Goal: Task Accomplishment & Management: Manage account settings

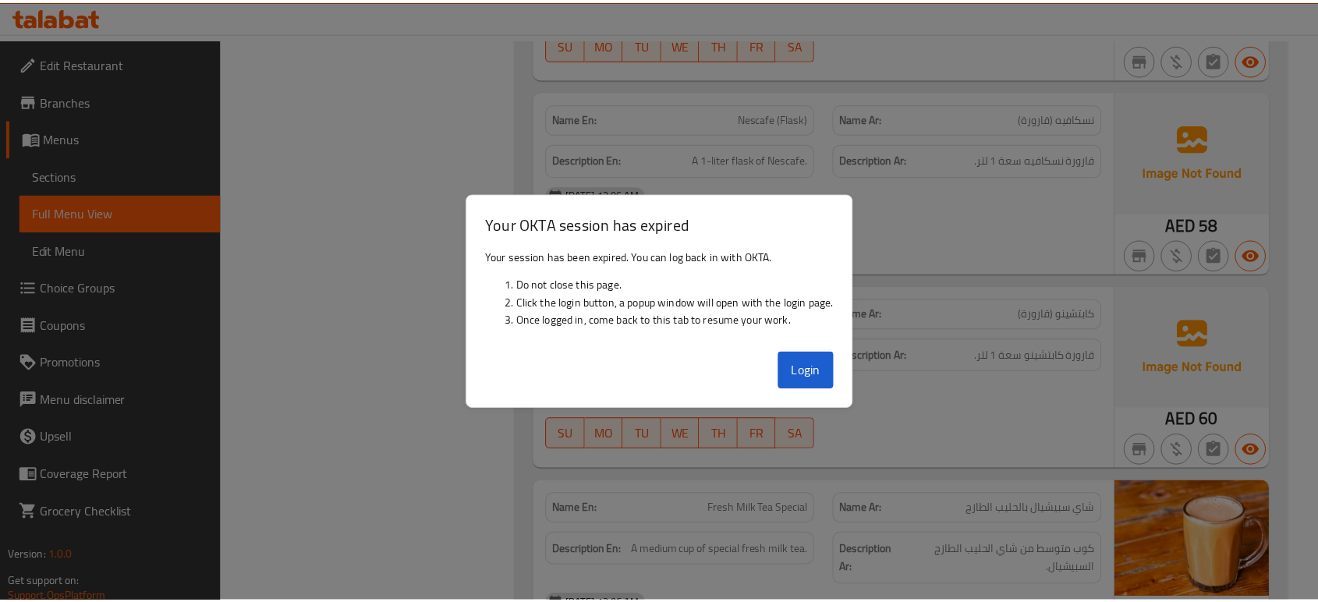
scroll to position [28702, 0]
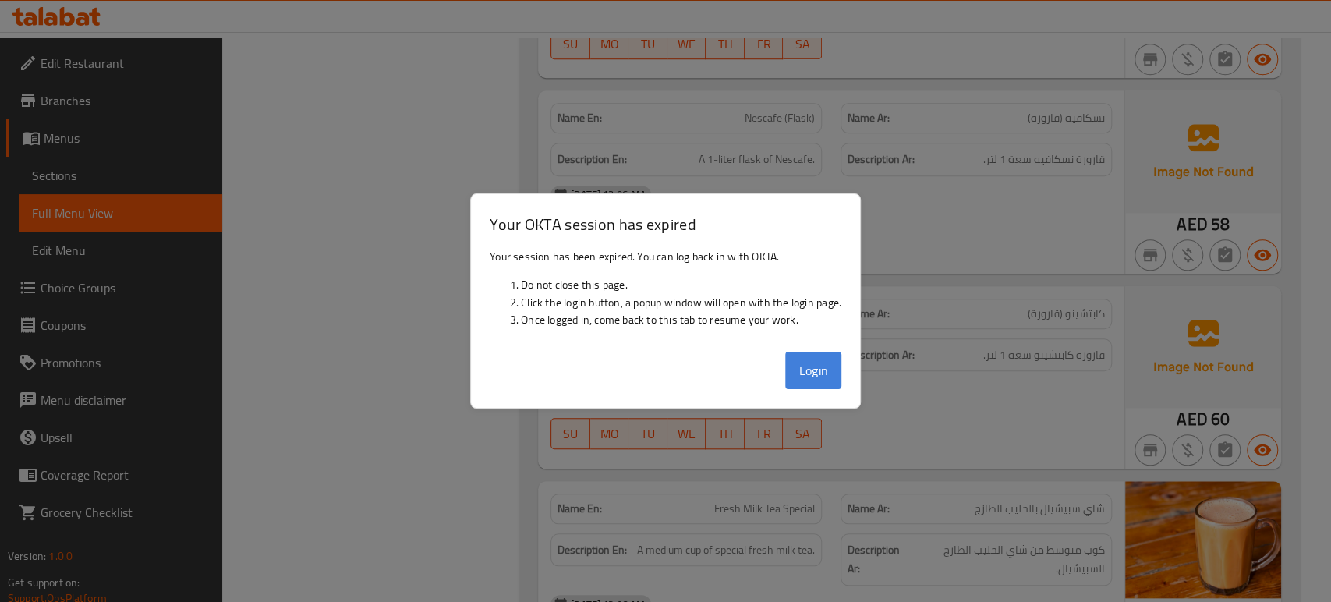
click at [815, 356] on button "Login" at bounding box center [813, 370] width 56 height 37
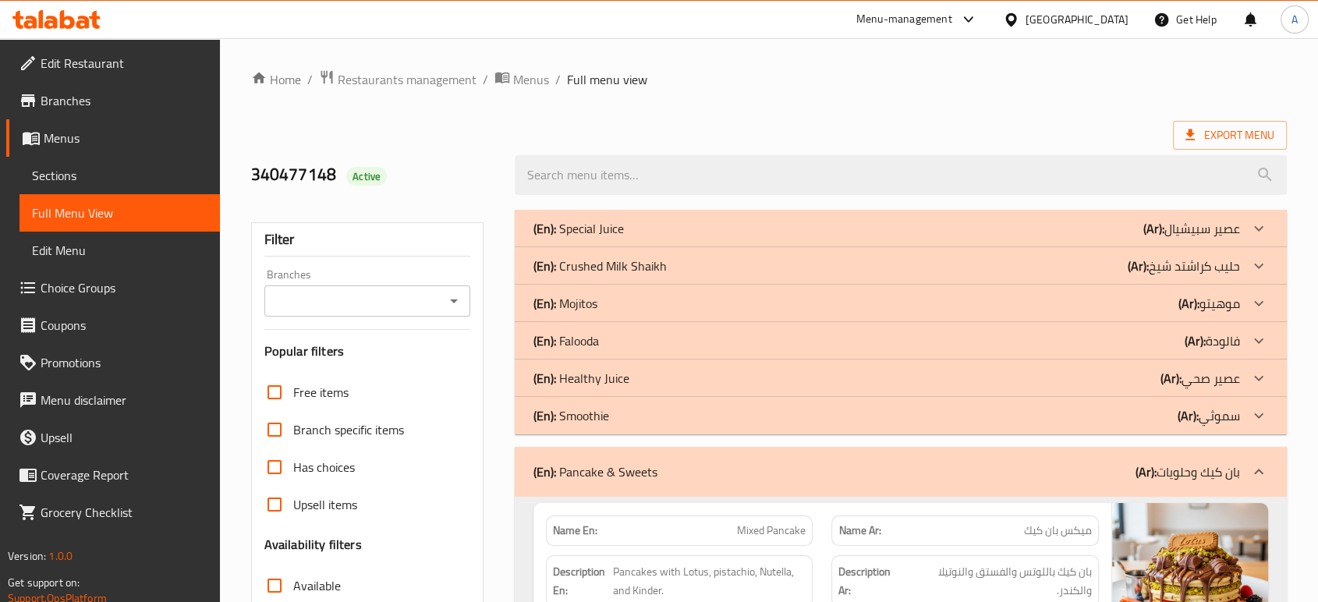
scroll to position [260, 0]
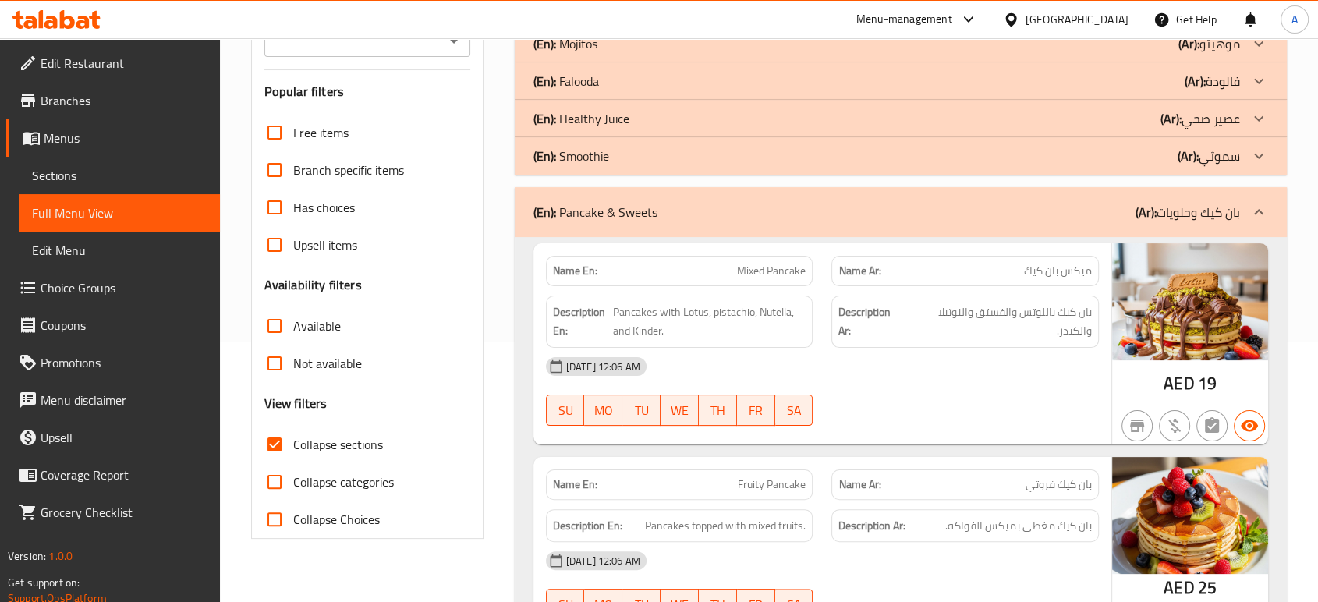
click at [823, 379] on div "[DATE] 12:06 AM" at bounding box center [821, 366] width 571 height 37
click at [651, 324] on span "Pancakes with Lotus, pistachio, Nutella, and Kinder." at bounding box center [709, 321] width 193 height 38
copy span "Kinder"
click at [1079, 332] on span "بان كيك باللوتس والفستق والنوتيلا والكندر." at bounding box center [999, 321] width 185 height 38
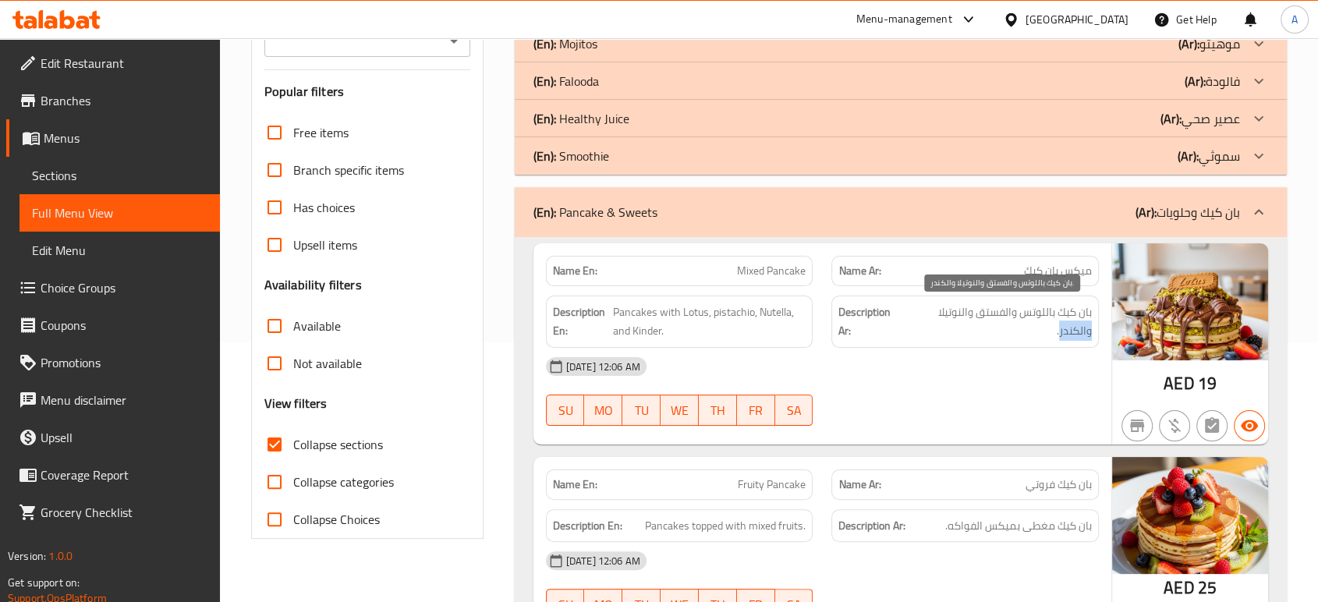
click at [1079, 332] on span "بان كيك باللوتس والفستق والنوتيلا والكندر." at bounding box center [999, 321] width 185 height 38
copy span "والكندر"
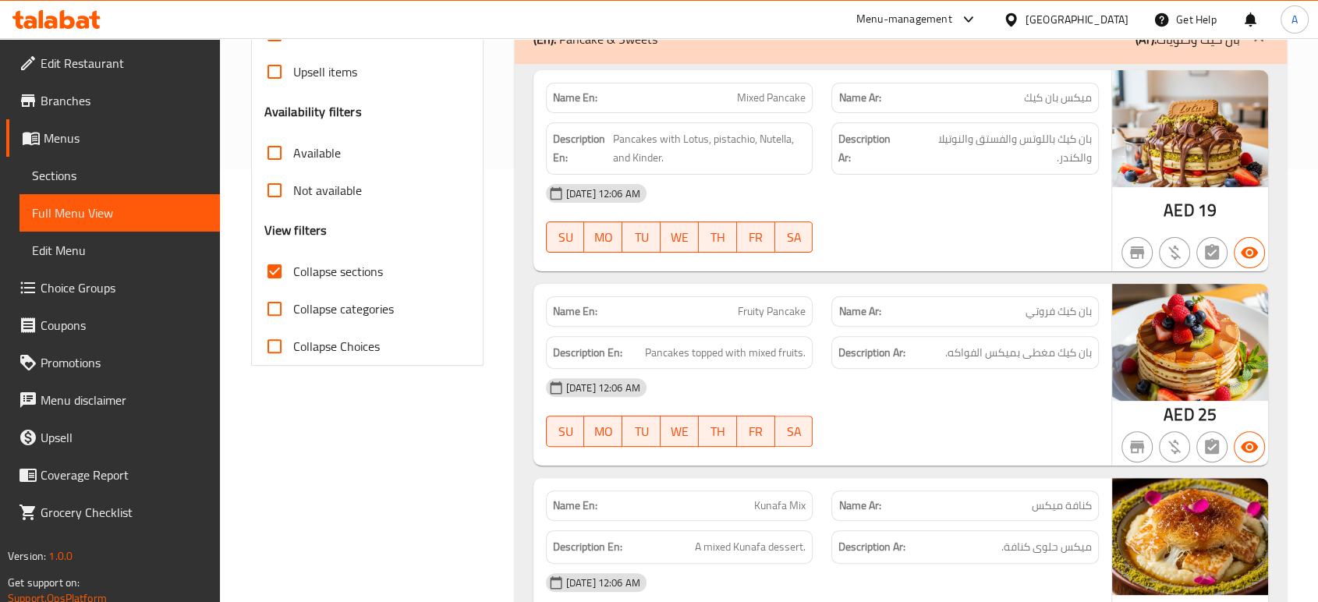
click at [826, 334] on div "Description Ar: بان كيك مغطى بميكس الفواكه." at bounding box center [965, 353] width 286 height 52
click at [763, 354] on span "Pancakes topped with mixed fruits." at bounding box center [725, 352] width 161 height 19
copy span "mixed"
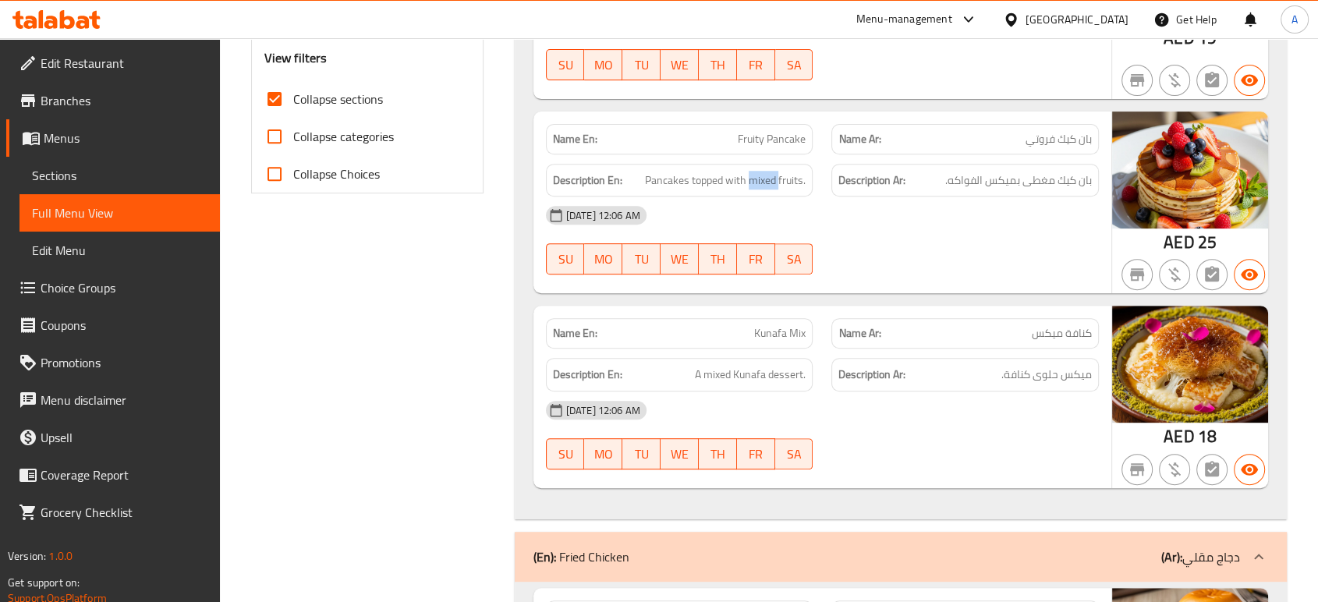
scroll to position [606, 0]
click at [781, 373] on span "A mixed Kunafa dessert." at bounding box center [750, 373] width 111 height 19
copy span "dessert"
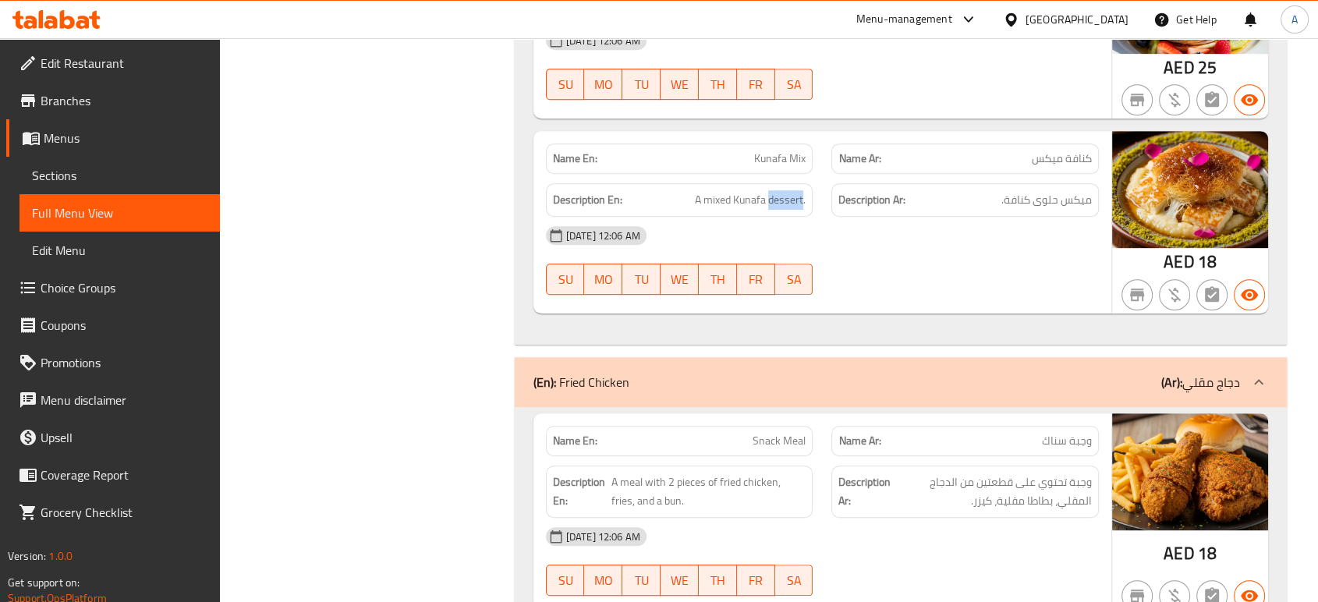
scroll to position [953, 0]
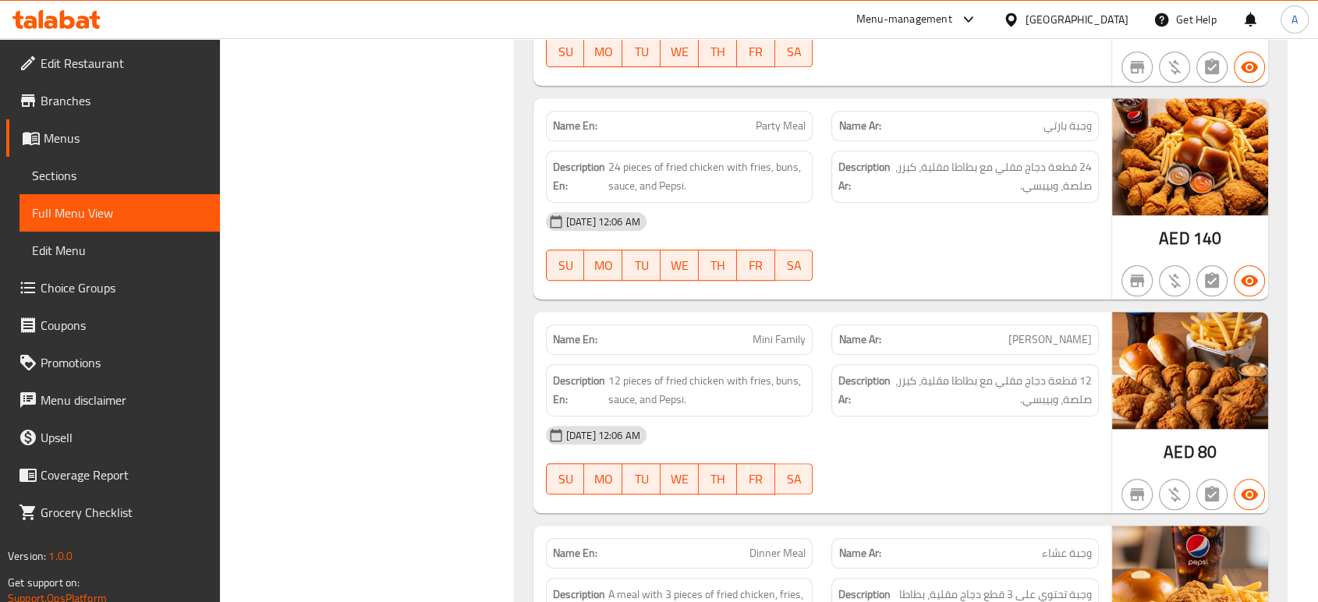
scroll to position [1385, 0]
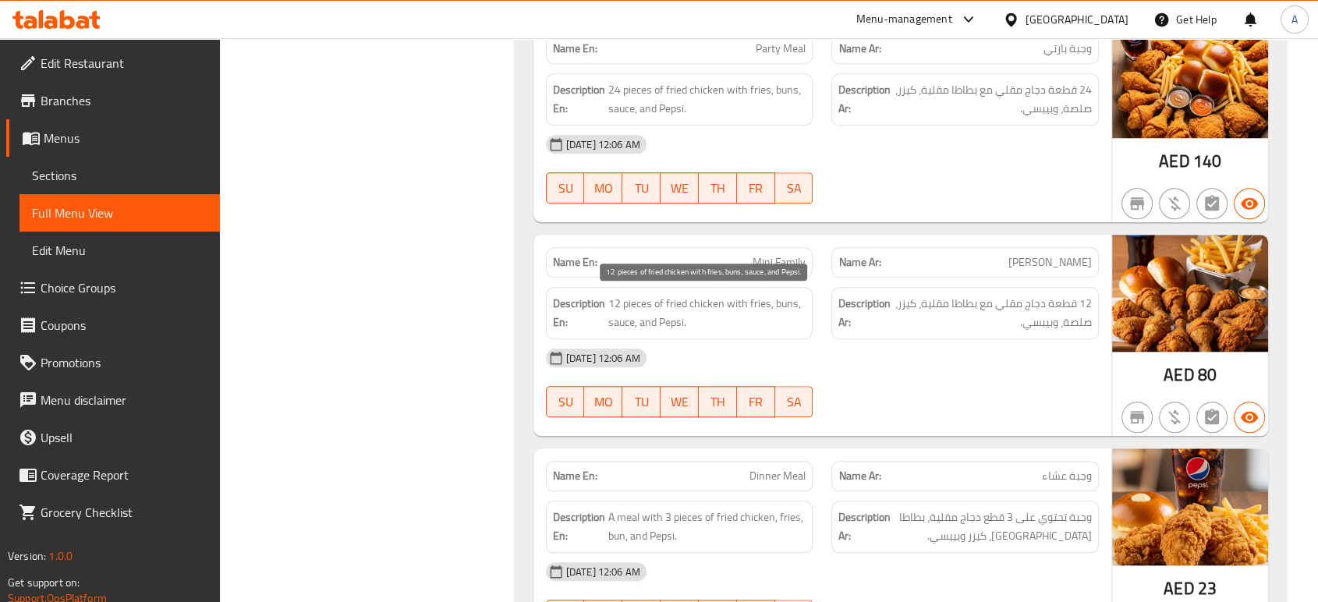
drag, startPoint x: 798, startPoint y: 321, endPoint x: 798, endPoint y: 329, distance: 7.8
click at [798, 325] on span "12 pieces of fried chicken with fries, buns, sauce, and Pepsi." at bounding box center [707, 313] width 198 height 38
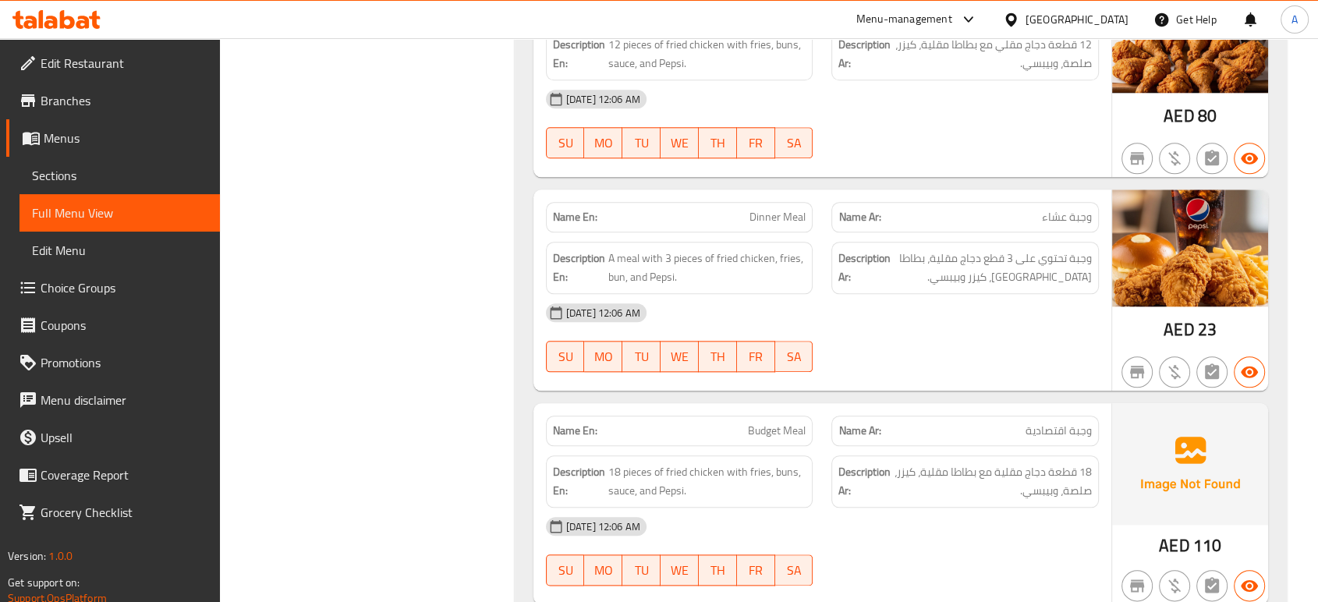
scroll to position [1646, 0]
click at [930, 329] on div "14-08-2025 12:06 AM SU MO TU WE TH FR SA" at bounding box center [821, 335] width 571 height 87
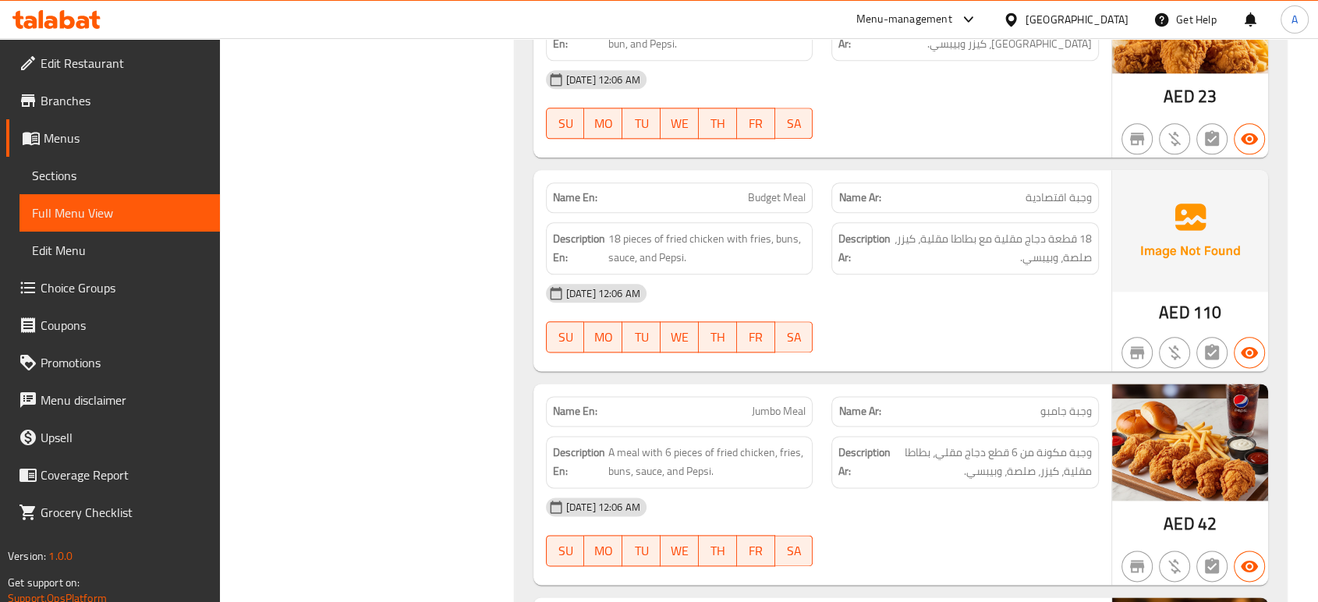
scroll to position [1905, 0]
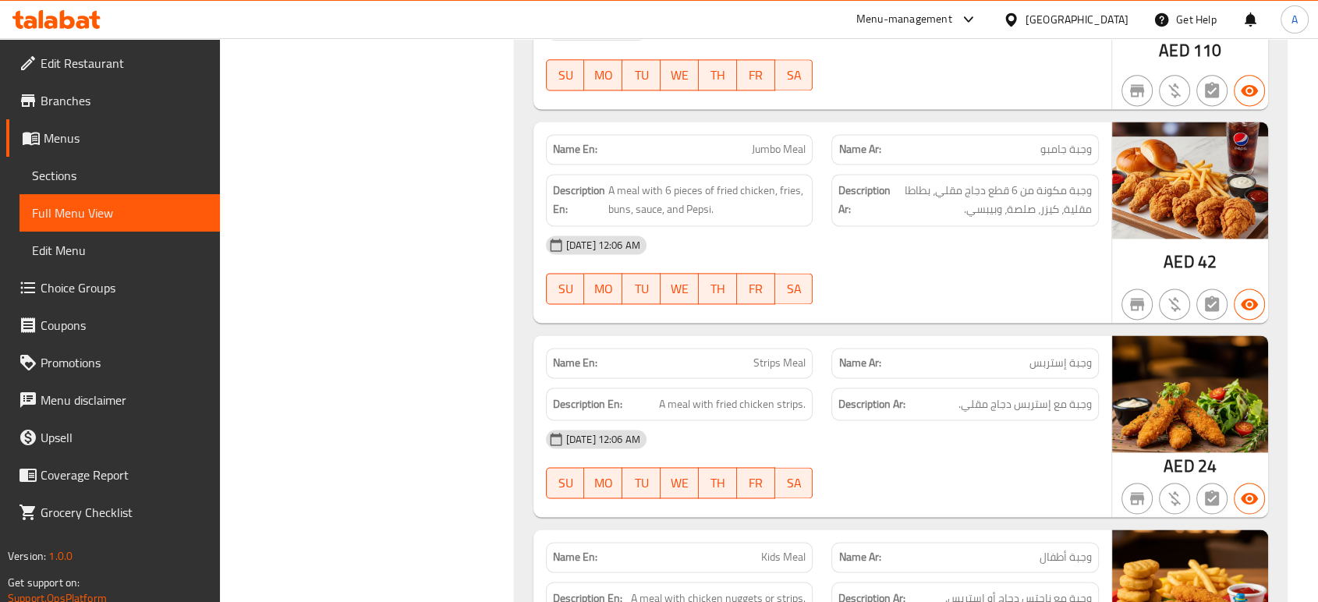
scroll to position [2165, 0]
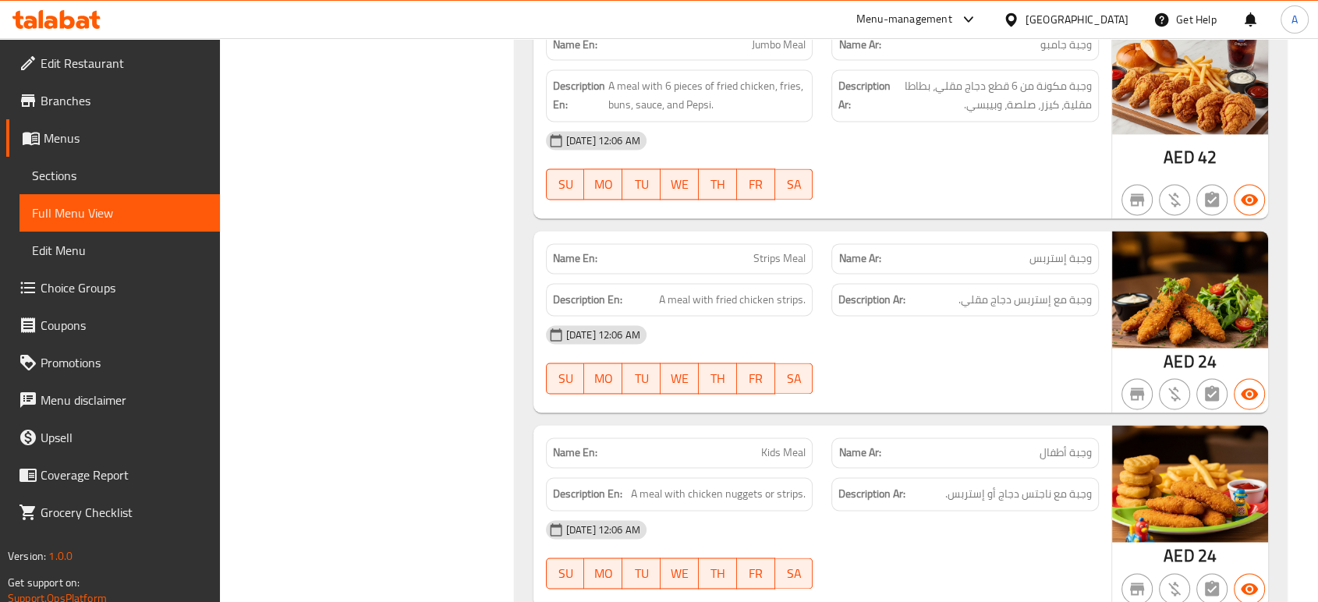
scroll to position [2339, 0]
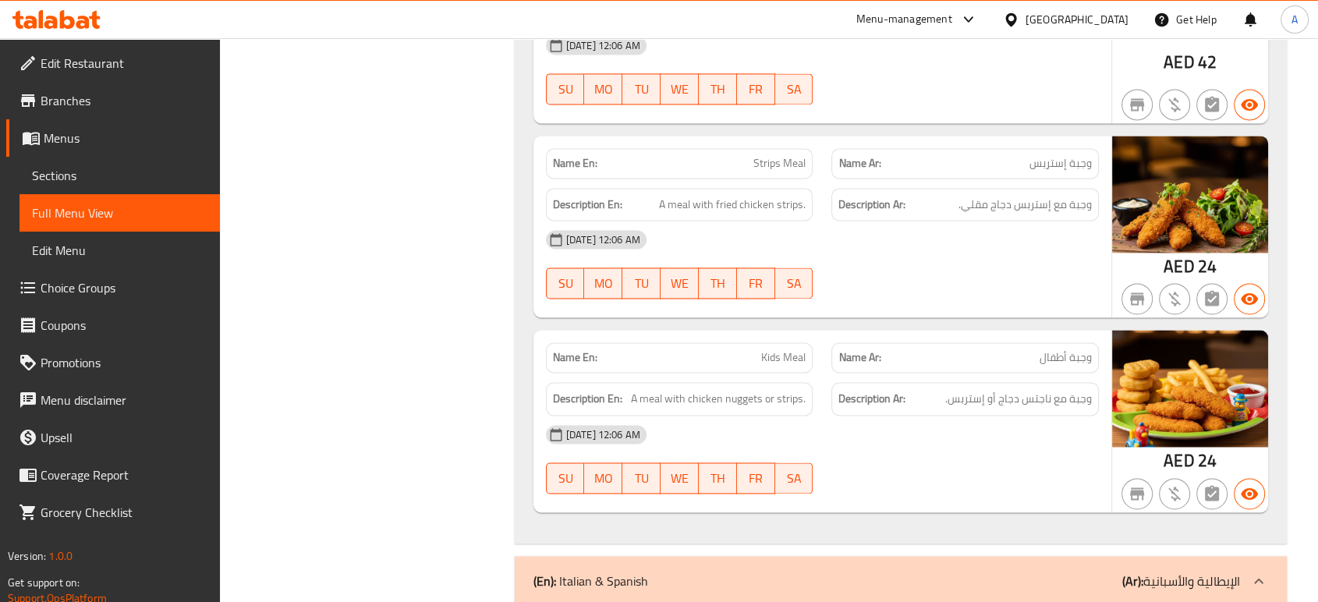
click at [729, 374] on div "Description En: A meal with chicken nuggets or strips." at bounding box center [679, 399] width 286 height 52
click at [778, 354] on span "Kids Meal" at bounding box center [783, 357] width 44 height 16
copy span "Kids Meal"
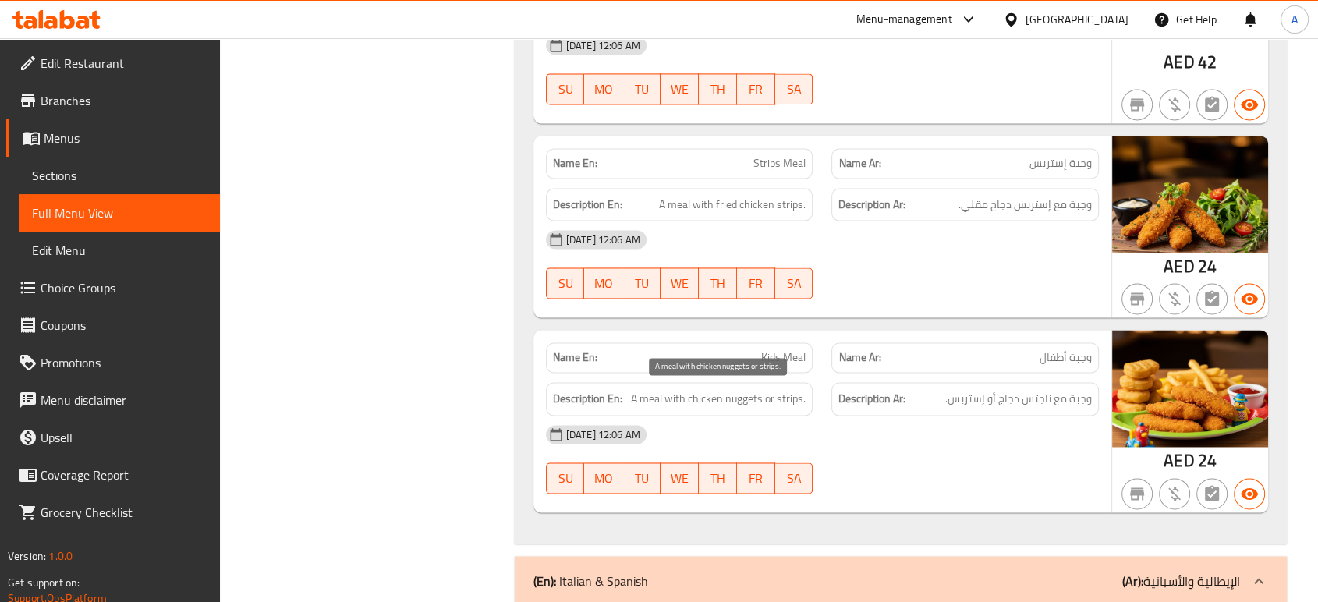
click at [742, 394] on span "A meal with chicken nuggets or strips." at bounding box center [718, 398] width 175 height 19
click at [761, 405] on div "Description En: A meal with chicken nuggets or strips." at bounding box center [679, 399] width 267 height 34
drag, startPoint x: 761, startPoint y: 394, endPoint x: 690, endPoint y: 398, distance: 71.1
click at [690, 398] on span "A meal with chicken nuggets or strips." at bounding box center [718, 398] width 175 height 19
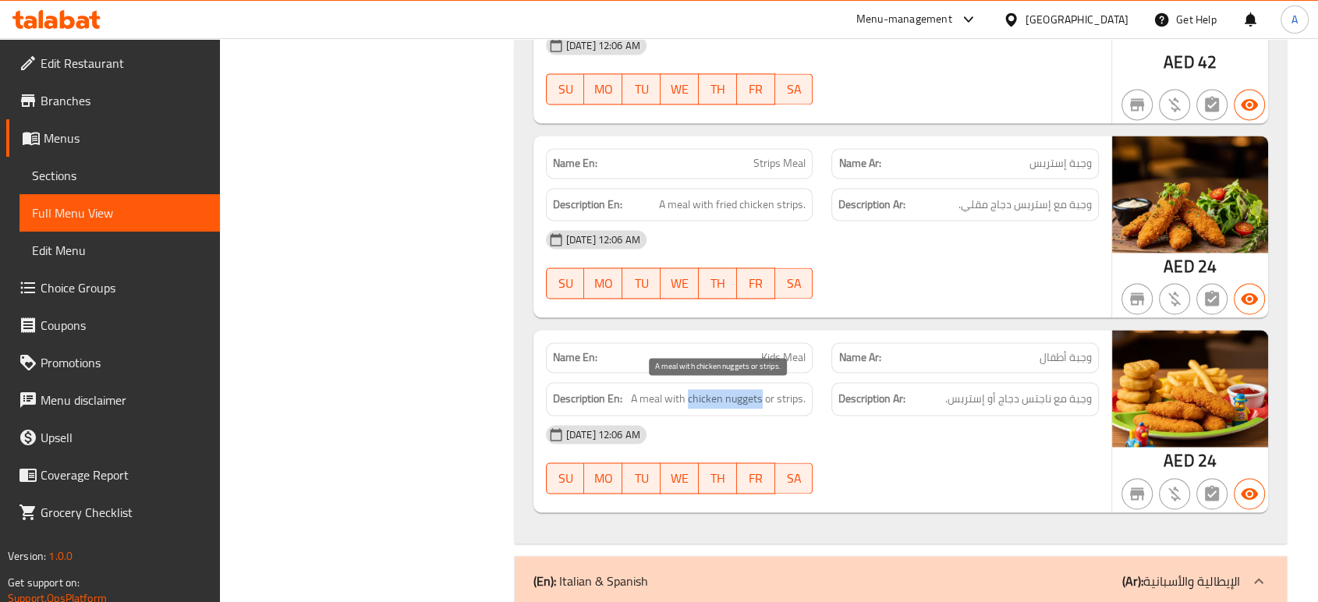
copy span "chicken nuggets"
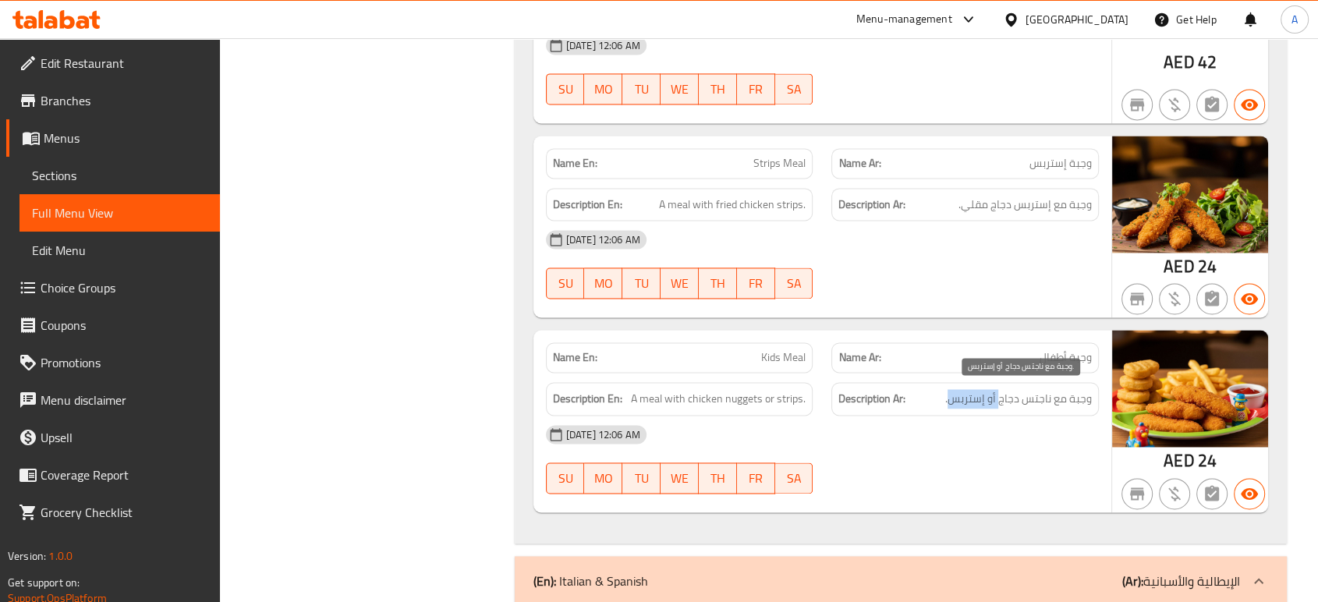
drag, startPoint x: 977, startPoint y: 394, endPoint x: 948, endPoint y: 394, distance: 28.8
click at [948, 394] on span "وجبة مع ناجتس دجاج أو إستربس." at bounding box center [1018, 398] width 147 height 19
click at [953, 402] on span "وجبة مع ناجتس دجاج أو إستربس." at bounding box center [1018, 398] width 147 height 19
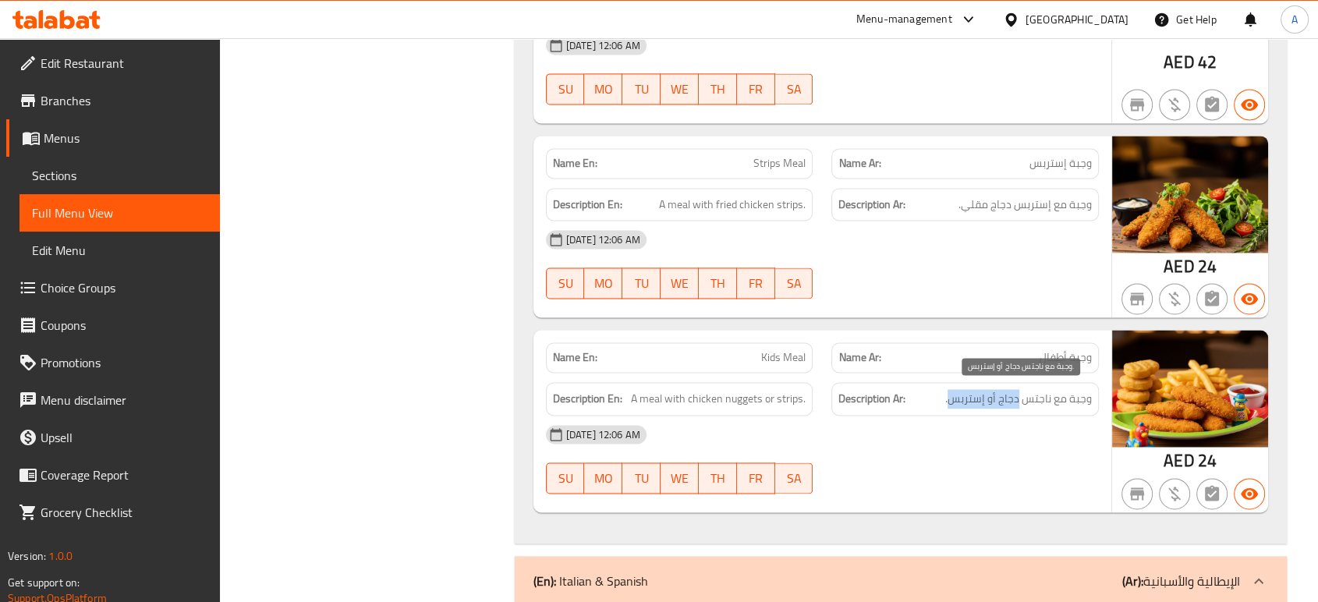
drag, startPoint x: 950, startPoint y: 400, endPoint x: 1020, endPoint y: 402, distance: 70.2
click at [1020, 402] on span "وجبة مع ناجتس دجاج أو إستربس." at bounding box center [1018, 398] width 147 height 19
copy span "دجاج أو إستربس"
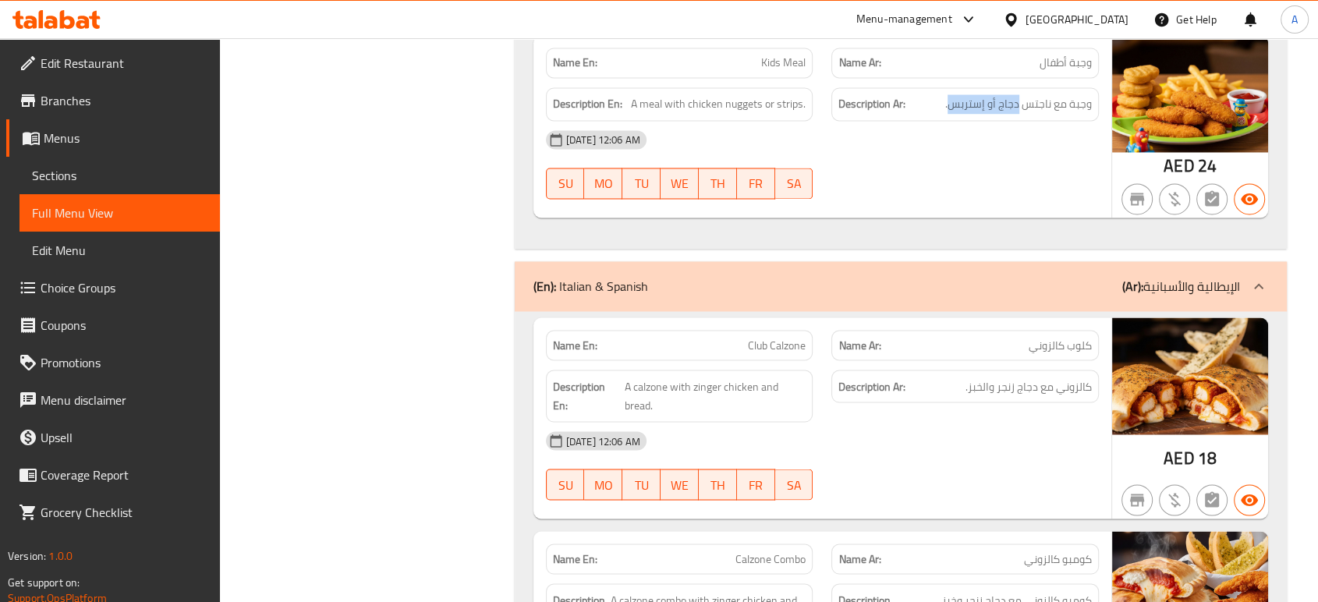
scroll to position [2637, 0]
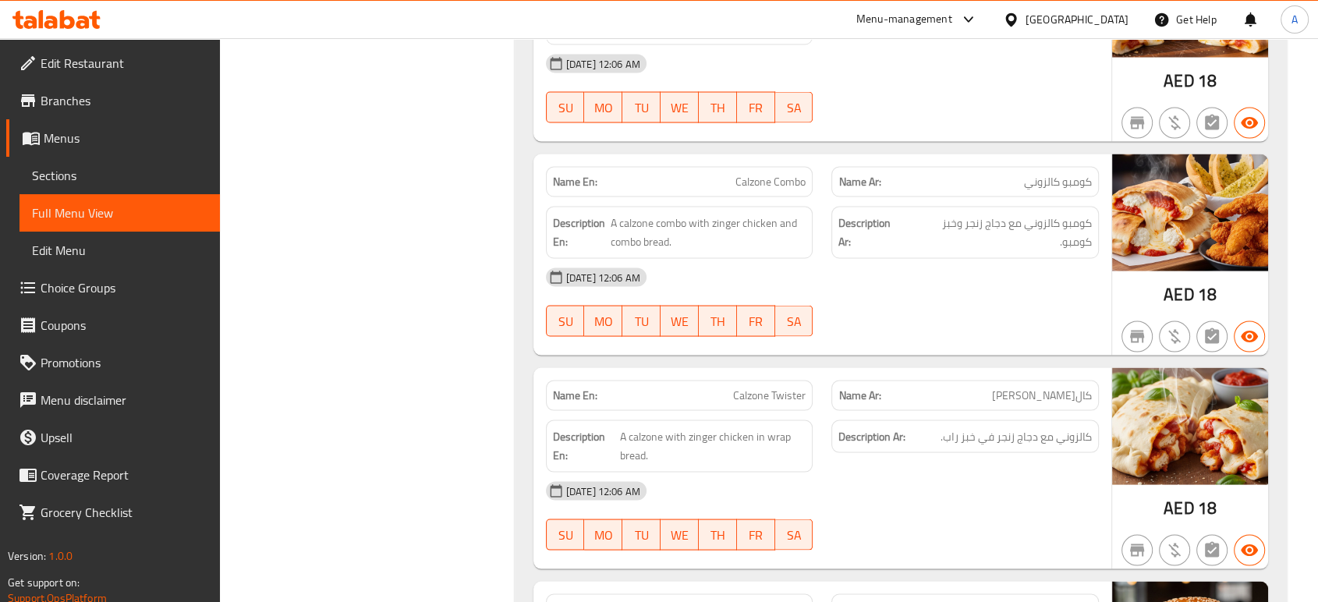
scroll to position [3013, 0]
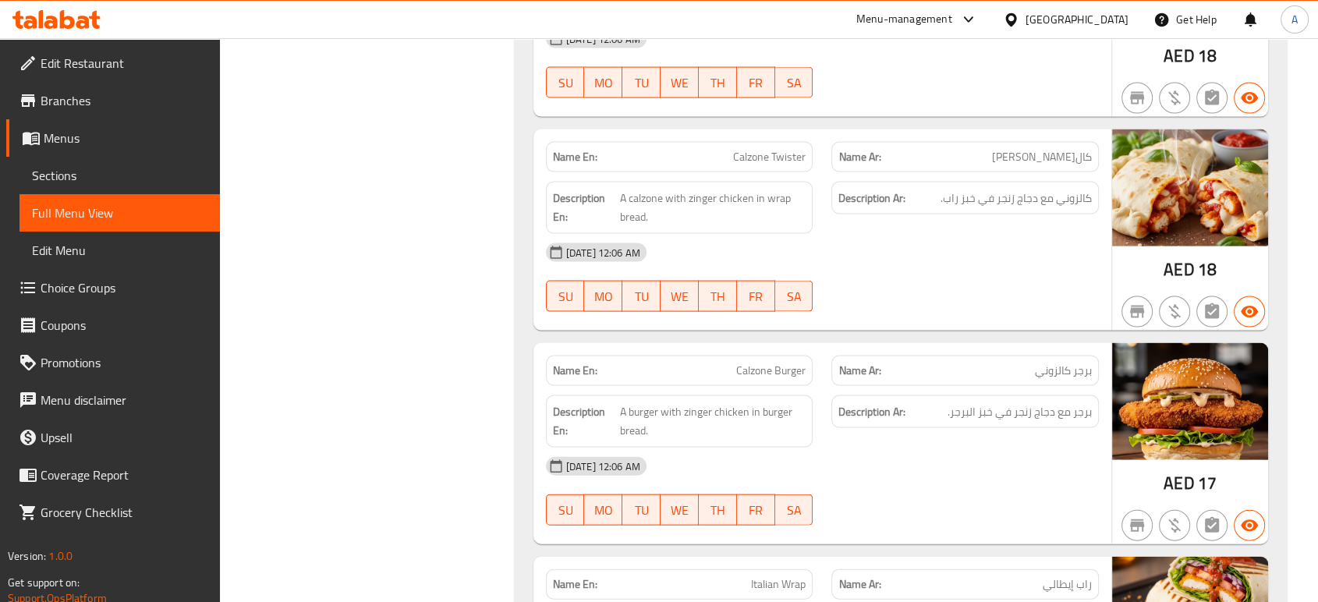
scroll to position [3257, 0]
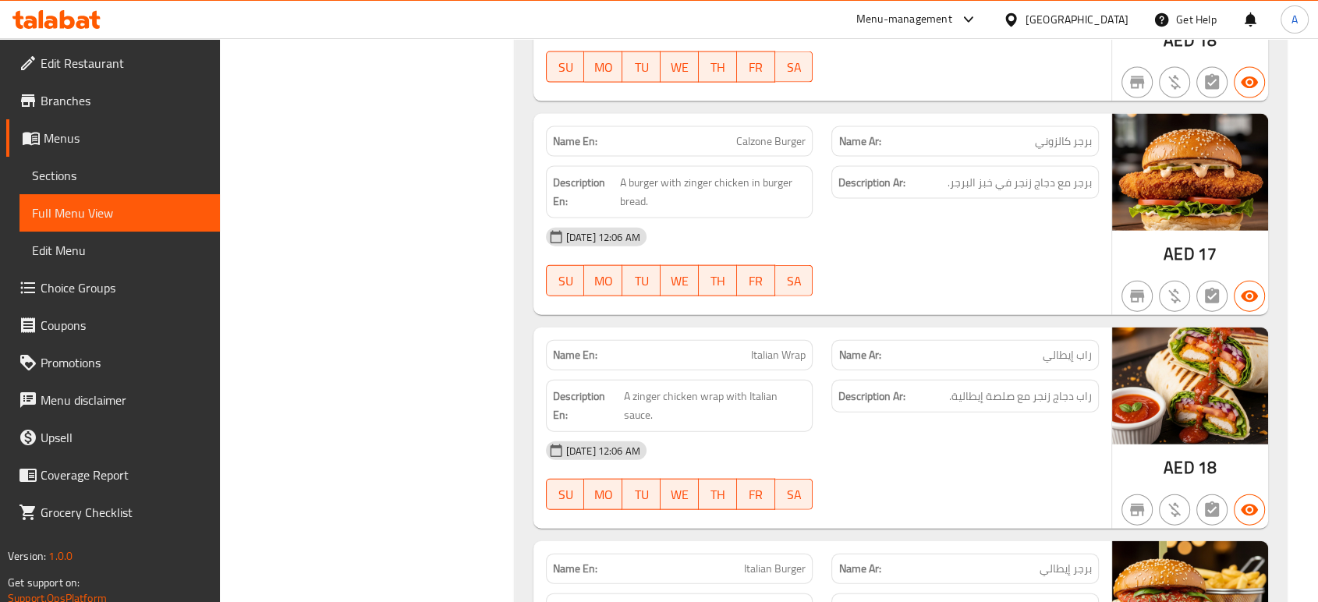
scroll to position [3479, 0]
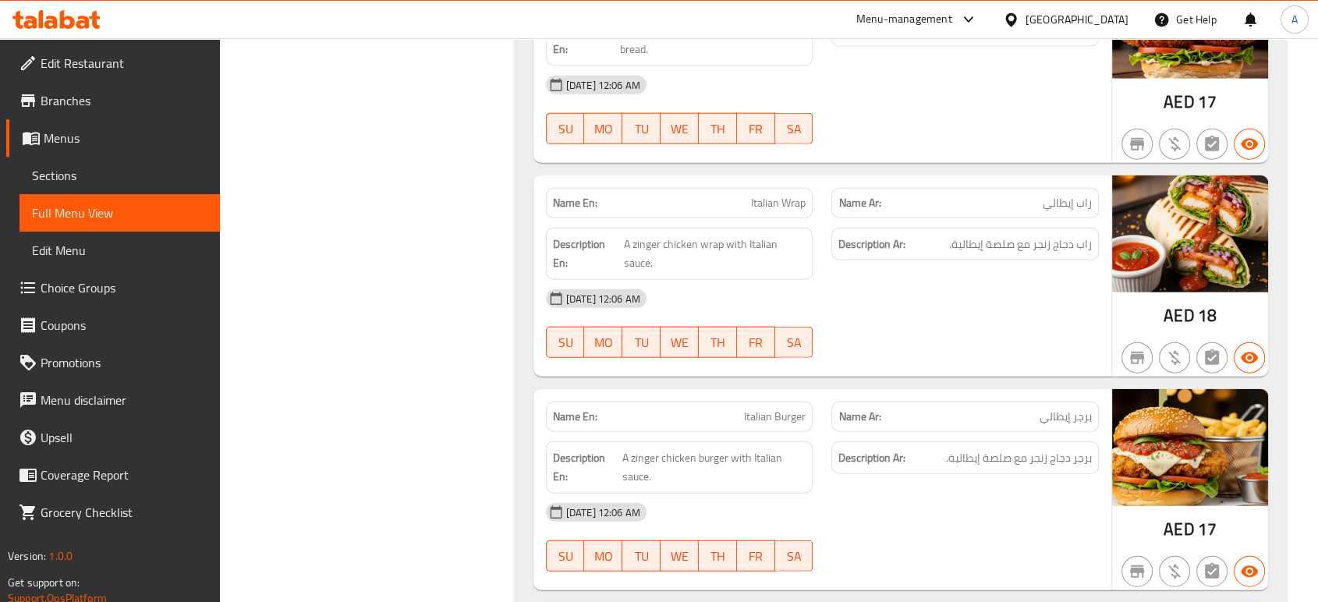
scroll to position [3631, 0]
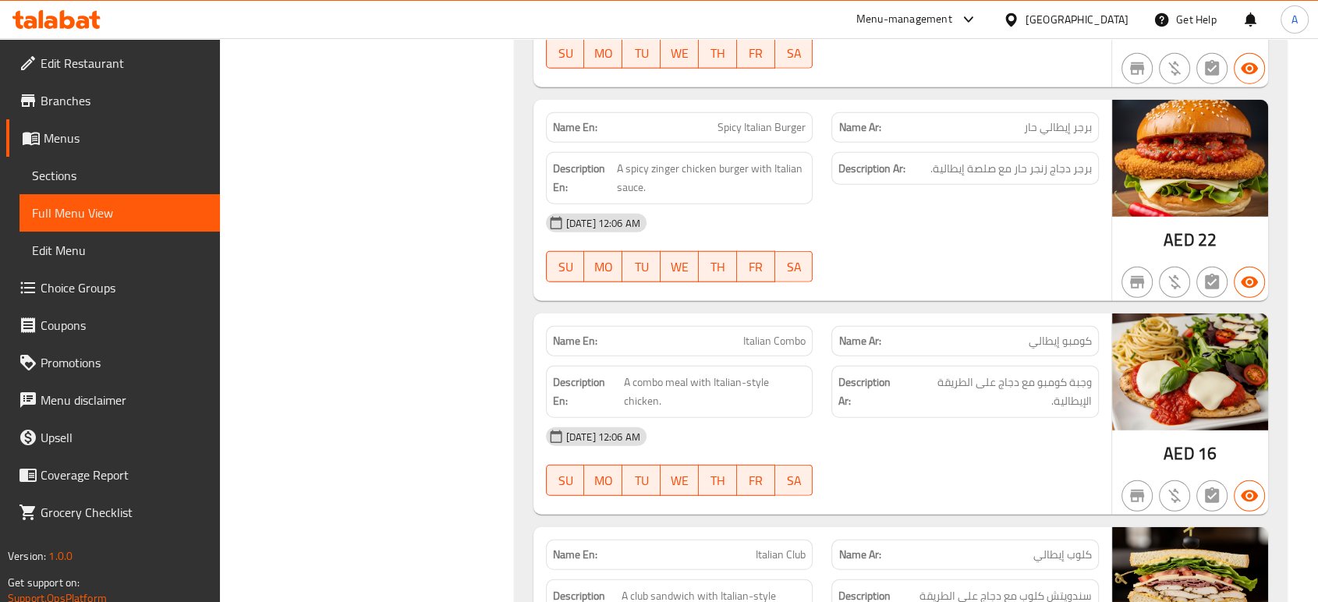
scroll to position [4134, 0]
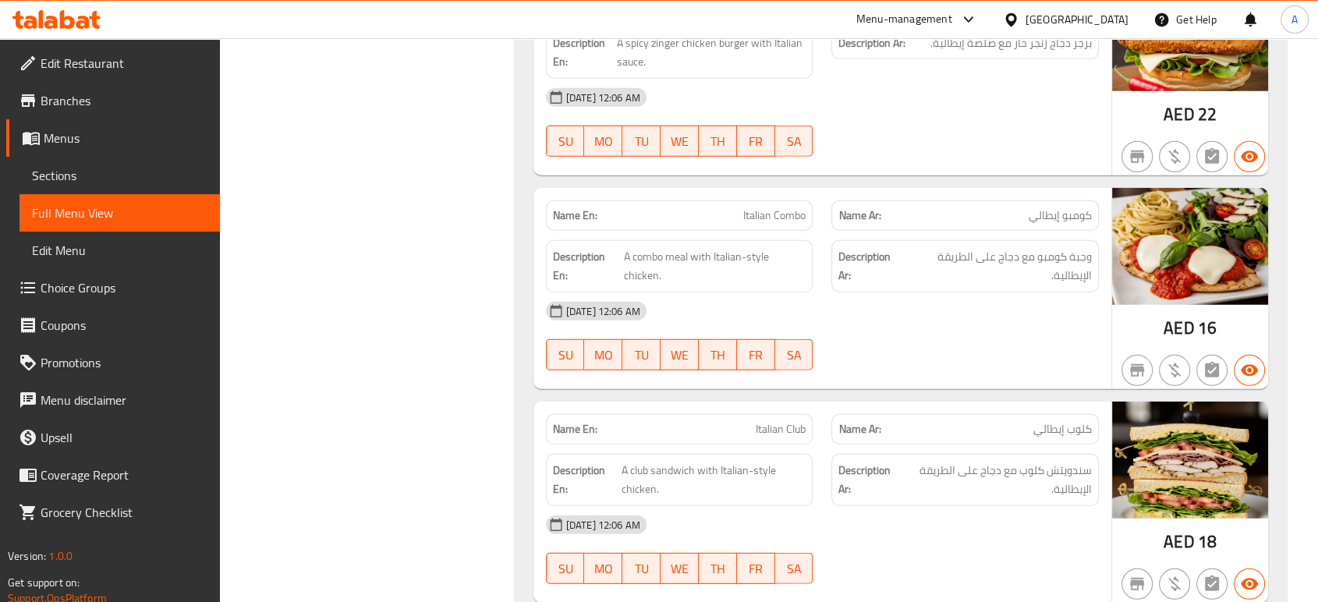
scroll to position [4261, 0]
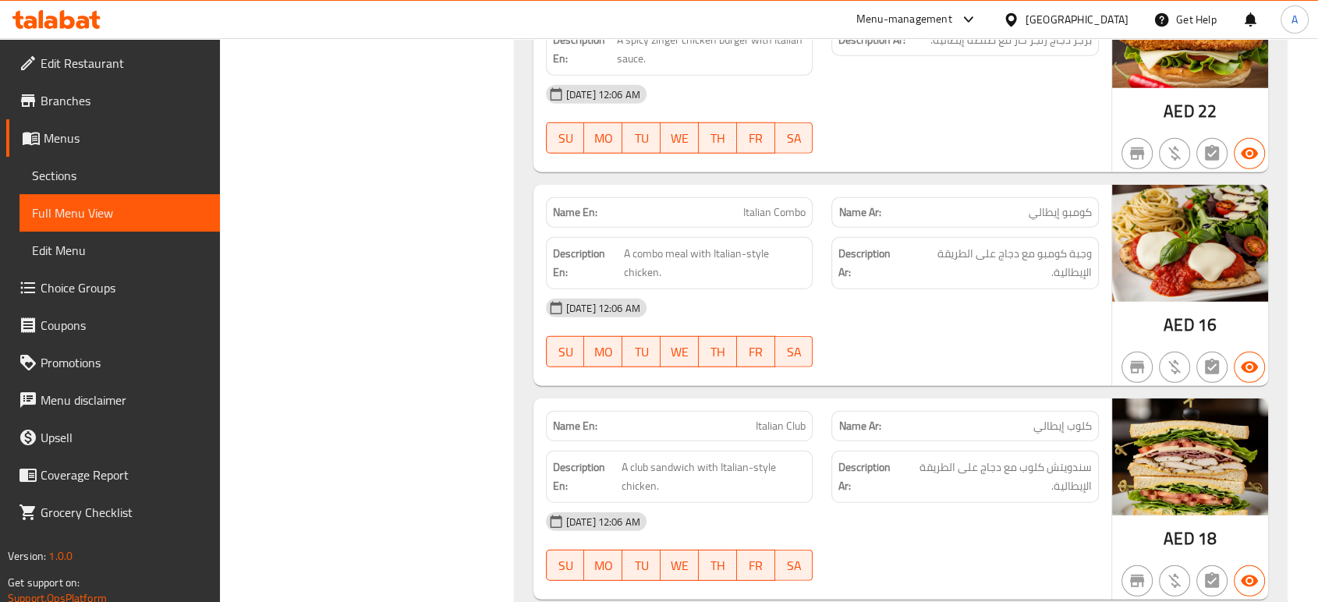
click at [884, 402] on div "Name Ar: كلوب إيطالي" at bounding box center [965, 426] width 286 height 49
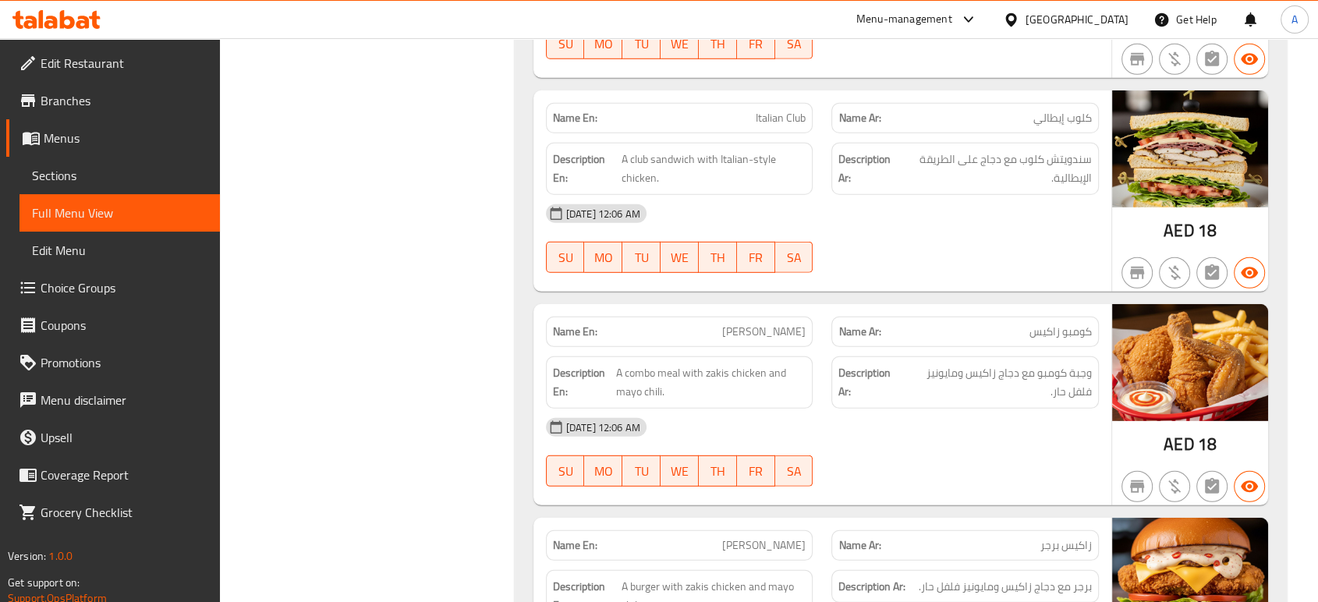
scroll to position [4570, 0]
click at [854, 363] on strong "Description Ar:" at bounding box center [868, 382] width 61 height 38
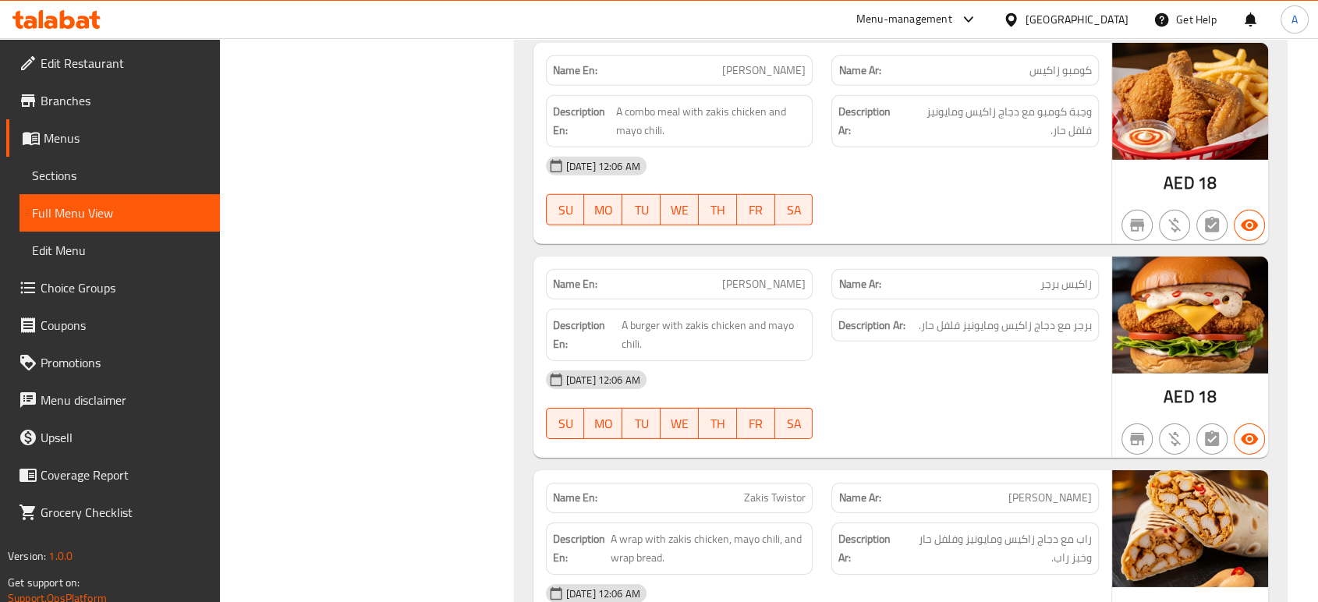
scroll to position [4832, 0]
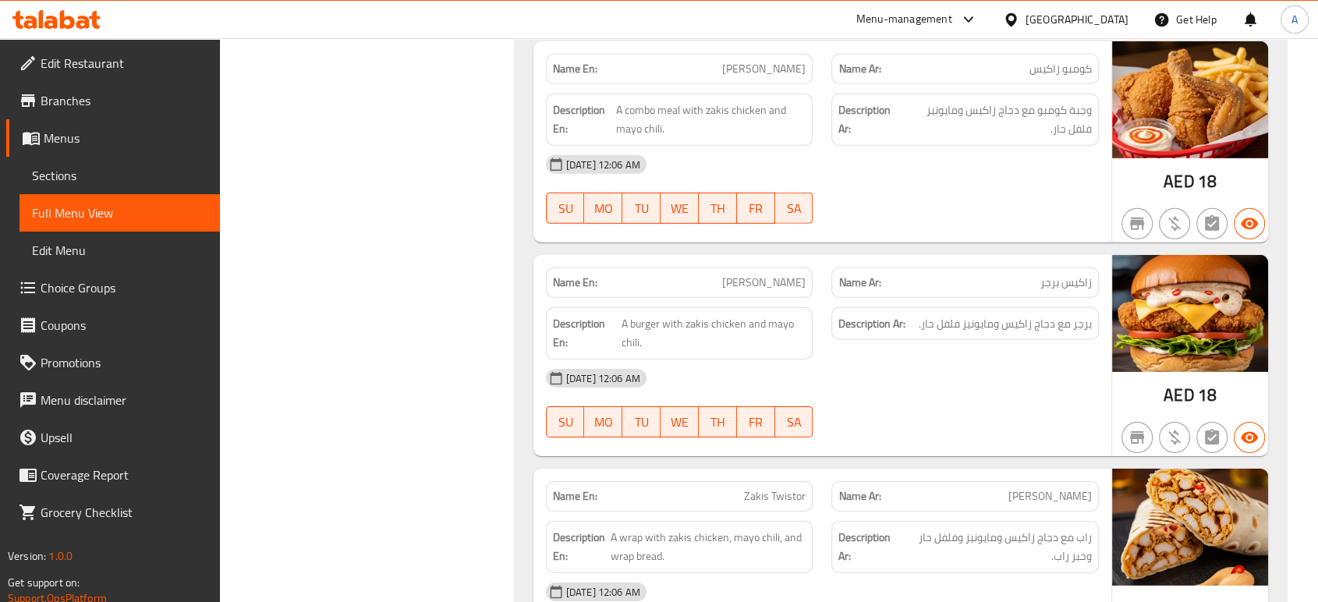
click at [865, 406] on div "14-08-2025 12:06 AM SU MO TU WE TH FR SA" at bounding box center [821, 402] width 571 height 87
click at [854, 377] on div "[DATE] 12:06 AM" at bounding box center [821, 377] width 571 height 37
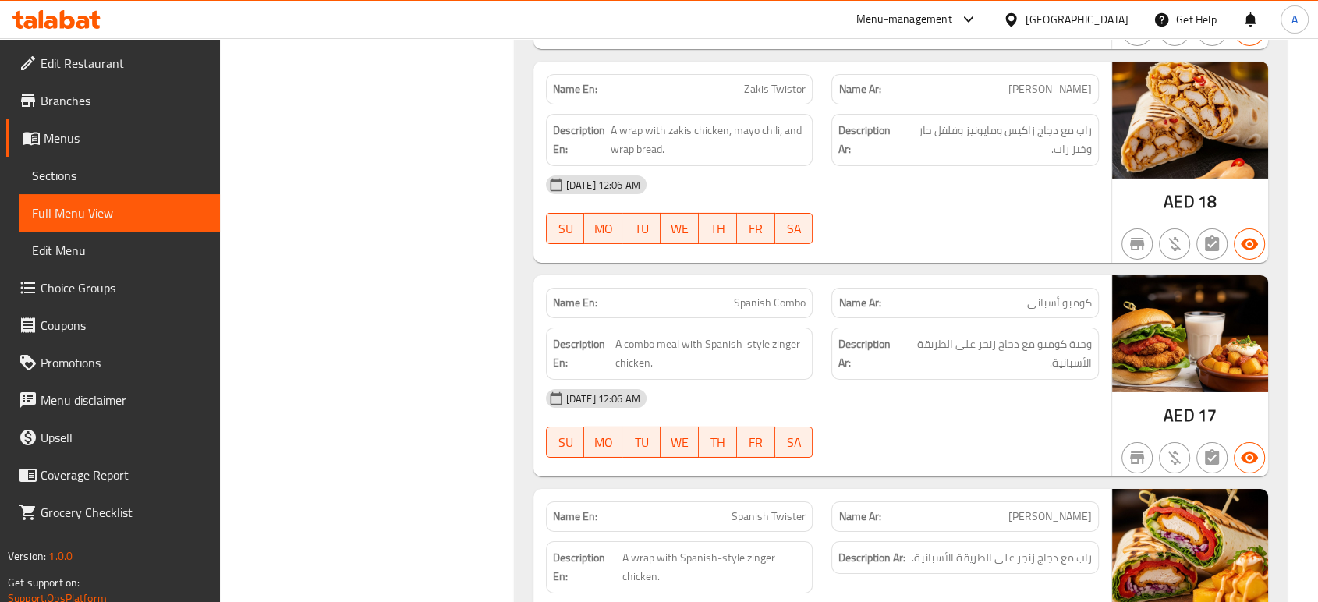
scroll to position [5241, 0]
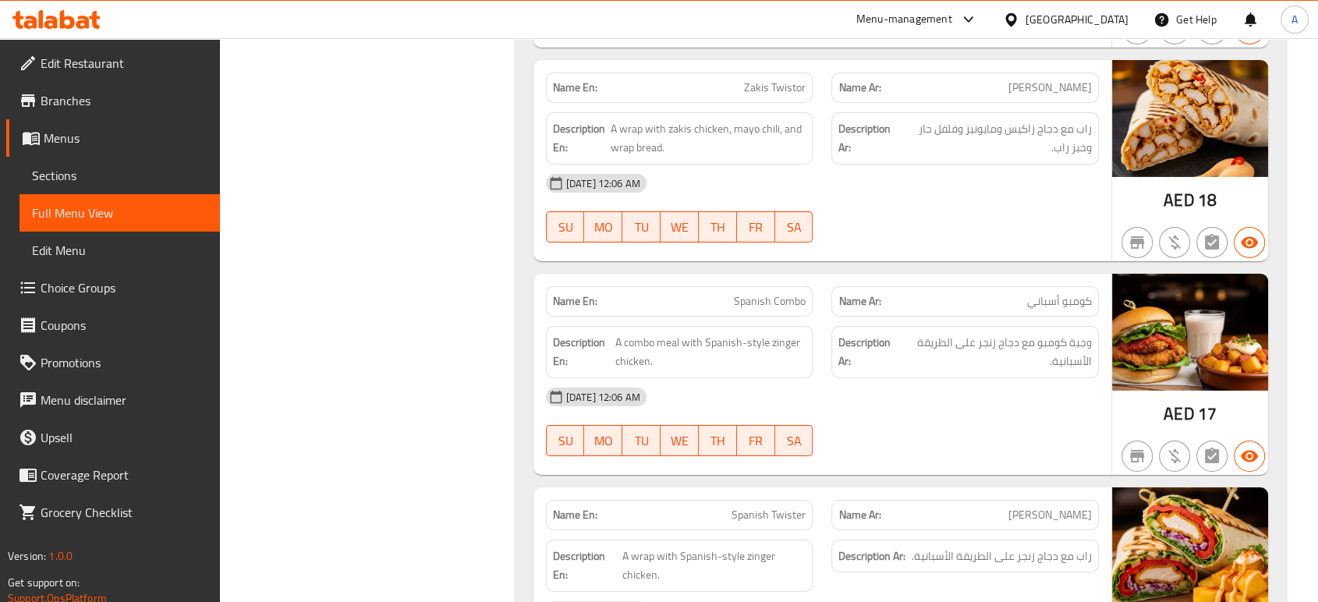
click at [946, 402] on div "[DATE] 12:06 AM" at bounding box center [821, 396] width 571 height 37
click at [817, 464] on div "Name En: Spanish Combo Name Ar: كومبو أسباني Description En: A combo meal with …" at bounding box center [822, 374] width 578 height 201
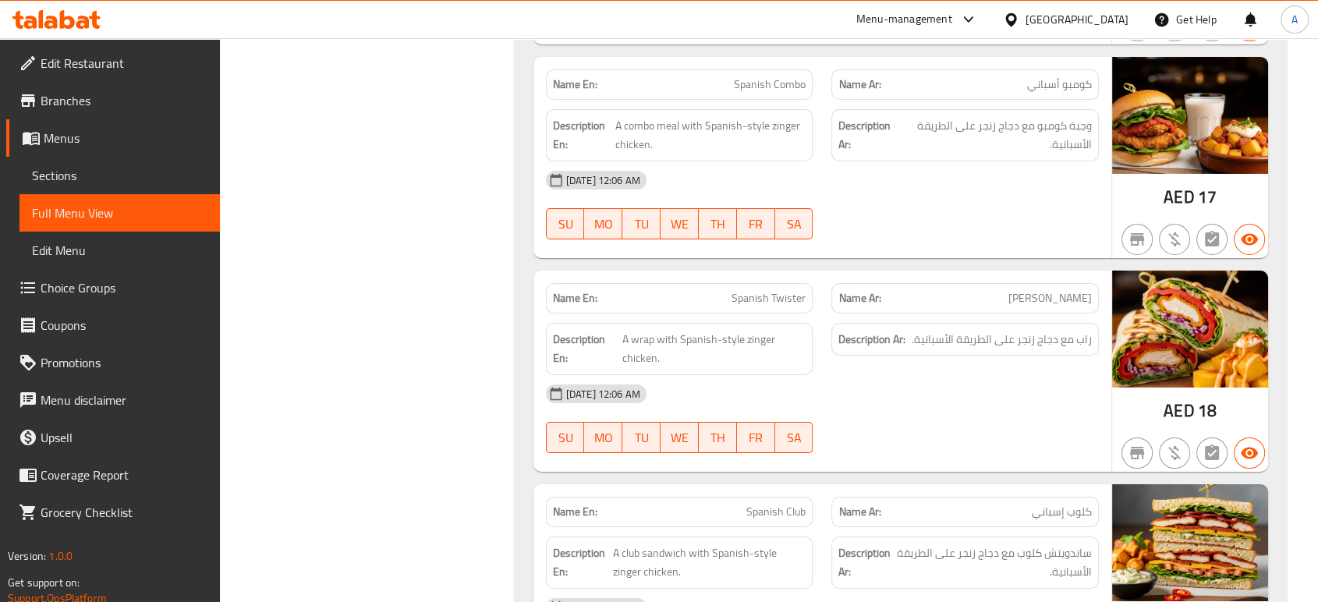
scroll to position [5459, 0]
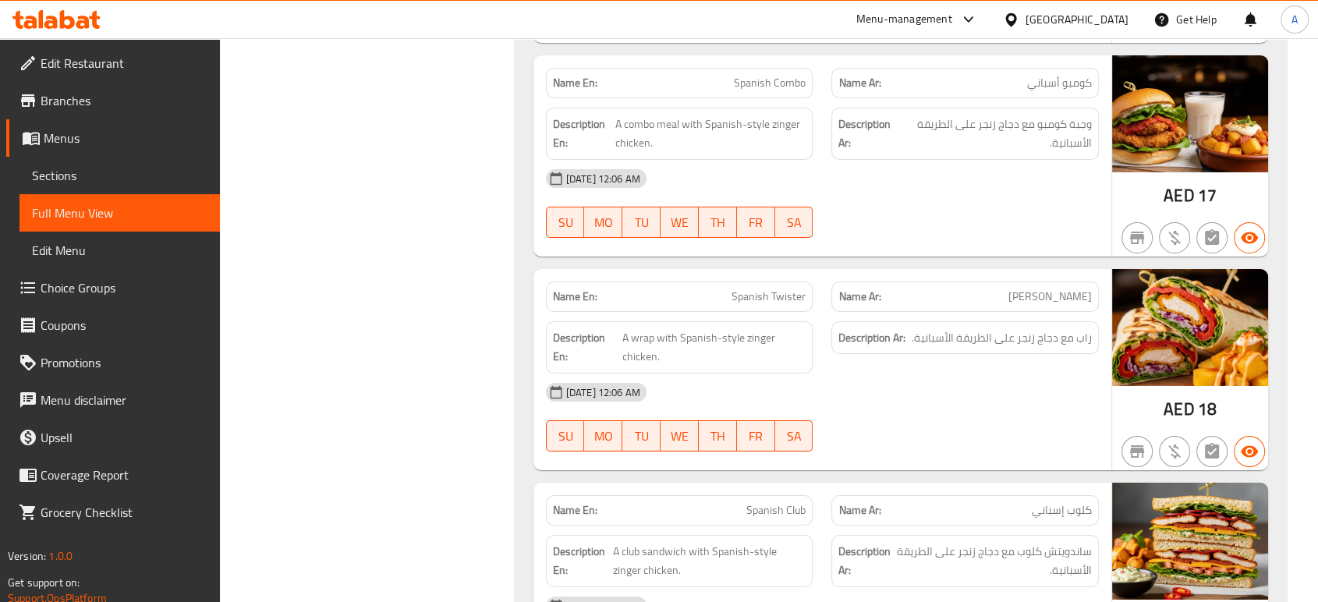
type button "5"
click at [740, 423] on button "FR" at bounding box center [756, 435] width 38 height 31
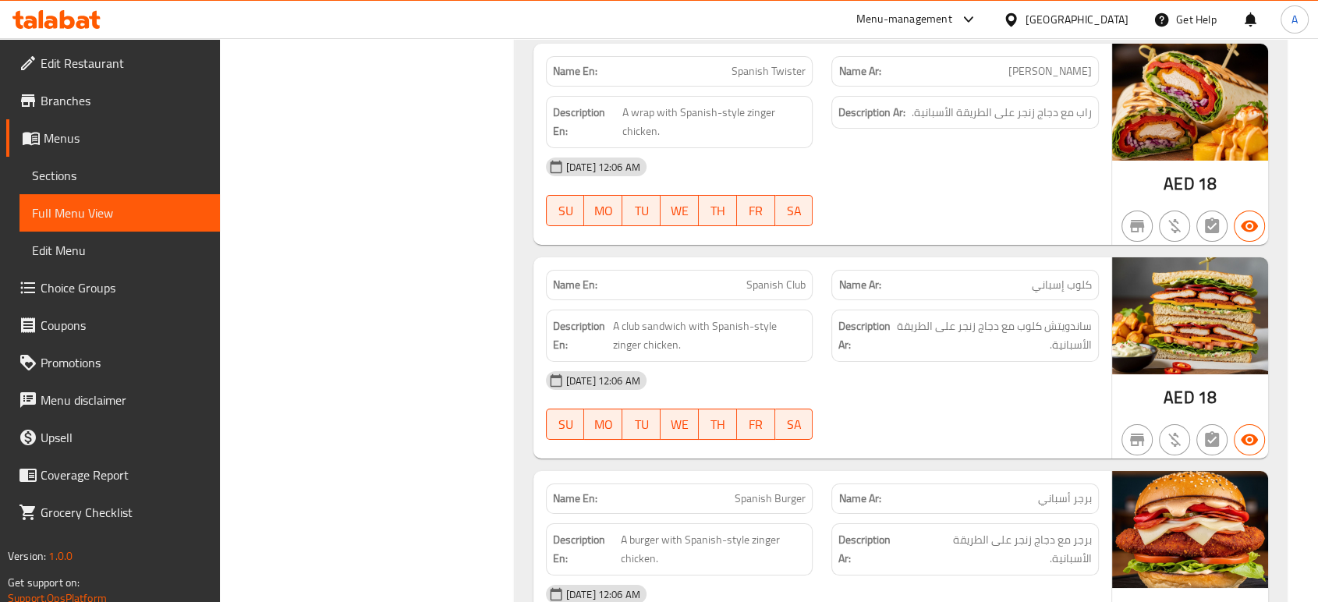
click at [893, 493] on p "Name Ar: برجر أسباني" at bounding box center [964, 498] width 253 height 16
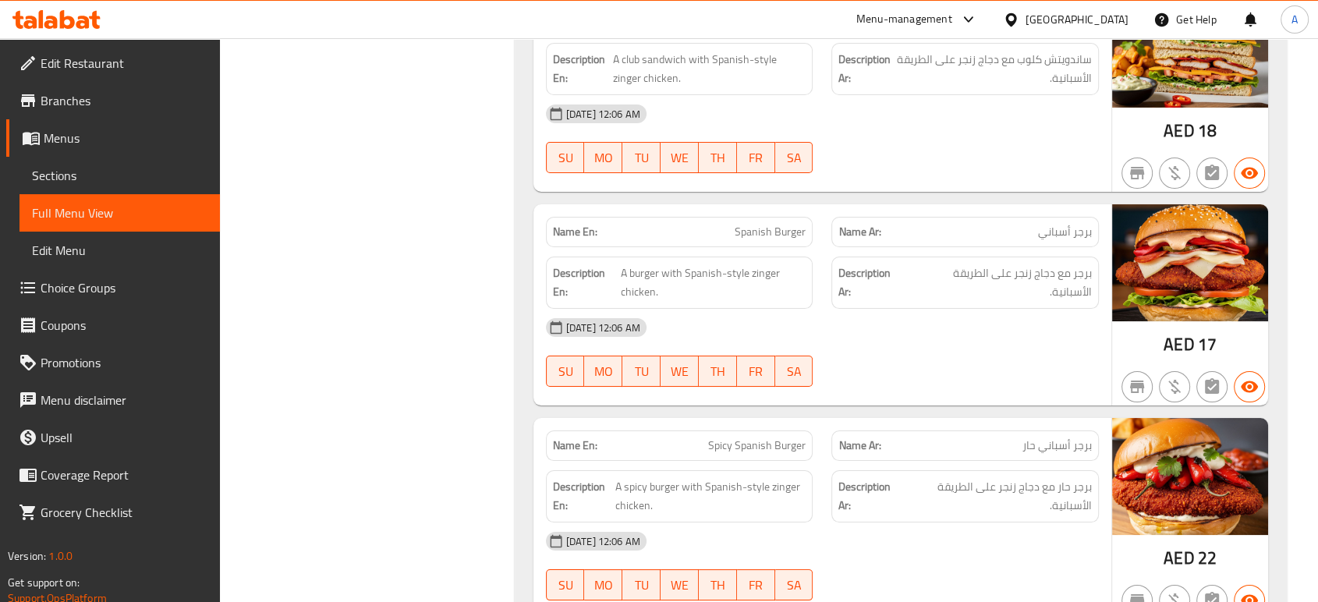
click at [923, 421] on div "Name Ar: برجر أسباني حار" at bounding box center [965, 445] width 286 height 49
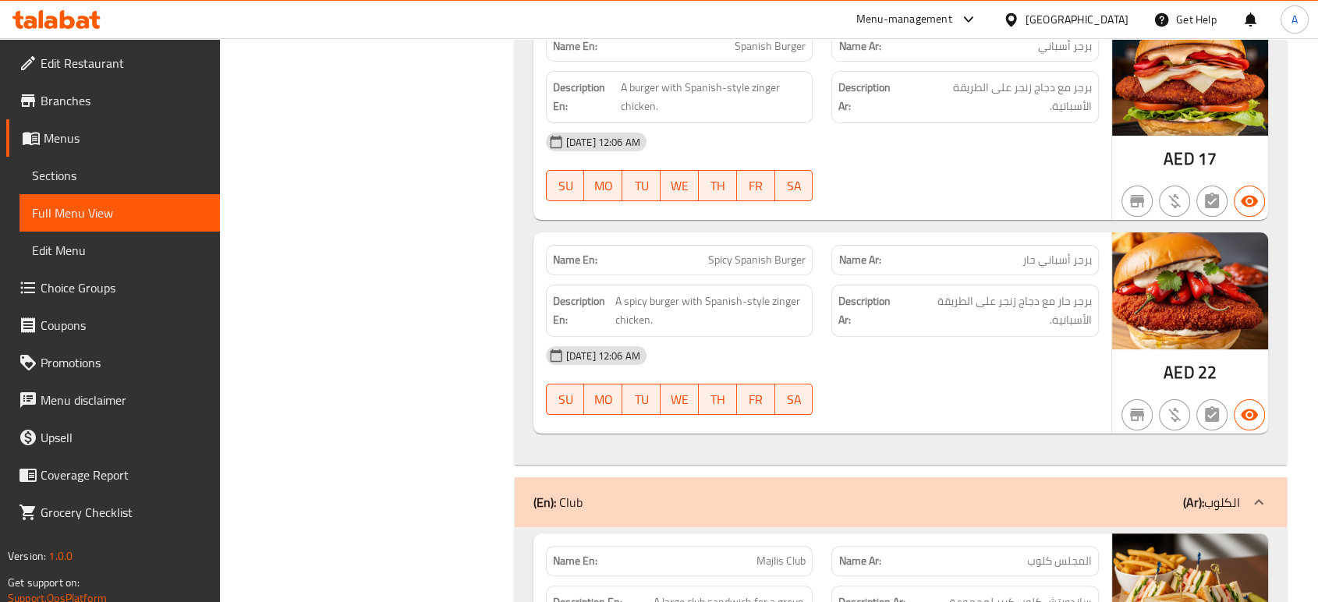
scroll to position [6153, 0]
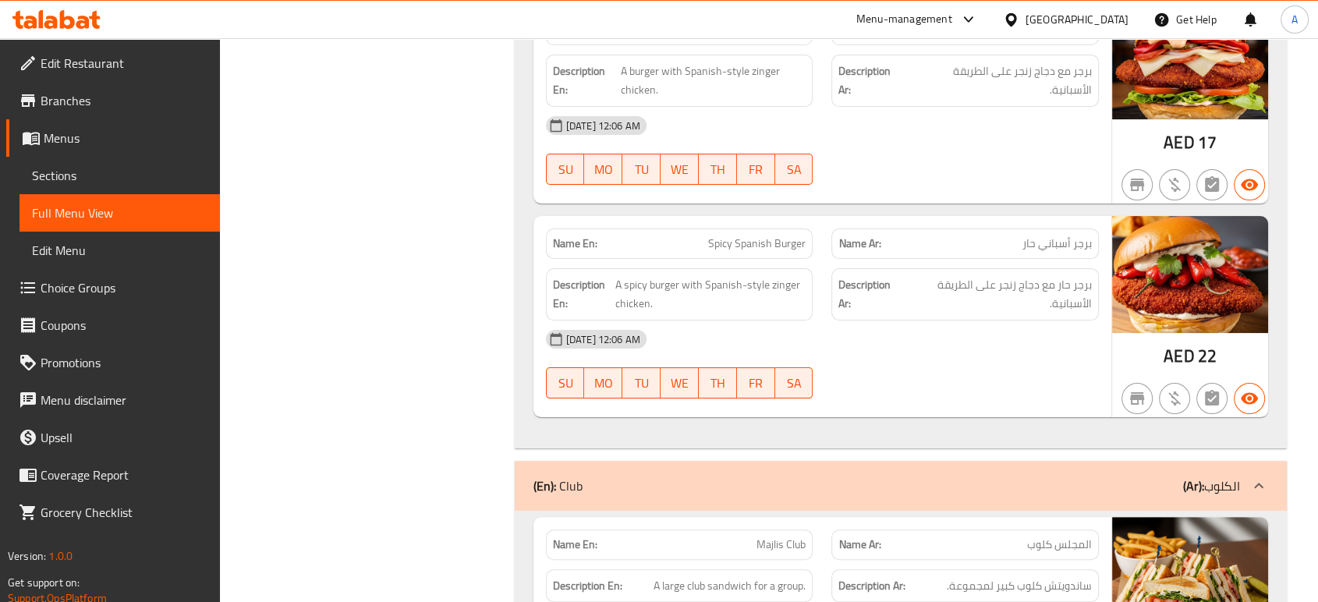
click at [822, 361] on div "14-08-2025 12:06 AM SU MO TU WE TH FR SA" at bounding box center [821, 363] width 571 height 87
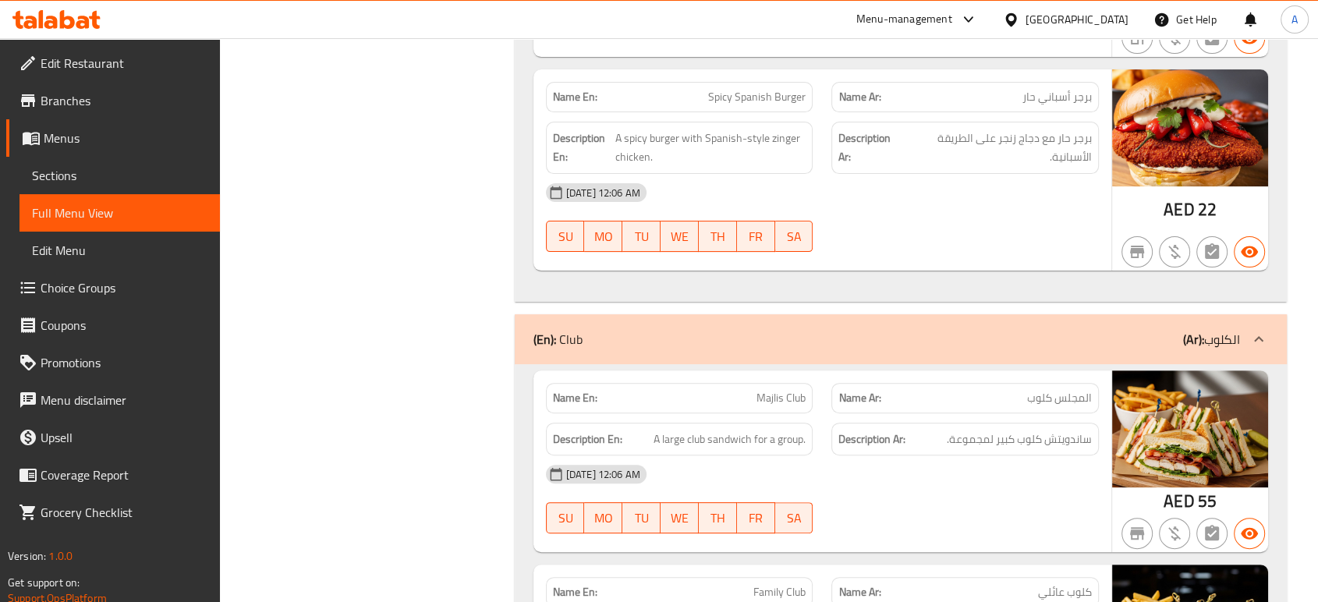
scroll to position [6320, 0]
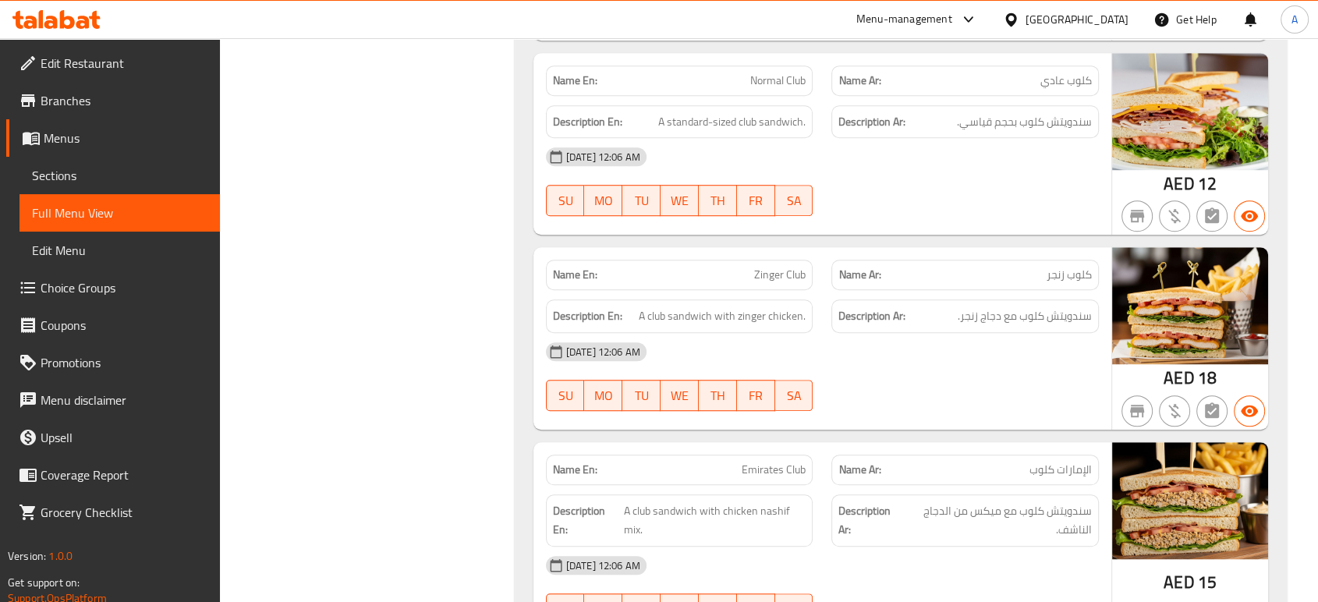
scroll to position [7006, 0]
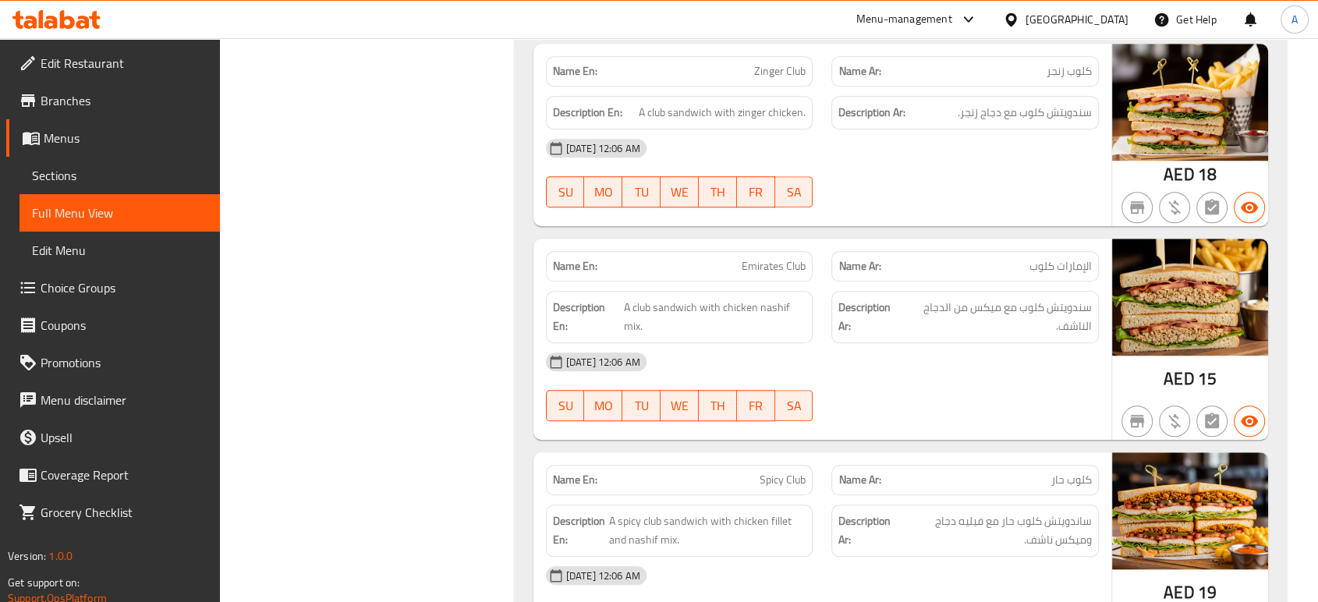
scroll to position [7204, 0]
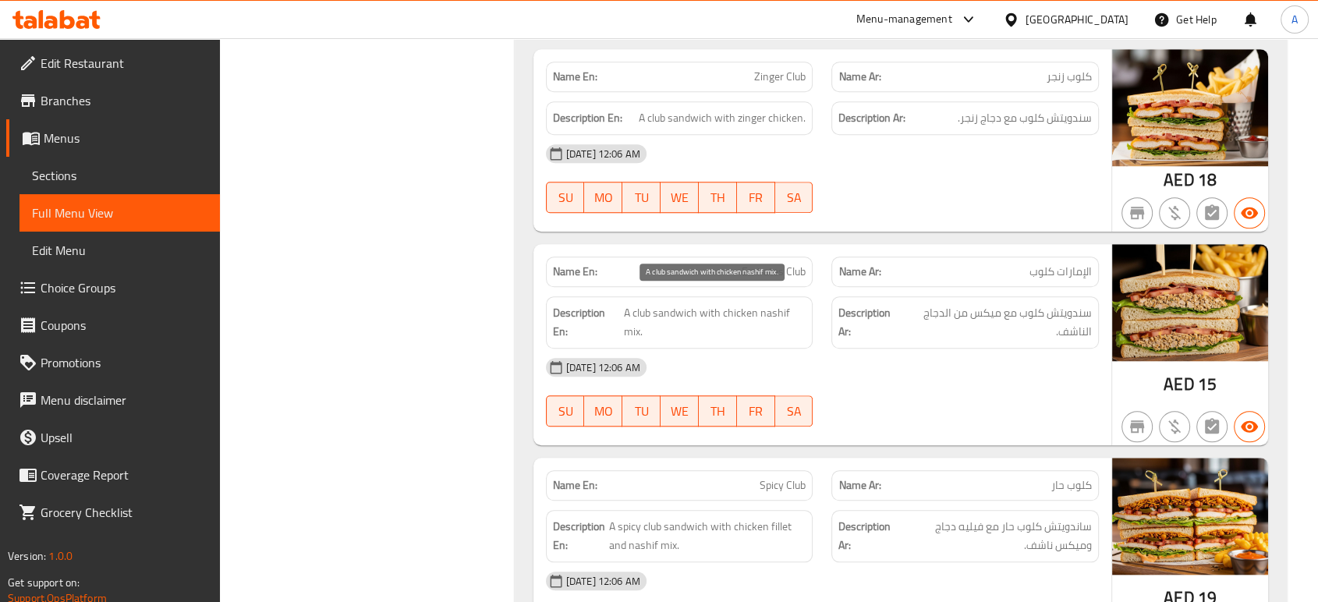
click at [775, 310] on span "A club sandwich with chicken nashif mix." at bounding box center [714, 322] width 182 height 38
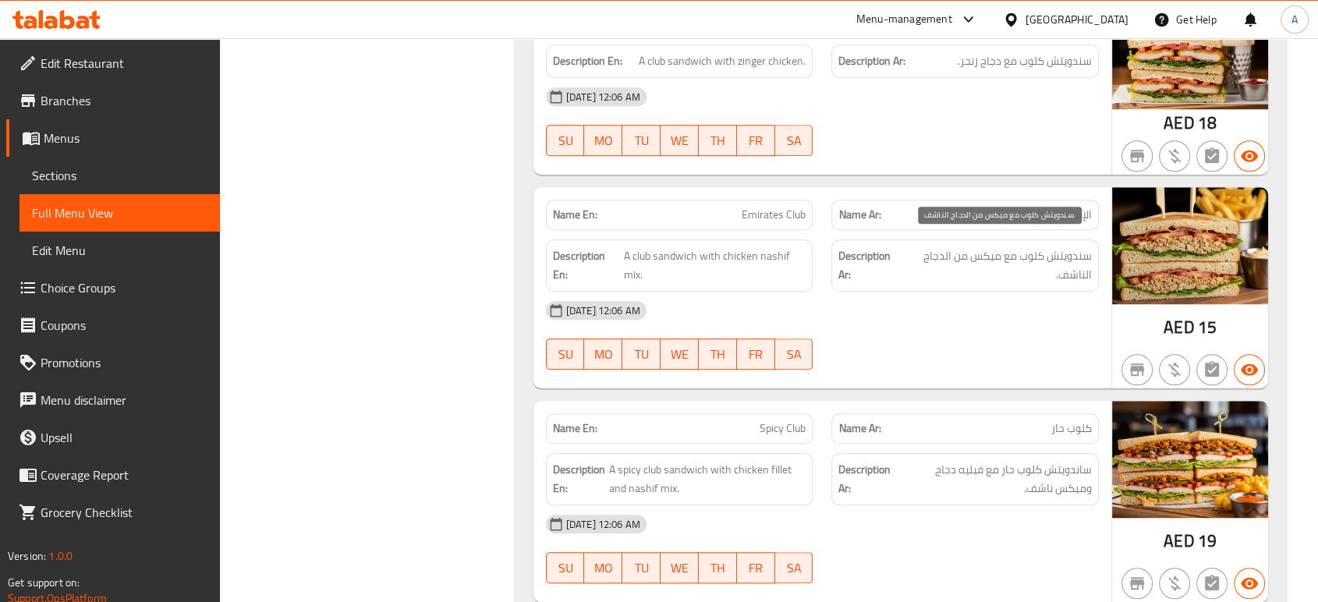
scroll to position [7263, 0]
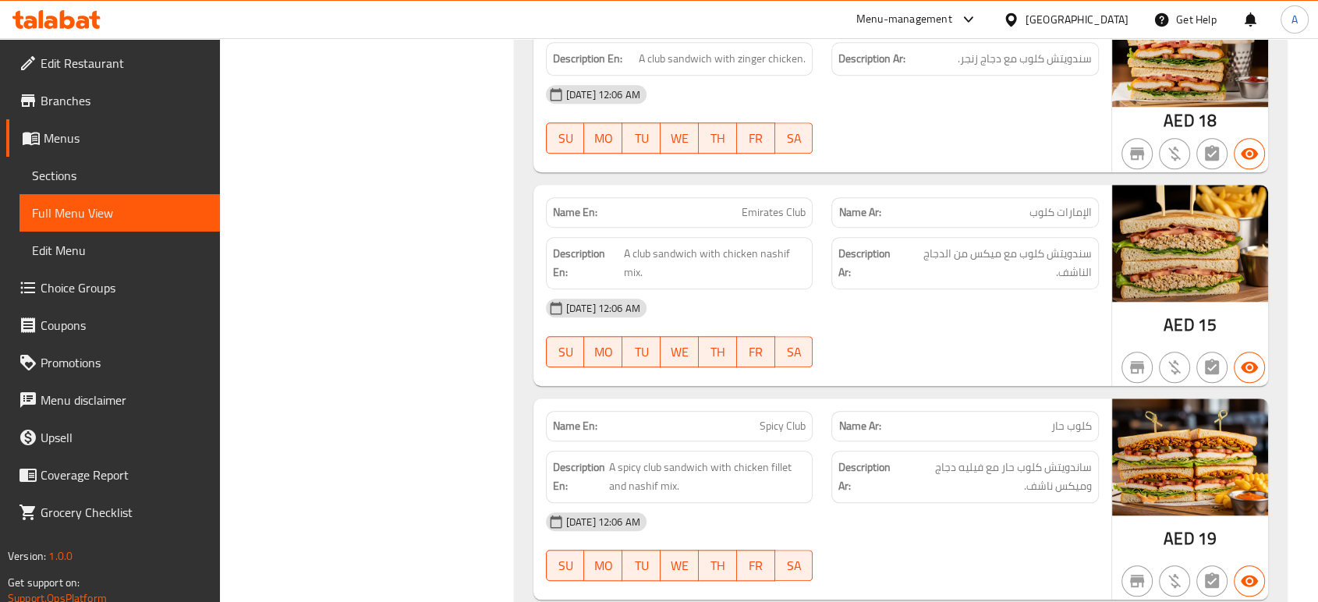
type button "6"
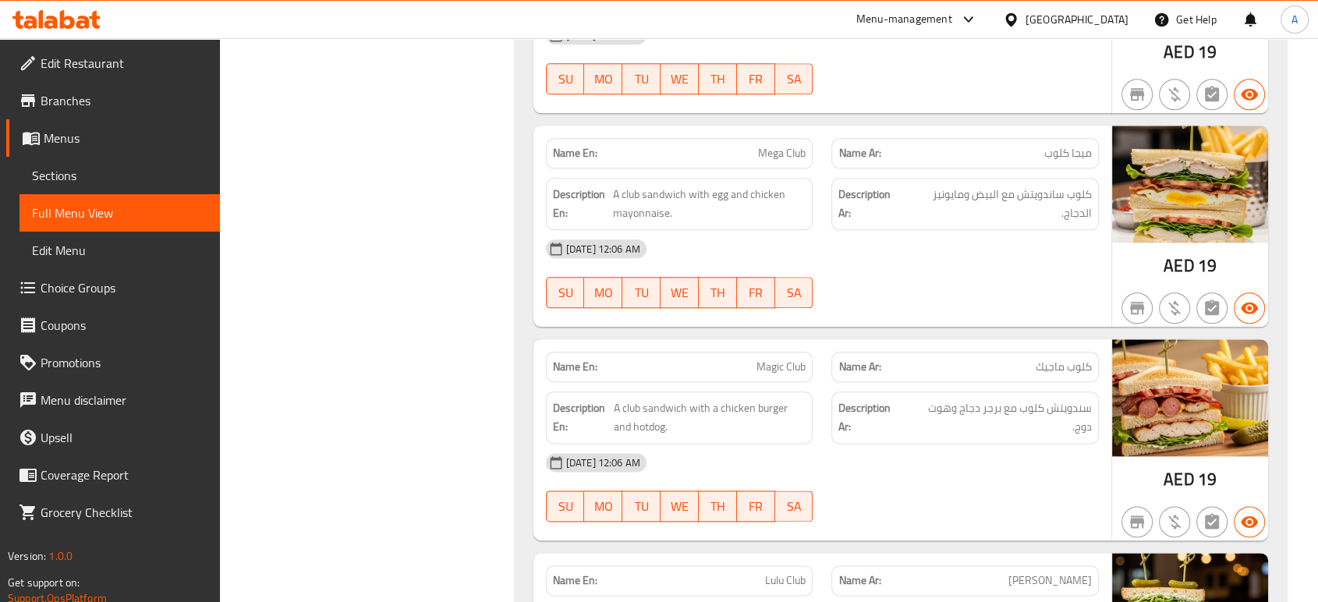
scroll to position [7751, 0]
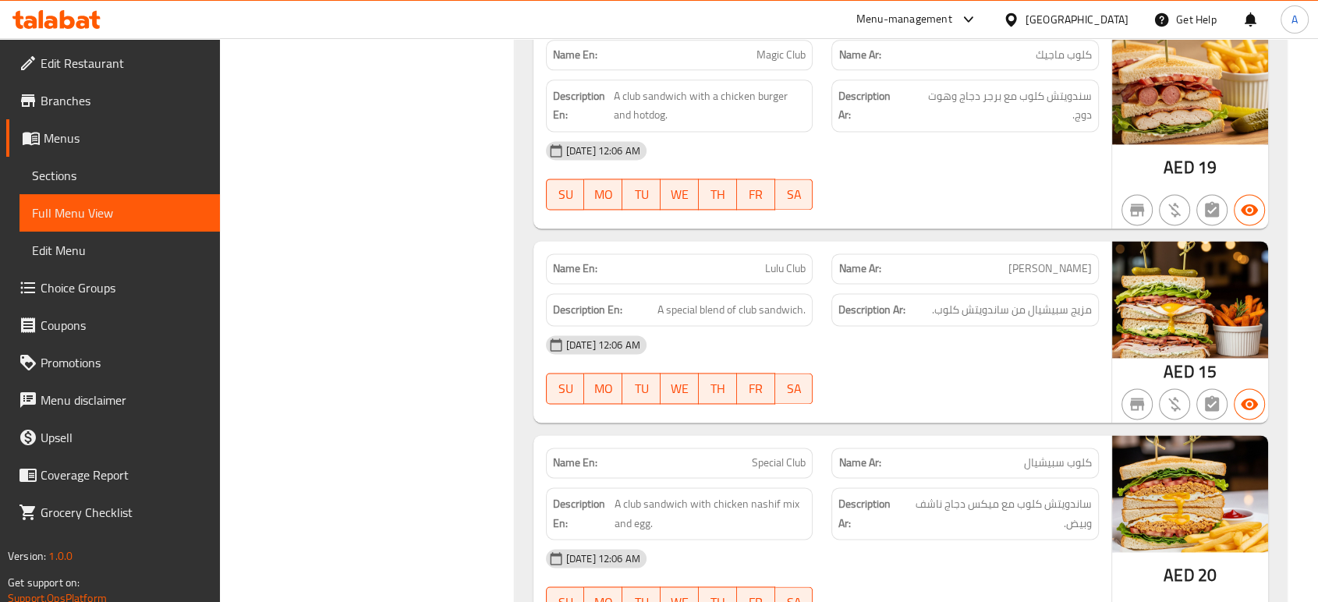
scroll to position [8064, 0]
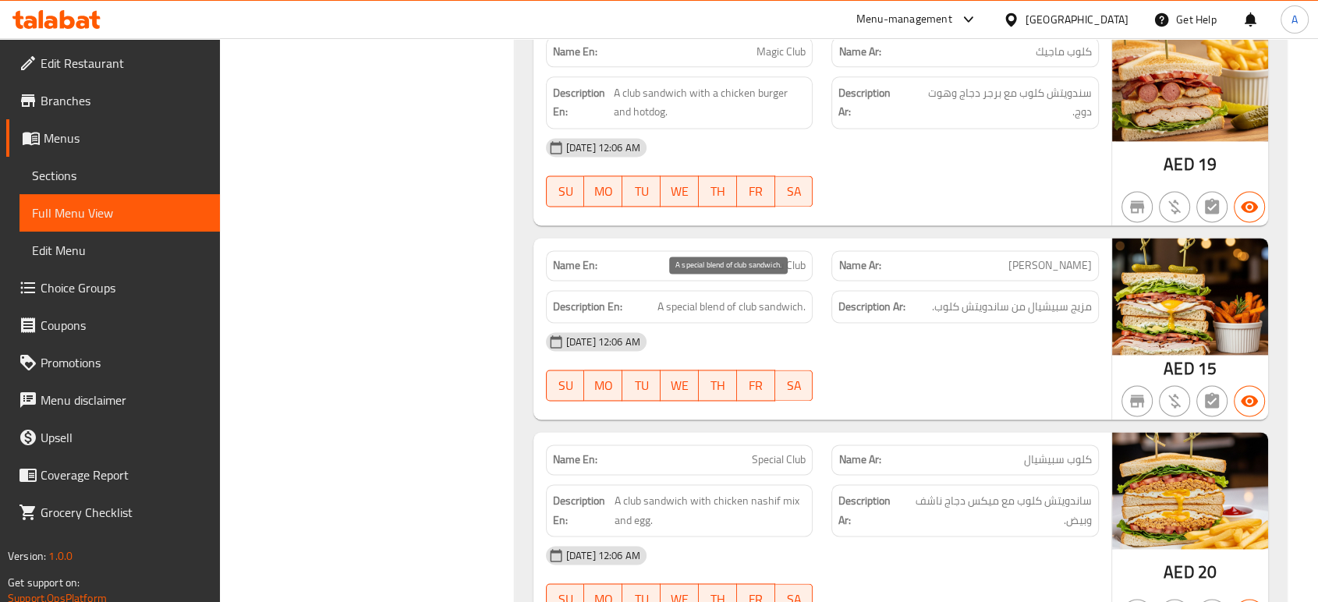
click at [689, 297] on span "A special blend of club sandwich." at bounding box center [731, 306] width 148 height 19
copy span "special"
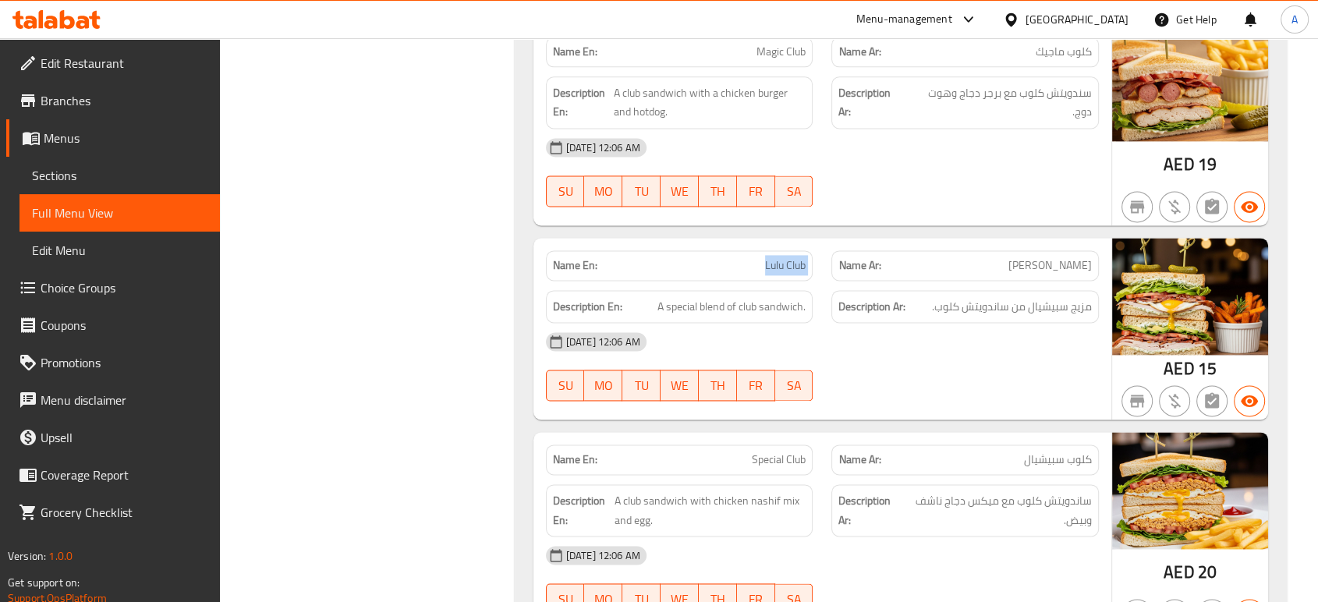
copy span "Lulu Club"
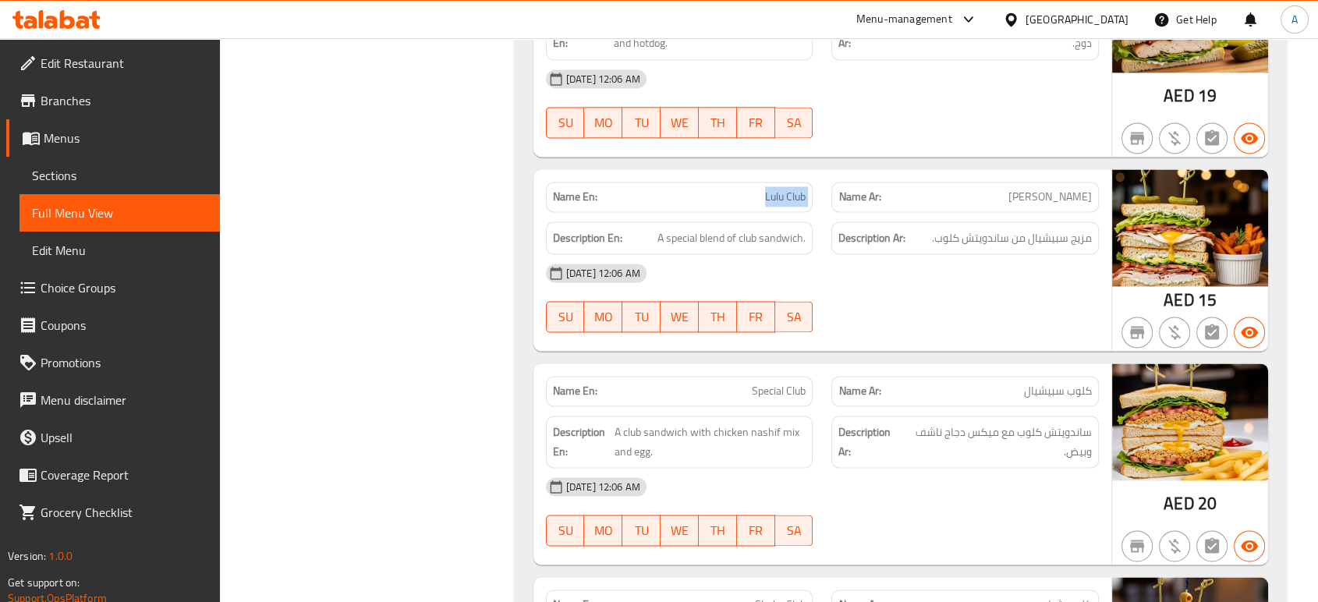
scroll to position [8138, 0]
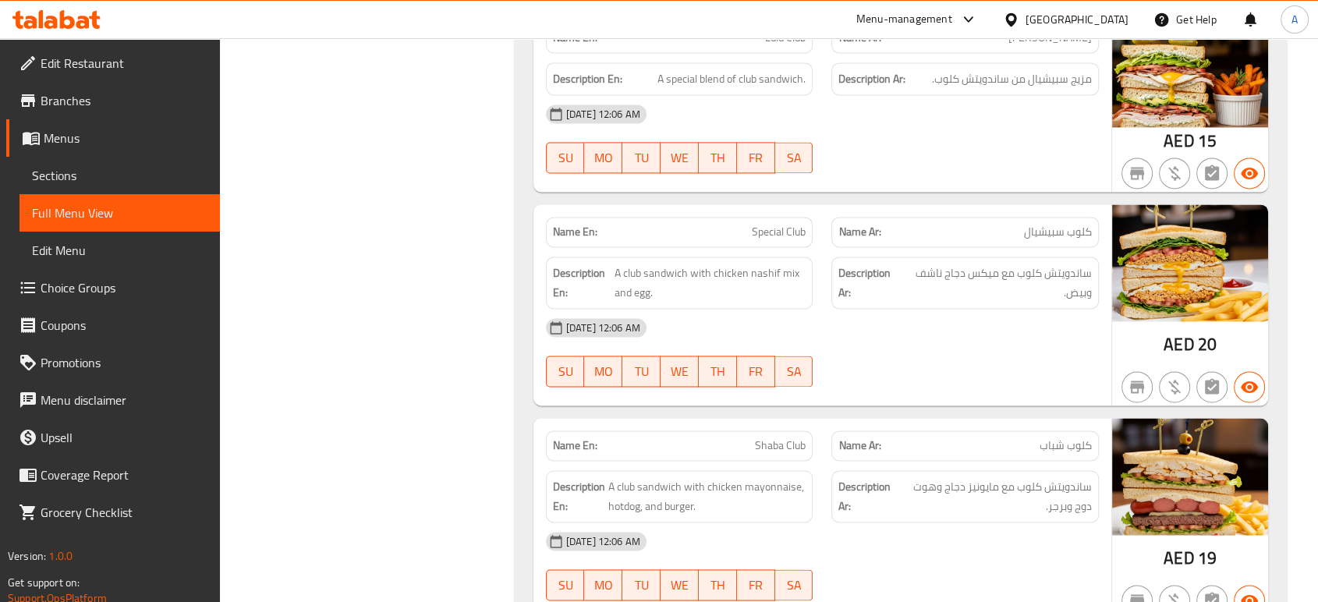
scroll to position [8294, 0]
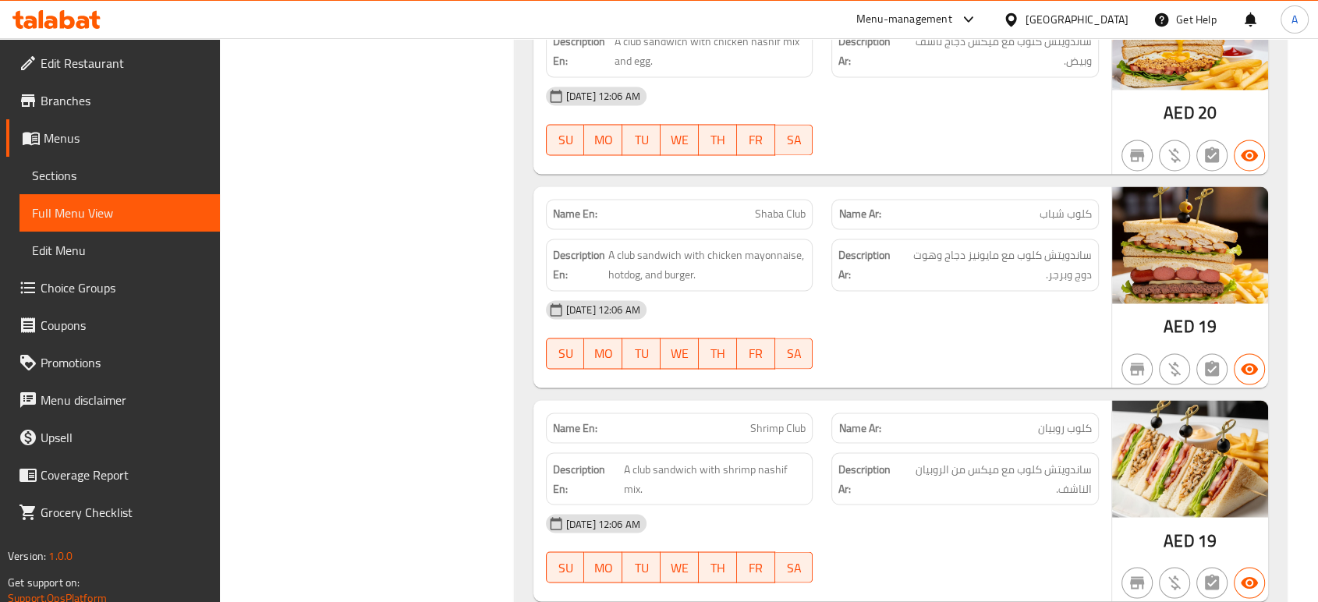
scroll to position [8526, 0]
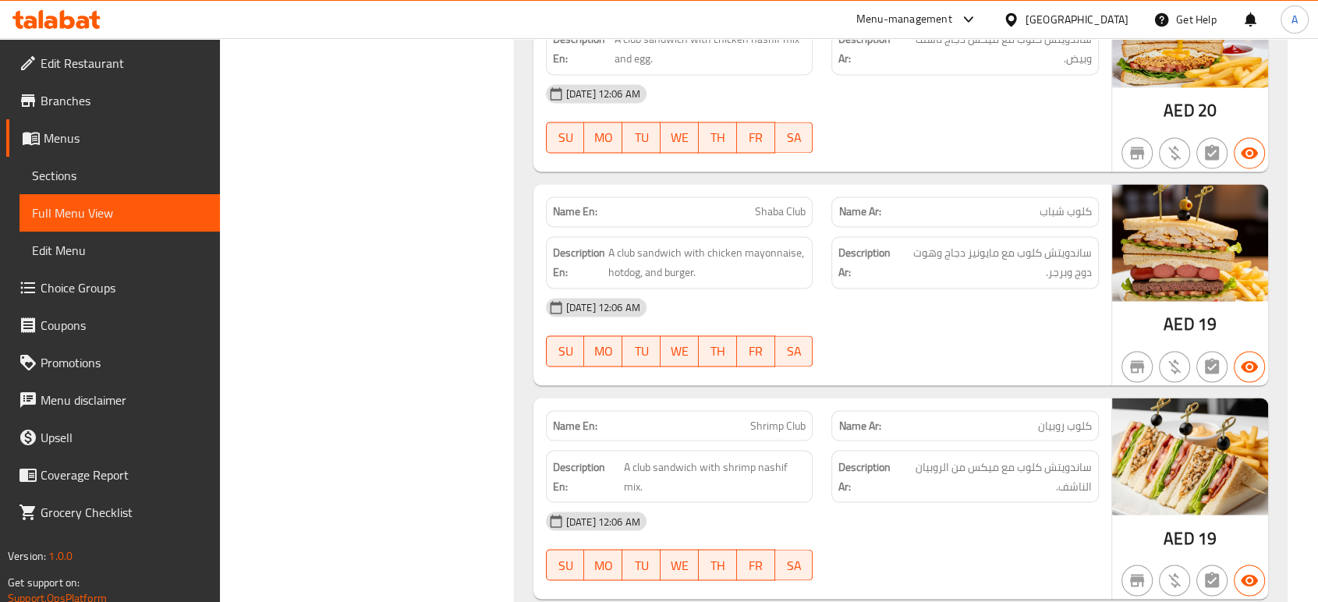
copy span "Shaba"
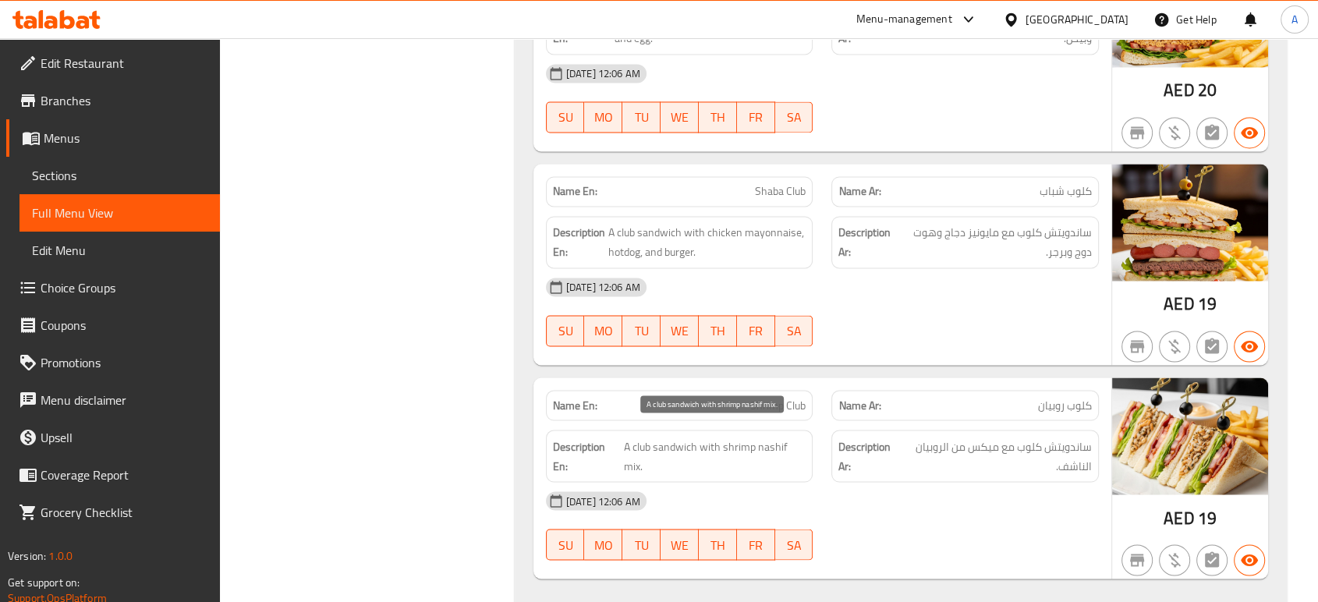
click at [712, 437] on span "A club sandwich with shrimp nashif mix." at bounding box center [715, 456] width 182 height 38
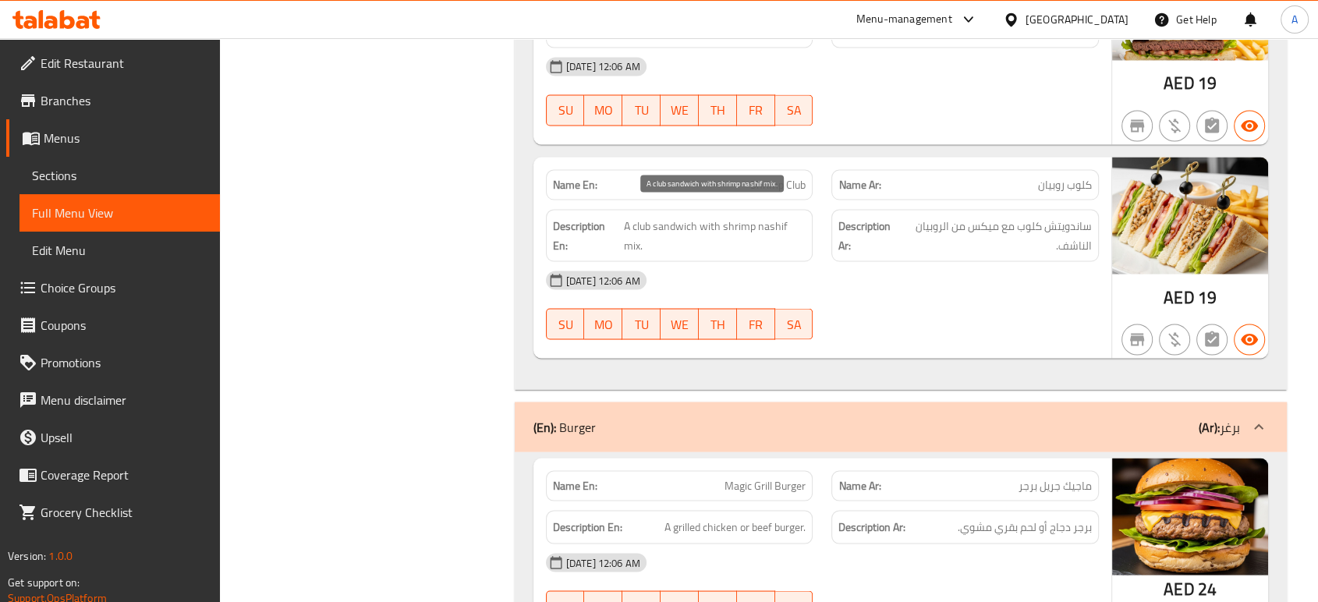
scroll to position [8769, 0]
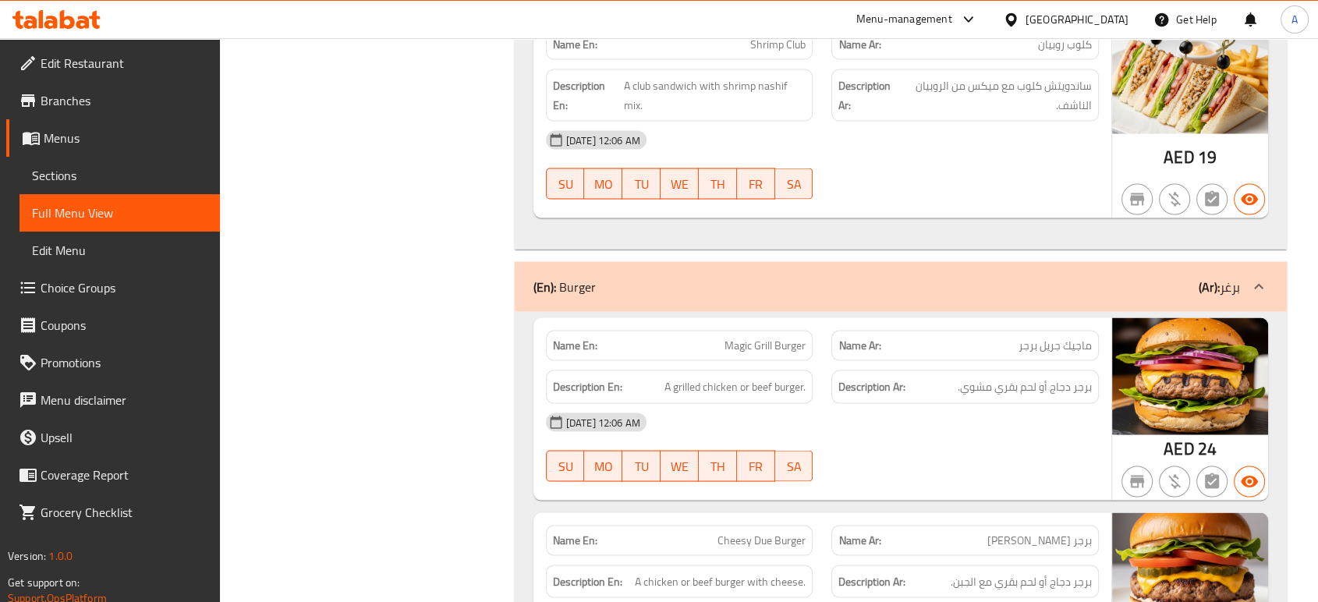
scroll to position [8988, 0]
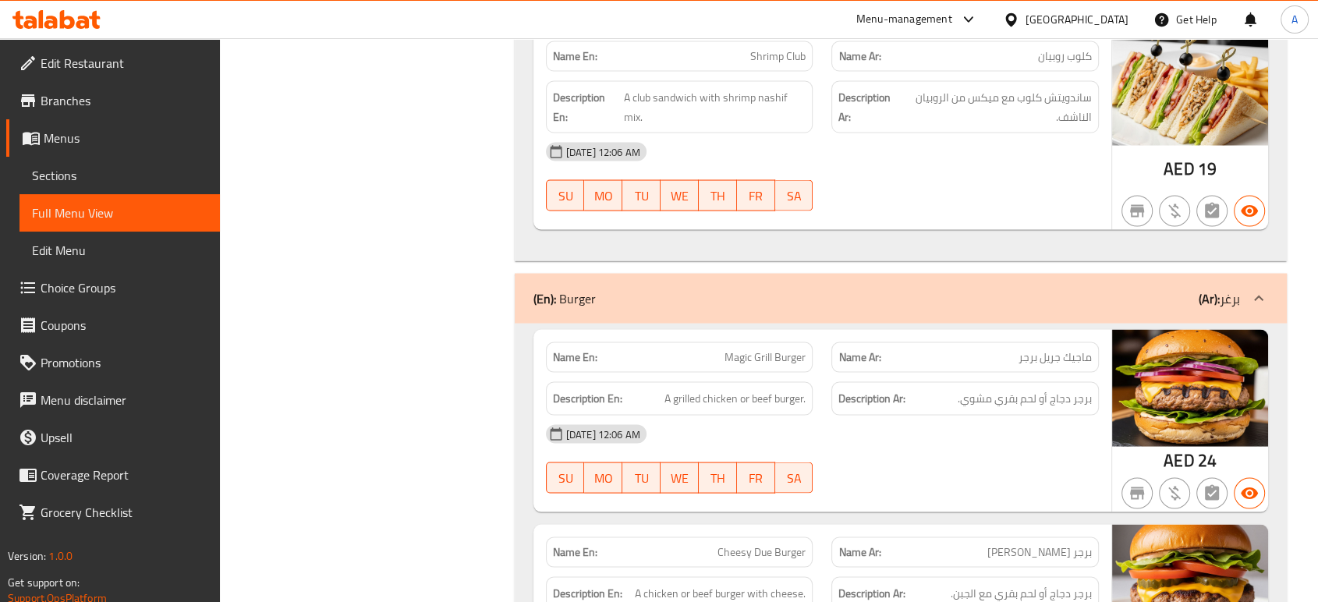
scroll to position [9155, 0]
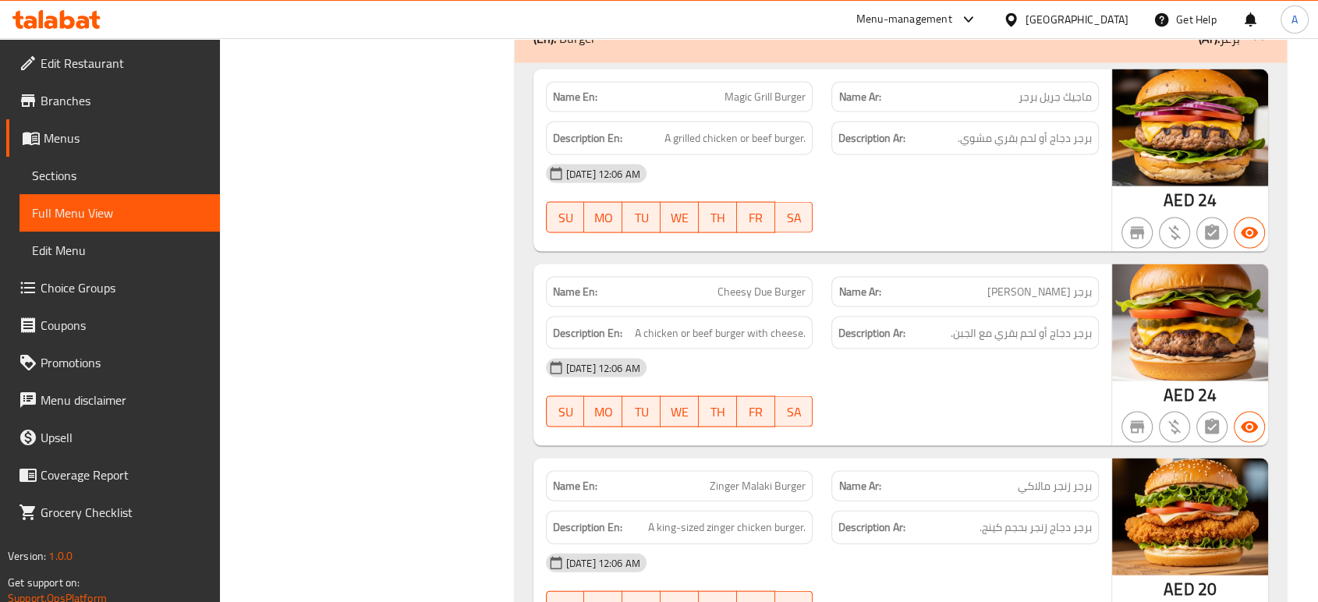
drag, startPoint x: 769, startPoint y: 126, endPoint x: 704, endPoint y: 127, distance: 65.5
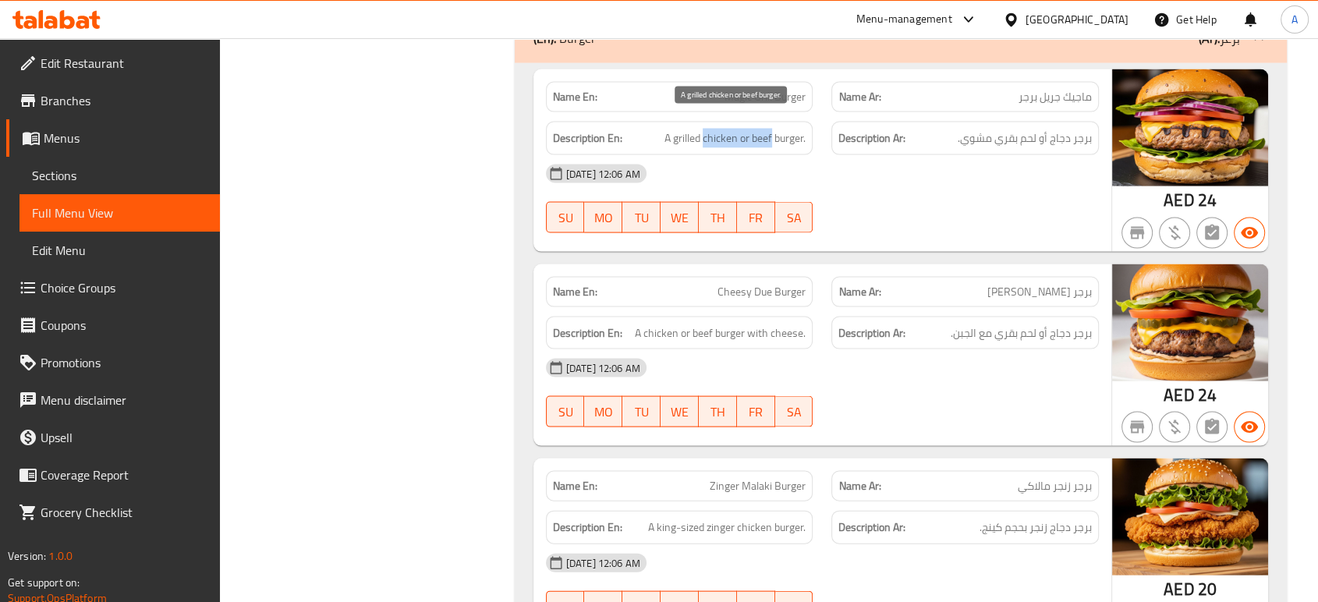
click at [704, 129] on span "A grilled chicken or beef burger." at bounding box center [734, 138] width 141 height 19
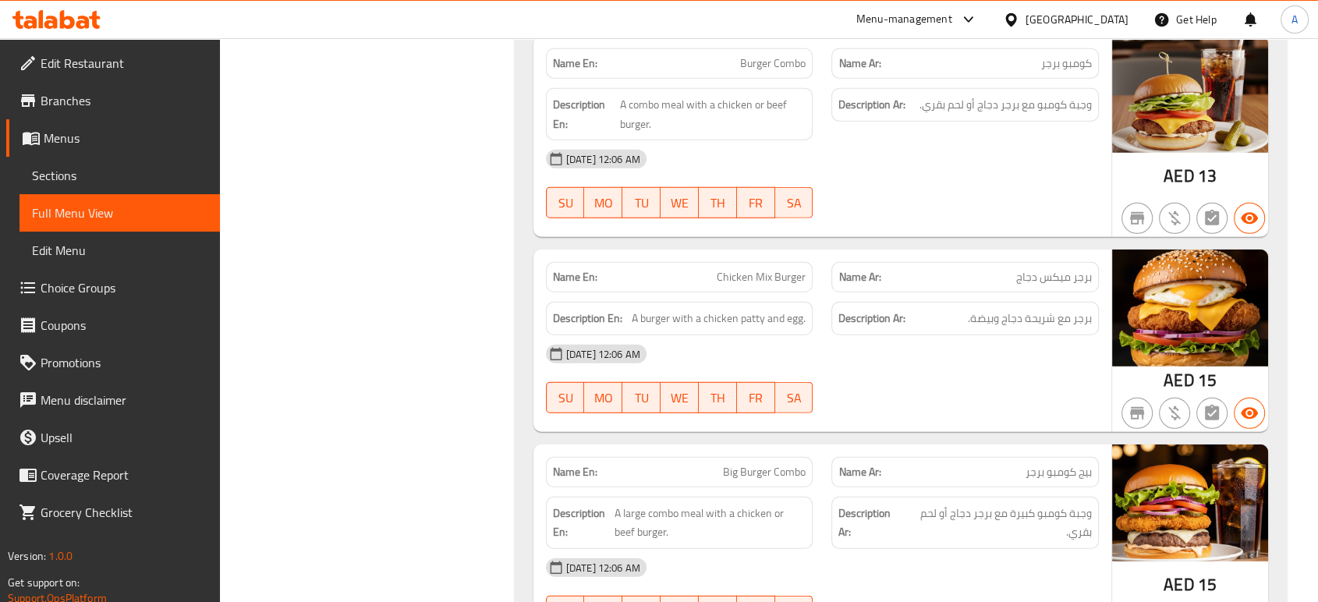
scroll to position [10367, 0]
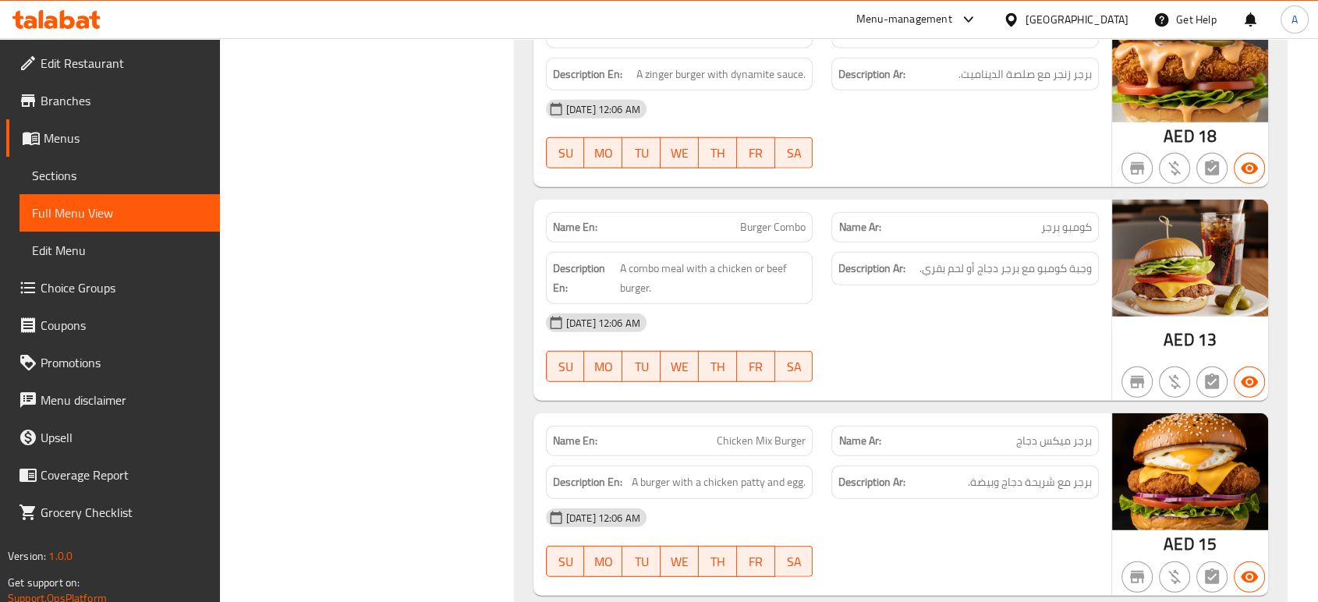
scroll to position [10009, 0]
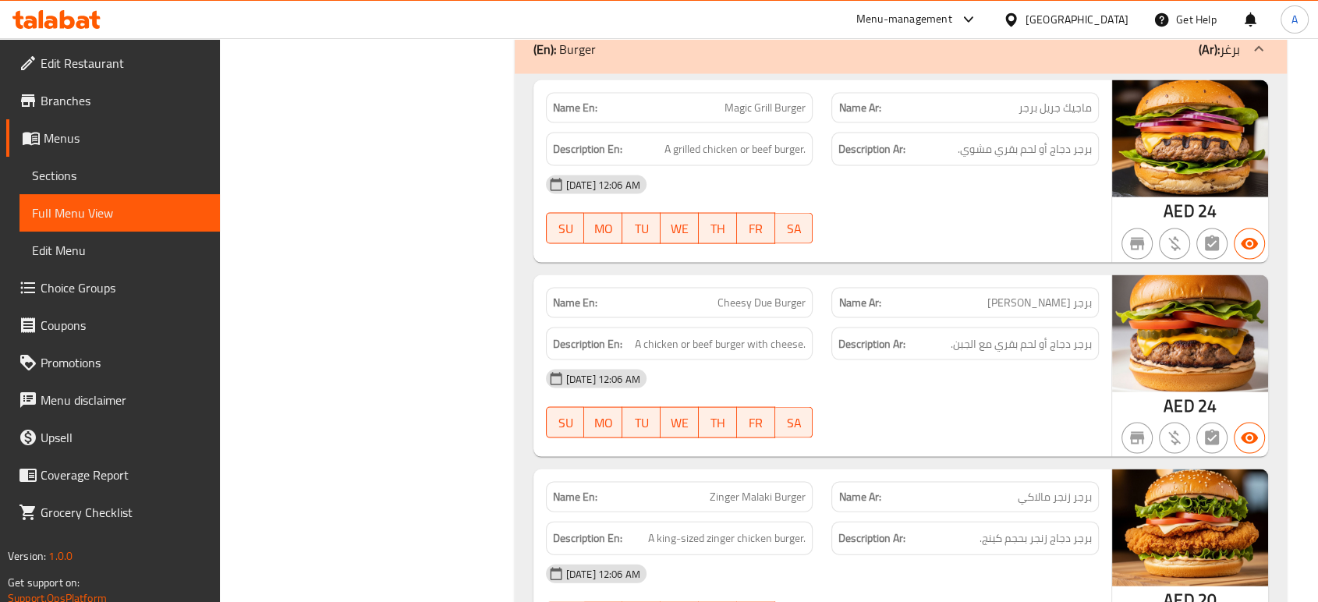
scroll to position [9134, 0]
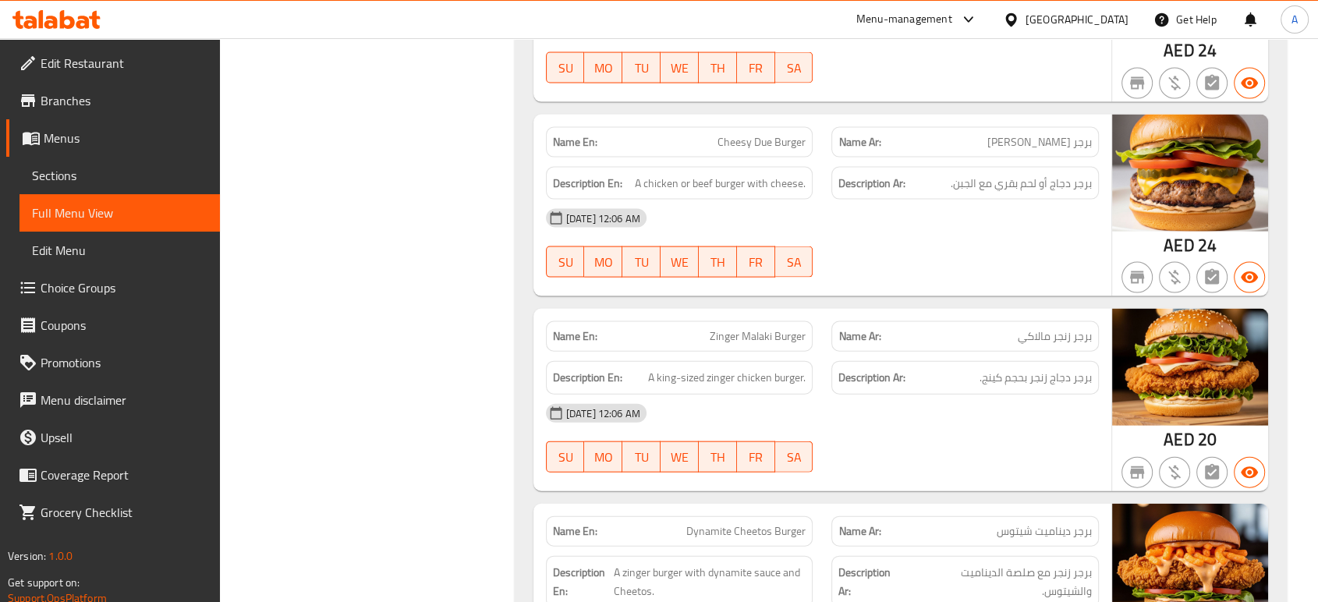
scroll to position [9307, 0]
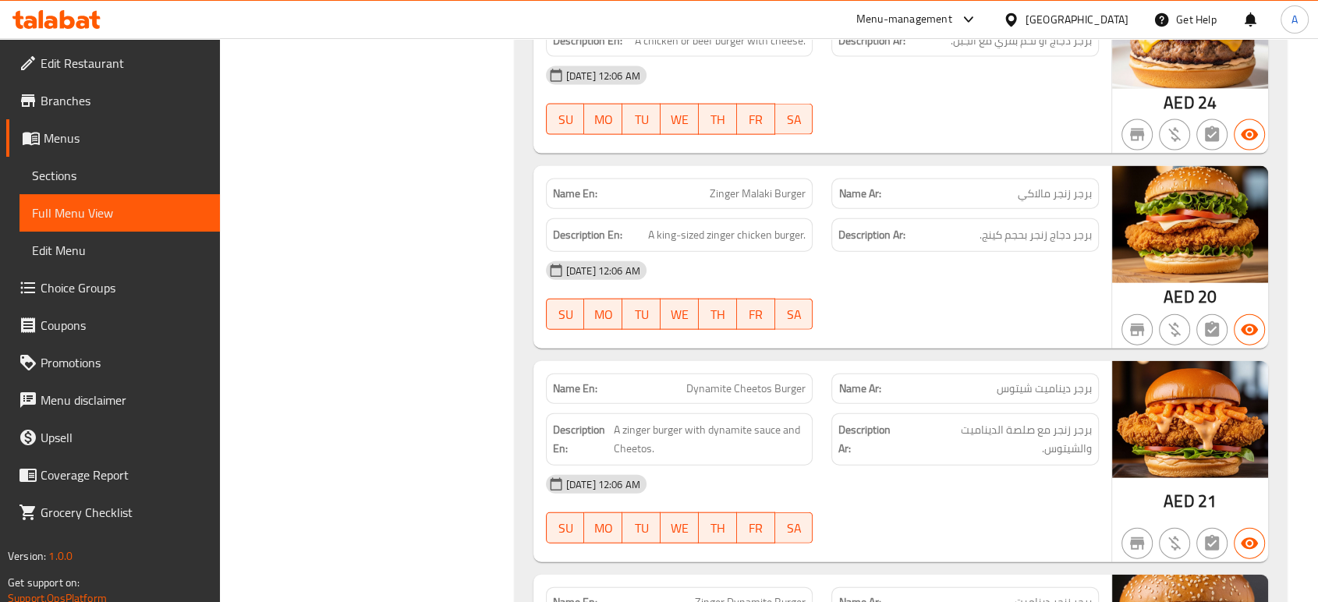
scroll to position [9567, 0]
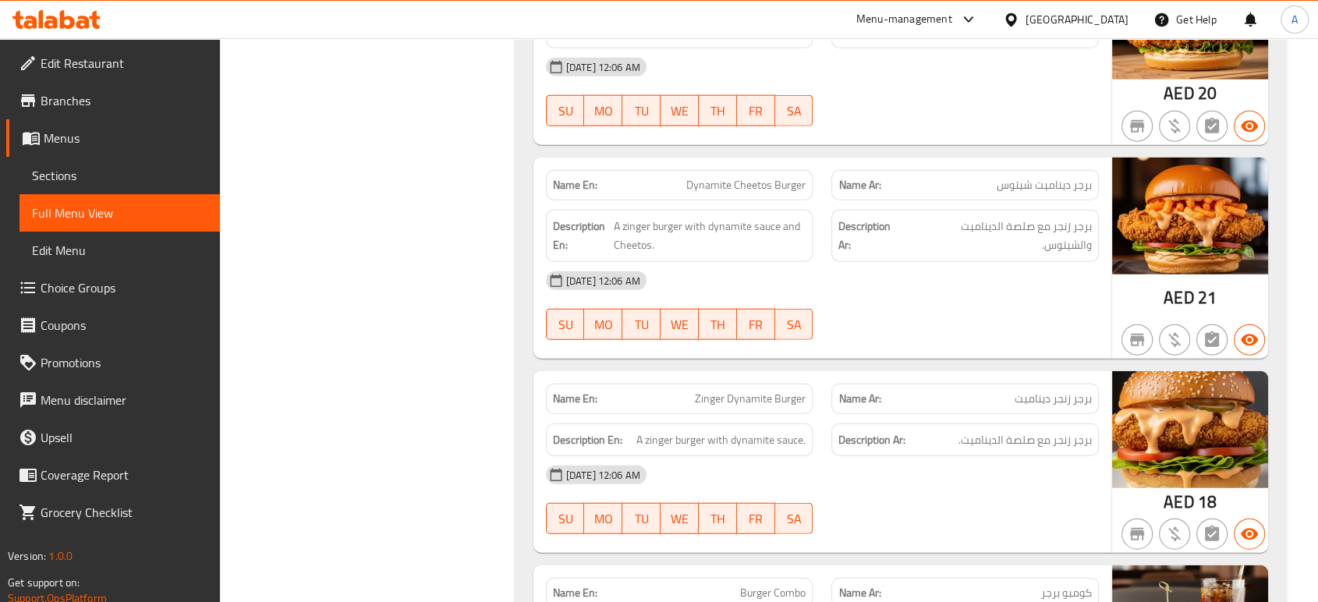
scroll to position [9740, 0]
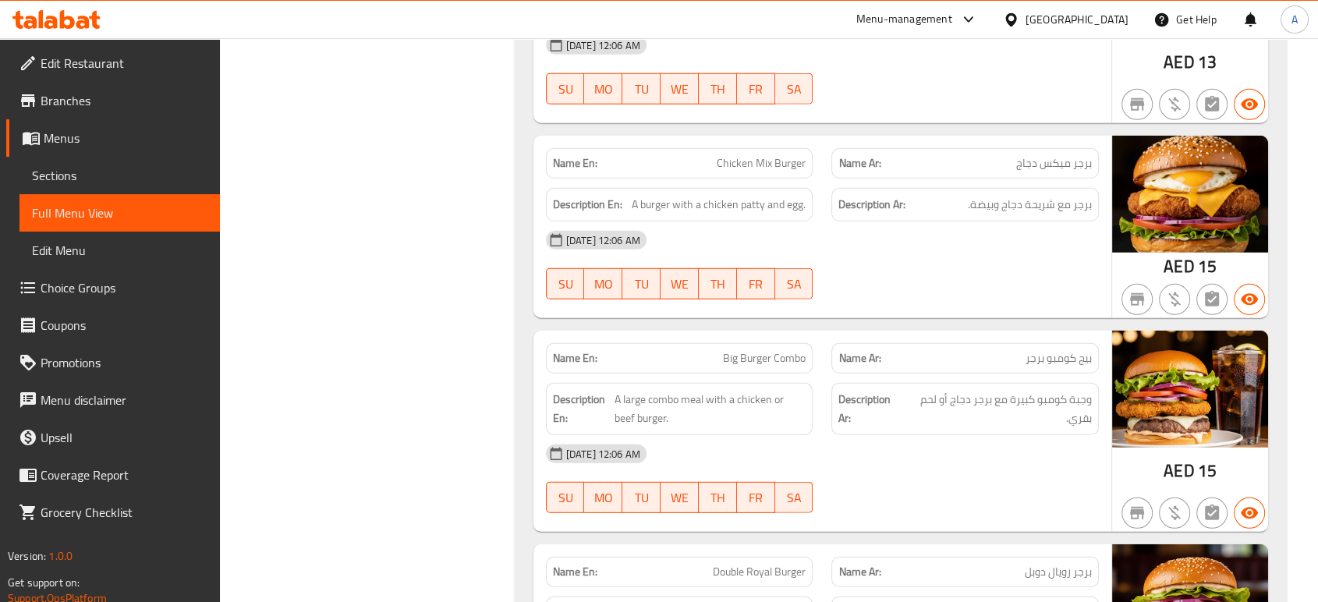
scroll to position [10347, 0]
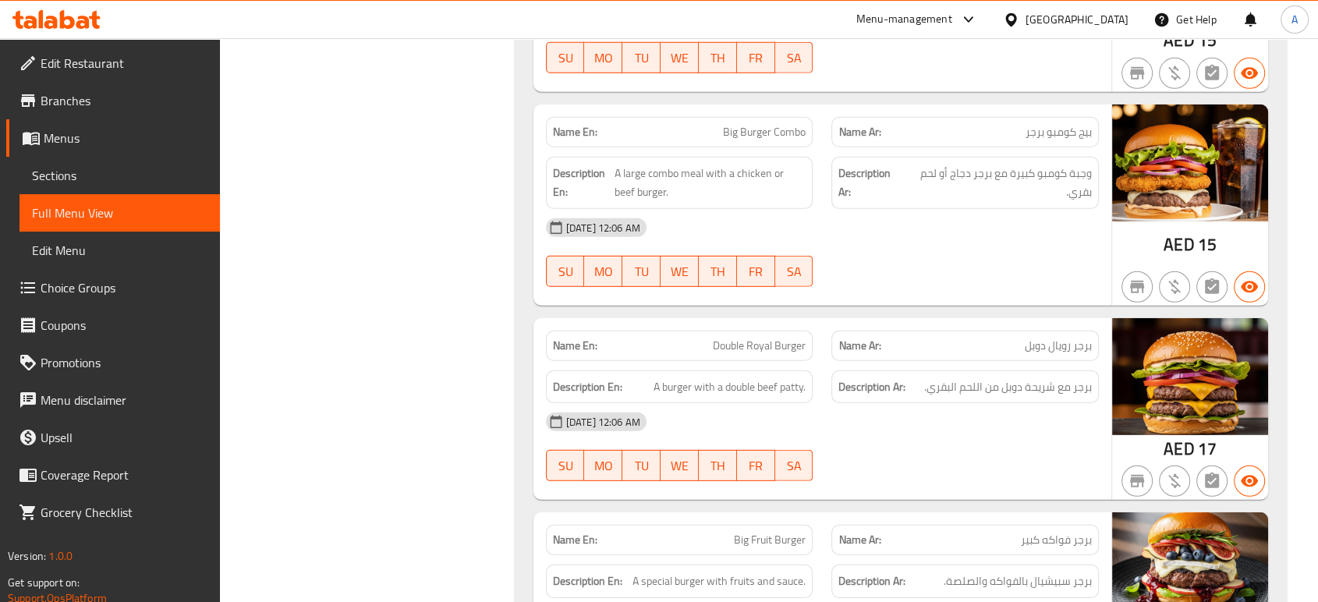
scroll to position [10607, 0]
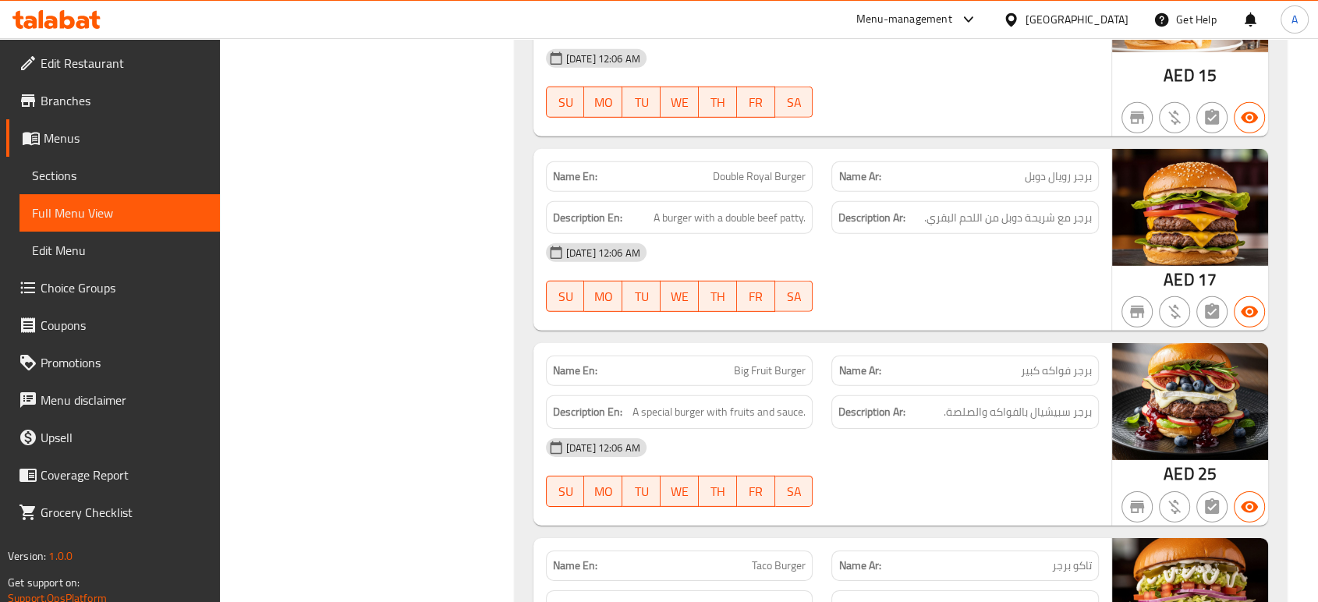
scroll to position [10780, 0]
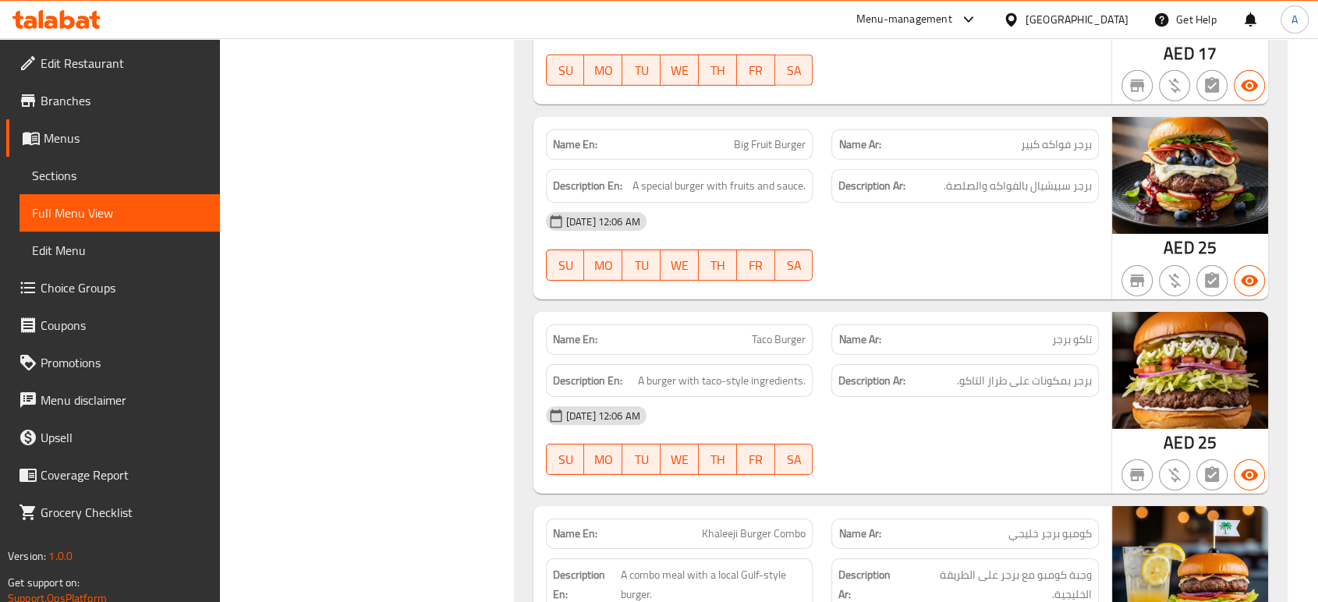
scroll to position [11039, 0]
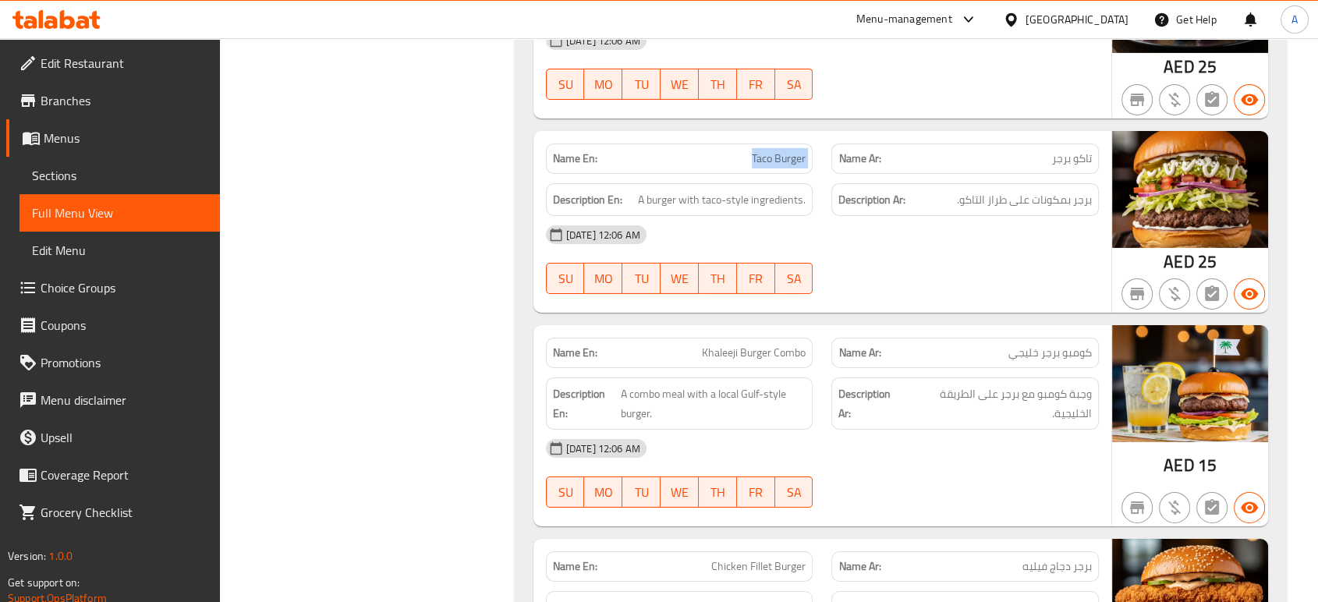
scroll to position [11127, 0]
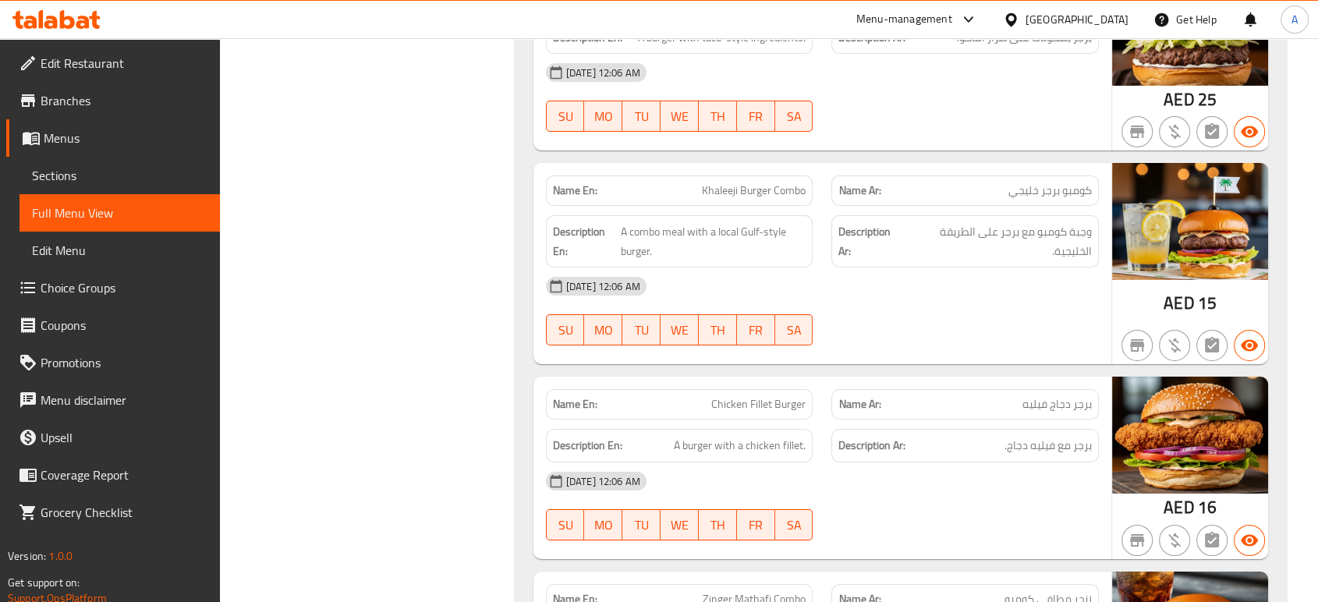
scroll to position [11300, 0]
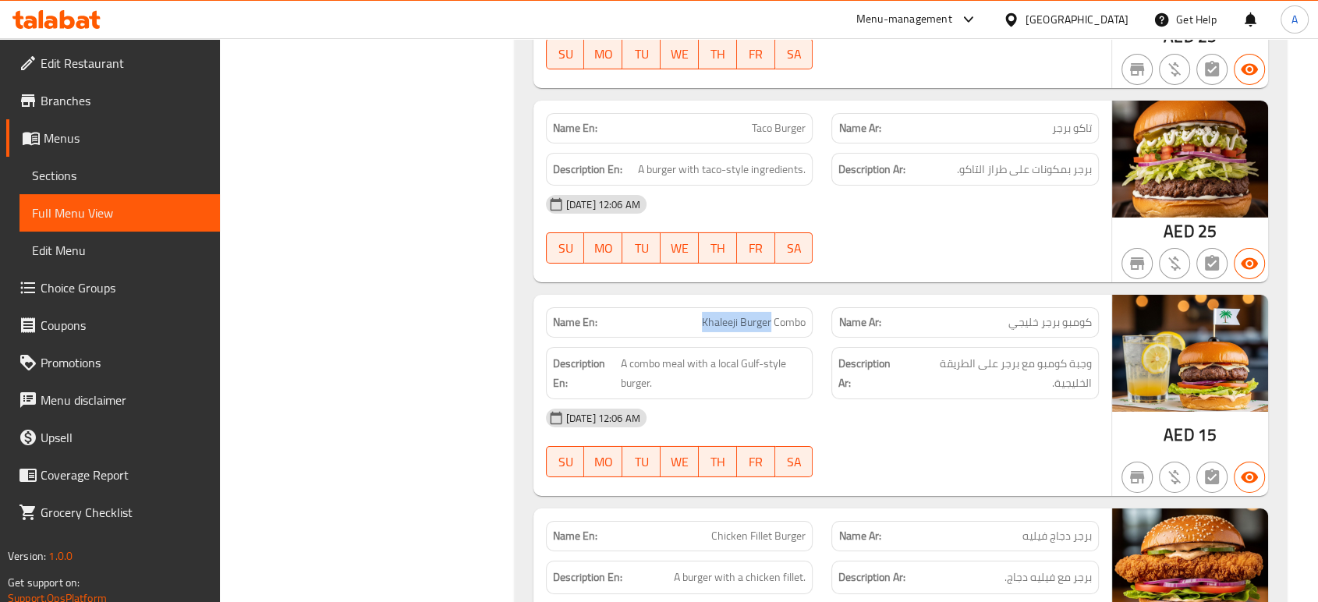
drag, startPoint x: 769, startPoint y: 308, endPoint x: 643, endPoint y: 313, distance: 126.4
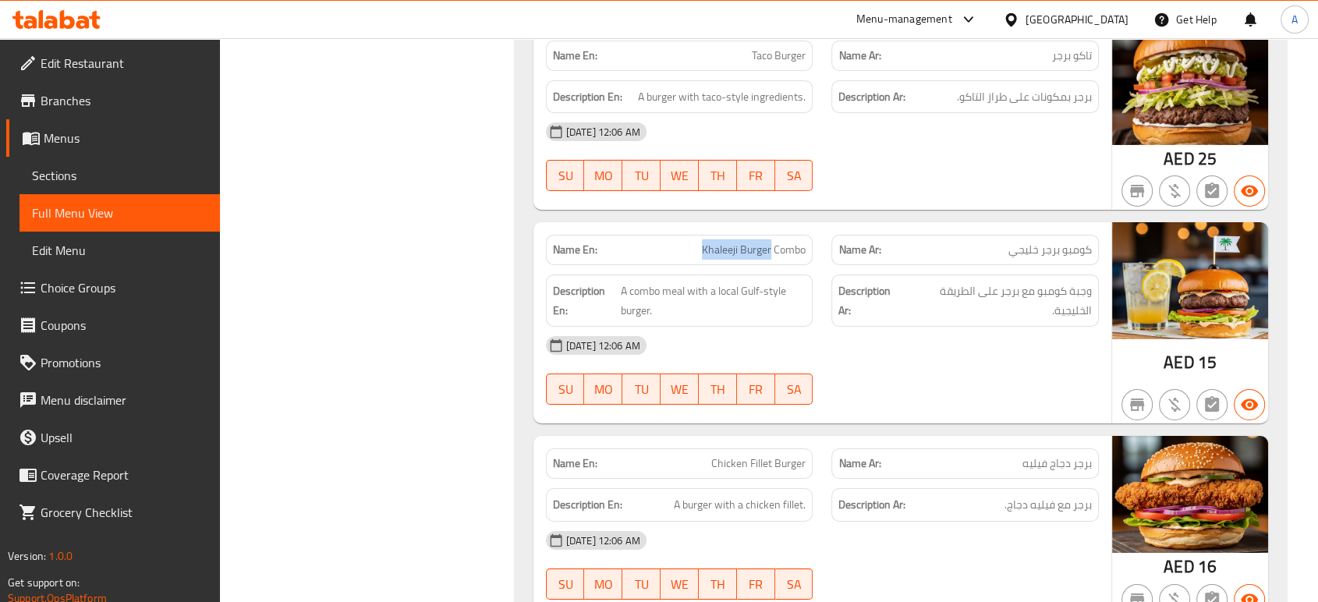
scroll to position [11300, 0]
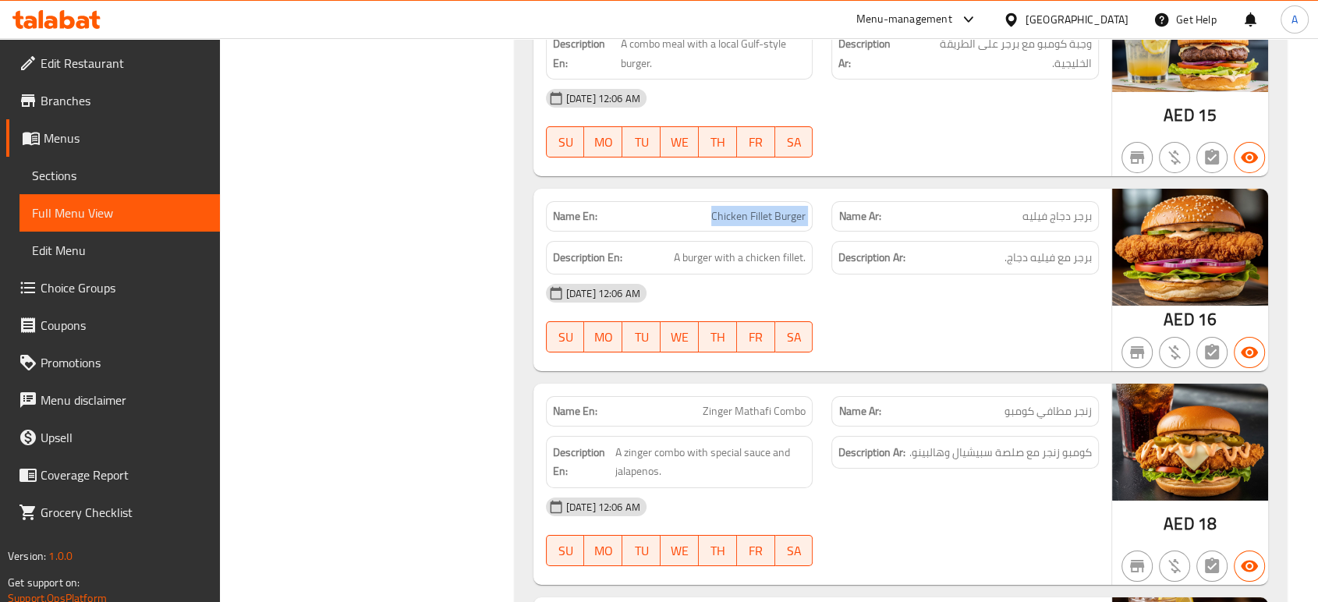
scroll to position [11473, 0]
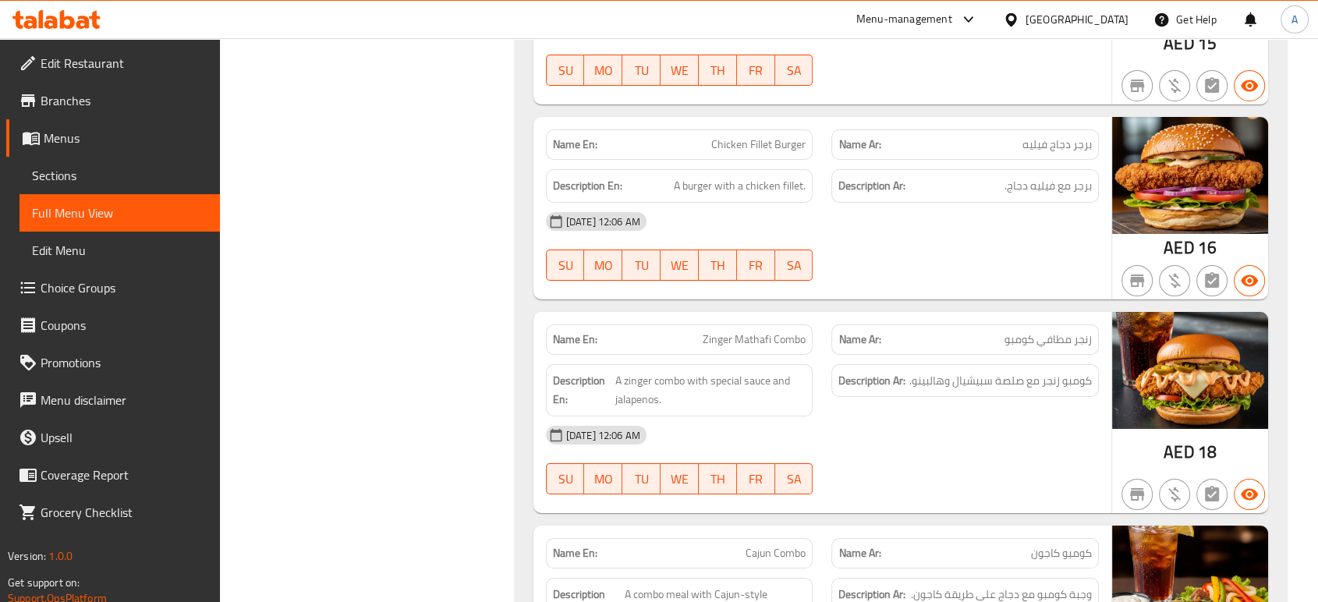
scroll to position [11559, 0]
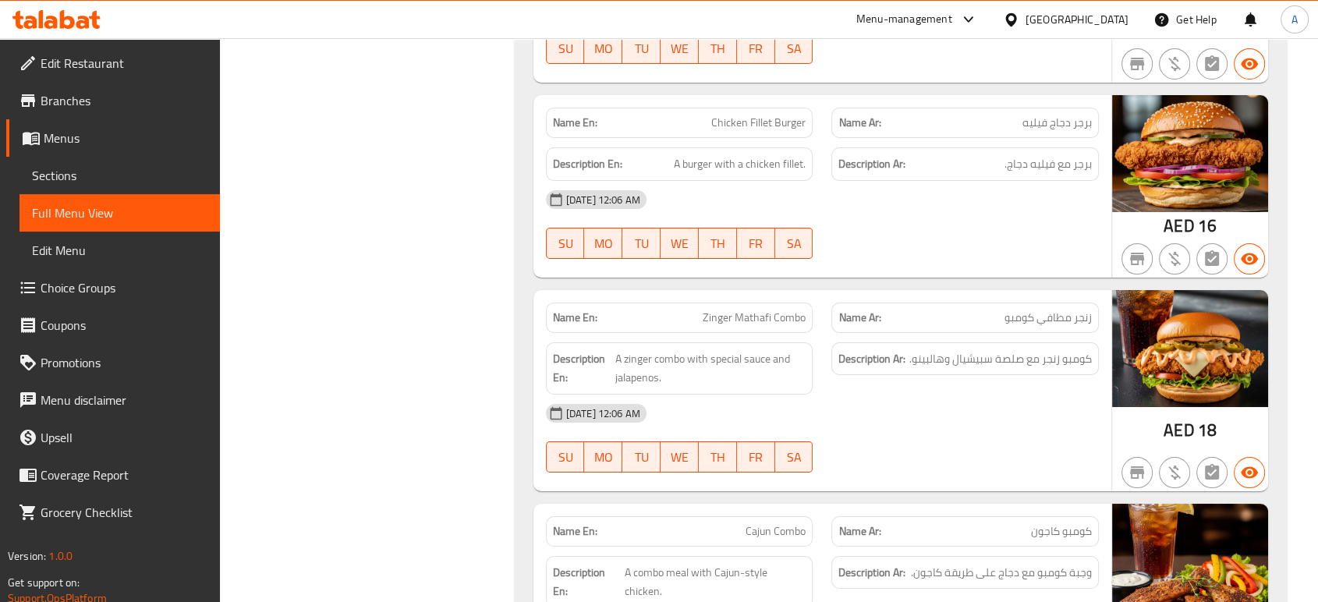
scroll to position [11646, 0]
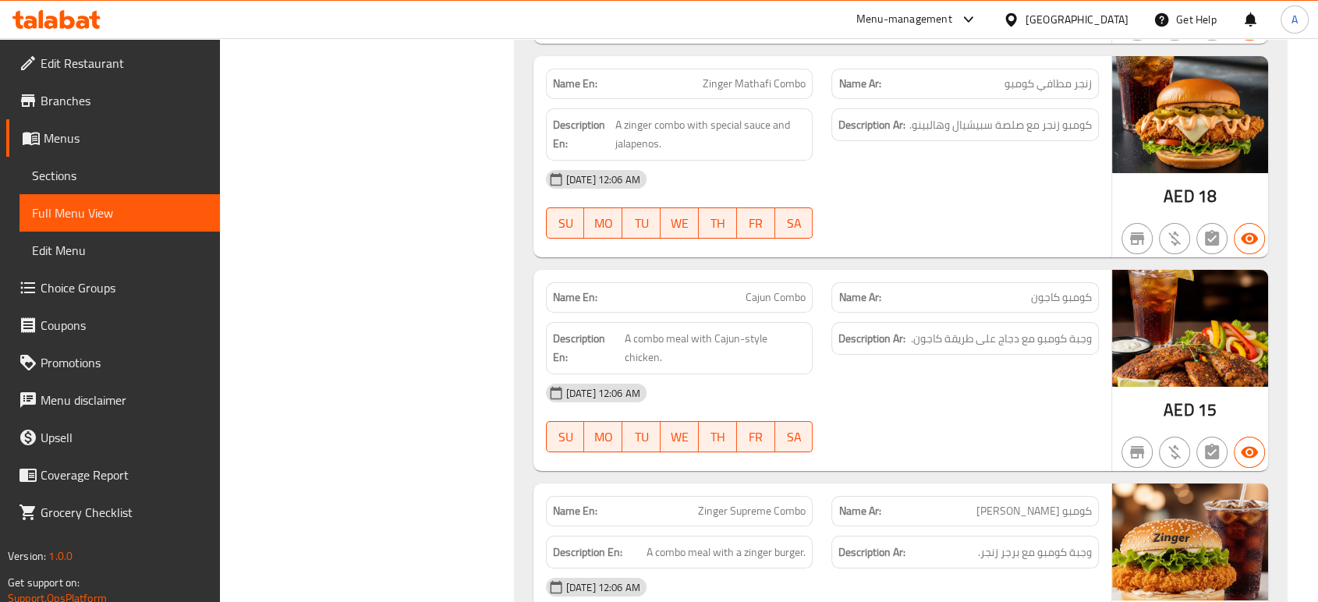
scroll to position [11819, 0]
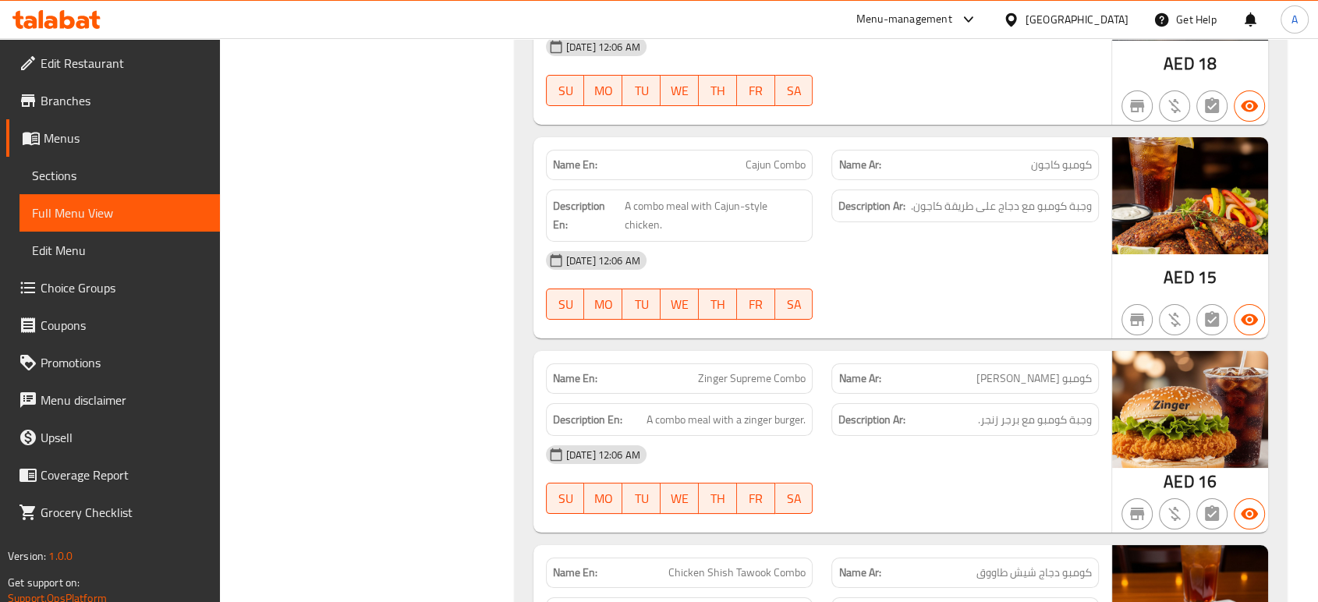
drag, startPoint x: 770, startPoint y: 344, endPoint x: 701, endPoint y: 341, distance: 69.4
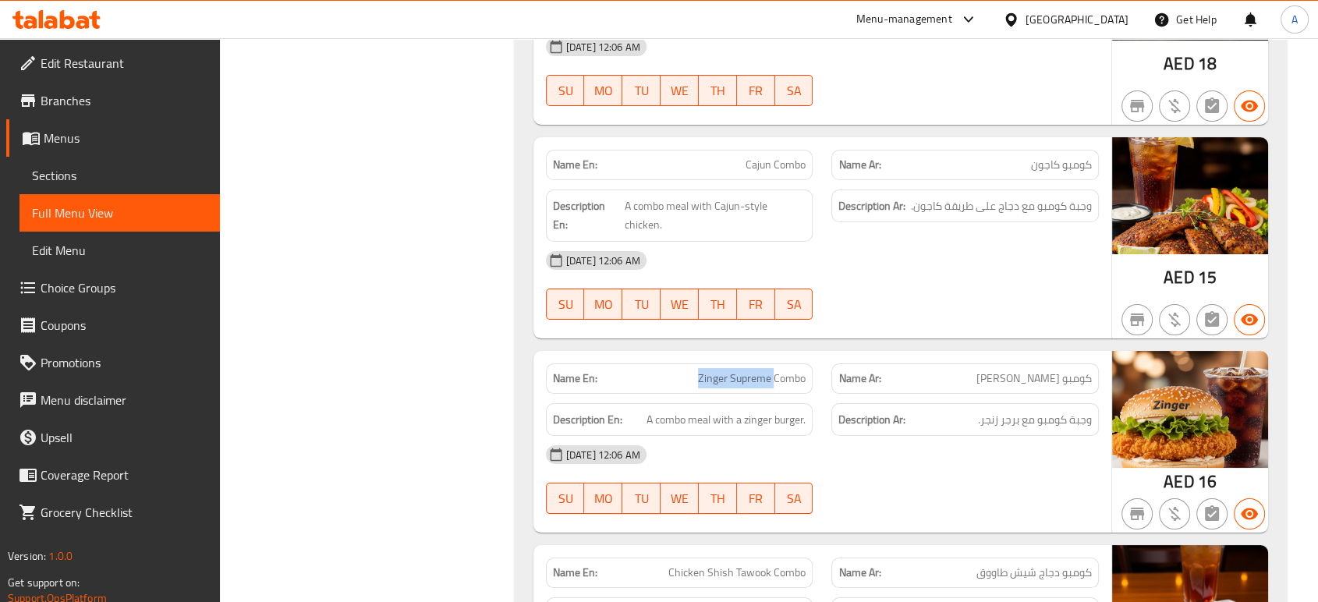
drag, startPoint x: 804, startPoint y: 377, endPoint x: 744, endPoint y: 380, distance: 60.1
click at [744, 410] on span "A combo meal with a zinger burger." at bounding box center [725, 419] width 159 height 19
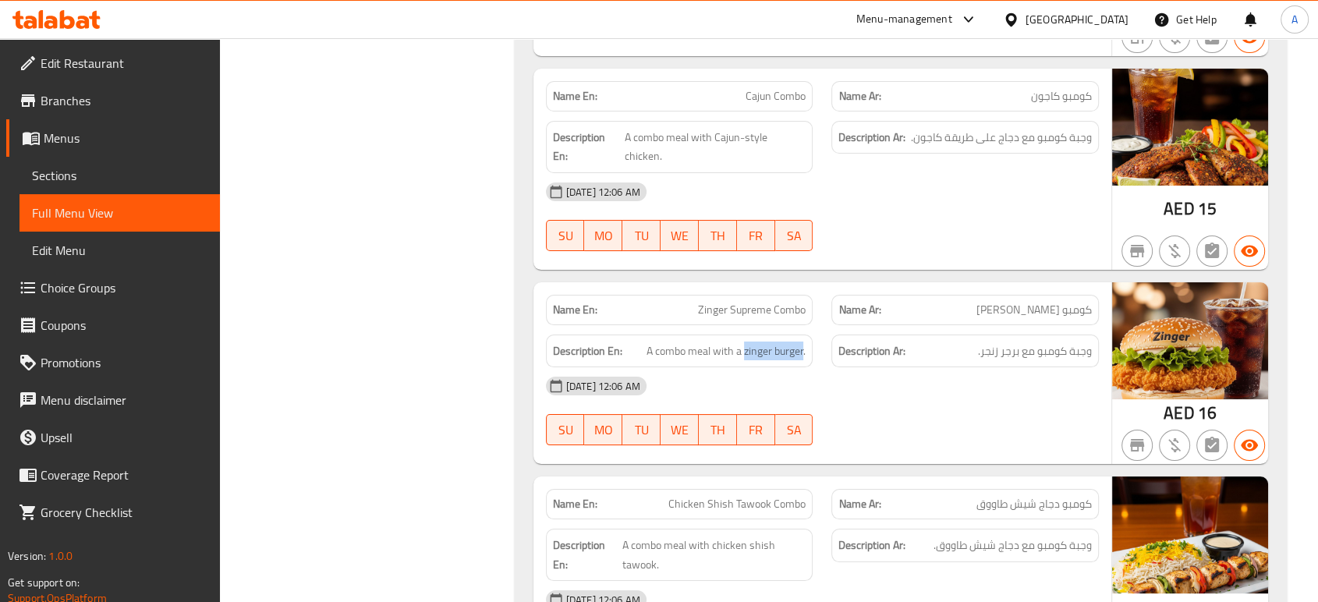
scroll to position [12079, 0]
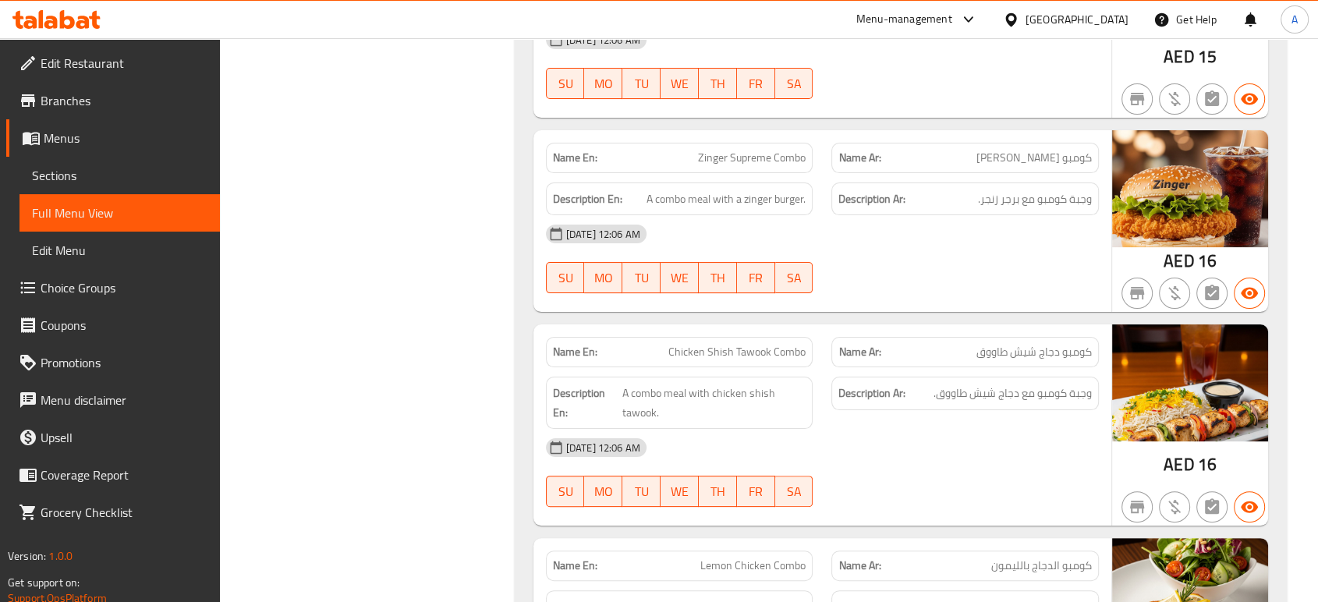
scroll to position [12166, 0]
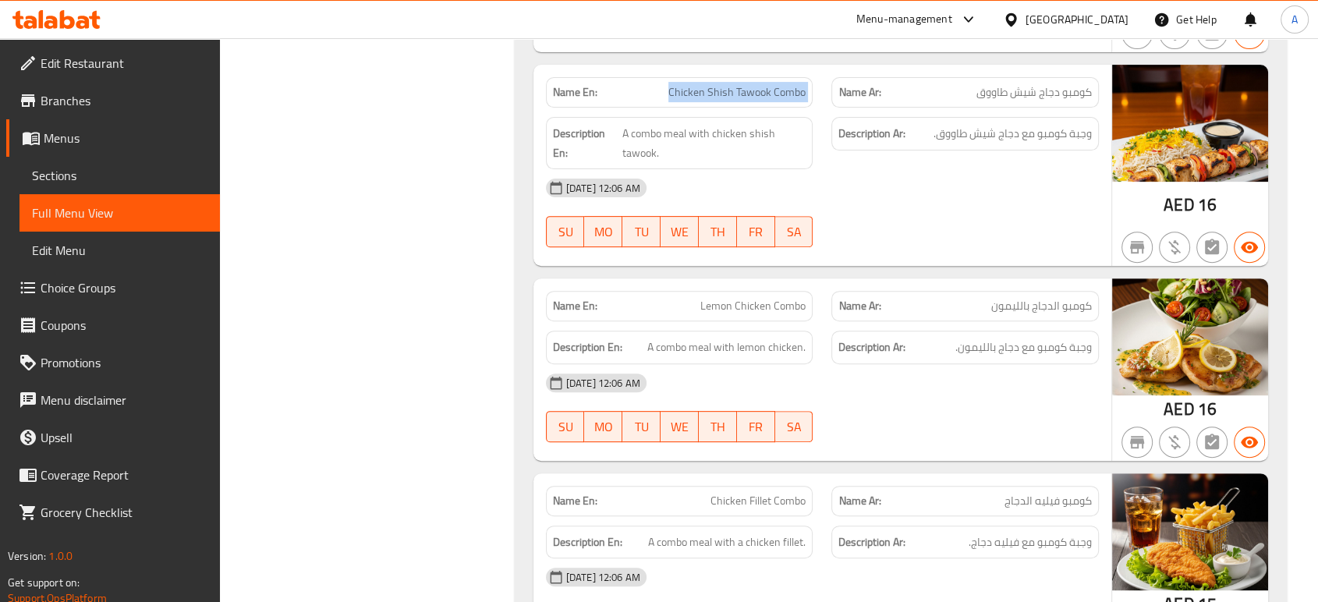
scroll to position [12425, 0]
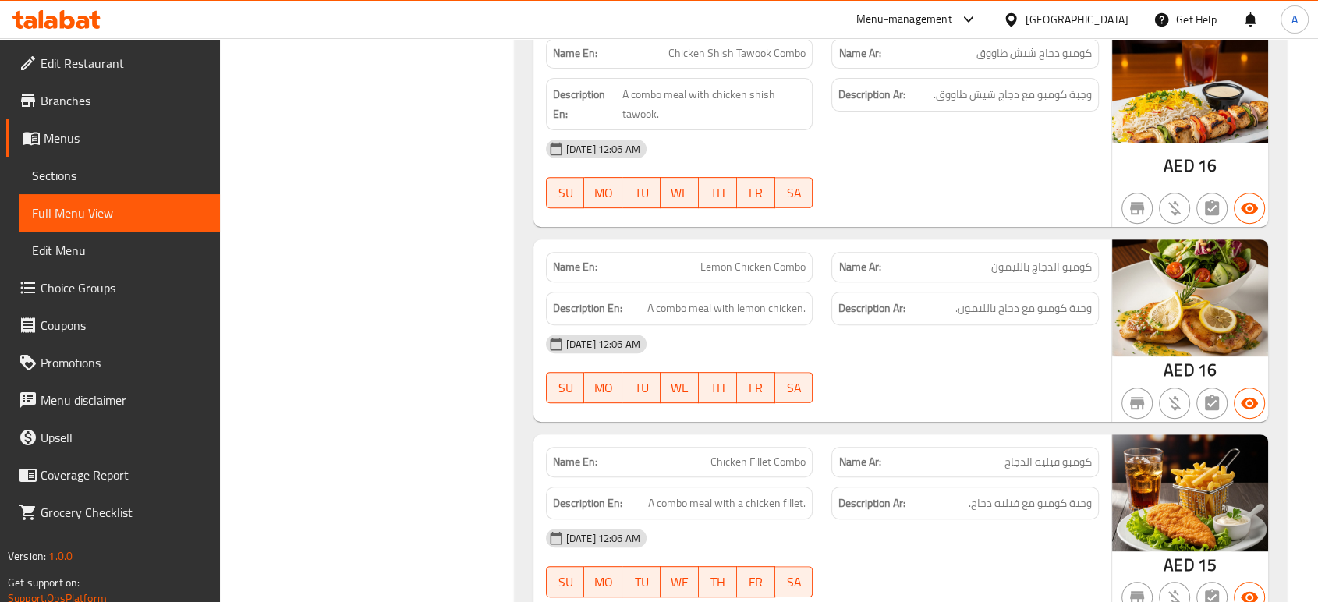
click at [860, 394] on div at bounding box center [965, 403] width 286 height 19
click at [745, 299] on span "A combo meal with lemon chicken." at bounding box center [726, 308] width 158 height 19
click at [778, 259] on span "Lemon Chicken Combo" at bounding box center [752, 267] width 105 height 16
click at [903, 329] on div "14-08-2025 12:06 AM SU MO TU WE TH FR SA" at bounding box center [821, 368] width 571 height 87
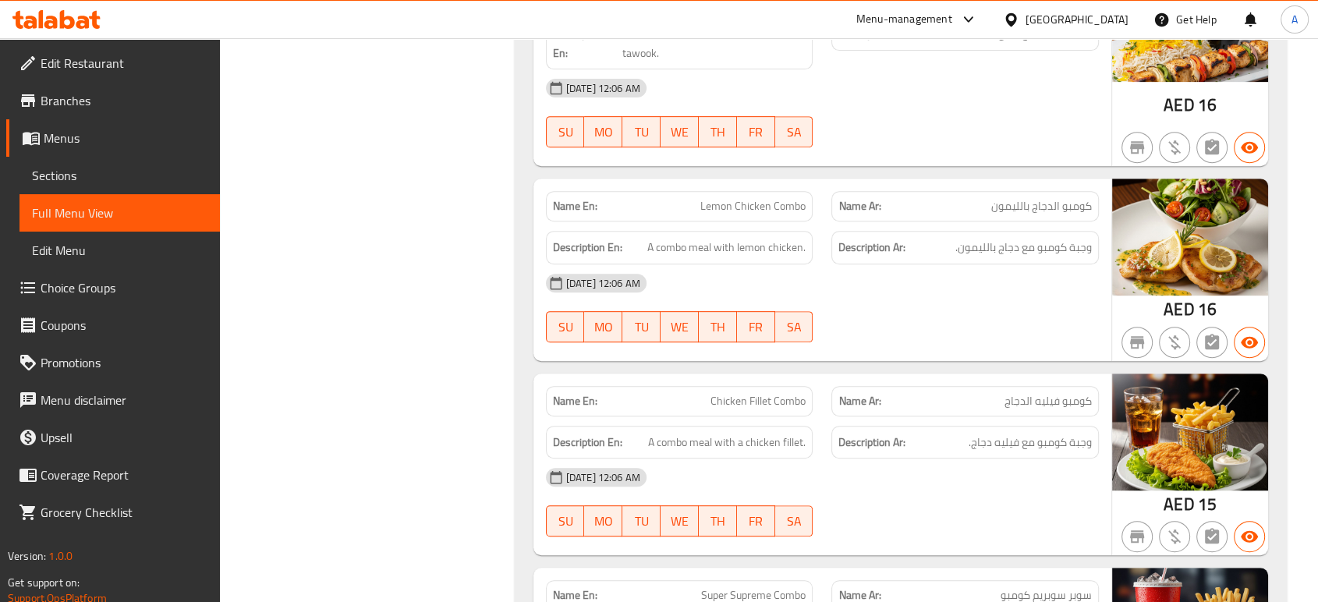
scroll to position [12599, 0]
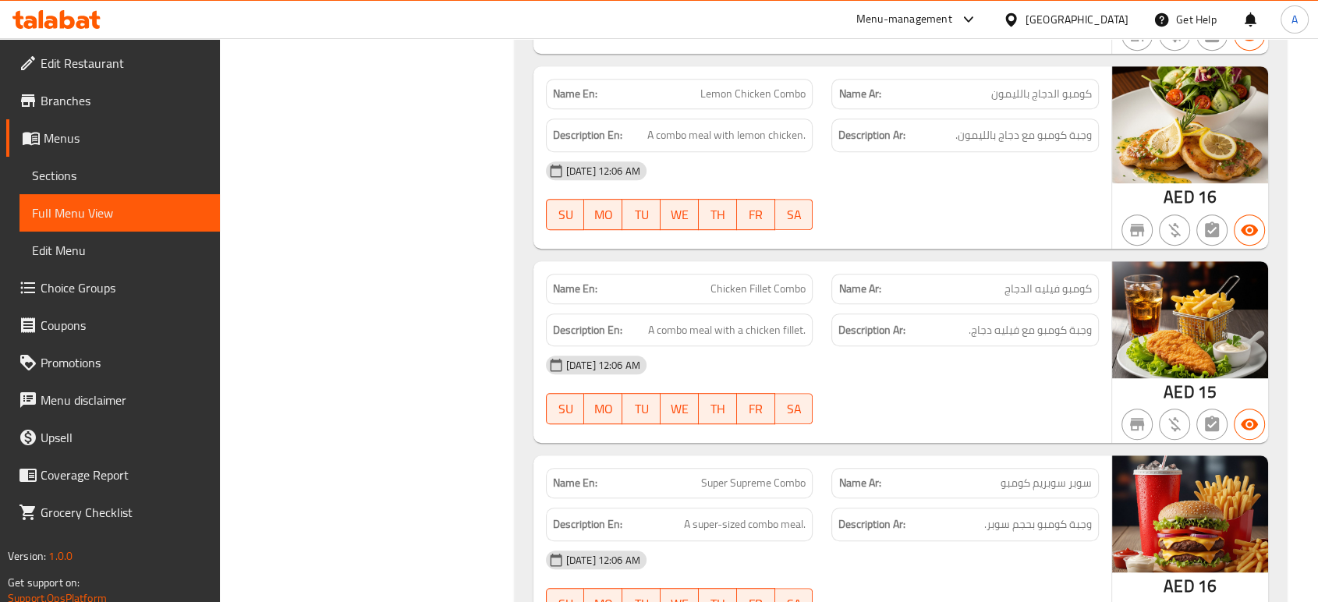
click at [792, 281] on span "Chicken Fillet Combo" at bounding box center [757, 289] width 95 height 16
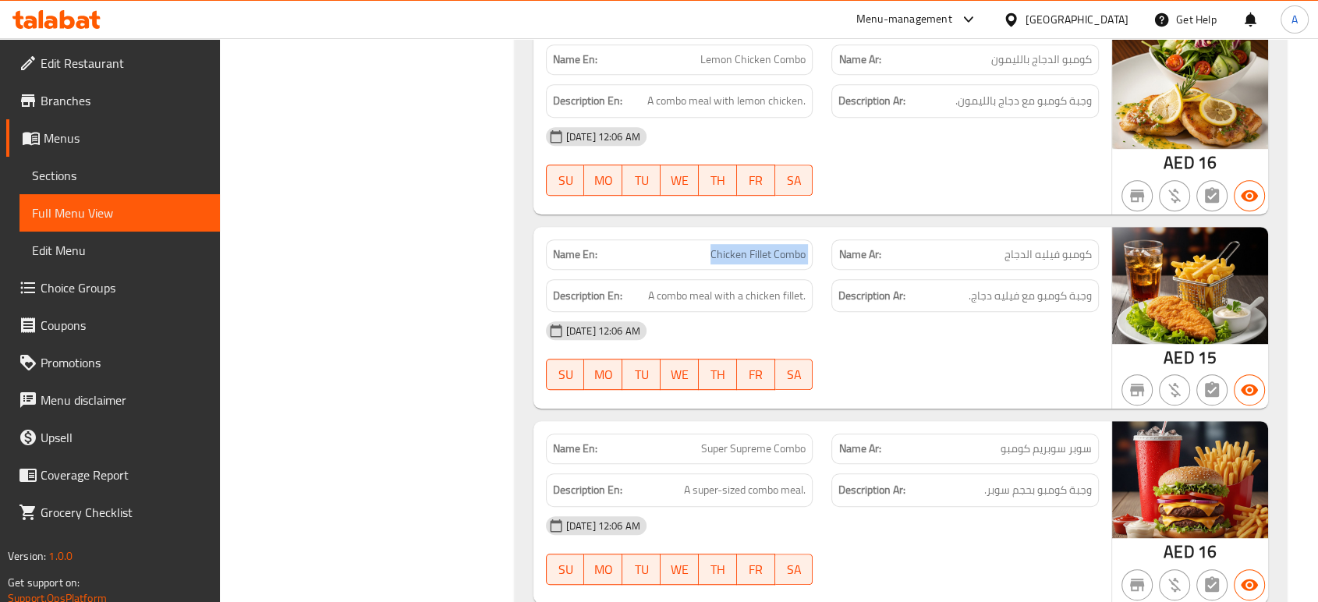
scroll to position [12686, 0]
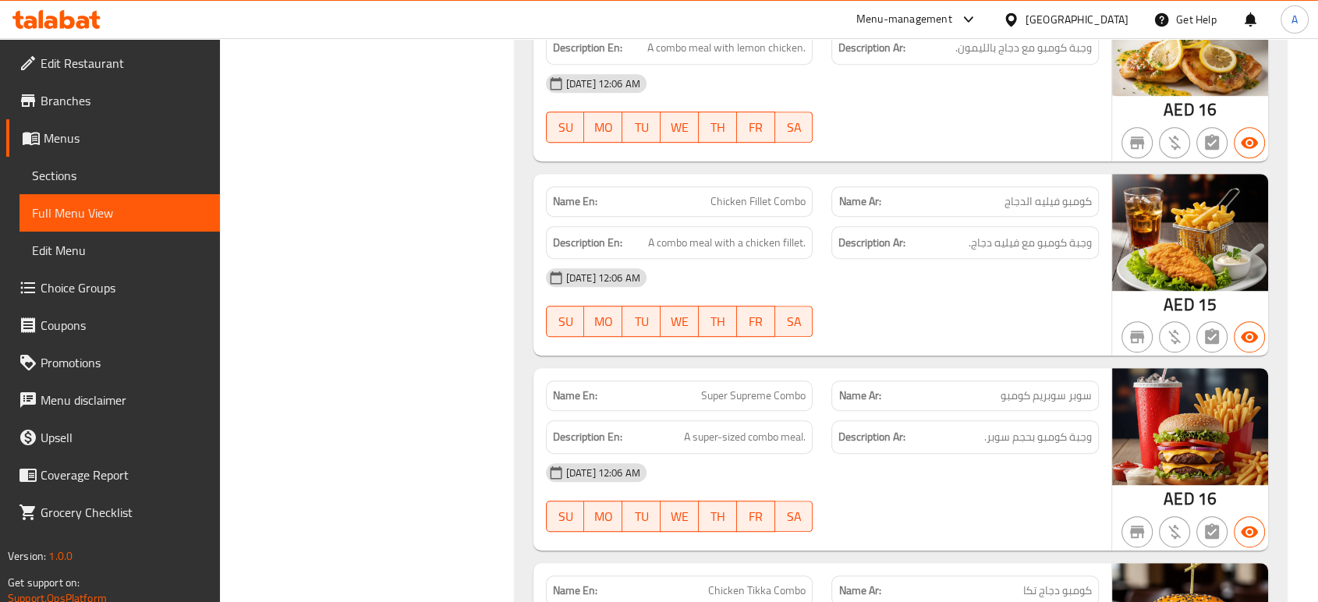
click at [992, 454] on div "14-08-2025 12:06 AM" at bounding box center [821, 472] width 571 height 37
click at [766, 387] on span "Super Supreme Combo" at bounding box center [753, 395] width 104 height 16
click at [791, 387] on span "Super Supreme Combo" at bounding box center [753, 395] width 104 height 16
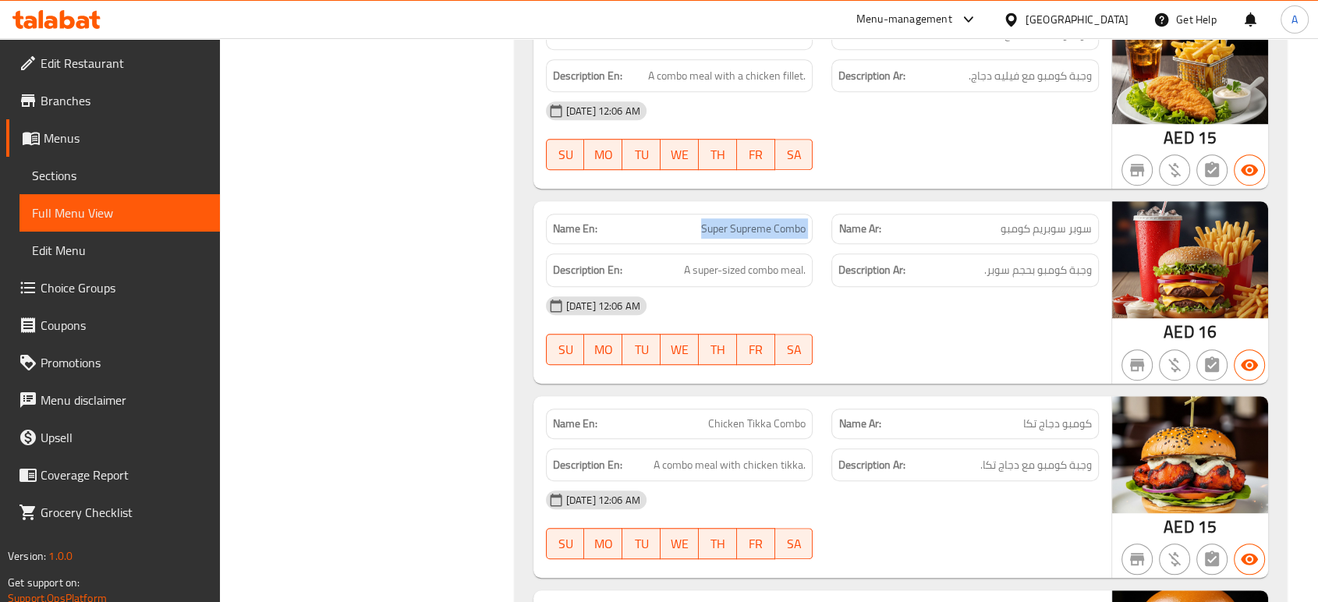
scroll to position [12859, 0]
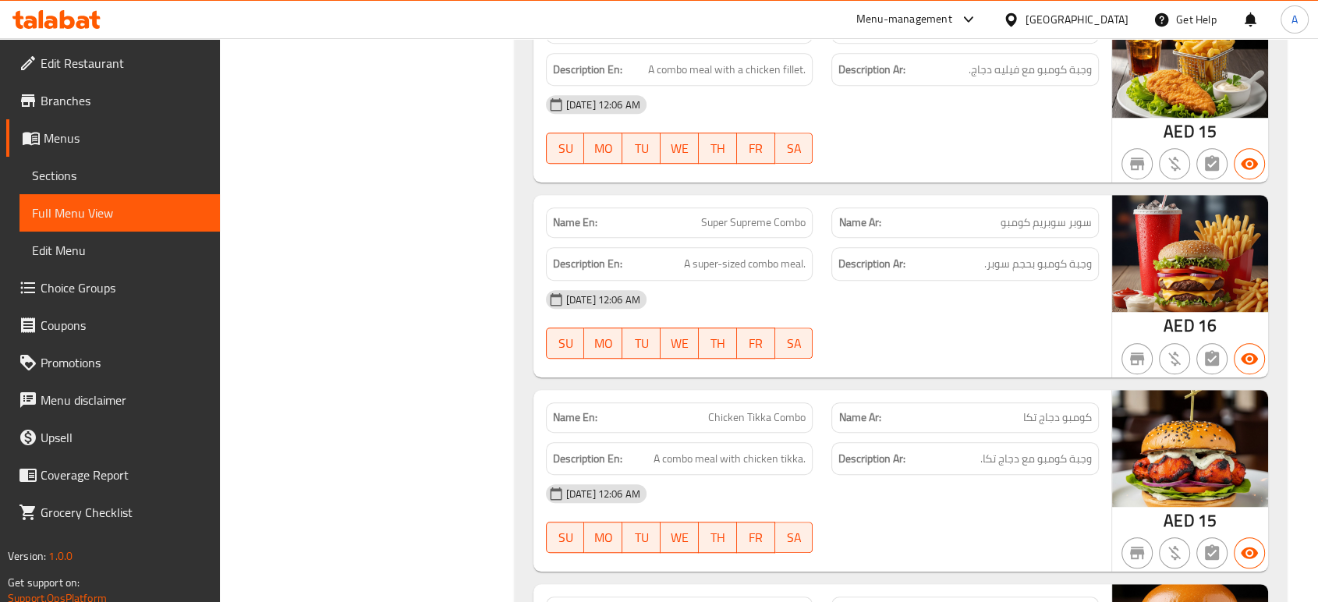
click at [811, 325] on div "SU MO TU WE TH FR SA" at bounding box center [679, 343] width 286 height 50
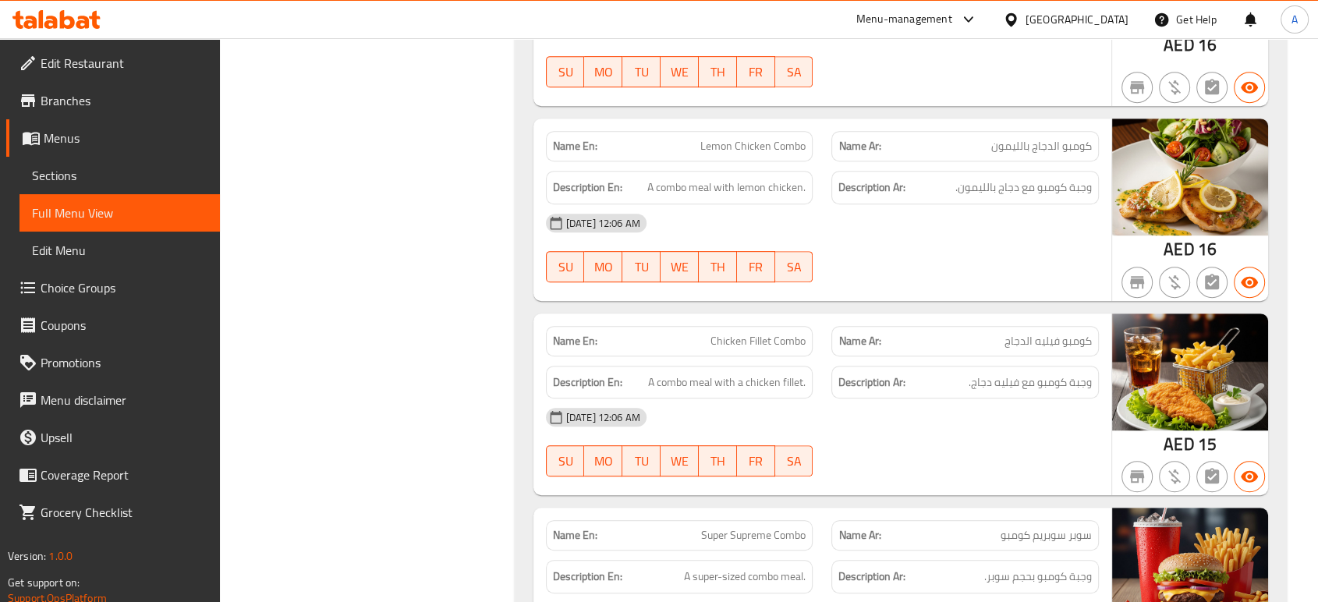
click at [961, 398] on div "14-08-2025 12:06 AM" at bounding box center [821, 416] width 571 height 37
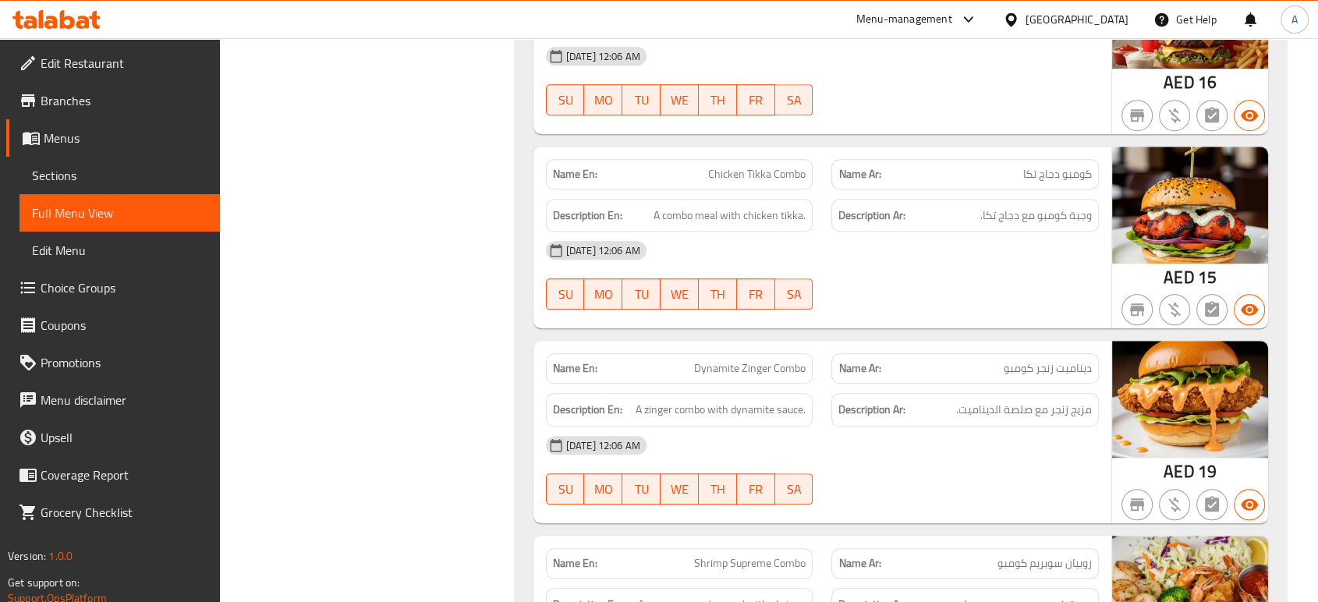
scroll to position [13194, 0]
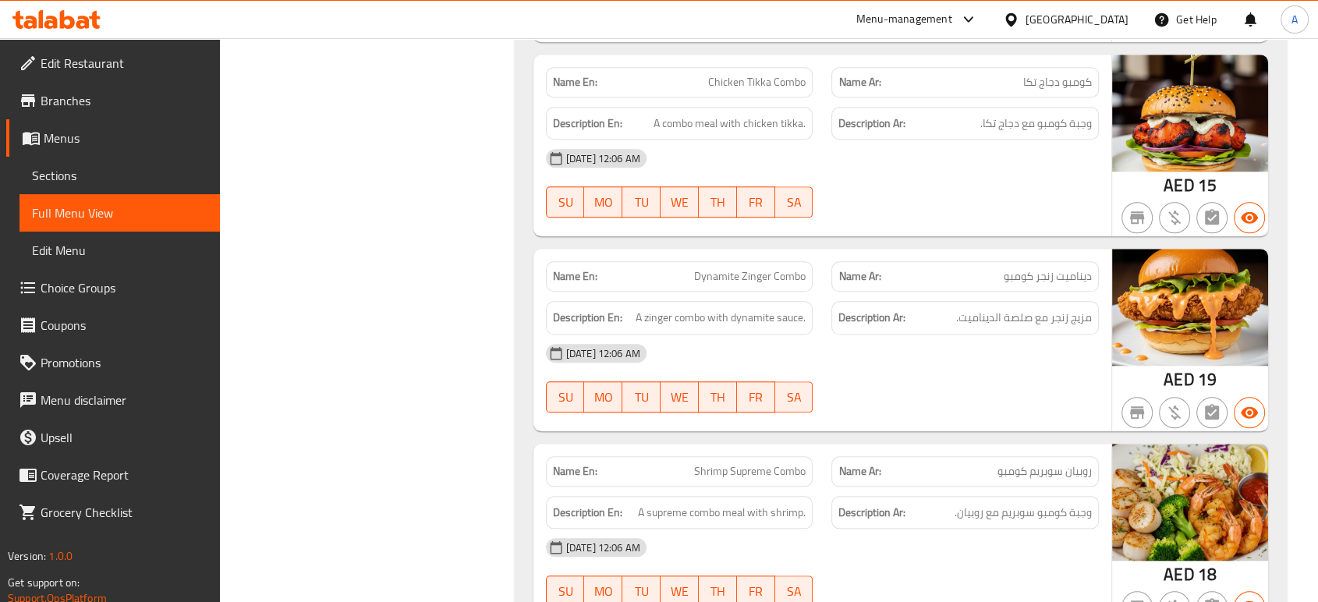
click at [938, 343] on div "14-08-2025 12:06 AM SU MO TU WE TH FR SA" at bounding box center [821, 377] width 571 height 87
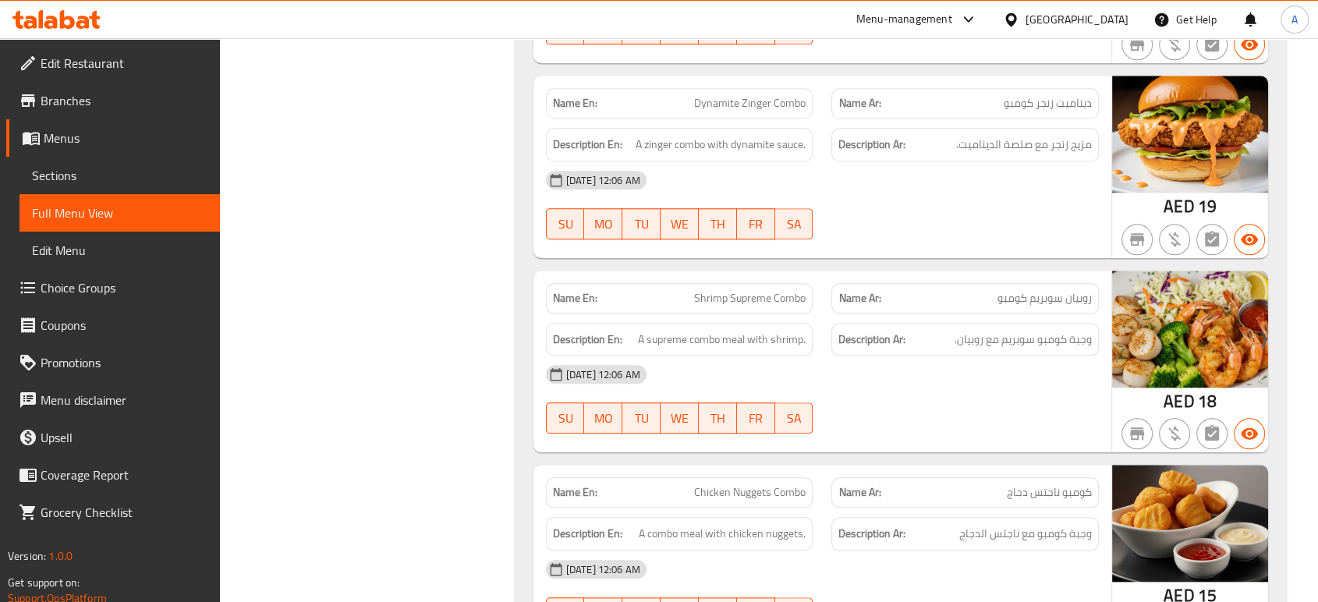
click at [924, 356] on div "14-08-2025 12:06 AM" at bounding box center [821, 374] width 571 height 37
click at [776, 290] on span "Shrimp Supreme Combo" at bounding box center [749, 298] width 111 height 16
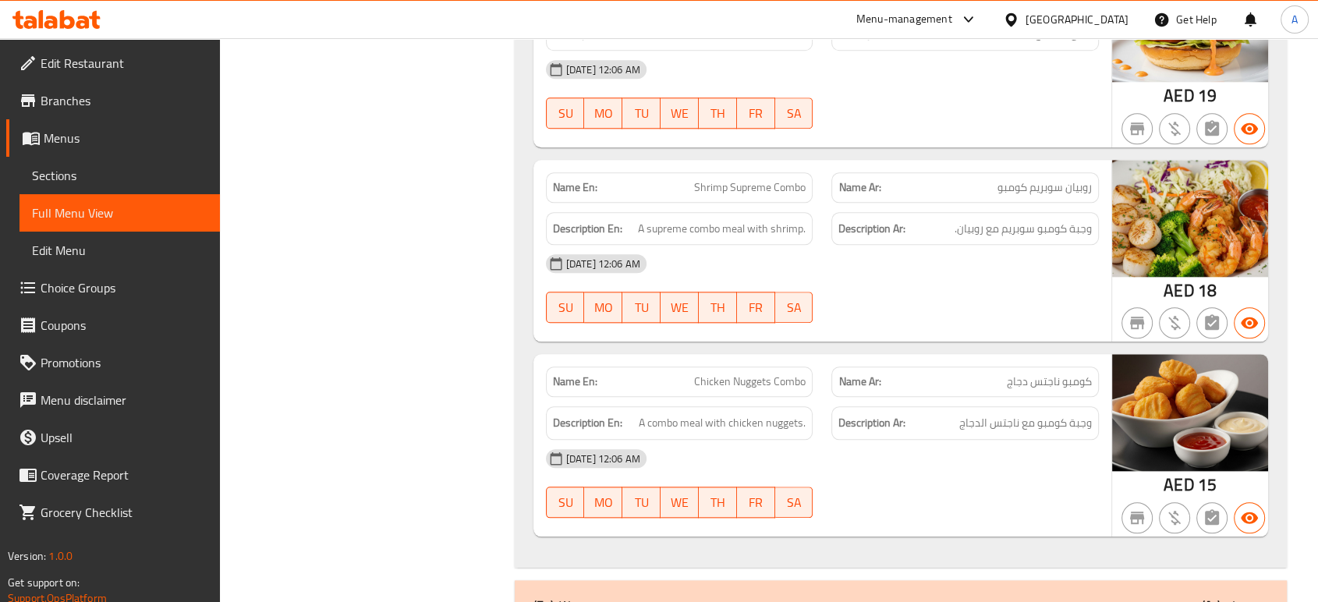
scroll to position [13540, 0]
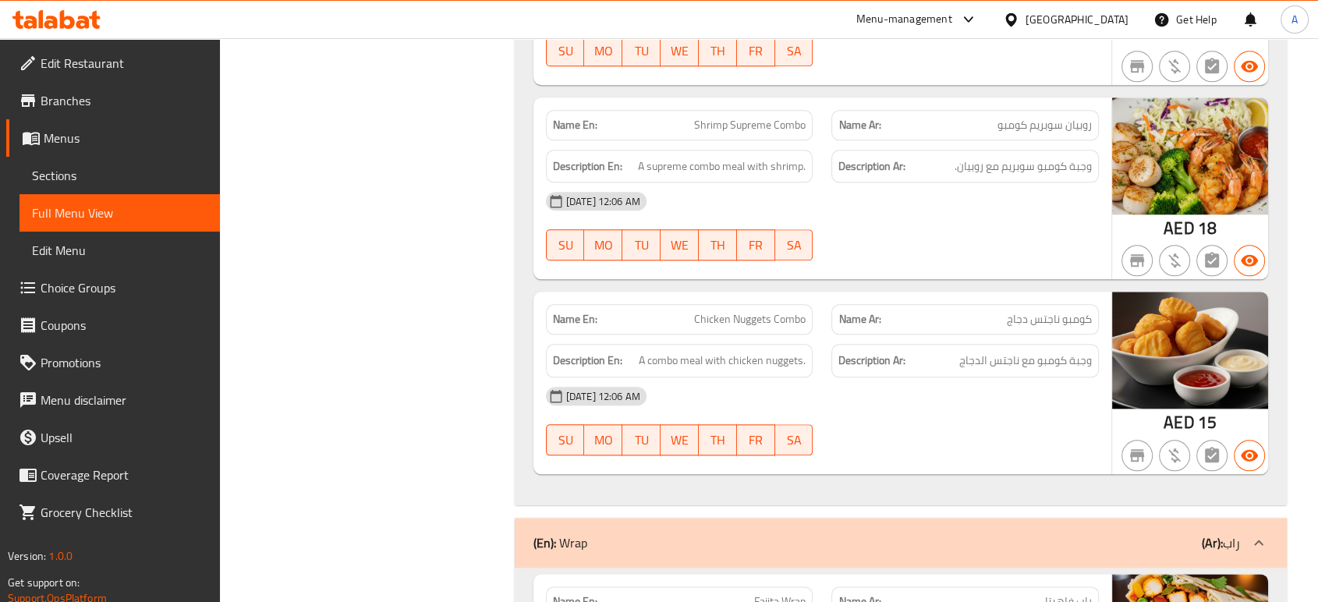
click at [803, 377] on div "14-08-2025 12:06 AM" at bounding box center [821, 395] width 571 height 37
click at [773, 311] on span "Chicken Nuggets Combo" at bounding box center [749, 319] width 111 height 16
click at [1039, 344] on div "Description Ar: وجبة كومبو مع ناجتس الدجاج" at bounding box center [964, 361] width 267 height 34
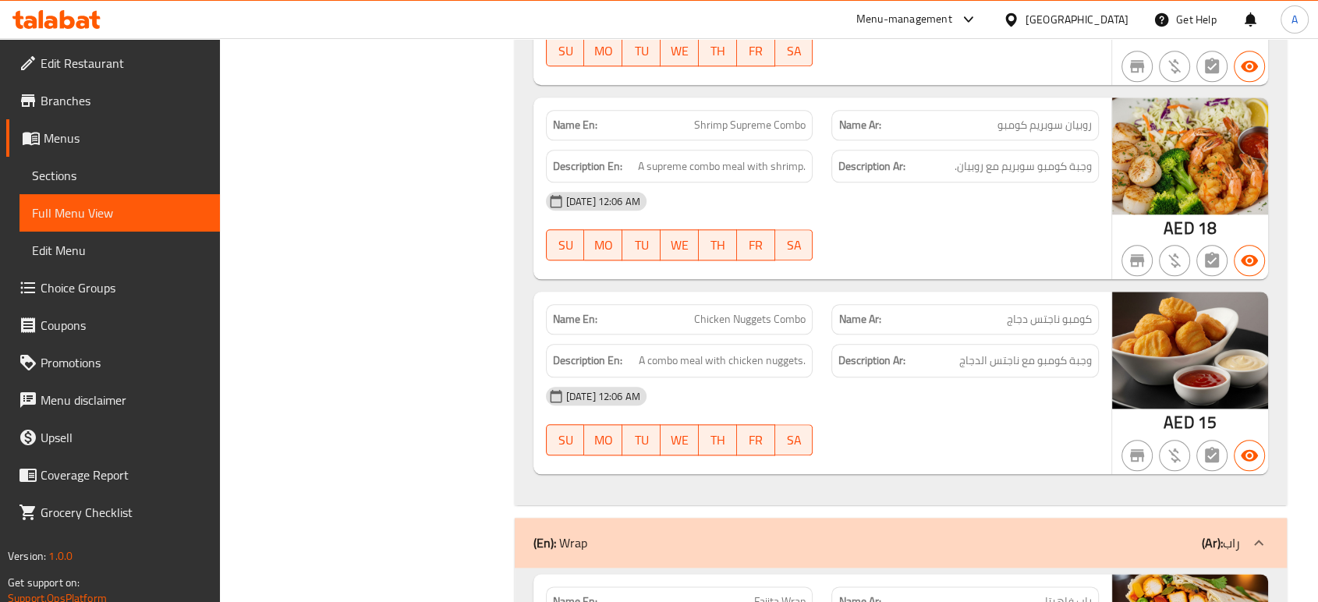
click at [778, 311] on span "Chicken Nuggets Combo" at bounding box center [749, 319] width 111 height 16
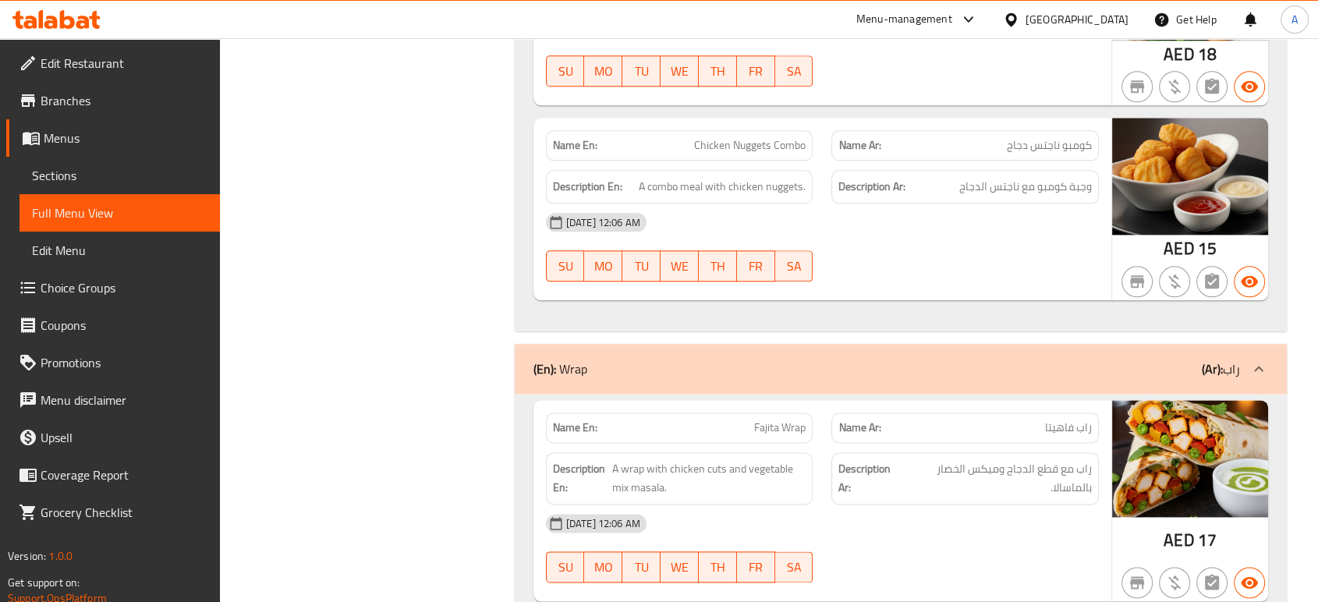
scroll to position [13887, 0]
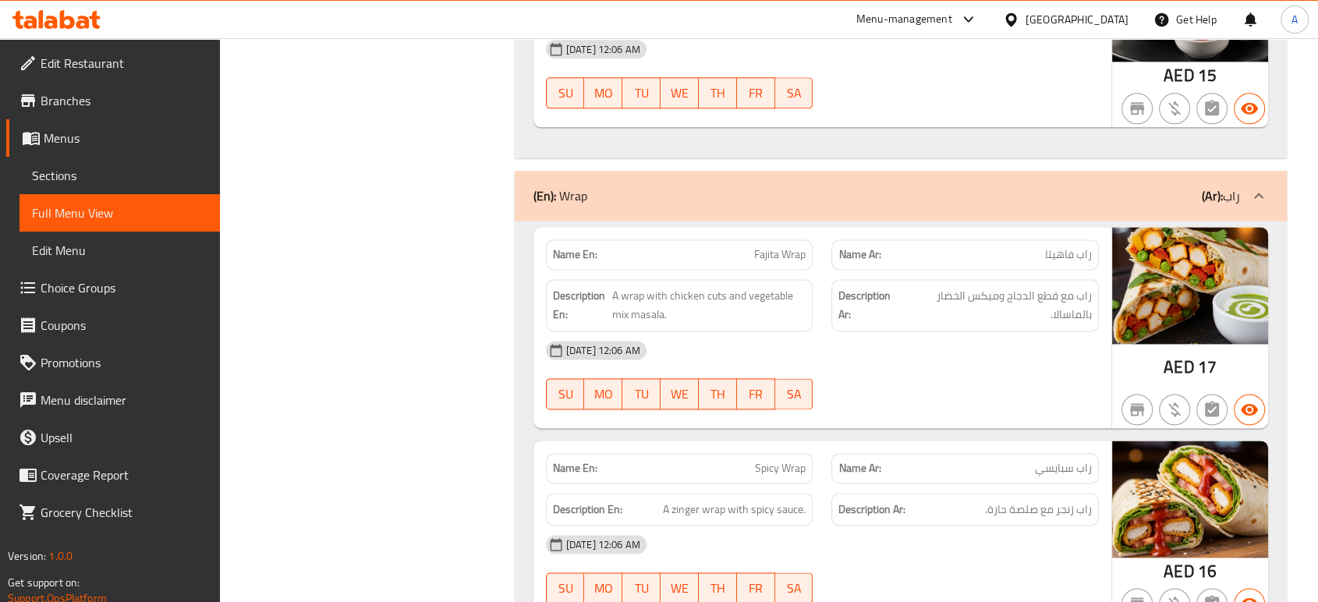
click at [638, 286] on span "A wrap with chicken cuts and vegetable mix masala." at bounding box center [708, 305] width 193 height 38
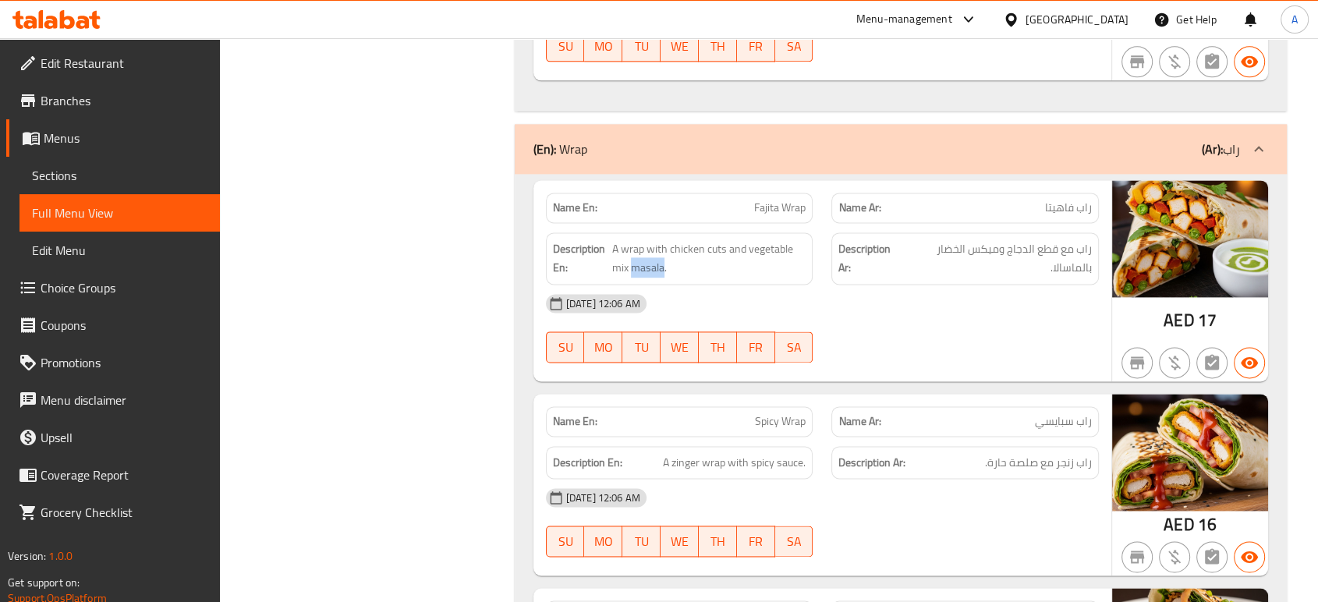
scroll to position [13974, 0]
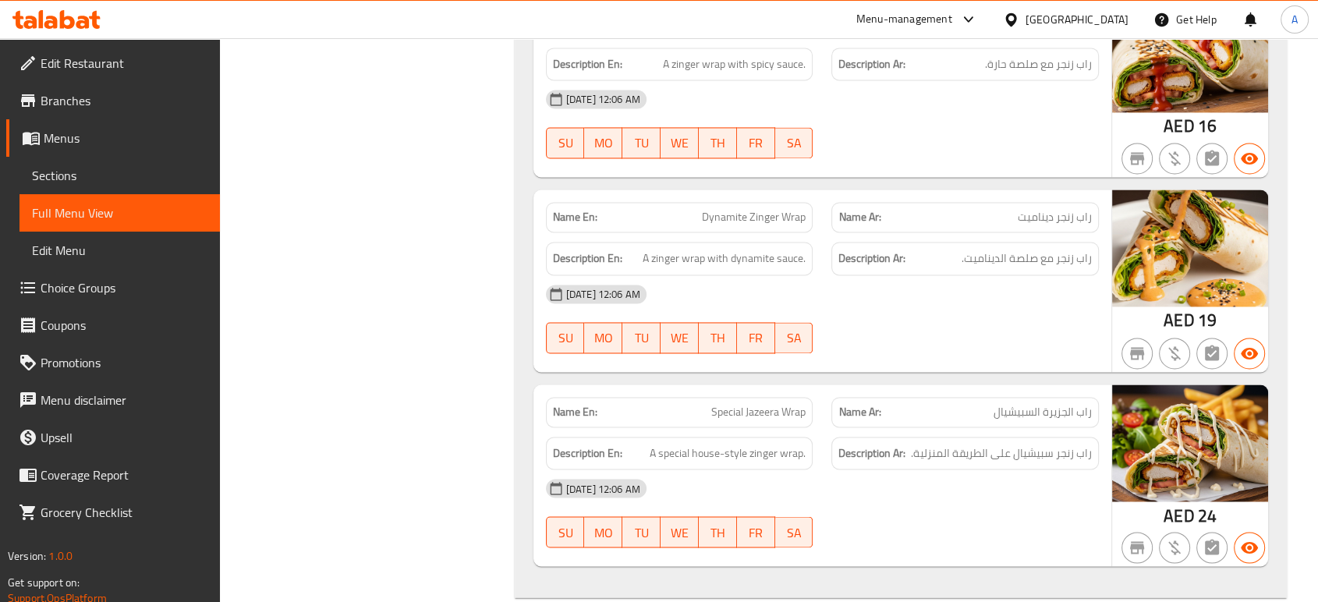
scroll to position [14407, 0]
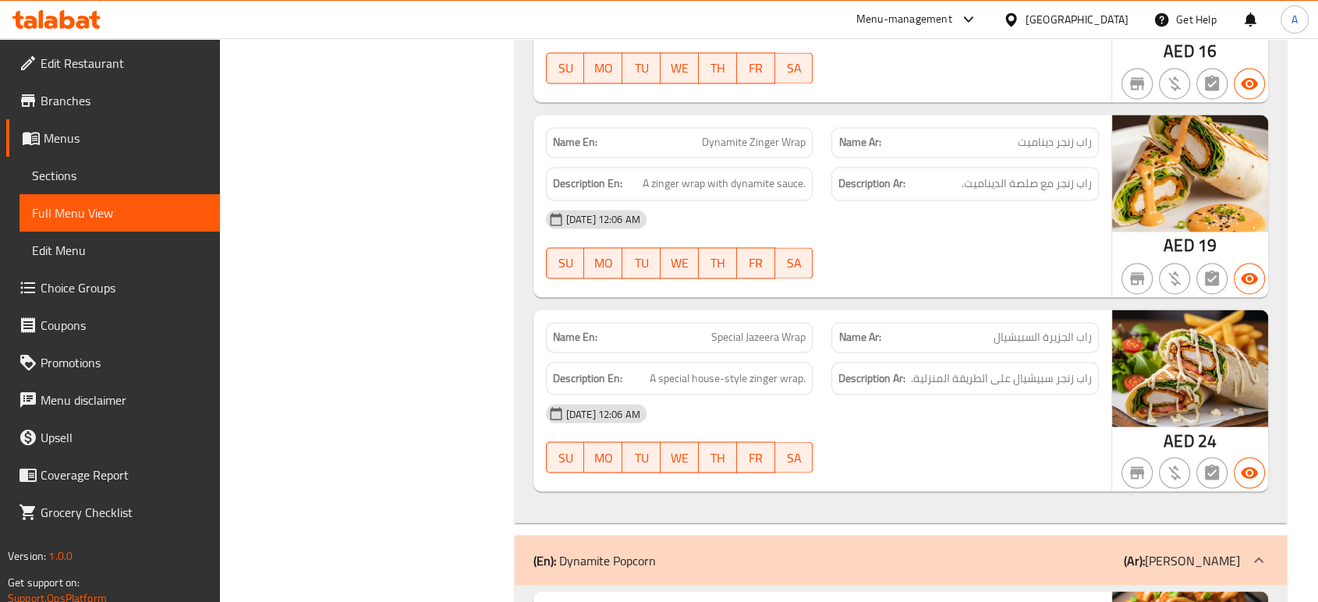
drag, startPoint x: 746, startPoint y: 295, endPoint x: 805, endPoint y: 298, distance: 58.6
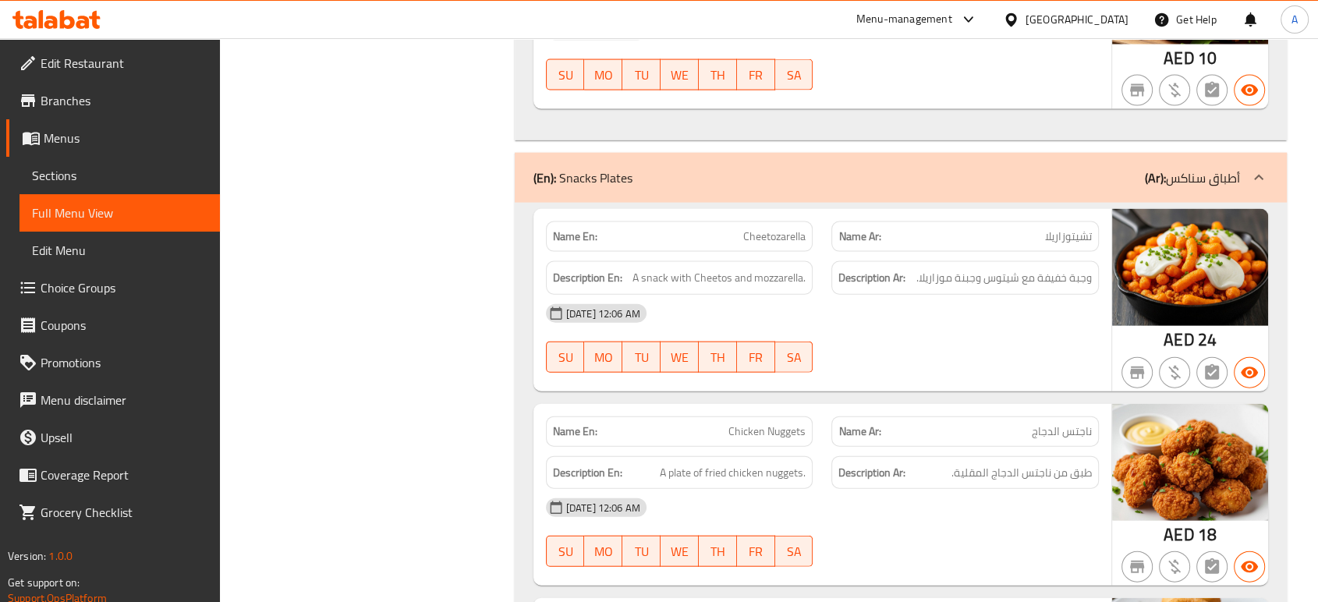
scroll to position [15266, 0]
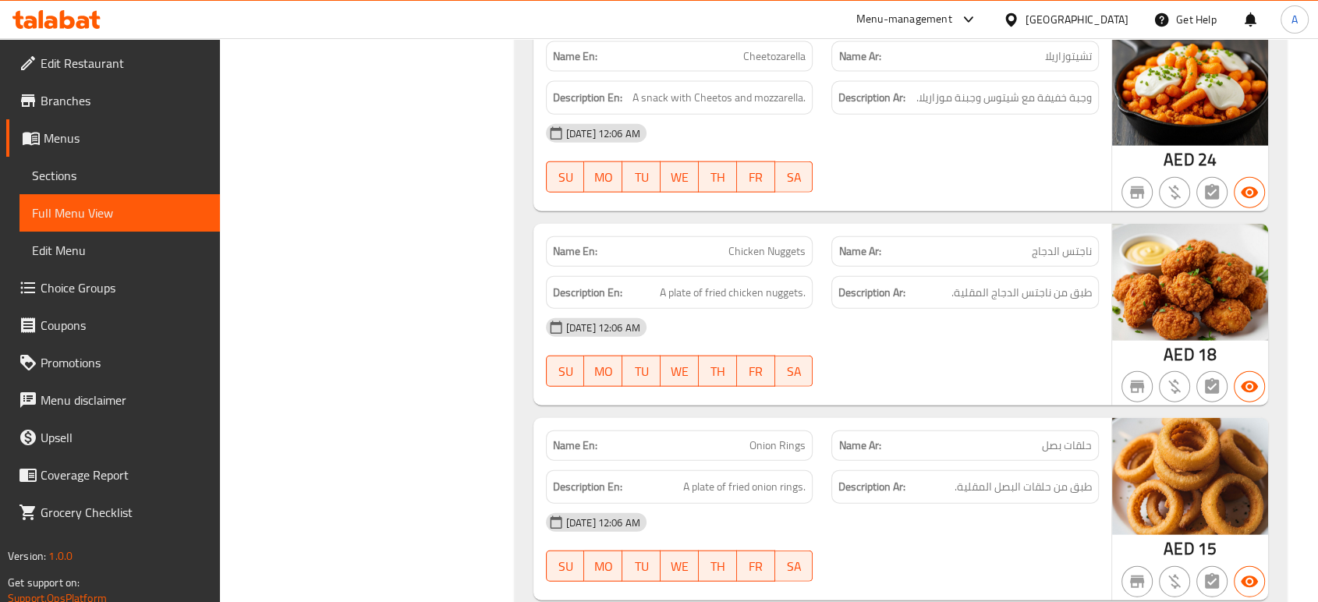
scroll to position [15455, 0]
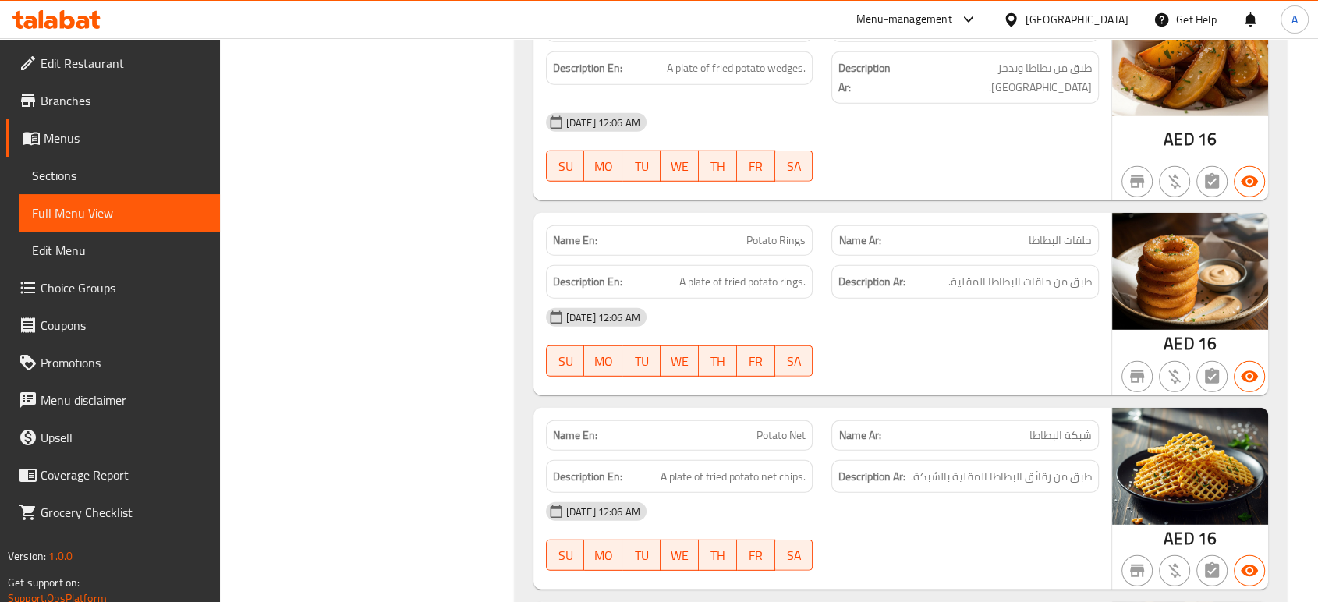
scroll to position [16260, 0]
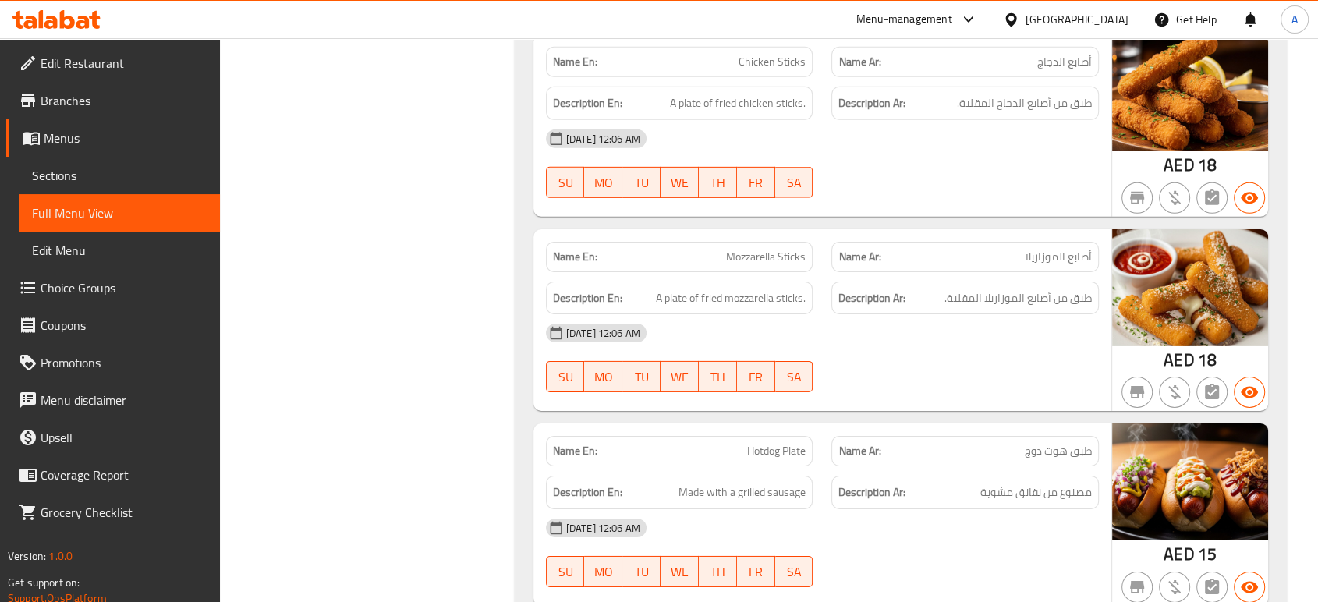
scroll to position [16834, 0]
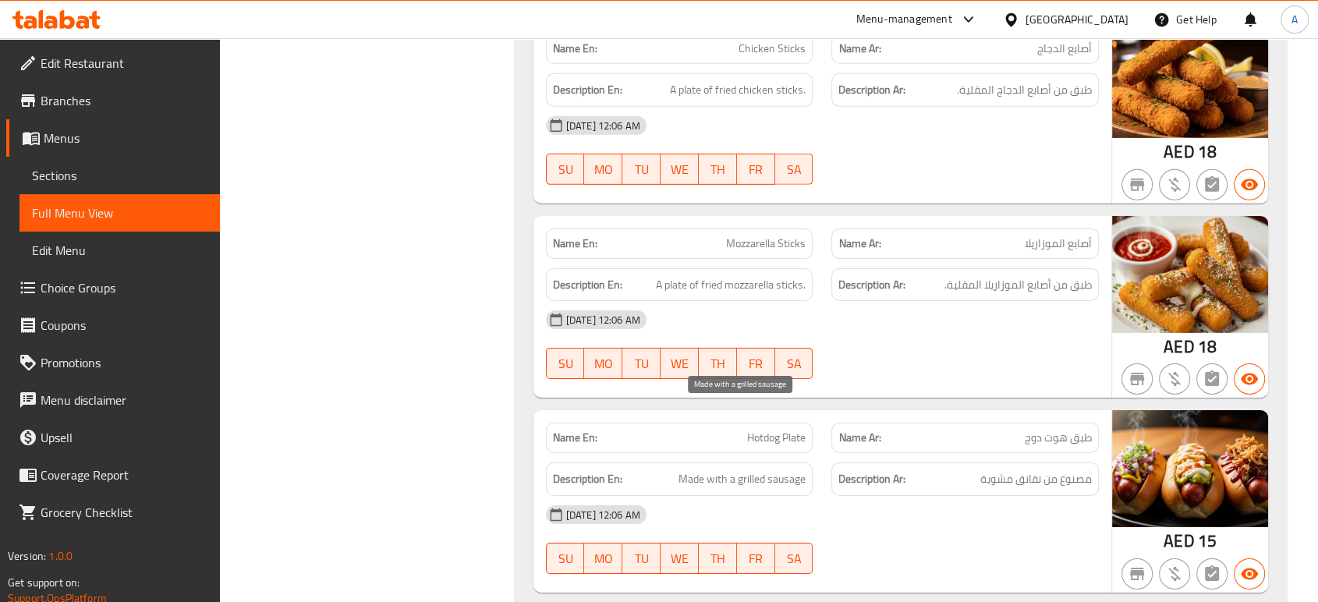
click at [796, 469] on span "Made with a grilled sausage" at bounding box center [741, 478] width 127 height 19
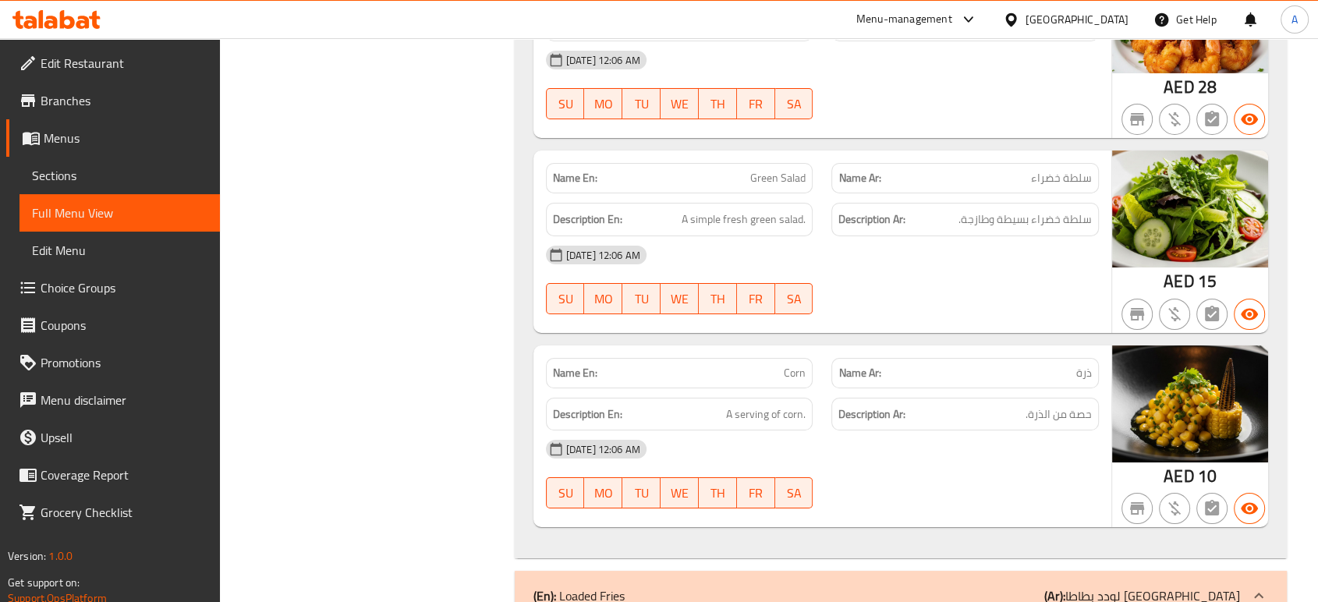
scroll to position [17486, 0]
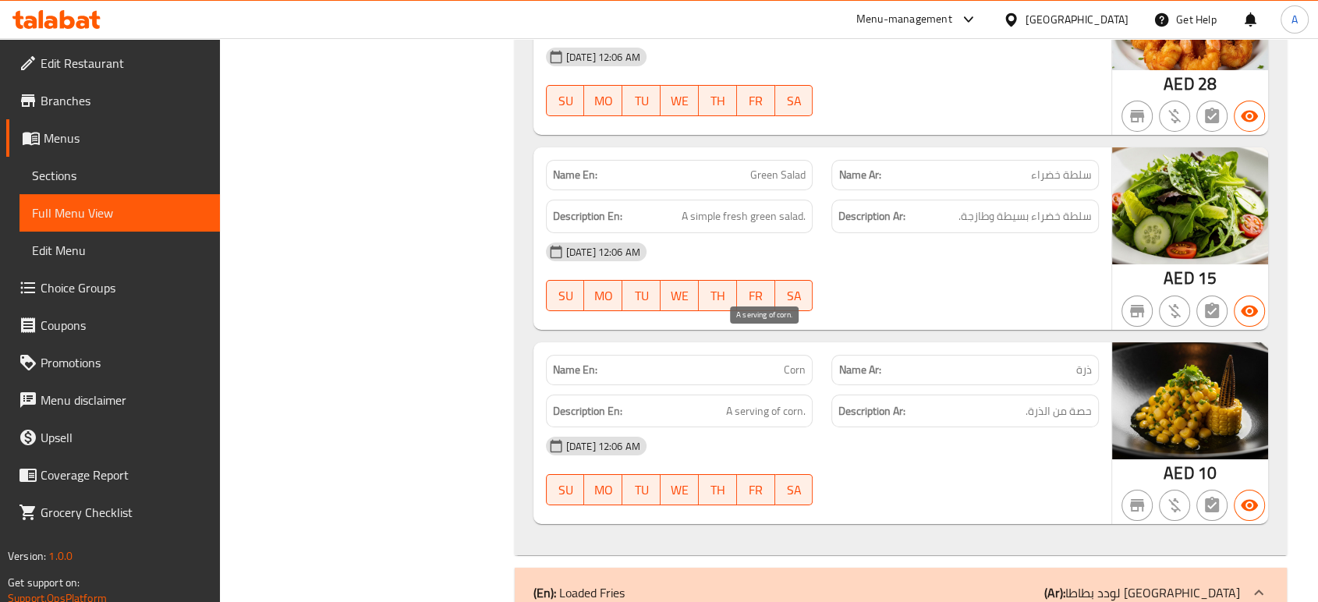
click at [766, 402] on span "A serving of corn." at bounding box center [766, 411] width 80 height 19
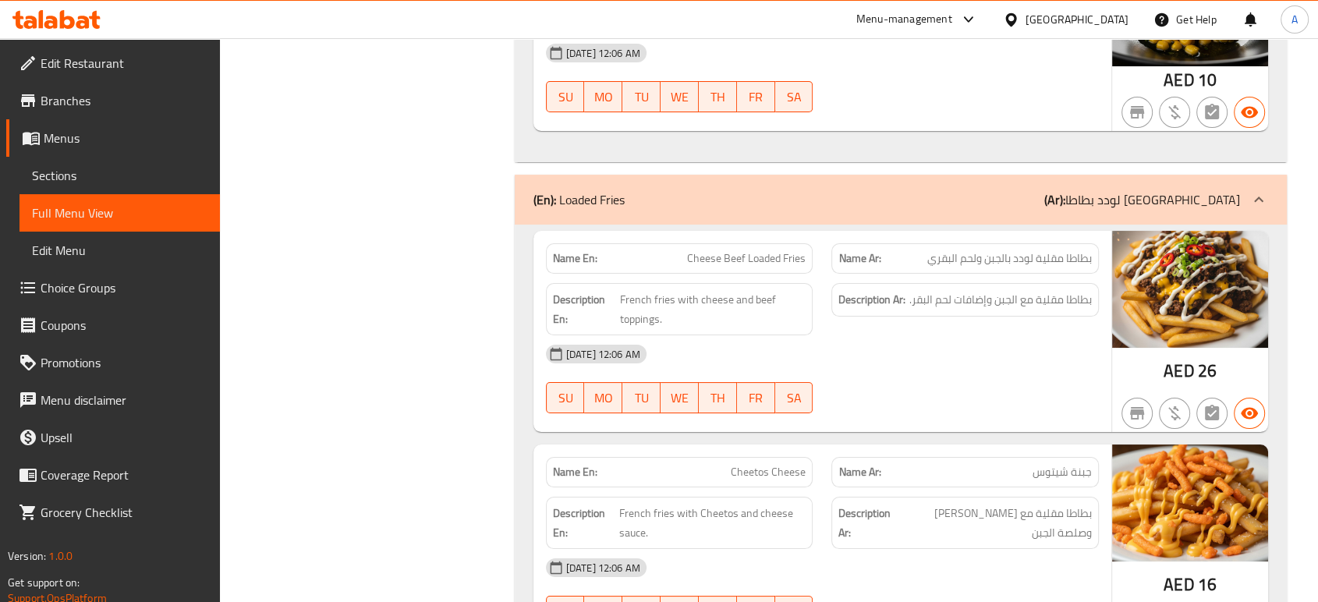
scroll to position [17930, 0]
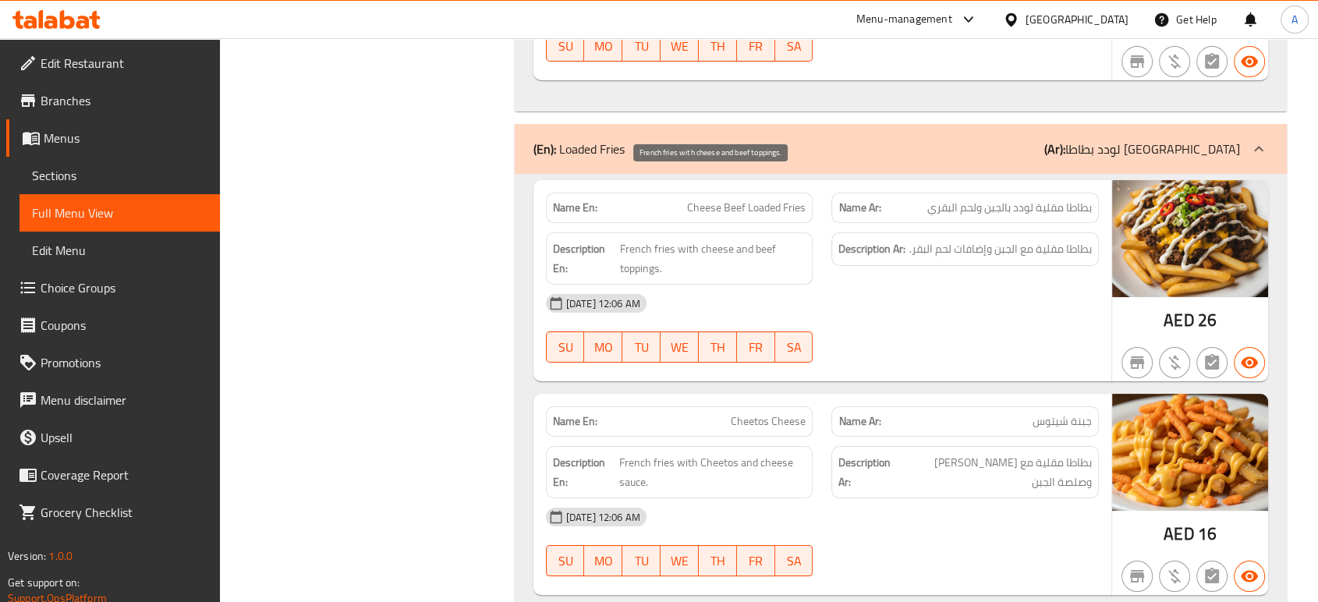
click at [652, 239] on span "French fries with cheese and beef toppings." at bounding box center [713, 258] width 186 height 38
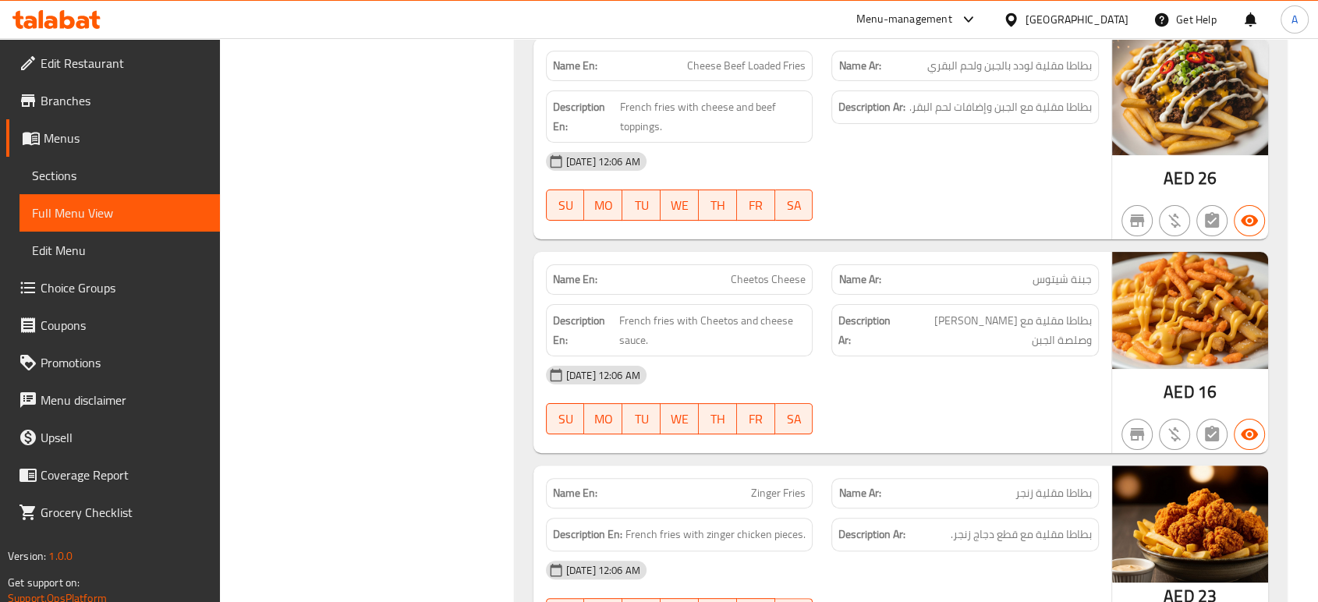
scroll to position [18103, 0]
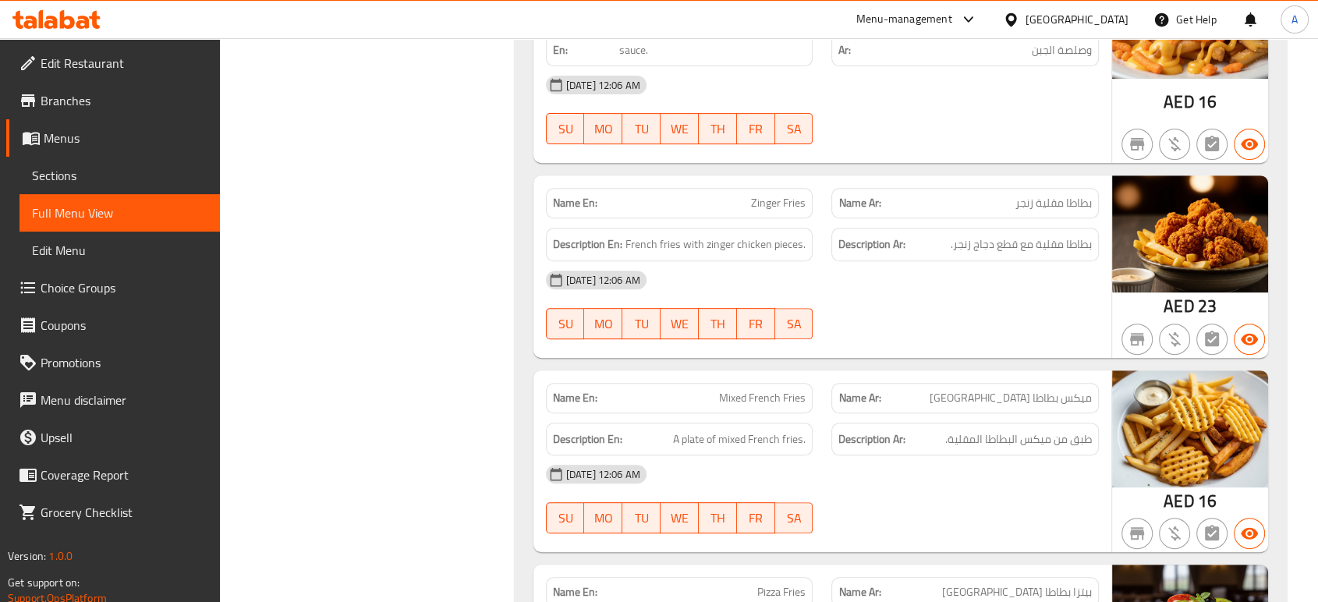
scroll to position [18362, 0]
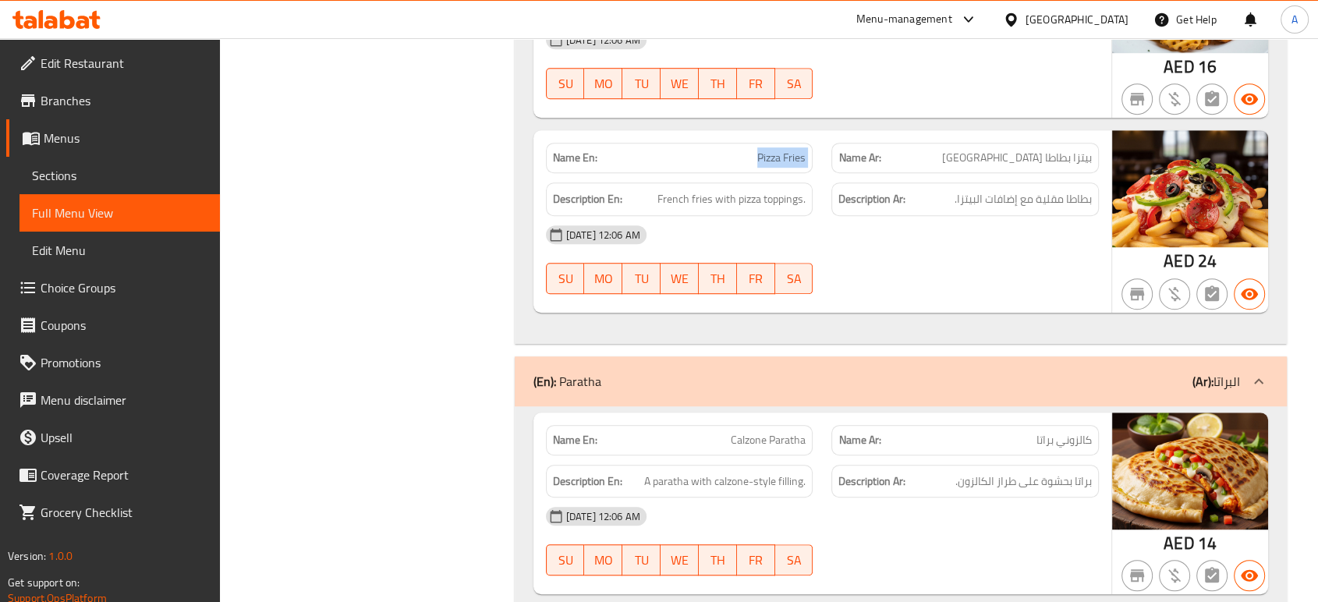
scroll to position [18882, 0]
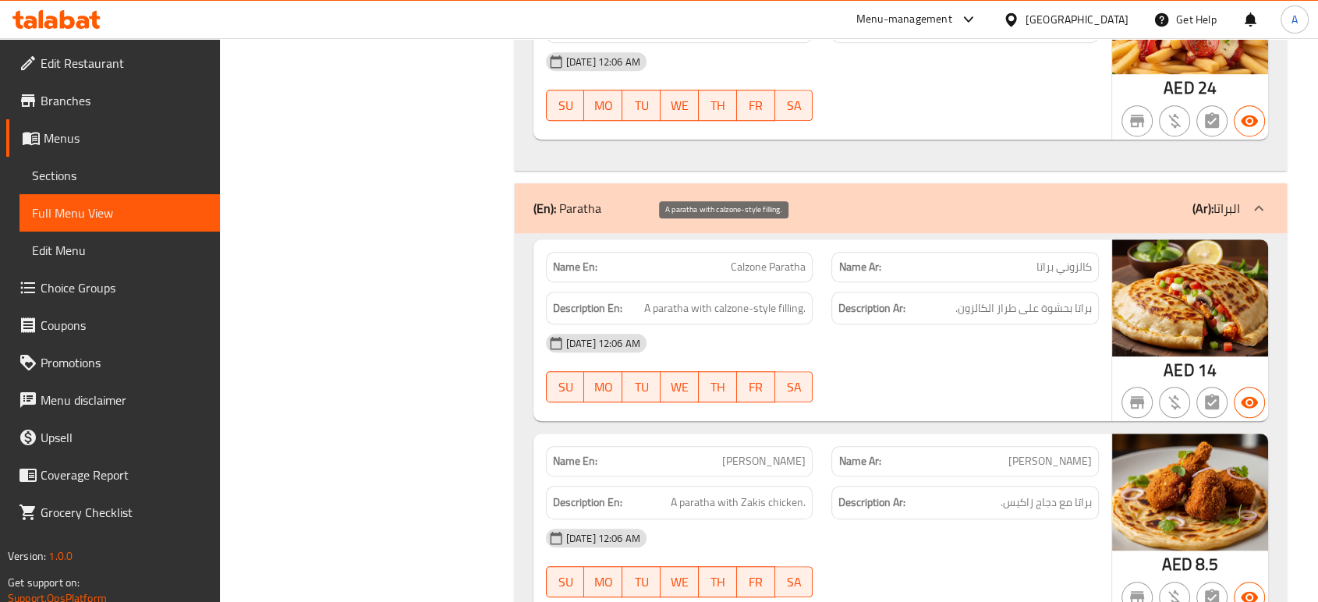
click at [786, 299] on span "A paratha with calzone-style filling." at bounding box center [724, 308] width 161 height 19
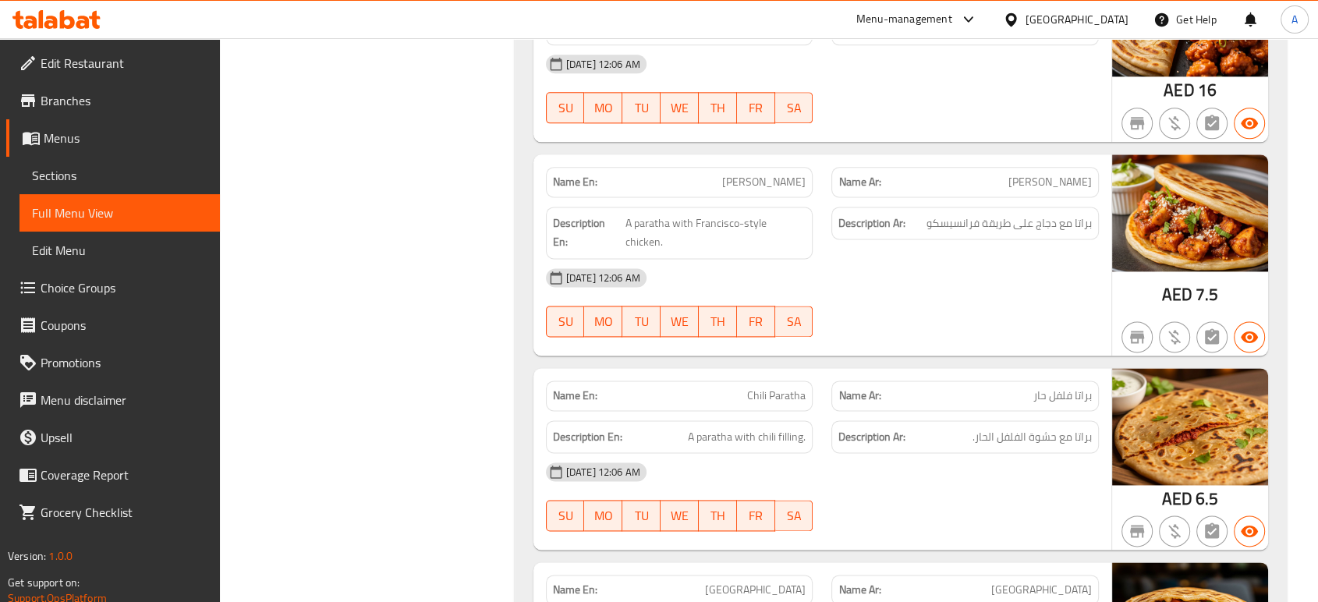
scroll to position [19835, 0]
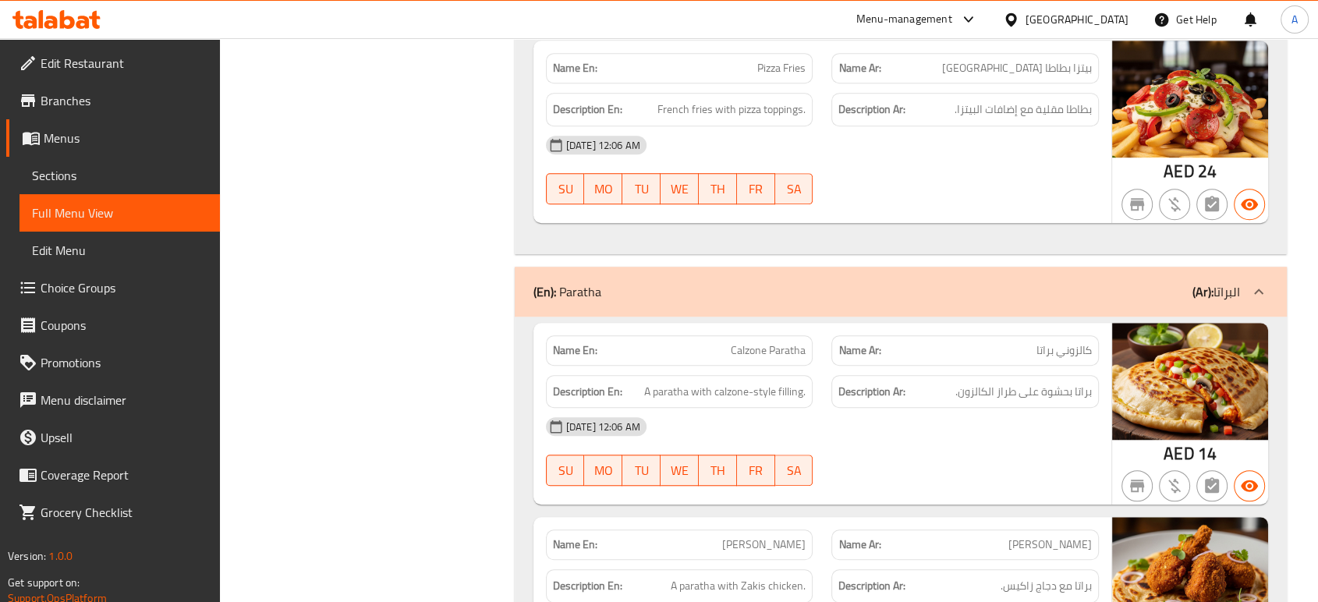
scroll to position [18882, 0]
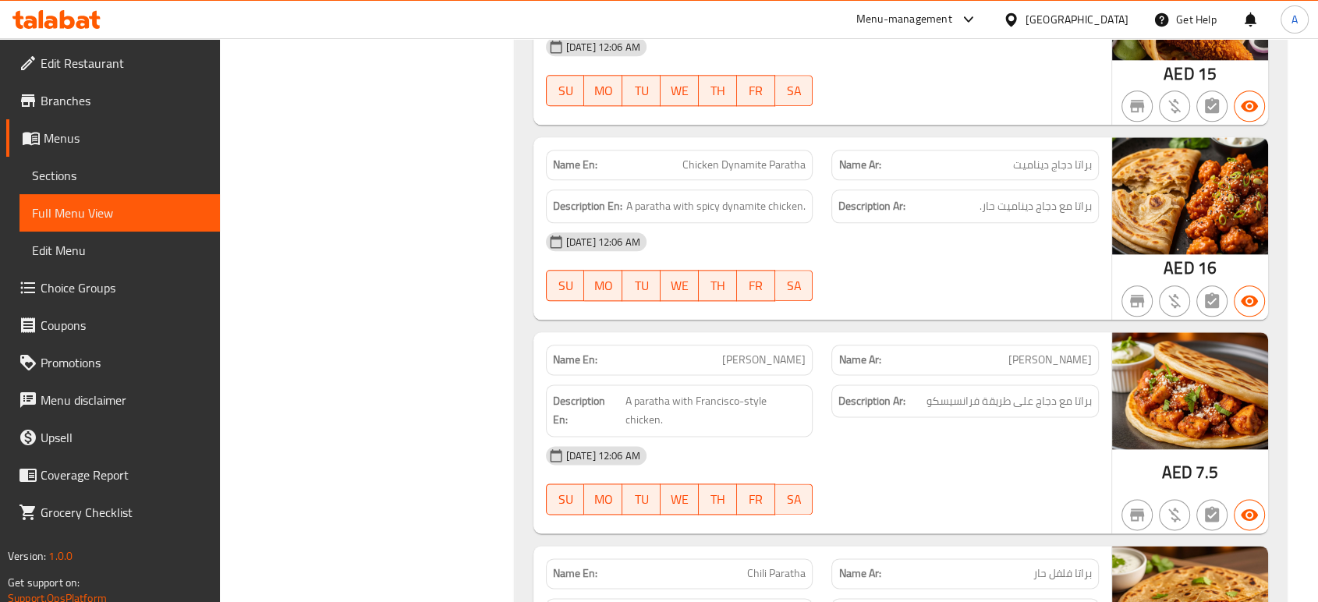
scroll to position [19748, 0]
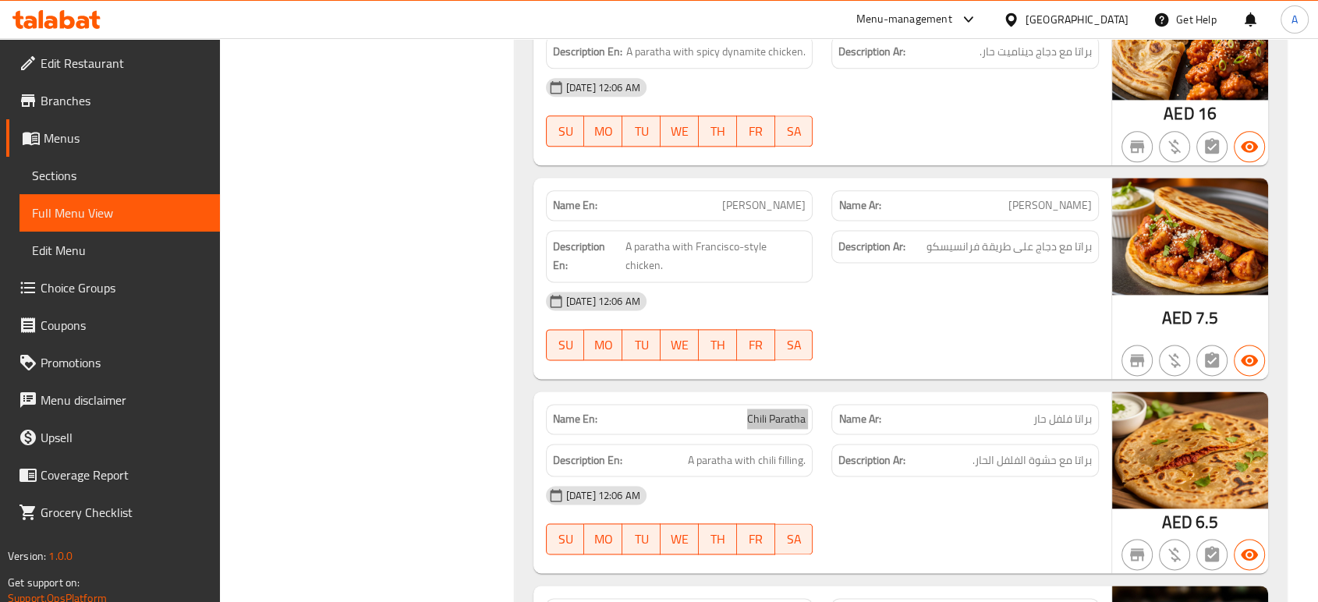
scroll to position [20008, 0]
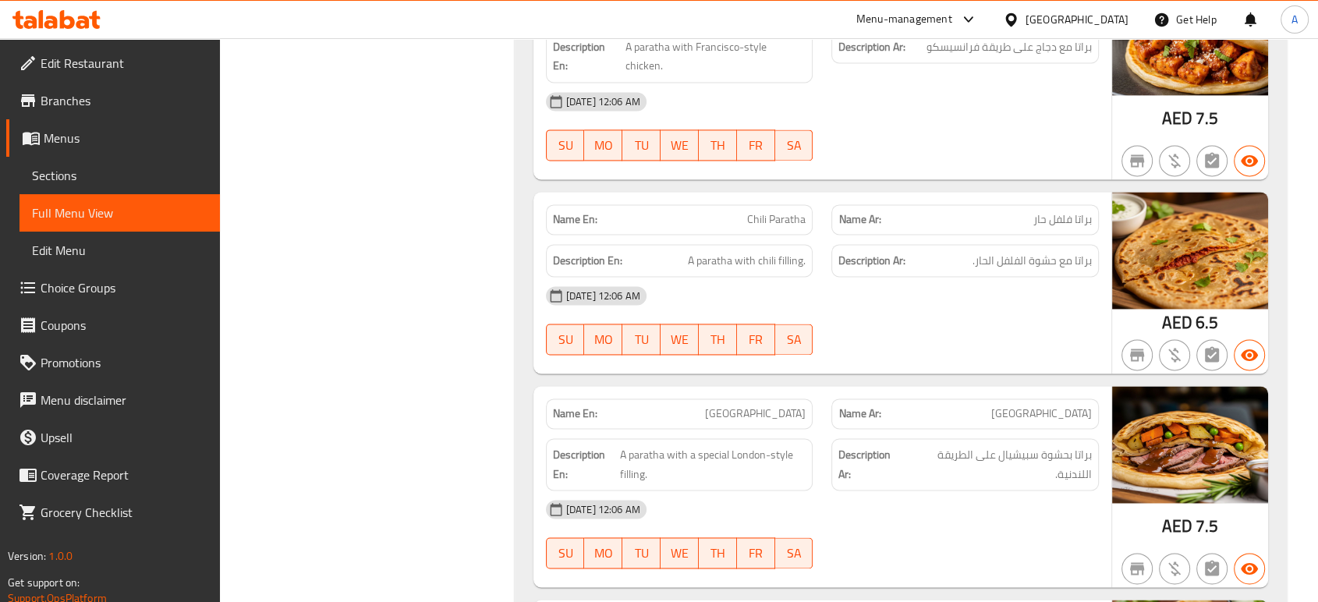
drag, startPoint x: 904, startPoint y: 352, endPoint x: 909, endPoint y: 379, distance: 26.9
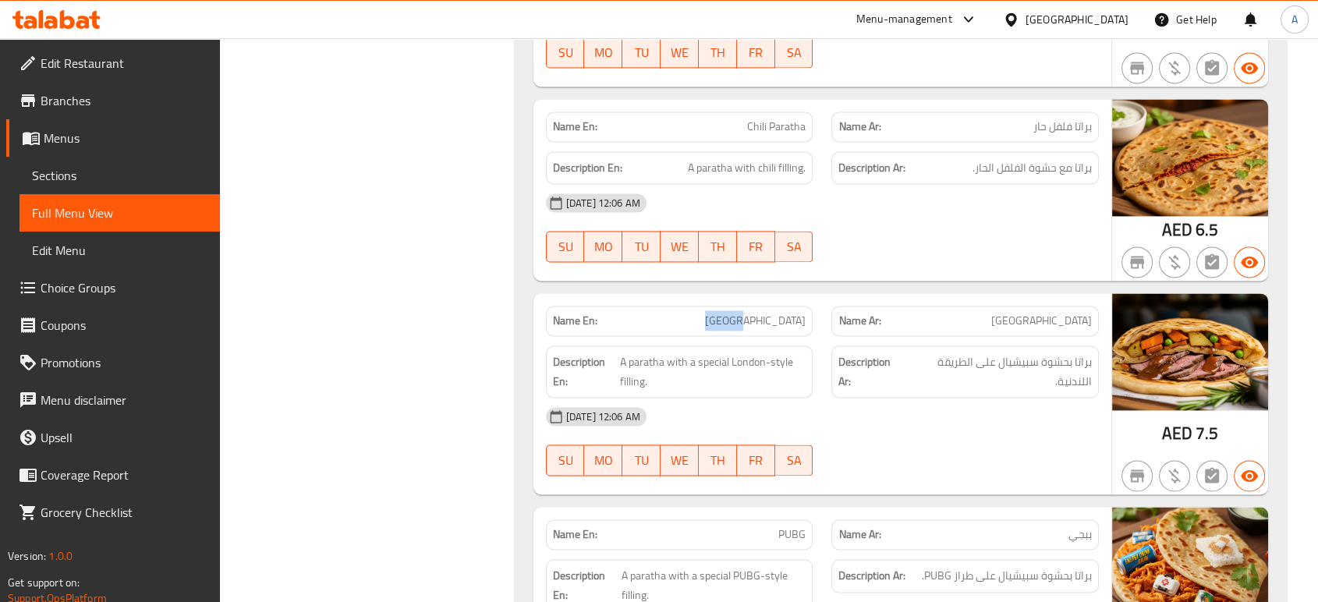
scroll to position [20182, 0]
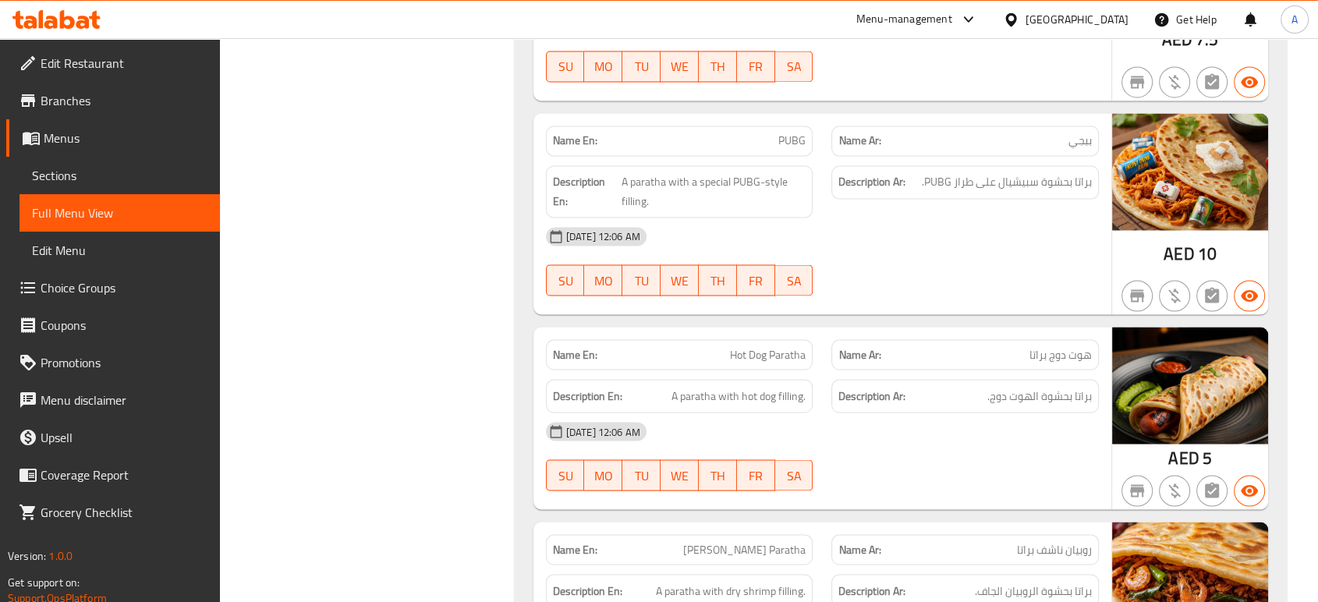
scroll to position [20498, 0]
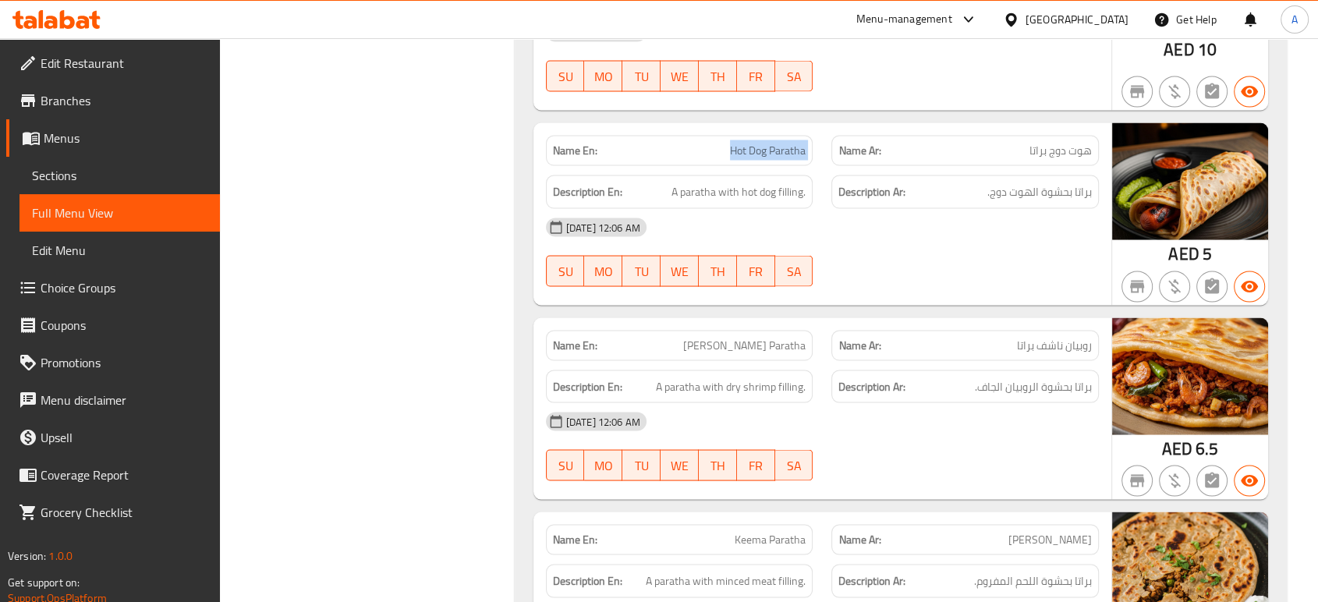
scroll to position [20699, 0]
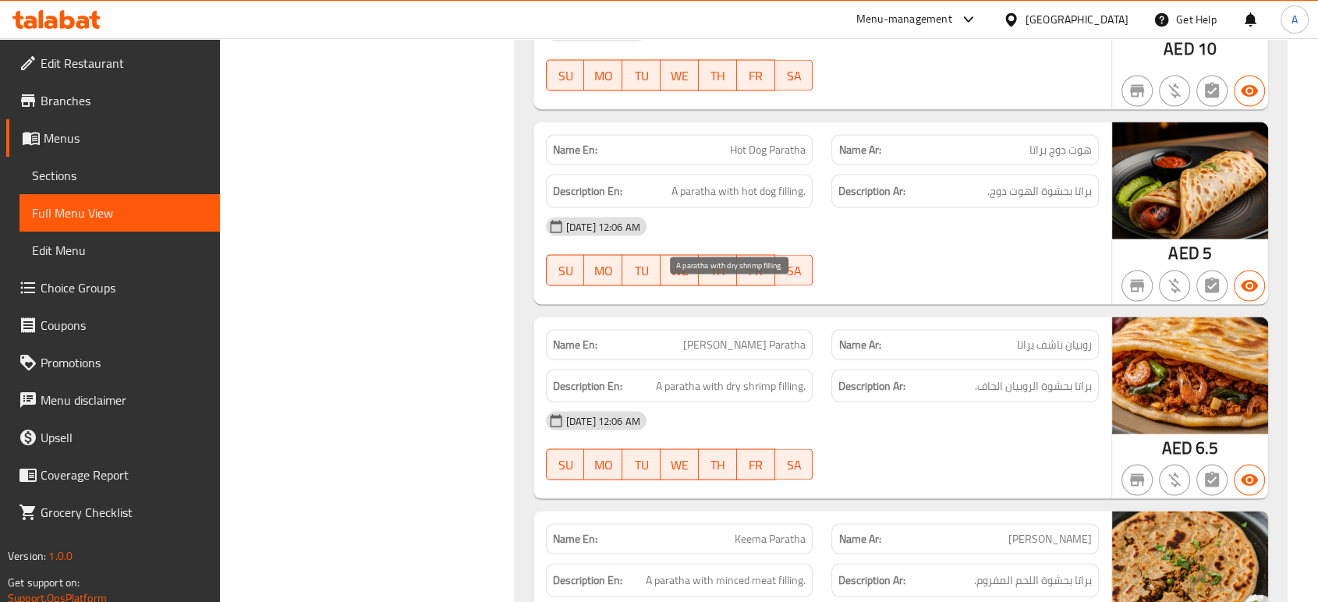
click at [754, 376] on span "A paratha with dry shrimp filling." at bounding box center [731, 385] width 150 height 19
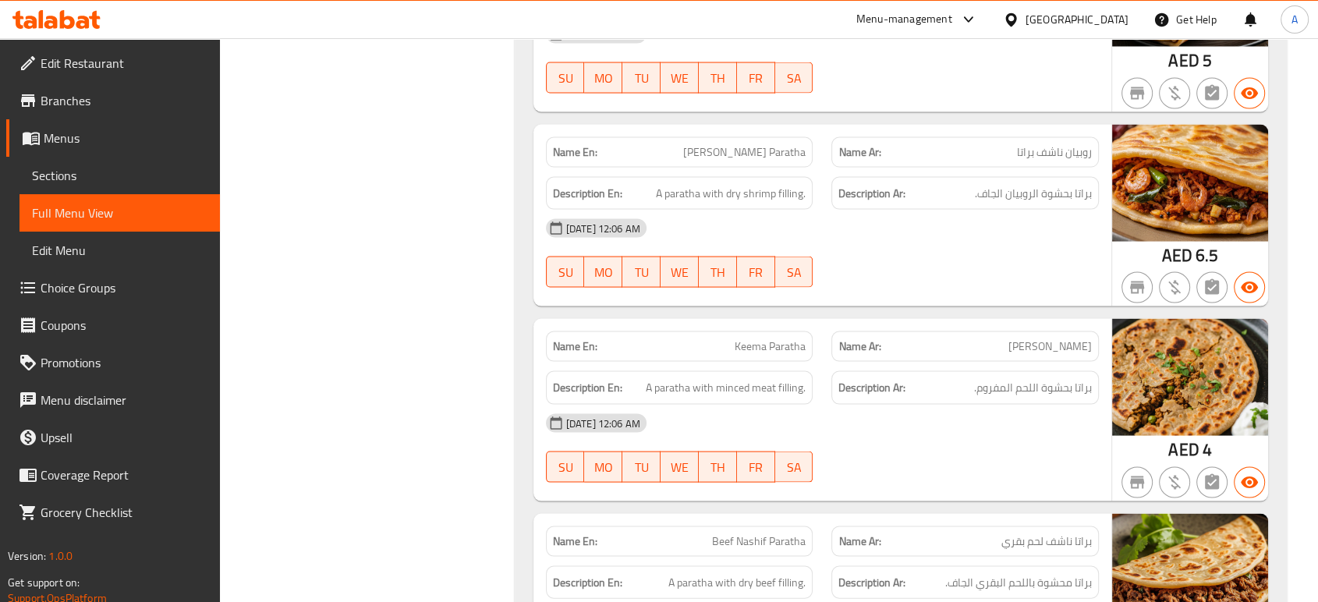
scroll to position [20964, 0]
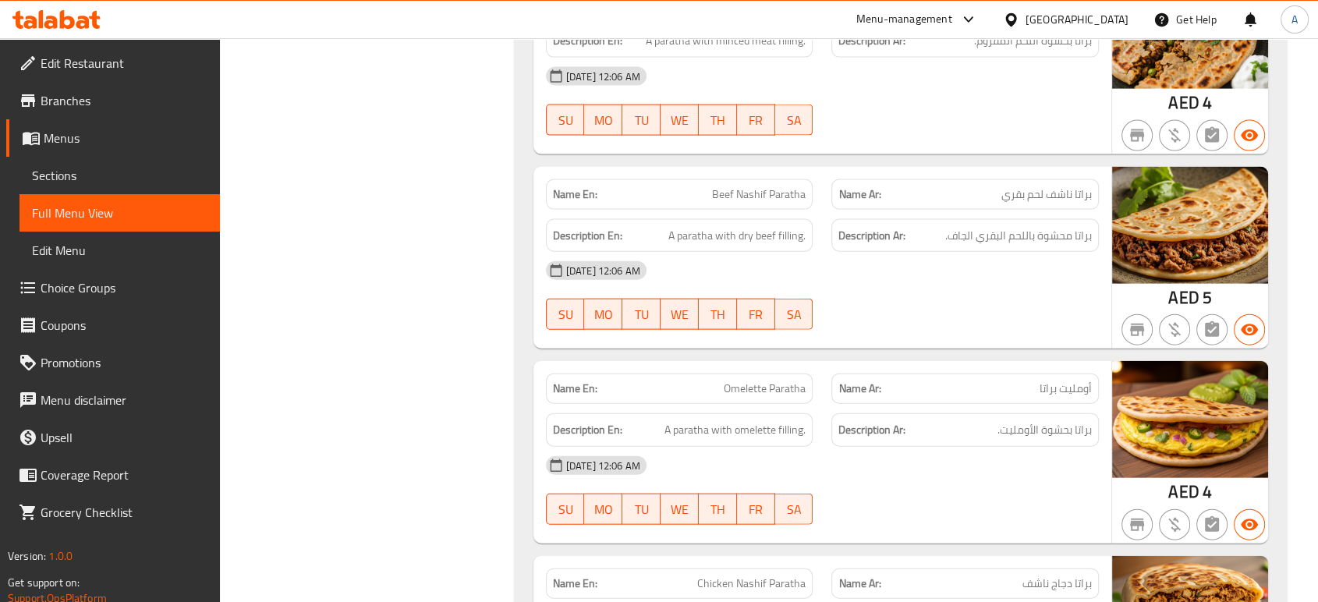
scroll to position [21240, 0]
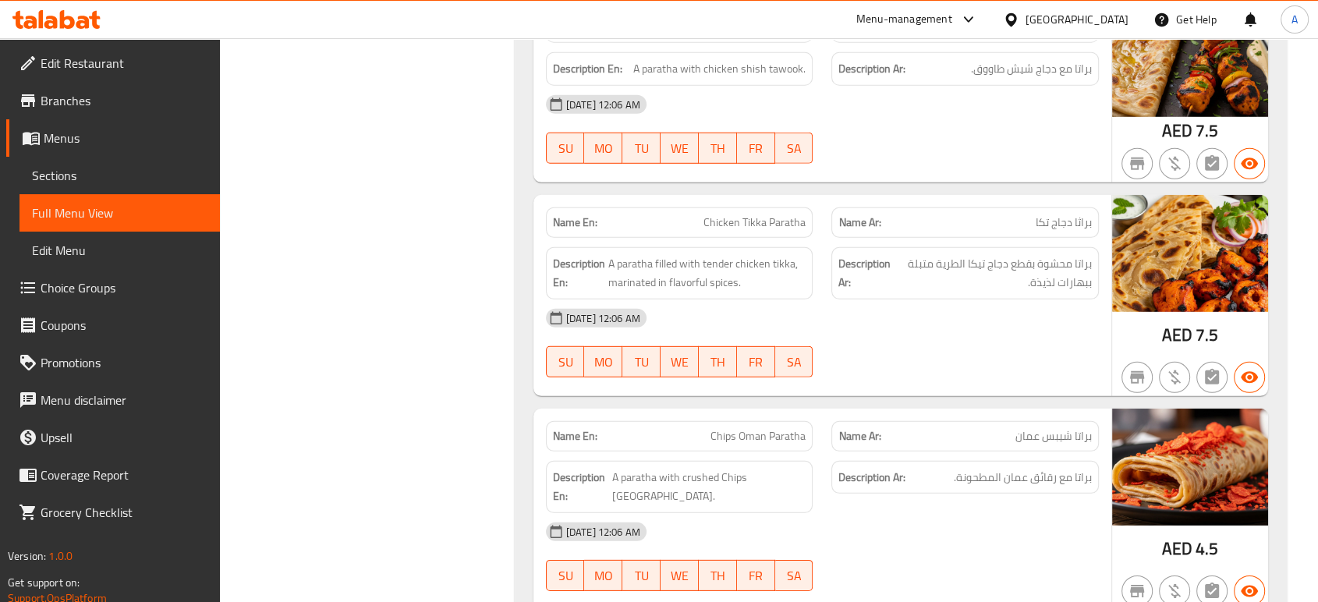
scroll to position [22425, 0]
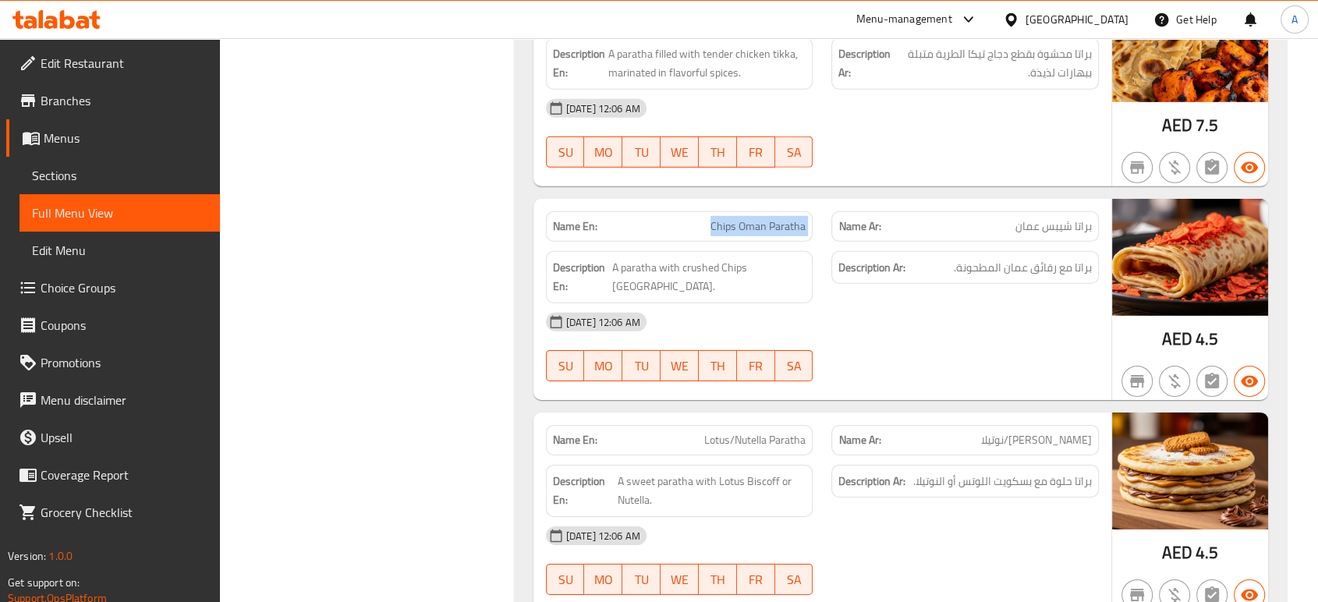
scroll to position [22663, 0]
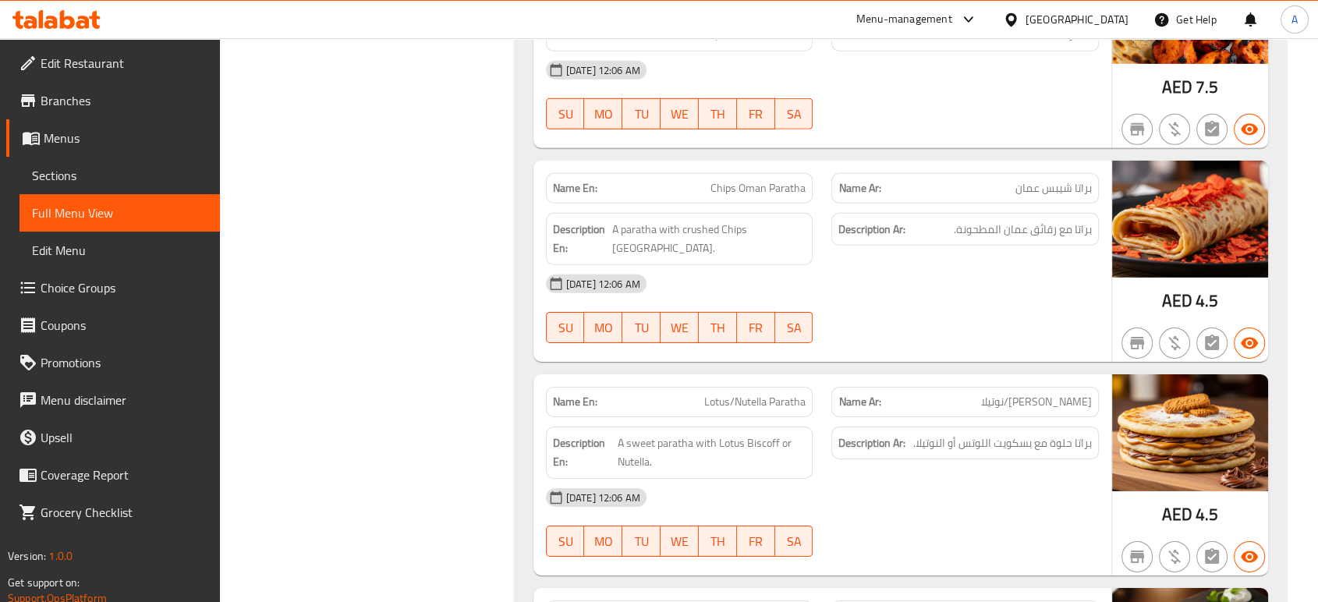
drag, startPoint x: 776, startPoint y: 329, endPoint x: 717, endPoint y: 331, distance: 58.5
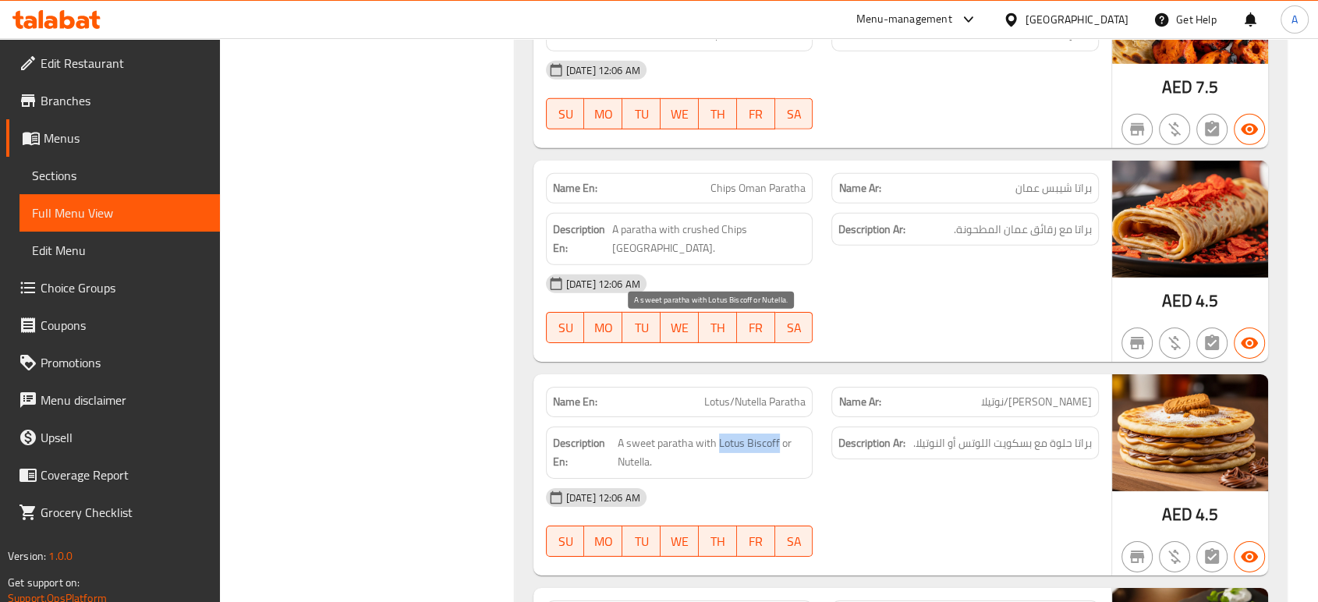
click at [717, 433] on span "A sweet paratha with Lotus Biscoff or Nutella." at bounding box center [711, 452] width 188 height 38
click at [642, 433] on span "A sweet paratha with Lotus Biscoff or Nutella." at bounding box center [711, 452] width 188 height 38
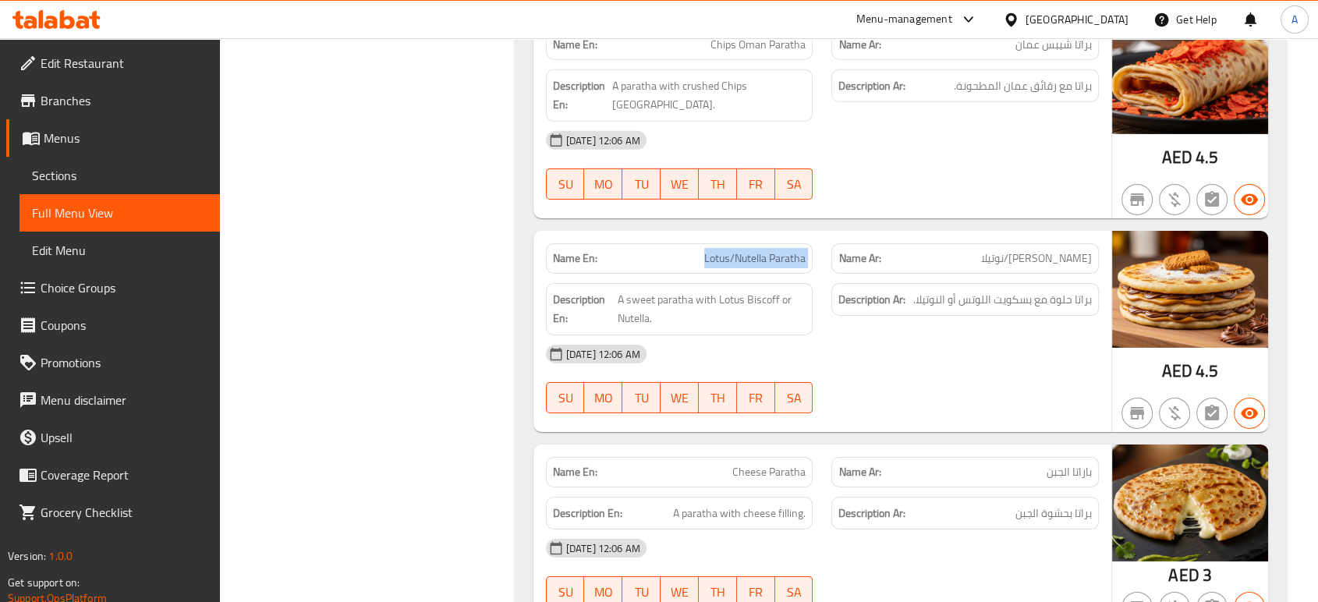
scroll to position [22836, 0]
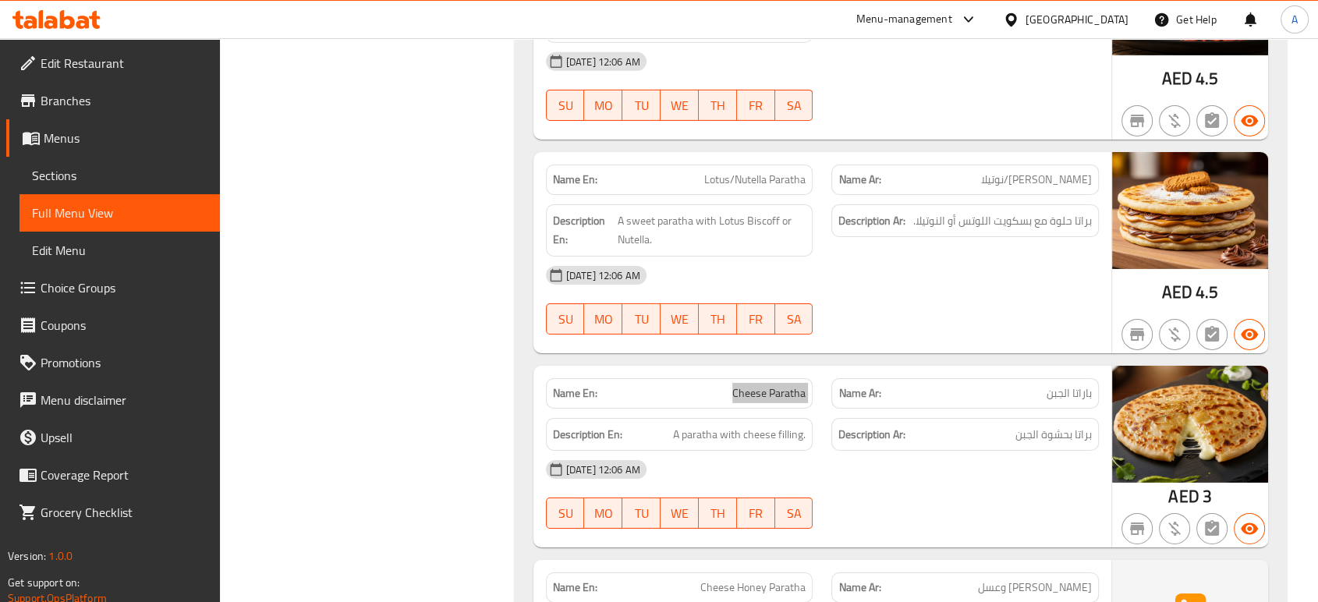
scroll to position [23009, 0]
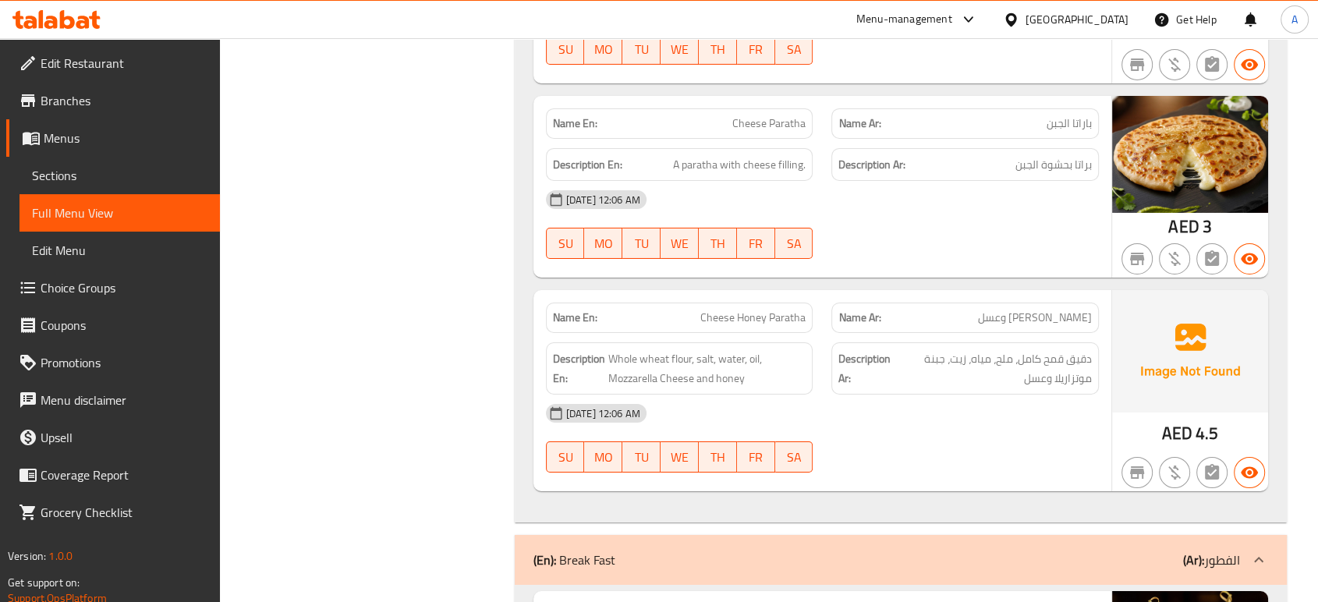
scroll to position [23270, 0]
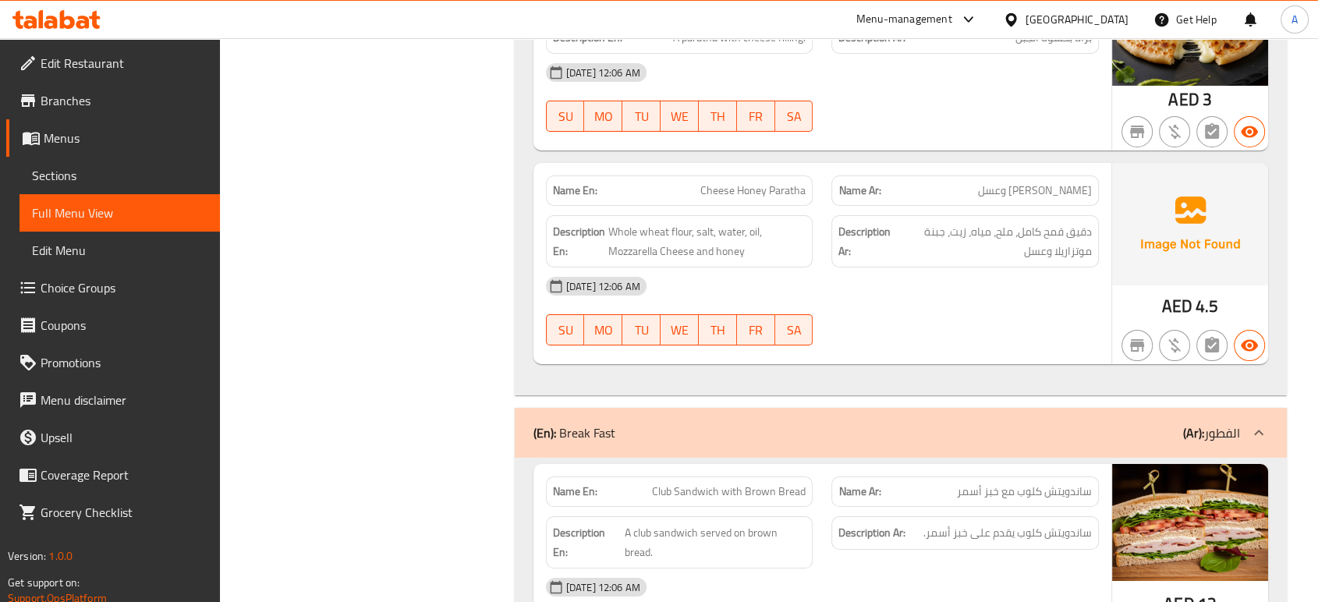
scroll to position [23443, 0]
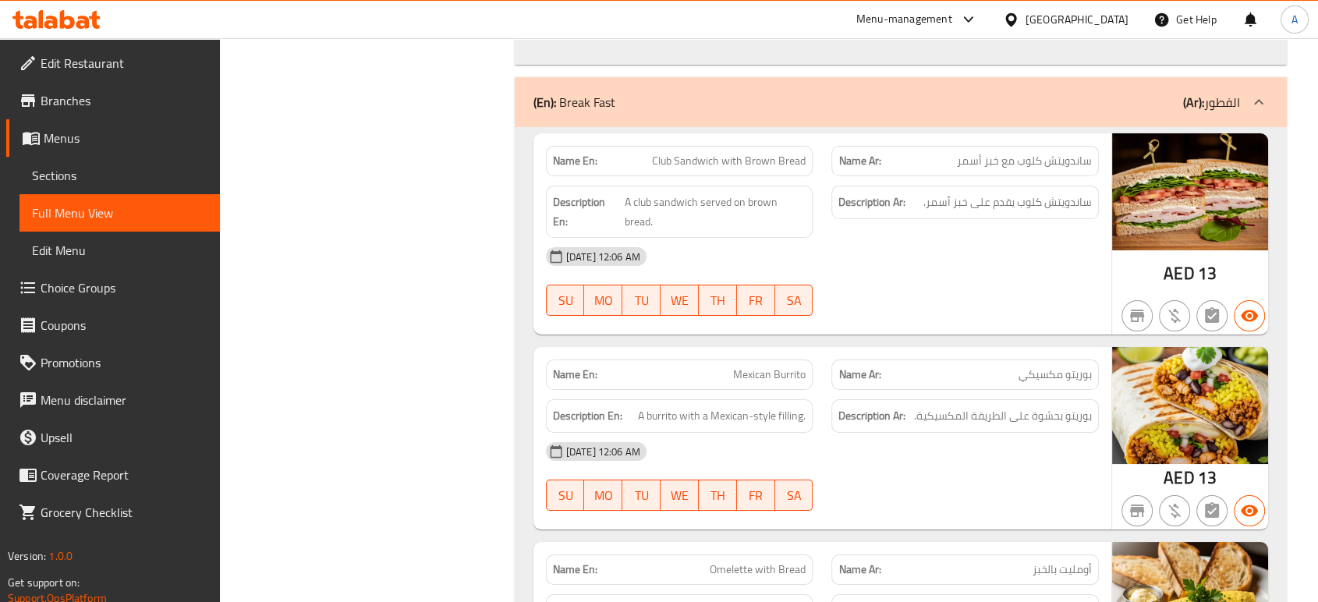
scroll to position [23616, 0]
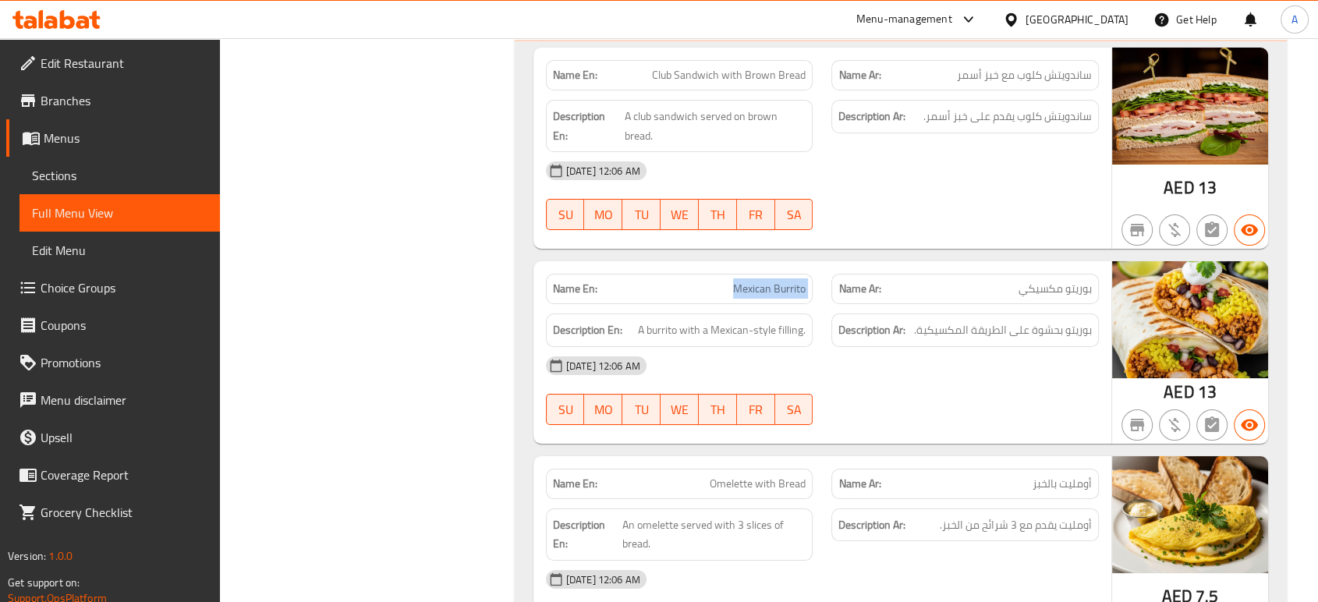
scroll to position [23789, 0]
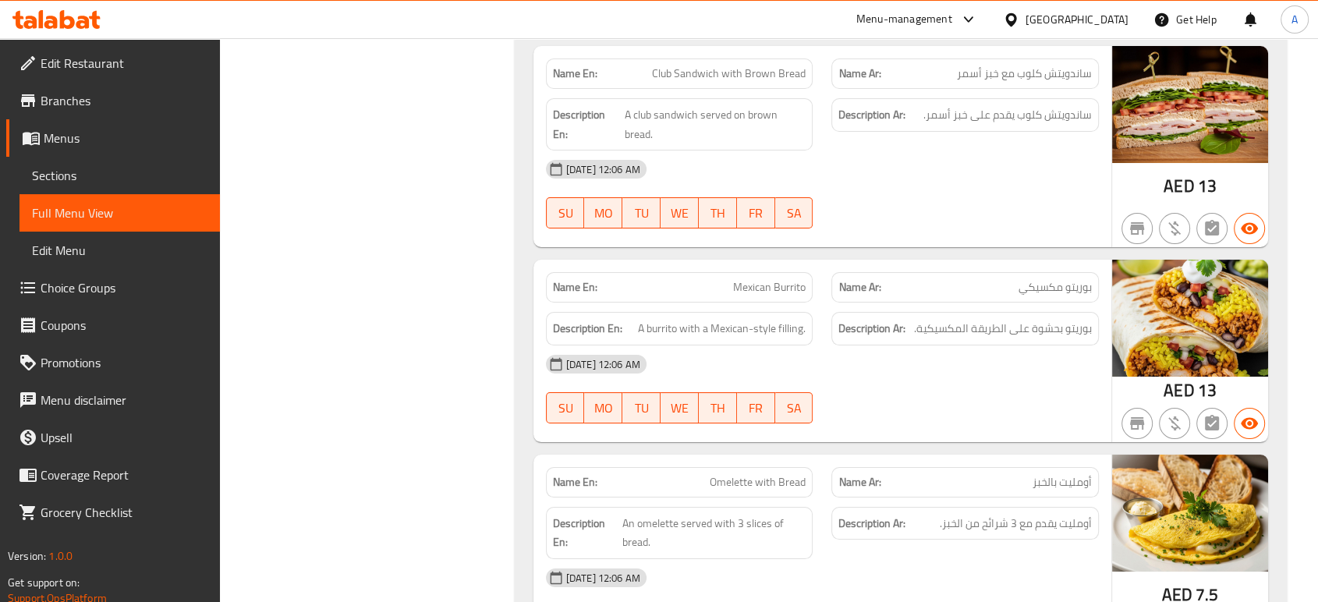
scroll to position [23616, 0]
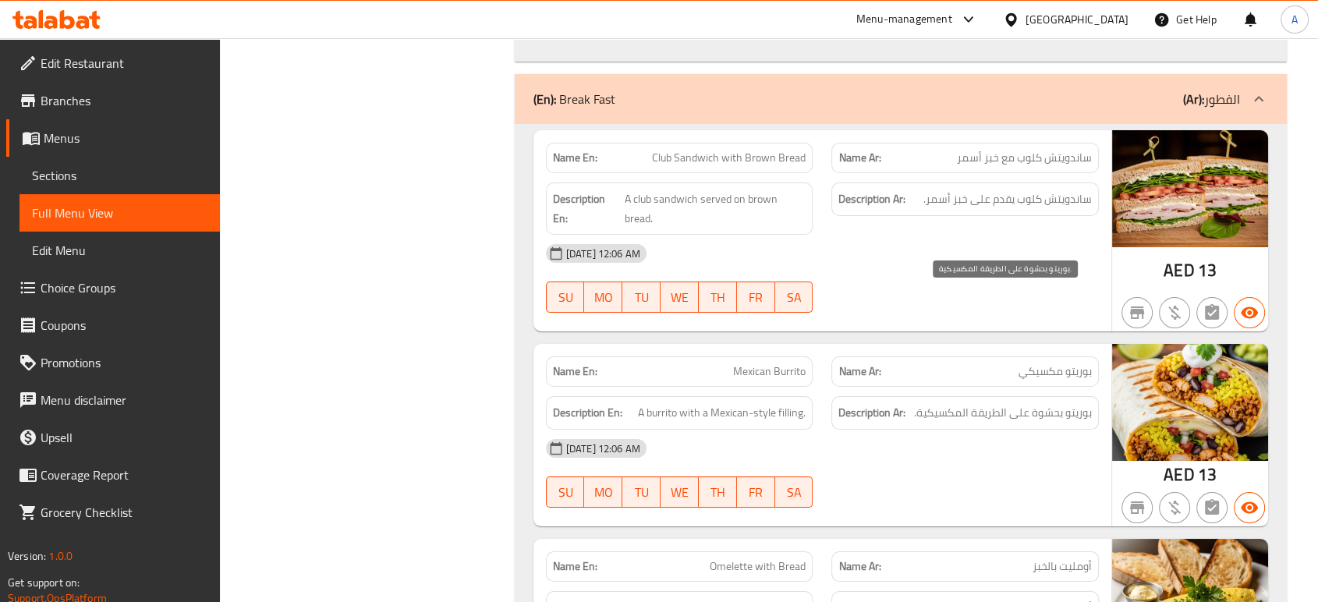
click at [951, 403] on span "بوريتو بحشوة على الطريقة المكسيكية." at bounding box center [1003, 412] width 178 height 19
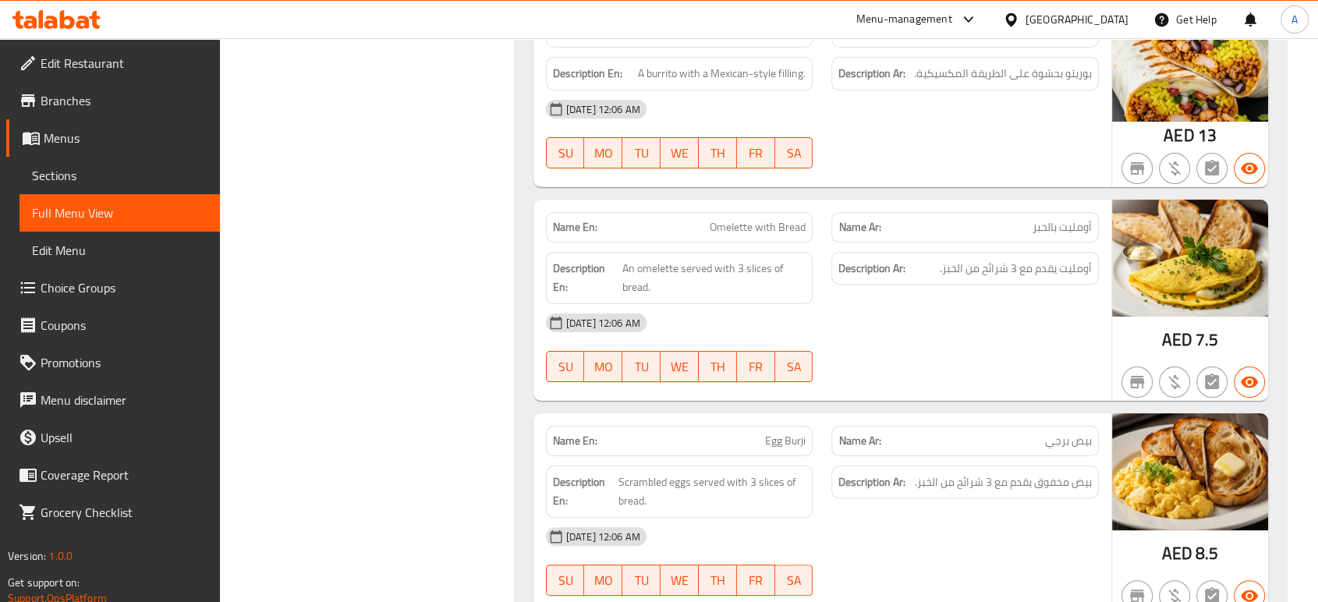
scroll to position [24049, 0]
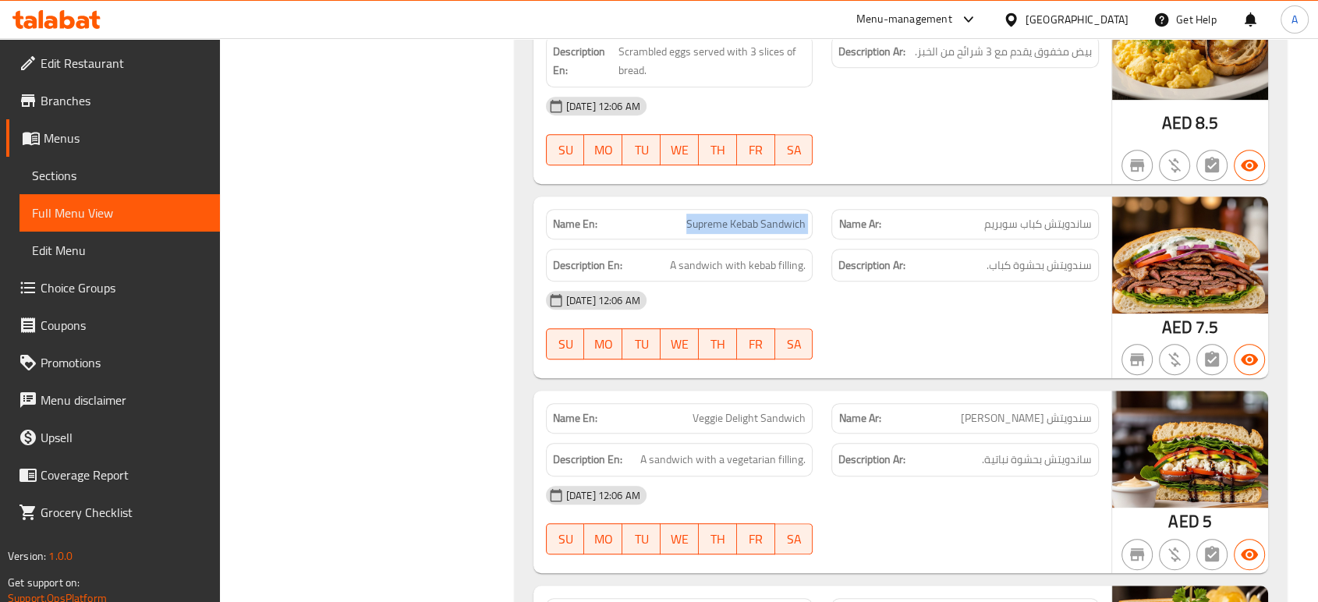
scroll to position [24396, 0]
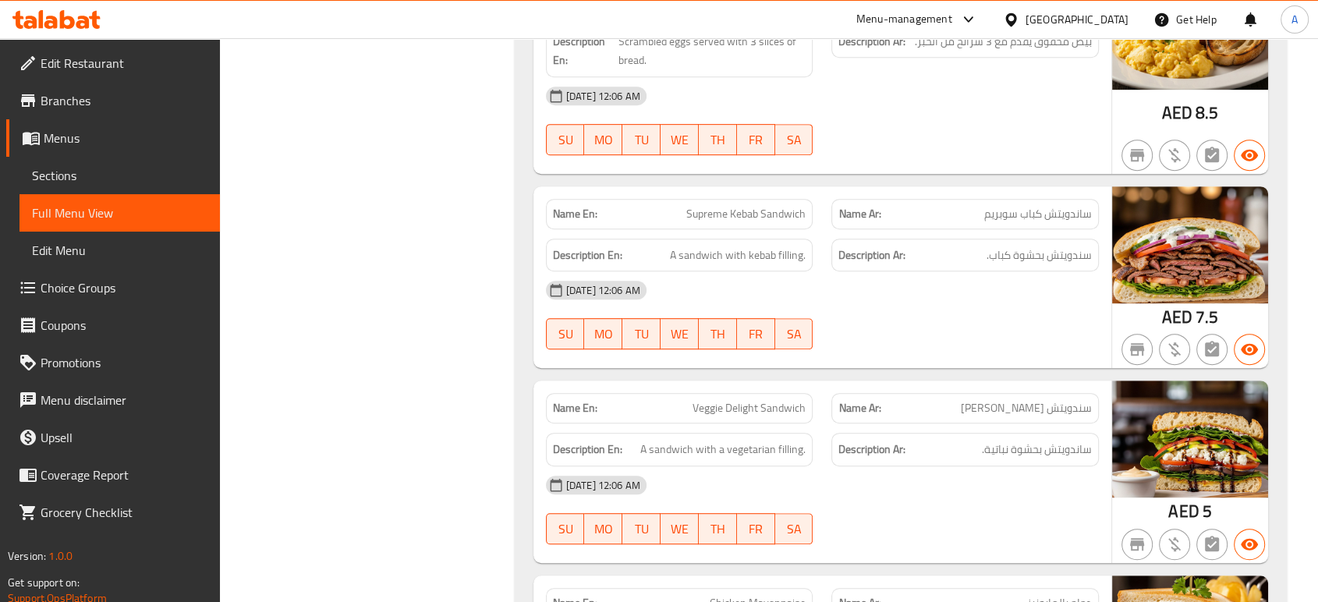
click at [756, 440] on span "A sandwich with a vegetarian filling." at bounding box center [722, 449] width 165 height 19
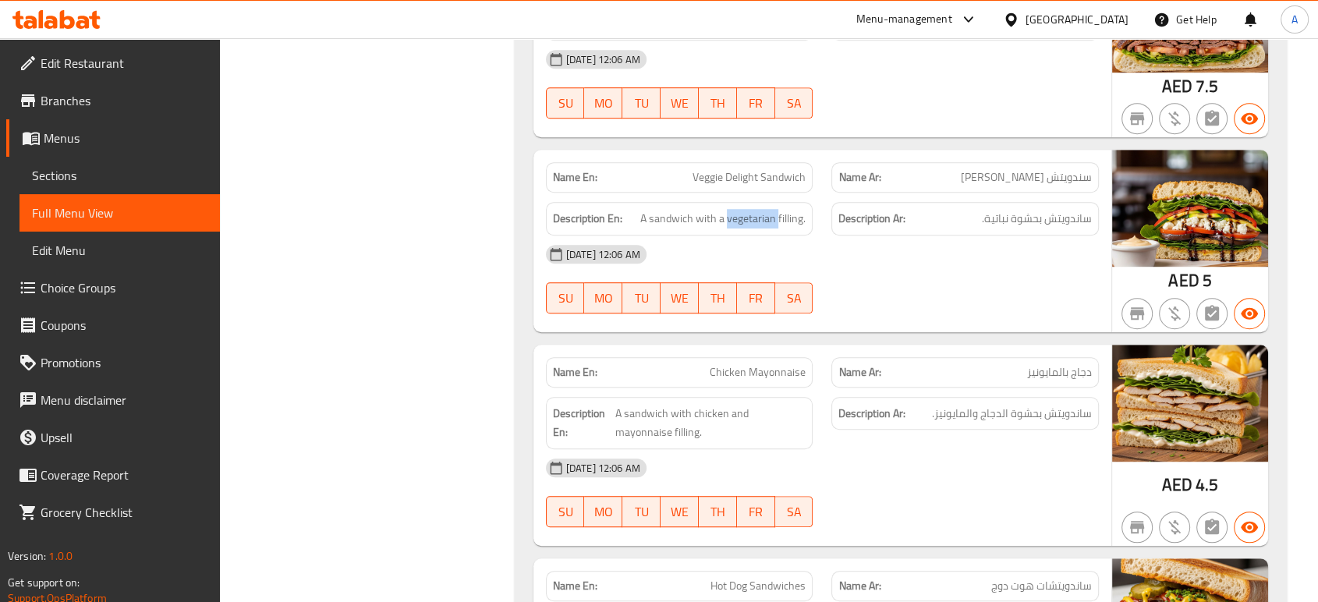
scroll to position [24655, 0]
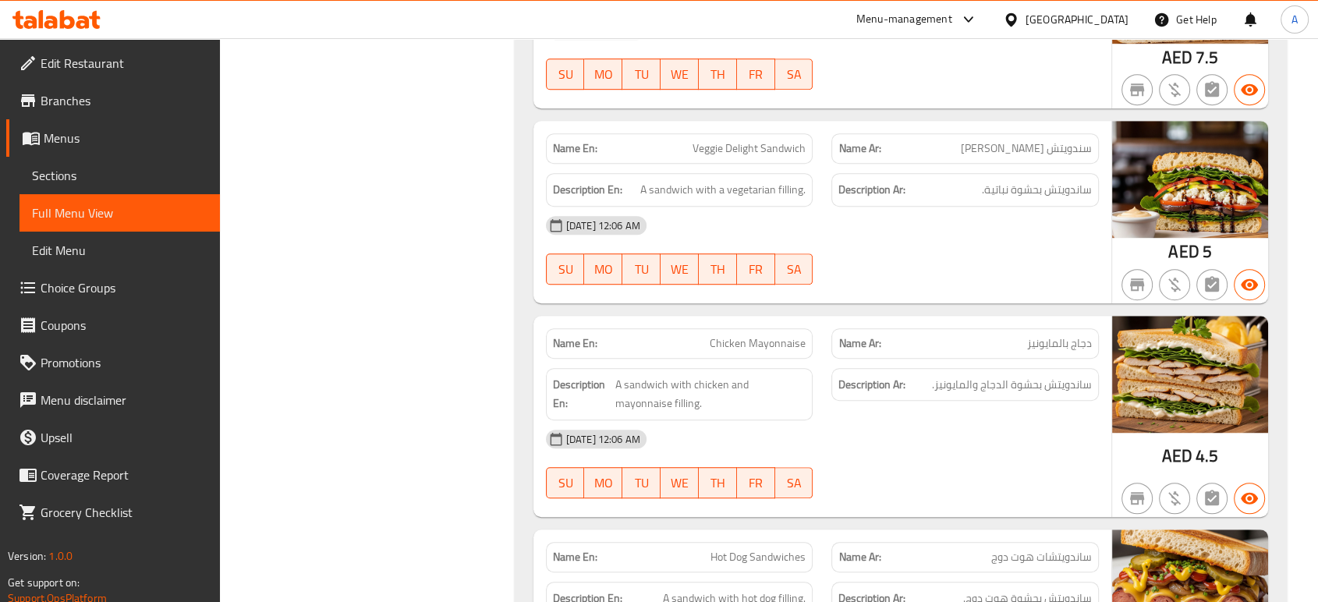
click at [657, 375] on span "A sandwich with chicken and mayonnaise filling." at bounding box center [710, 394] width 190 height 38
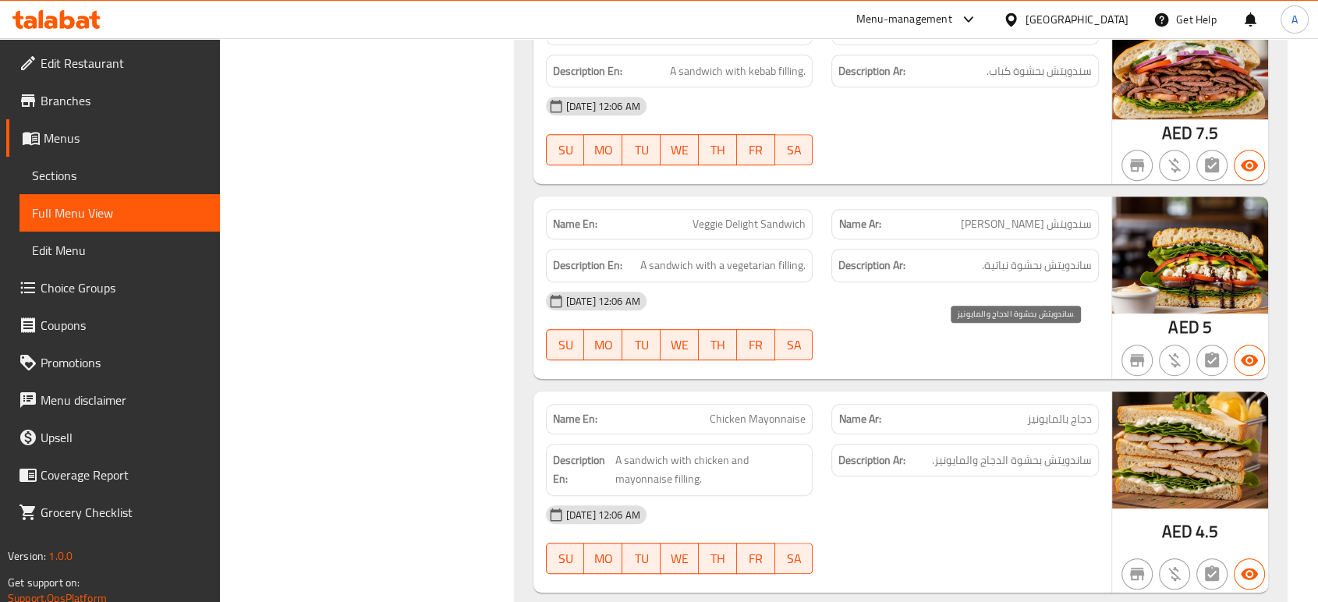
scroll to position [24753, 0]
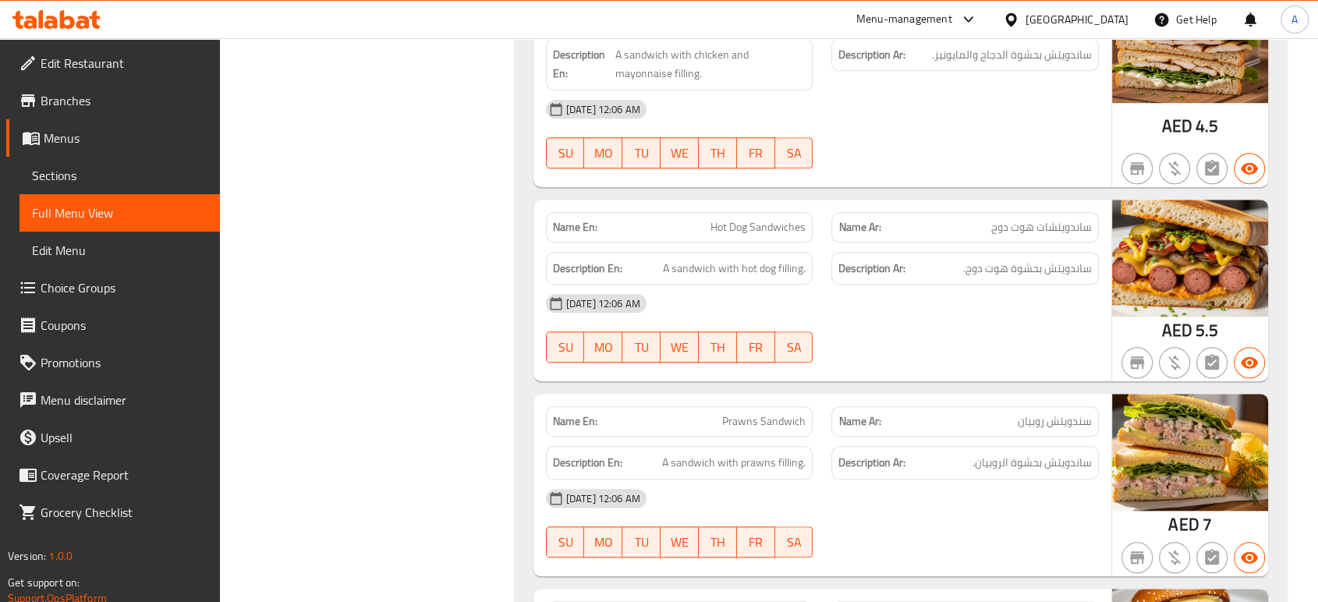
scroll to position [25013, 0]
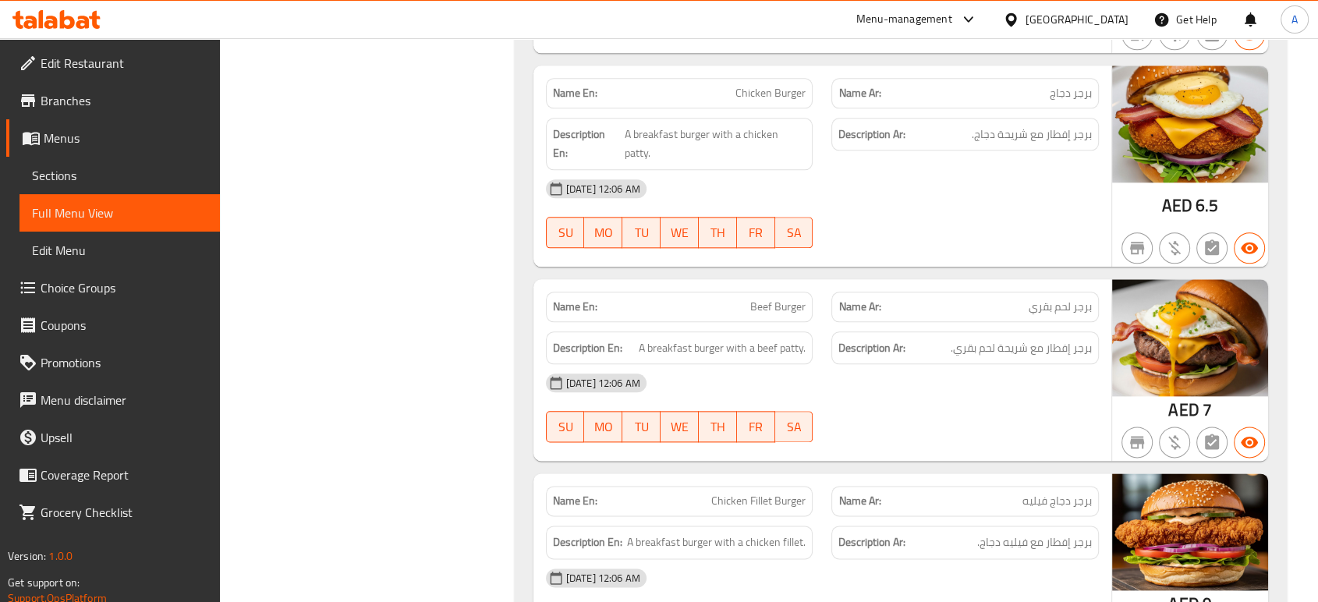
scroll to position [25509, 0]
click at [796, 338] on span "A breakfast burger with a beef patty." at bounding box center [722, 347] width 167 height 19
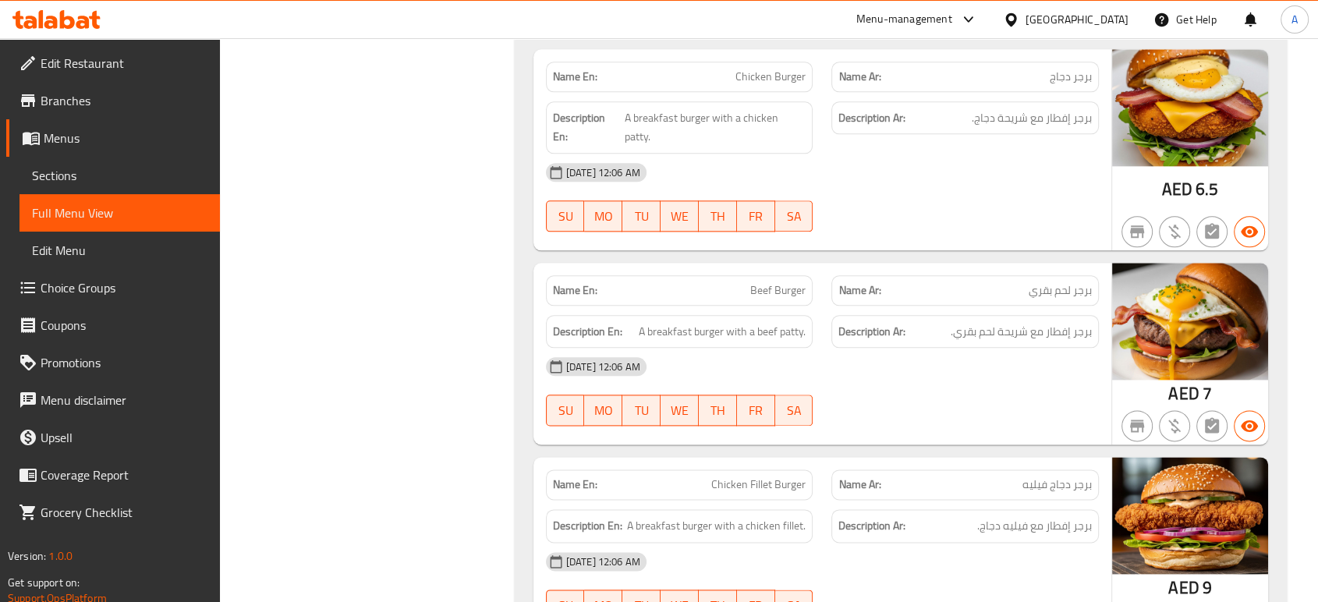
scroll to position [25526, 0]
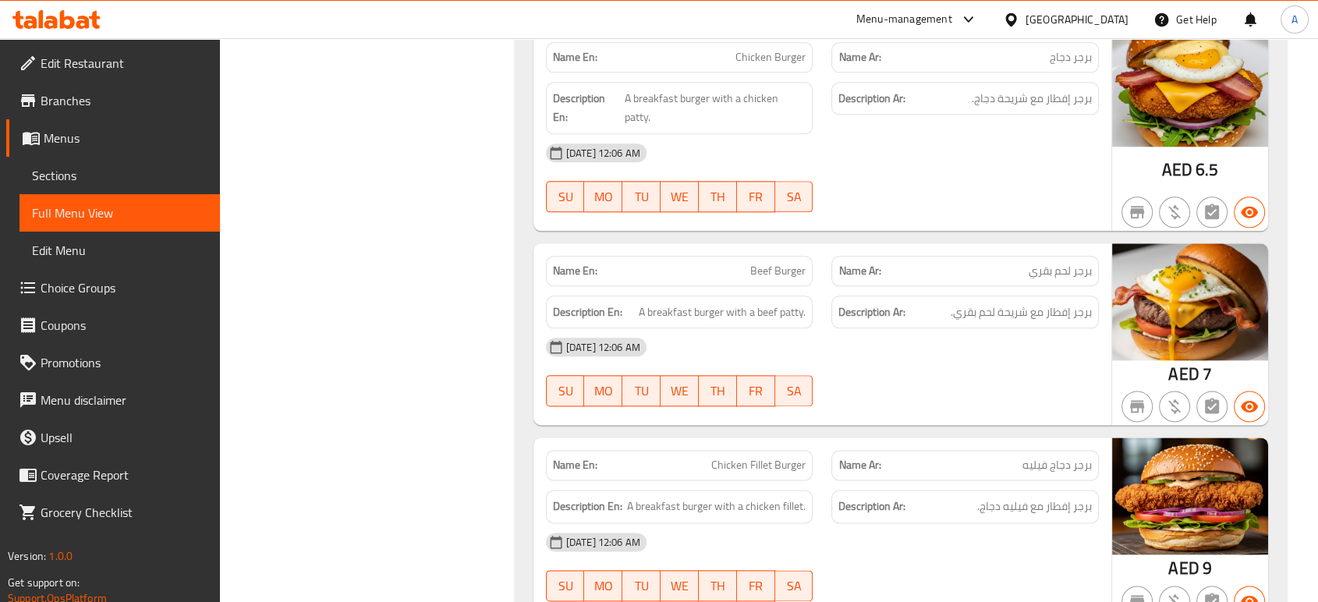
scroll to position [25550, 0]
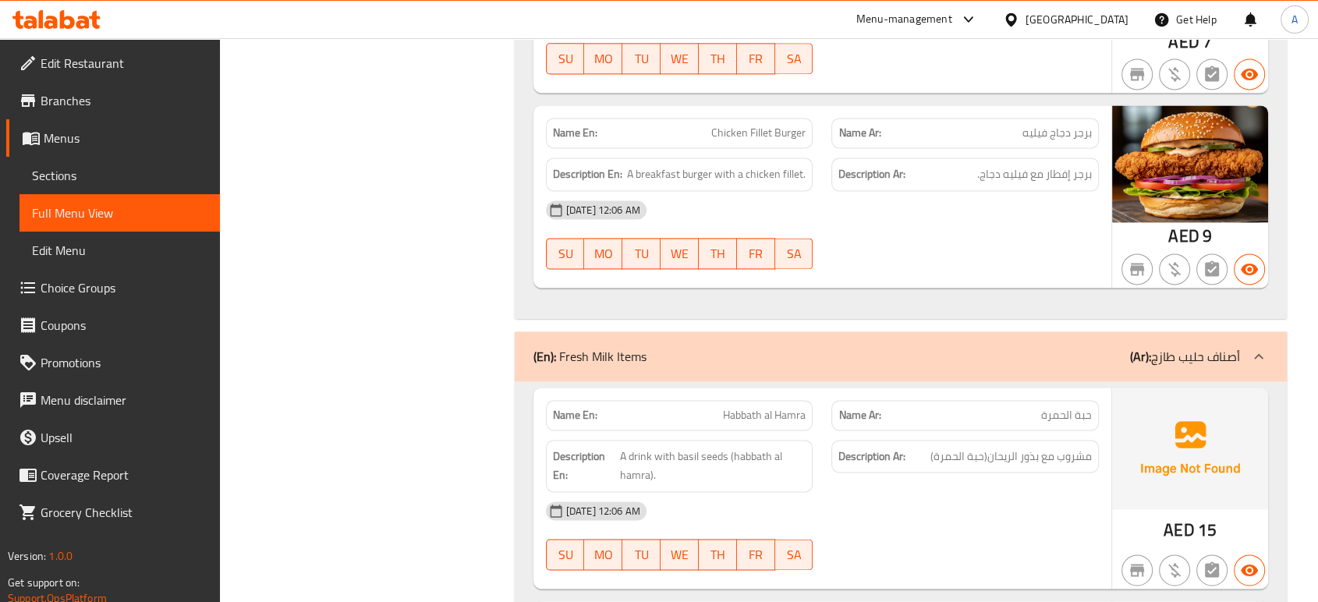
scroll to position [25914, 0]
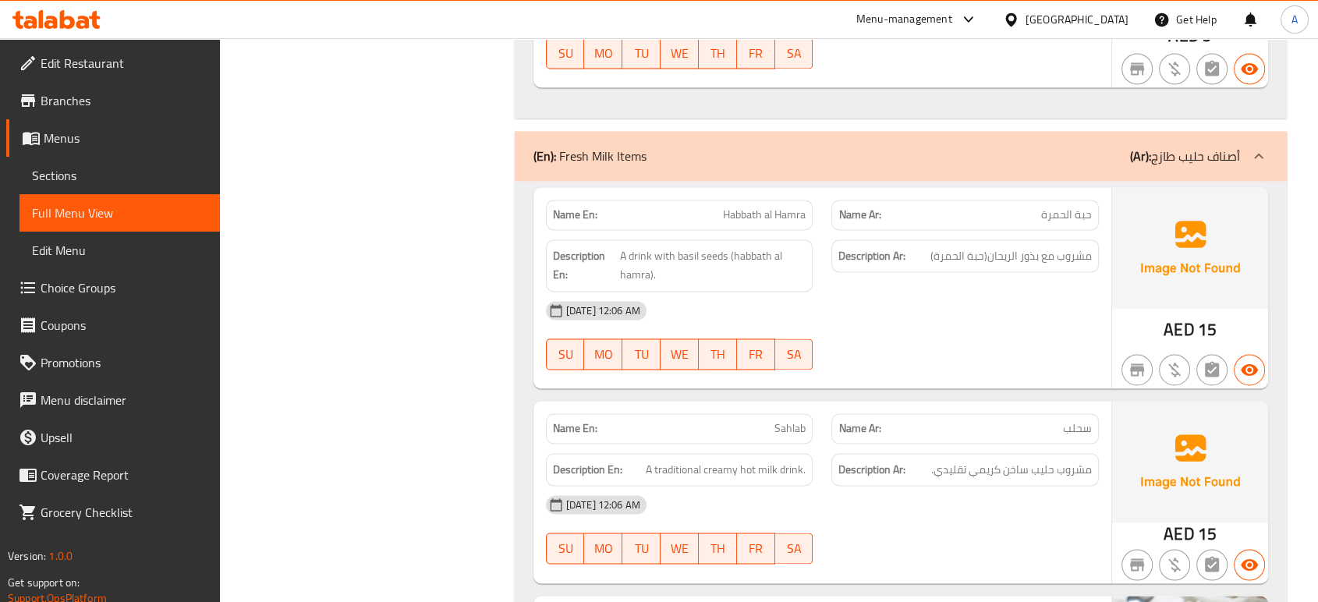
scroll to position [26189, 0]
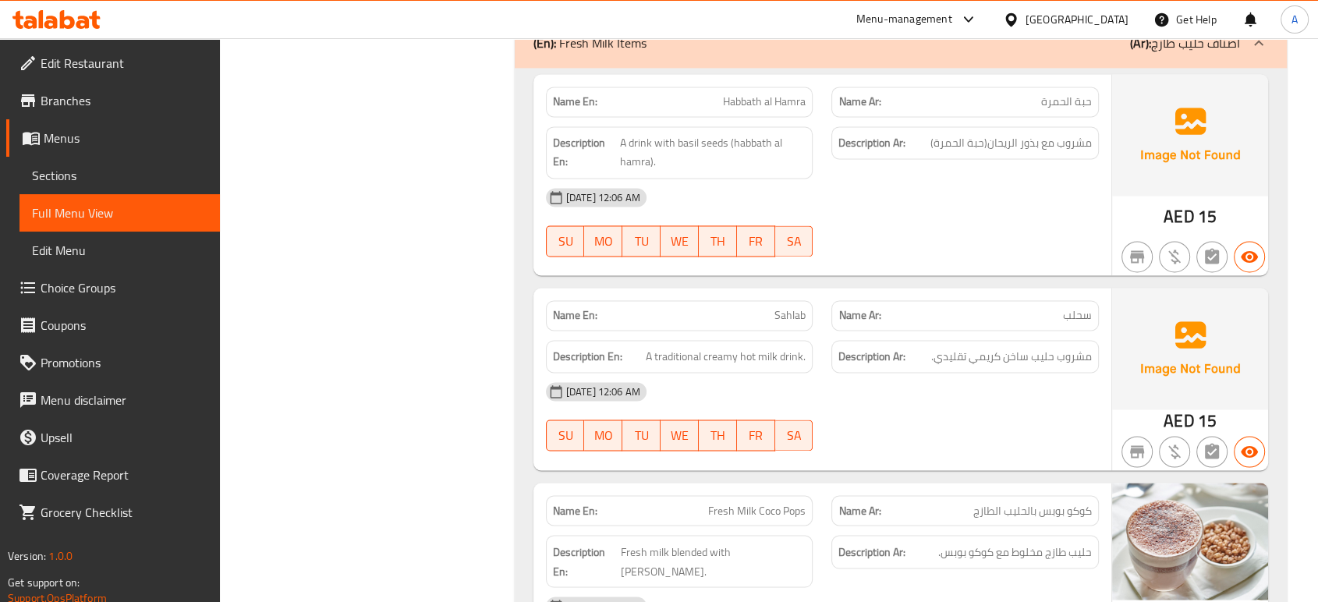
click at [785, 347] on span "A traditional creamy hot milk drink." at bounding box center [726, 356] width 160 height 19
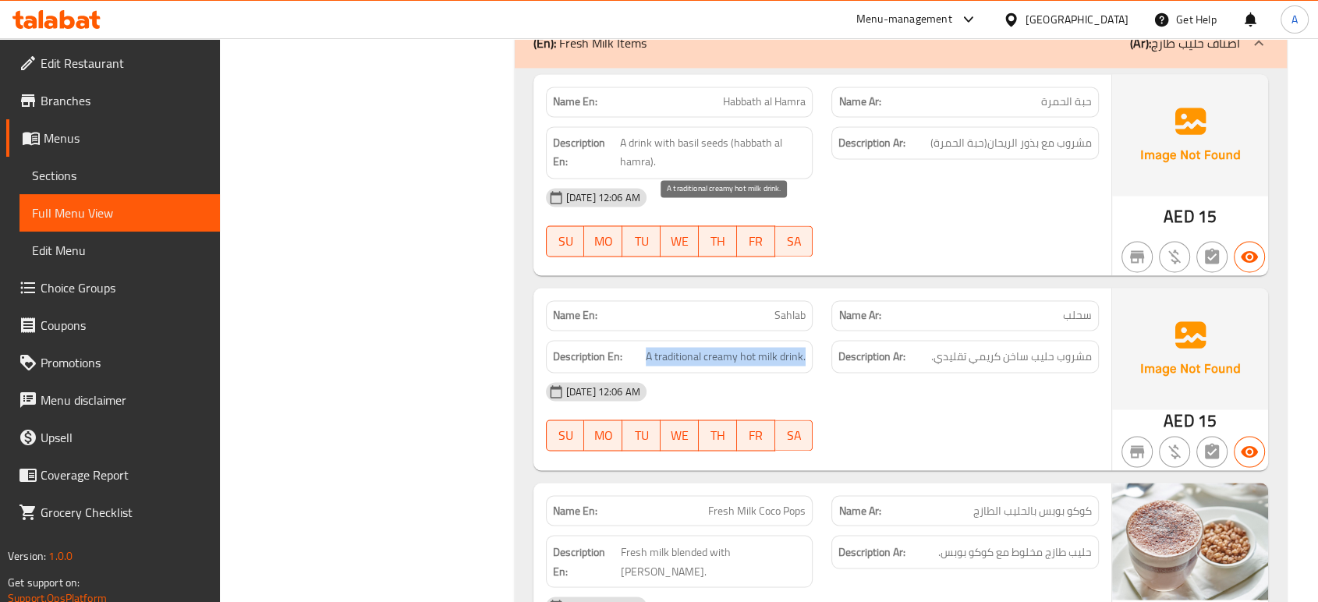
click at [785, 347] on span "A traditional creamy hot milk drink." at bounding box center [726, 356] width 160 height 19
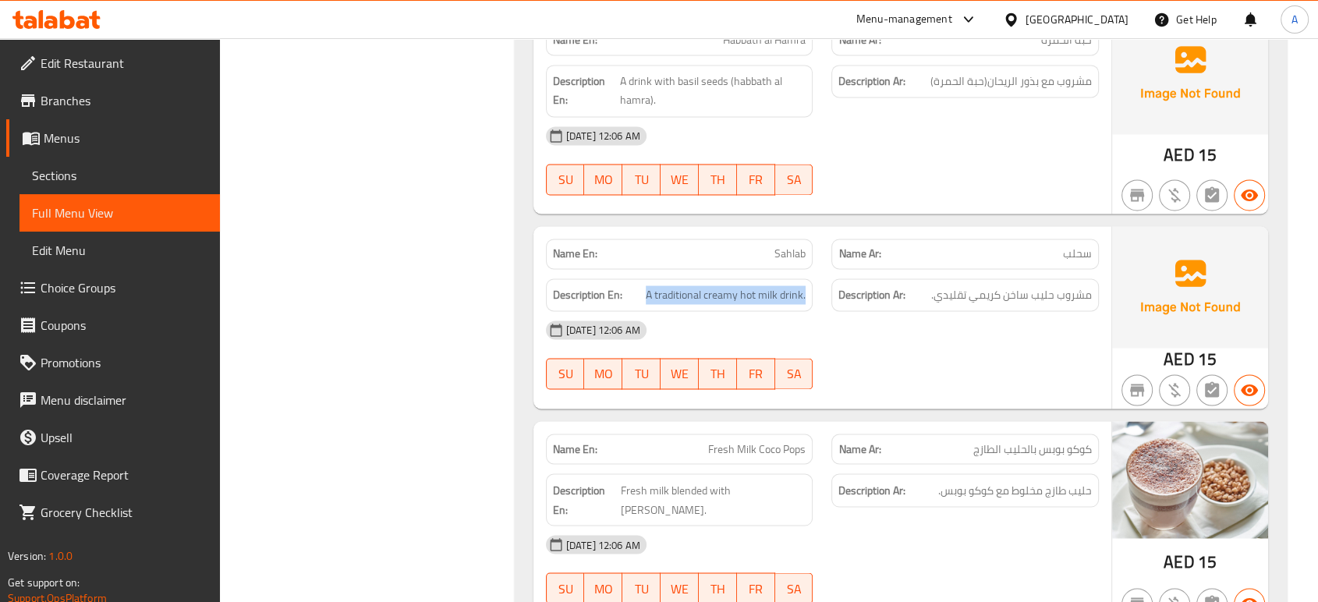
scroll to position [26251, 0]
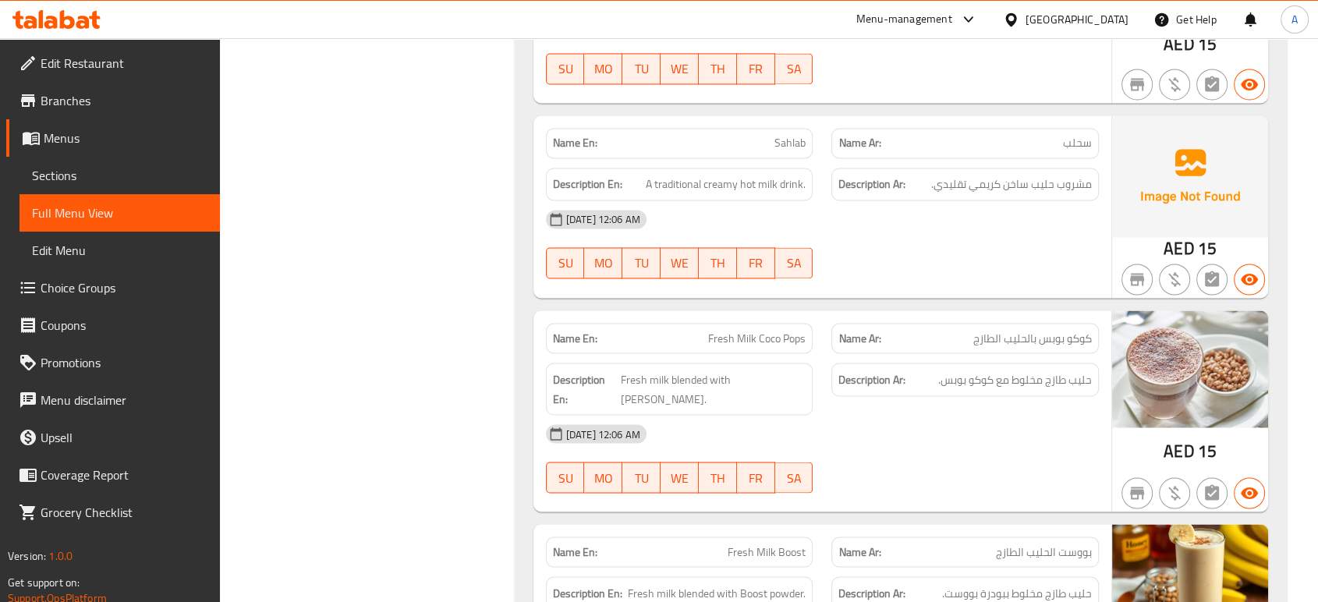
scroll to position [26363, 0]
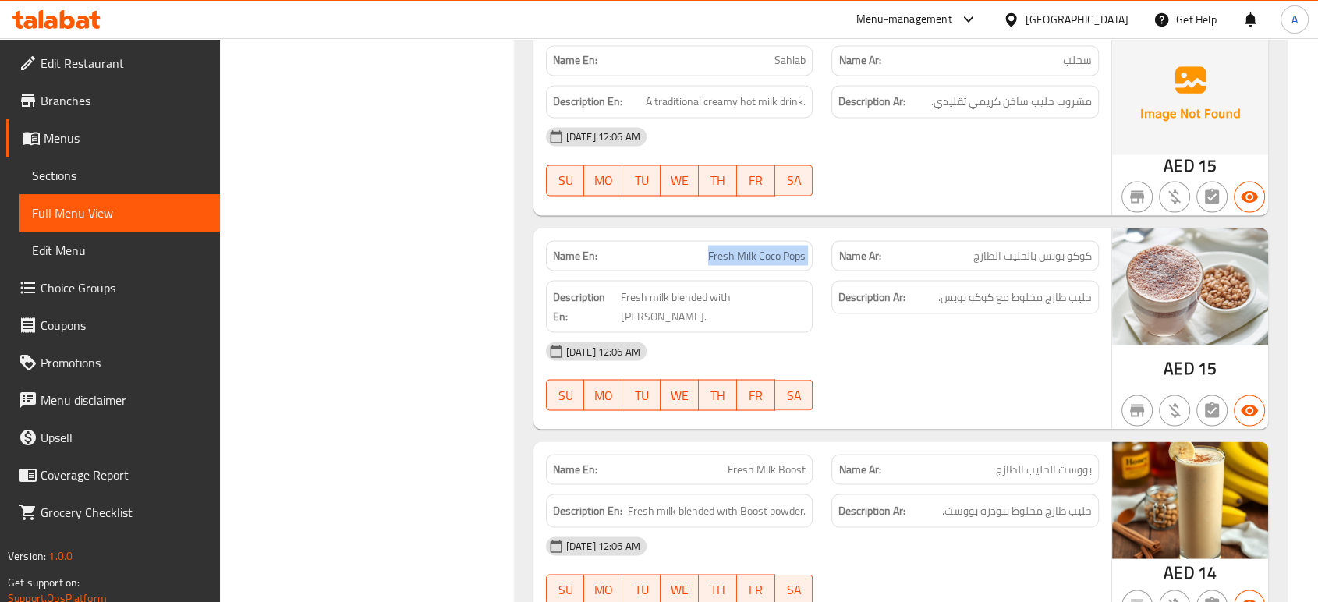
scroll to position [26444, 0]
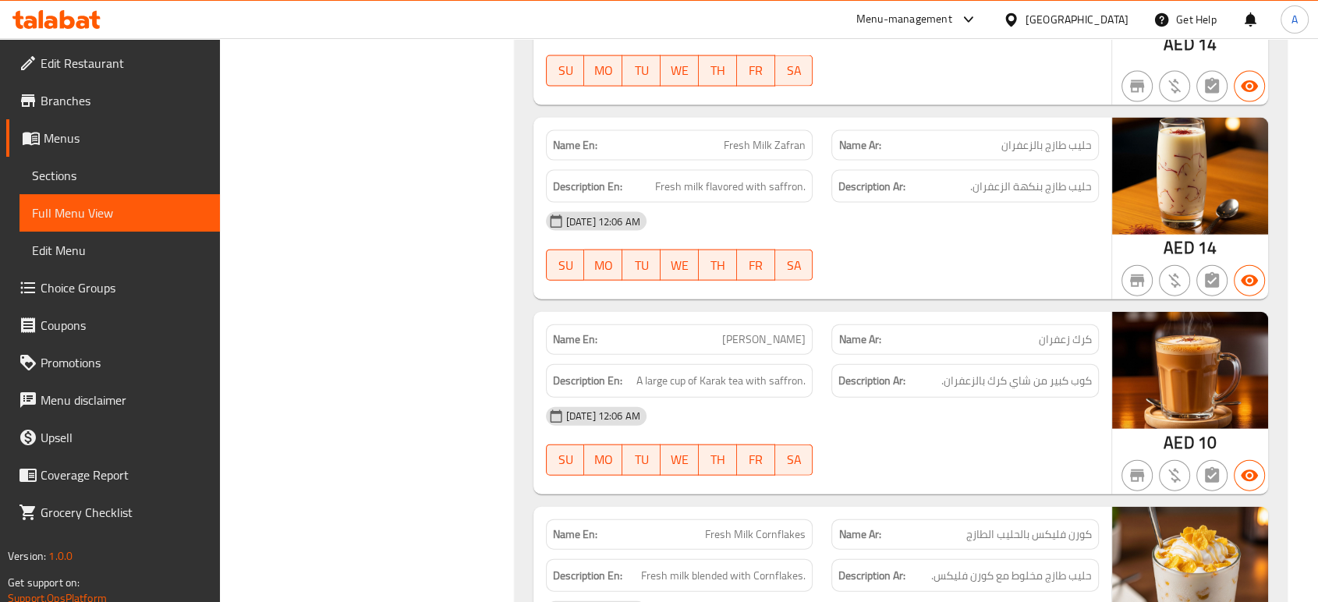
scroll to position [27177, 0]
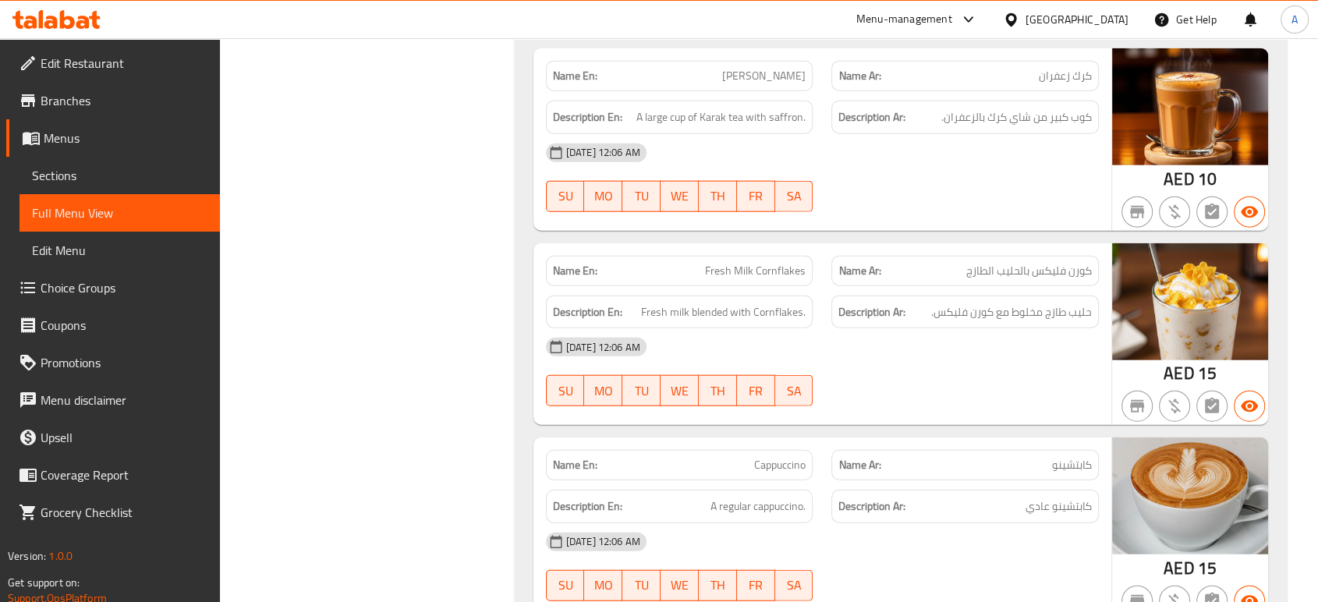
scroll to position [27441, 0]
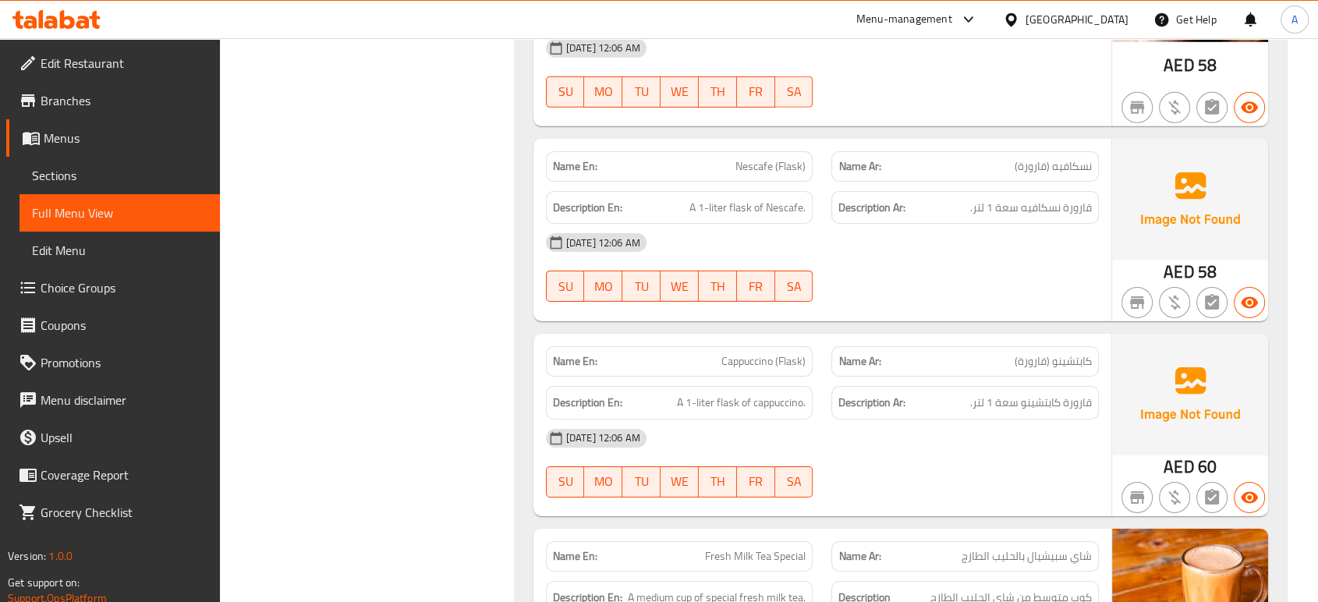
scroll to position [28778, 0]
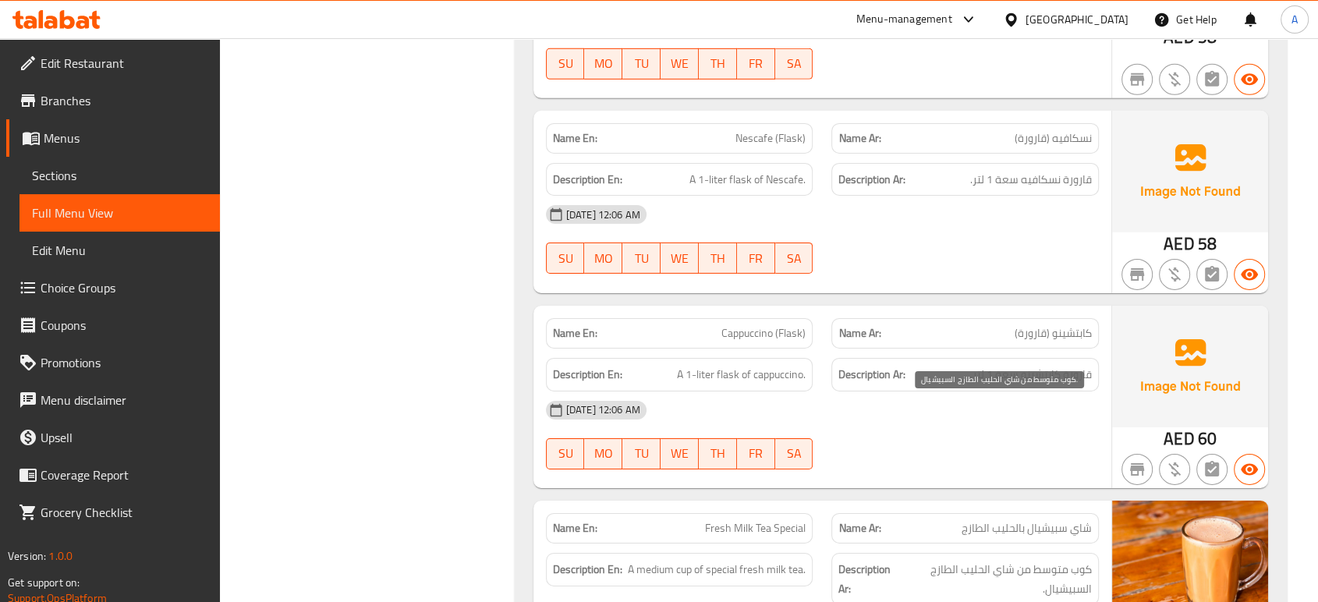
click at [945, 560] on span "كوب متوسط من شاي الحليب الطازج السبيشيال." at bounding box center [996, 579] width 190 height 38
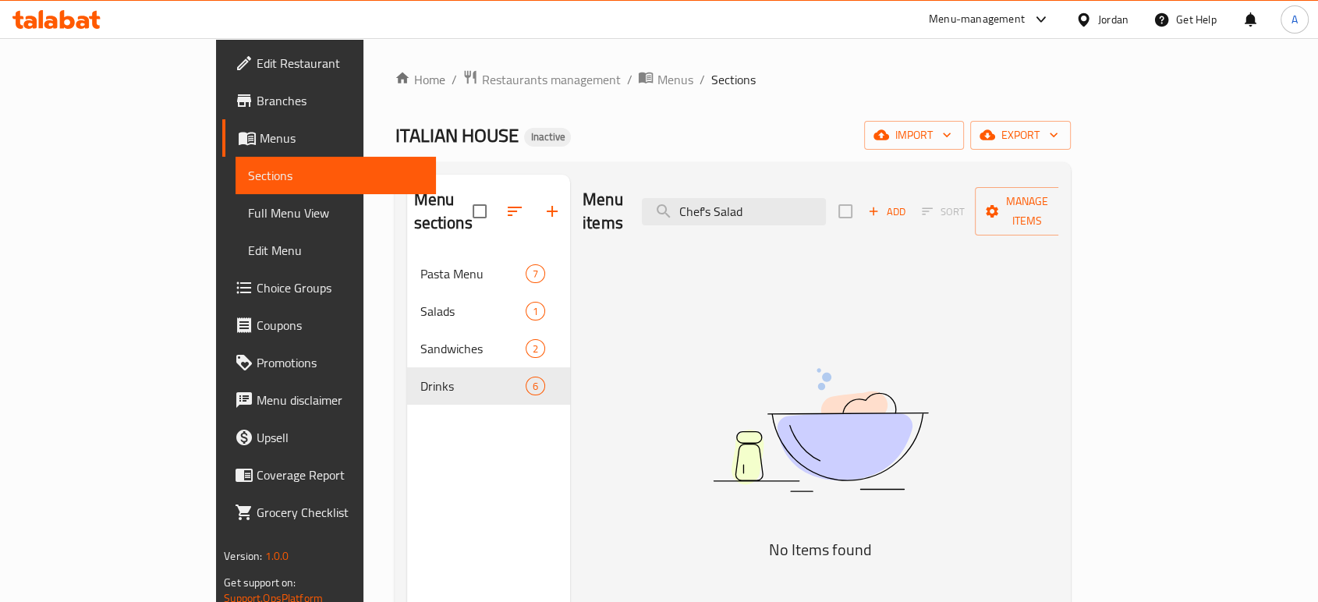
click at [1093, 16] on div at bounding box center [1086, 19] width 23 height 17
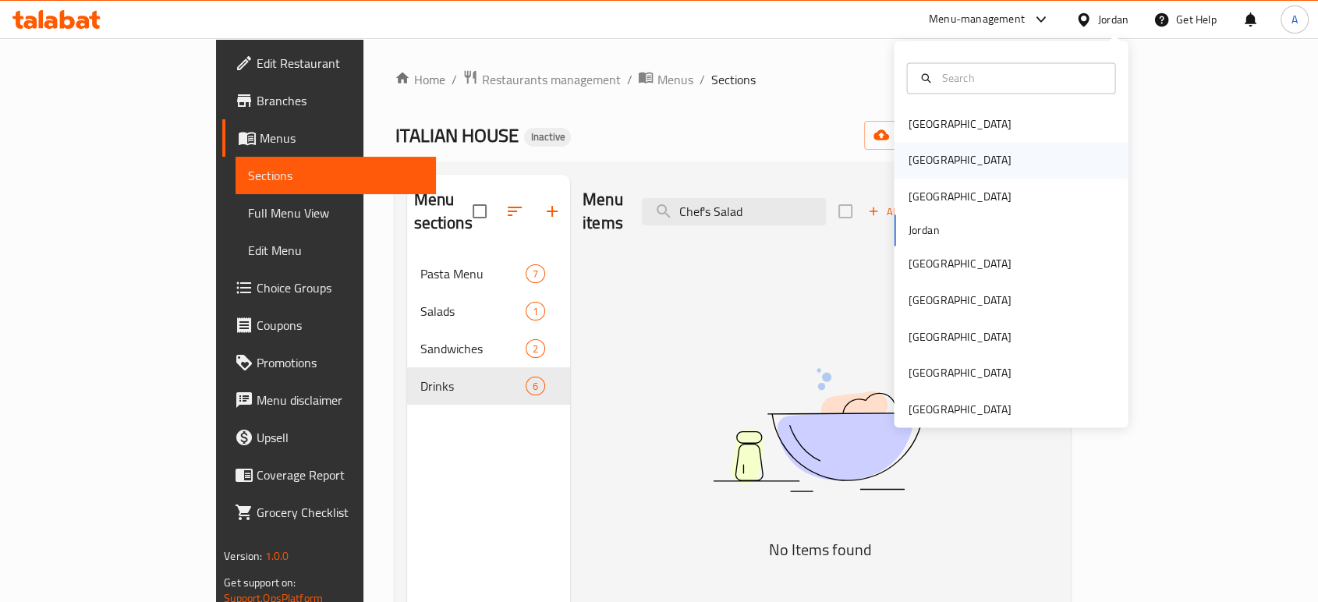
click at [929, 163] on div "Egypt" at bounding box center [959, 161] width 128 height 36
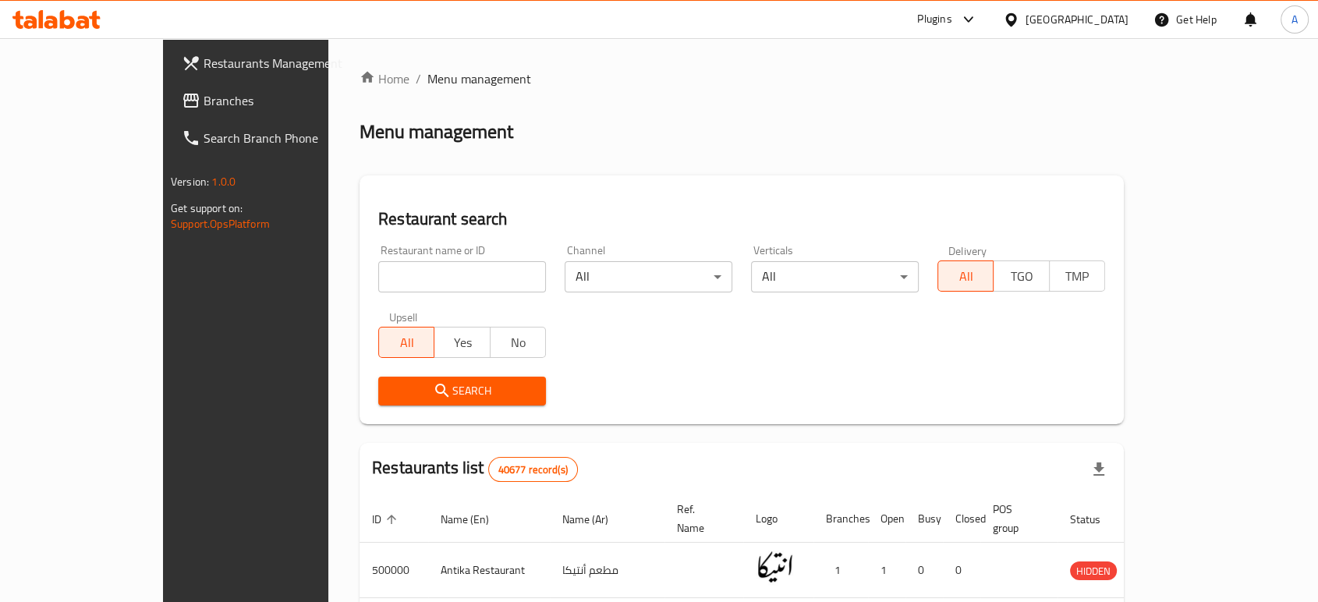
click at [203, 101] on span "Branches" at bounding box center [286, 100] width 167 height 19
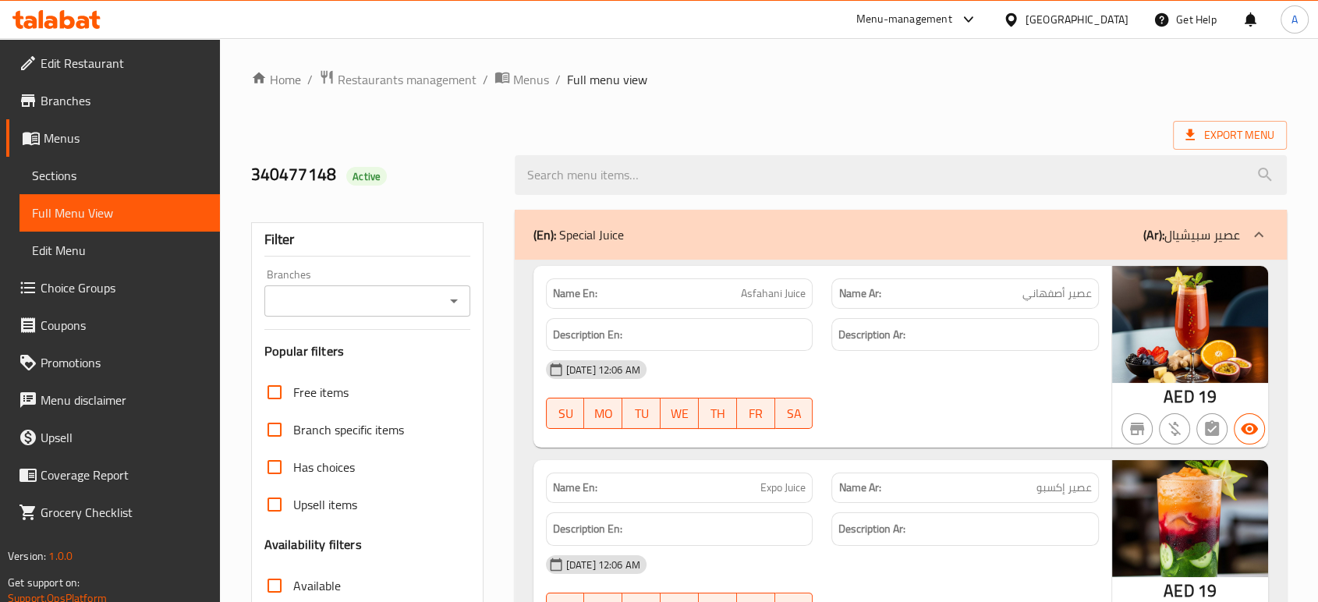
click at [111, 167] on span "Sections" at bounding box center [119, 175] width 175 height 19
click at [107, 159] on link "Sections" at bounding box center [119, 175] width 200 height 37
click at [102, 136] on span "Menus" at bounding box center [126, 138] width 164 height 19
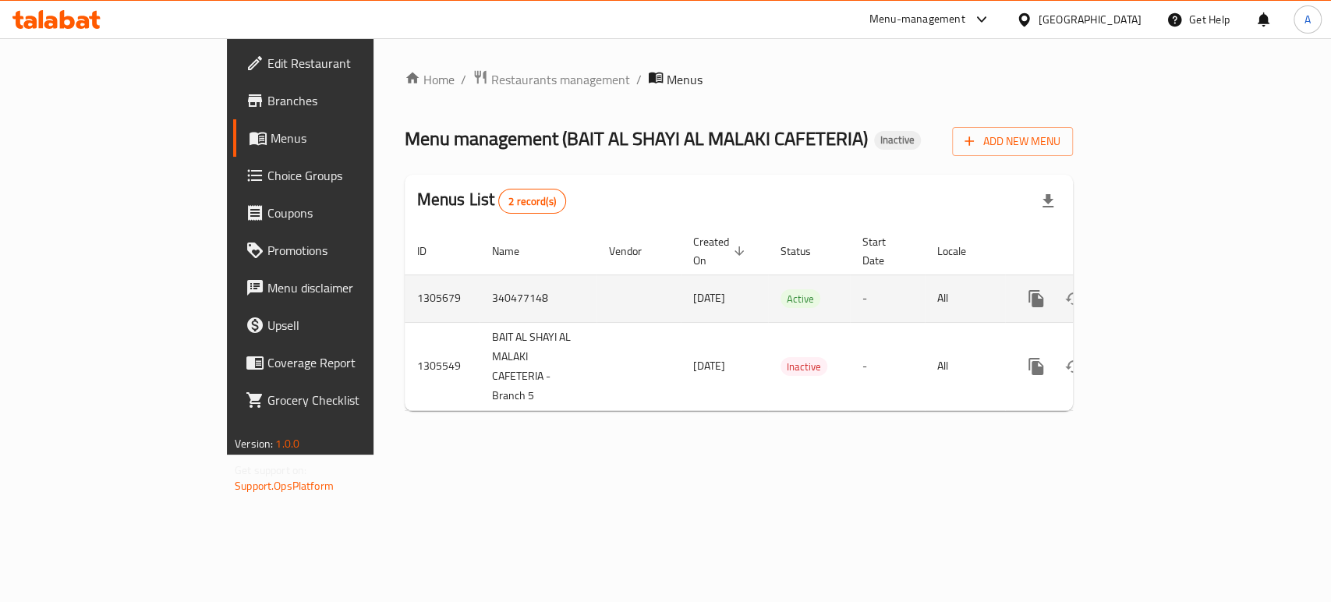
click at [1155, 292] on icon "enhanced table" at bounding box center [1148, 299] width 14 height 14
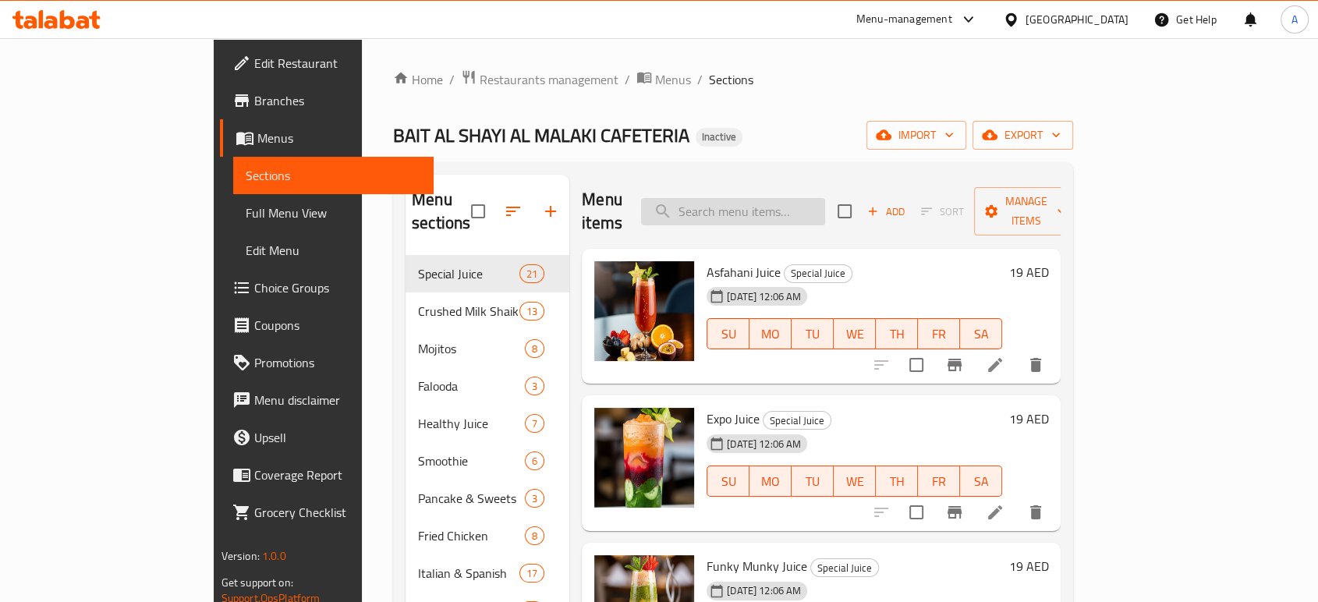
click at [803, 198] on input "search" at bounding box center [733, 211] width 184 height 27
paste input "Kinder"
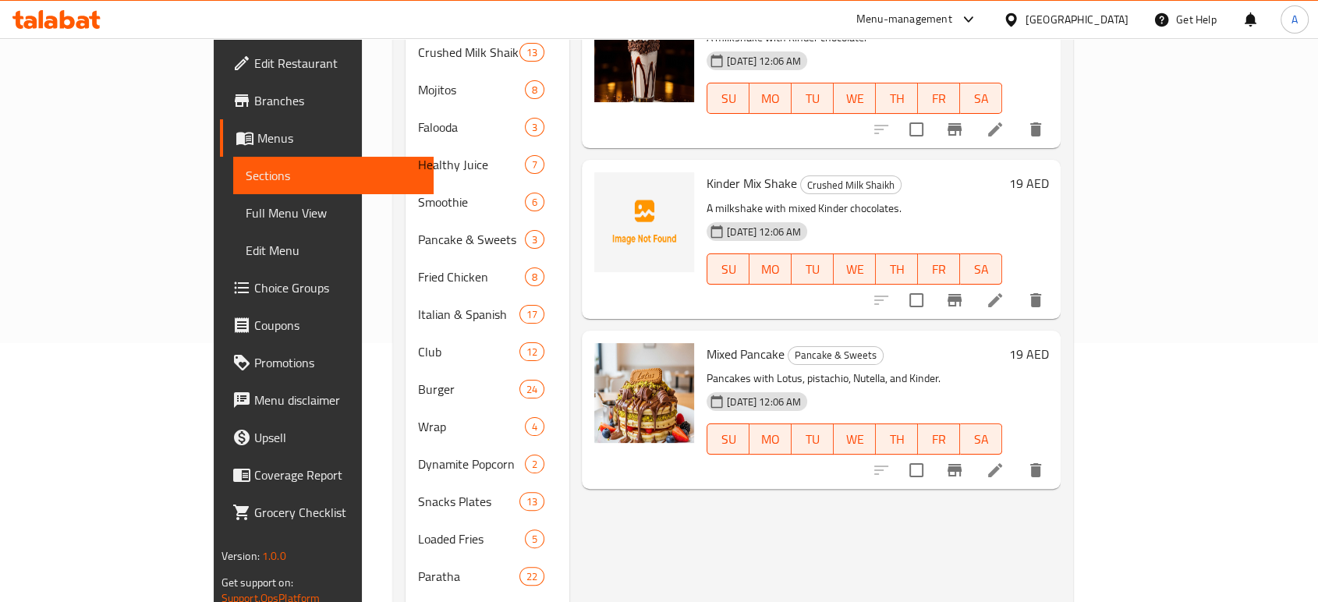
scroll to position [260, 0]
type input "Kinder"
click at [1004, 460] on icon at bounding box center [994, 469] width 19 height 19
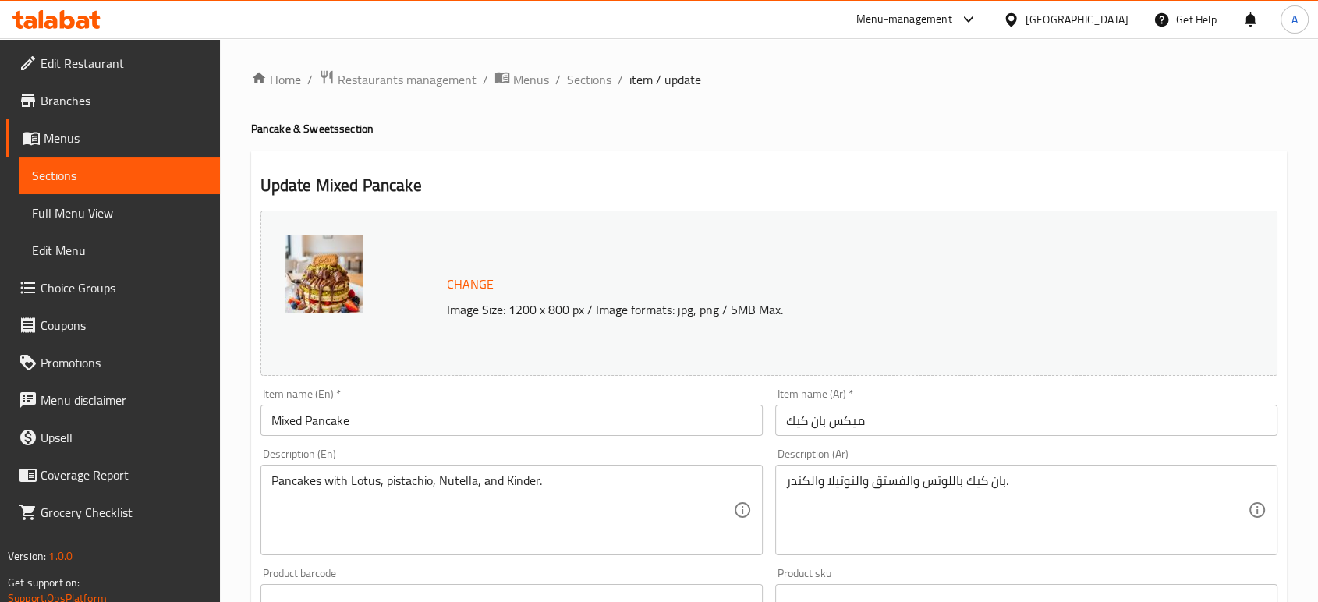
click at [811, 481] on textarea "بان كيك باللوتس والفستق والنوتيلا والكندر." at bounding box center [1017, 510] width 462 height 74
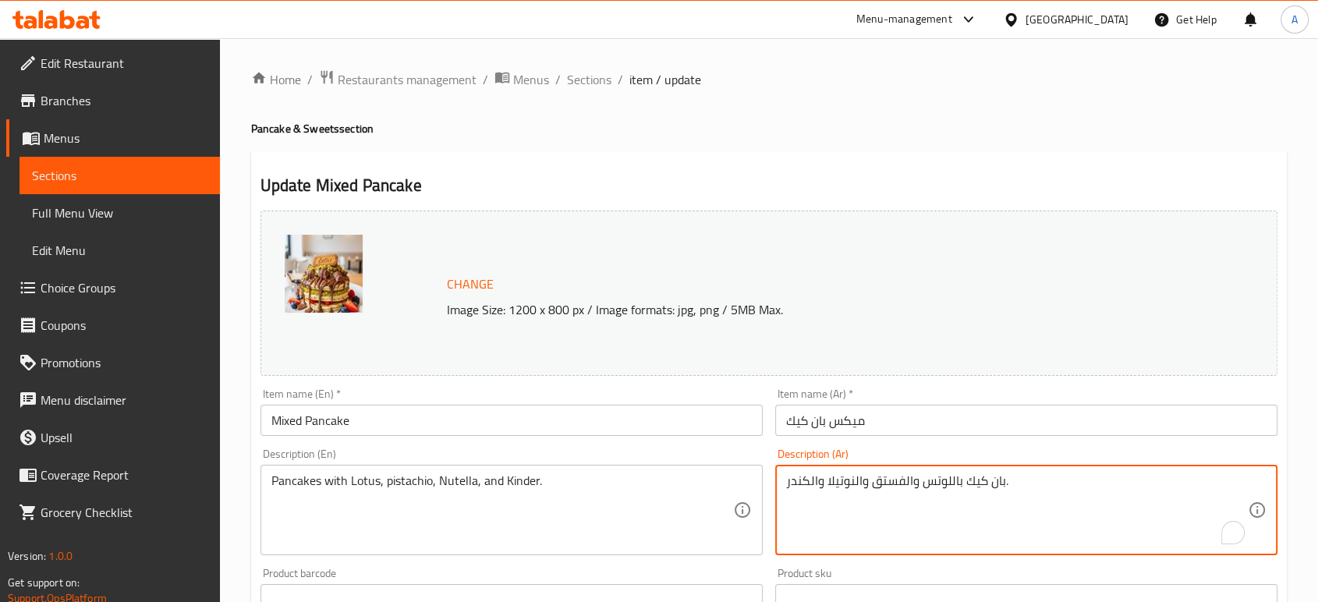
paste textarea "ي"
type textarea "بان كيك باللوتس والفستق والنوتيلا كيندر."
click at [917, 420] on input "ميكس بان كيك" at bounding box center [1026, 420] width 502 height 31
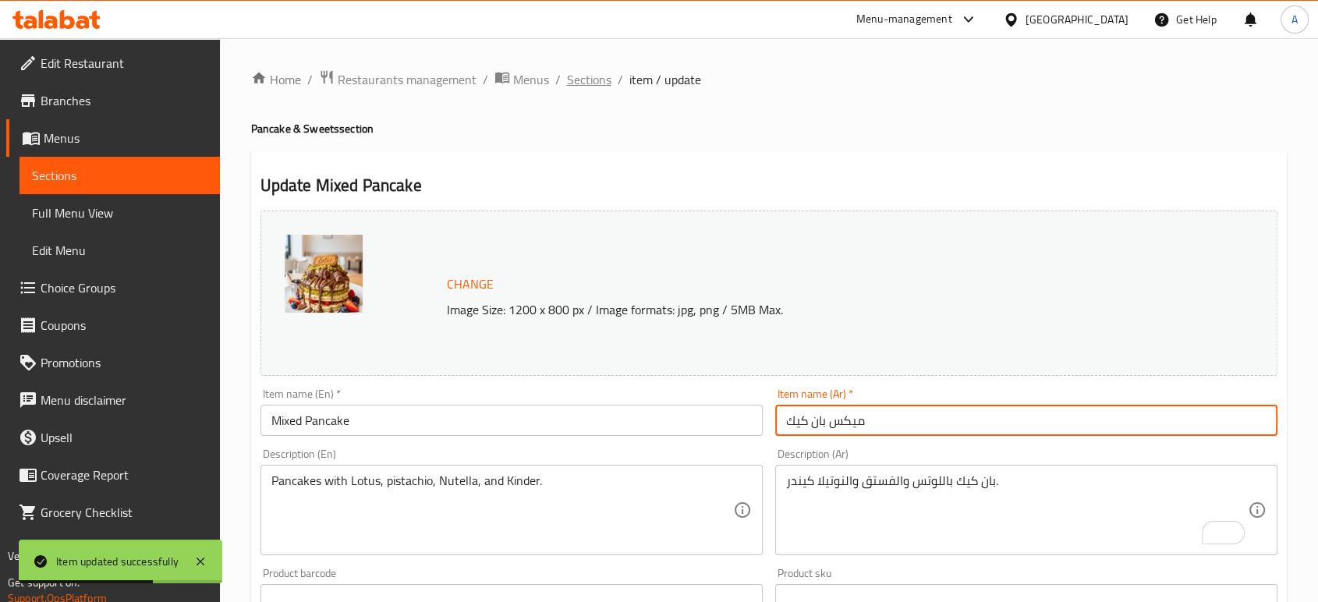
click at [578, 76] on span "Sections" at bounding box center [589, 79] width 44 height 19
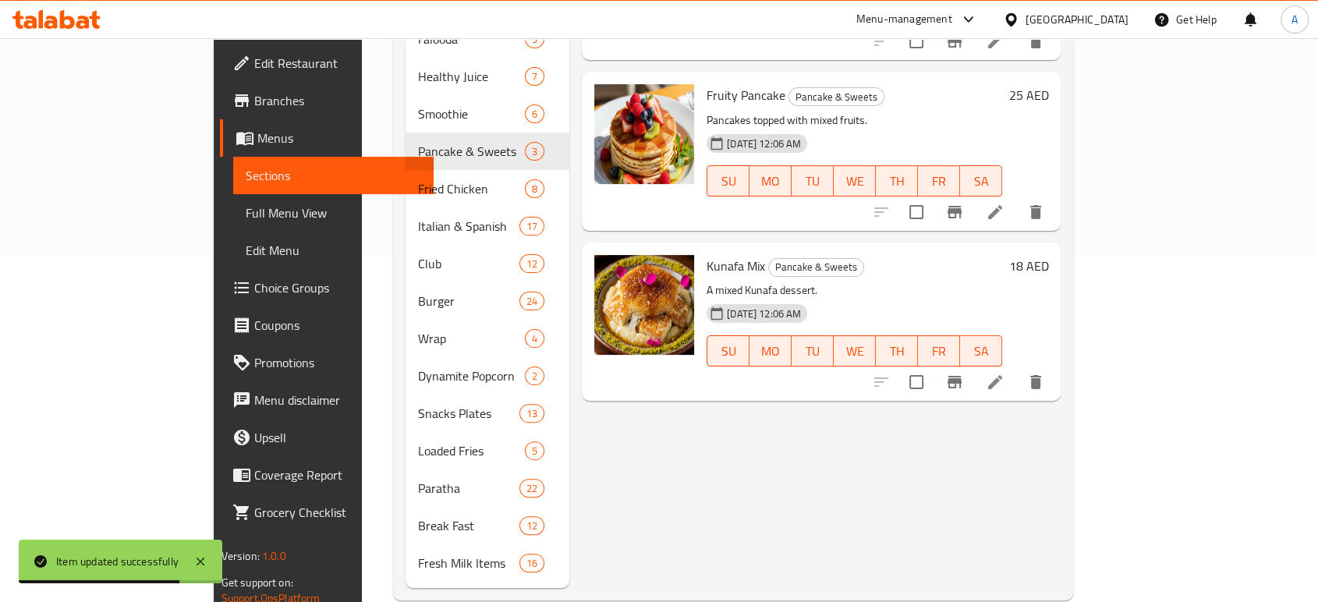
scroll to position [352, 0]
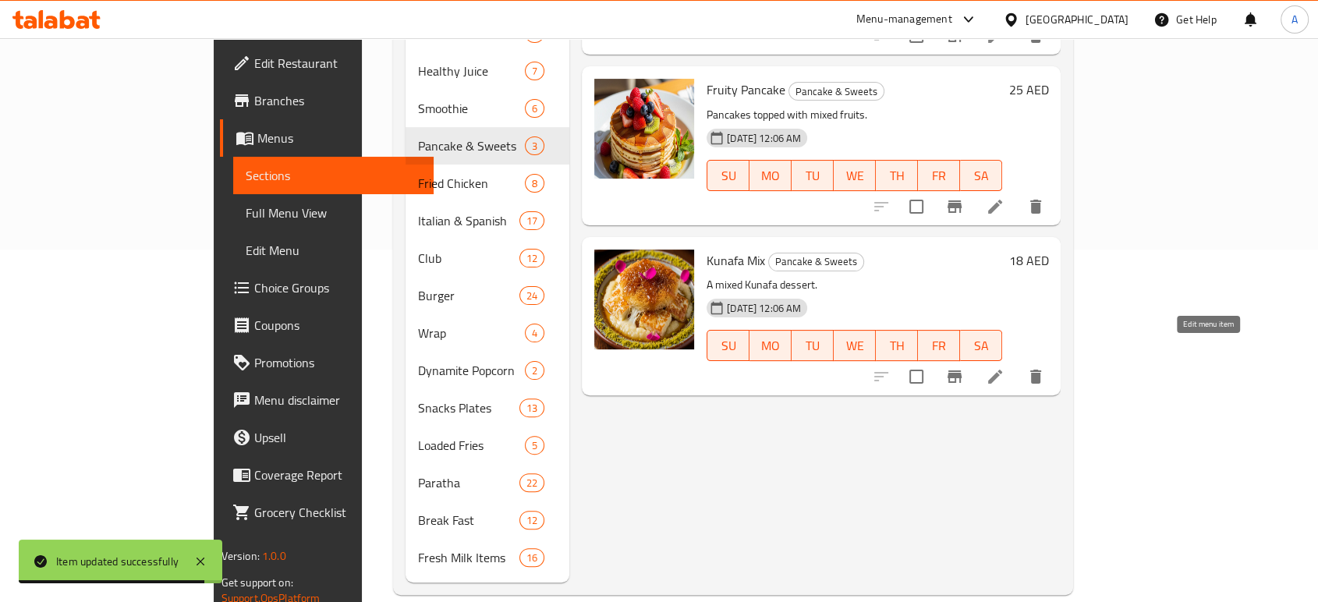
click at [1004, 367] on icon at bounding box center [994, 376] width 19 height 19
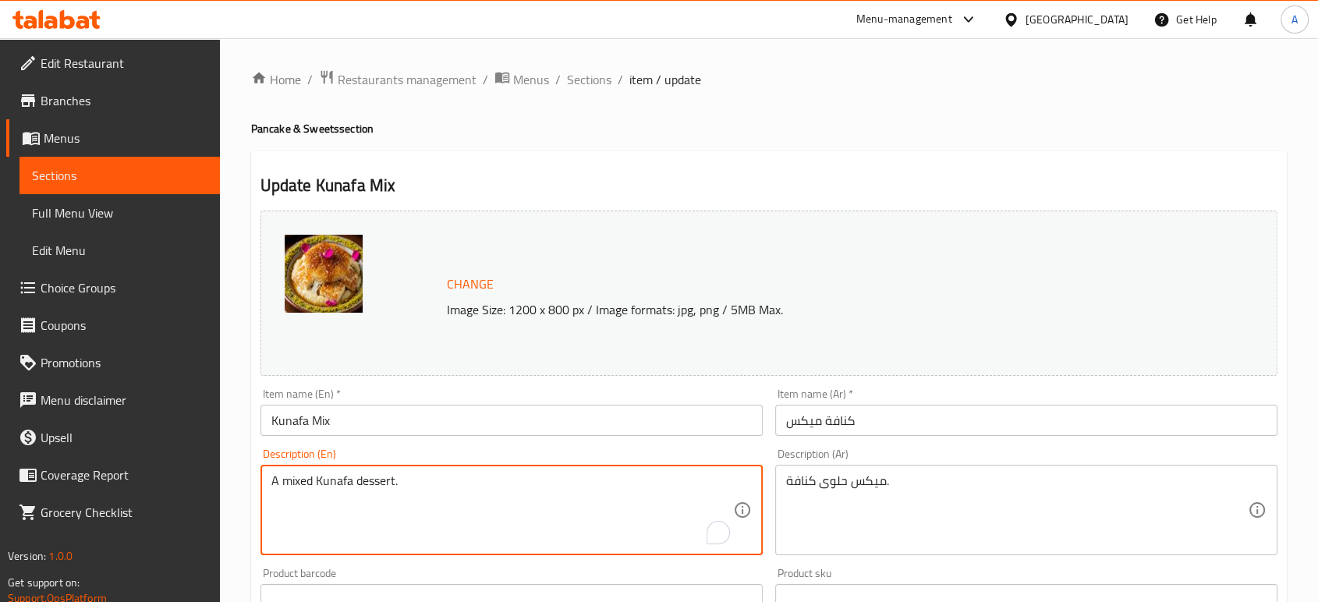
click at [449, 486] on textarea "A mixed Kunafa dessert." at bounding box center [502, 510] width 462 height 74
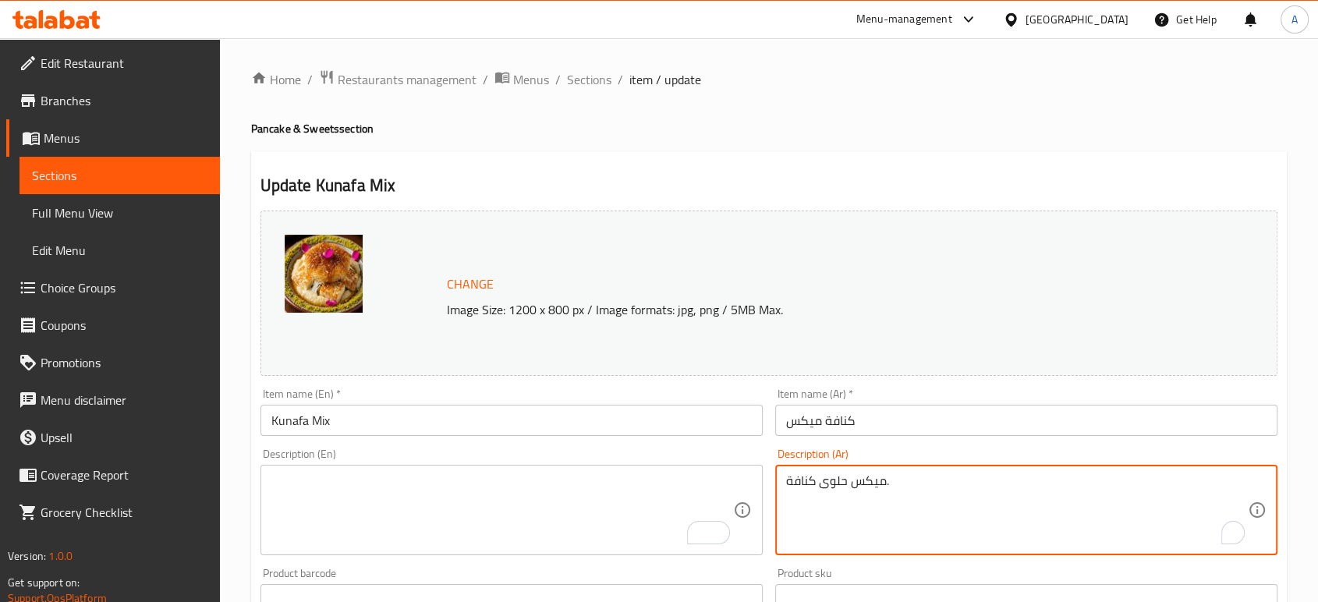
click at [854, 479] on textarea "ميكس حلوى كنافة." at bounding box center [1017, 510] width 462 height 74
click at [872, 446] on div "Description (Ar) Description (Ar)" at bounding box center [1026, 501] width 515 height 119
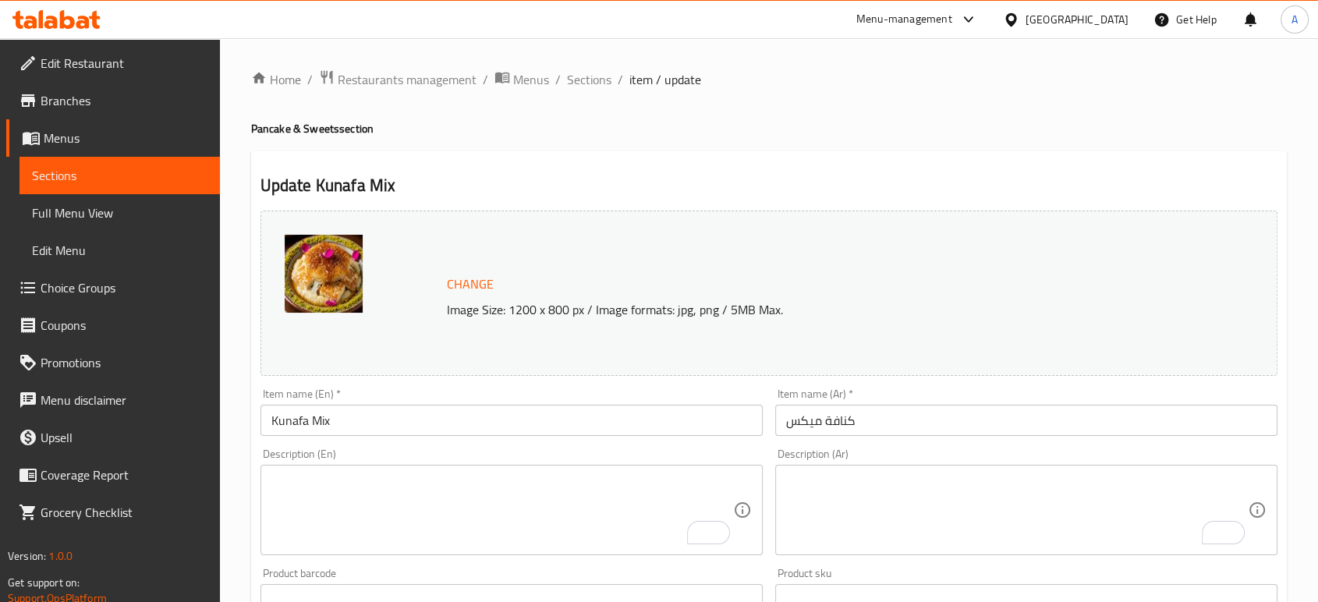
click at [401, 416] on input "Kunafa Mix" at bounding box center [511, 420] width 502 height 31
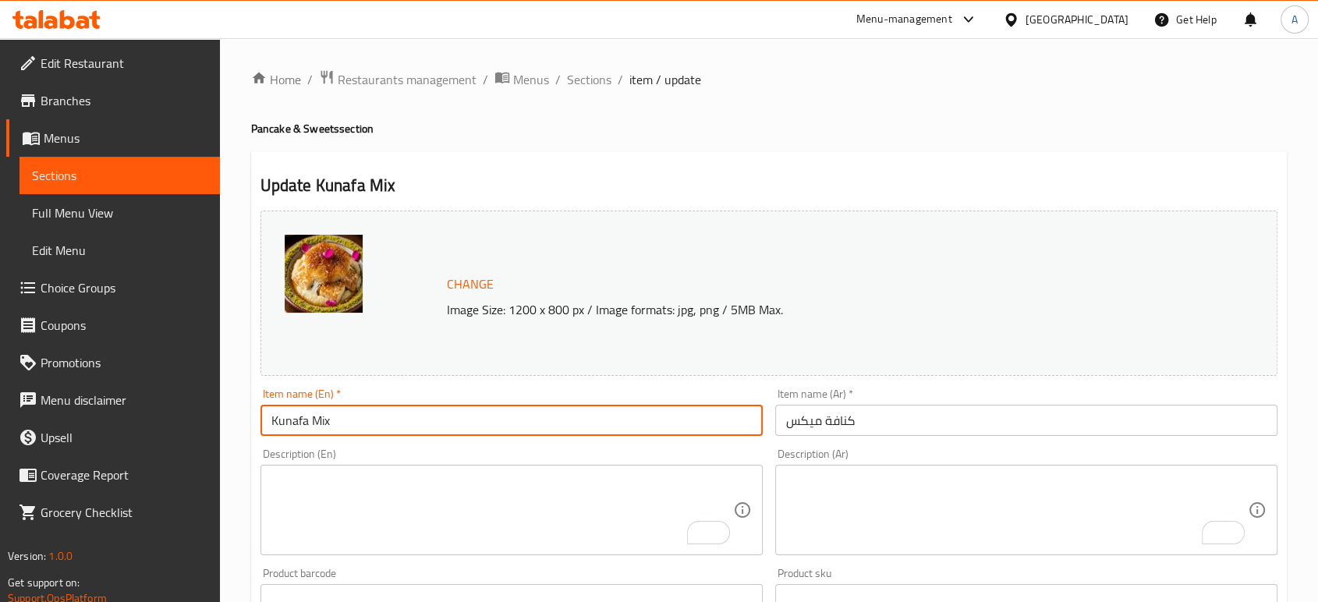
click at [400, 415] on input "Kunafa Mix" at bounding box center [511, 420] width 502 height 31
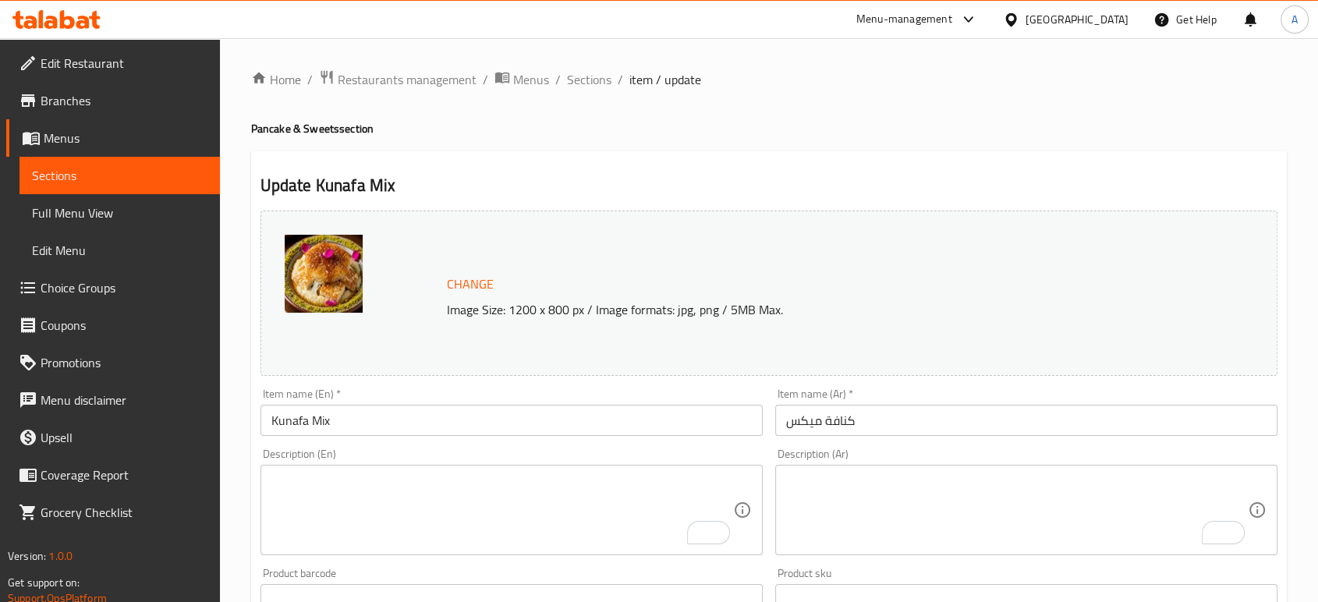
click at [965, 131] on h4 "Pancake & Sweets section" at bounding box center [768, 129] width 1035 height 16
click at [596, 72] on span "Sections" at bounding box center [589, 79] width 44 height 19
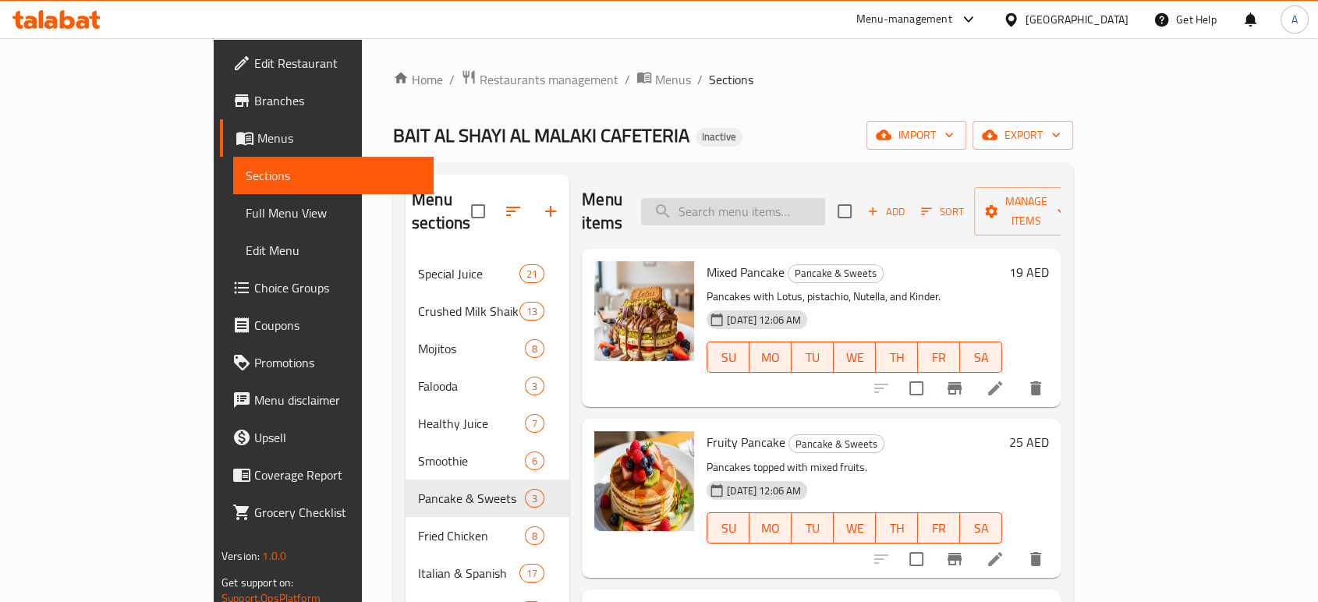
click at [825, 212] on input "search" at bounding box center [733, 211] width 184 height 27
paste input "Kids Meal"
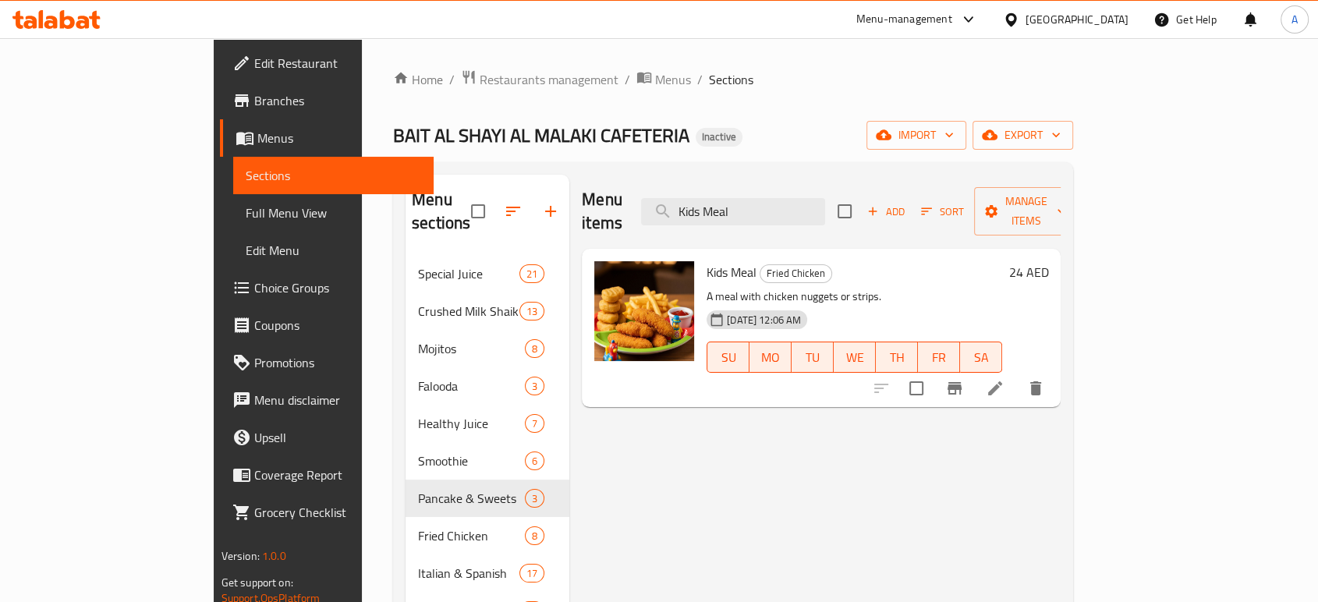
type input "Kids Meal"
click at [1004, 379] on icon at bounding box center [994, 388] width 19 height 19
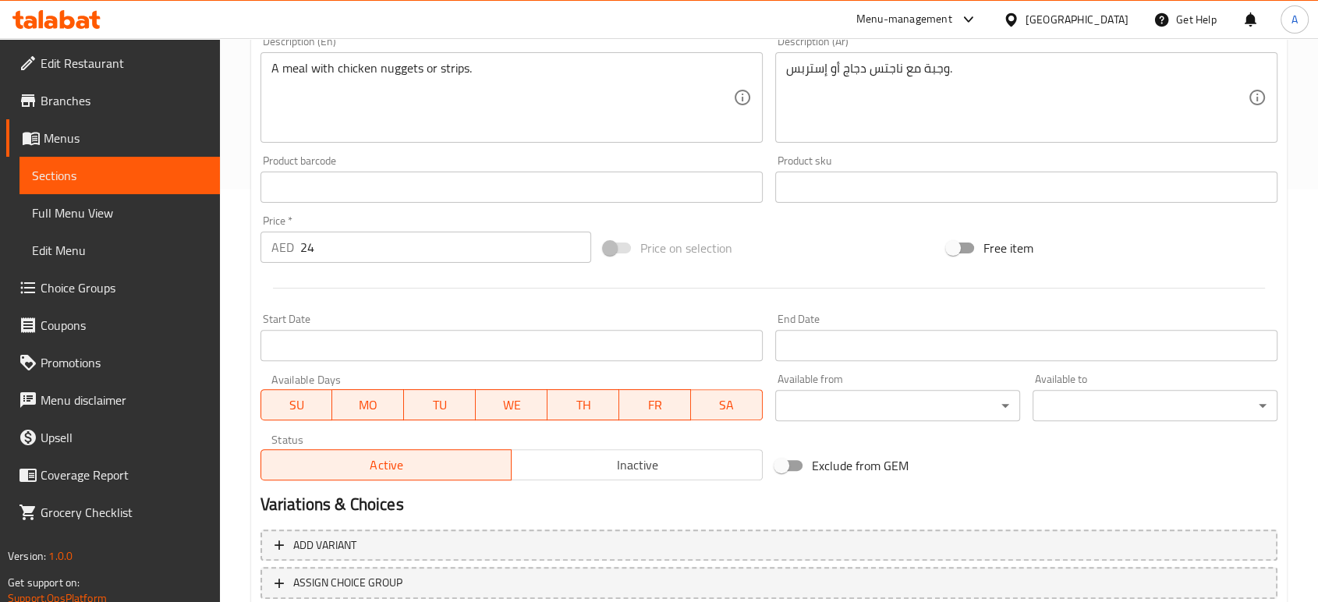
scroll to position [522, 0]
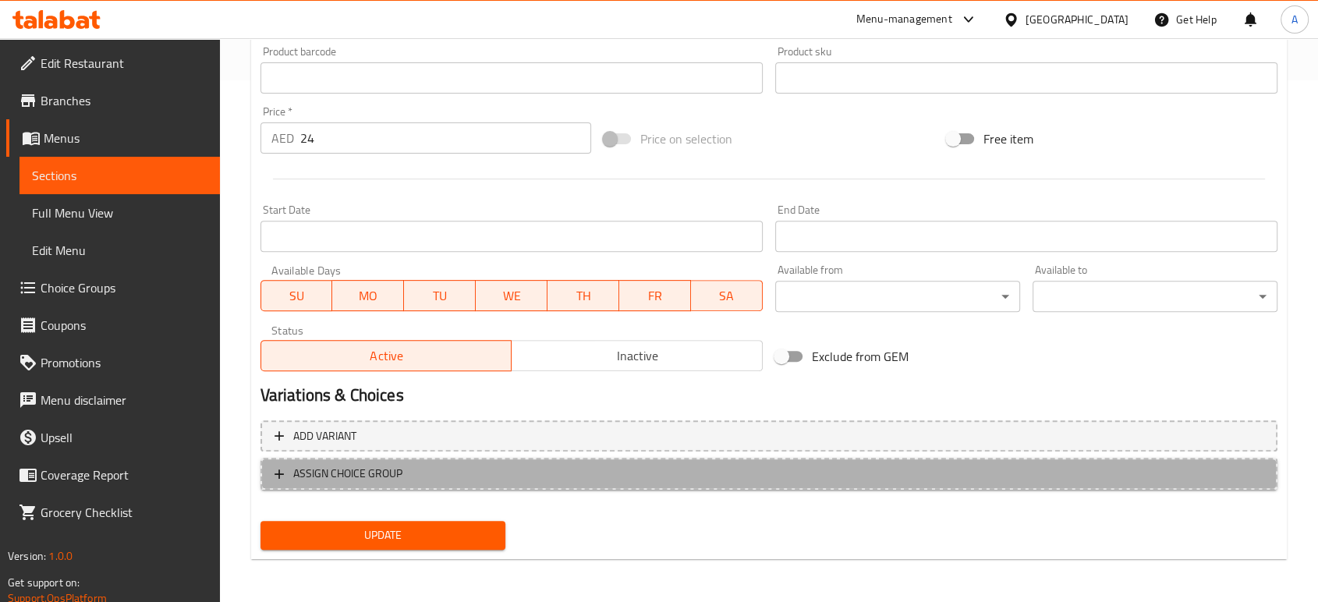
click at [589, 469] on span "ASSIGN CHOICE GROUP" at bounding box center [768, 473] width 989 height 19
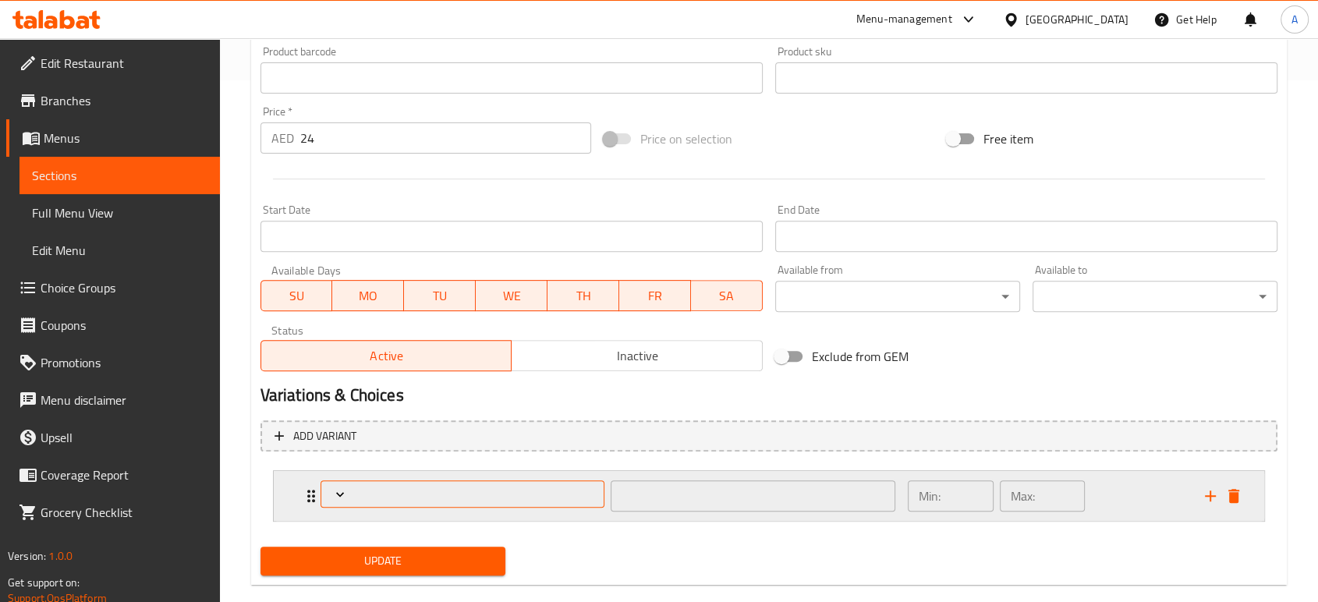
click at [381, 495] on span "Expand" at bounding box center [462, 494] width 273 height 16
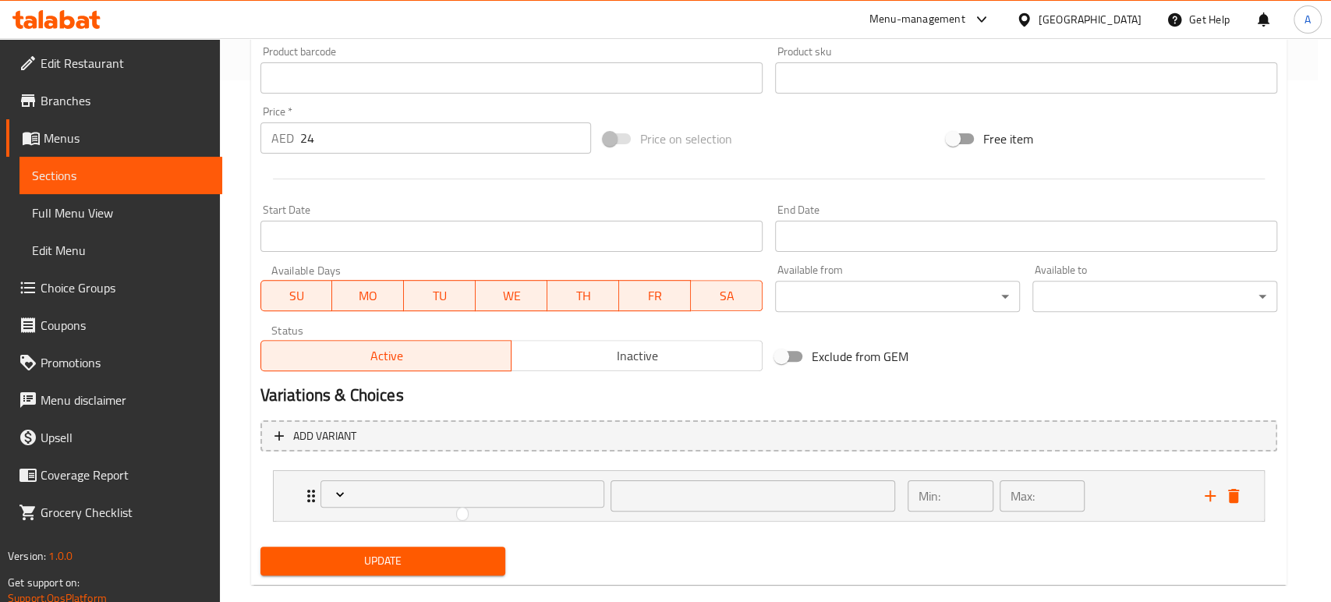
click at [643, 541] on div at bounding box center [665, 301] width 1331 height 602
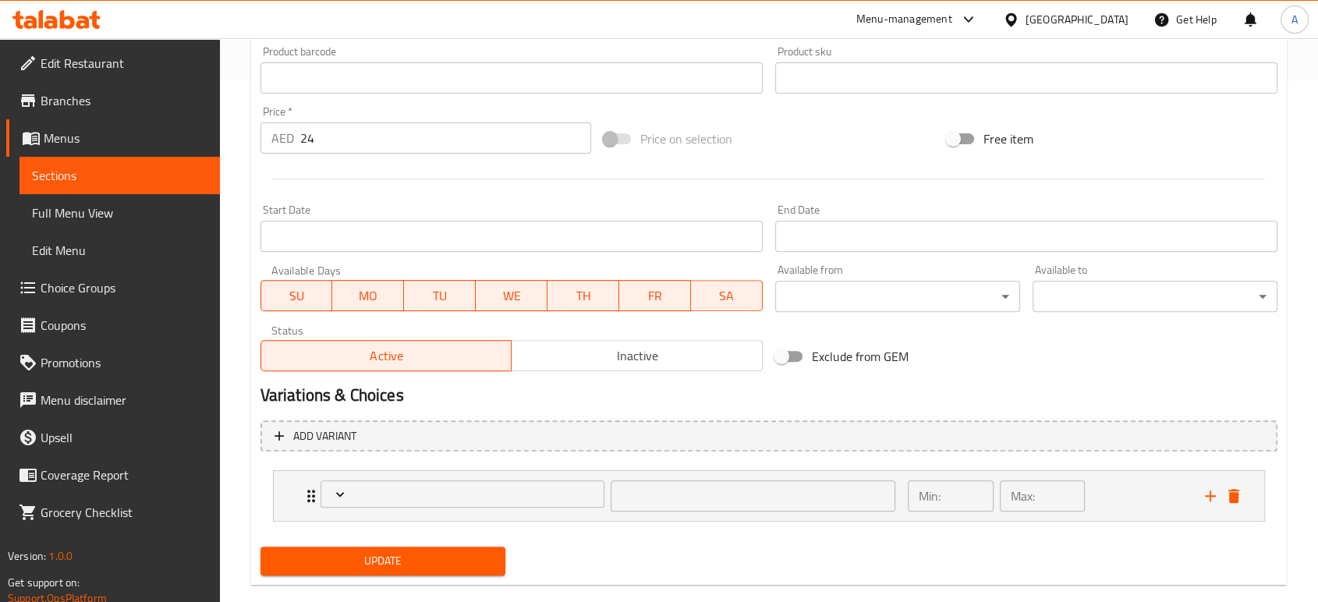
click at [86, 296] on span "Choice Groups" at bounding box center [124, 287] width 167 height 19
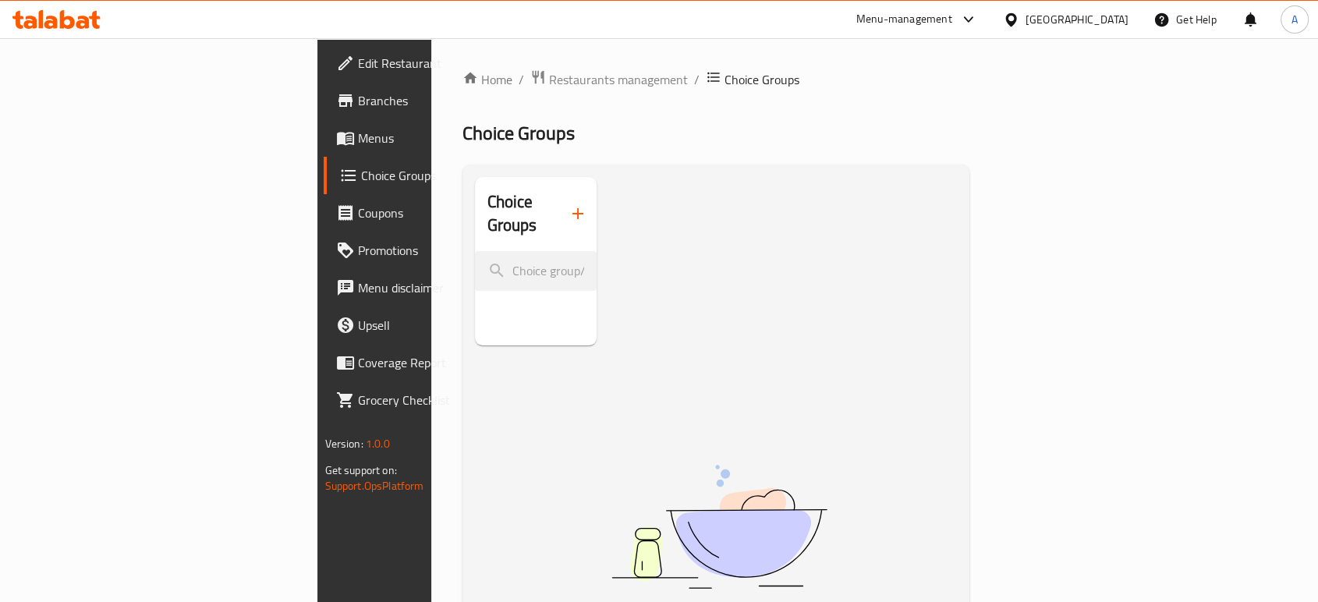
click at [559, 216] on button "button" at bounding box center [577, 213] width 37 height 37
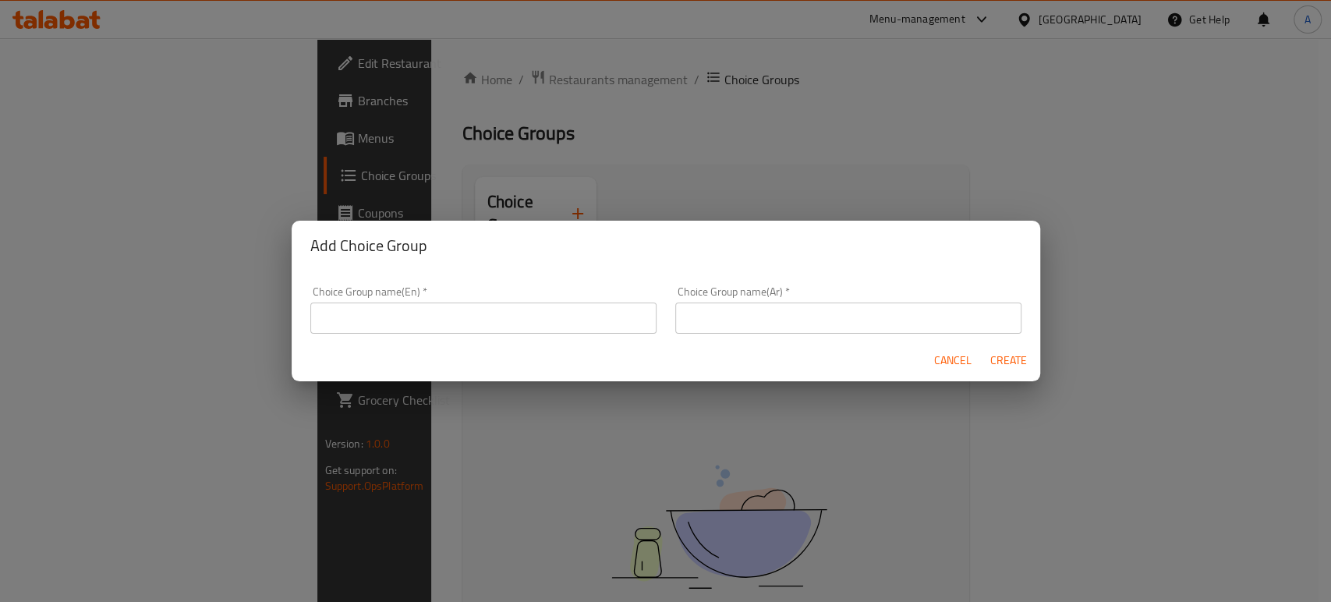
drag, startPoint x: 492, startPoint y: 337, endPoint x: 493, endPoint y: 310, distance: 26.5
click at [492, 336] on div "Choice Group name(En)   * Choice Group name(En) *" at bounding box center [483, 310] width 365 height 66
click at [493, 306] on input "text" at bounding box center [483, 317] width 346 height 31
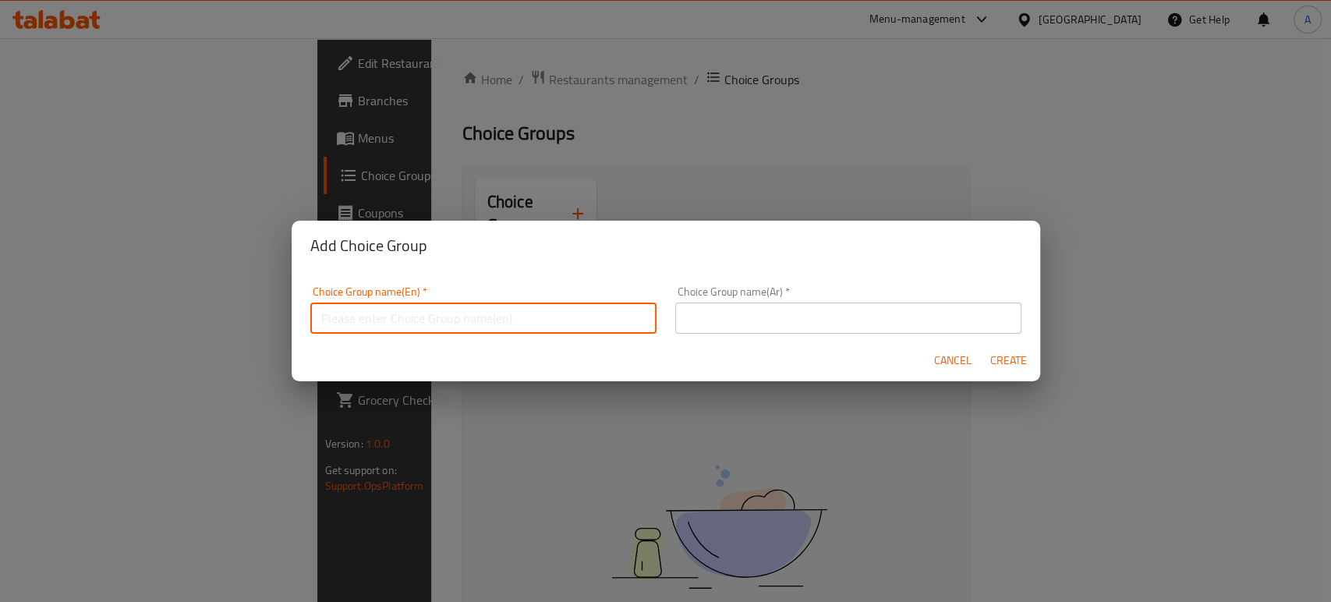
type input "Your Choice Of:"
click at [754, 306] on input "text" at bounding box center [848, 317] width 346 height 31
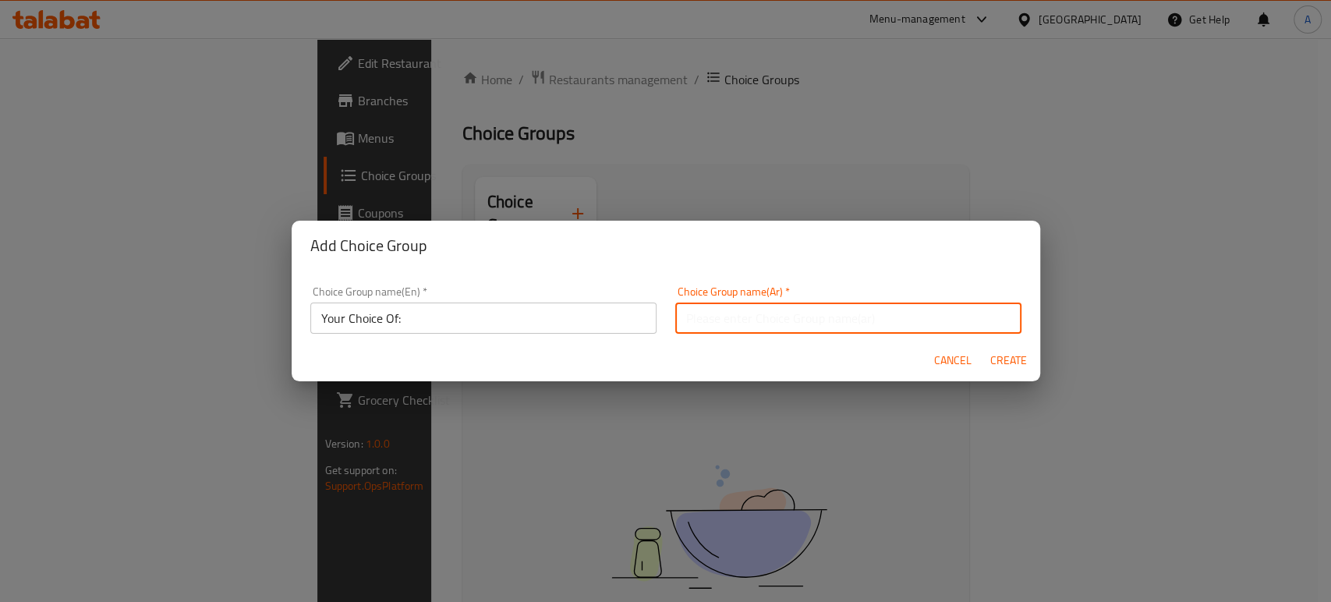
type input "اختيارك من:"
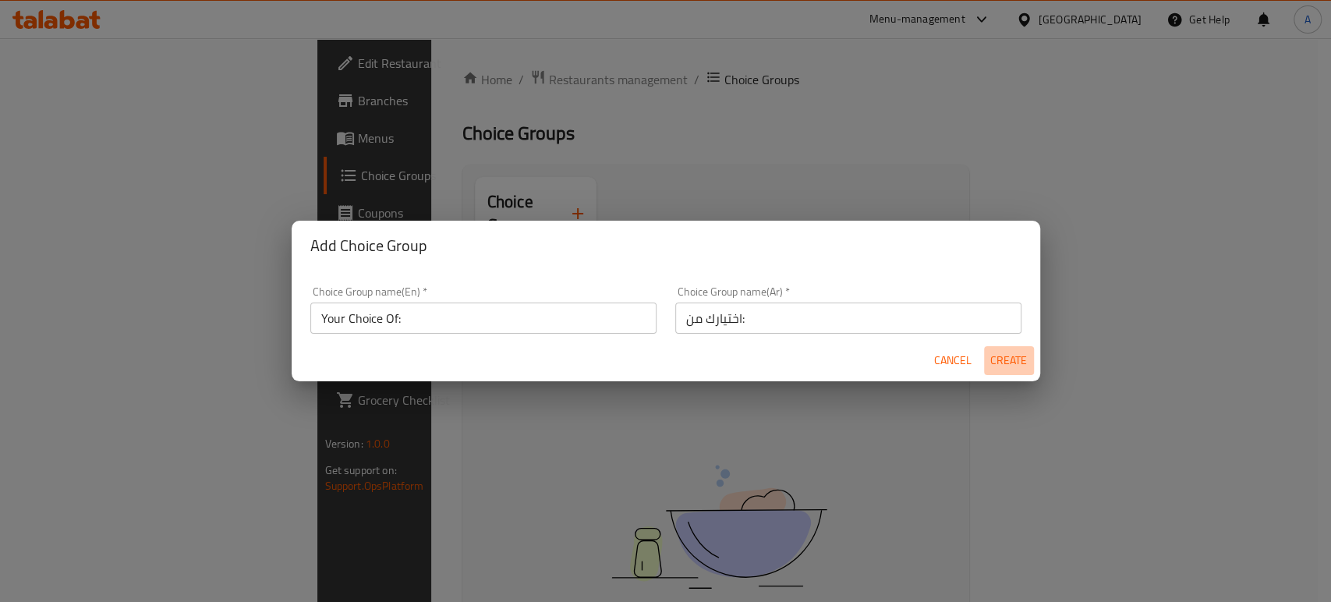
click at [1028, 359] on button "Create" at bounding box center [1009, 360] width 50 height 29
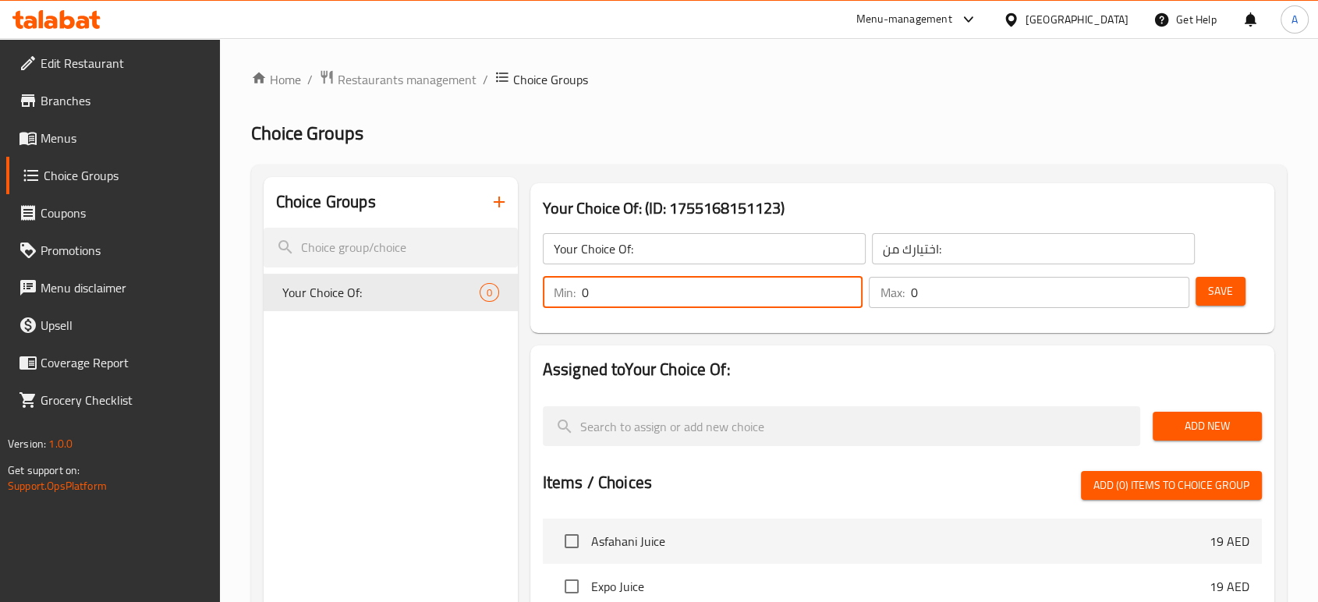
drag, startPoint x: 635, startPoint y: 294, endPoint x: 543, endPoint y: 302, distance: 92.3
click at [543, 302] on div "Min: 0 ​" at bounding box center [703, 292] width 320 height 31
type input "1"
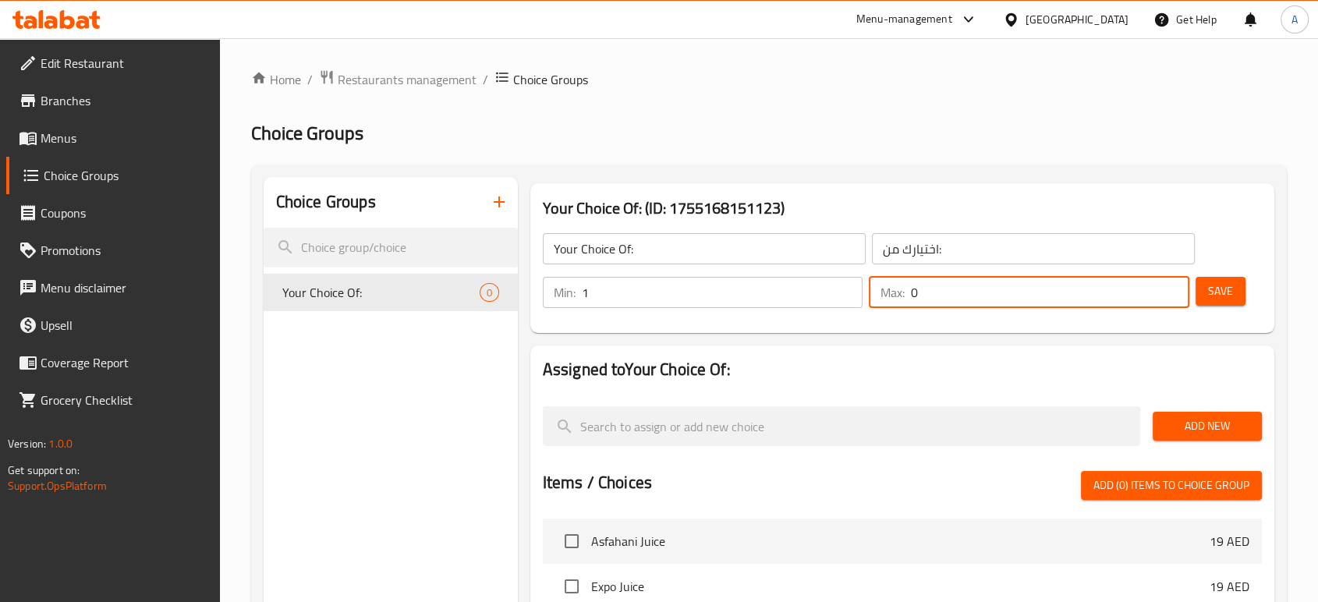
click at [936, 297] on input "0" at bounding box center [1049, 292] width 279 height 31
type input "1"
click at [1215, 296] on span "Save" at bounding box center [1220, 290] width 25 height 19
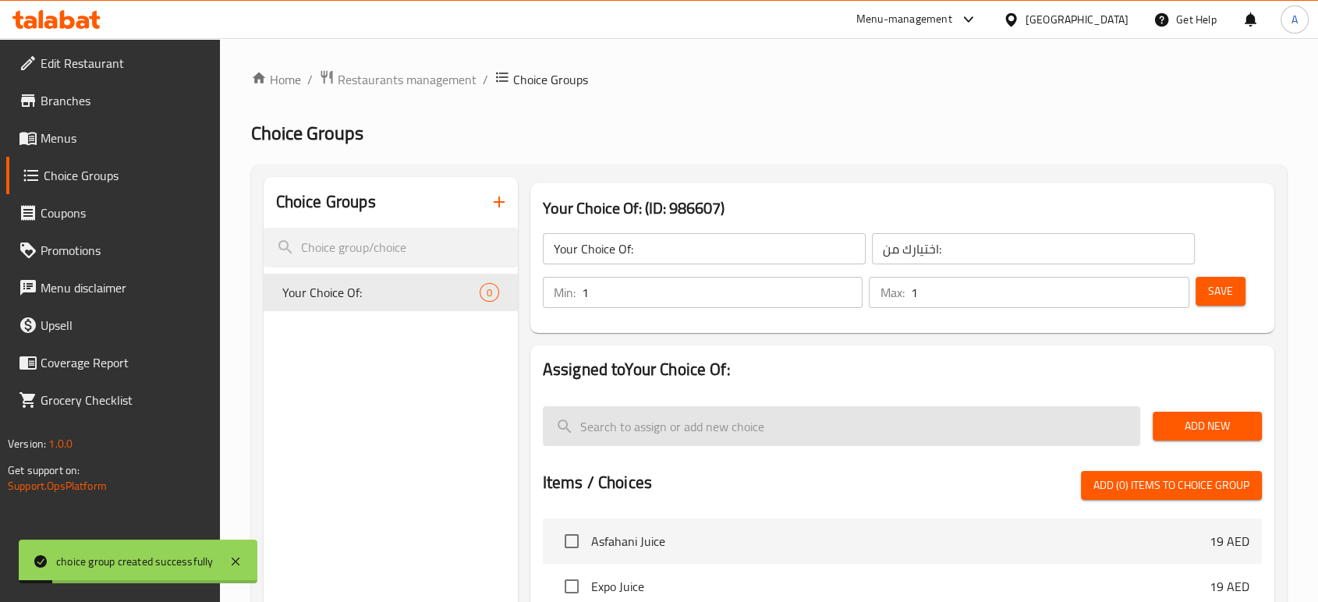
click at [792, 439] on input "search" at bounding box center [841, 426] width 597 height 40
paste input "chicken nuggets"
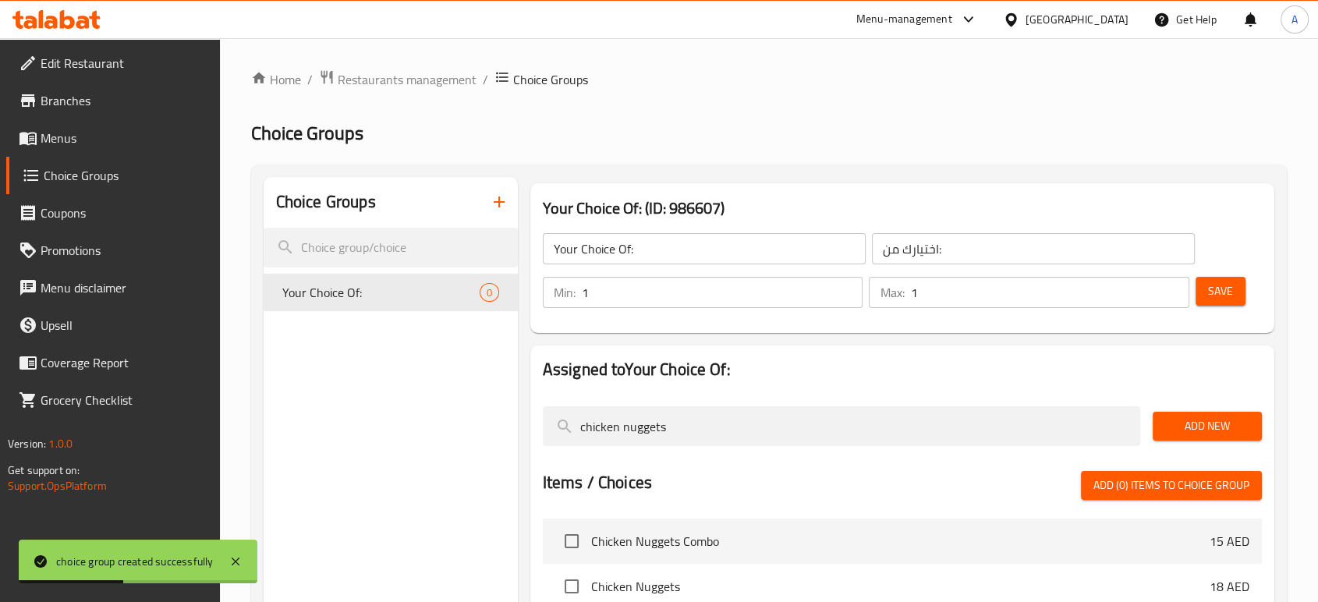
scroll to position [44, 0]
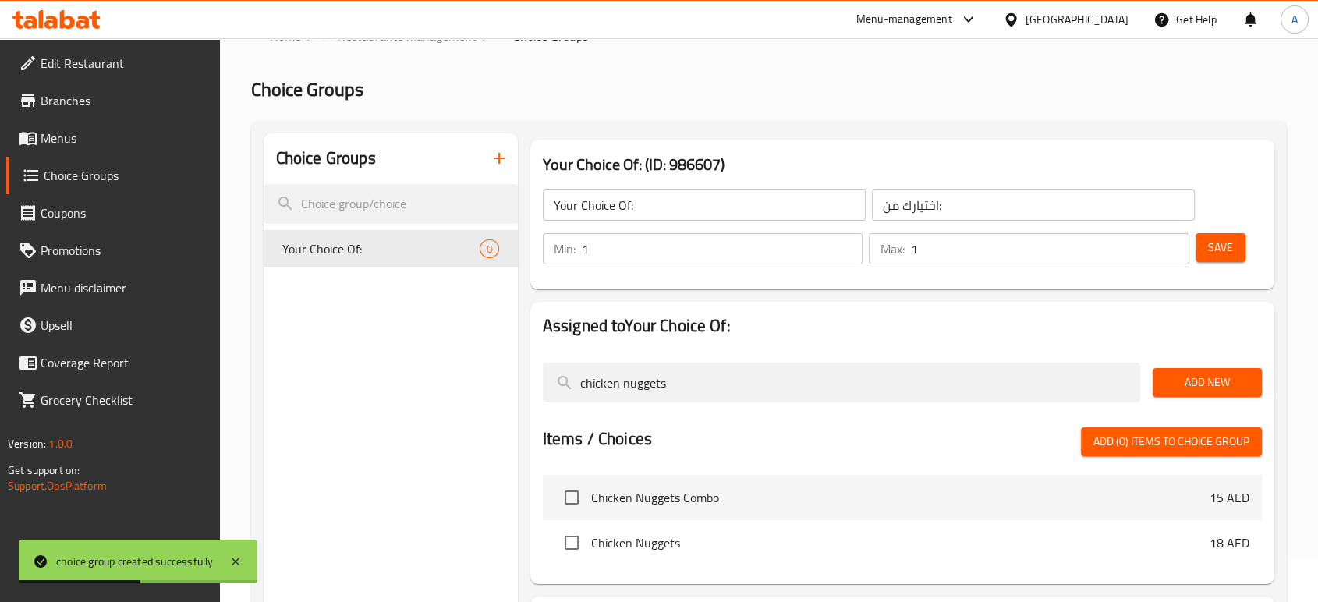
type input "chicken nuggets"
click at [717, 539] on span "Chicken Nuggets" at bounding box center [900, 542] width 618 height 19
click at [577, 547] on input "checkbox" at bounding box center [571, 542] width 33 height 33
click at [1197, 385] on span "Add New" at bounding box center [1207, 382] width 84 height 19
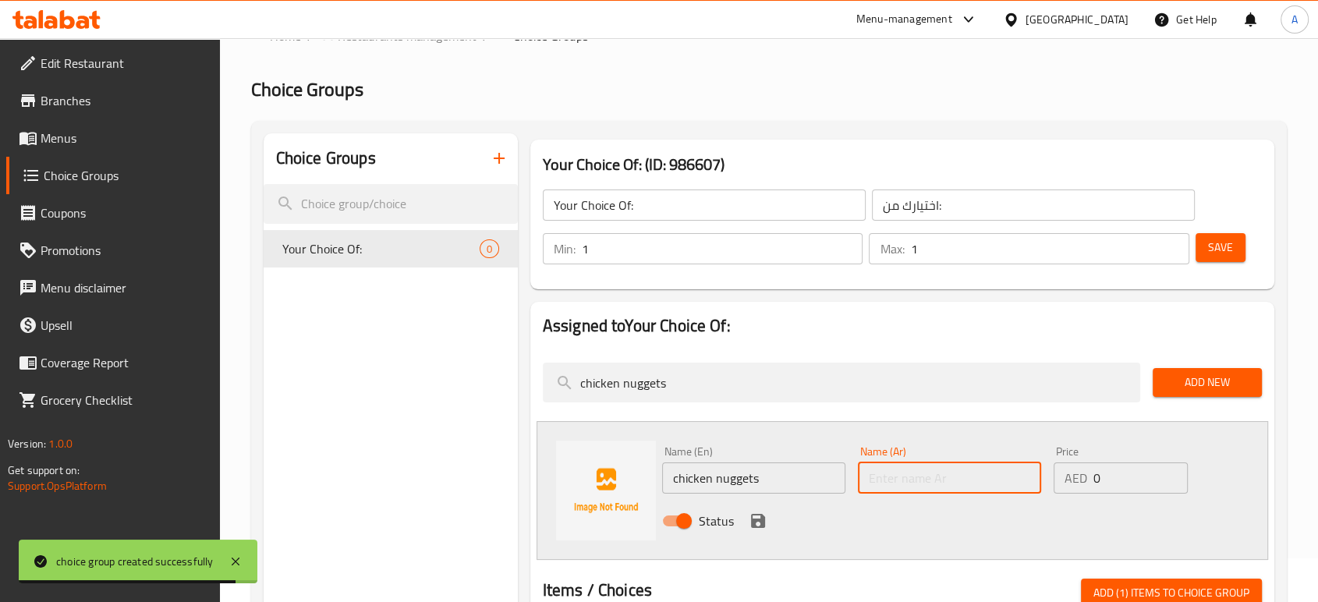
click at [979, 485] on input "text" at bounding box center [949, 477] width 183 height 31
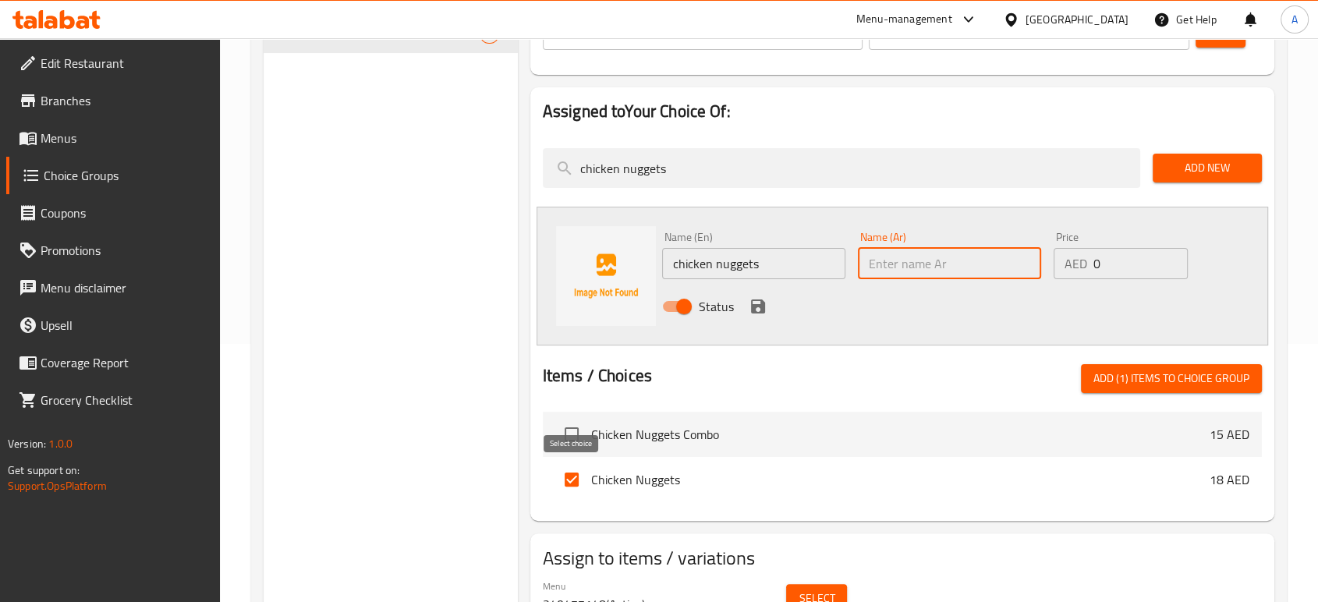
scroll to position [263, 0]
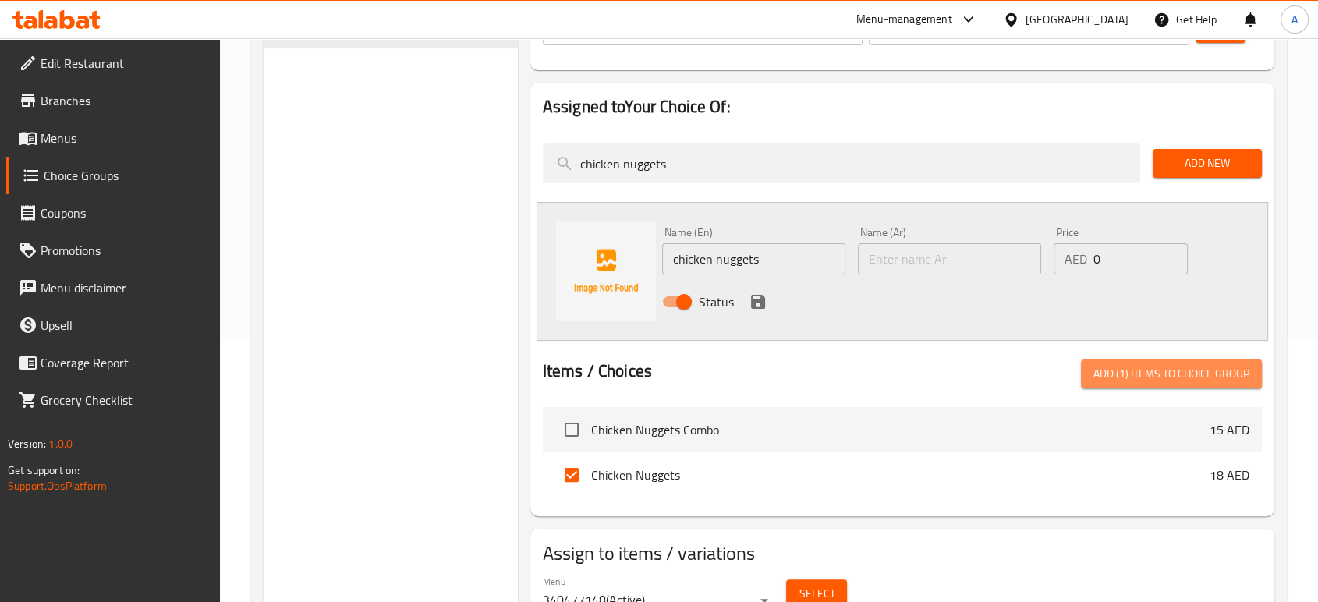
click at [1133, 380] on span "Add (1) items to choice group" at bounding box center [1171, 373] width 156 height 19
checkbox input "false"
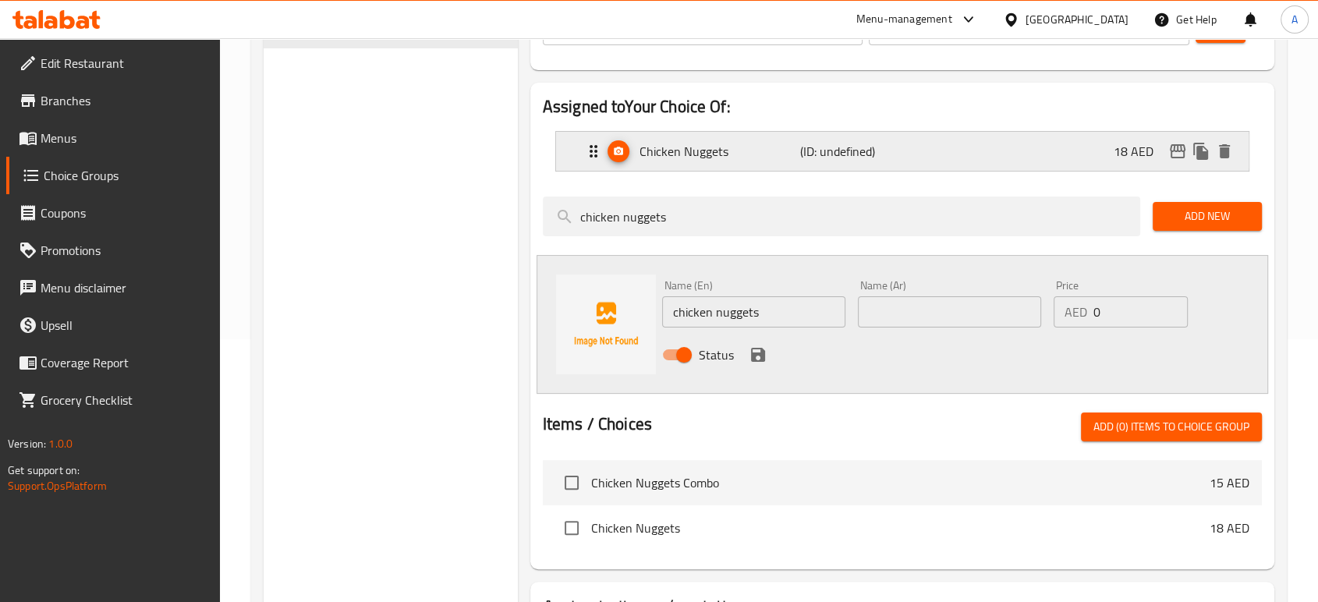
click at [942, 162] on div "Chicken Nuggets (ID: undefined) 18 AED" at bounding box center [907, 151] width 646 height 39
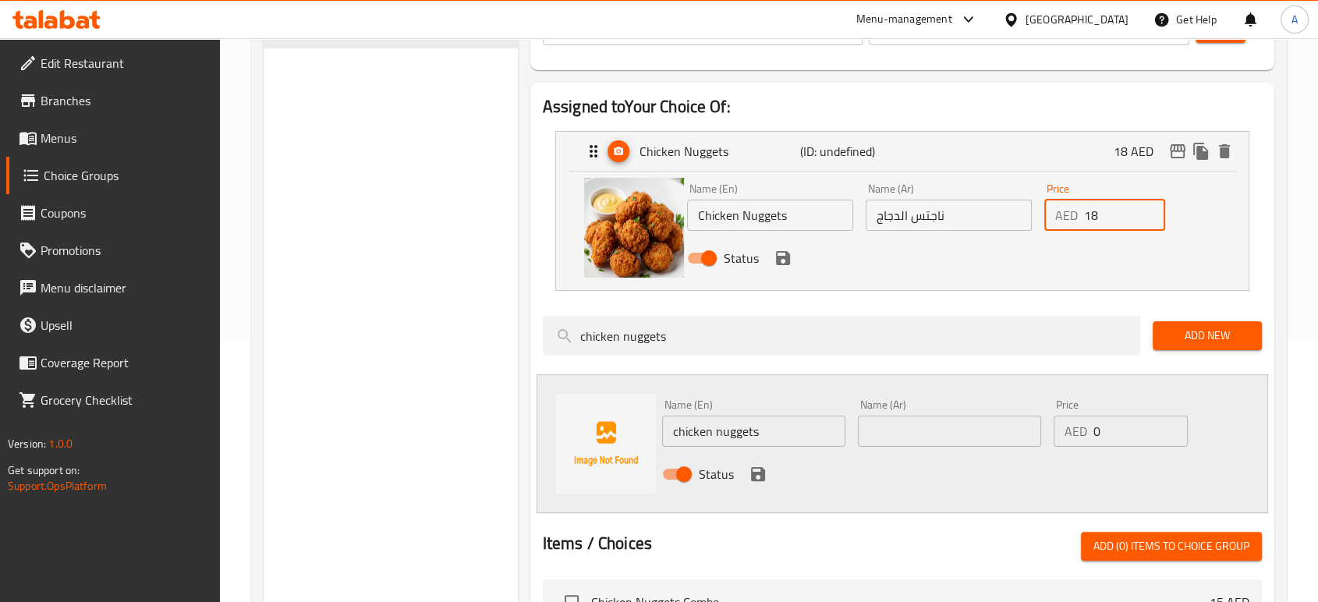
click at [1100, 223] on input "18" at bounding box center [1125, 215] width 82 height 31
drag, startPoint x: 1100, startPoint y: 223, endPoint x: 1079, endPoint y: 223, distance: 21.0
click at [1079, 223] on div "AED 18 Price" at bounding box center [1105, 215] width 122 height 31
click at [786, 259] on icon "save" at bounding box center [783, 258] width 14 height 14
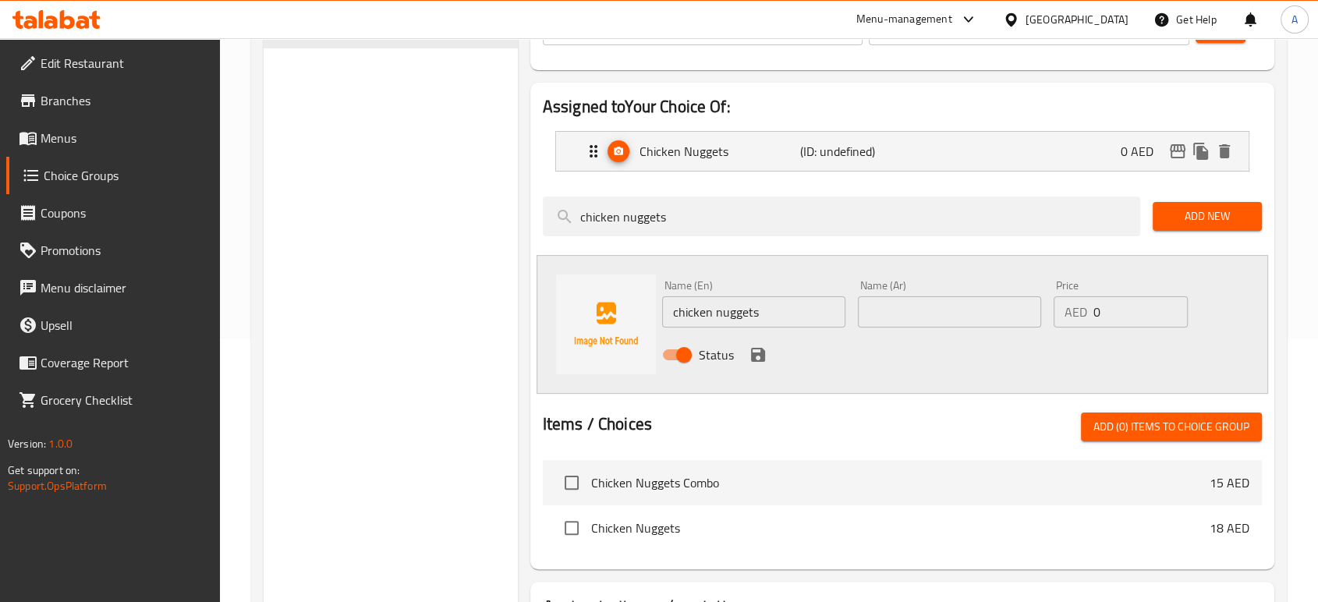
type input "0"
click at [742, 310] on input "chicken nuggets" at bounding box center [753, 311] width 183 height 31
type input "Chicken Strips"
click at [816, 423] on div "Items / Choices Add (0) items to choice group" at bounding box center [902, 426] width 719 height 29
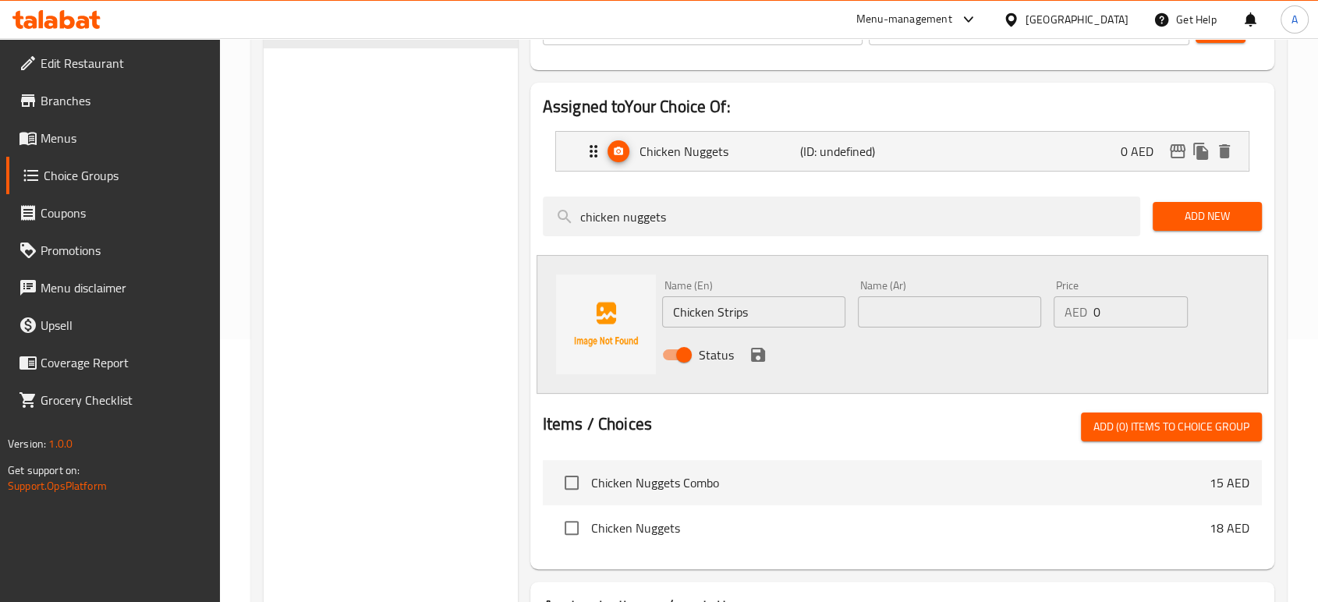
click at [816, 423] on div "Items / Choices Add (0) items to choice group" at bounding box center [902, 426] width 719 height 29
click at [901, 318] on input "text" at bounding box center [949, 311] width 183 height 31
paste input "دجاج أو إستربس"
drag, startPoint x: 921, startPoint y: 315, endPoint x: 912, endPoint y: 315, distance: 8.6
click at [912, 315] on input "دجاج أو إستربس" at bounding box center [949, 311] width 183 height 31
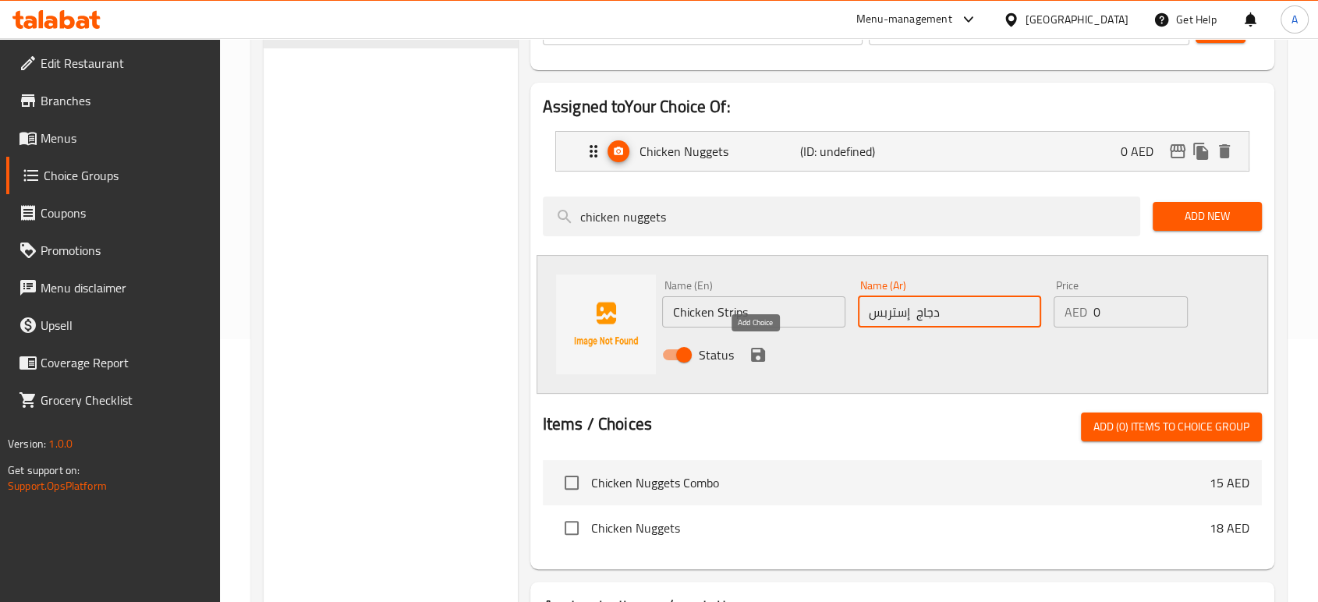
type input "دجاج إستربس"
click at [759, 359] on icon "save" at bounding box center [758, 355] width 14 height 14
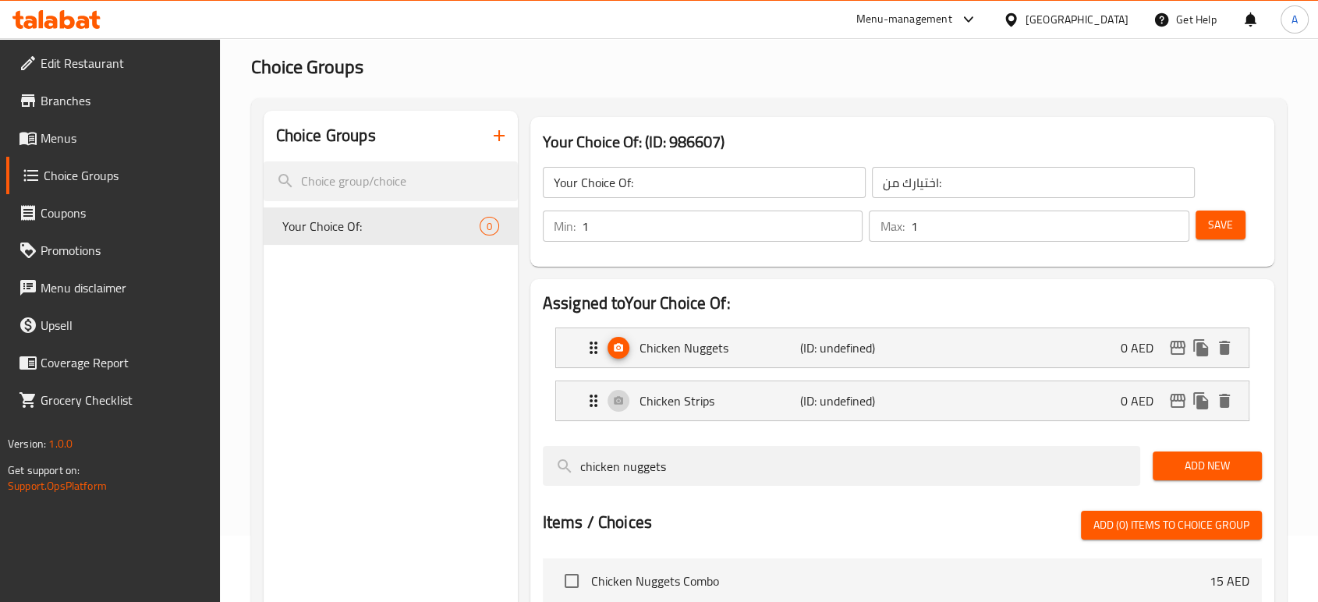
scroll to position [65, 0]
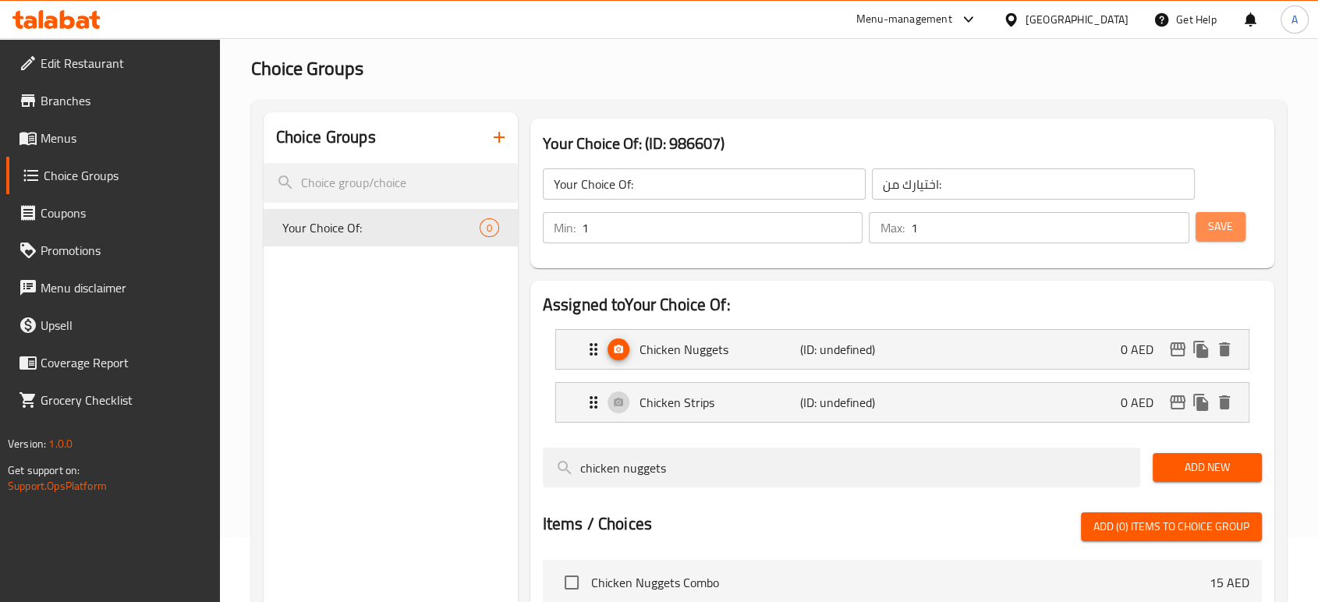
click at [1199, 229] on button "Save" at bounding box center [1220, 226] width 50 height 29
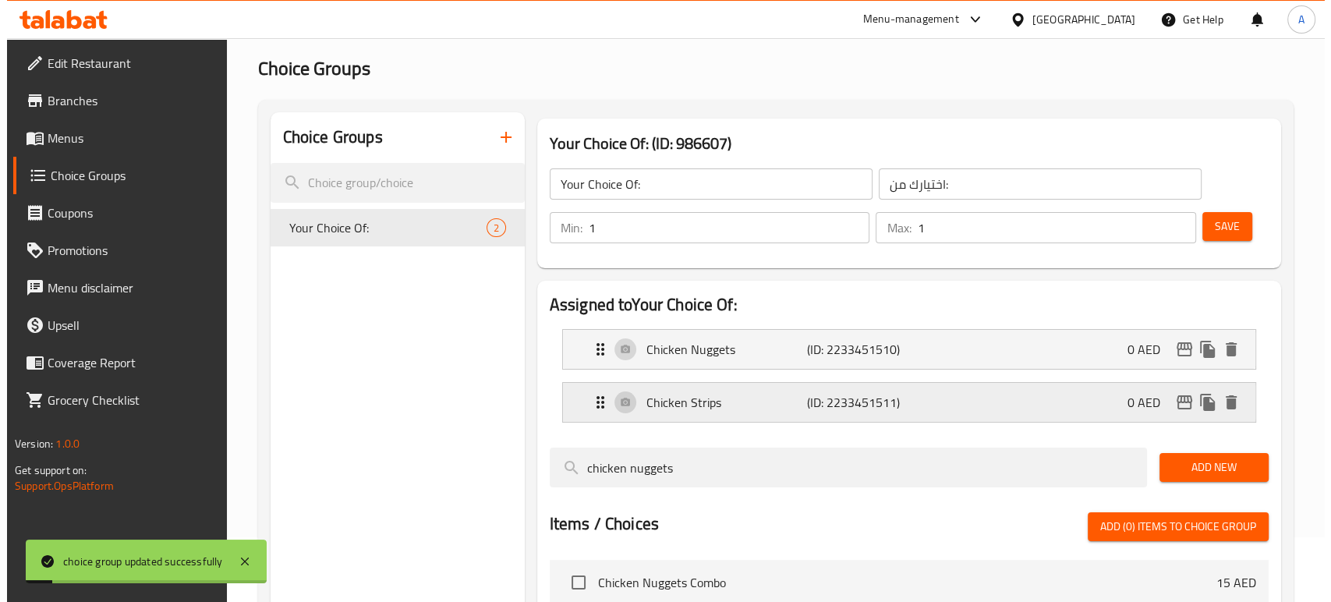
scroll to position [290, 0]
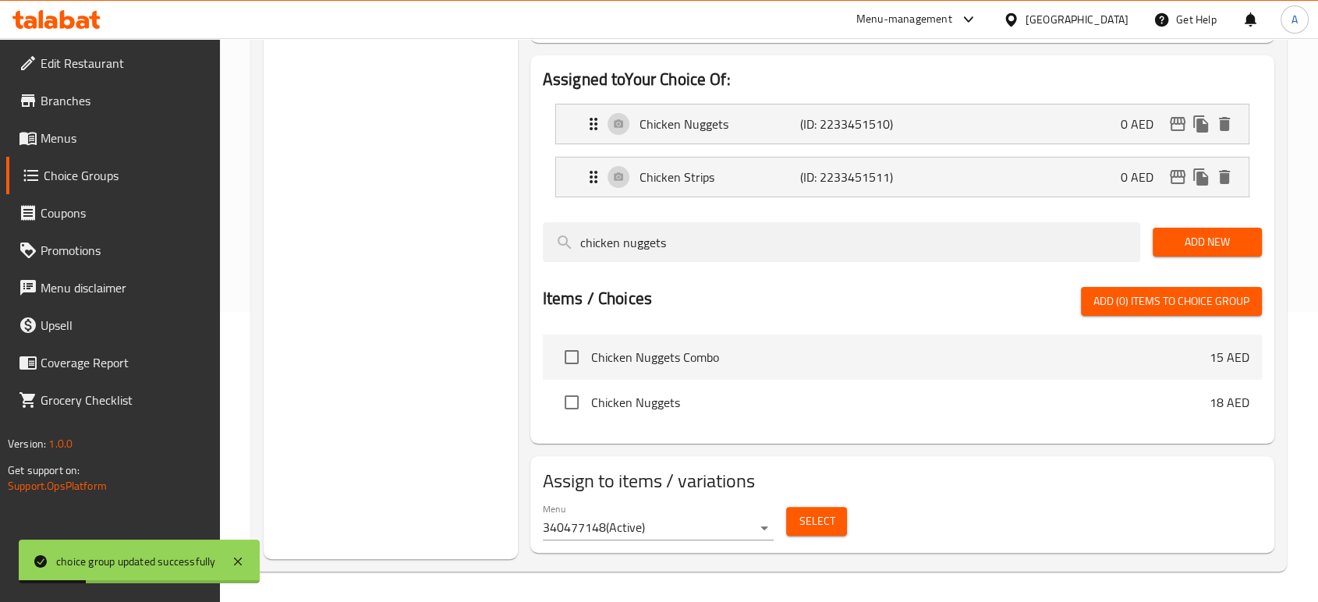
drag, startPoint x: 825, startPoint y: 501, endPoint x: 821, endPoint y: 522, distance: 22.2
click at [821, 522] on div "Select" at bounding box center [816, 521] width 73 height 41
click at [821, 522] on span "Select" at bounding box center [816, 520] width 36 height 19
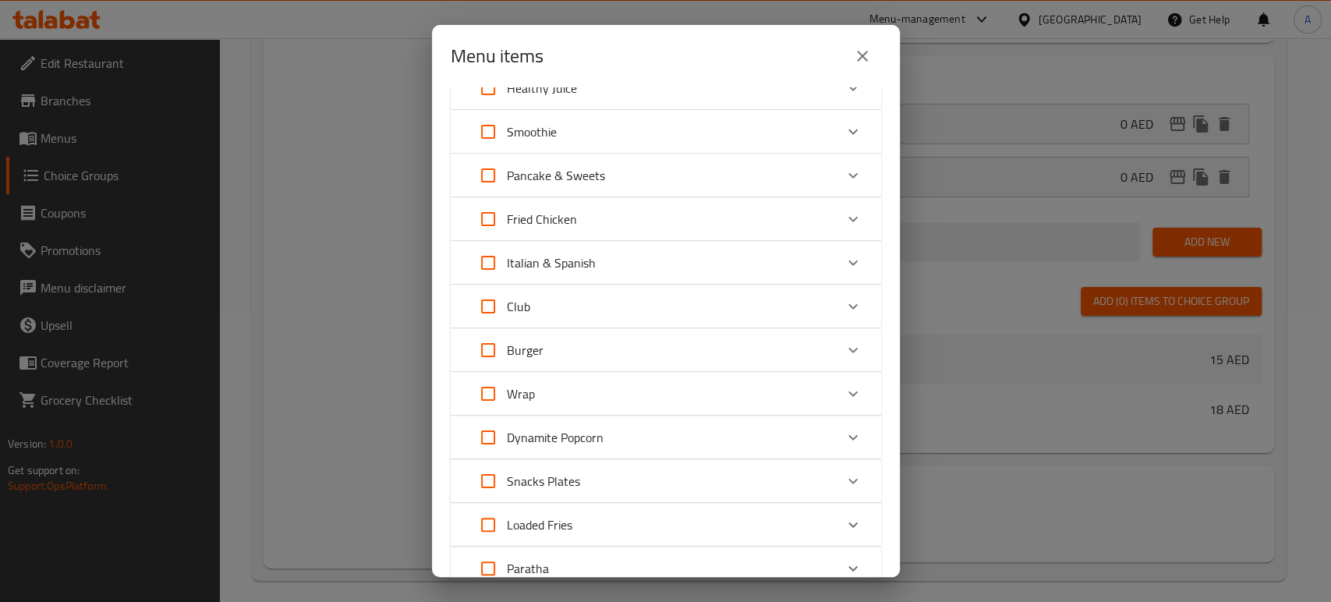
scroll to position [148, 0]
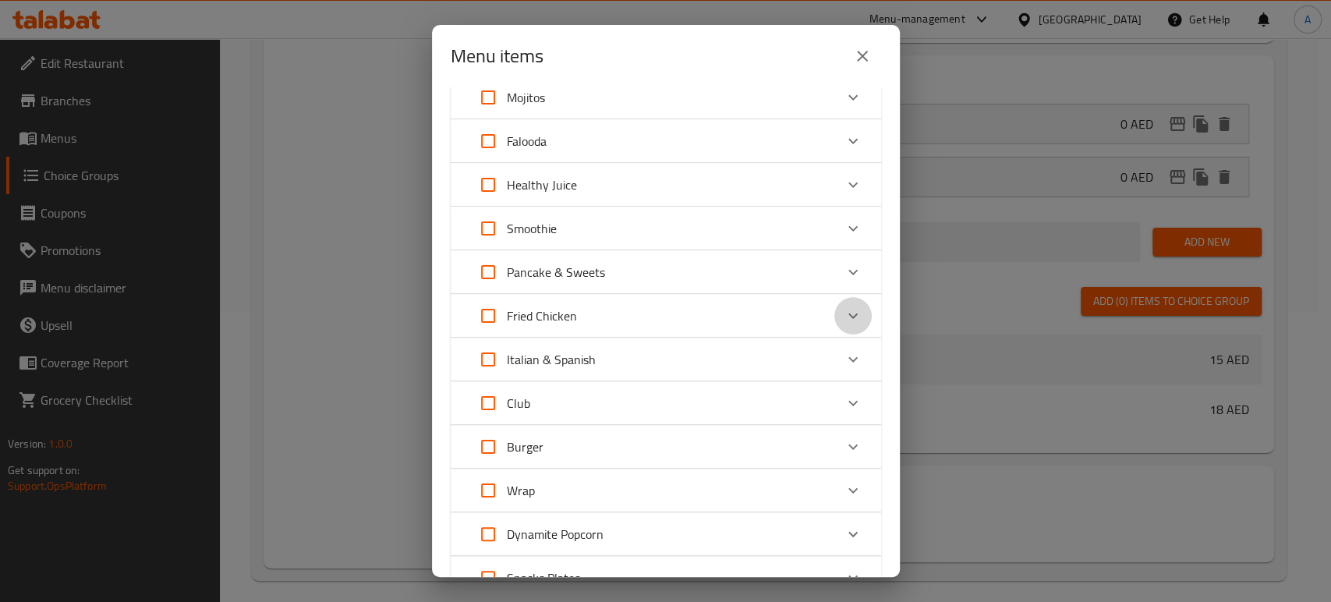
click at [845, 314] on icon "Expand" at bounding box center [853, 315] width 19 height 19
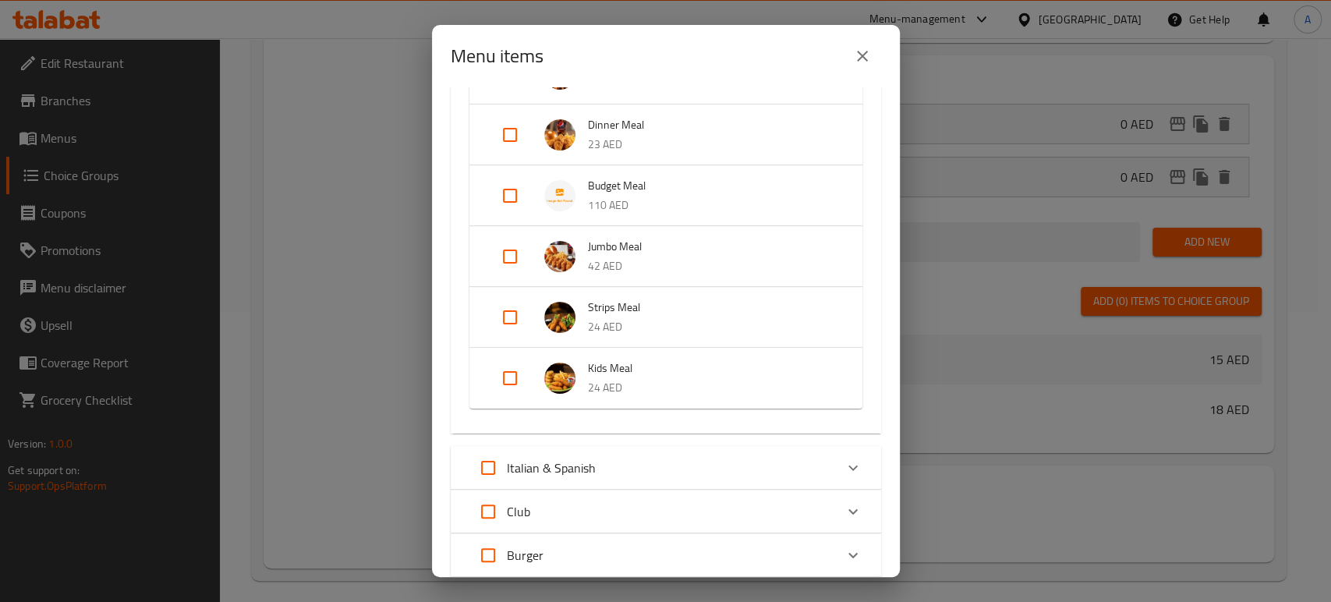
scroll to position [596, 0]
click at [529, 376] on div "Expand" at bounding box center [523, 377] width 44 height 37
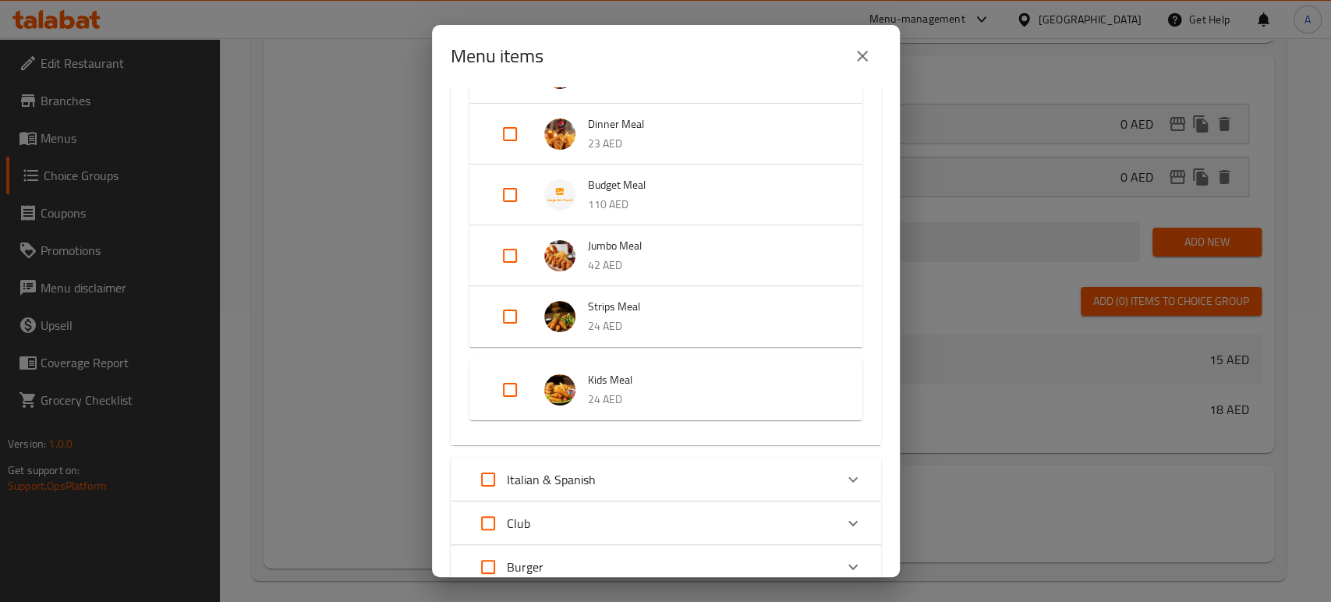
click at [511, 384] on input "Expand" at bounding box center [509, 389] width 37 height 37
checkbox input "true"
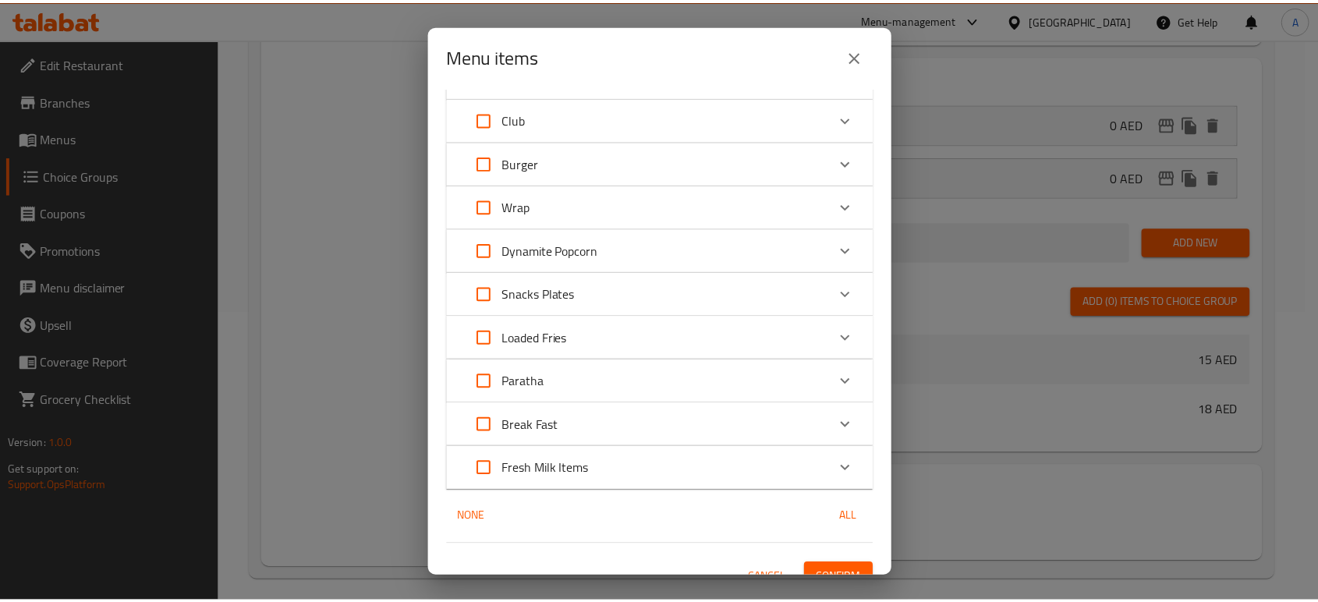
scroll to position [1008, 0]
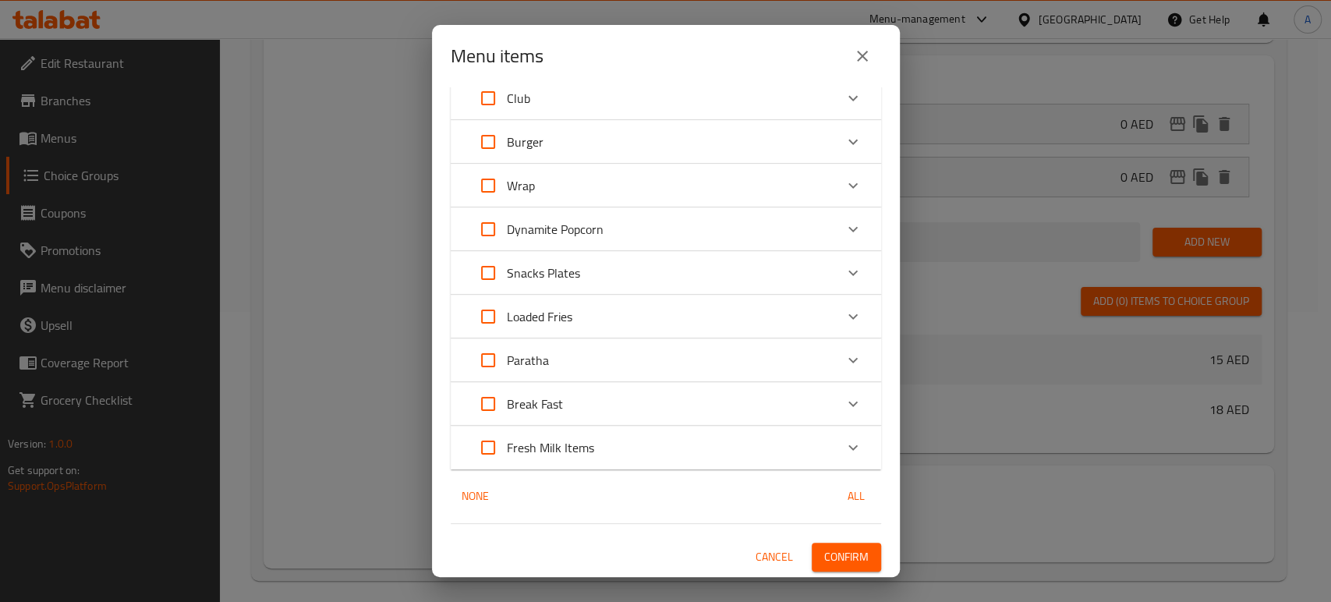
click at [835, 547] on span "Confirm" at bounding box center [846, 556] width 44 height 19
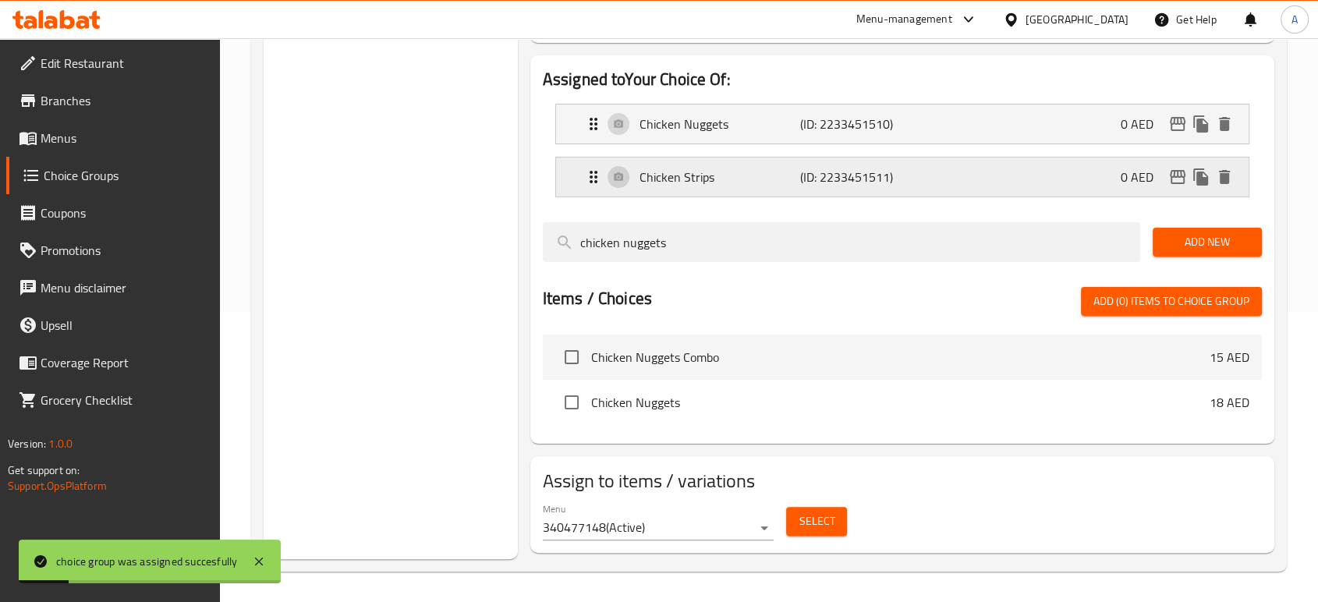
scroll to position [0, 0]
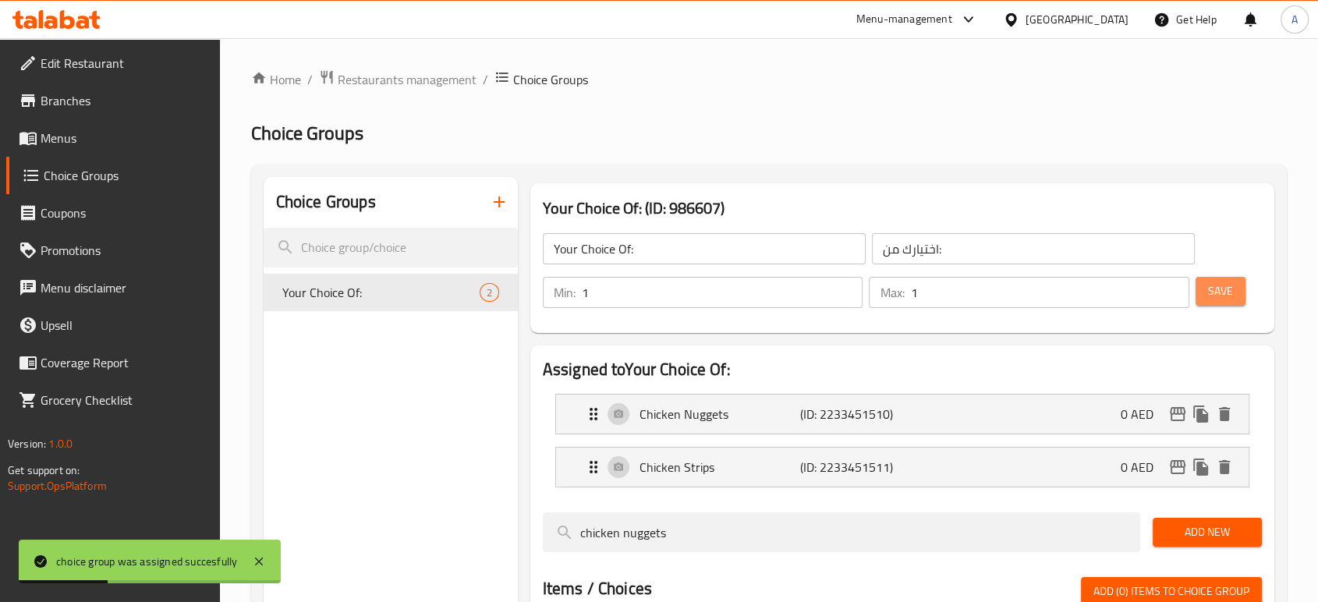
click at [1216, 289] on span "Save" at bounding box center [1220, 290] width 25 height 19
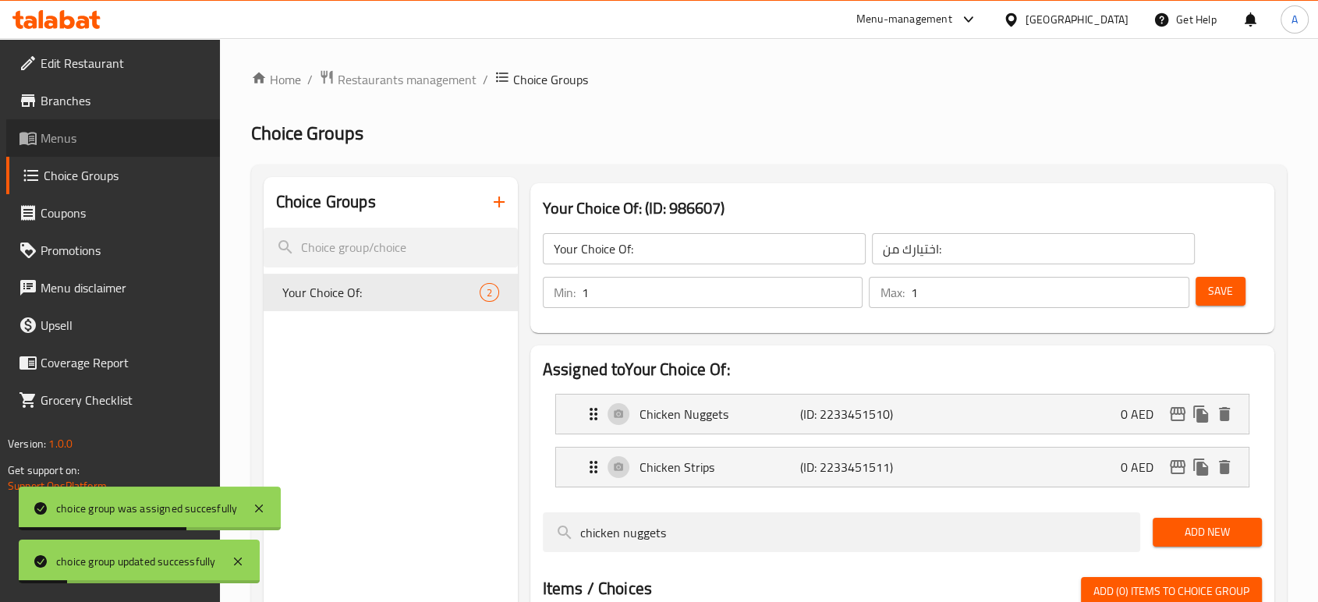
click at [23, 144] on icon at bounding box center [28, 138] width 19 height 19
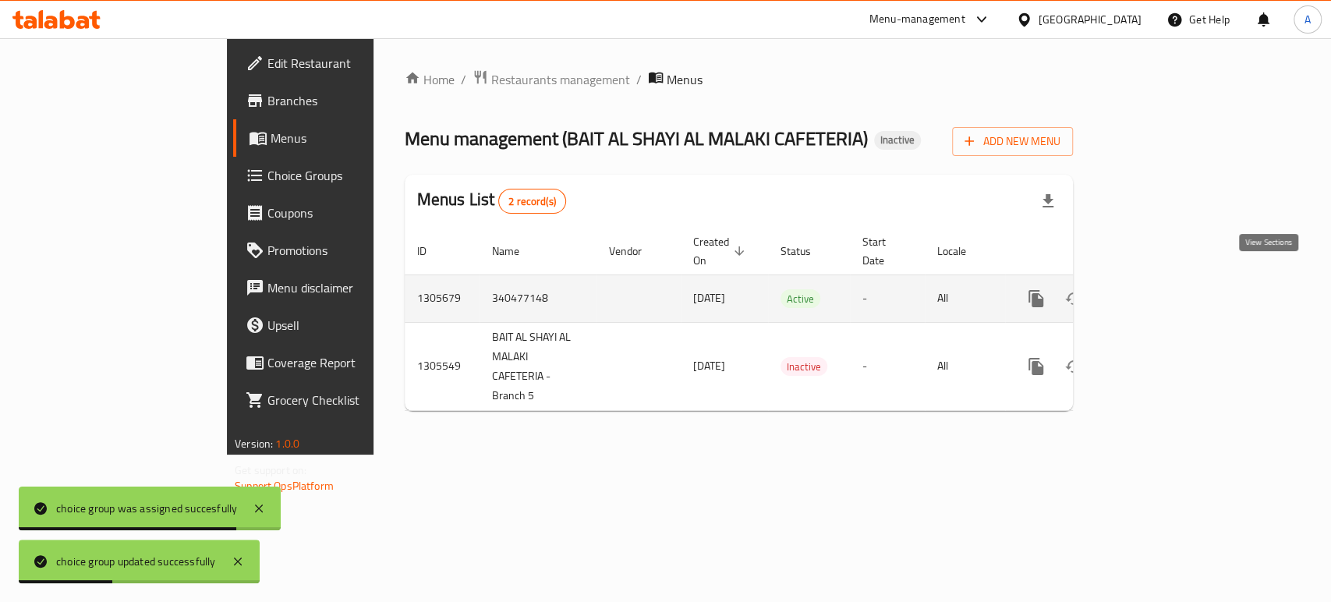
click at [1158, 289] on icon "enhanced table" at bounding box center [1148, 298] width 19 height 19
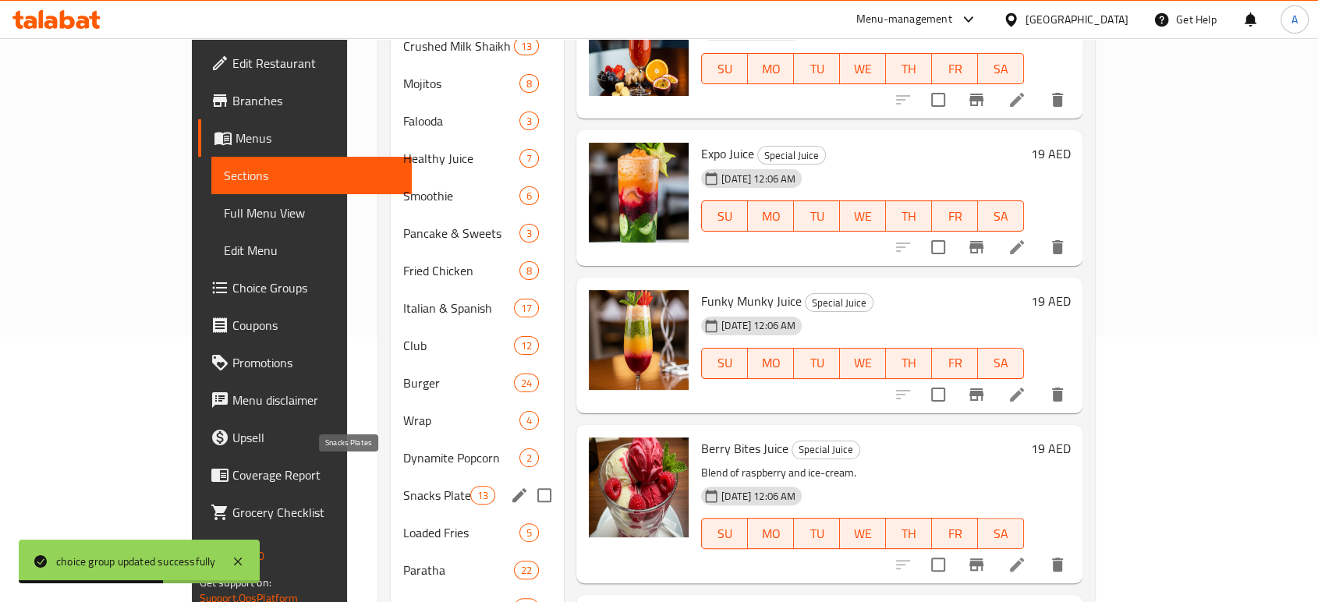
scroll to position [267, 0]
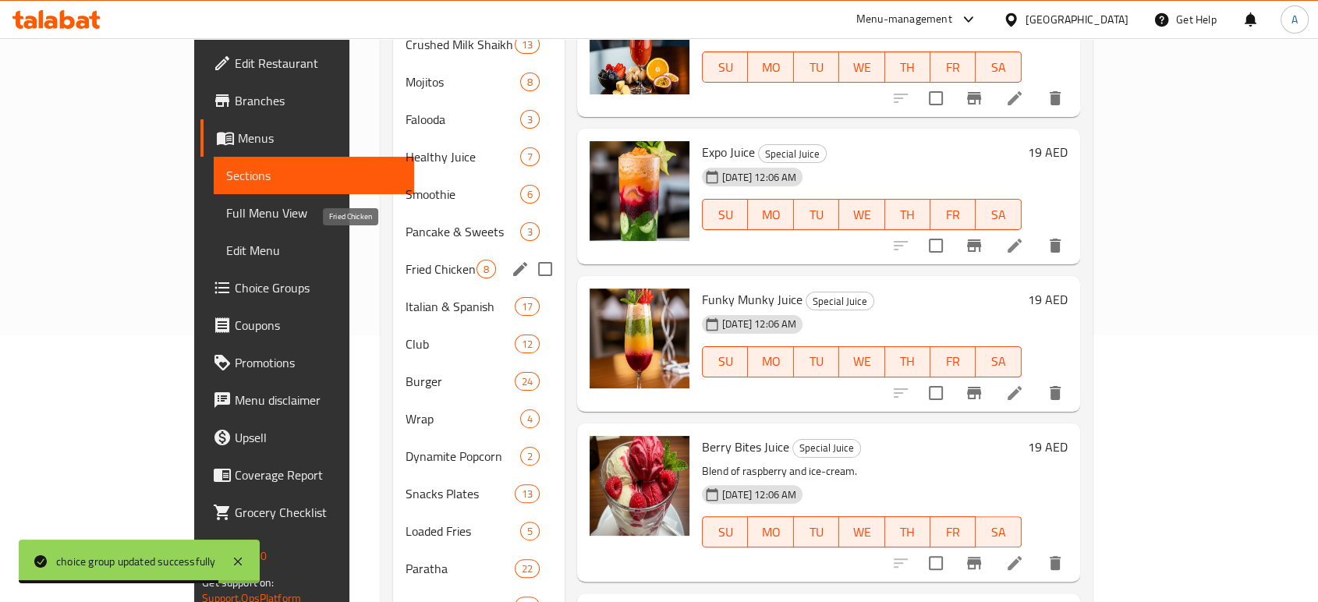
click at [405, 260] on span "Fried Chicken" at bounding box center [440, 269] width 71 height 19
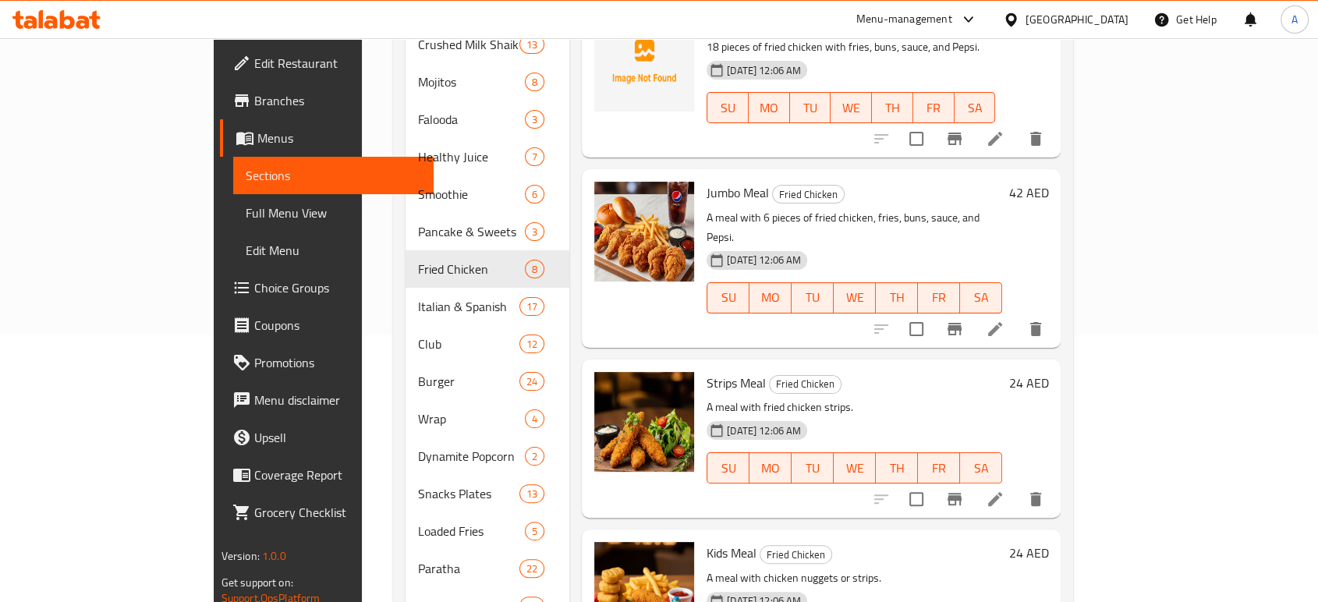
scroll to position [352, 0]
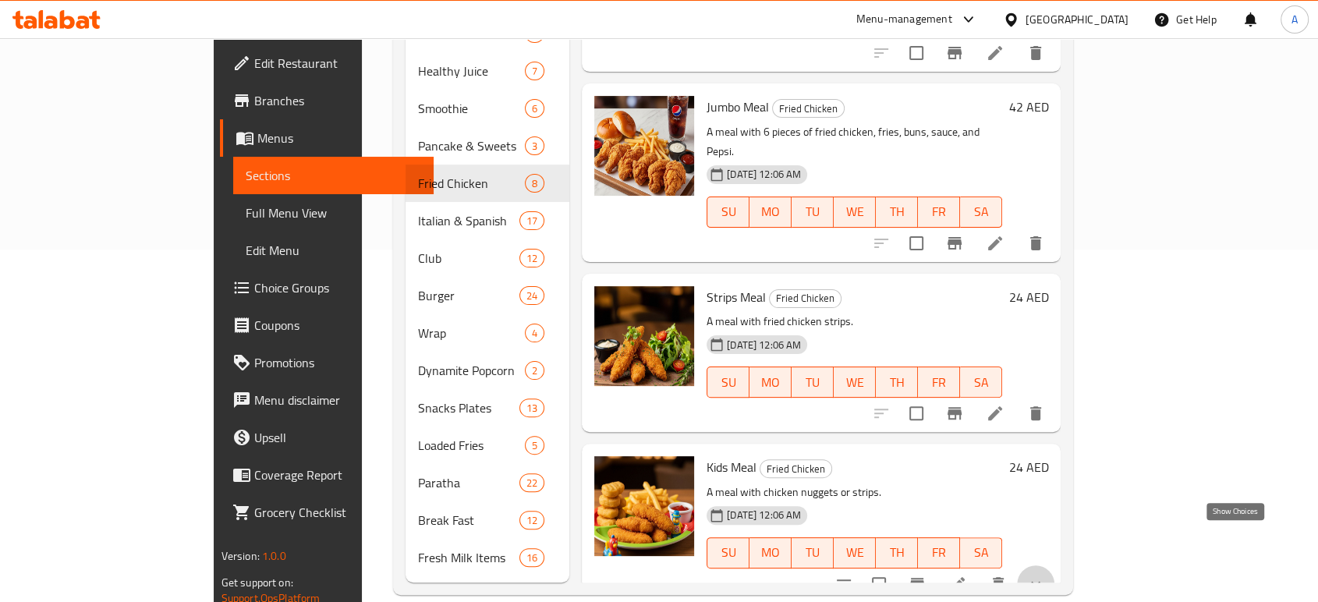
click at [1045, 575] on icon "show more" at bounding box center [1035, 584] width 19 height 19
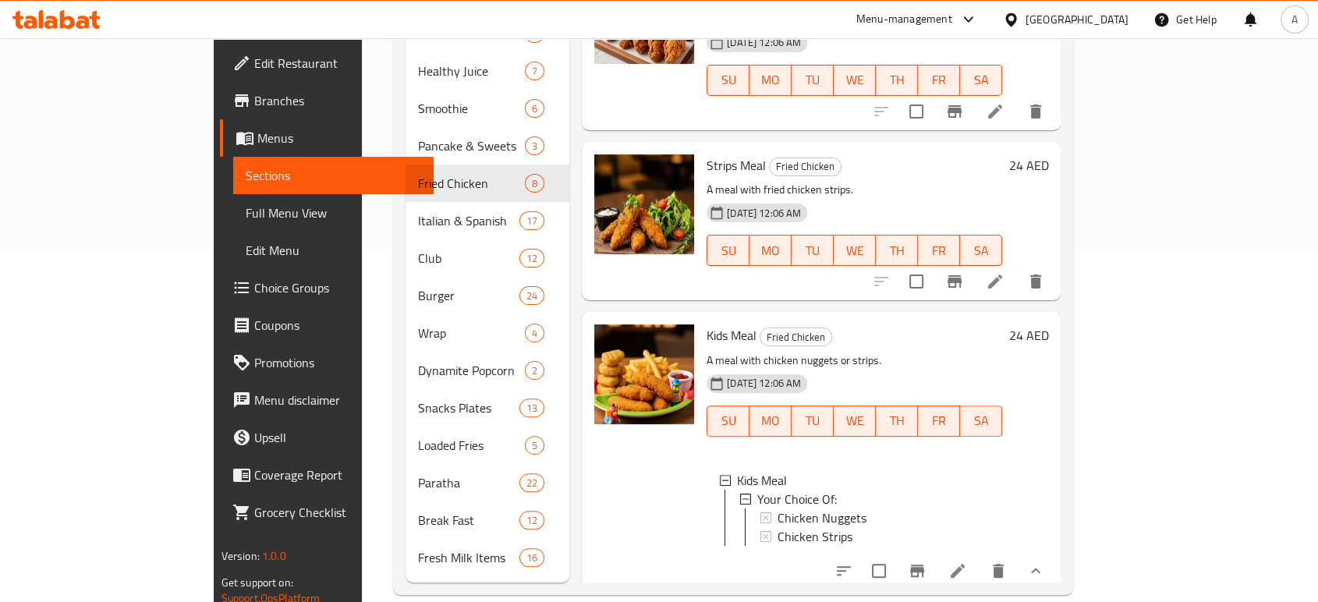
click at [842, 254] on div "Strips Meal Fried Chicken A meal with fried chicken strips. 14-08-2025 12:06 AM…" at bounding box center [821, 221] width 479 height 158
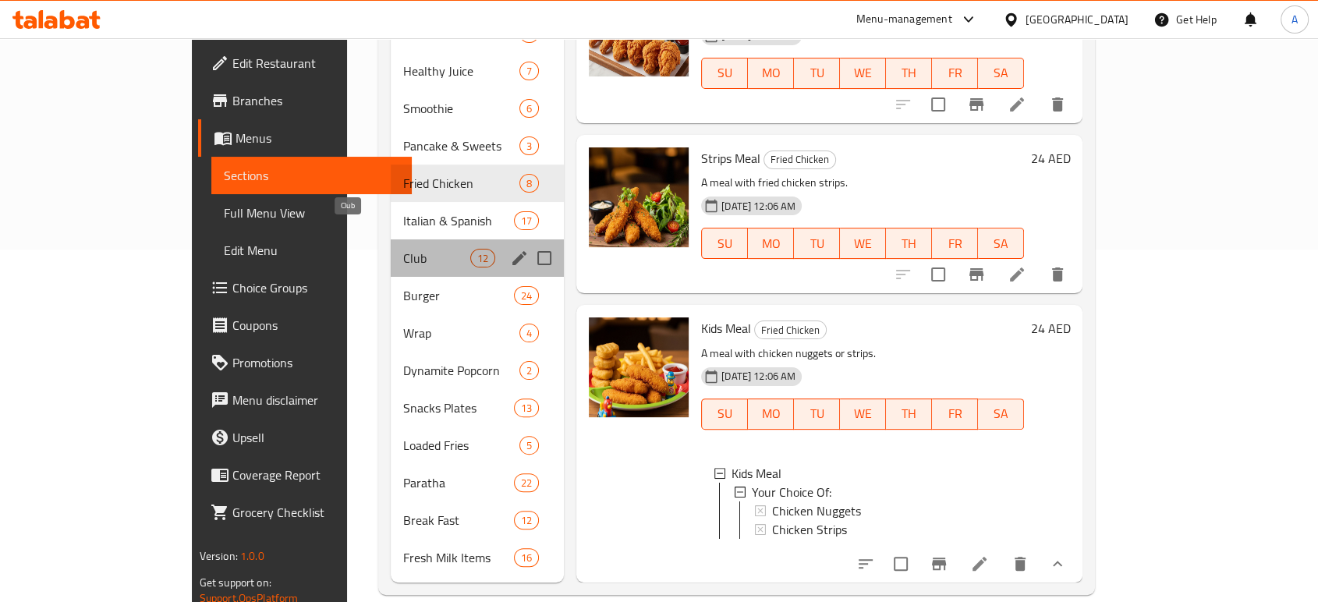
click at [403, 249] on span "Club" at bounding box center [436, 258] width 66 height 19
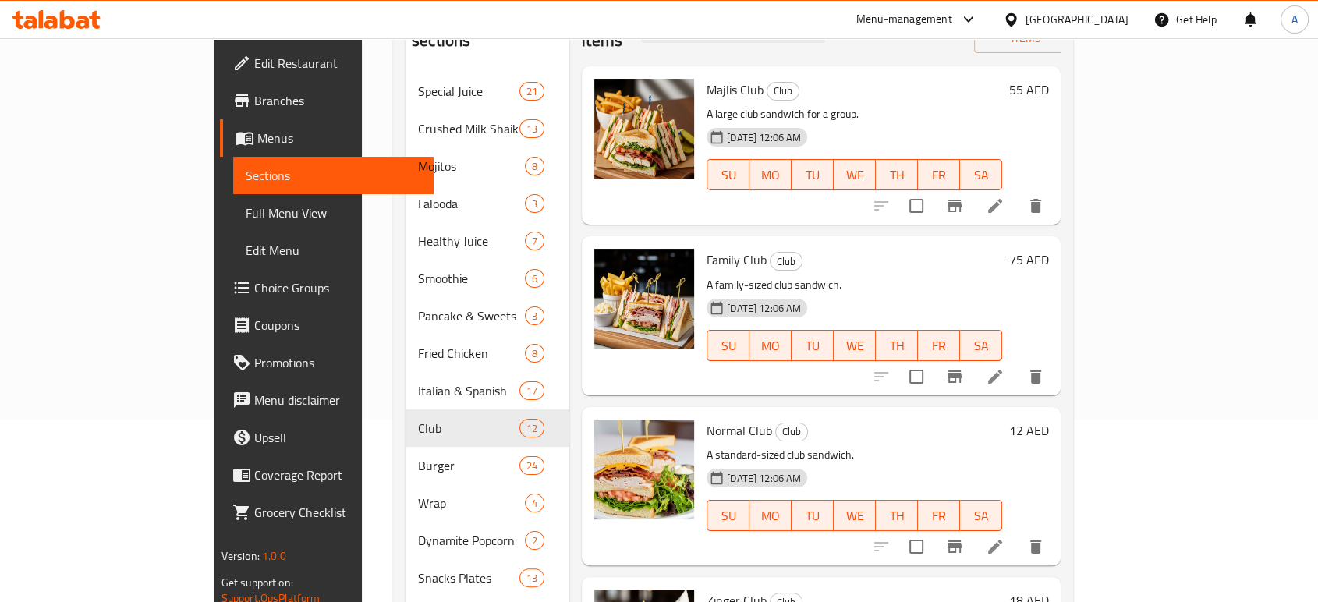
scroll to position [98, 0]
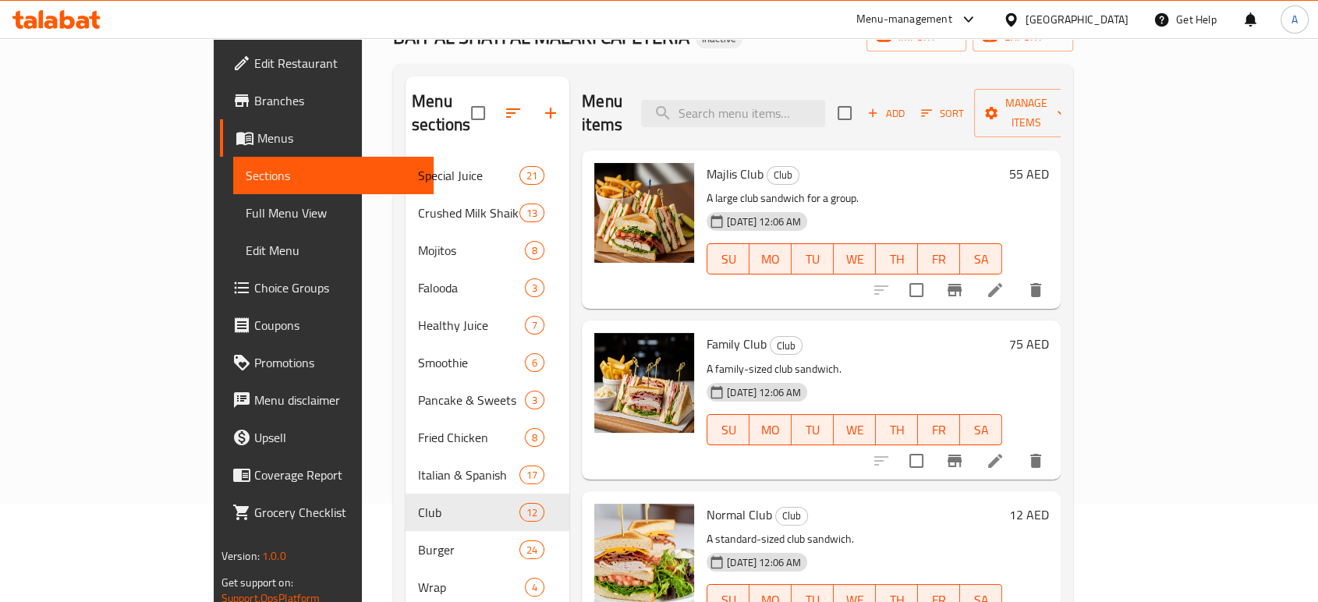
click at [706, 332] on span "Family Club" at bounding box center [736, 343] width 60 height 23
copy h6 "Family Club"
click at [1004, 451] on icon at bounding box center [994, 460] width 19 height 19
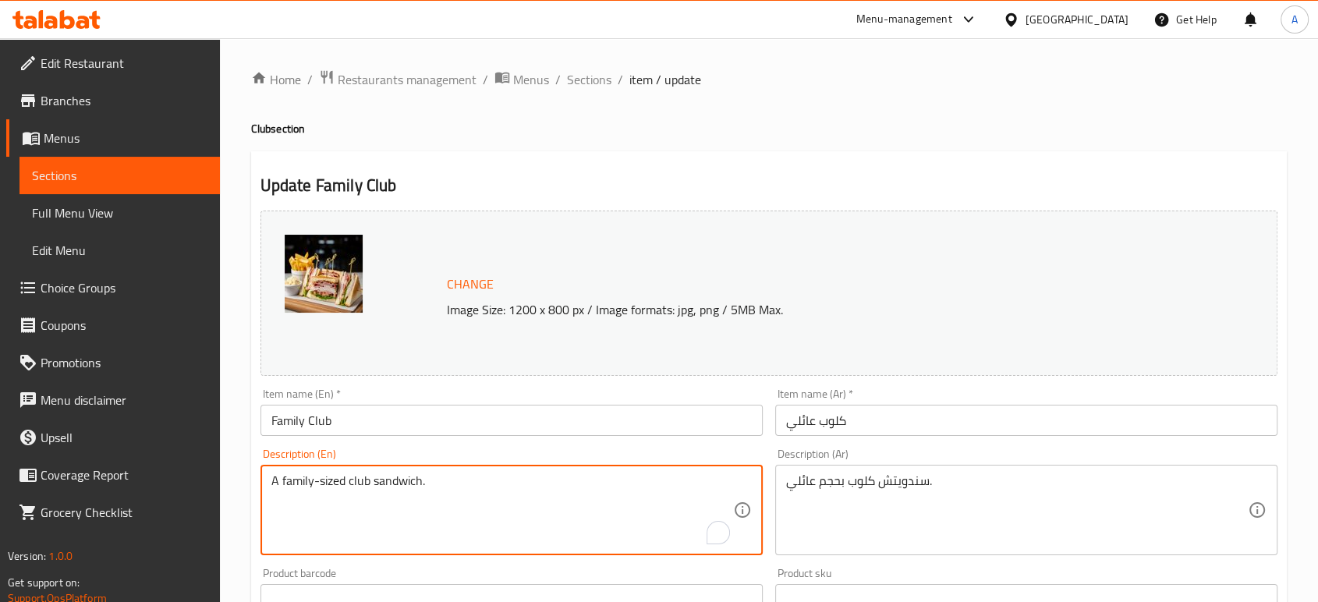
click at [505, 483] on textarea "A family-sized club sandwich." at bounding box center [502, 510] width 462 height 74
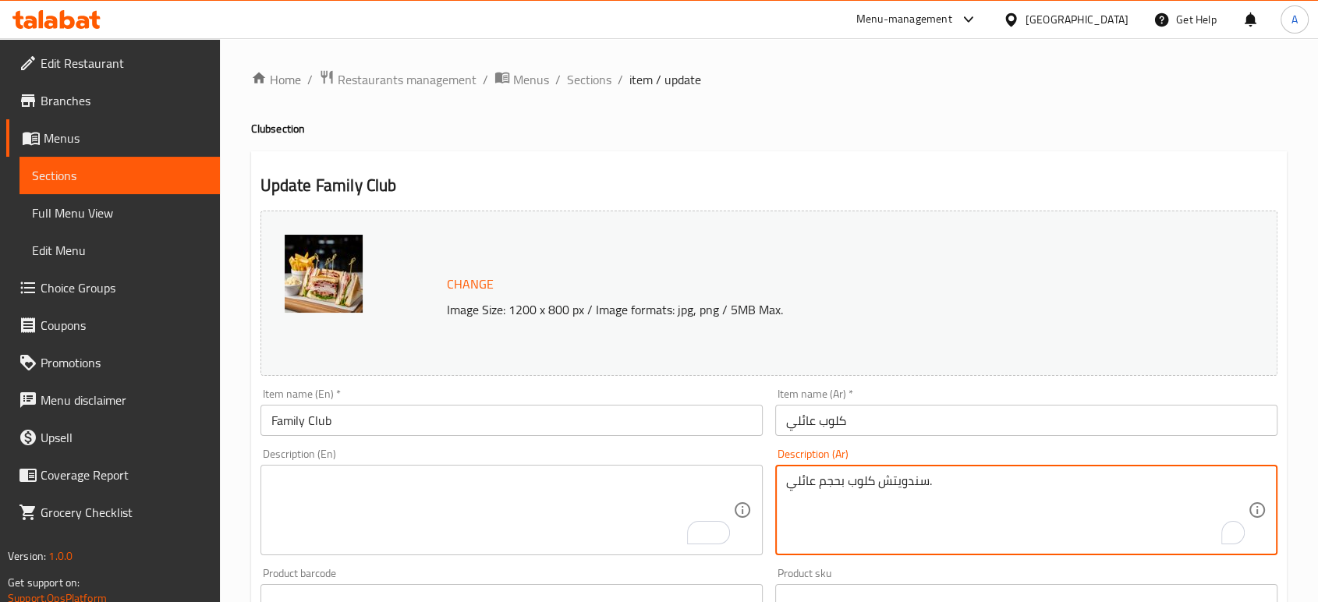
click at [879, 485] on textarea "سندويتش كلوب بحجم عائلي." at bounding box center [1017, 510] width 462 height 74
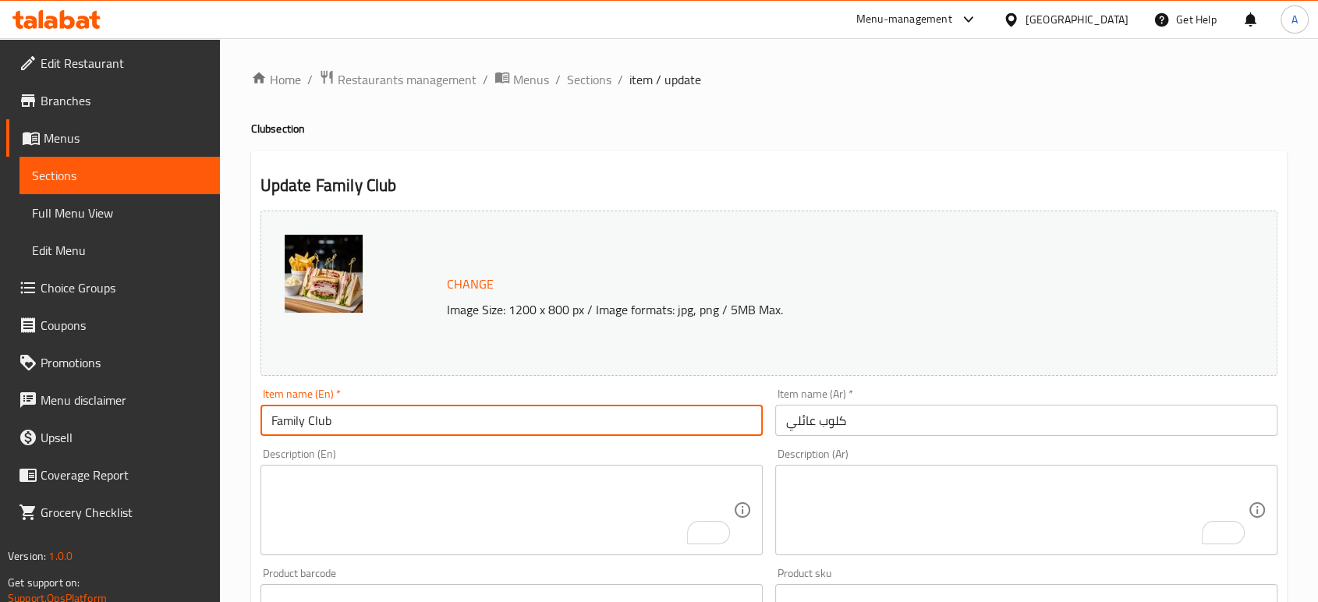
click at [381, 429] on input "Family Club" at bounding box center [511, 420] width 502 height 31
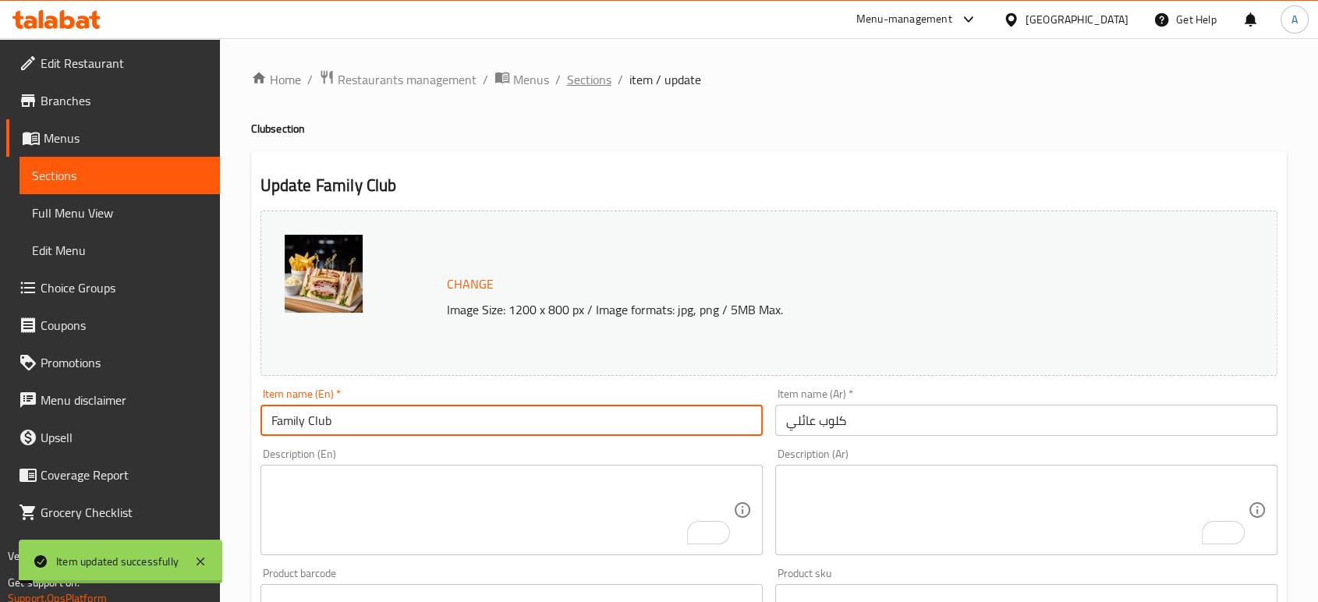
click at [589, 89] on span "Sections" at bounding box center [589, 79] width 44 height 19
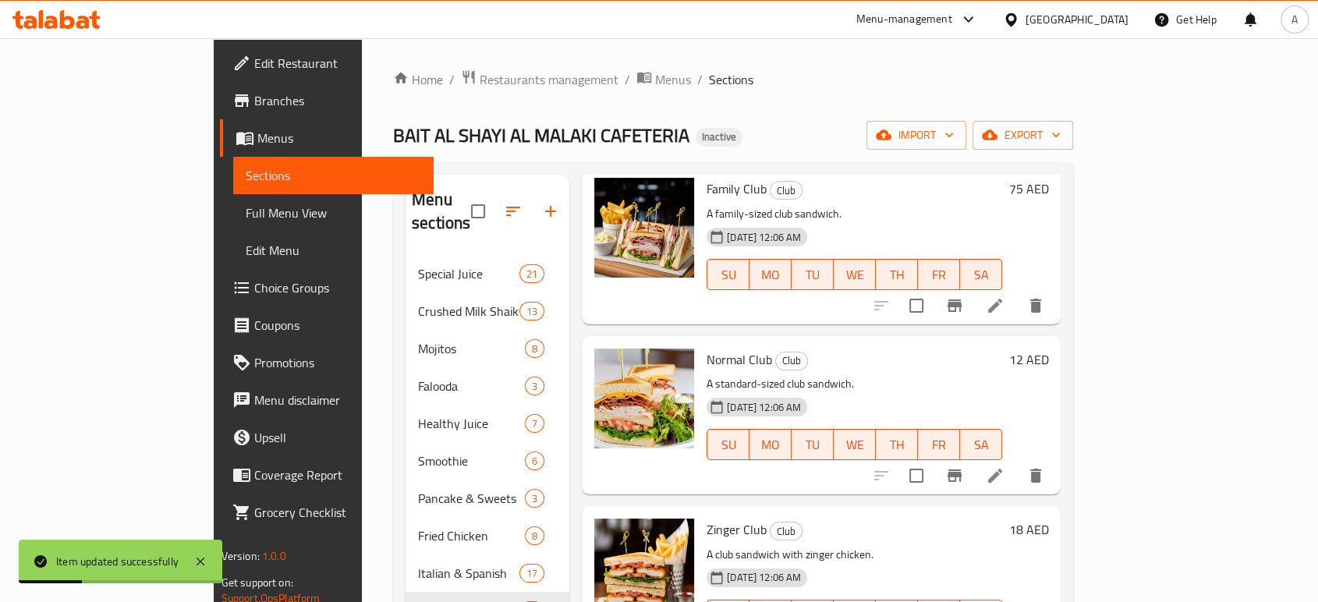
scroll to position [255, 0]
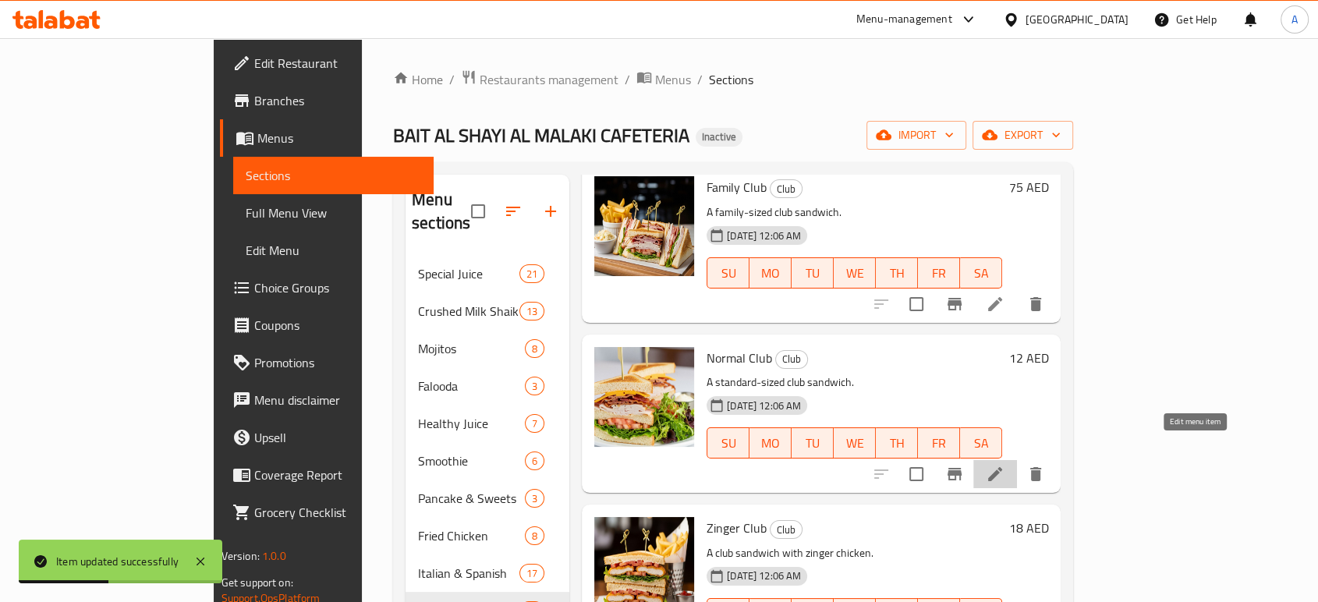
click at [1004, 465] on icon at bounding box center [994, 474] width 19 height 19
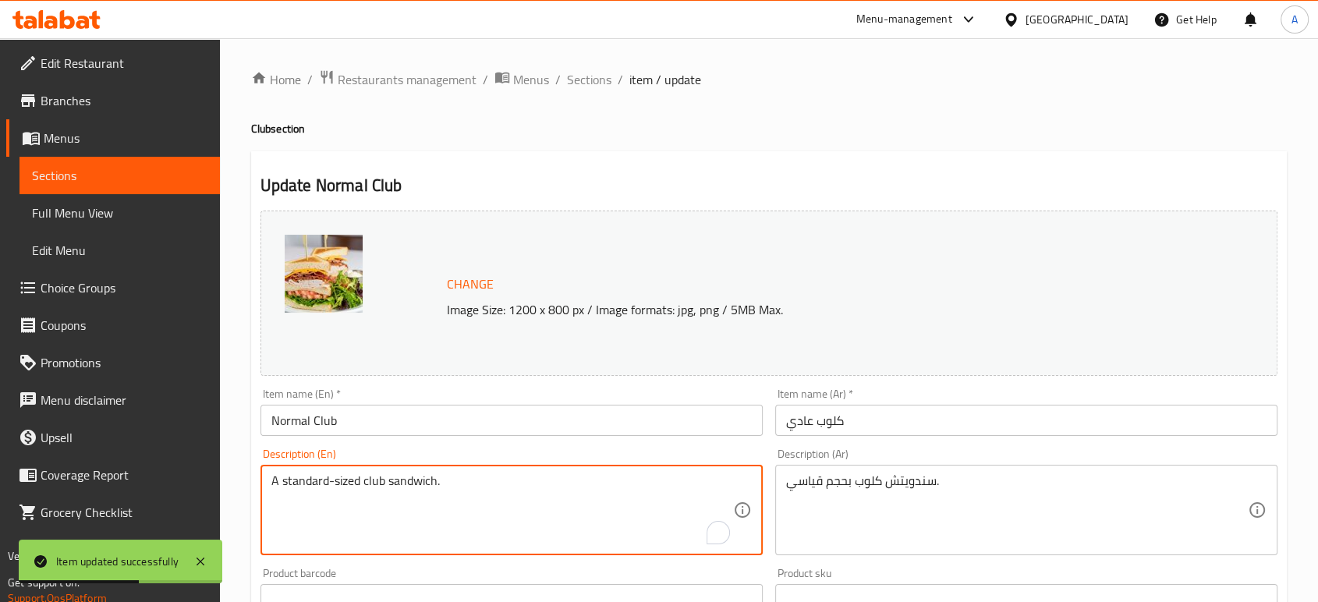
click at [493, 485] on textarea "A standard-sized club sandwich." at bounding box center [502, 510] width 462 height 74
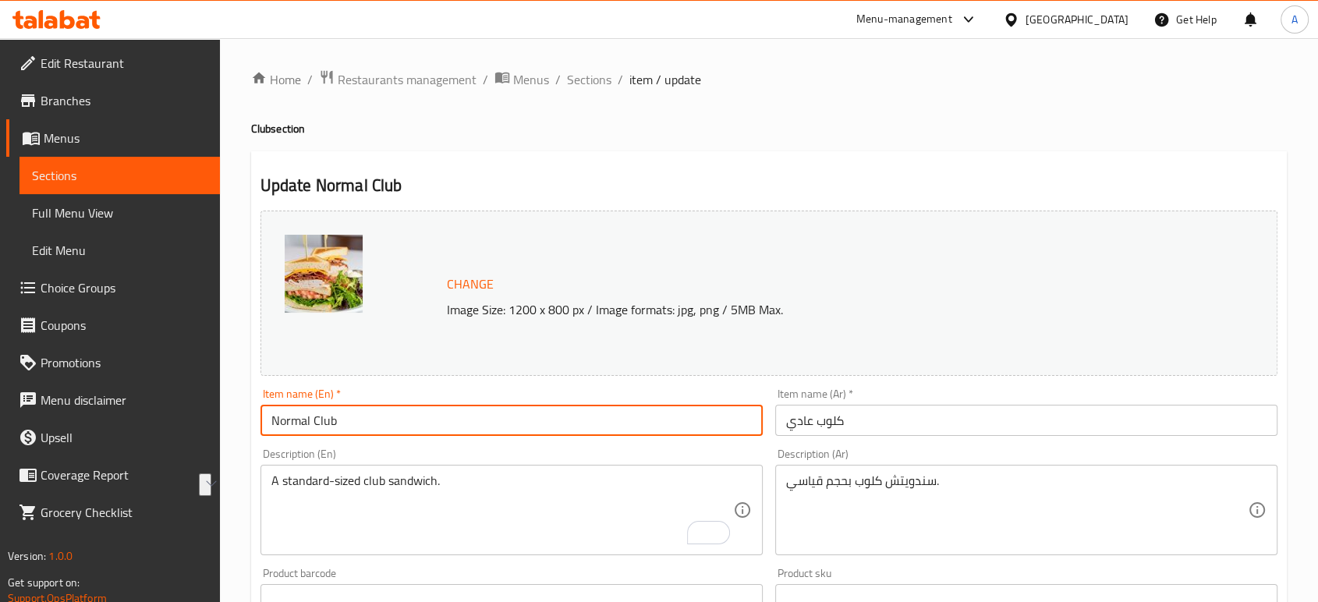
click at [308, 423] on input "Normal Club" at bounding box center [511, 420] width 502 height 31
click at [791, 434] on input "كلوب عادي" at bounding box center [1026, 420] width 502 height 31
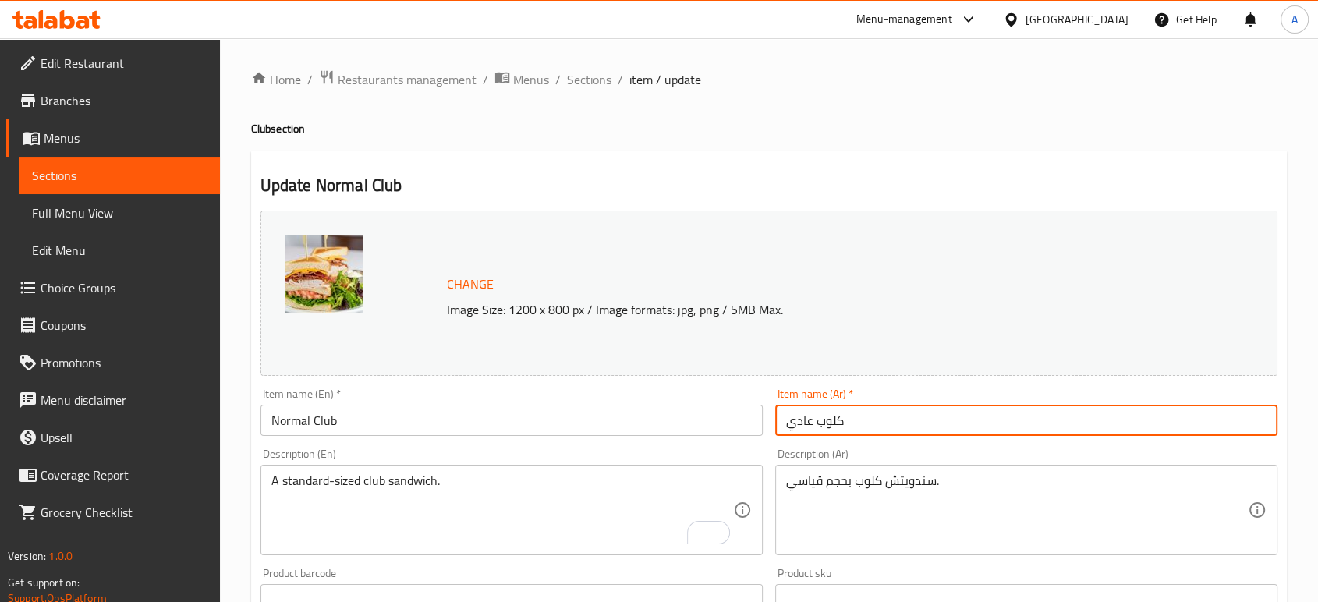
click at [791, 434] on input "كلوب عادي" at bounding box center [1026, 420] width 502 height 31
click at [798, 430] on input "كلوب عادي" at bounding box center [1026, 420] width 502 height 31
type input "كلوب نورمال"
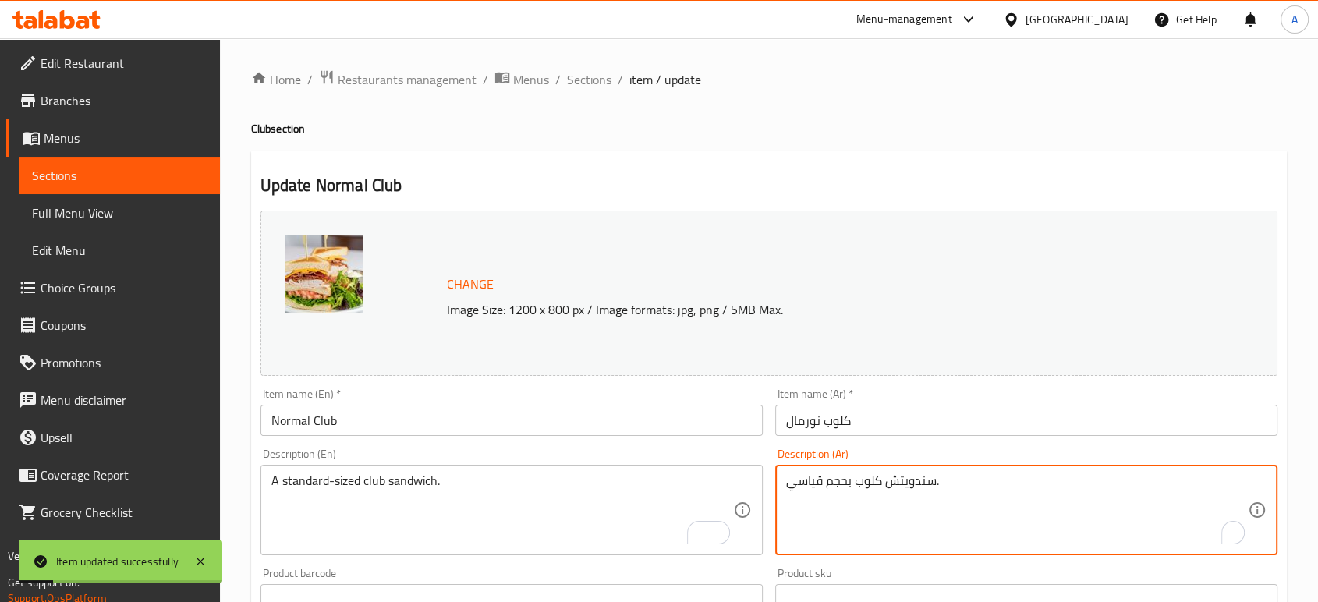
click at [798, 485] on textarea "سندويتش كلوب بحجم قياسي." at bounding box center [1017, 510] width 462 height 74
type textarea "سندويتش كلوب بحجم ستاندر."
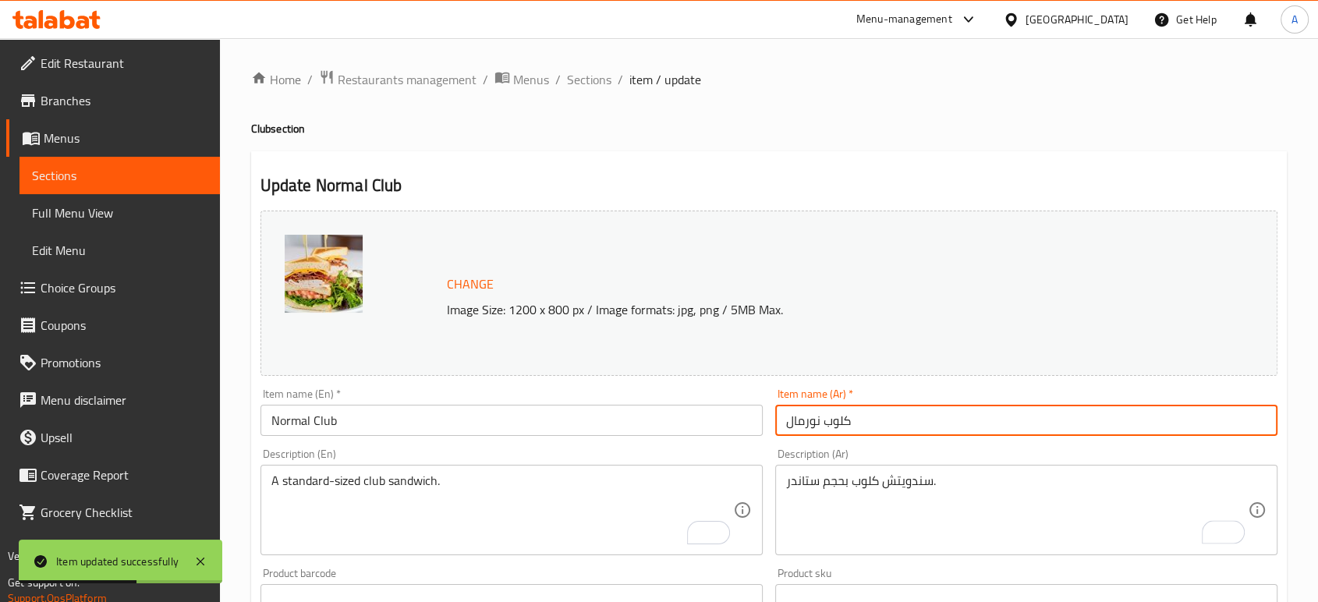
click at [877, 429] on input "كلوب نورمال" at bounding box center [1026, 420] width 502 height 31
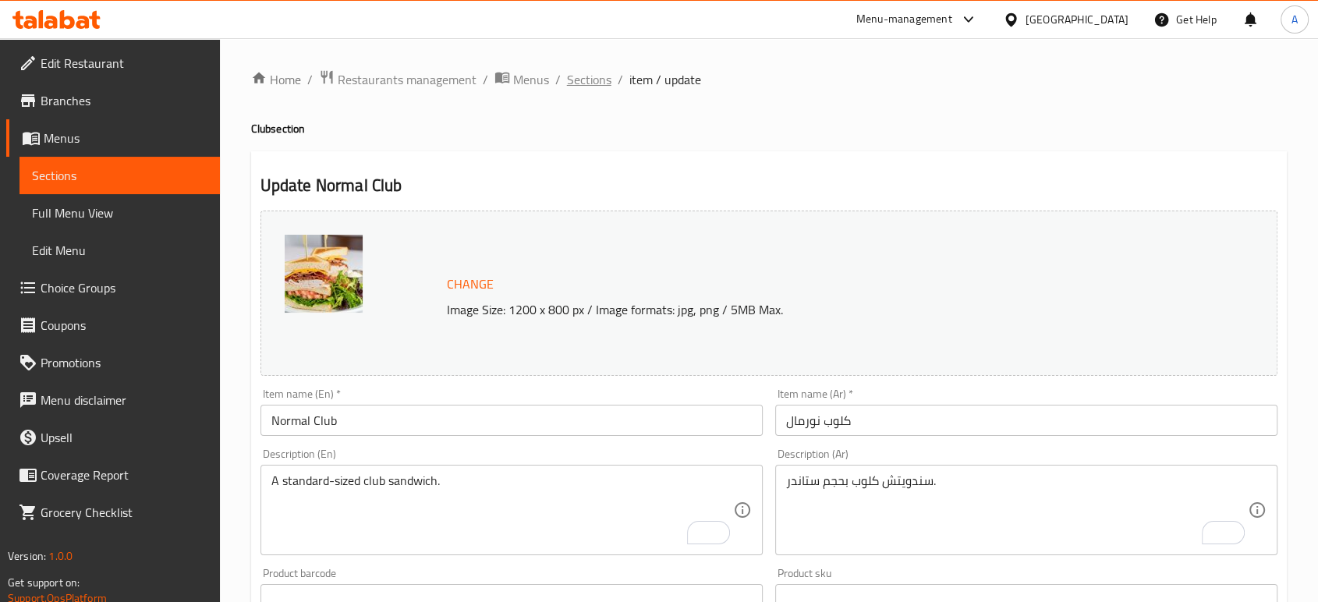
click at [578, 70] on span "Sections" at bounding box center [589, 79] width 44 height 19
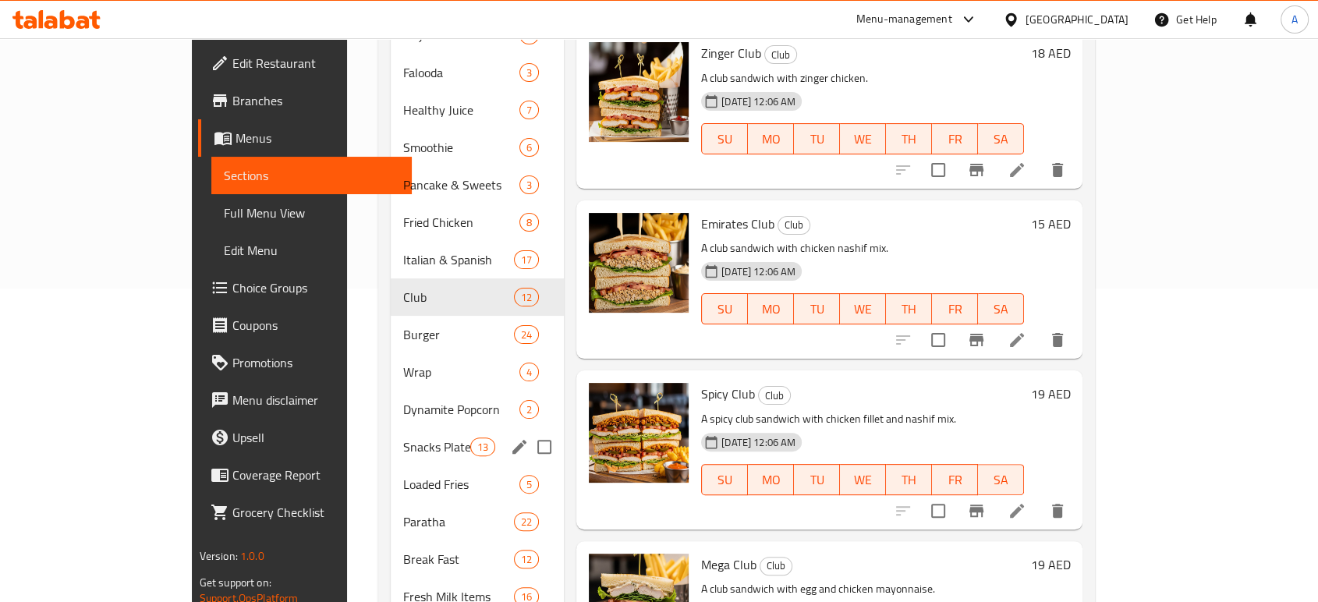
scroll to position [352, 0]
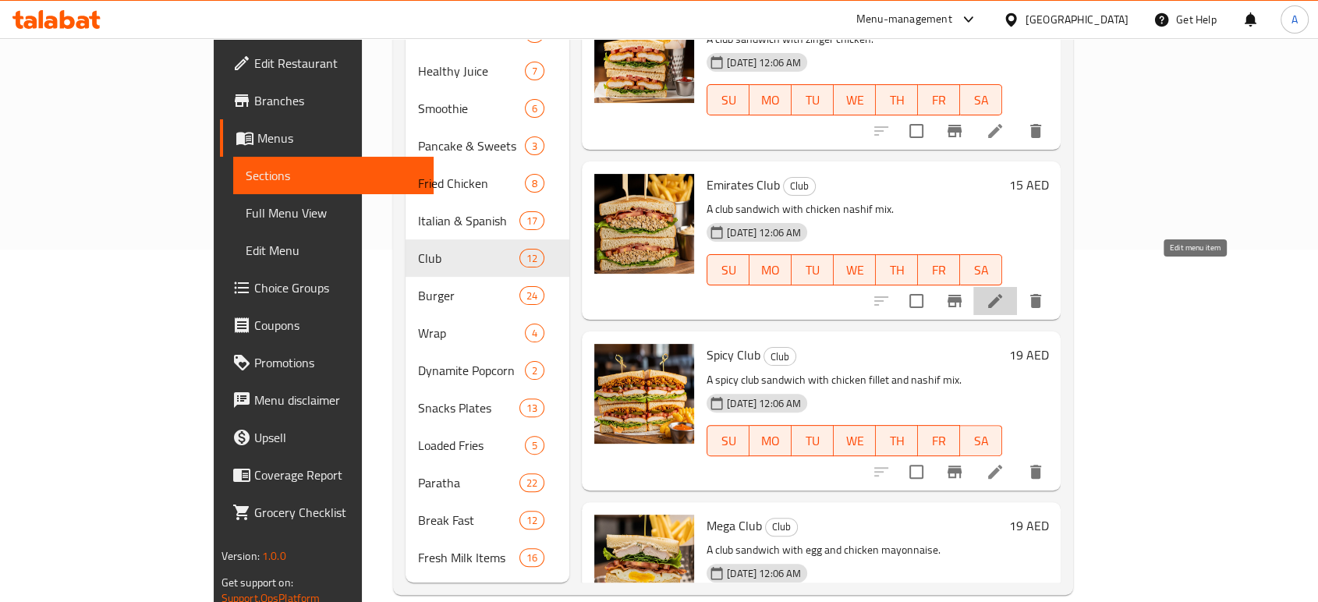
click at [1002, 294] on icon at bounding box center [995, 301] width 14 height 14
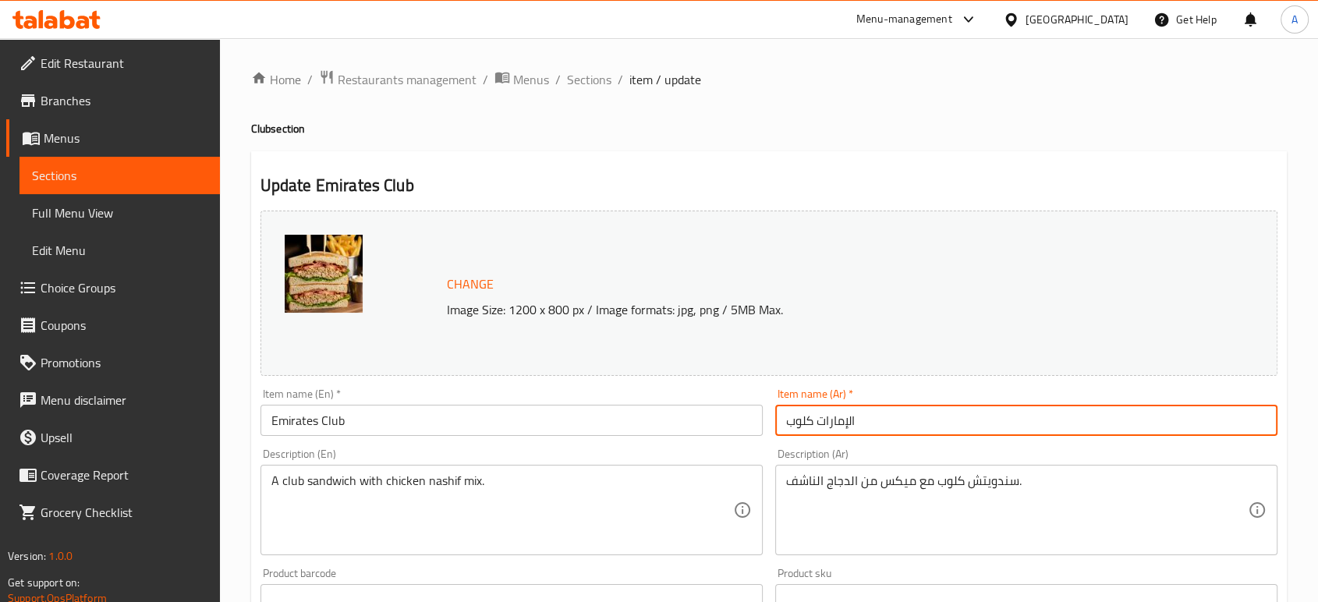
click at [805, 420] on input "الإمارات كلوب" at bounding box center [1026, 420] width 502 height 31
click at [785, 416] on input "الإمارات" at bounding box center [1026, 420] width 502 height 31
paste input "كلوب"
type input "كلوب الإمارات"
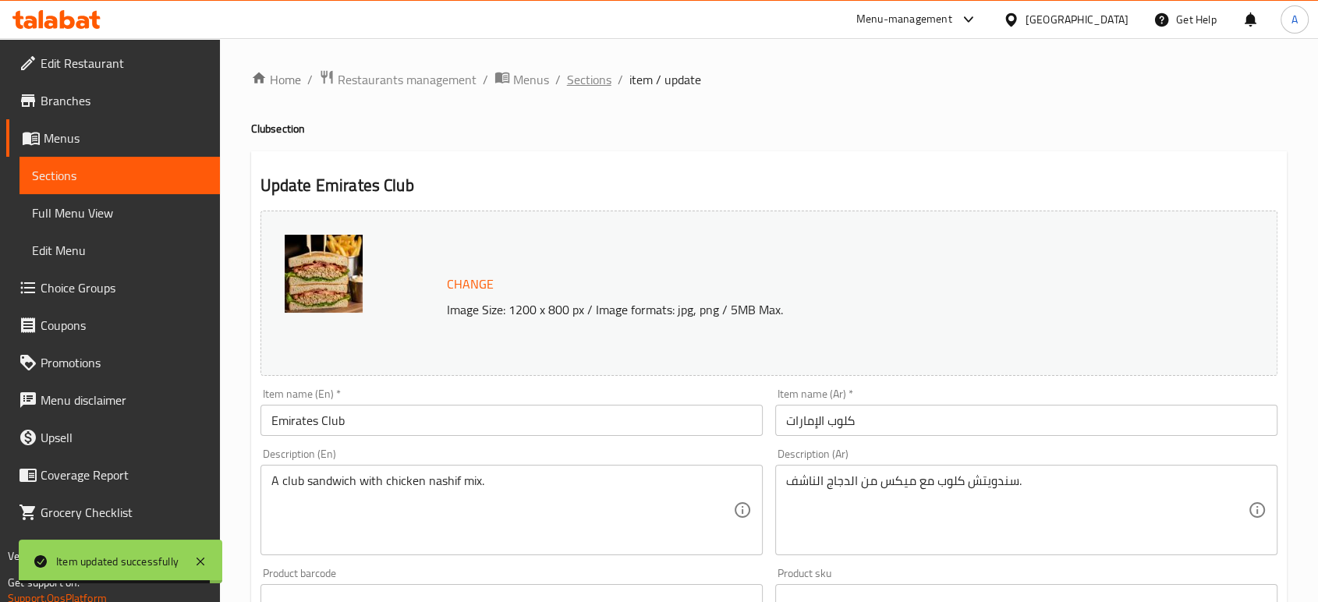
click at [587, 82] on span "Sections" at bounding box center [589, 79] width 44 height 19
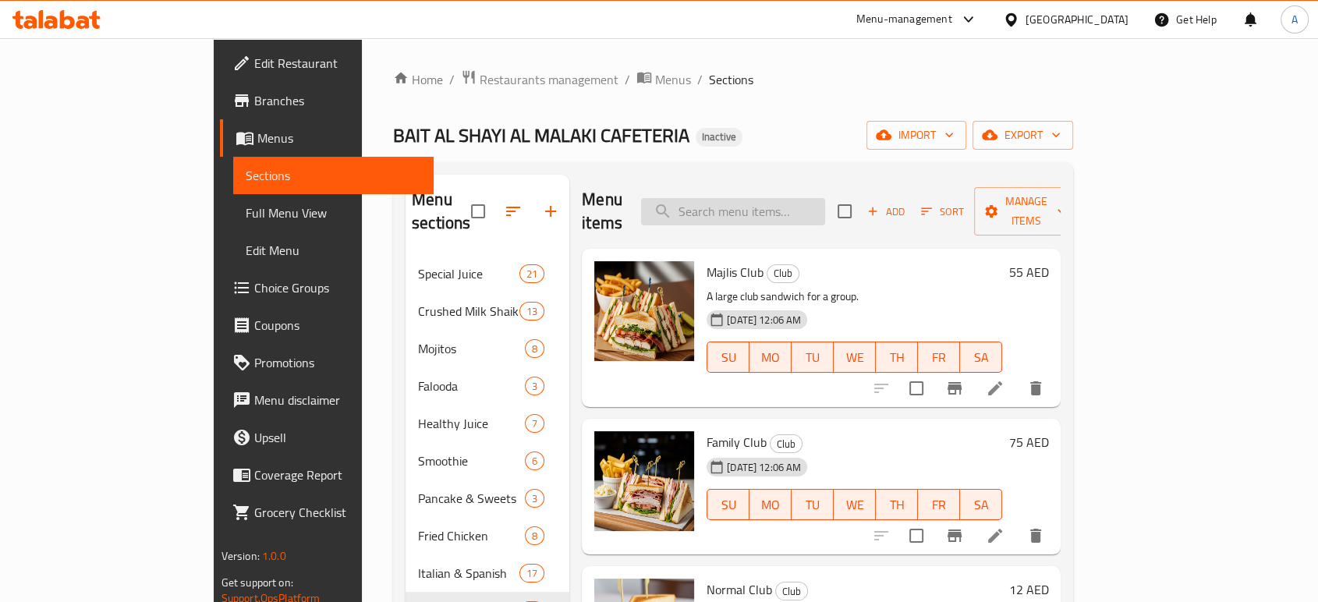
paste input "Lulu Club"
click at [766, 199] on input "search" at bounding box center [733, 211] width 184 height 27
type input "L"
paste input "Lulu Club"
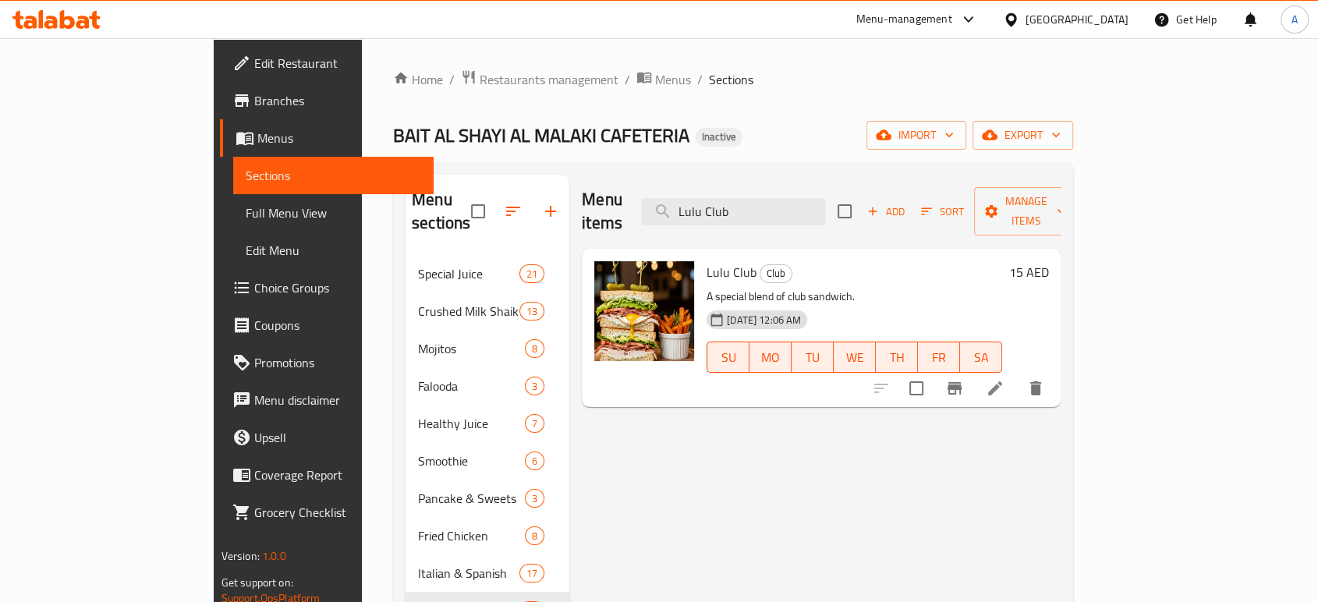
type input "Lulu Club"
click at [1004, 379] on icon at bounding box center [994, 388] width 19 height 19
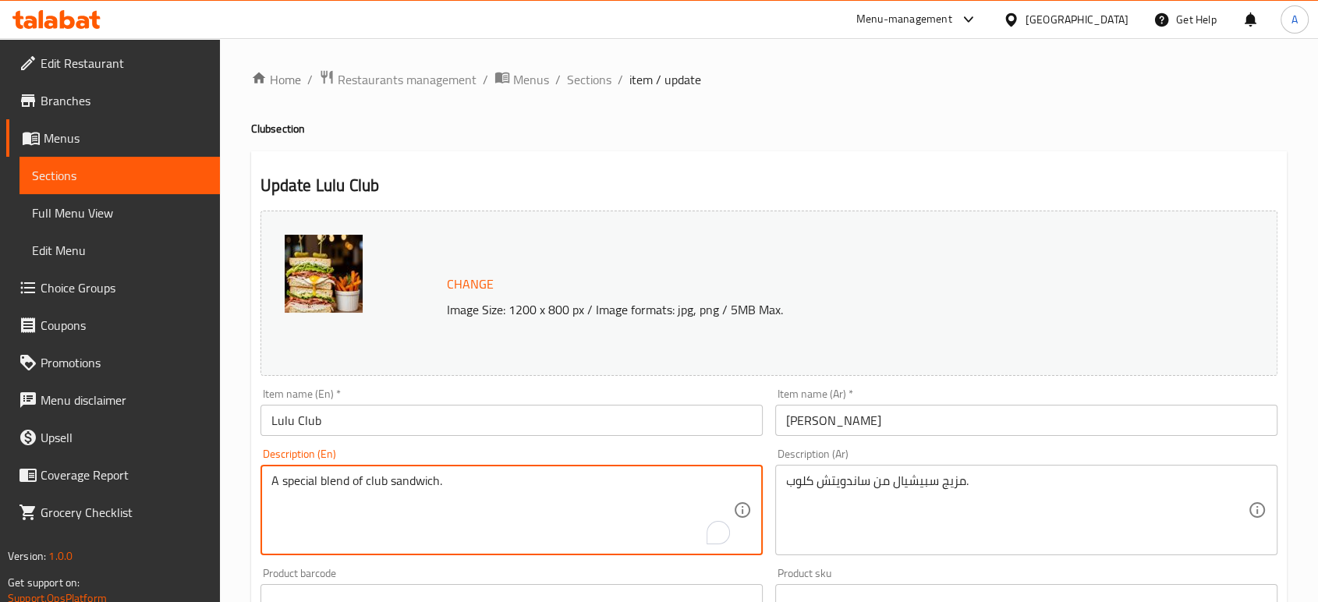
click at [498, 474] on textarea "A special blend of club sandwich." at bounding box center [502, 510] width 462 height 74
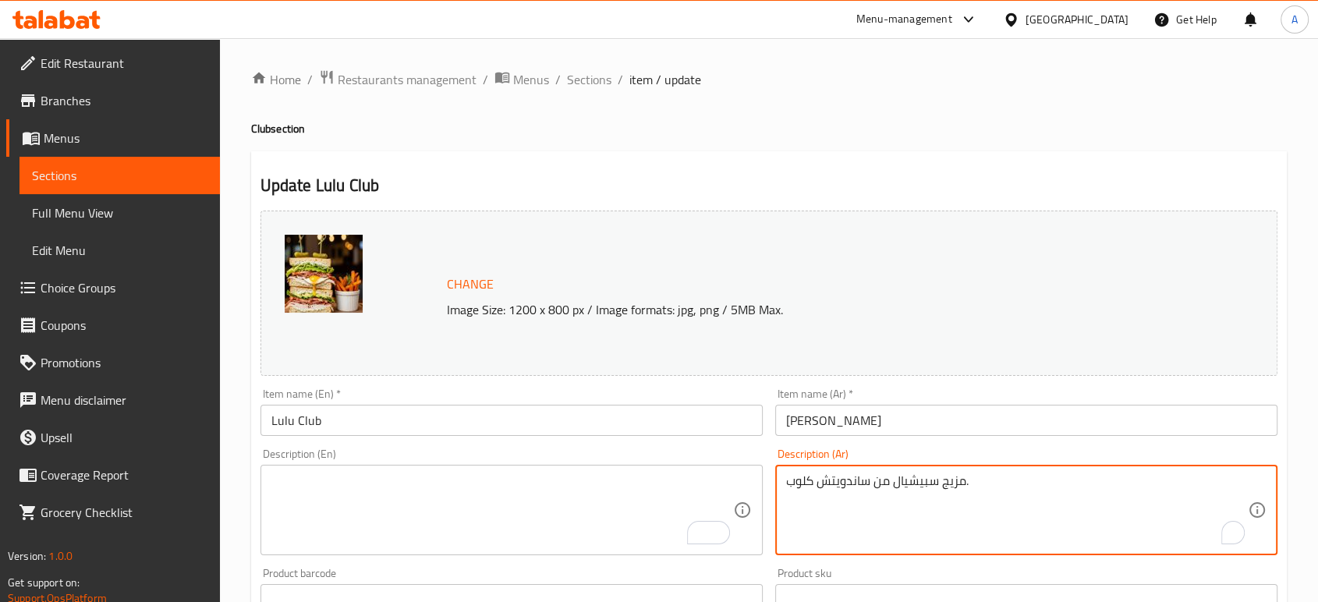
click at [893, 484] on textarea "مزيج سبيشيال من ساندويتش كلوب." at bounding box center [1017, 510] width 462 height 74
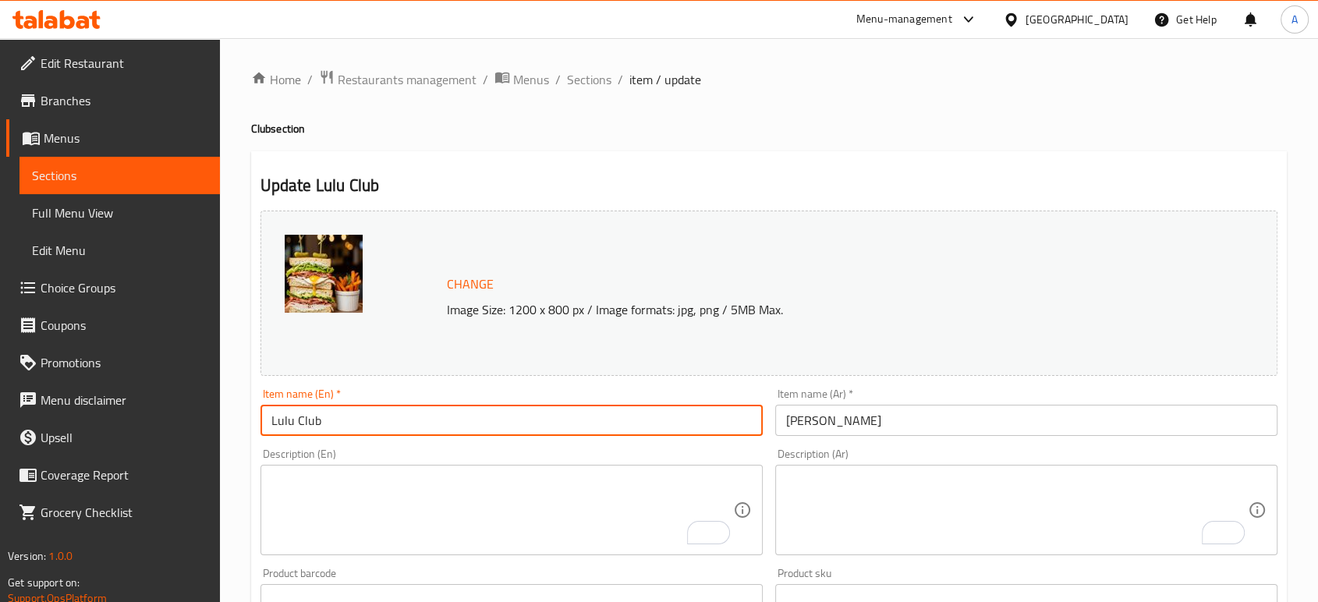
click at [501, 409] on input "Lulu Club" at bounding box center [511, 420] width 502 height 31
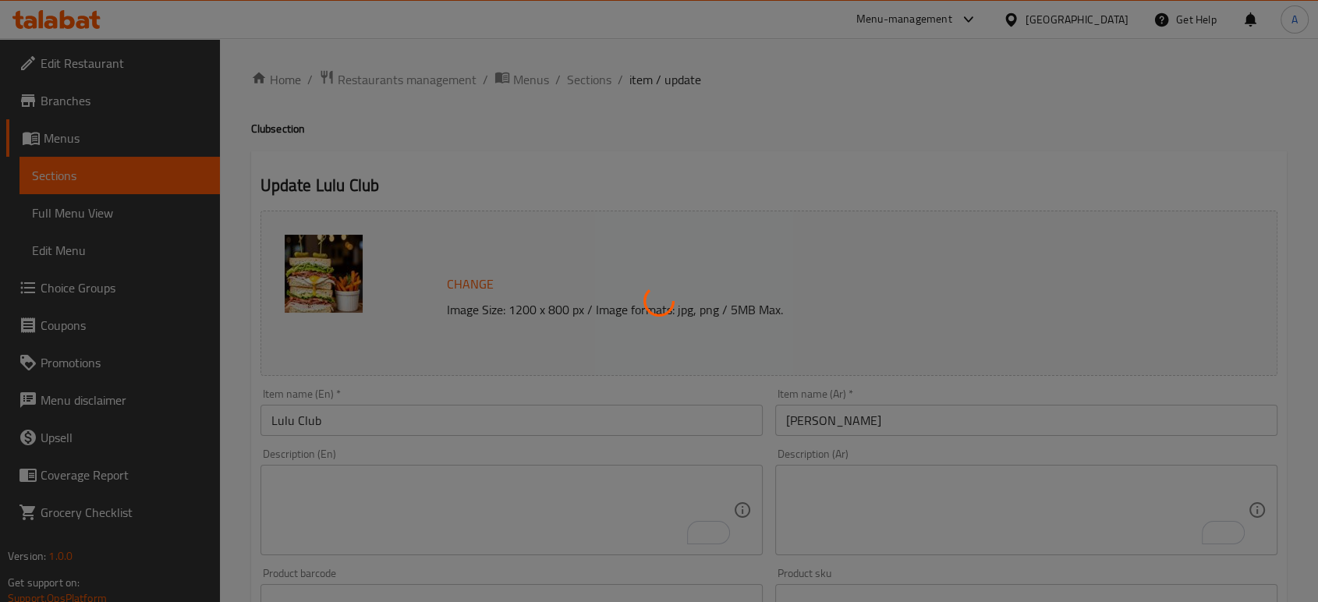
click at [486, 409] on div at bounding box center [659, 301] width 1318 height 602
click at [440, 416] on div at bounding box center [659, 301] width 1318 height 602
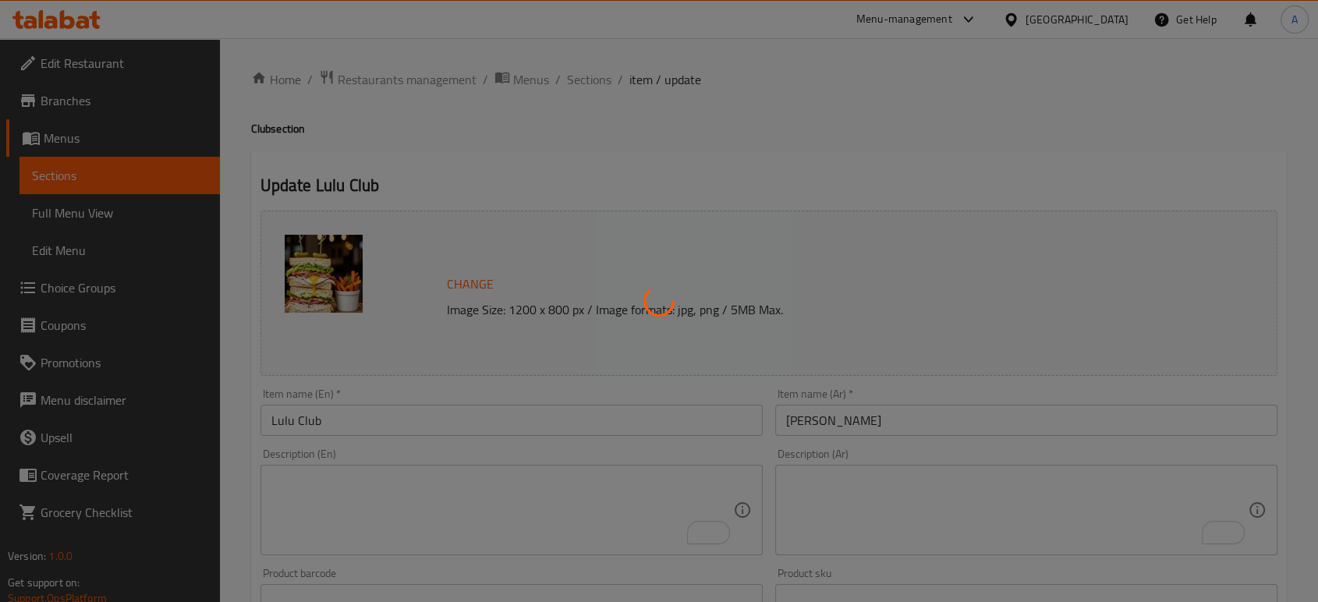
click at [440, 416] on div at bounding box center [659, 301] width 1318 height 602
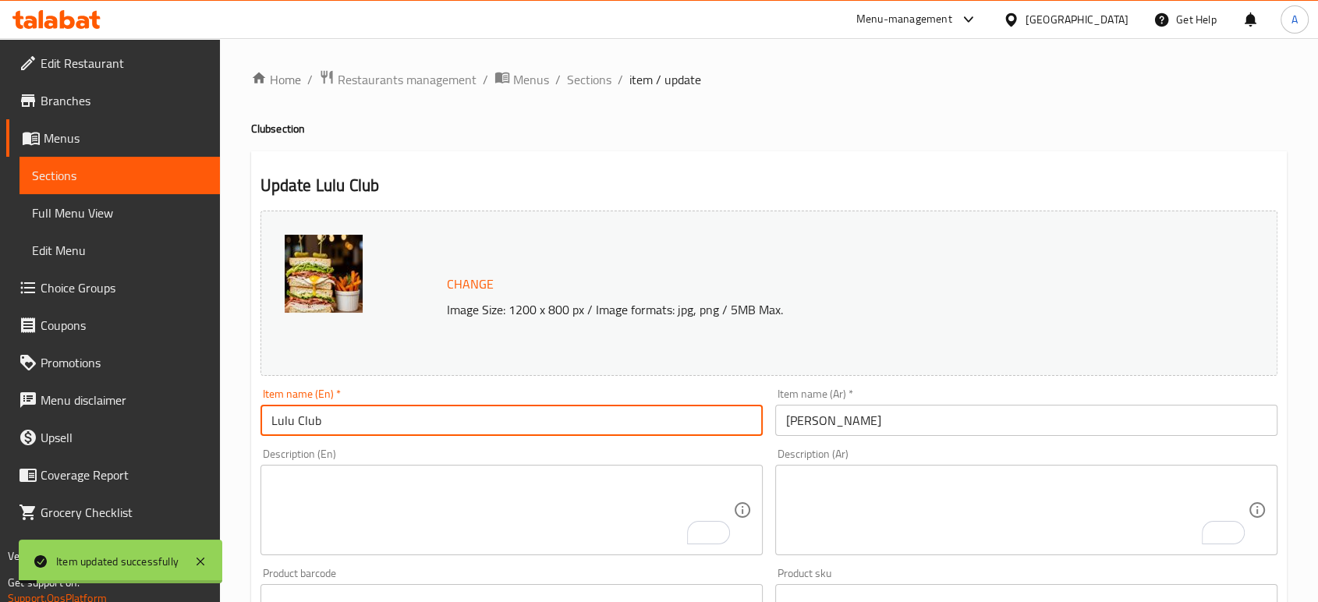
click at [419, 420] on input "Lulu Club" at bounding box center [511, 420] width 502 height 31
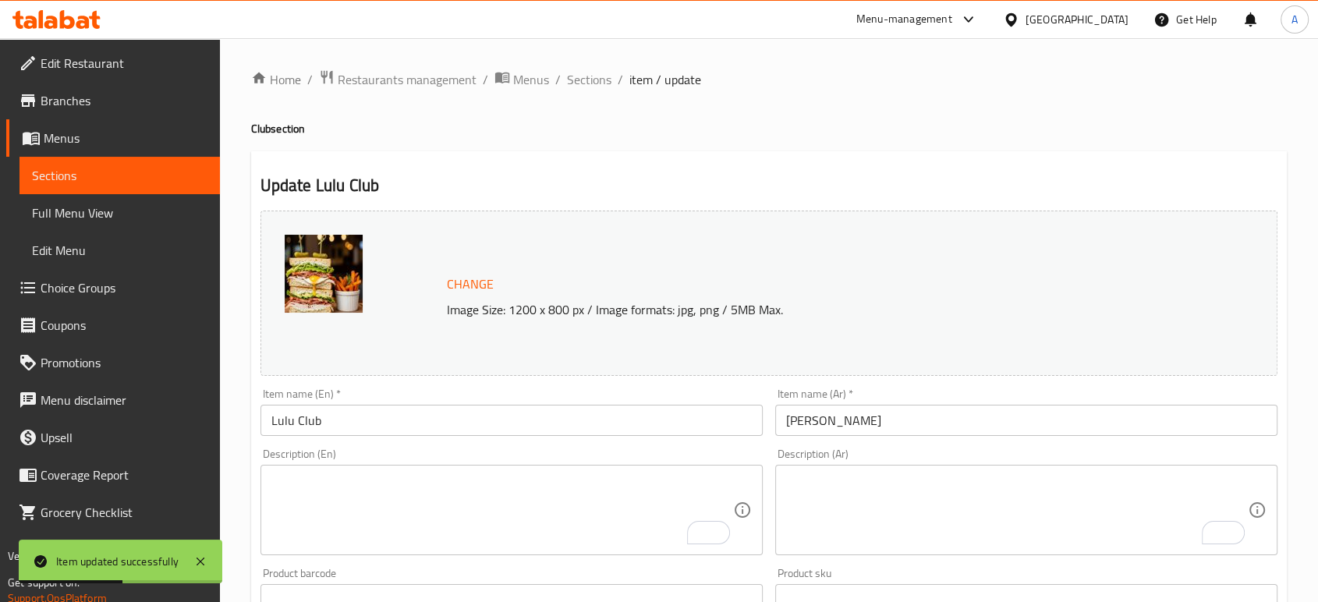
click at [518, 466] on div "Description (En)" at bounding box center [511, 510] width 502 height 90
paste textarea "Turkey breast, lettuce, tomato, mayonnaise and white bread"
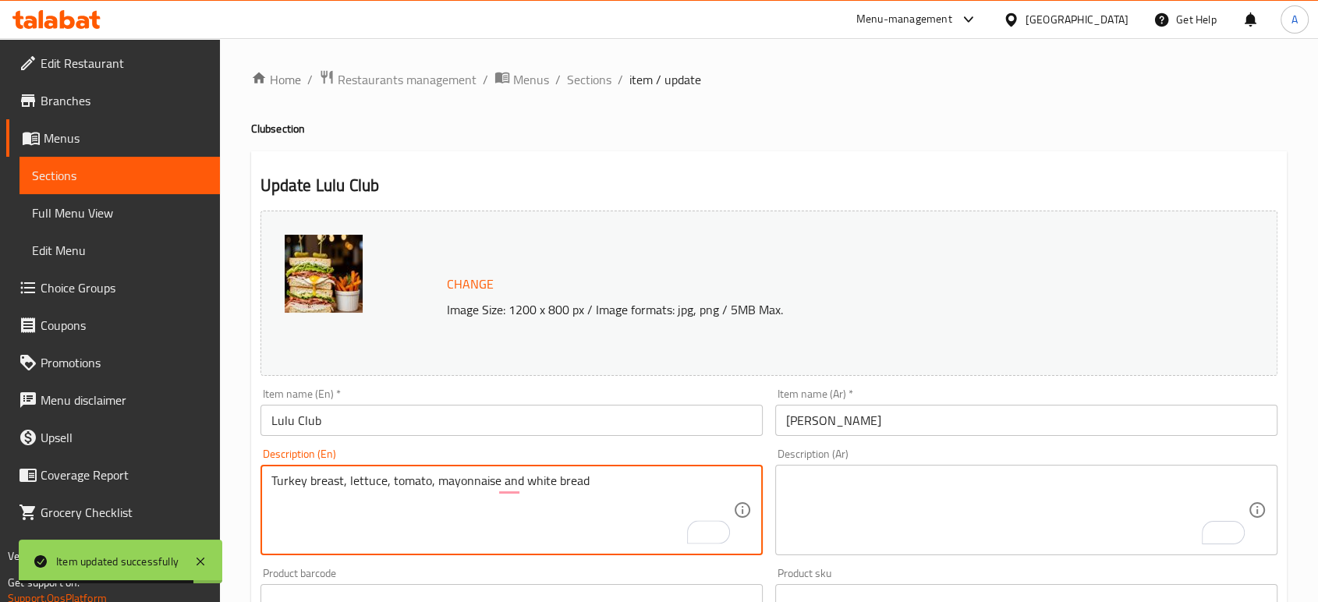
type textarea "Turkey breast, lettuce, tomato, mayonnaise and white bread"
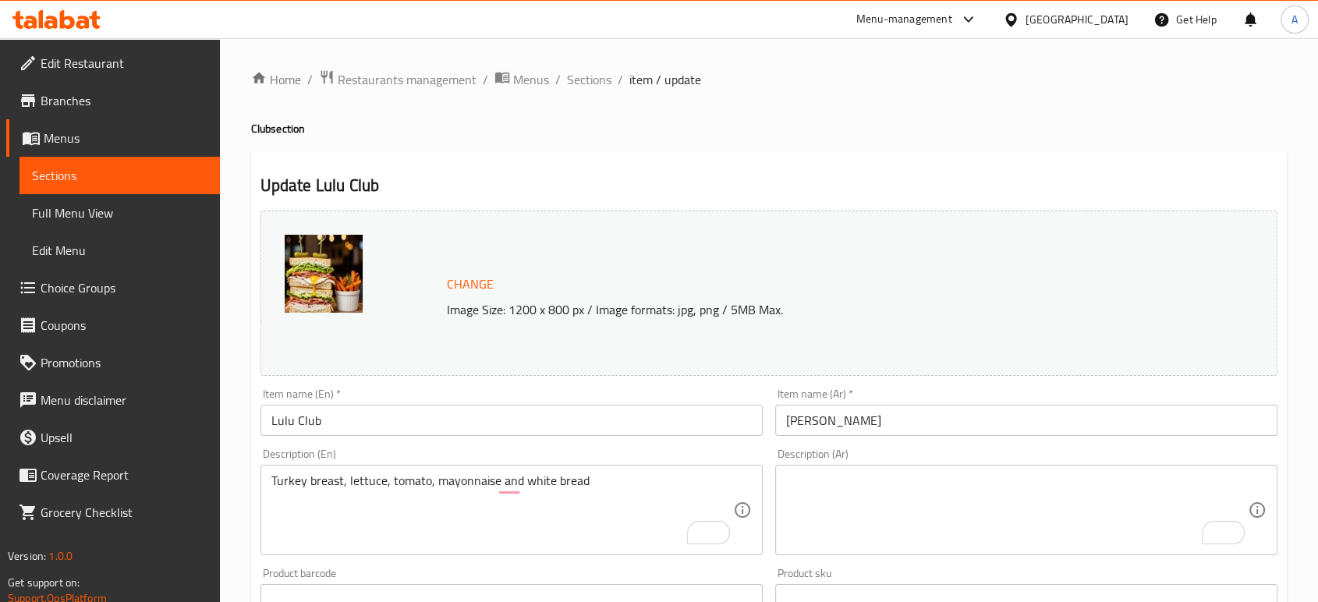
click at [893, 468] on div "Description (Ar)" at bounding box center [1026, 510] width 502 height 90
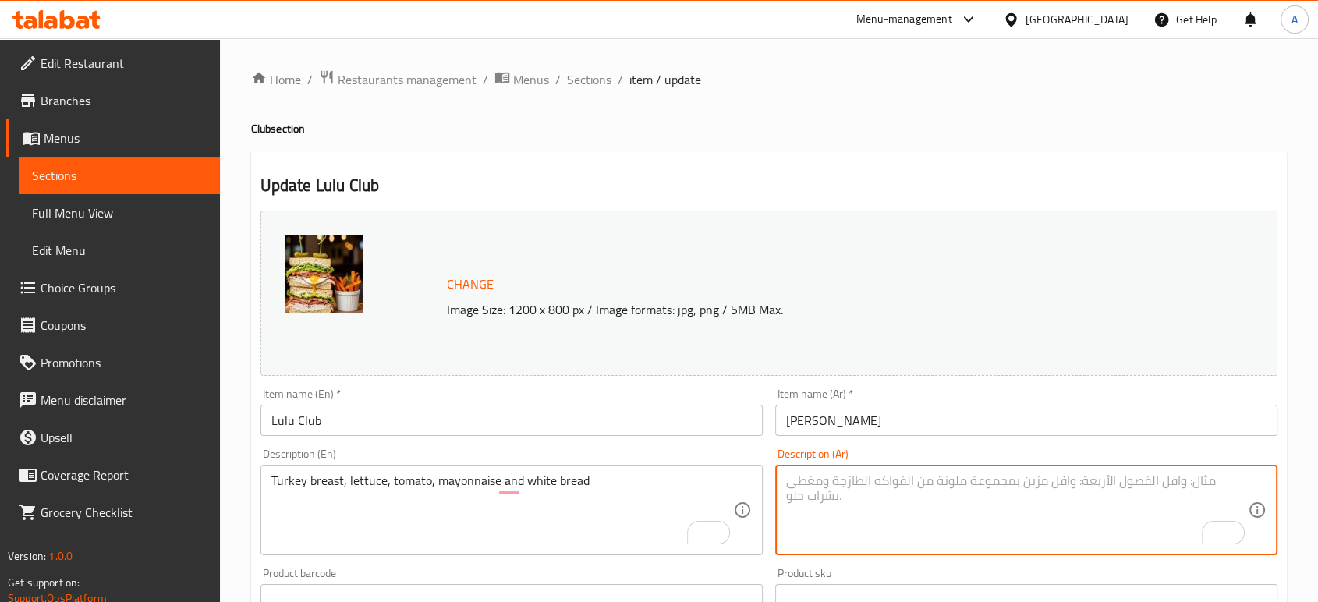
click at [886, 497] on textarea "To enrich screen reader interactions, please activate Accessibility in Grammarl…" at bounding box center [1017, 510] width 462 height 74
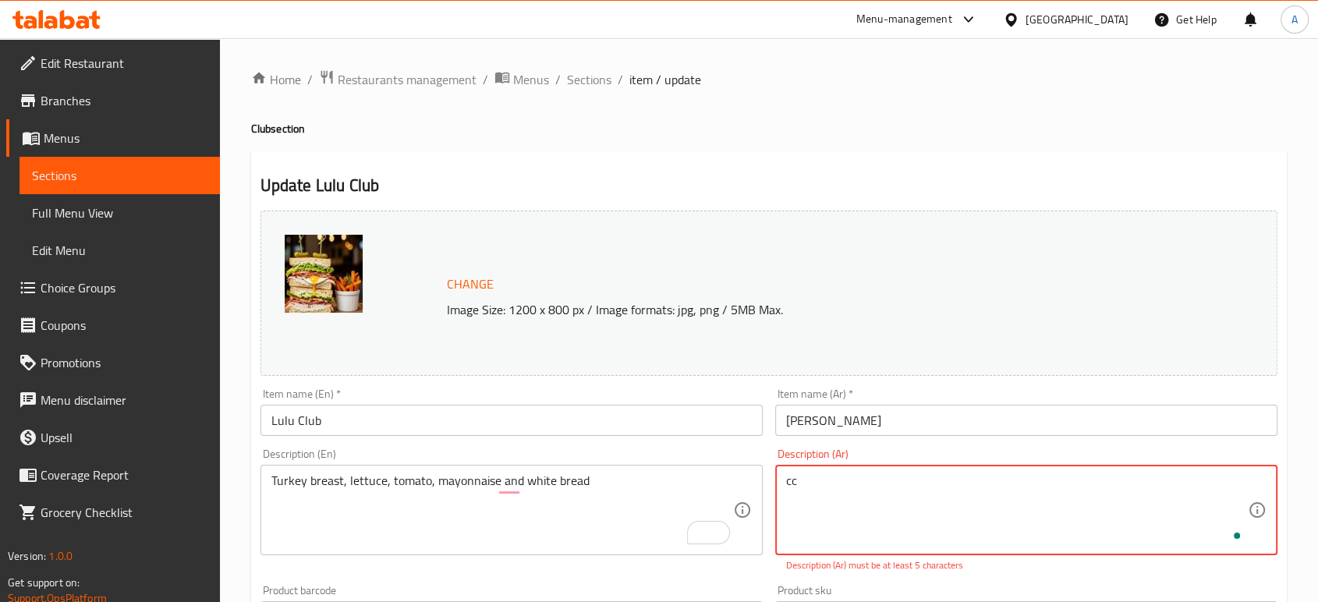
type textarea "c"
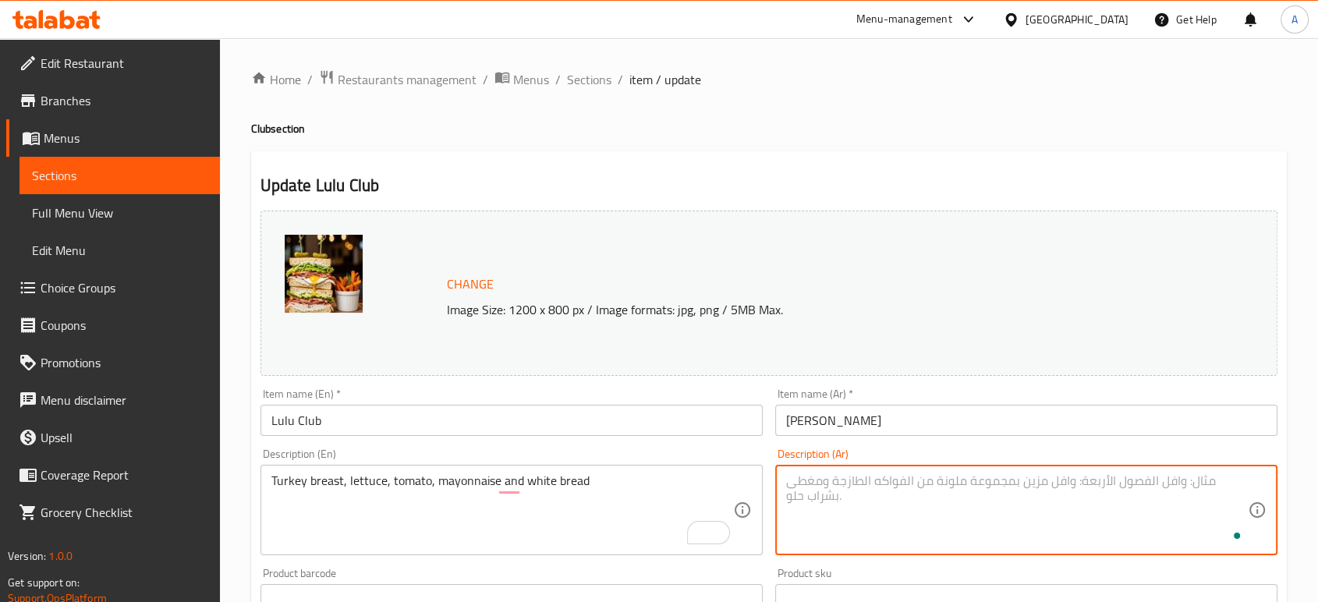
paste textarea "صدر ديك رومي، خس، طماطم، مايونيز و خبز أبيض"
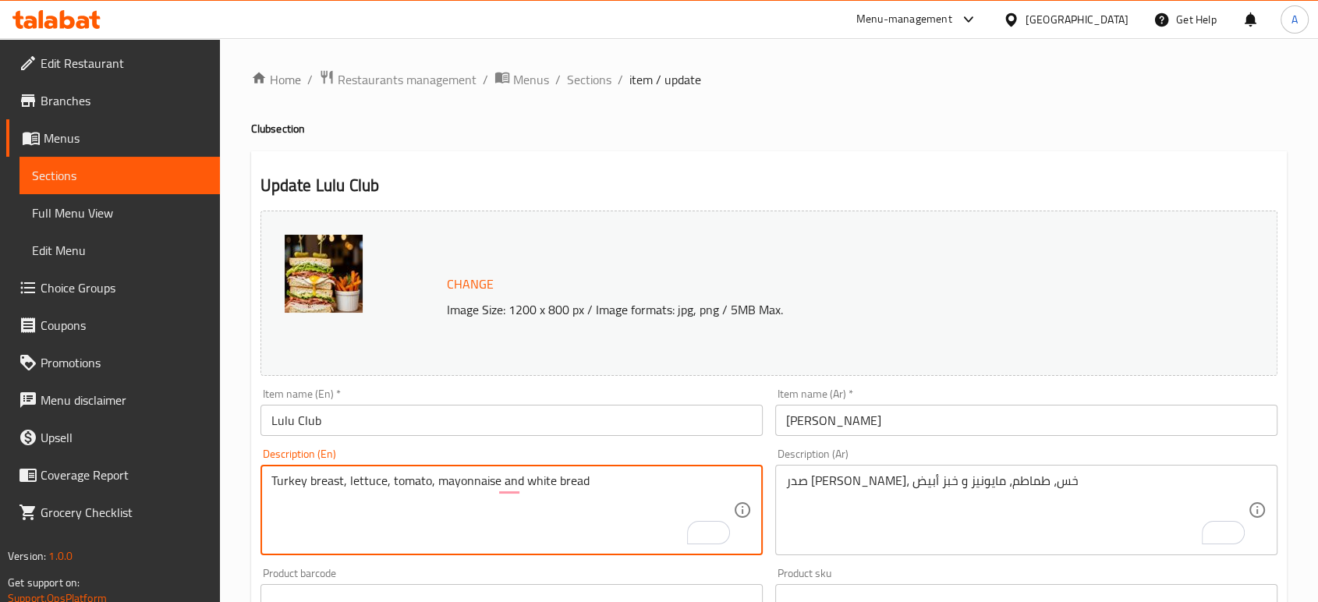
click at [293, 479] on textarea "Turkey breast, lettuce, tomato, mayonnaise and white bread" at bounding box center [502, 510] width 462 height 74
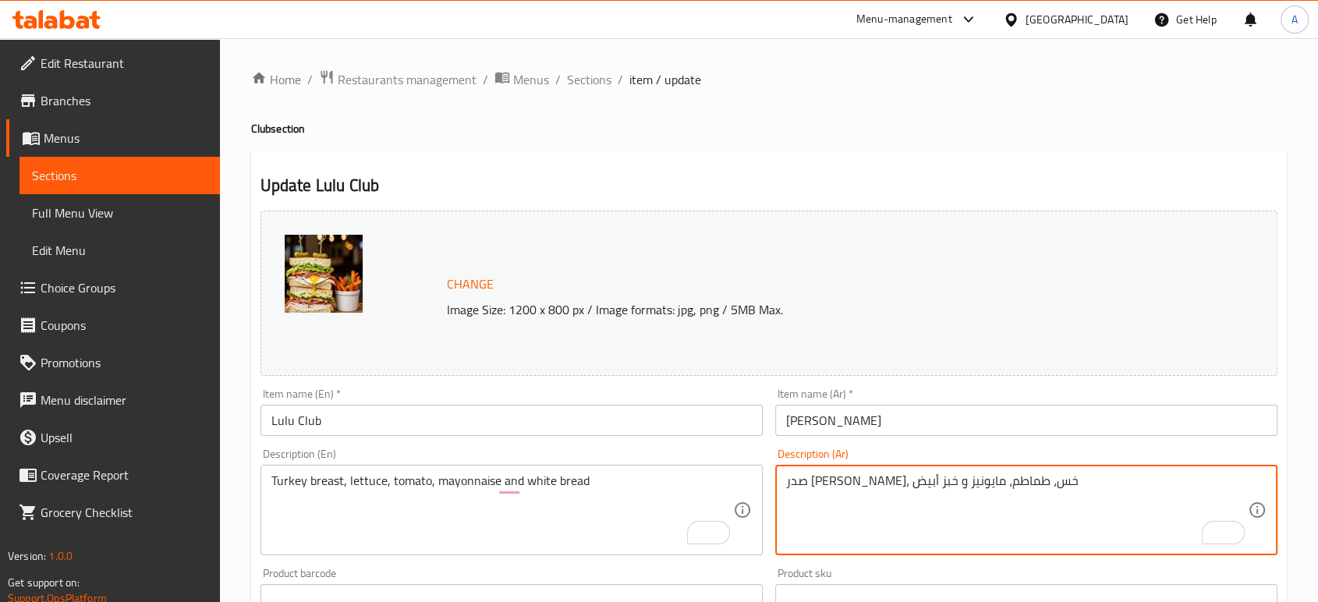
drag, startPoint x: 1007, startPoint y: 482, endPoint x: 982, endPoint y: 482, distance: 24.9
click at [960, 479] on textarea "صدر ديك رومي، خس، طماطم، مايونيز و خبز أبيض" at bounding box center [1017, 510] width 462 height 74
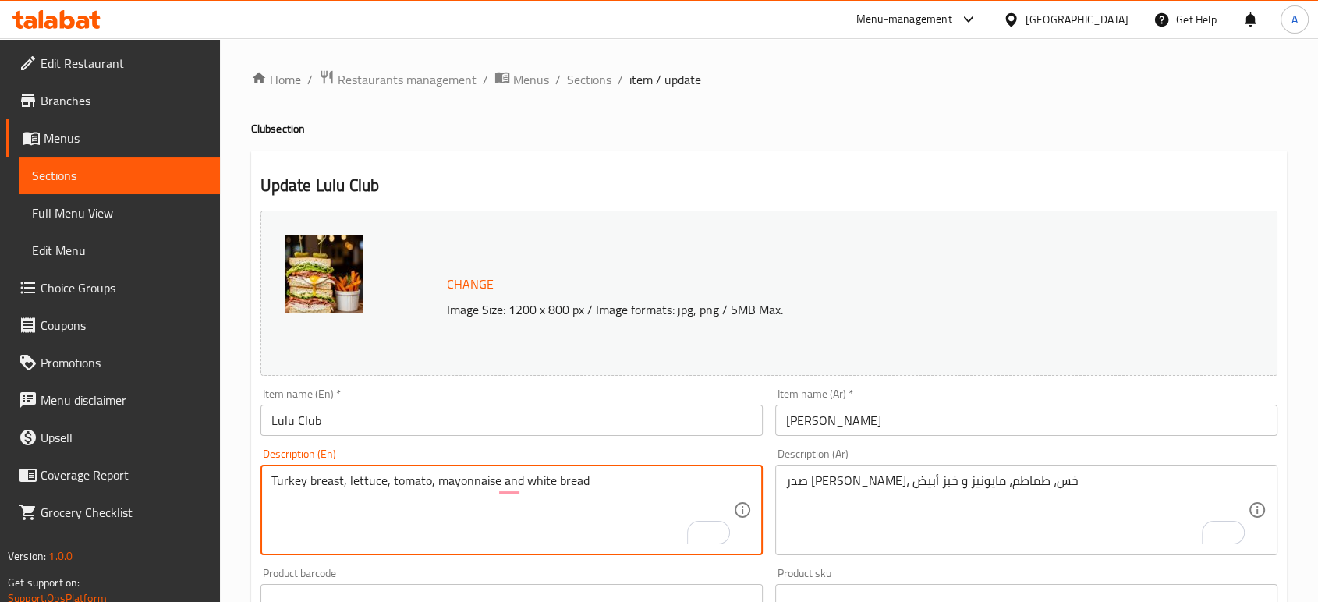
click at [293, 486] on textarea "Turkey breast, lettuce, tomato, mayonnaise and white bread" at bounding box center [502, 510] width 462 height 74
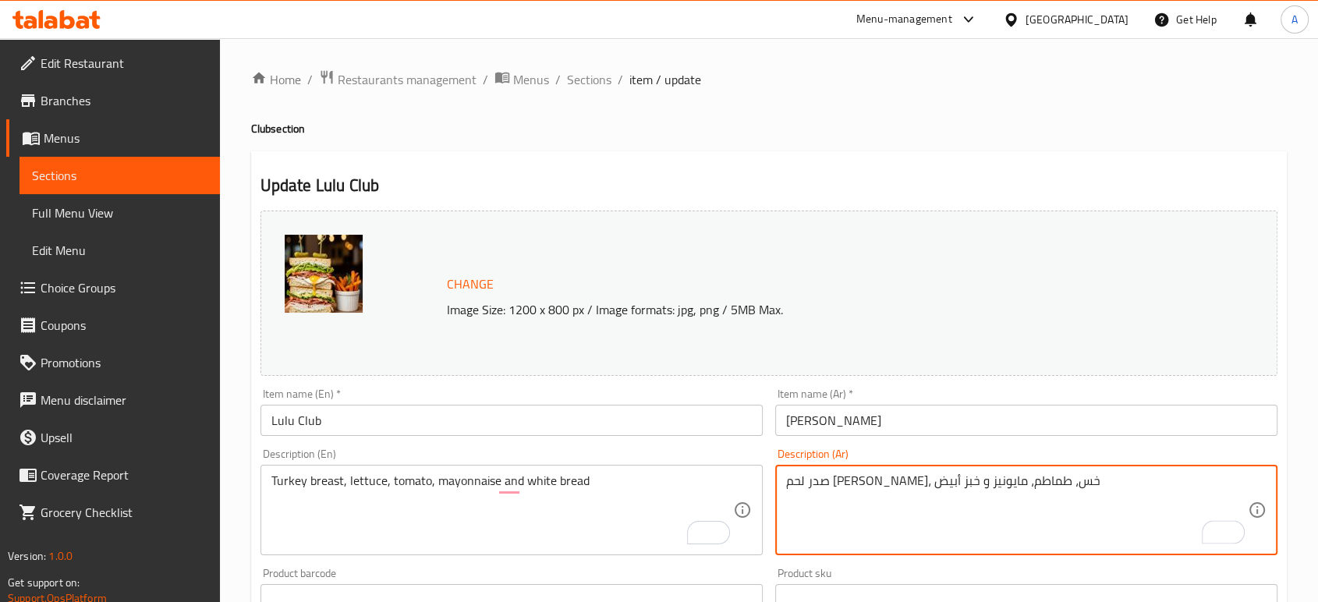
type textarea "صدر لحم ديك رومي، خس، طماطم، مايونيز و خبز أبيض"
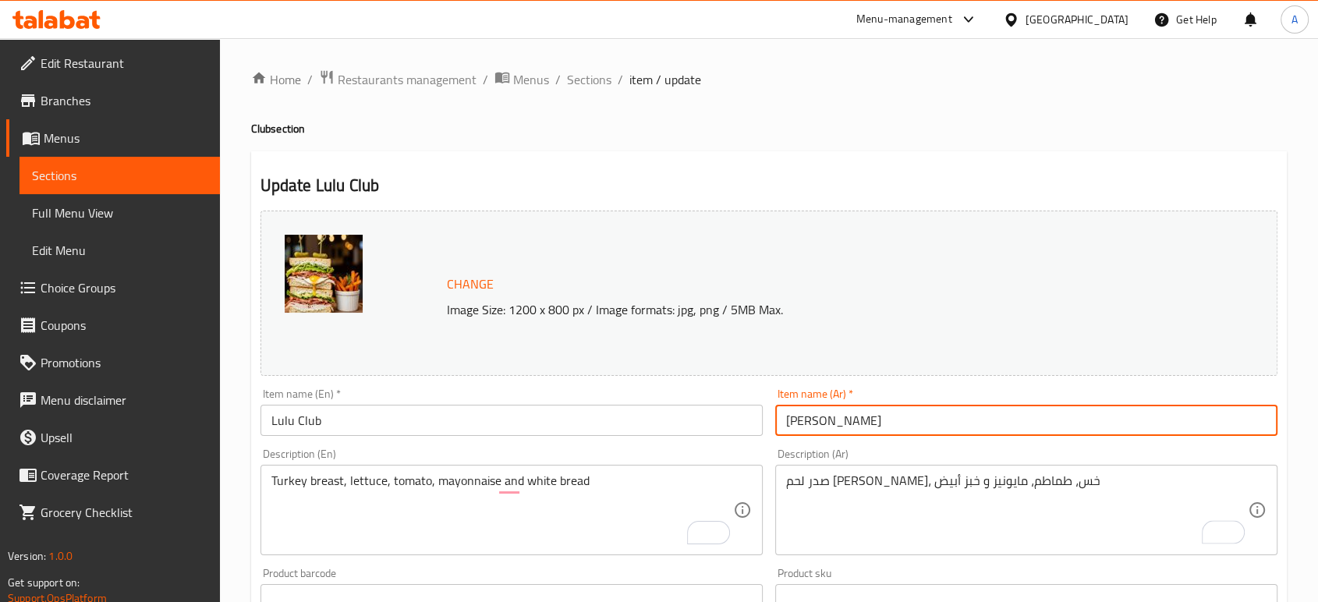
click at [940, 410] on input "كلوب لولو" at bounding box center [1026, 420] width 502 height 31
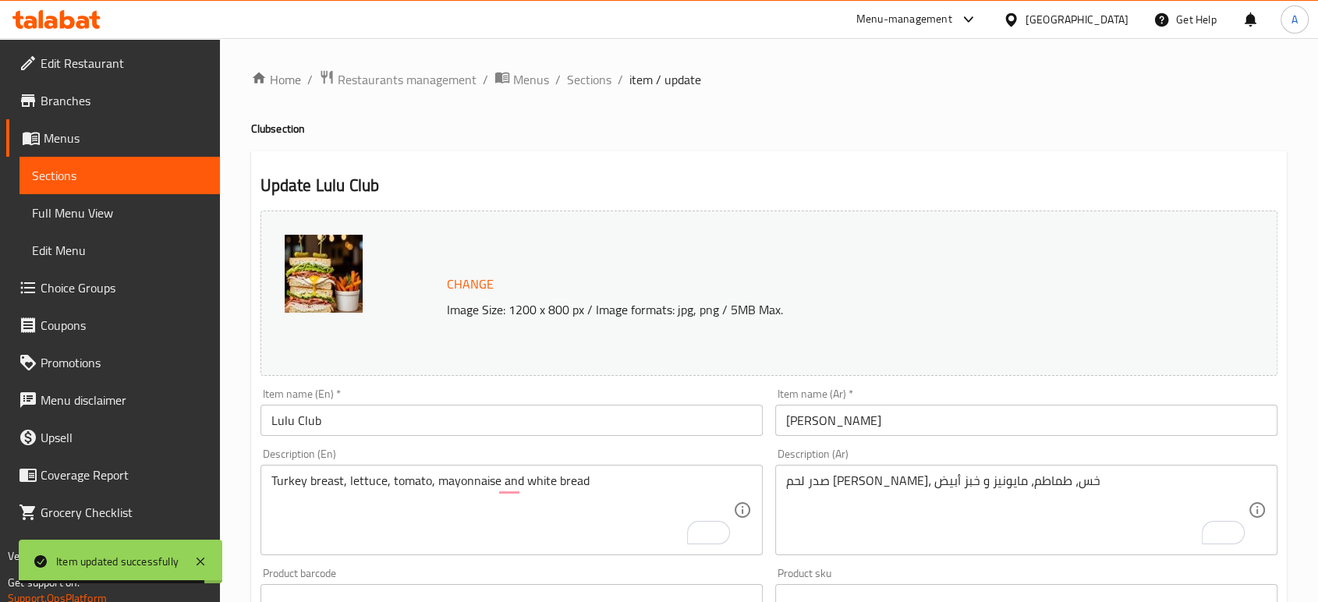
click at [586, 91] on div "Home / Restaurants management / Menus / Sections / item / update Club section U…" at bounding box center [768, 581] width 1035 height 1024
click at [584, 80] on span "Sections" at bounding box center [589, 79] width 44 height 19
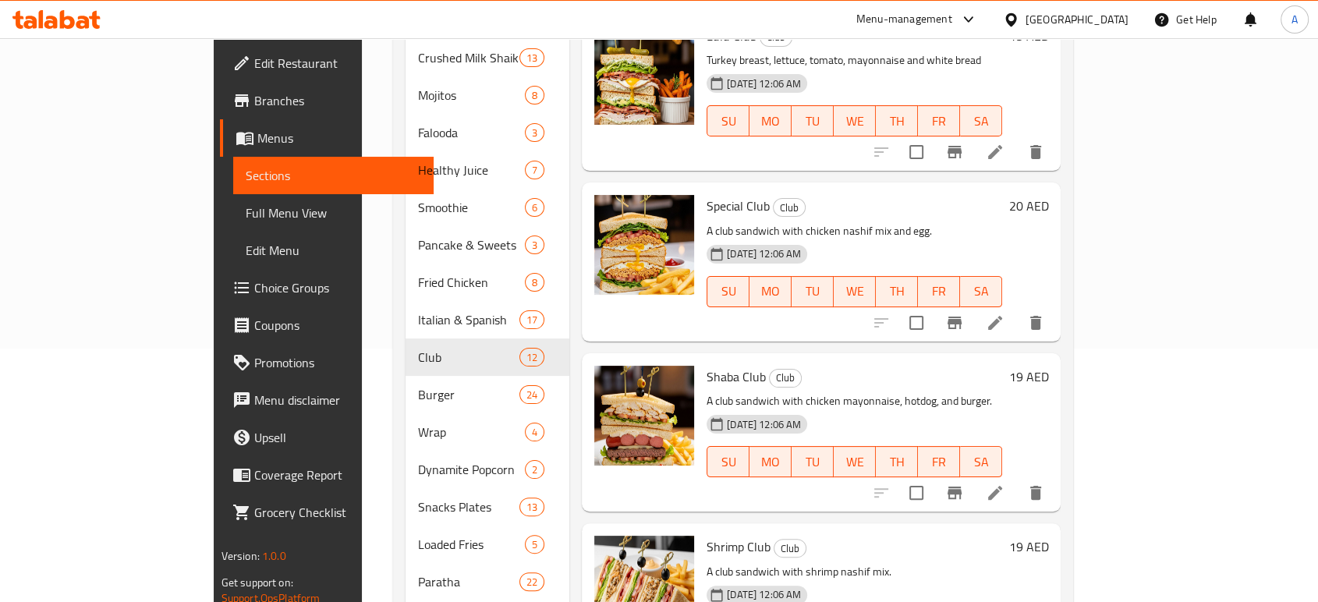
scroll to position [256, 0]
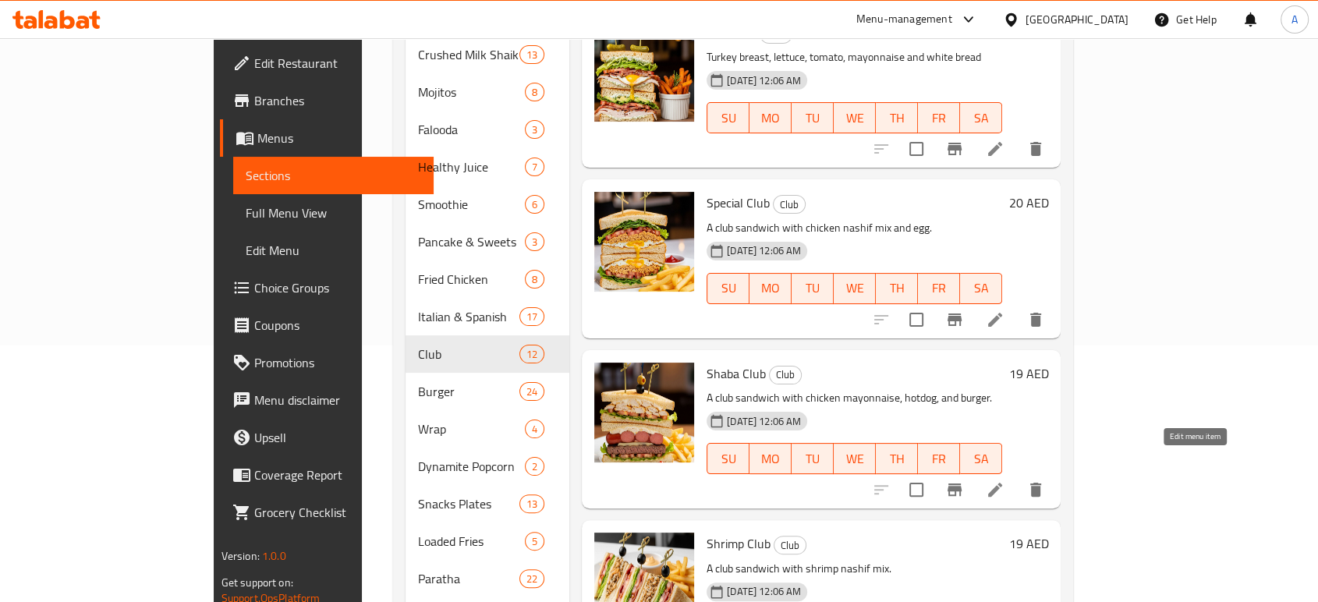
click at [1004, 480] on icon at bounding box center [994, 489] width 19 height 19
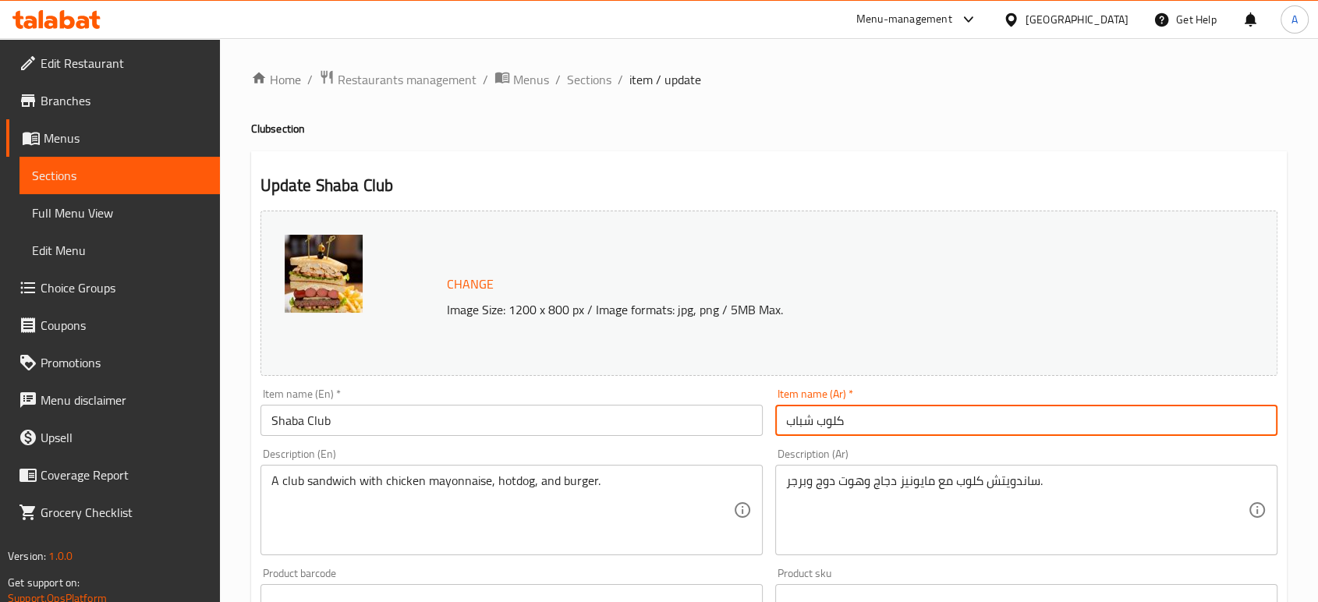
click at [801, 414] on input "كلوب شباب" at bounding box center [1026, 420] width 502 height 31
paste input "با"
type input "كلوب شابا"
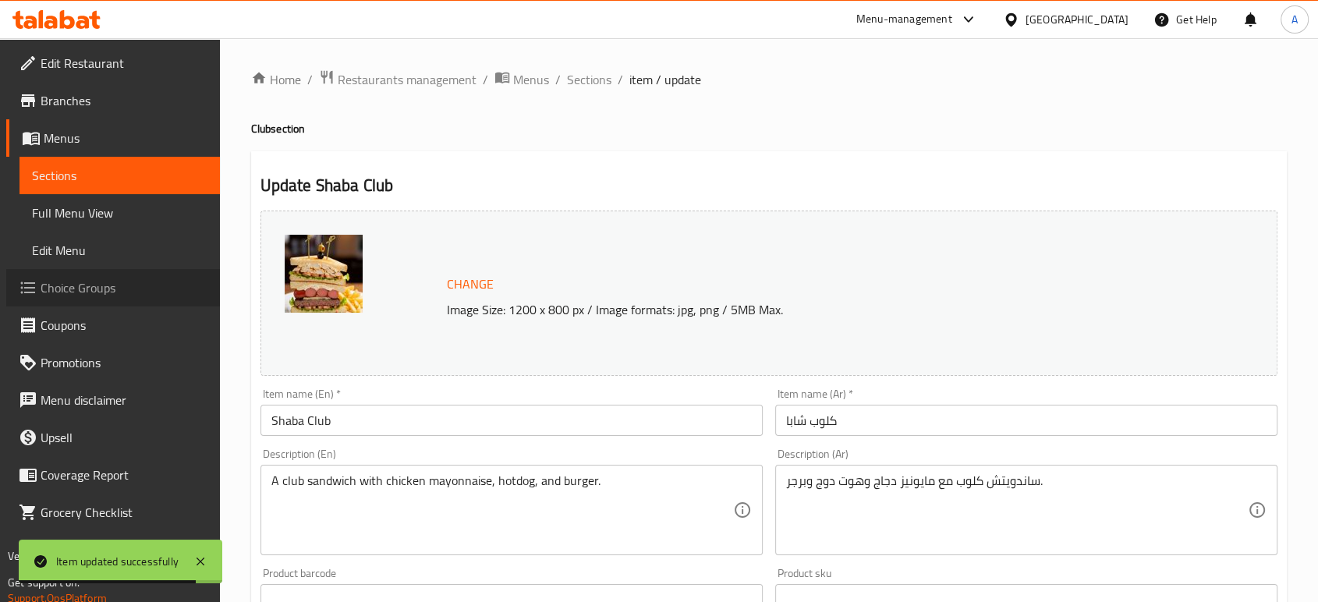
click at [136, 285] on span "Choice Groups" at bounding box center [124, 287] width 167 height 19
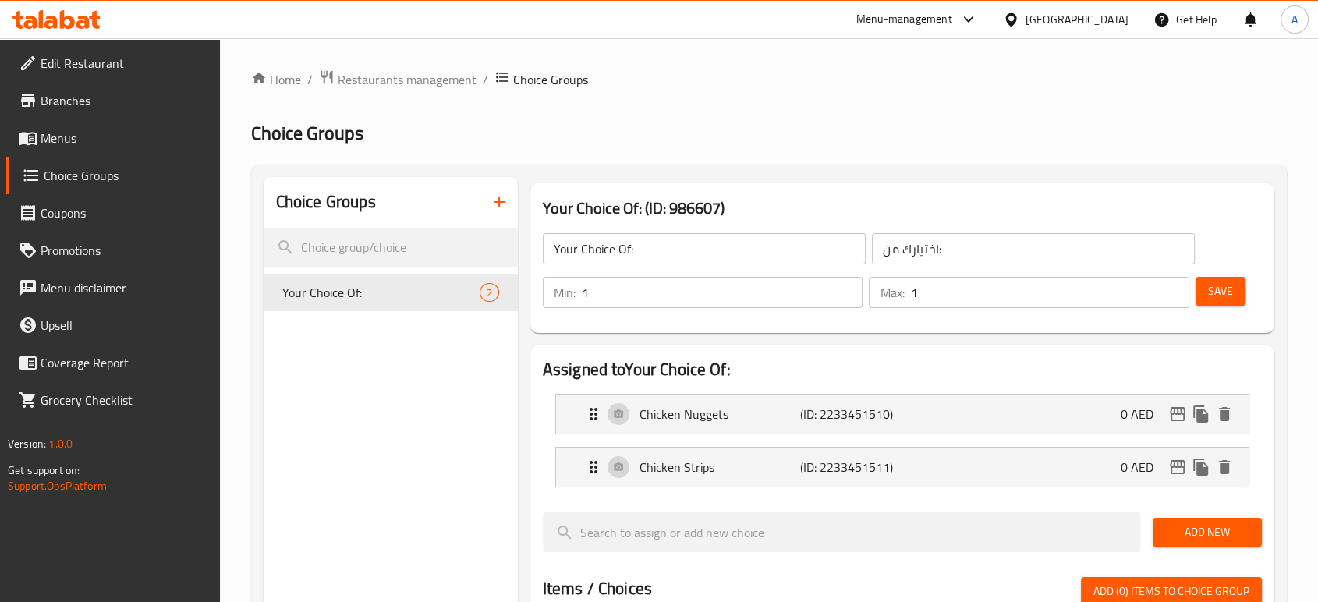
click at [816, 80] on ol "Home / Restaurants management / Choice Groups" at bounding box center [768, 79] width 1035 height 20
click at [510, 199] on button "button" at bounding box center [498, 201] width 37 height 37
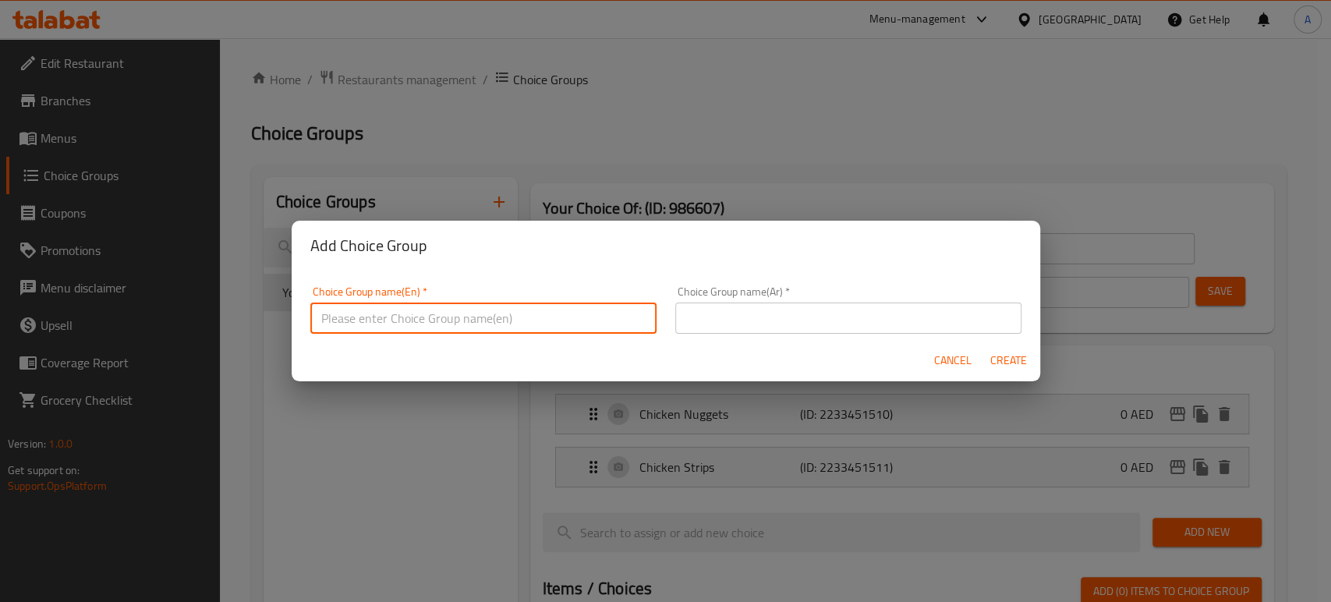
click at [465, 317] on input "text" at bounding box center [483, 317] width 346 height 31
type input "Your Choice Of:"
click at [736, 317] on input "text" at bounding box center [848, 317] width 346 height 31
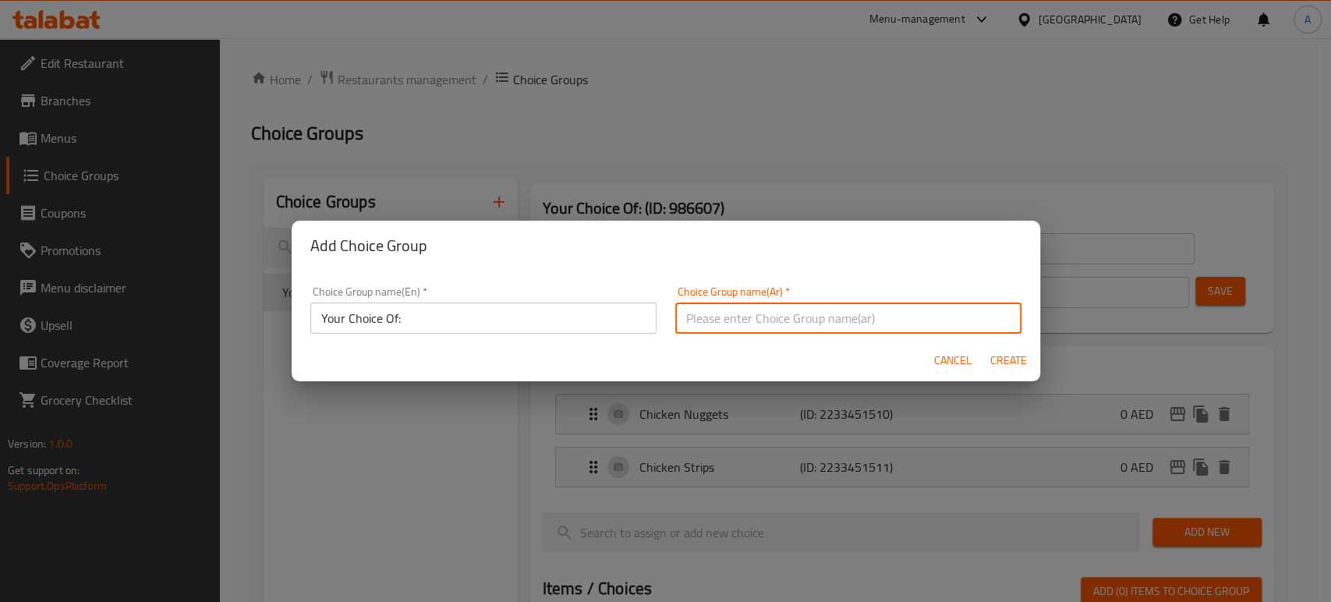
type input "اختيارك من:"
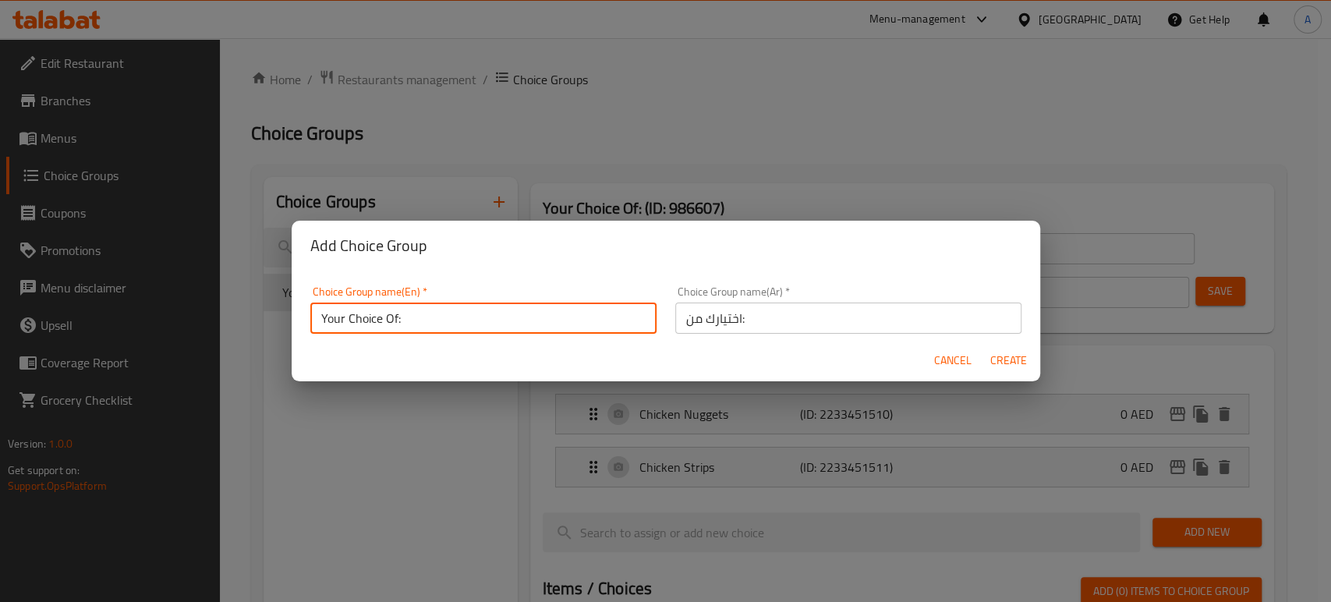
drag, startPoint x: 390, startPoint y: 322, endPoint x: 383, endPoint y: 315, distance: 9.9
click at [383, 315] on input "Your Choice Of:" at bounding box center [483, 317] width 346 height 31
type input "Your Choice of:"
click at [984, 346] on button "Create" at bounding box center [1009, 360] width 50 height 29
type input "Your Choice of:"
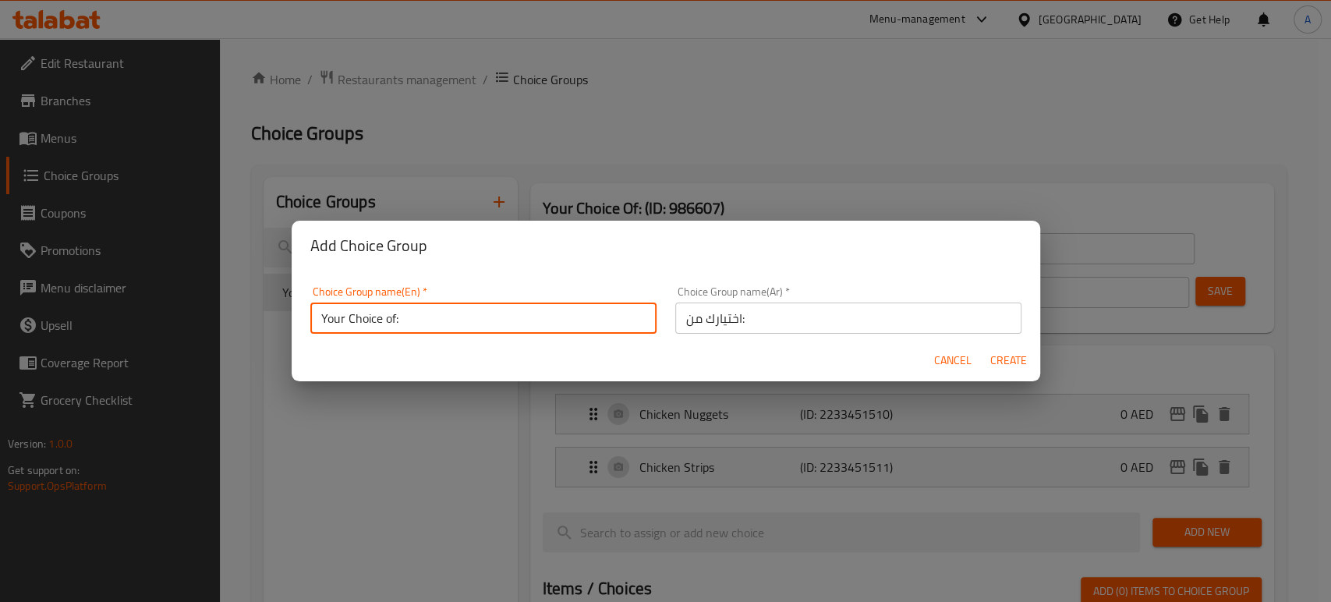
type input "0"
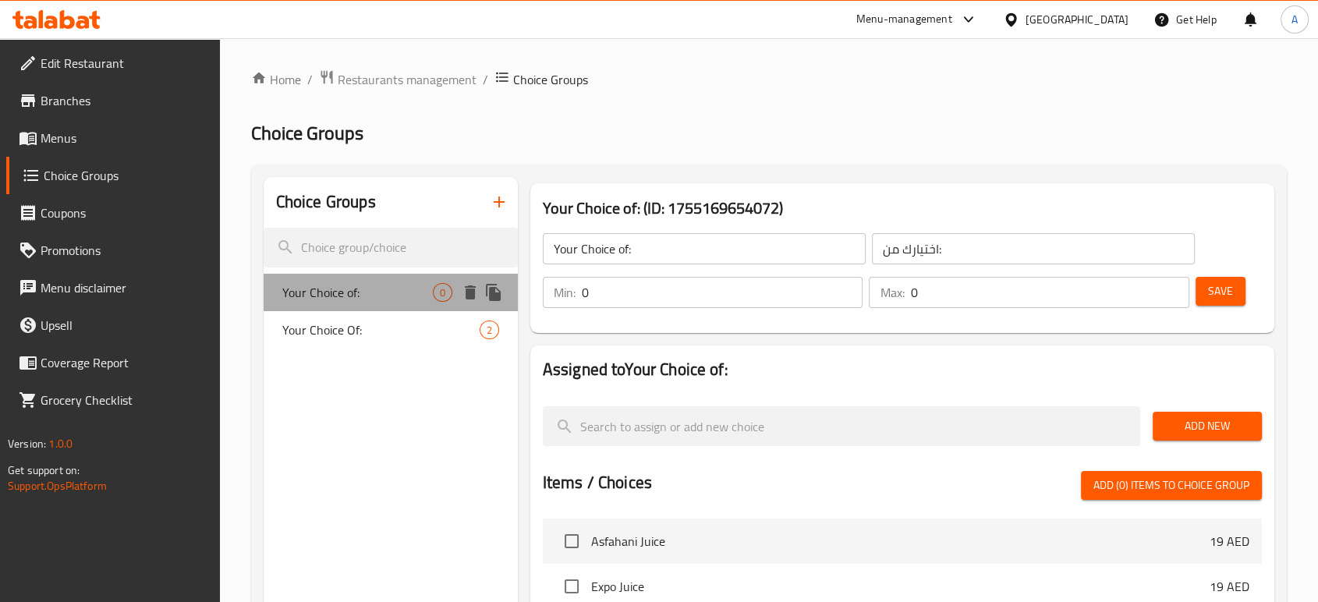
click at [411, 291] on span "Your Choice of:" at bounding box center [357, 292] width 150 height 19
click at [729, 299] on input "0" at bounding box center [722, 292] width 281 height 31
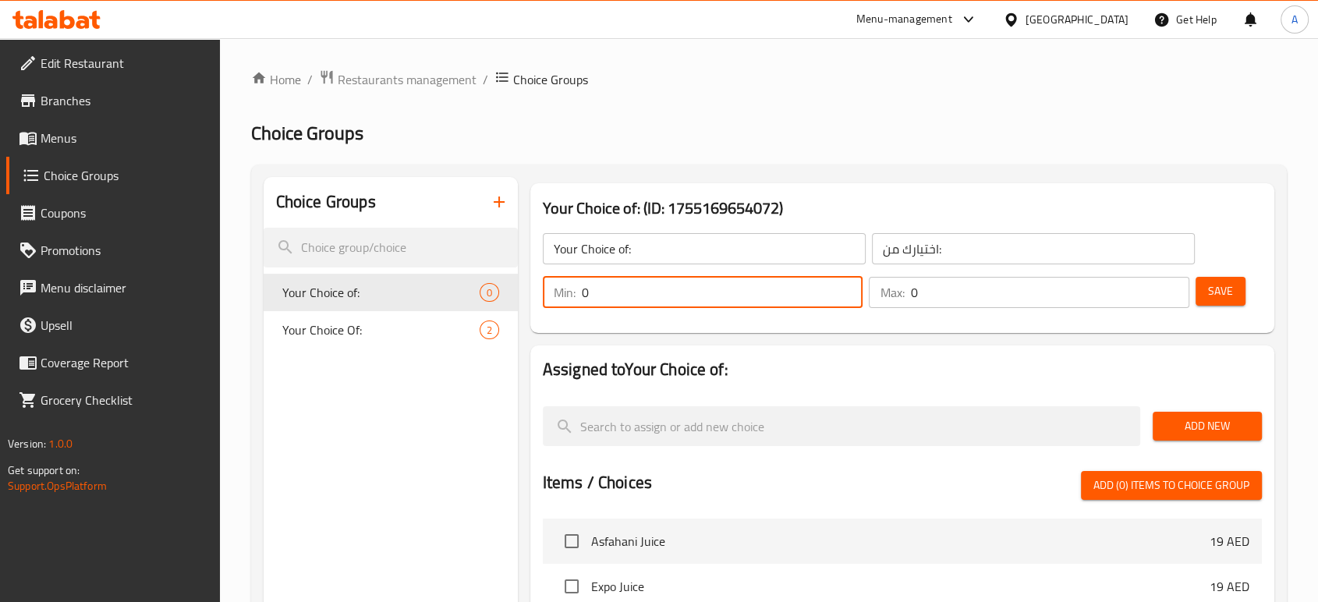
click at [729, 299] on input "0" at bounding box center [722, 292] width 281 height 31
type input "1"
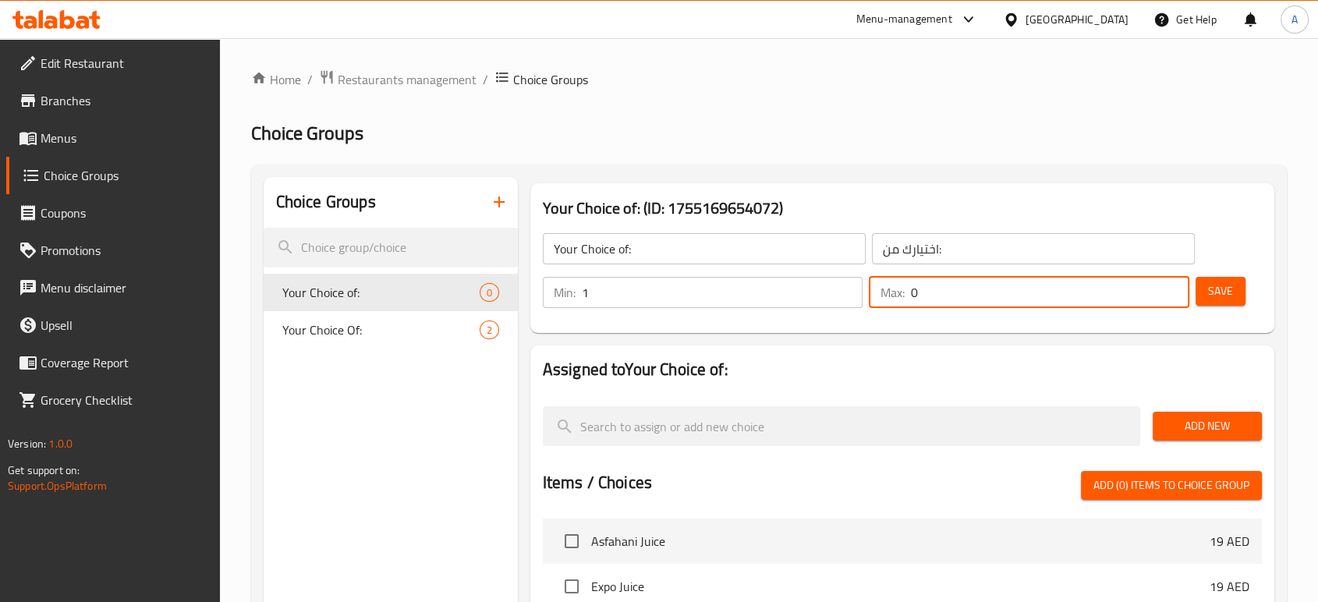
drag, startPoint x: 921, startPoint y: 292, endPoint x: 911, endPoint y: 295, distance: 10.1
click at [913, 293] on input "0" at bounding box center [1049, 292] width 279 height 31
type input "1"
click at [1250, 282] on div "Save" at bounding box center [1222, 292] width 60 height 37
click at [1230, 288] on span "Save" at bounding box center [1220, 290] width 25 height 19
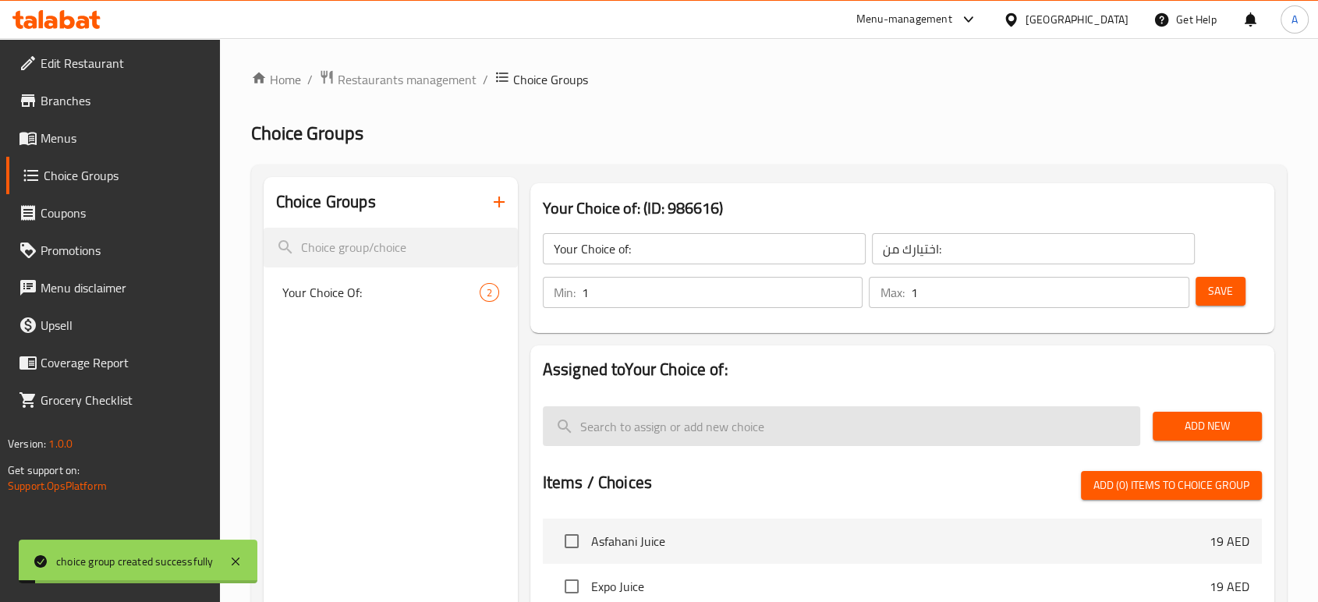
click at [744, 430] on input "search" at bounding box center [841, 426] width 597 height 40
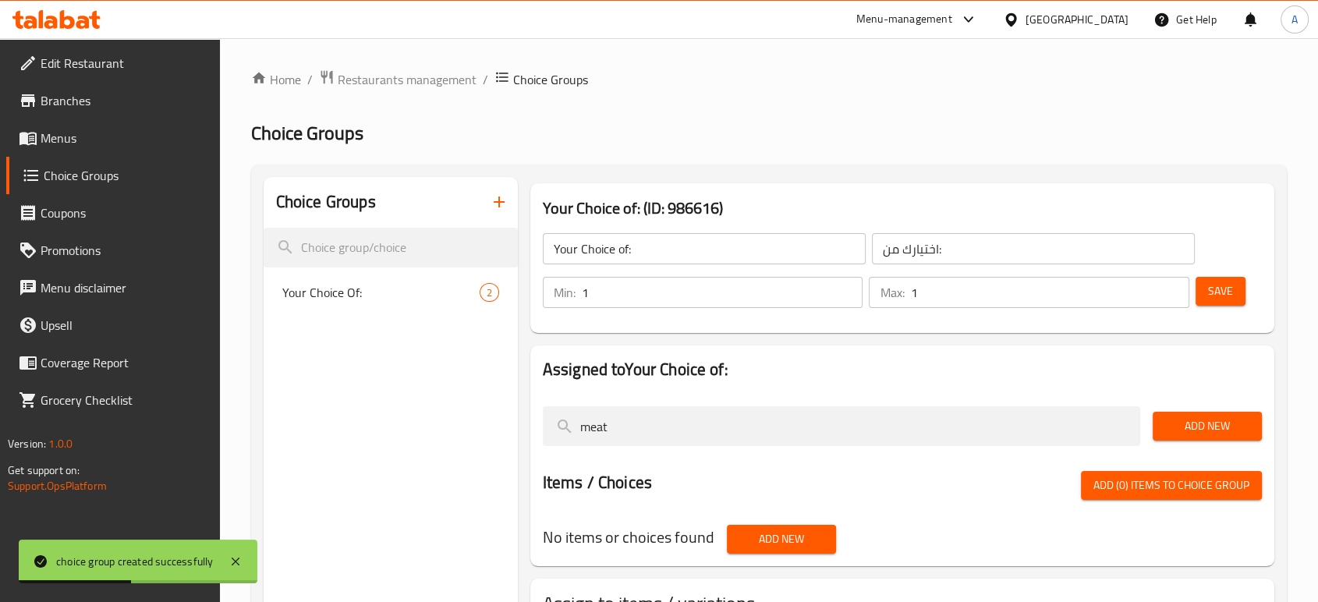
type input "meat"
click at [1179, 423] on span "Add New" at bounding box center [1207, 425] width 84 height 19
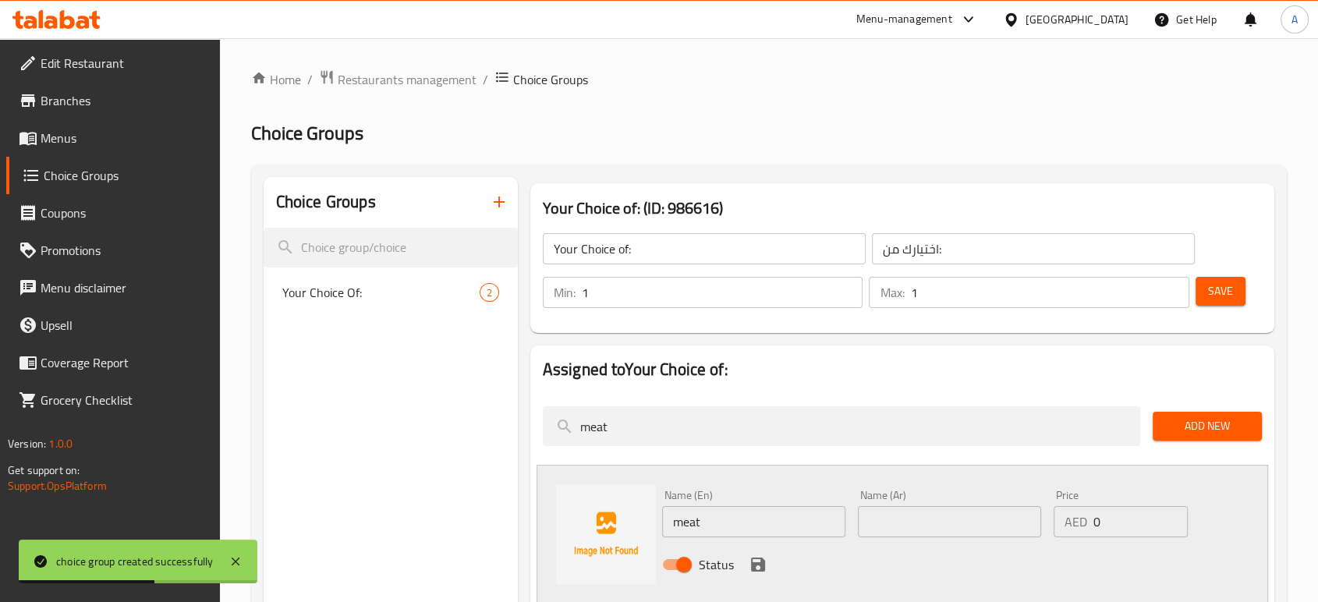
click at [923, 532] on input "text" at bounding box center [949, 521] width 183 height 31
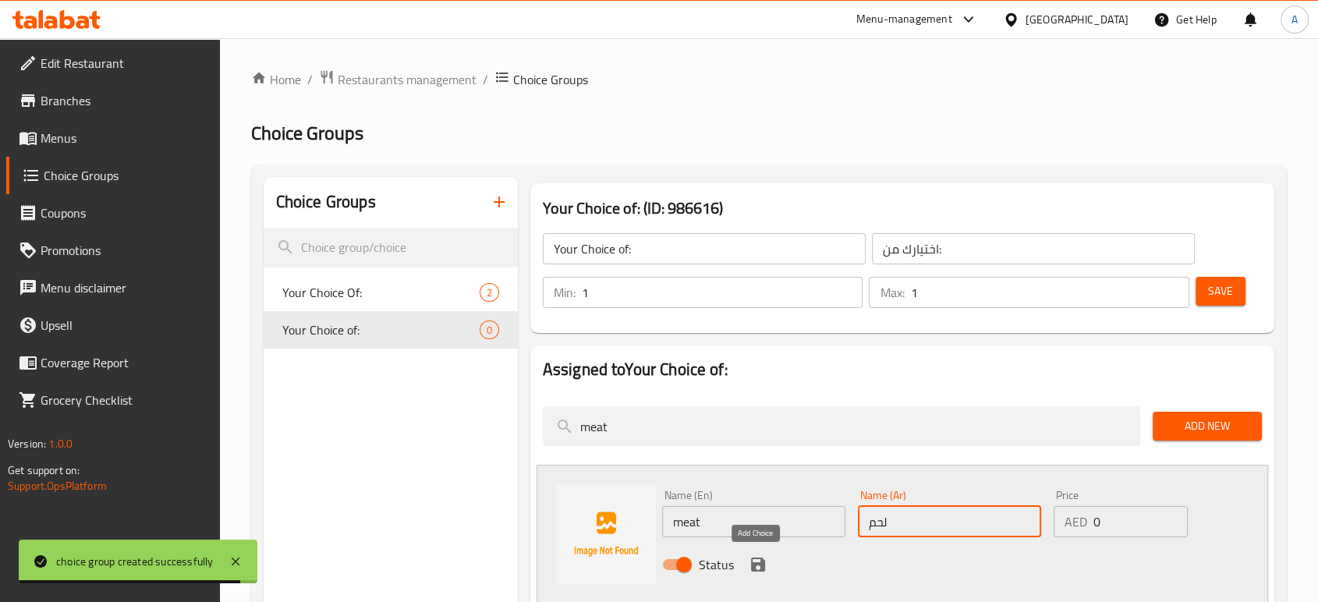
type input "لحم"
click at [755, 563] on icon "save" at bounding box center [758, 564] width 14 height 14
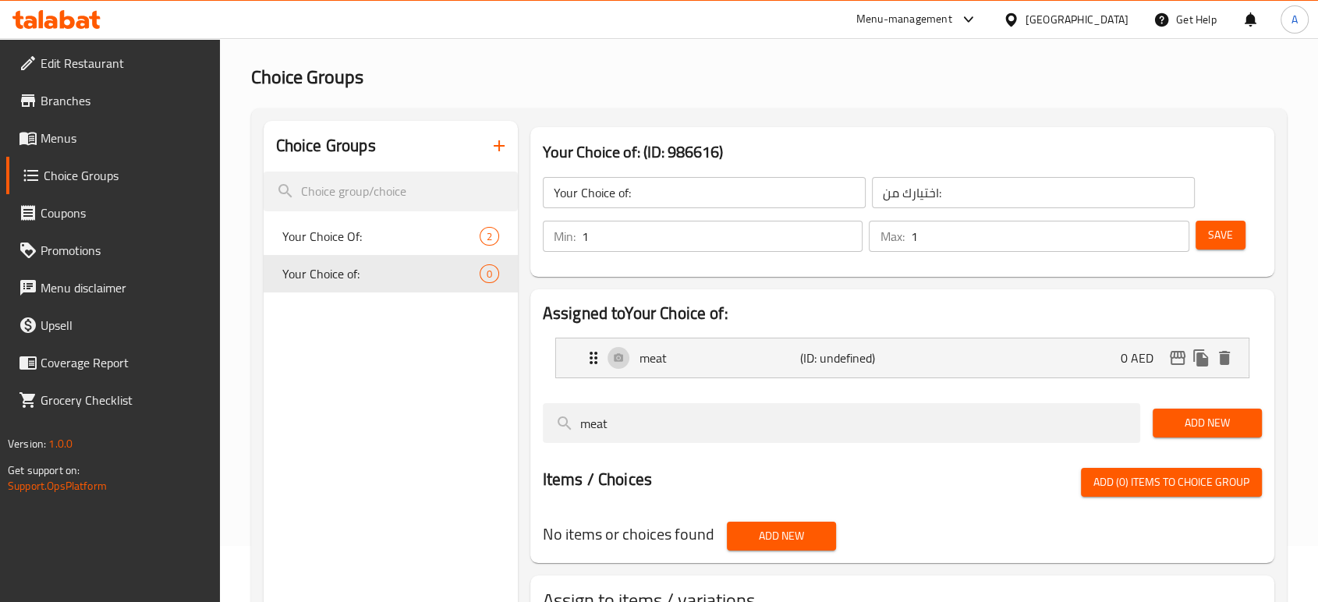
scroll to position [87, 0]
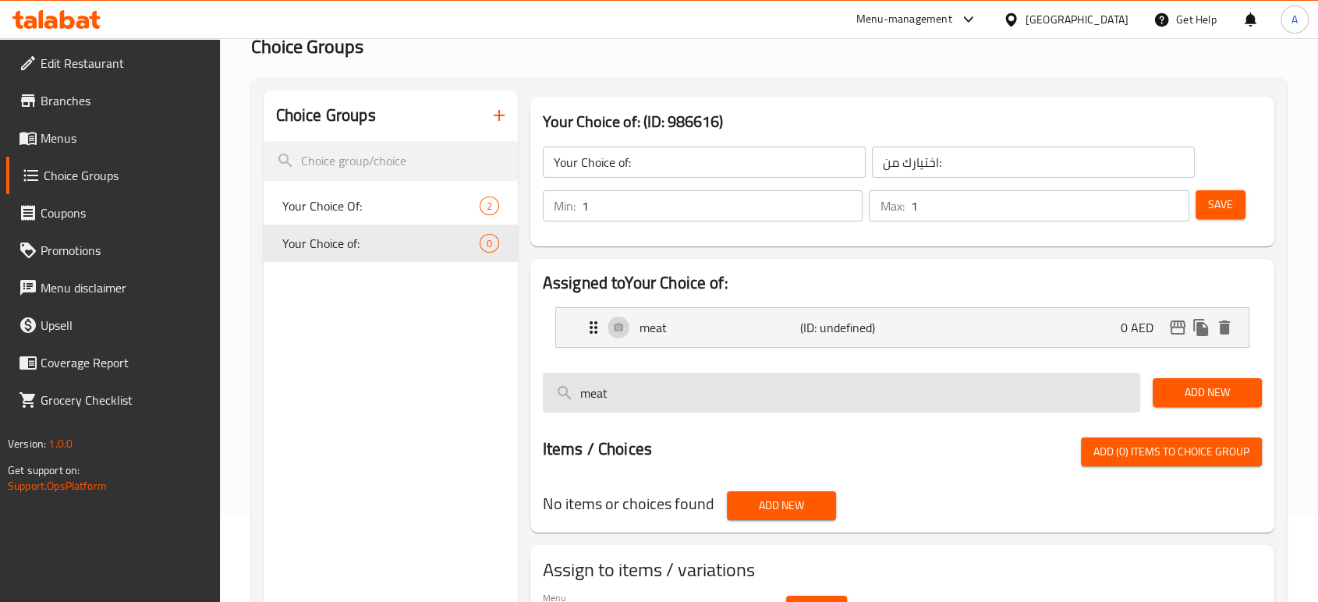
click at [842, 394] on input "meat" at bounding box center [841, 393] width 597 height 40
type input "ؤ"
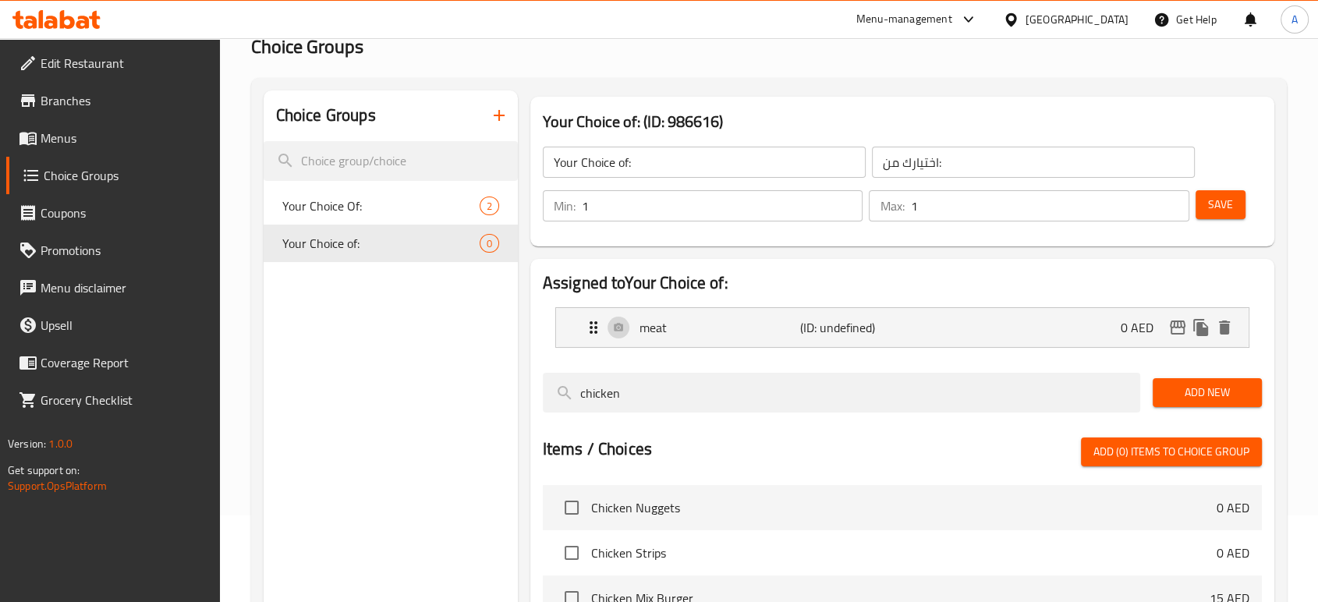
type input "chicken"
click at [1183, 383] on span "Add New" at bounding box center [1207, 392] width 84 height 19
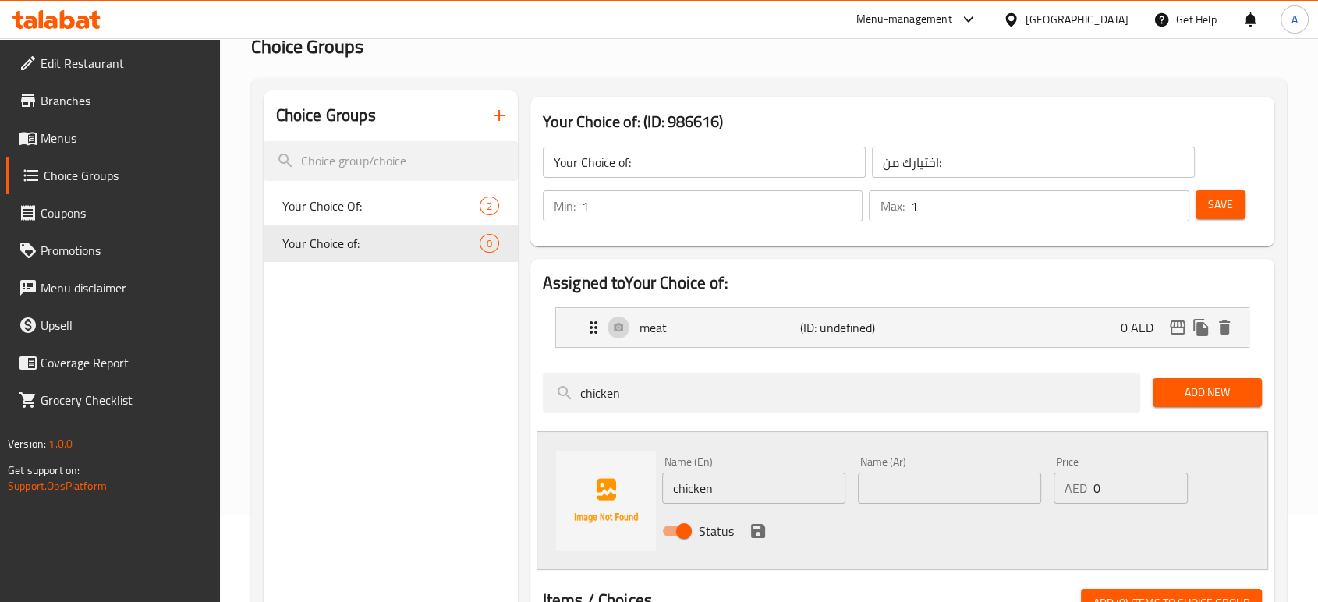
click at [914, 498] on input "text" at bounding box center [949, 487] width 183 height 31
type input "دجاج"
click at [755, 526] on icon "save" at bounding box center [757, 531] width 19 height 19
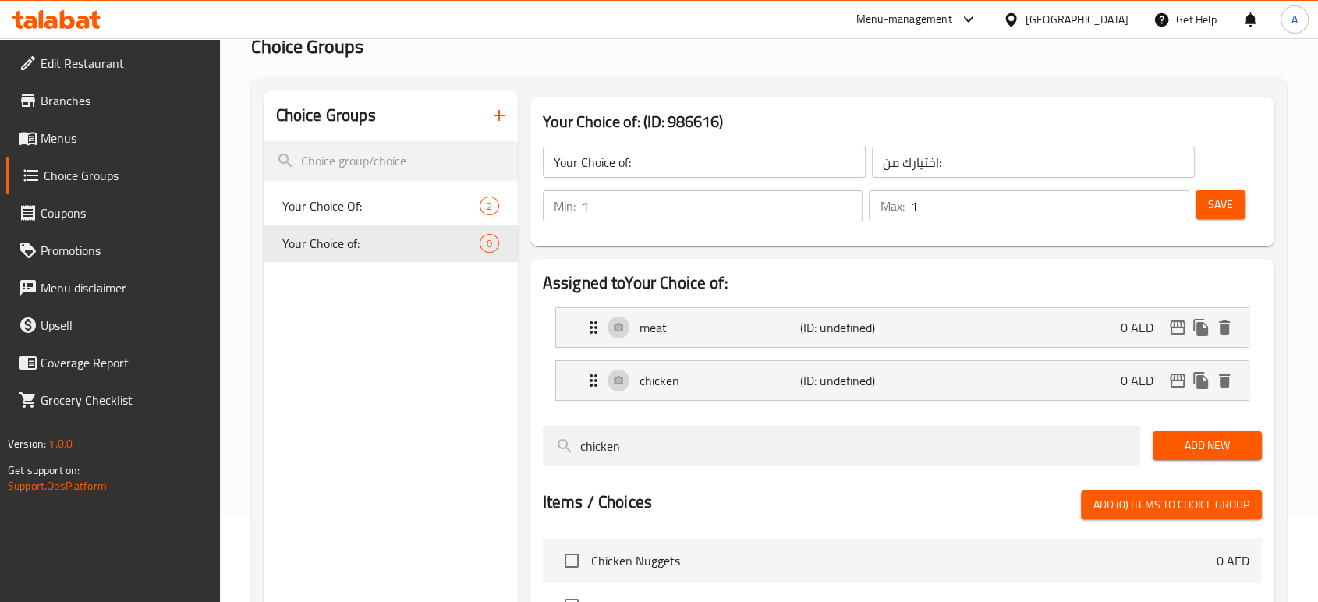
click at [1221, 187] on div "Save" at bounding box center [1222, 205] width 60 height 37
click at [1219, 204] on span "Save" at bounding box center [1220, 204] width 25 height 19
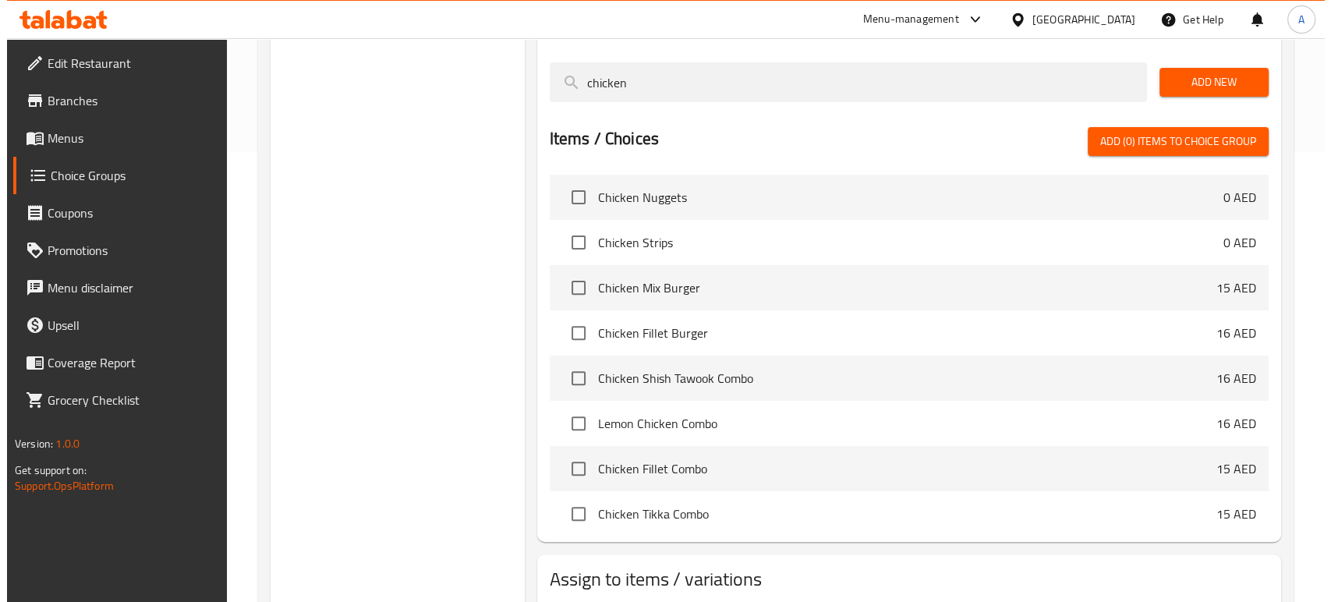
scroll to position [549, 0]
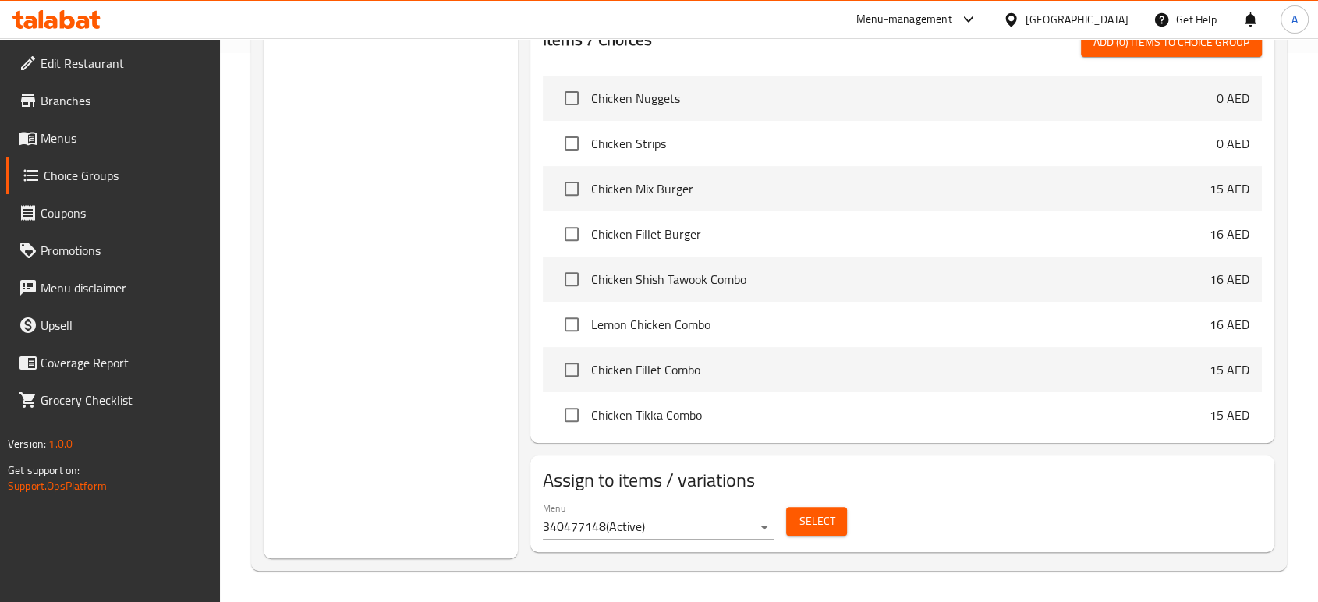
click at [792, 516] on button "Select" at bounding box center [816, 521] width 61 height 29
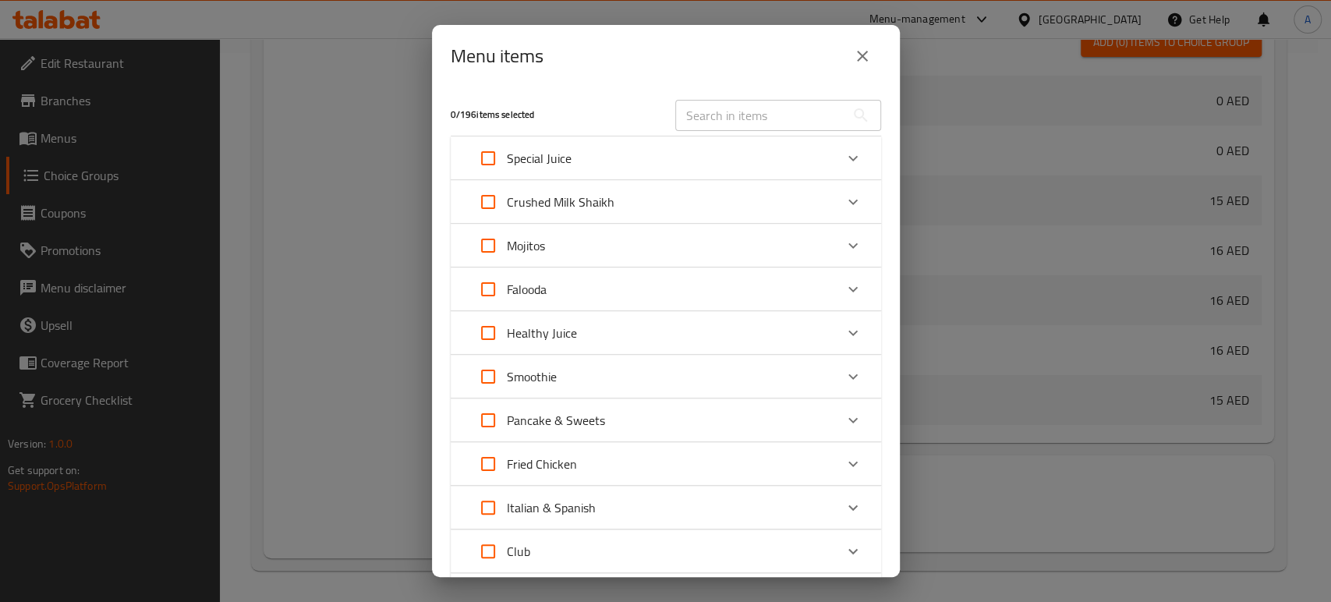
click at [717, 109] on input "text" at bounding box center [760, 115] width 170 height 31
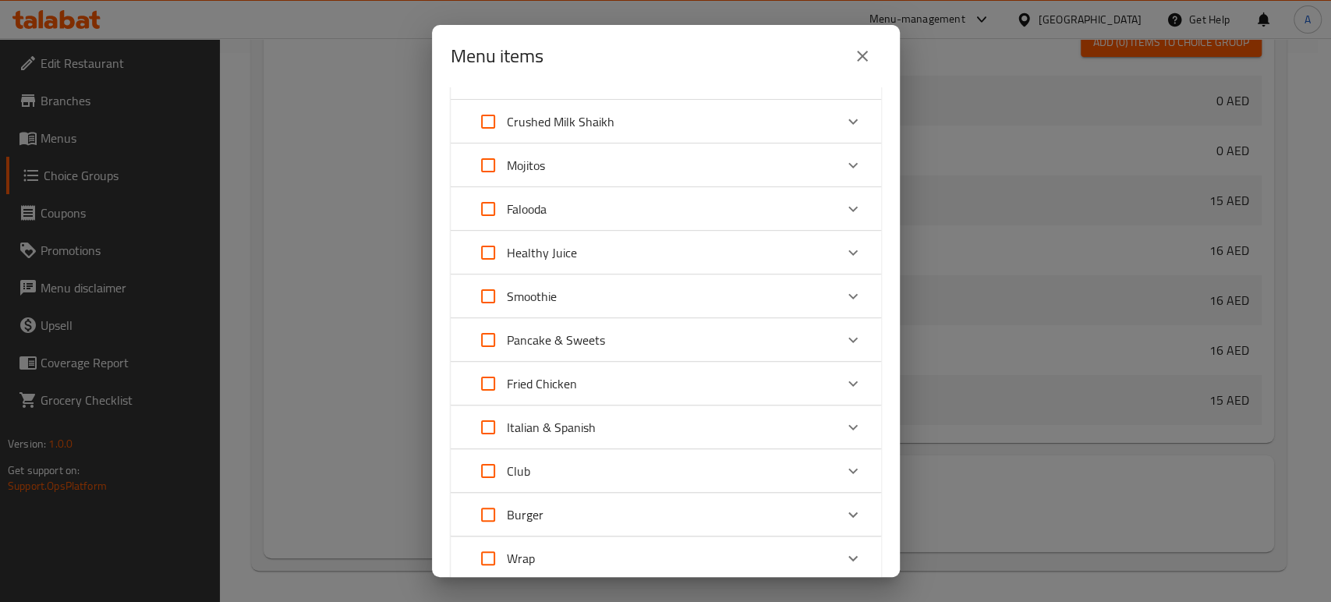
scroll to position [173, 0]
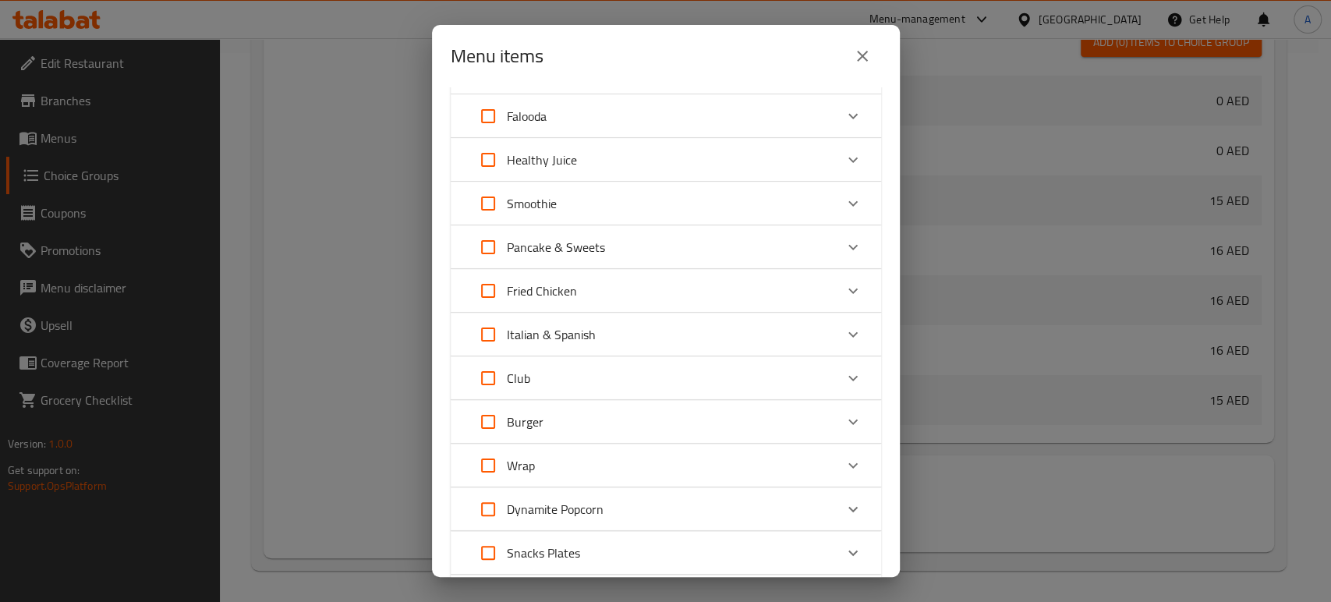
click at [585, 425] on div "Burger" at bounding box center [651, 421] width 365 height 37
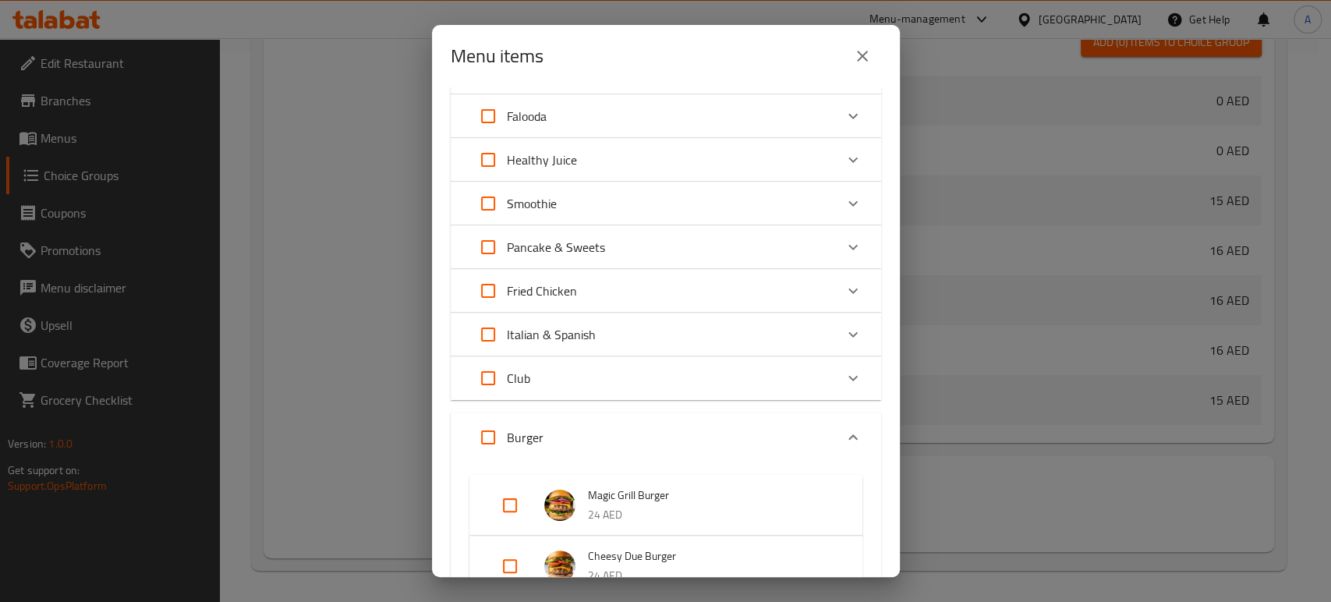
scroll to position [260, 0]
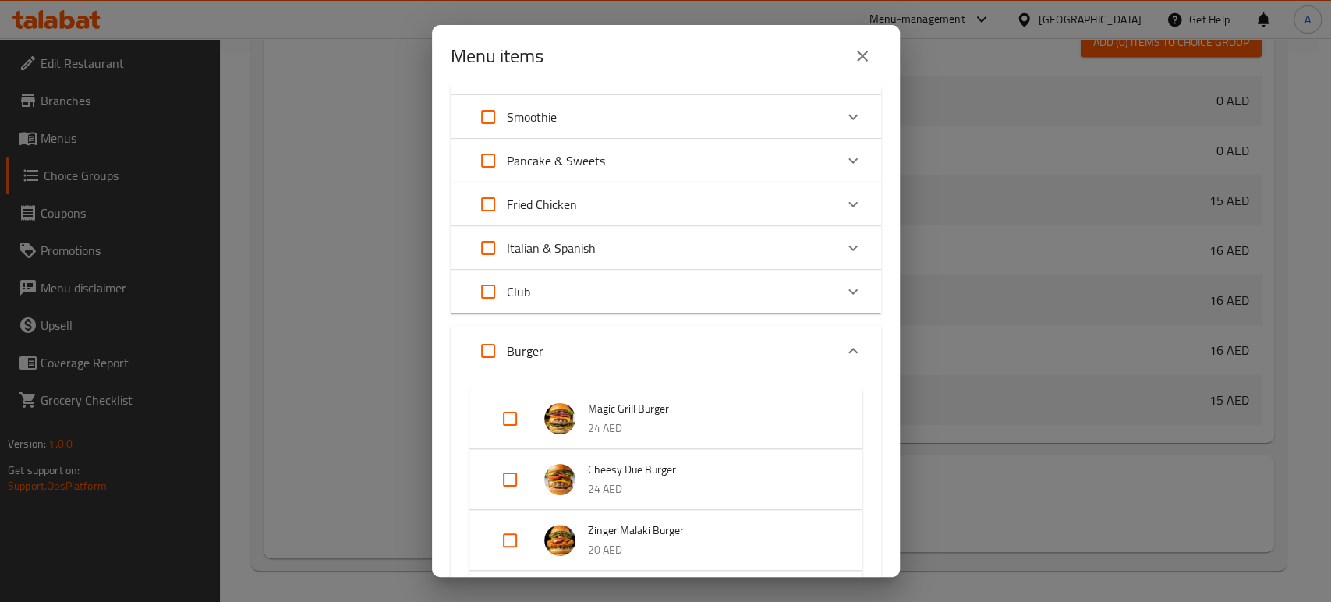
click at [515, 416] on input "Expand" at bounding box center [509, 418] width 37 height 37
checkbox input "true"
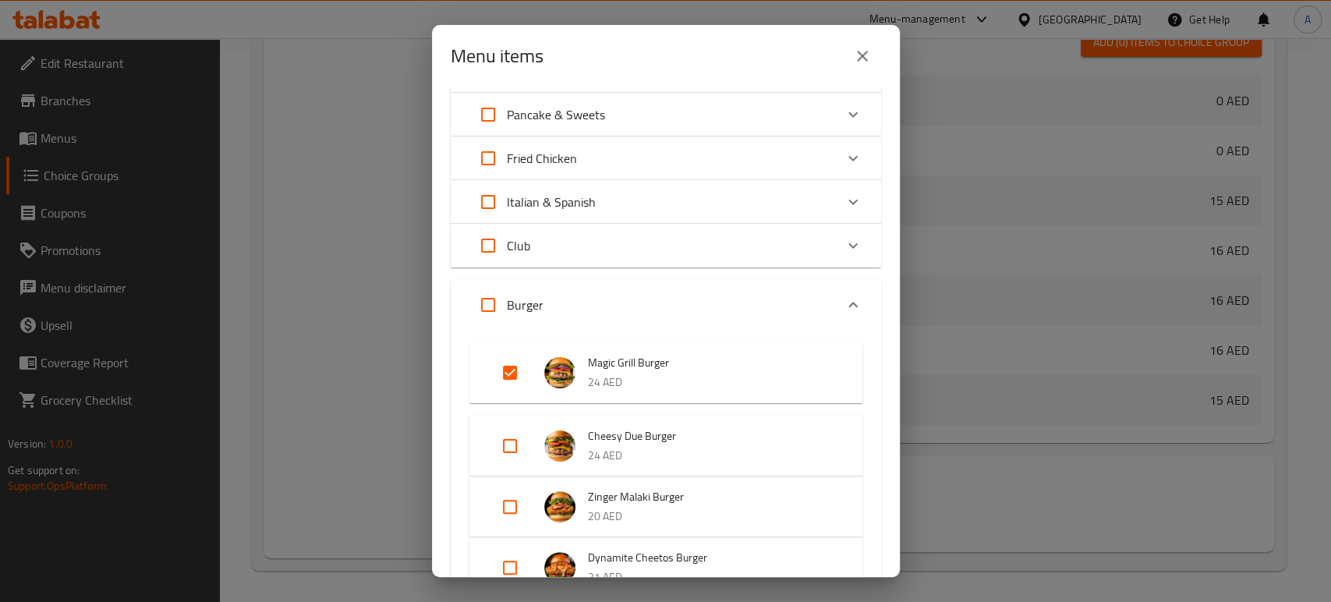
scroll to position [346, 0]
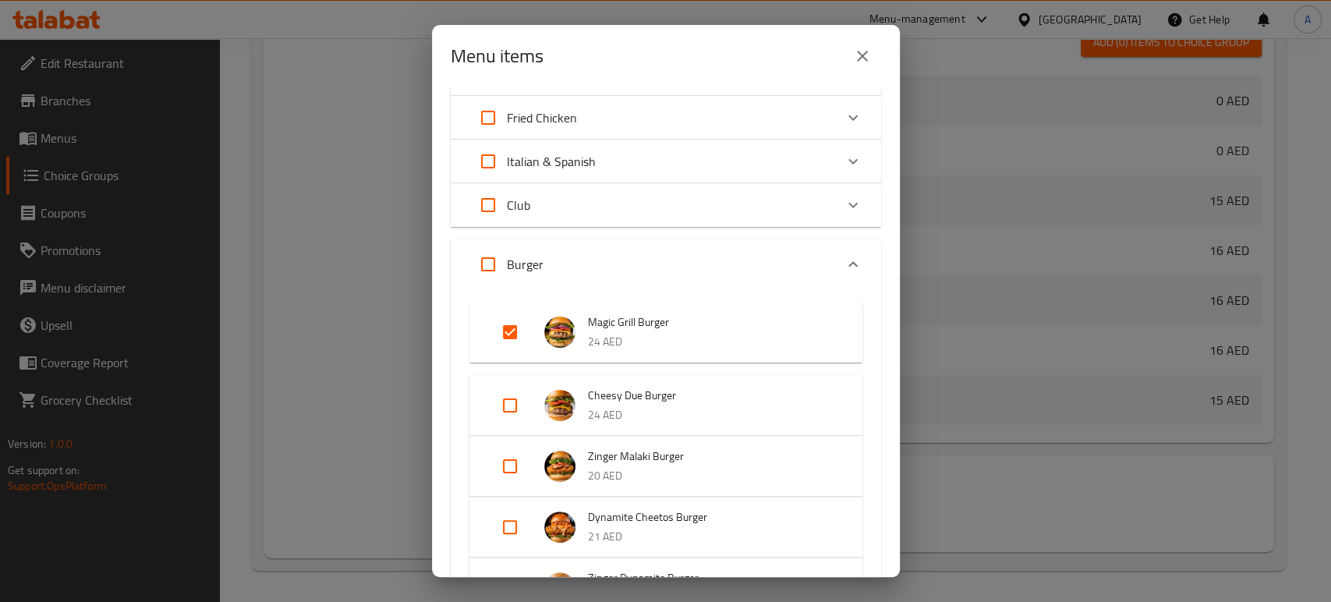
click at [529, 405] on div "Expand" at bounding box center [523, 405] width 44 height 37
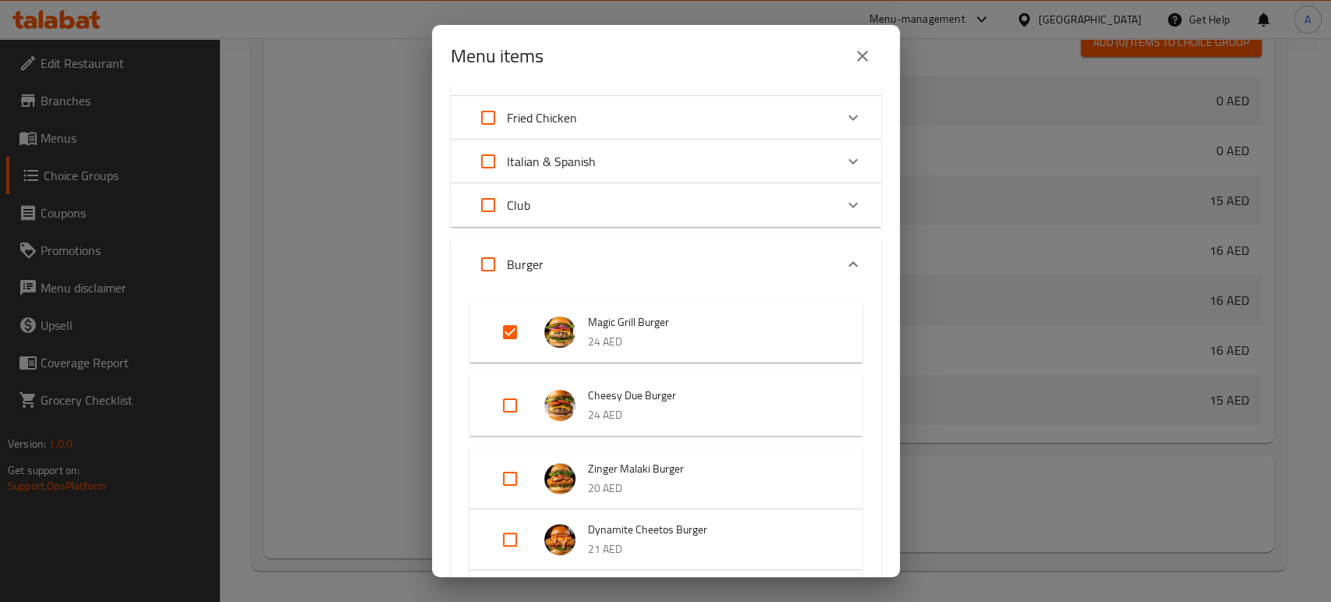
click at [511, 404] on input "Expand" at bounding box center [509, 405] width 37 height 37
checkbox input "true"
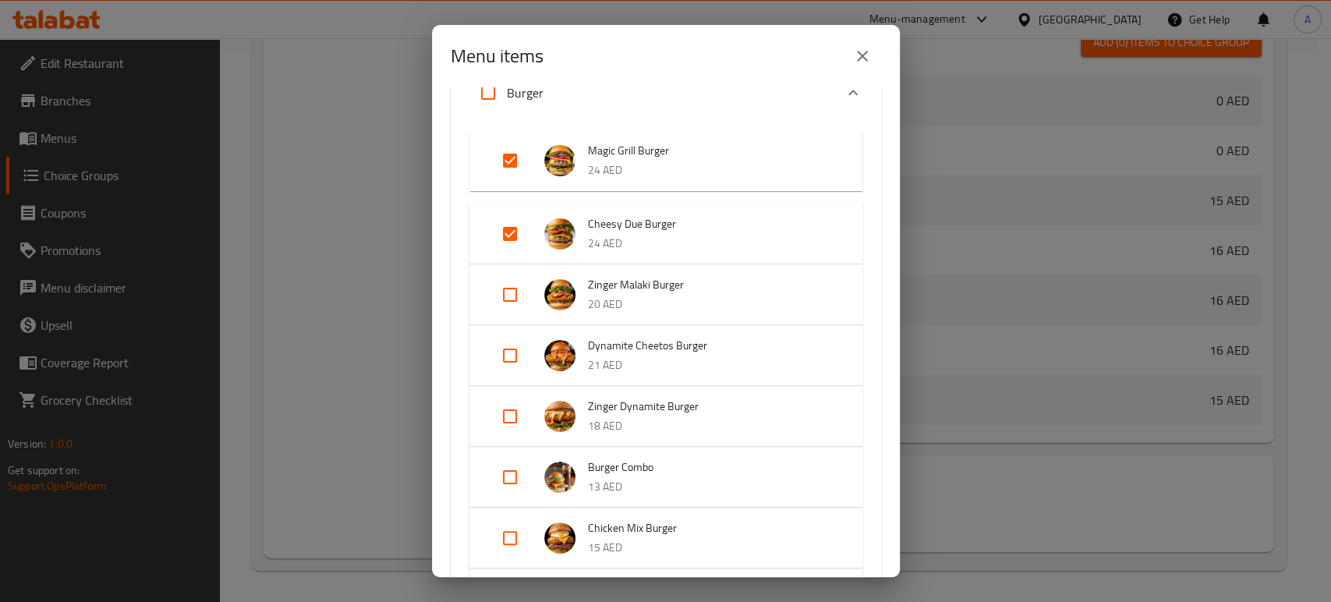
scroll to position [519, 0]
click at [504, 476] on input "Expand" at bounding box center [509, 475] width 37 height 37
checkbox input "true"
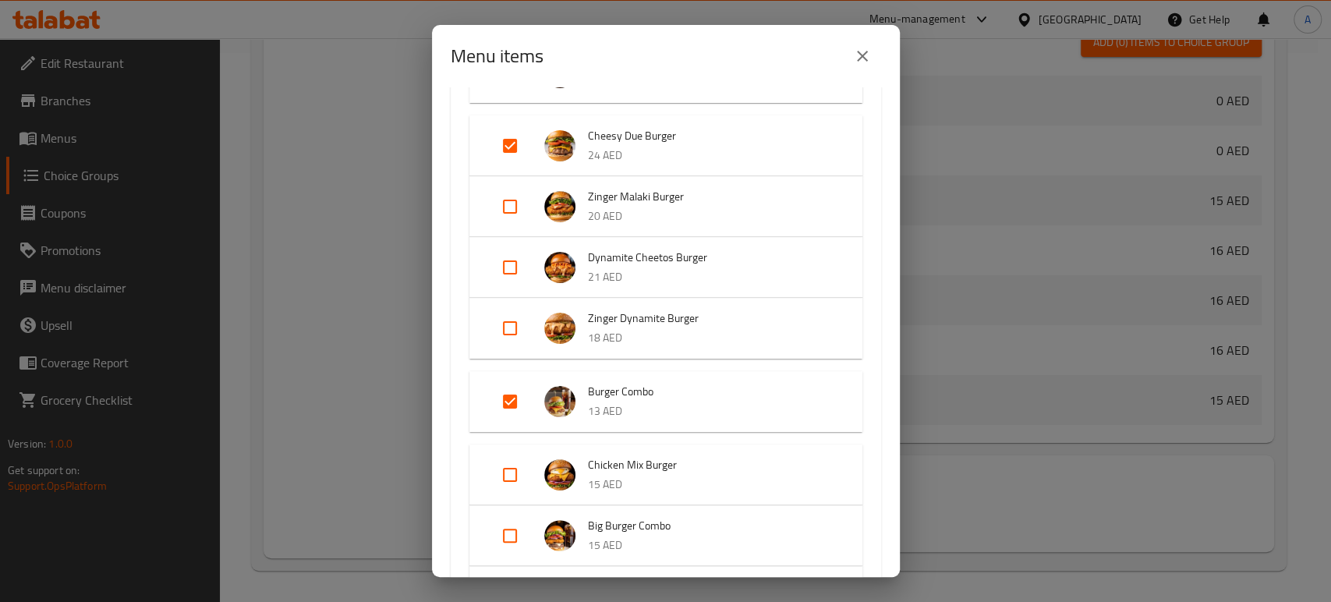
scroll to position [780, 0]
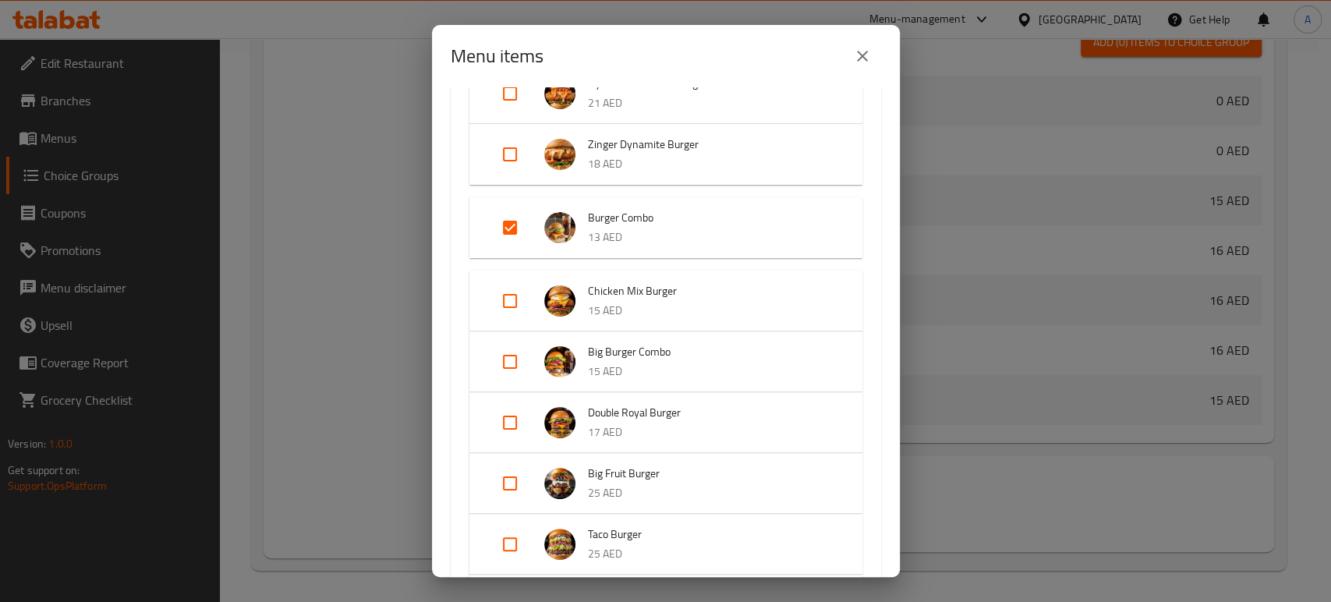
click at [512, 356] on input "Expand" at bounding box center [509, 361] width 37 height 37
checkbox input "true"
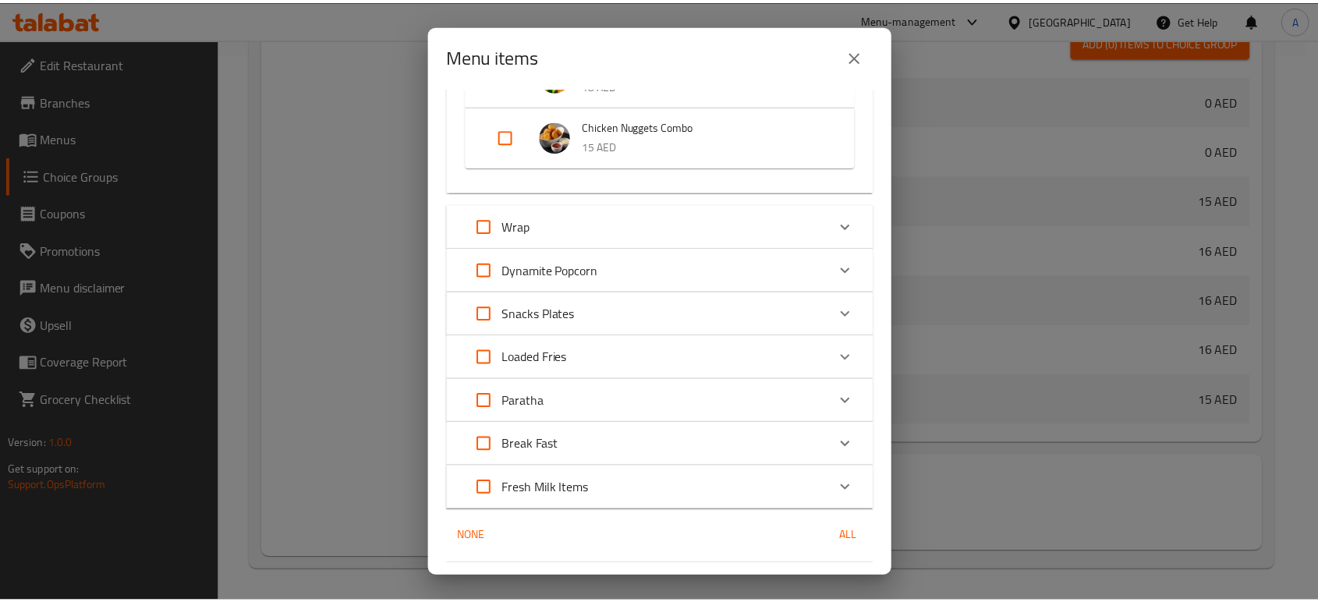
scroll to position [2043, 0]
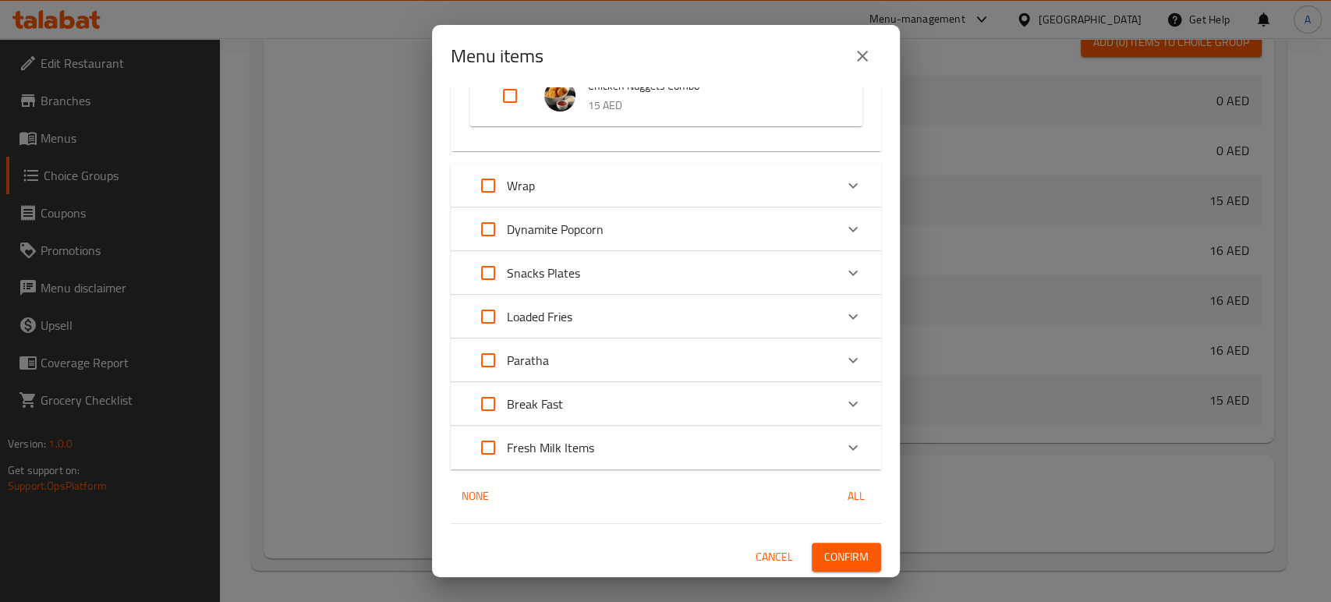
click at [837, 548] on span "Confirm" at bounding box center [846, 556] width 44 height 19
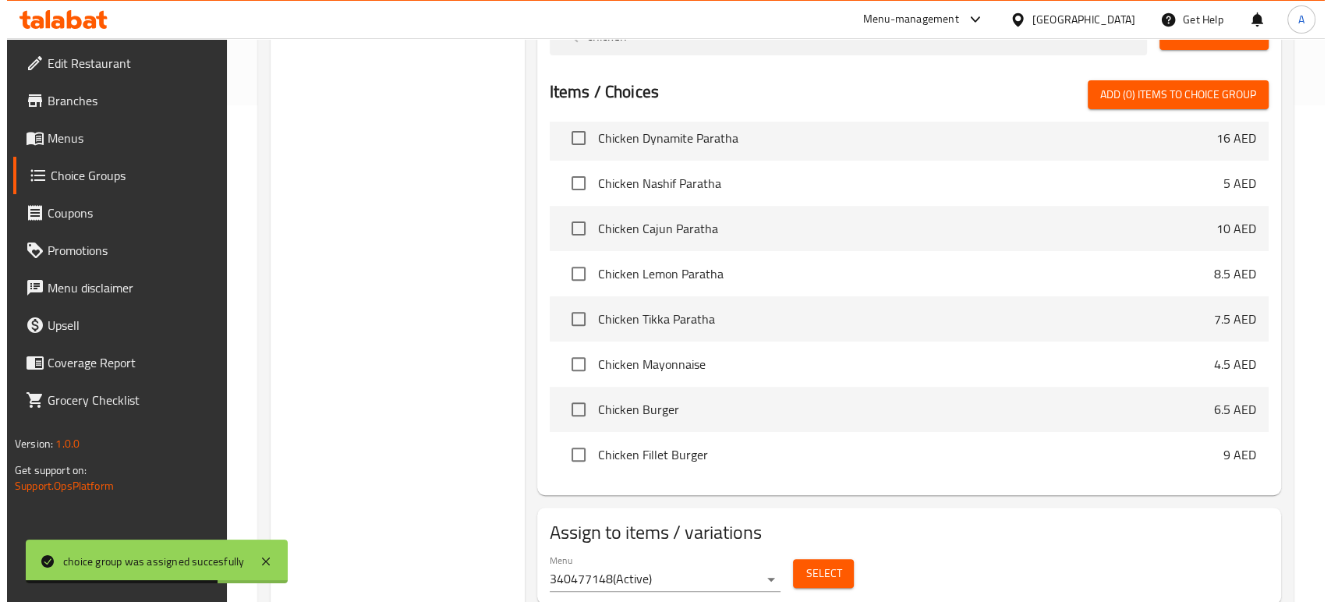
scroll to position [549, 0]
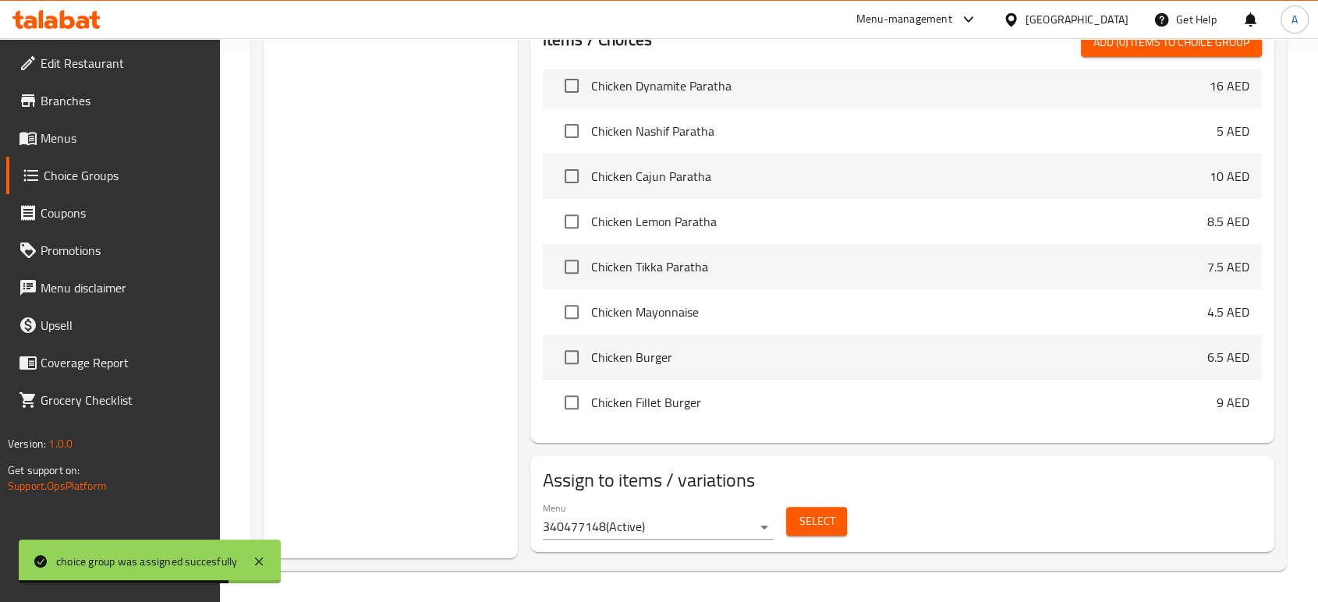
click at [822, 515] on span "Select" at bounding box center [816, 520] width 36 height 19
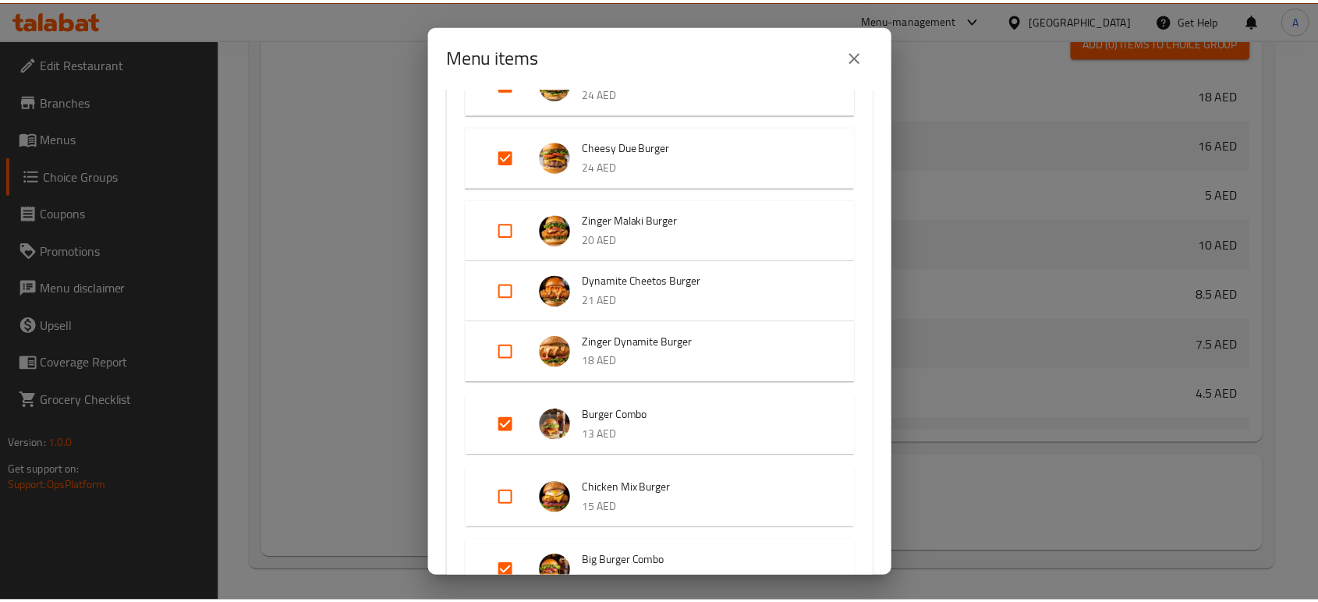
scroll to position [692, 0]
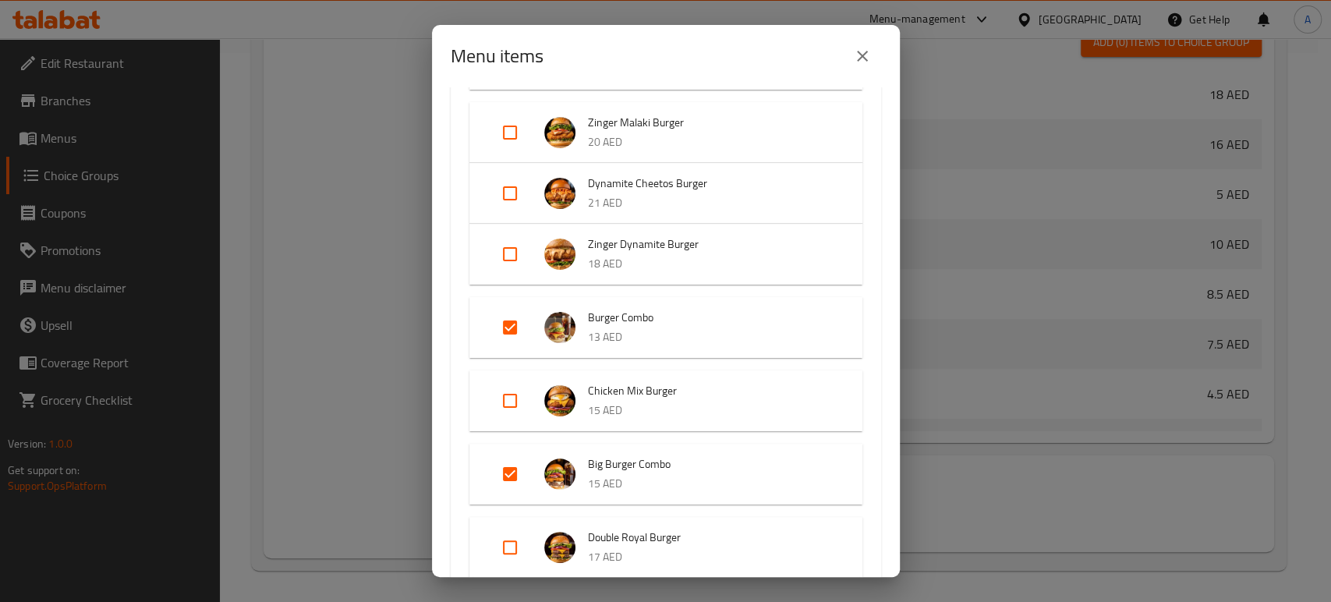
click at [868, 61] on icon "close" at bounding box center [862, 56] width 19 height 19
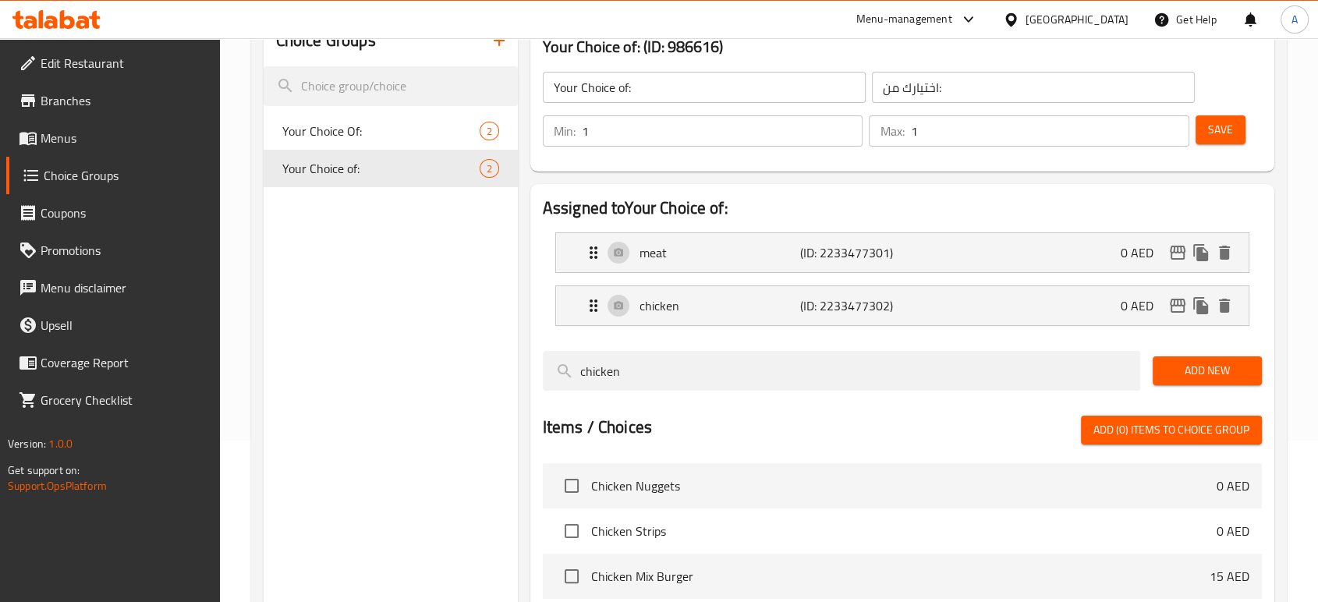
scroll to position [29, 0]
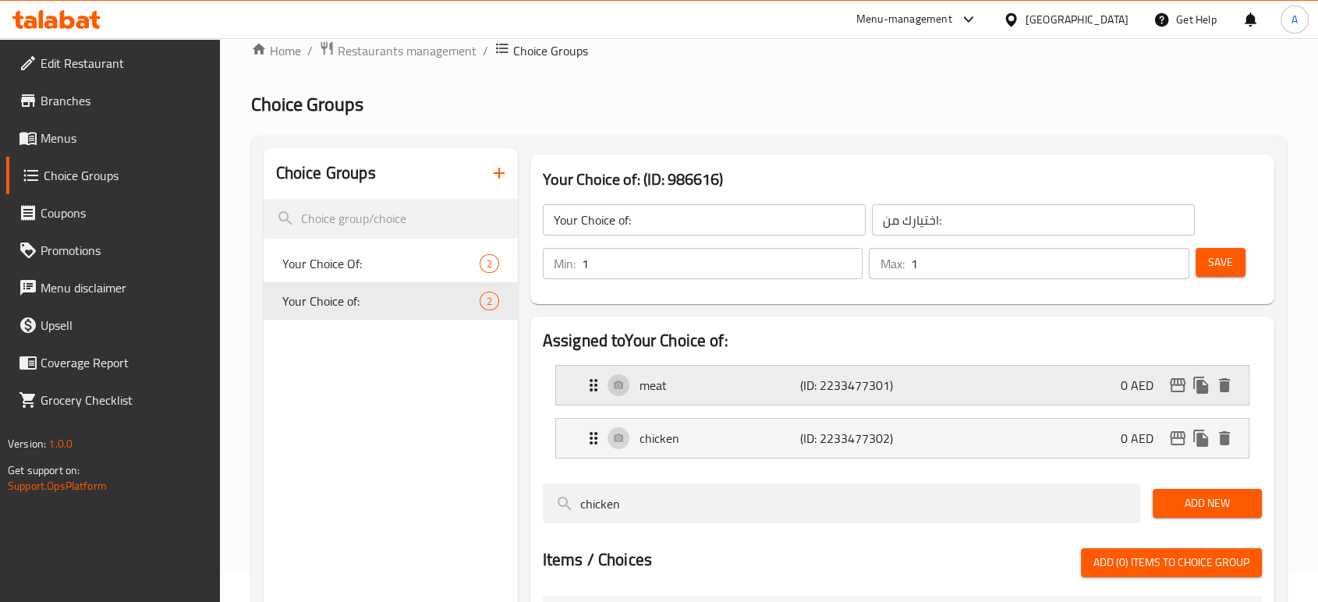
click at [759, 394] on div "meat (ID: 2233477301) 0 AED" at bounding box center [907, 385] width 646 height 39
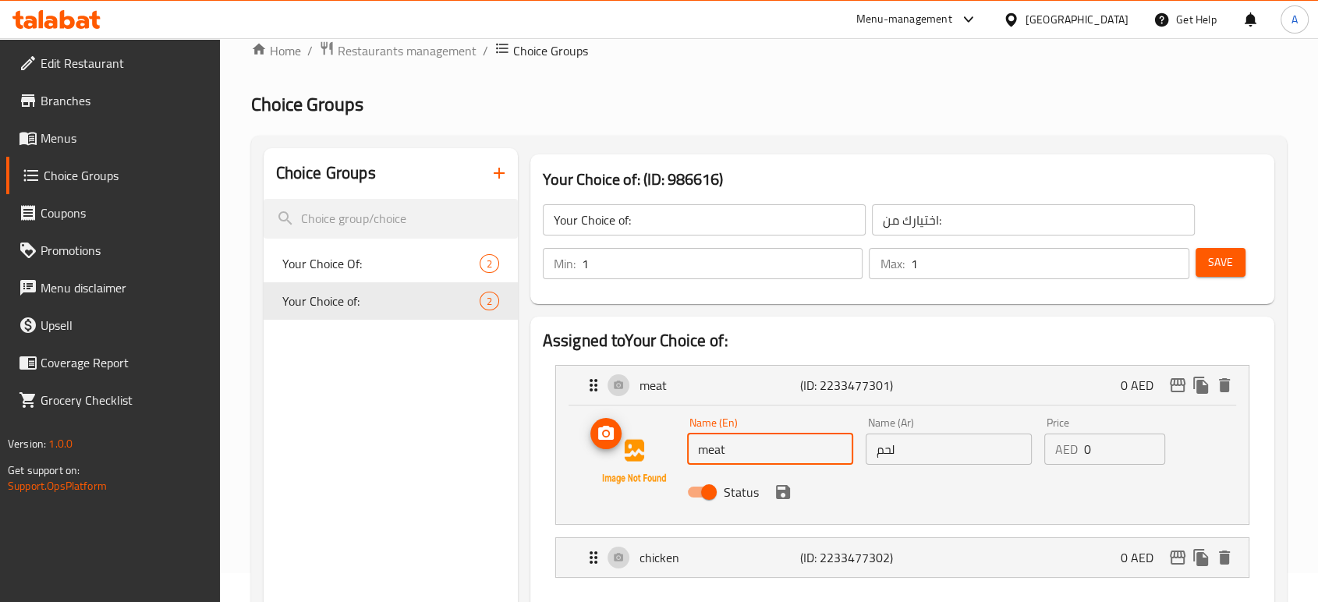
drag, startPoint x: 667, startPoint y: 454, endPoint x: 627, endPoint y: 461, distance: 41.1
click at [642, 454] on div "Name (En) meat Name (En) Name (Ar) لحم Name (Ar) Price AED 0 Price Status" at bounding box center [902, 462] width 642 height 106
type input "beef"
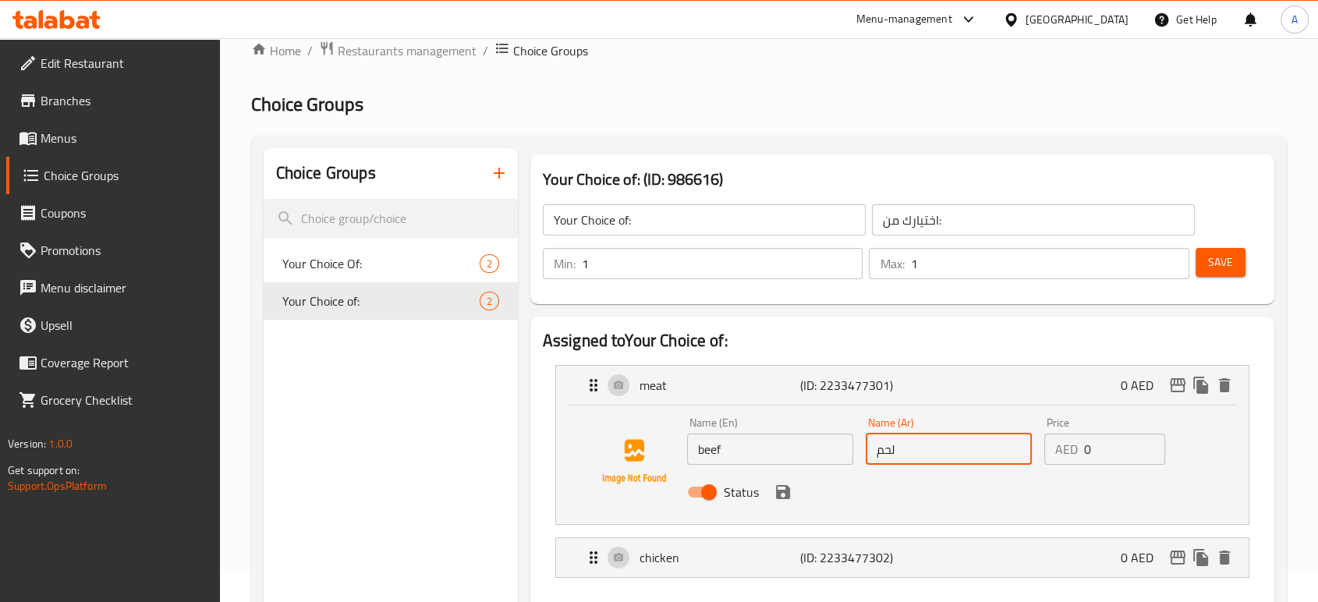
click at [952, 460] on input "لحم" at bounding box center [948, 448] width 166 height 31
click at [783, 495] on icon "save" at bounding box center [782, 492] width 19 height 19
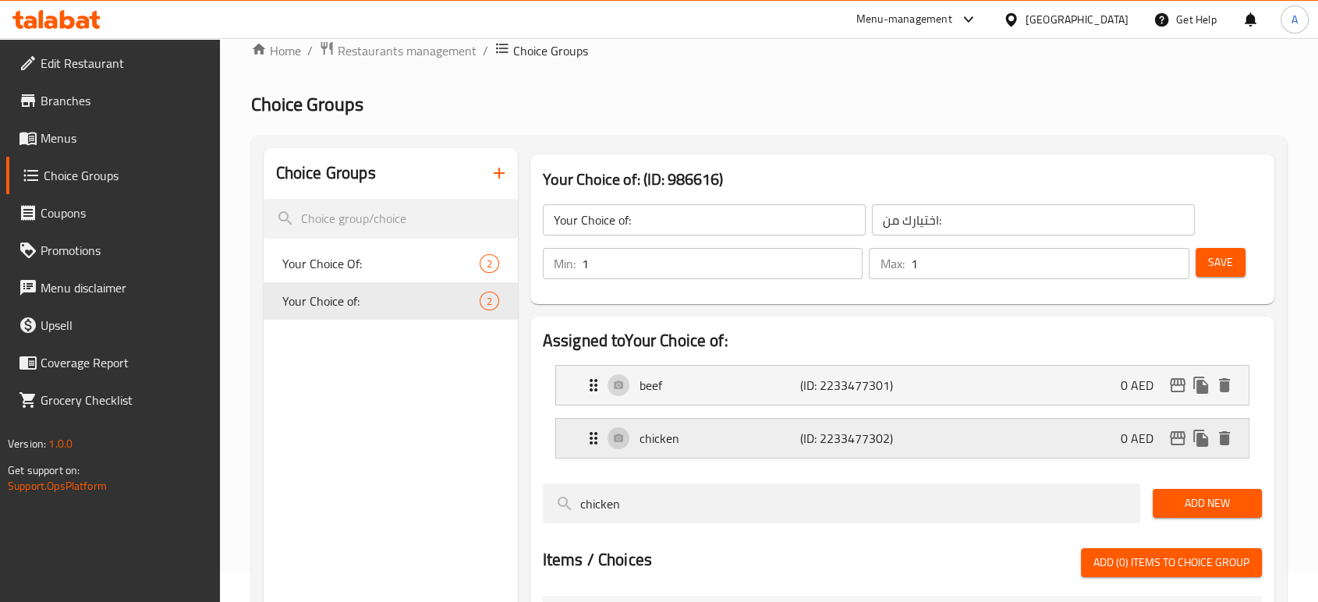
type input "لحم بقري"
click at [1236, 254] on button "Save" at bounding box center [1220, 262] width 50 height 29
click at [39, 144] on span at bounding box center [30, 138] width 22 height 19
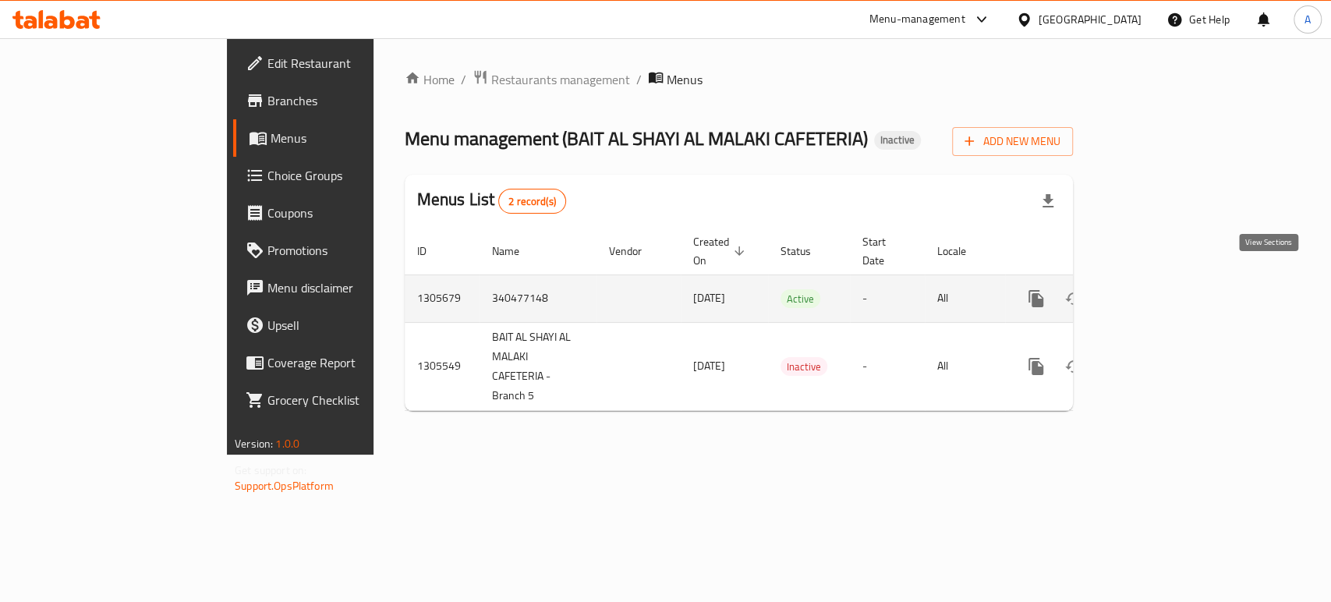
click at [1158, 289] on icon "enhanced table" at bounding box center [1148, 298] width 19 height 19
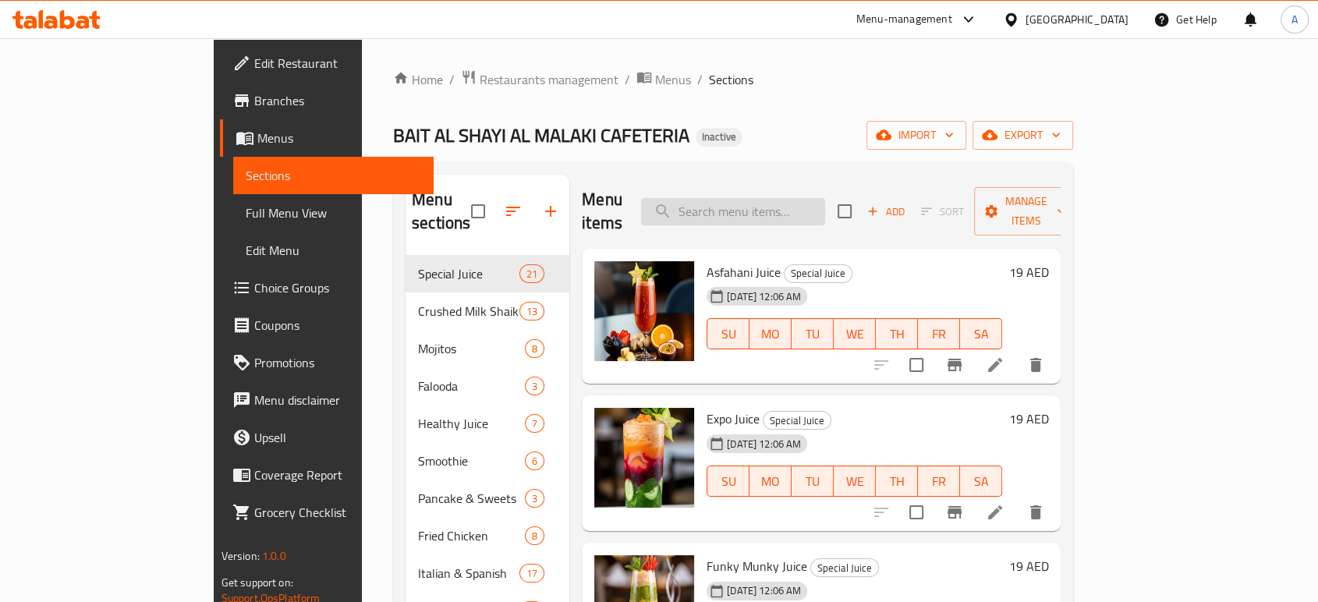
click at [819, 198] on input "search" at bounding box center [733, 211] width 184 height 27
paste input "Taco Burger"
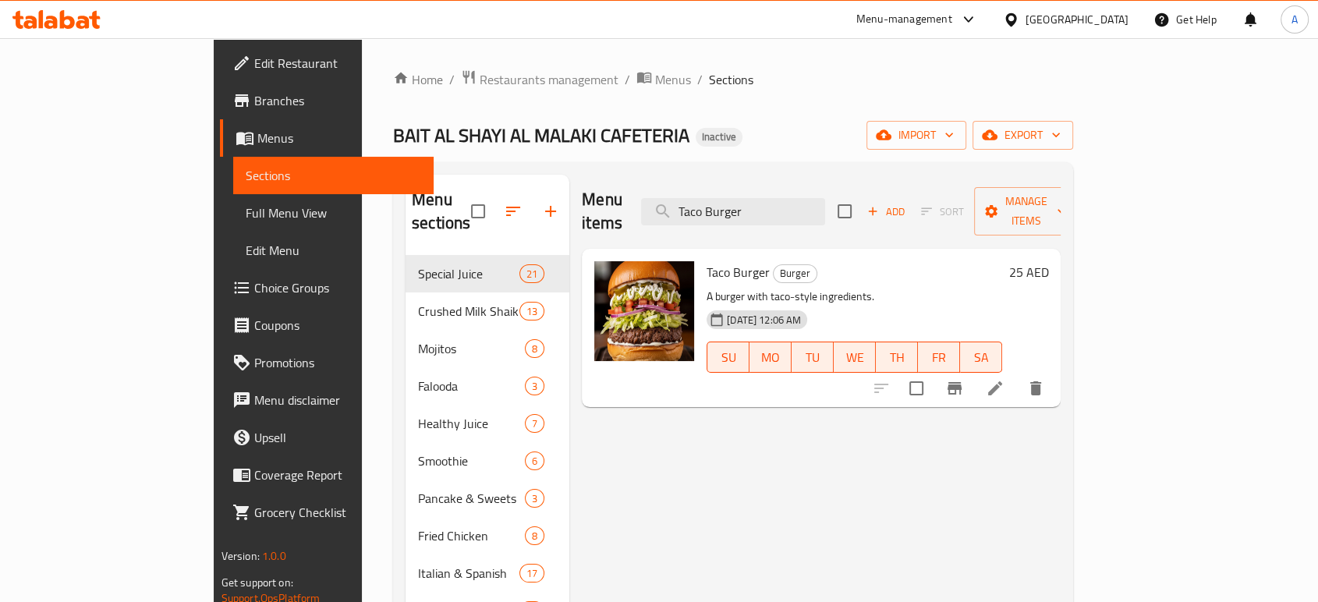
type input "Taco Burger"
click at [1004, 379] on icon at bounding box center [994, 388] width 19 height 19
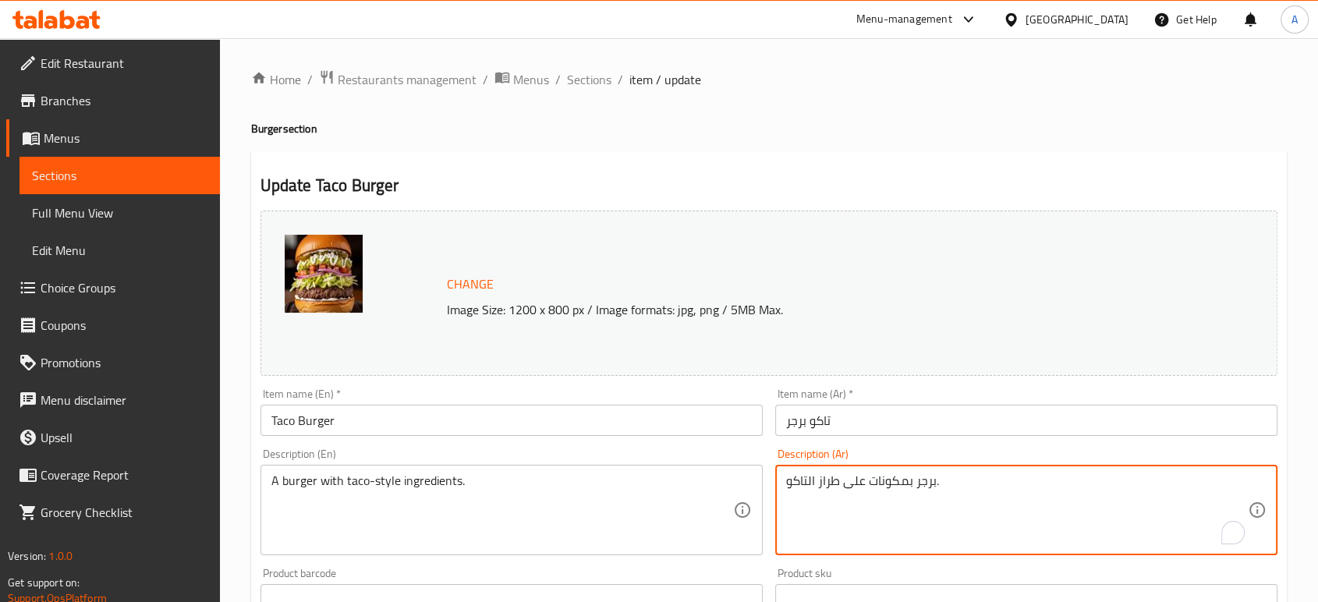
click at [936, 499] on textarea "برجر بمكونات على طراز التاكو." at bounding box center [1017, 510] width 462 height 74
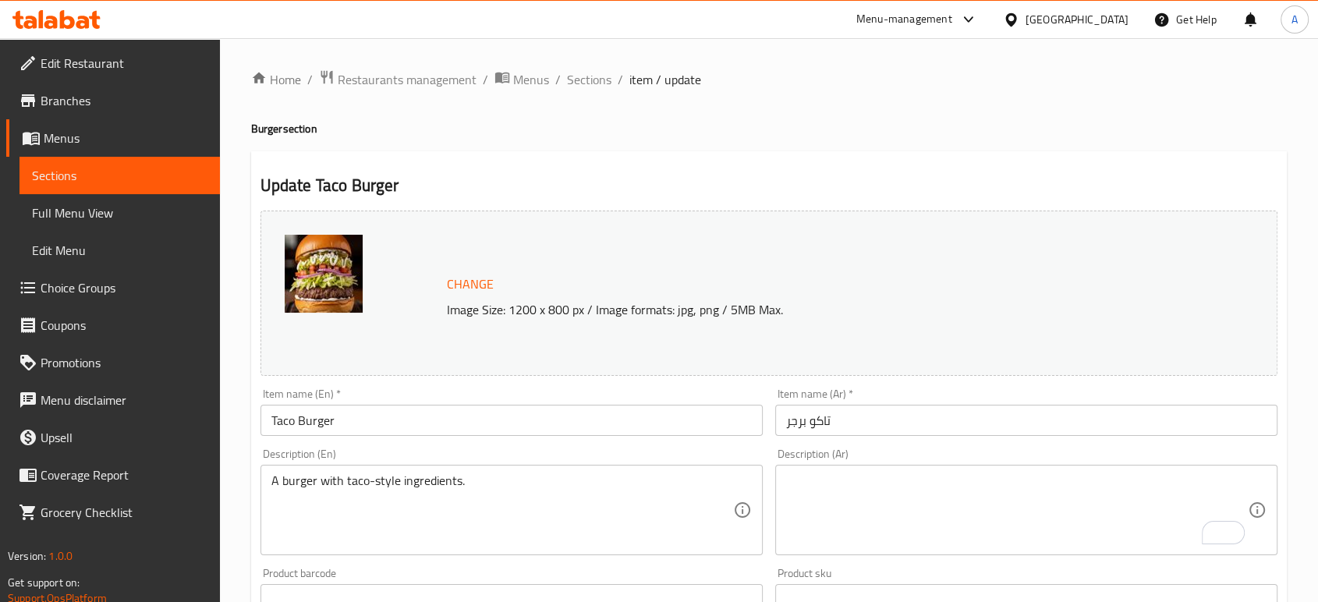
click at [582, 468] on div "A burger with taco-style ingredients. Description (En)" at bounding box center [511, 510] width 502 height 90
click at [545, 470] on div "A burger with taco-style ingredients. Description (En)" at bounding box center [511, 510] width 502 height 90
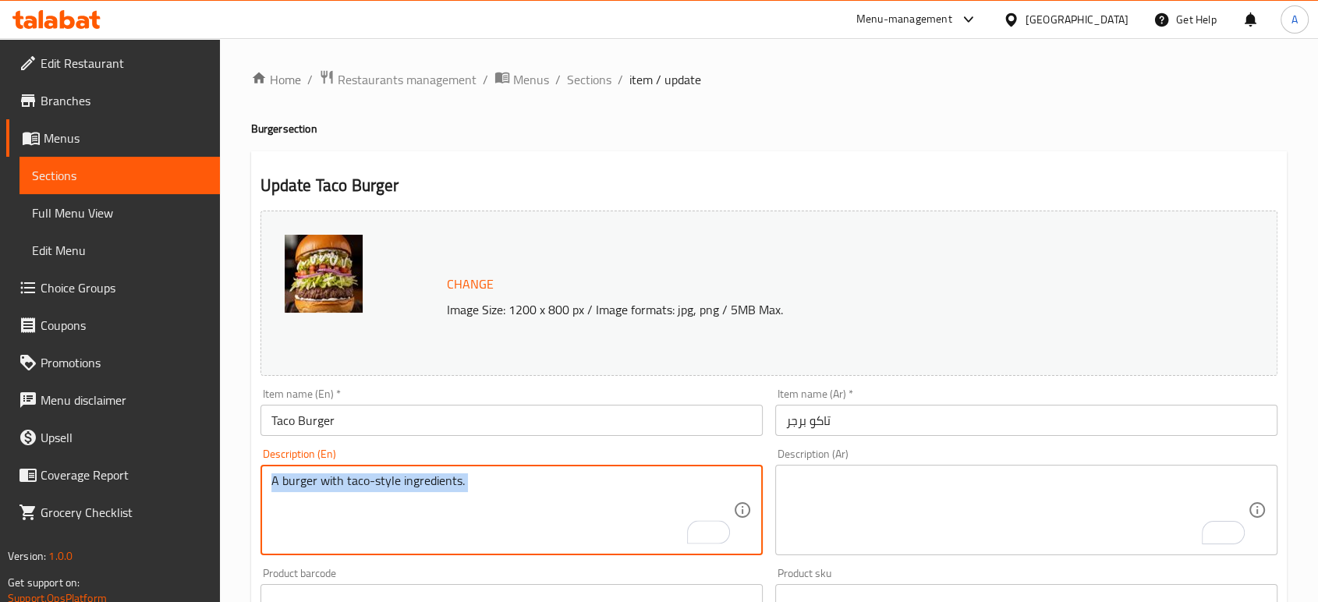
click at [545, 470] on div "A burger with taco-style ingredients. Description (En)" at bounding box center [511, 510] width 502 height 90
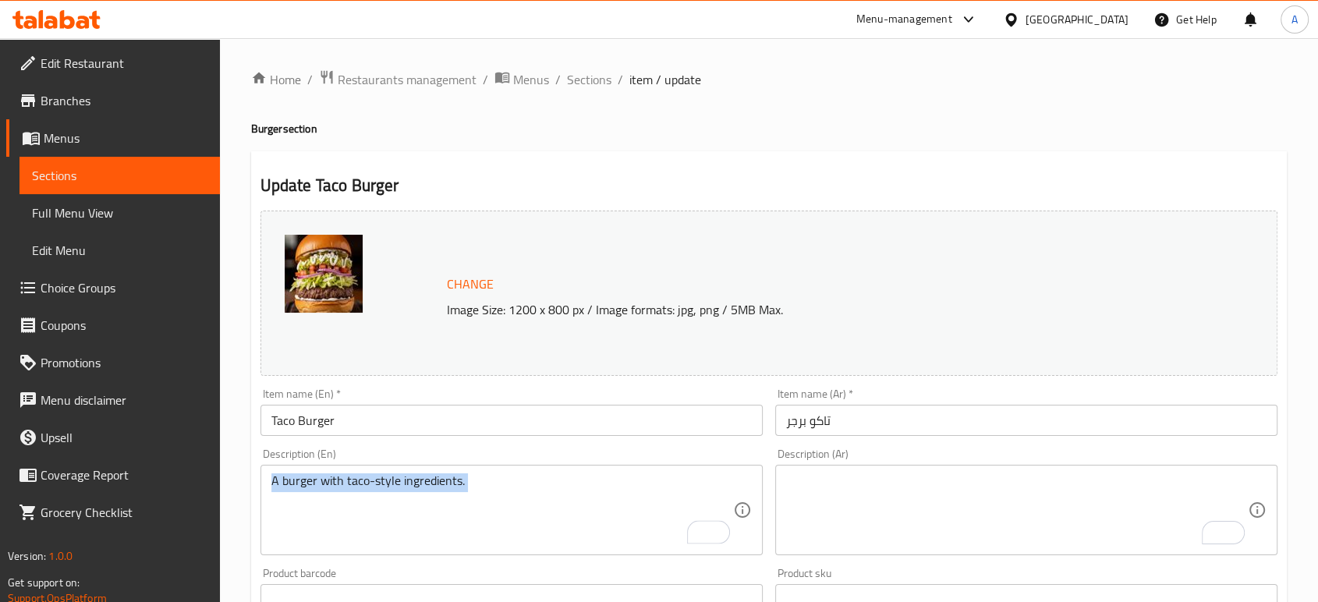
click at [545, 470] on div "A burger with taco-style ingredients. Description (En)" at bounding box center [511, 510] width 502 height 90
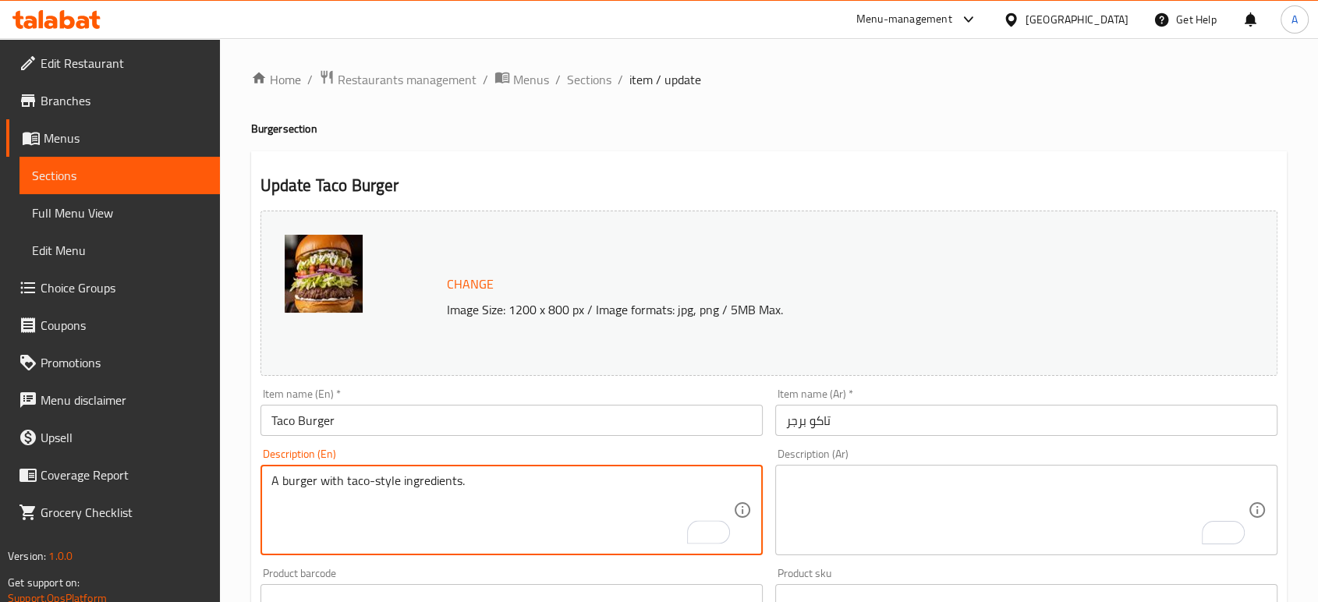
click at [524, 484] on textarea "A burger with taco-style ingredients." at bounding box center [502, 510] width 462 height 74
click at [436, 423] on input "Taco Burger" at bounding box center [511, 420] width 502 height 31
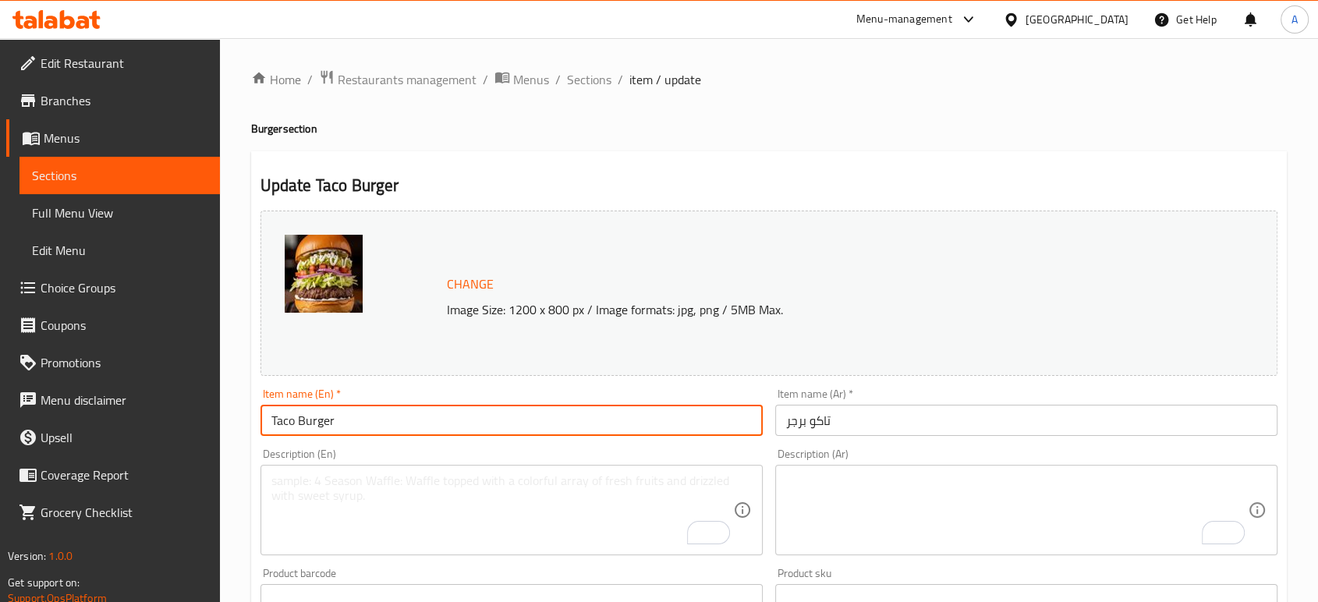
click at [436, 423] on input "Taco Burger" at bounding box center [511, 420] width 502 height 31
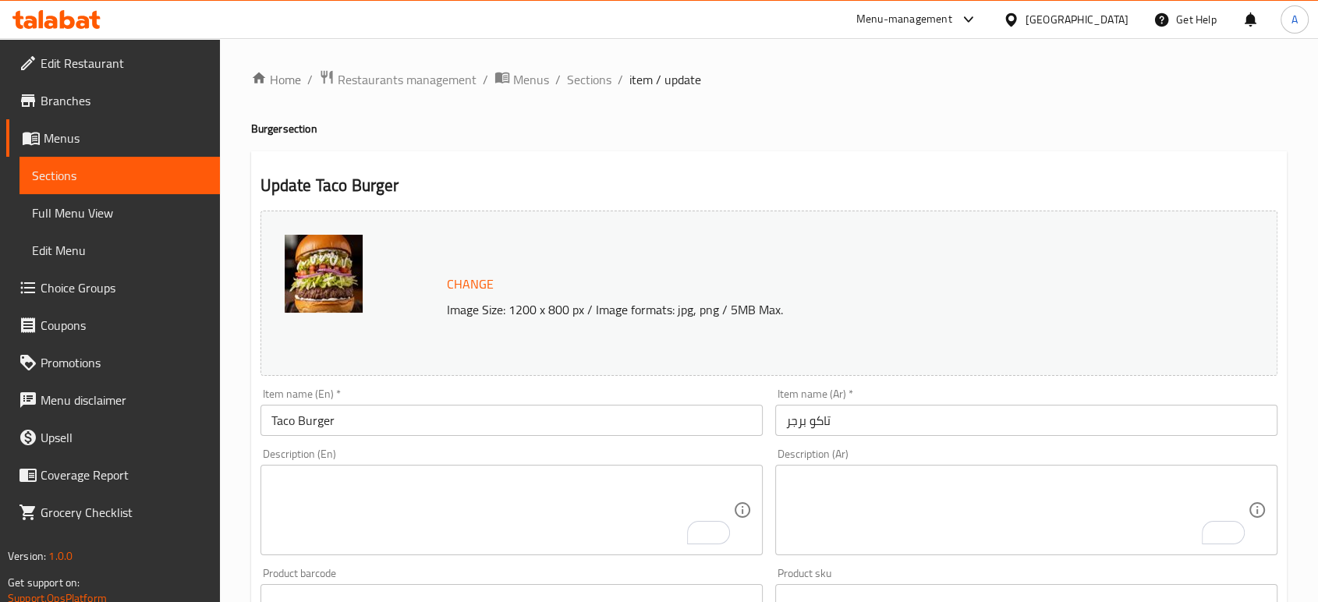
click at [747, 405] on input "Taco Burger" at bounding box center [511, 420] width 502 height 31
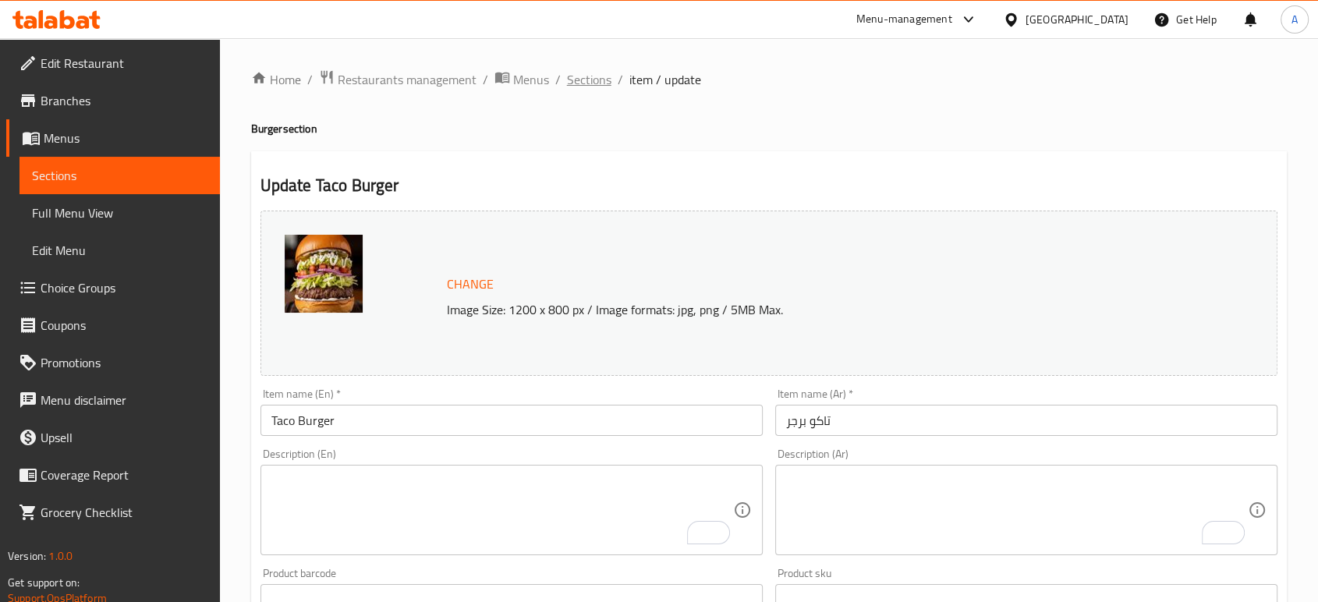
click at [590, 78] on span "Sections" at bounding box center [589, 79] width 44 height 19
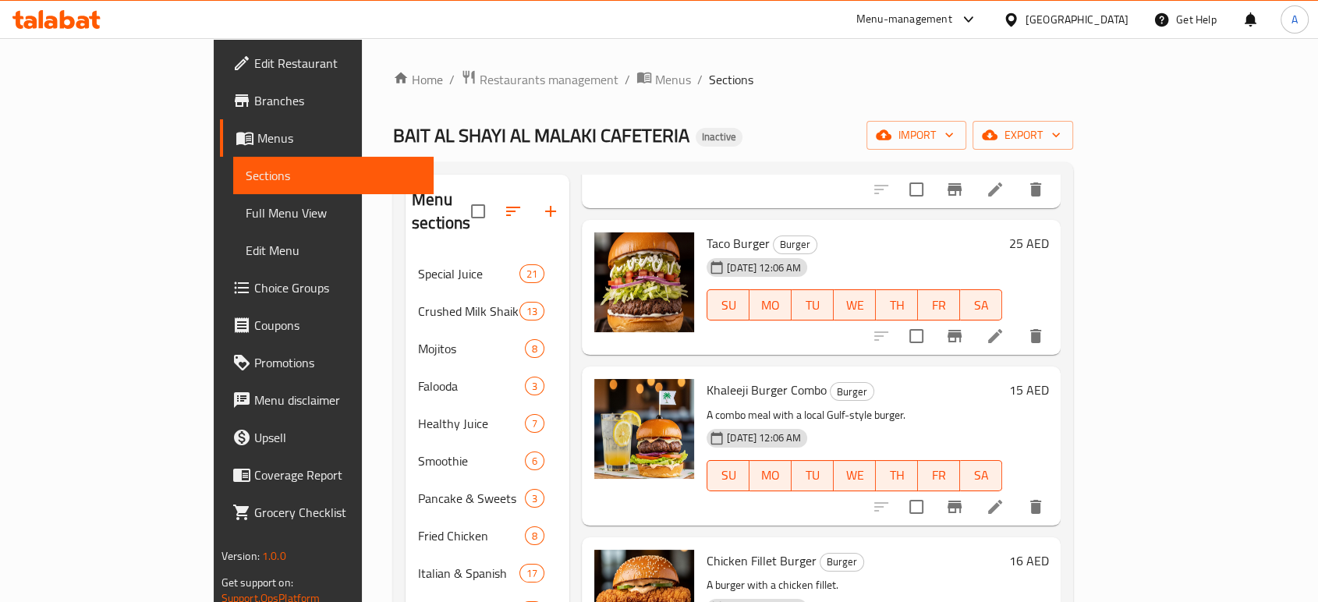
scroll to position [1819, 0]
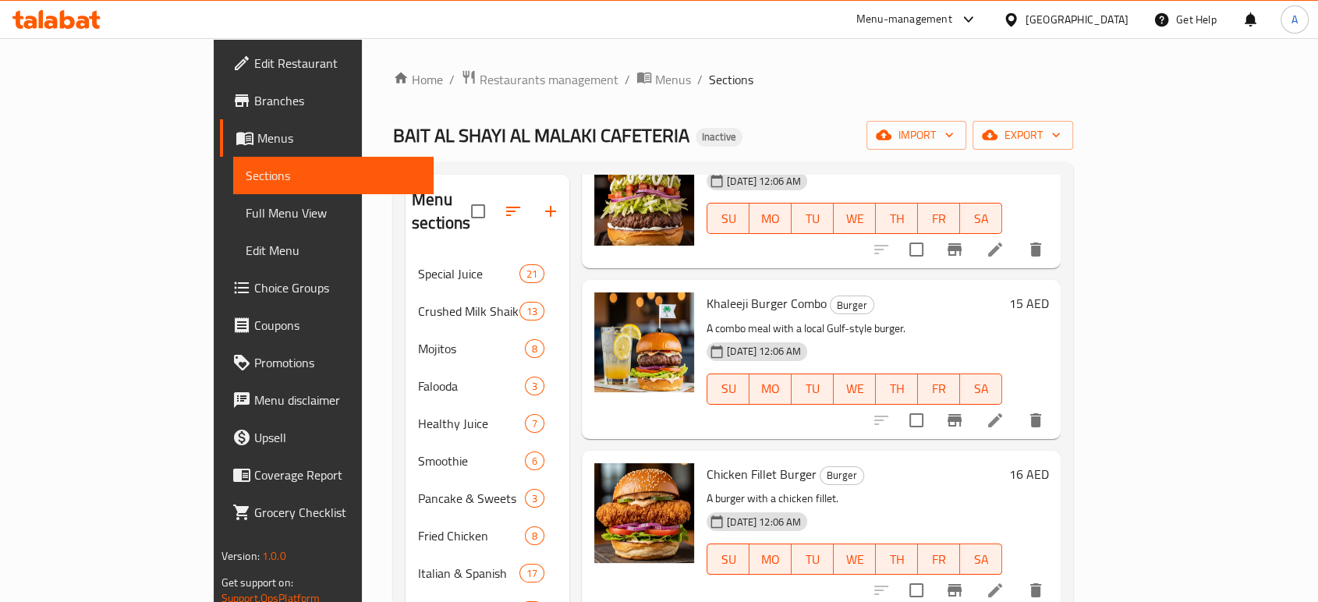
click at [1004, 411] on icon at bounding box center [994, 420] width 19 height 19
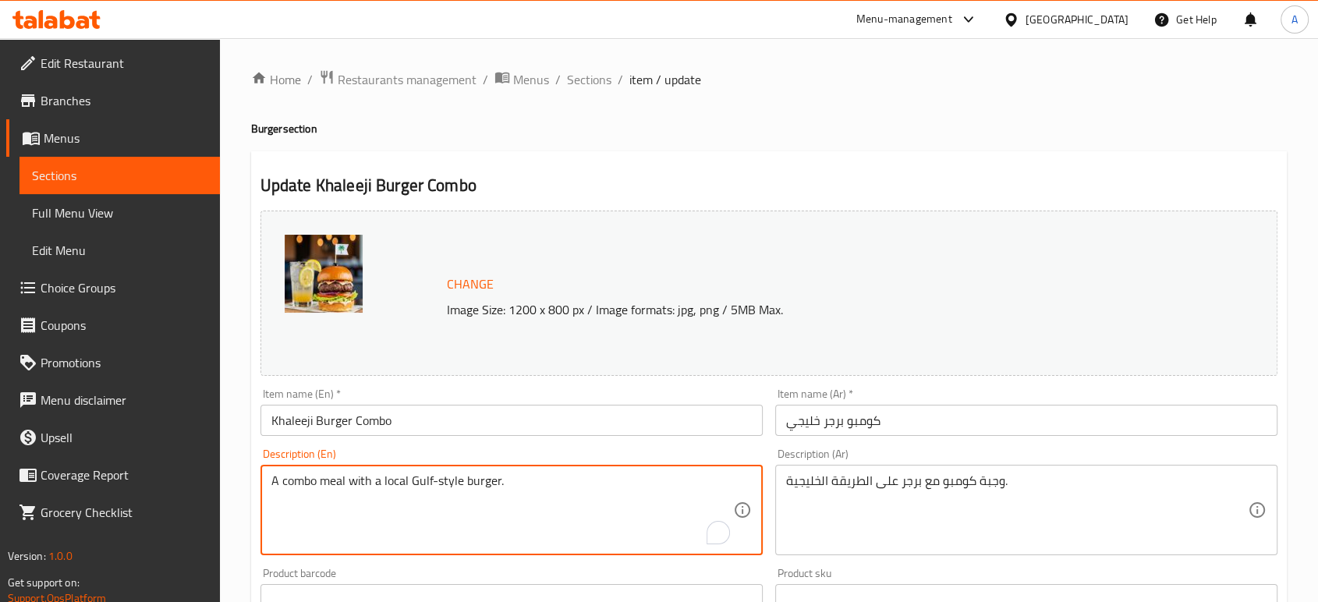
click at [460, 474] on textarea "A combo meal with a local Gulf-style burger." at bounding box center [502, 510] width 462 height 74
type textarea "A combo meal with a local Gulf-style burger."
click at [424, 478] on textarea "A combo meal with a local Gulf-style burger." at bounding box center [502, 510] width 462 height 74
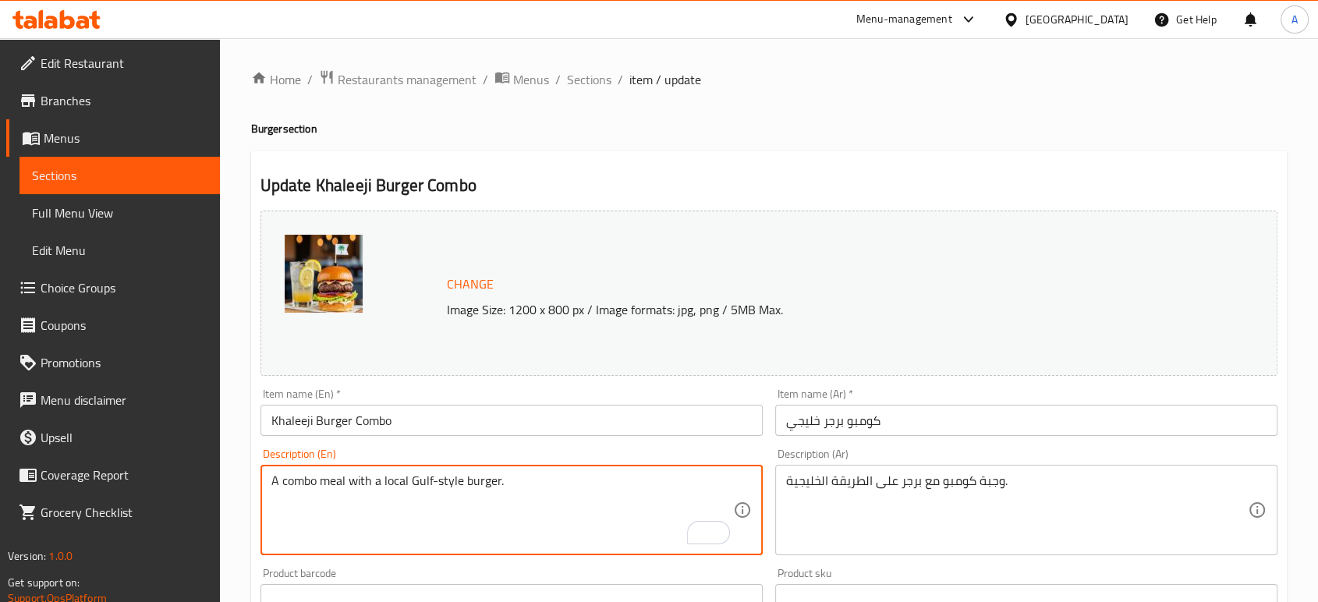
click at [532, 493] on textarea "A combo meal with a local Gulf-style burger." at bounding box center [502, 510] width 462 height 74
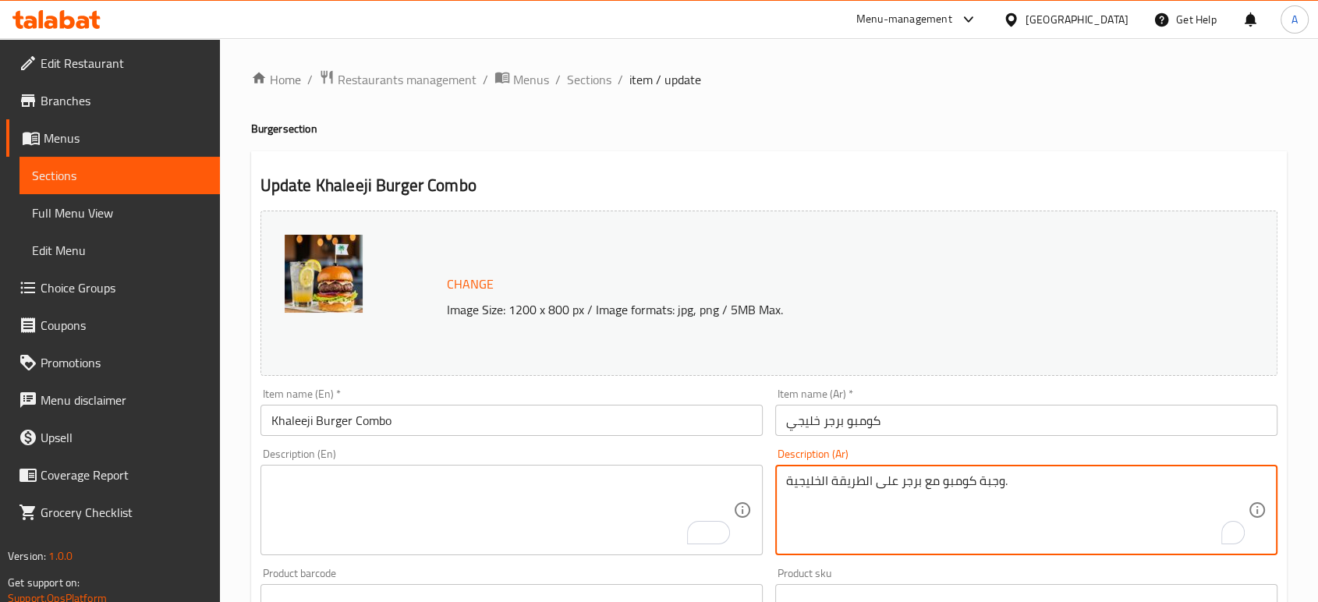
click at [911, 479] on textarea "وجبة كومبو مع برجر على الطريقة الخليجية." at bounding box center [1017, 510] width 462 height 74
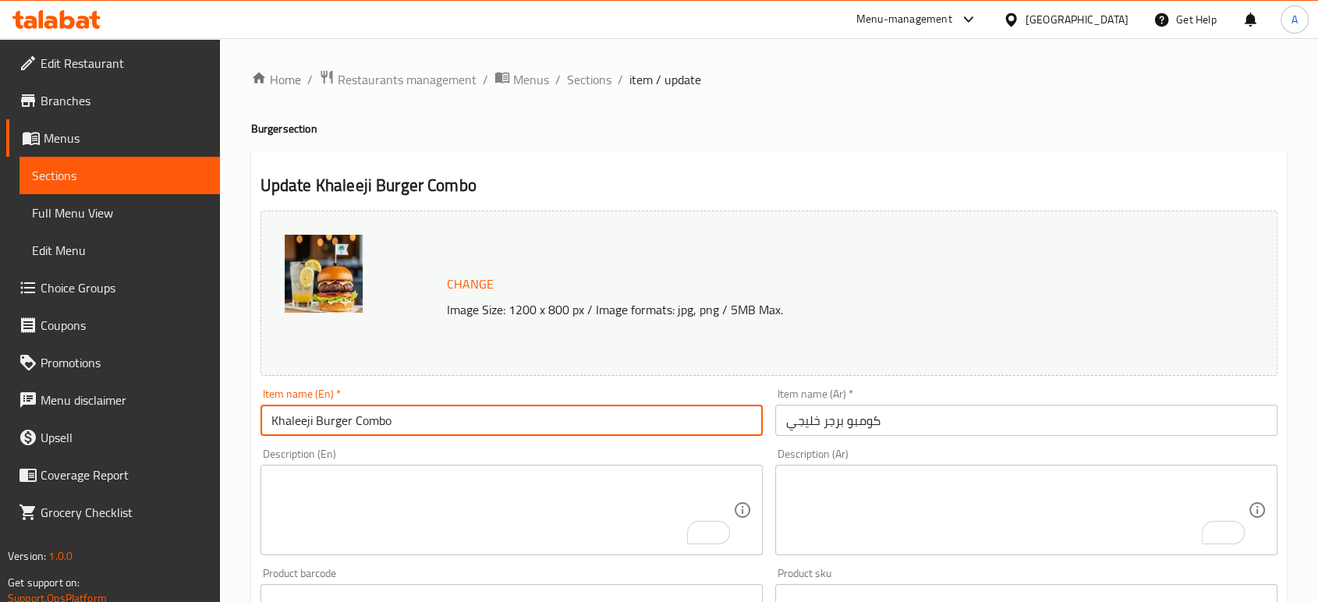
click at [371, 412] on input "Khaleeji Burger Combo" at bounding box center [511, 420] width 502 height 31
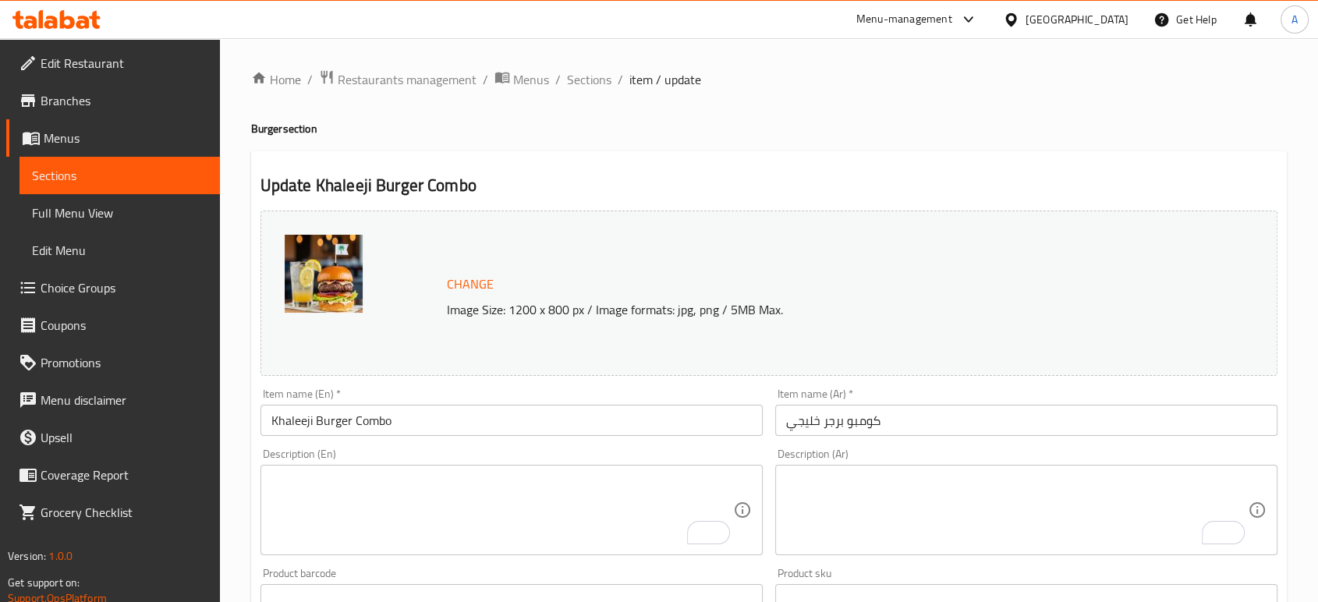
click at [897, 419] on input "كومبو برجر خليجي" at bounding box center [1026, 420] width 502 height 31
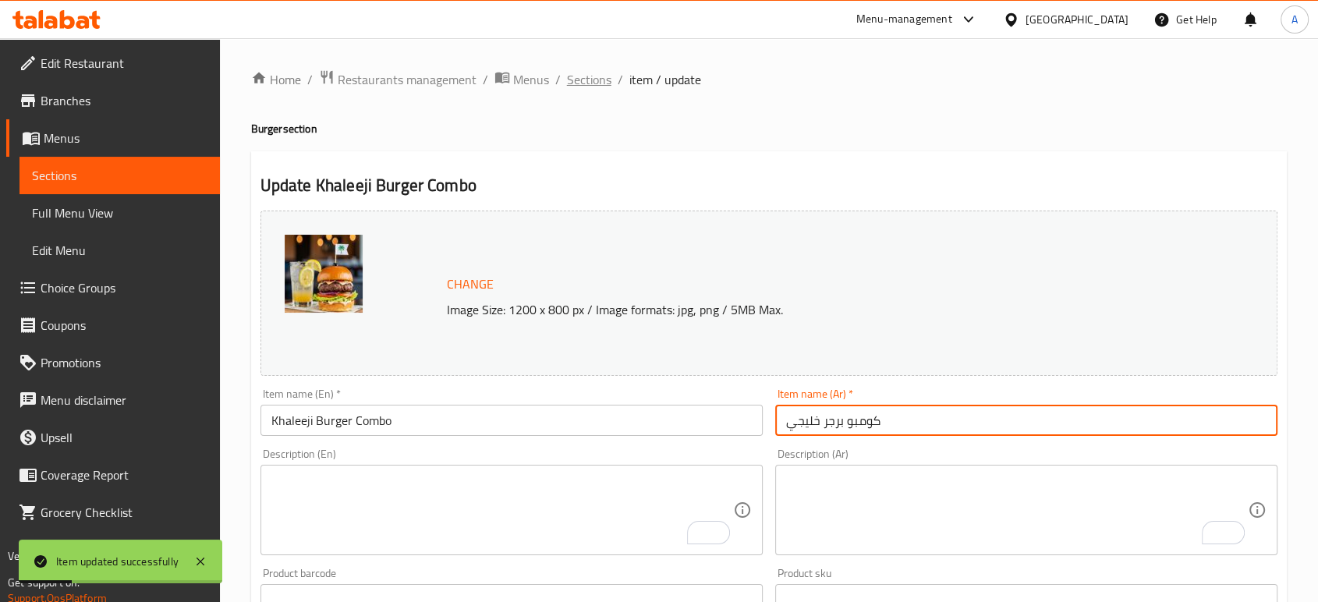
click at [596, 76] on span "Sections" at bounding box center [589, 79] width 44 height 19
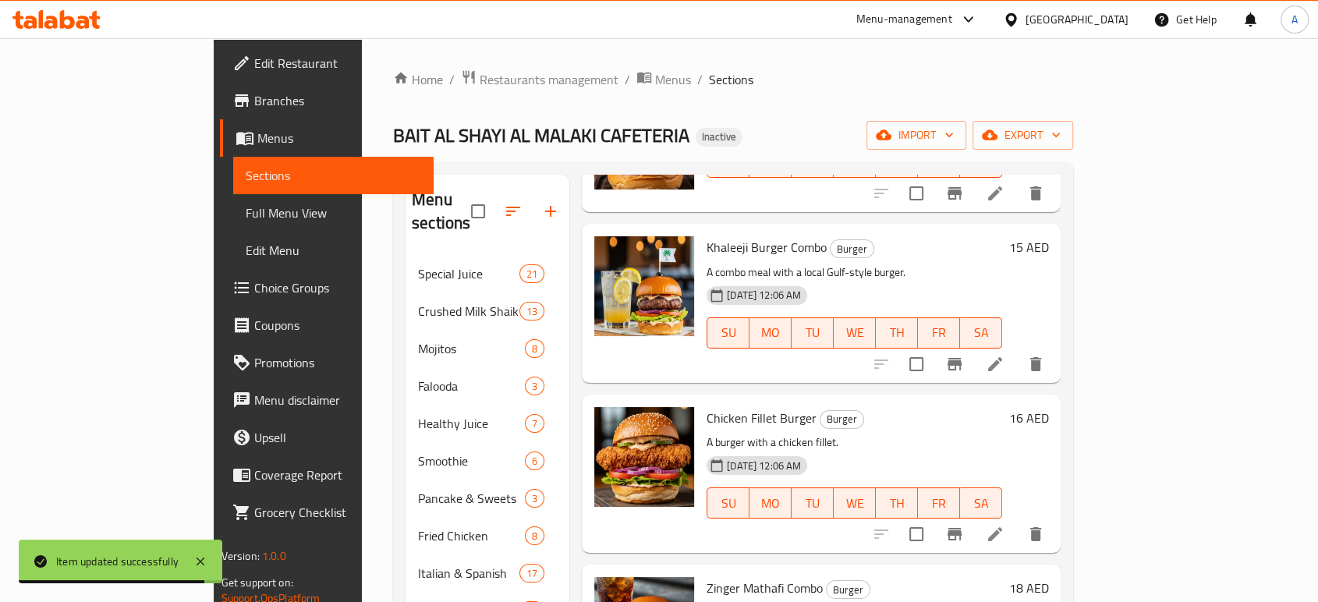
scroll to position [1905, 0]
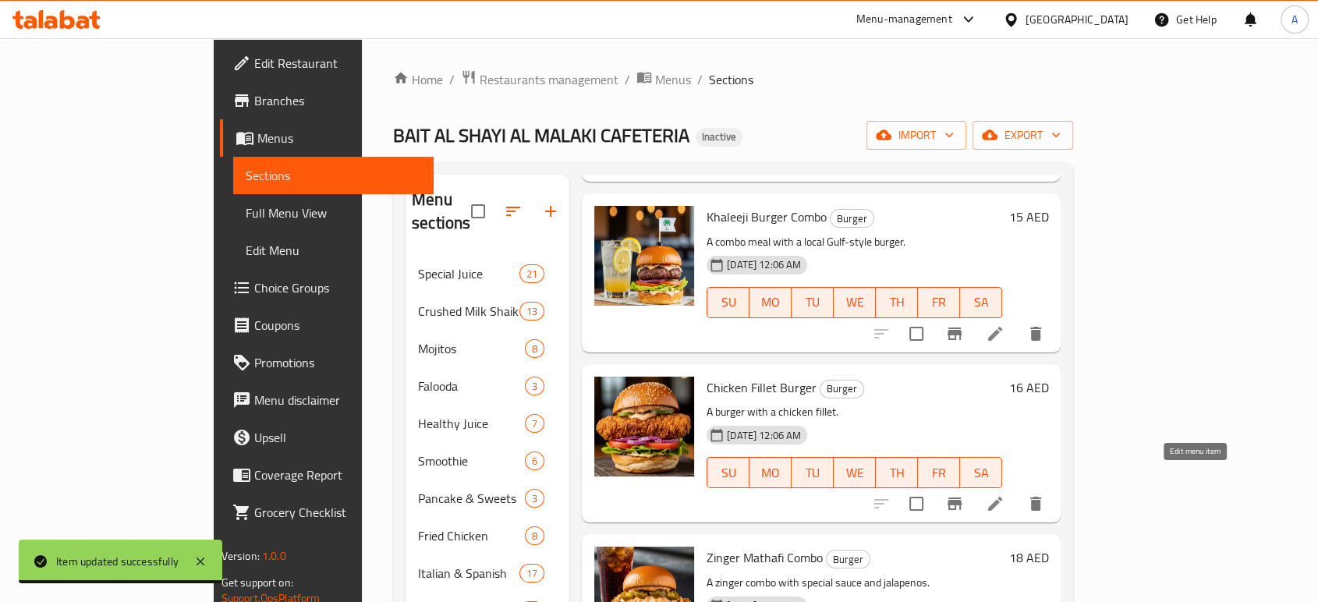
click at [1004, 494] on icon at bounding box center [994, 503] width 19 height 19
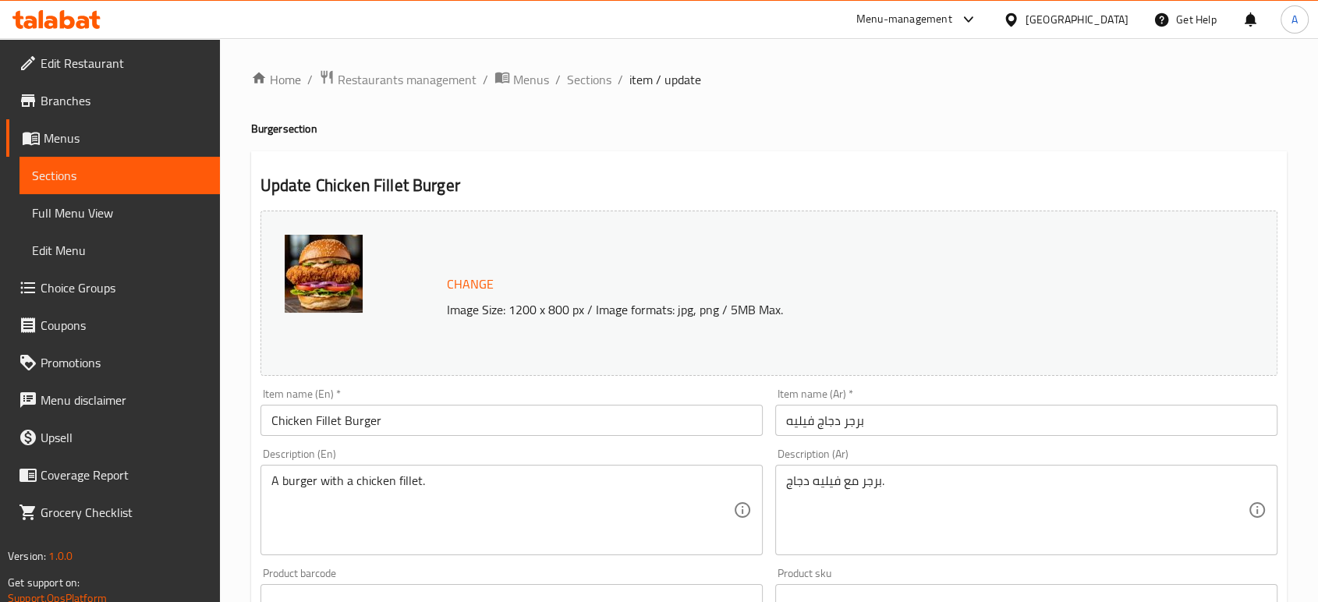
click at [450, 478] on textarea "A burger with a chicken fillet." at bounding box center [502, 510] width 462 height 74
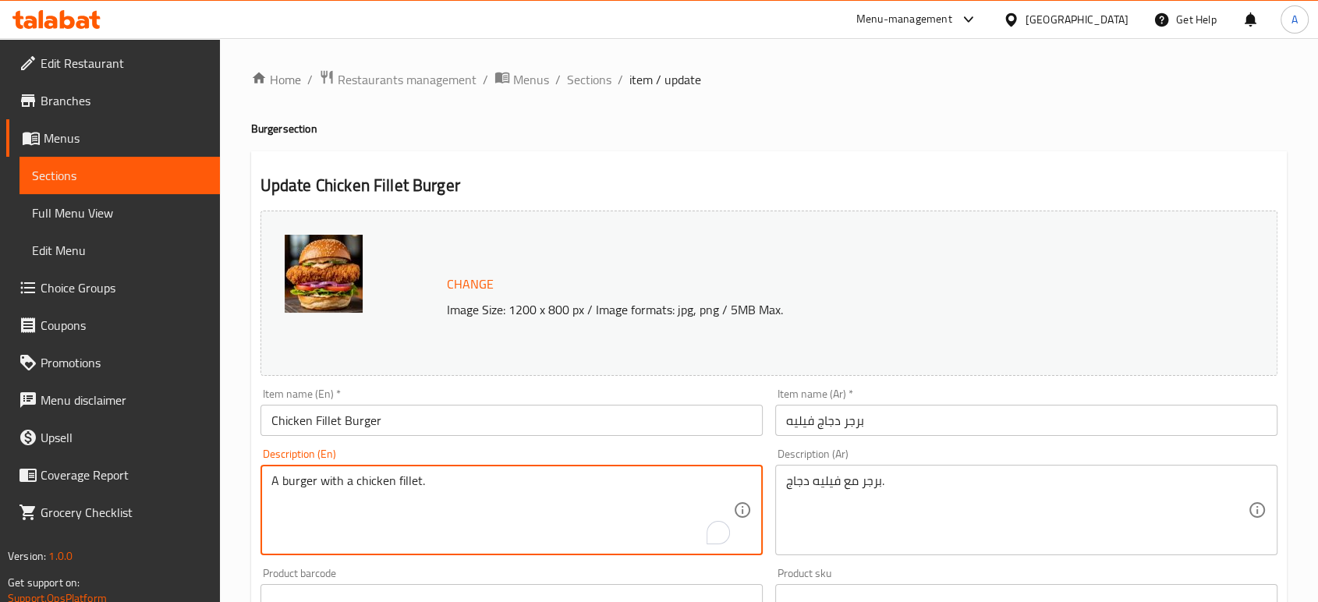
click at [450, 478] on textarea "A burger with a chicken fillet." at bounding box center [502, 510] width 462 height 74
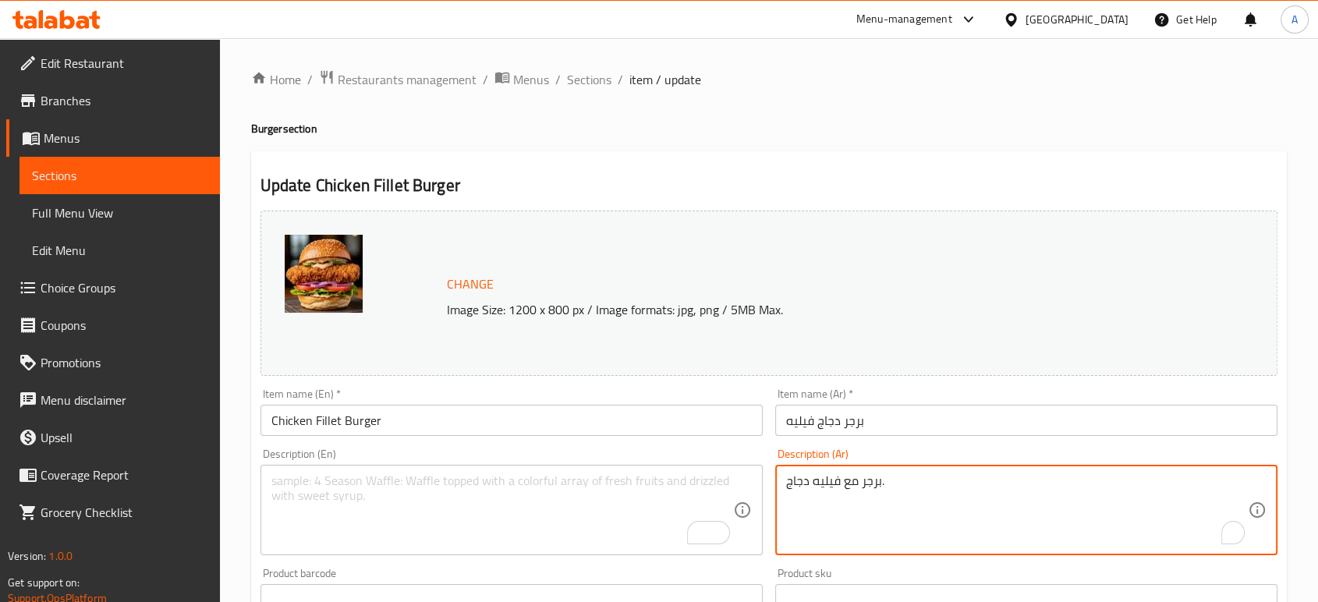
click at [897, 491] on textarea "برجر مع فيليه دجاج." at bounding box center [1017, 510] width 462 height 74
click at [891, 429] on input "برجر دجاج فيليه" at bounding box center [1026, 420] width 502 height 31
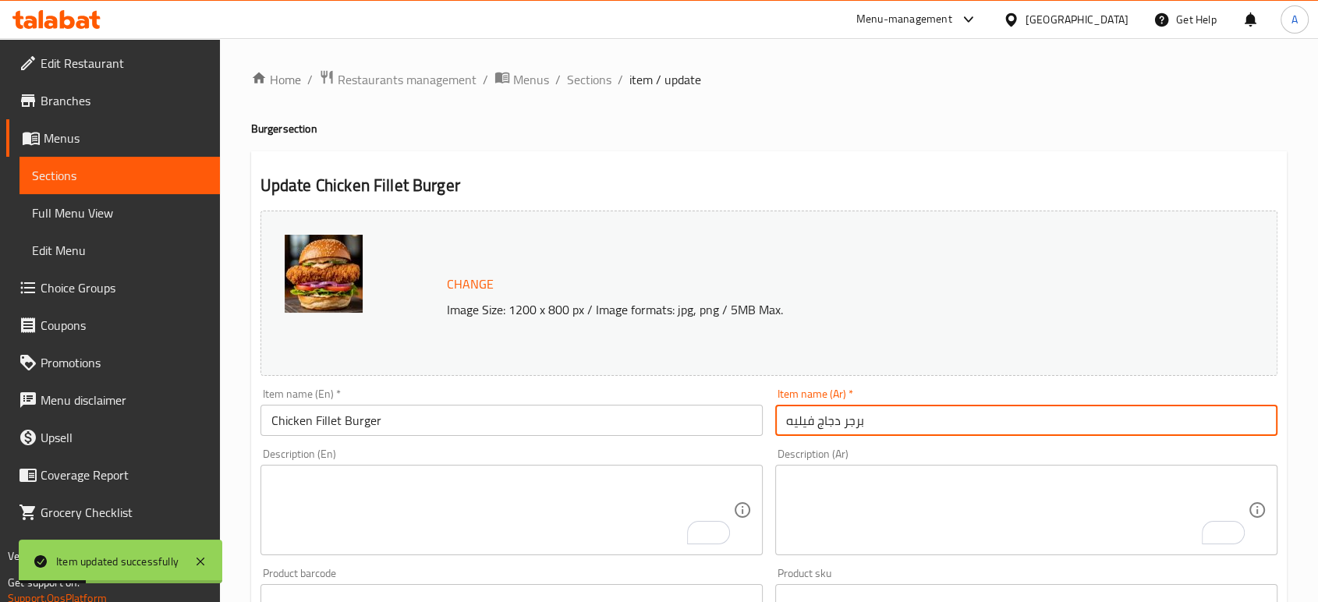
click at [561, 507] on textarea "To enrich screen reader interactions, please activate Accessibility in Grammarl…" at bounding box center [502, 510] width 462 height 74
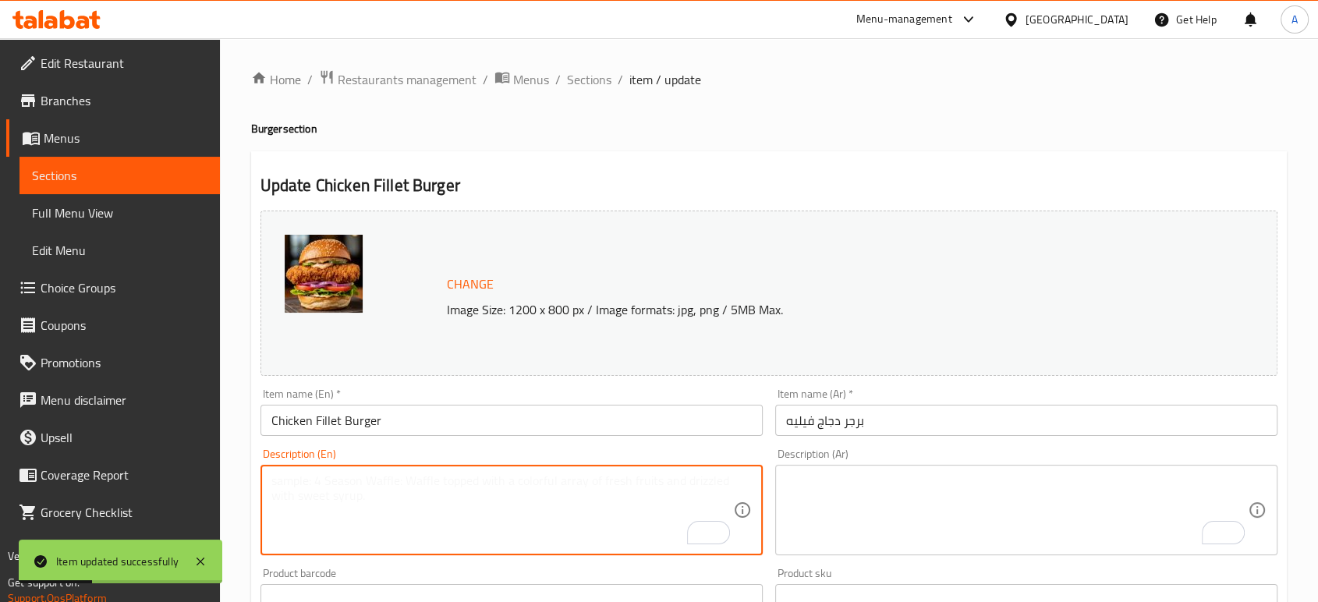
paste textarea "Crispy and juicy chicken fillet burger, topped with fresh veggies and savory sa…"
type textarea "Crispy and juicy chicken fillet burger, topped with fresh veggies and savory sa…"
click at [811, 497] on textarea "To enrich screen reader interactions, please activate Accessibility in Grammarl…" at bounding box center [1017, 510] width 462 height 74
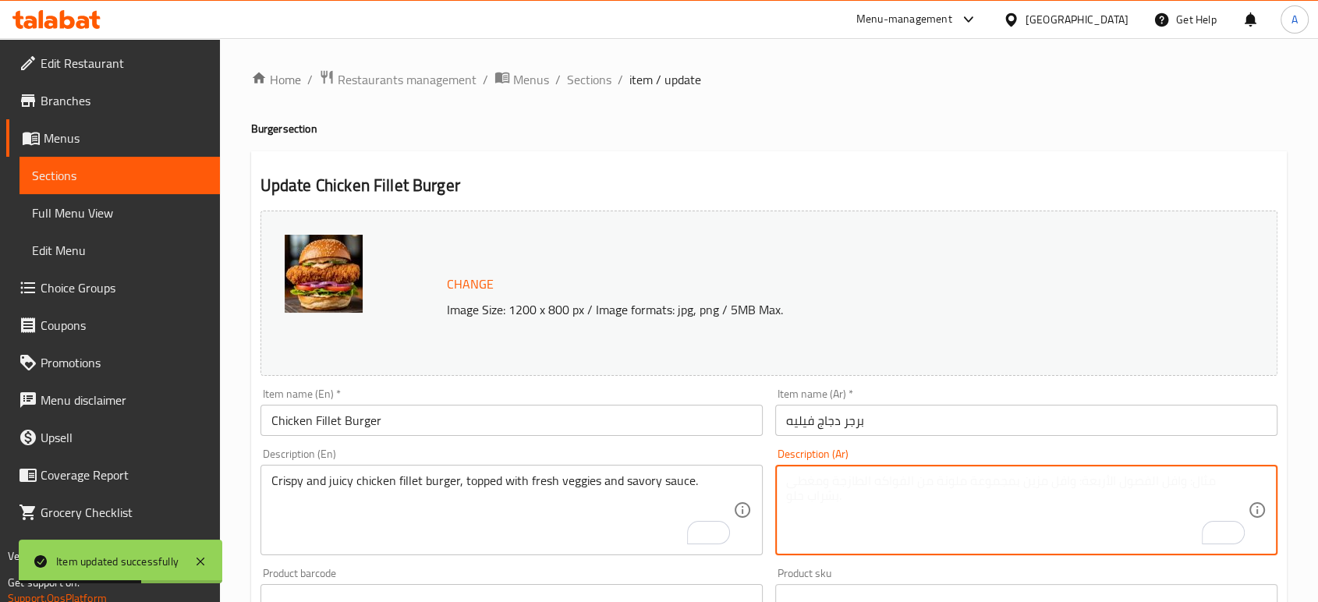
paste textarea "برجر صدر الدجاج المقرمش والعصير، مغطى بخضروات طازجة وصلصة لذيذة"
click at [802, 477] on textarea "برجر صدر الدجاج المقرمش والعصير، مغطى بخضروات طازجة وصلصة لذيذة" at bounding box center [1017, 510] width 462 height 74
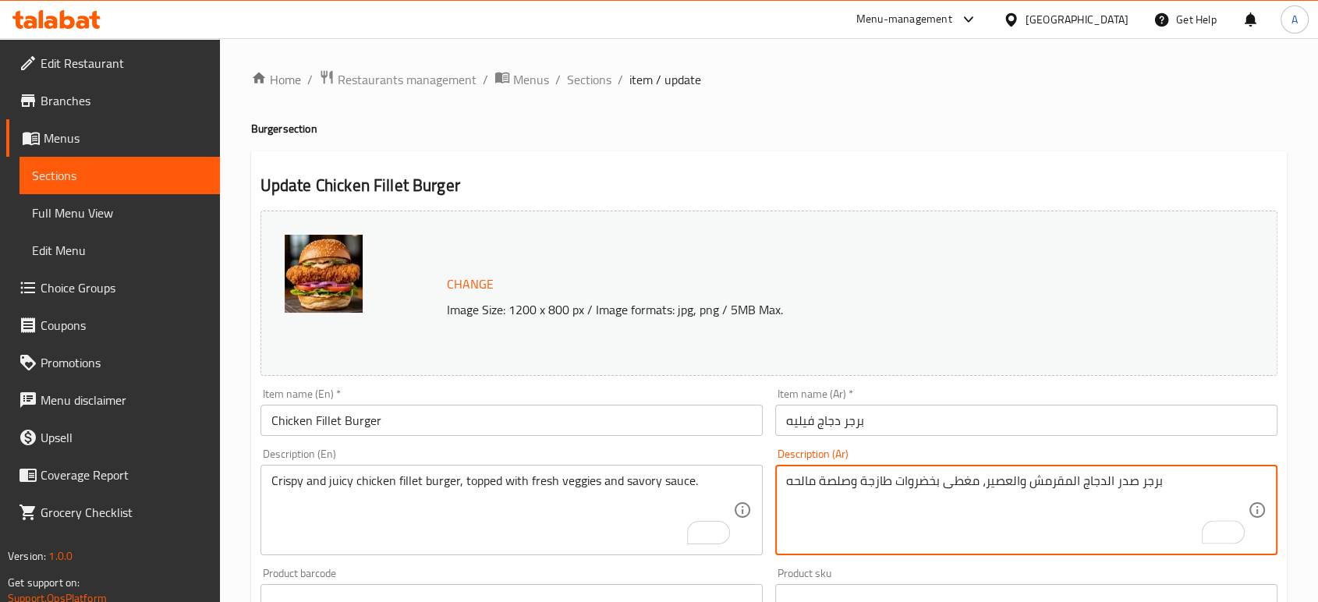
type textarea "برجر صدر الدجاج المقرمش والعصير، مغطى بخضروات طازجة وصلصة مالحه"
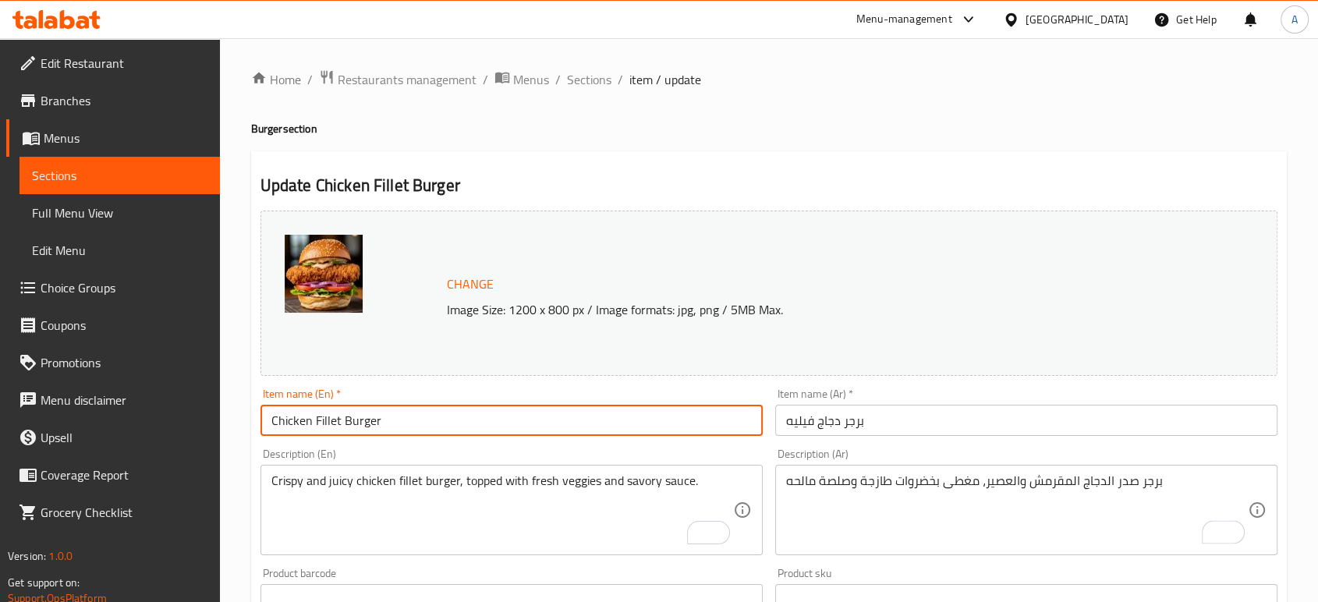
click at [726, 423] on input "Chicken Fillet Burger" at bounding box center [511, 420] width 502 height 31
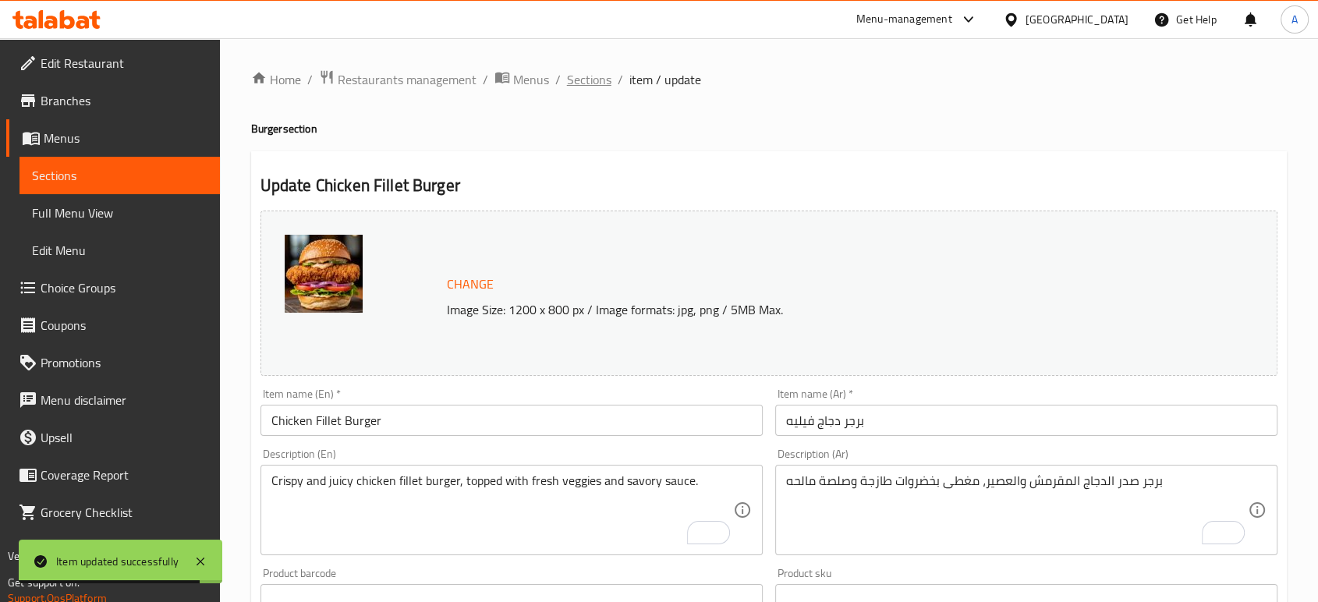
click at [603, 83] on span "Sections" at bounding box center [589, 79] width 44 height 19
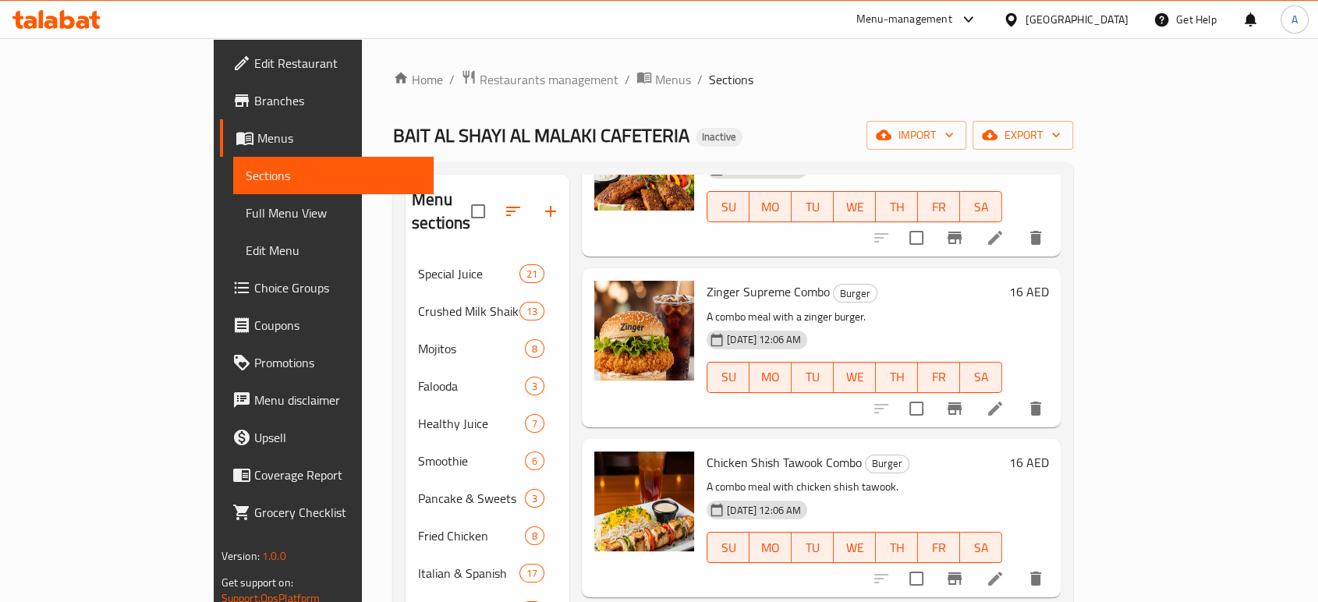
scroll to position [2512, 0]
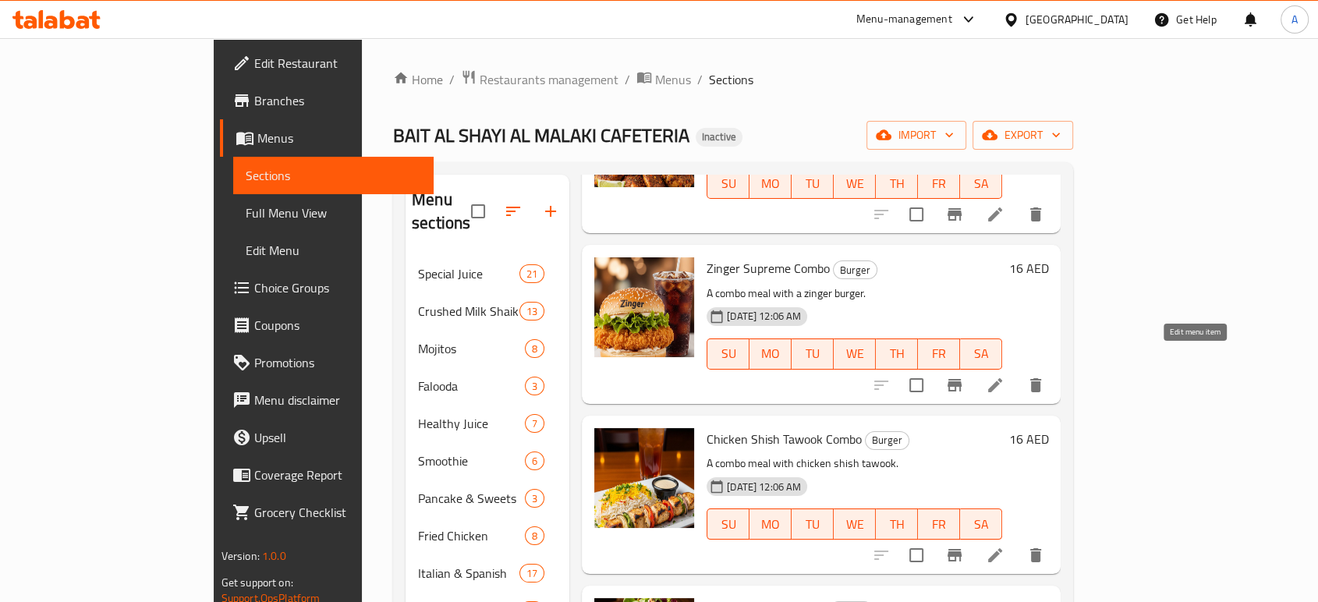
click at [1004, 376] on icon at bounding box center [994, 385] width 19 height 19
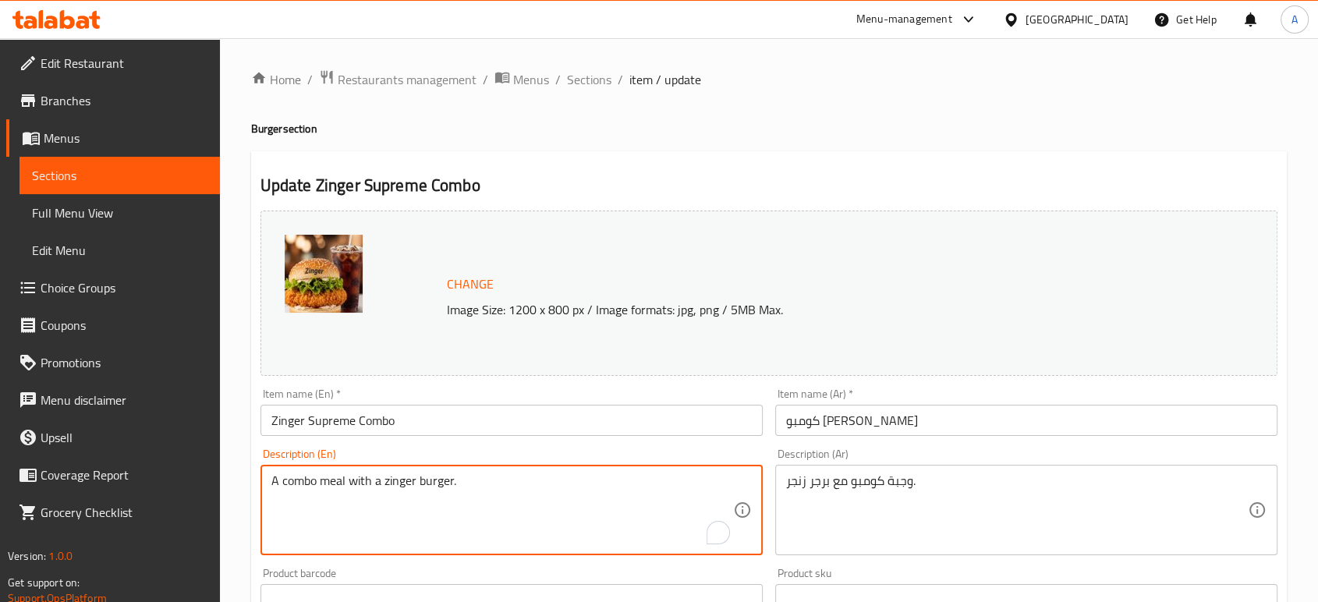
click at [434, 497] on textarea "A combo meal with a zinger burger." at bounding box center [502, 510] width 462 height 74
paste textarea "Juicy chicken breast coated in a secret blend of herbs and spices, sandwiched b…"
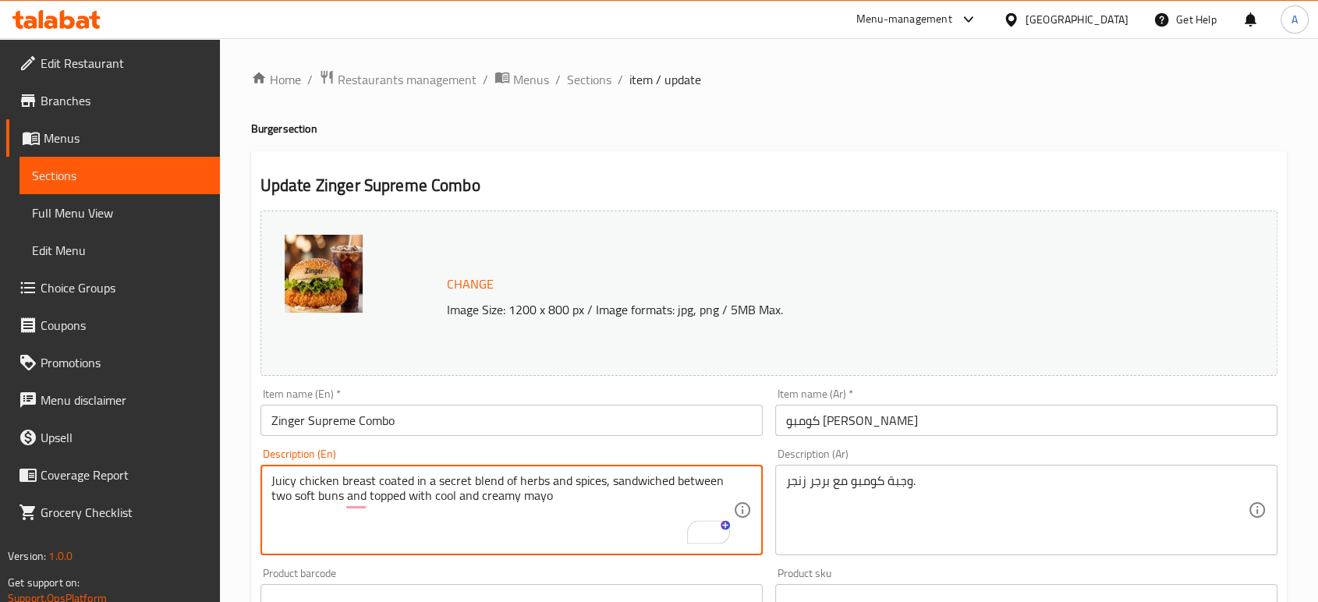
type textarea "Juicy chicken breast coated in a secret blend of herbs and spices, sandwiched b…"
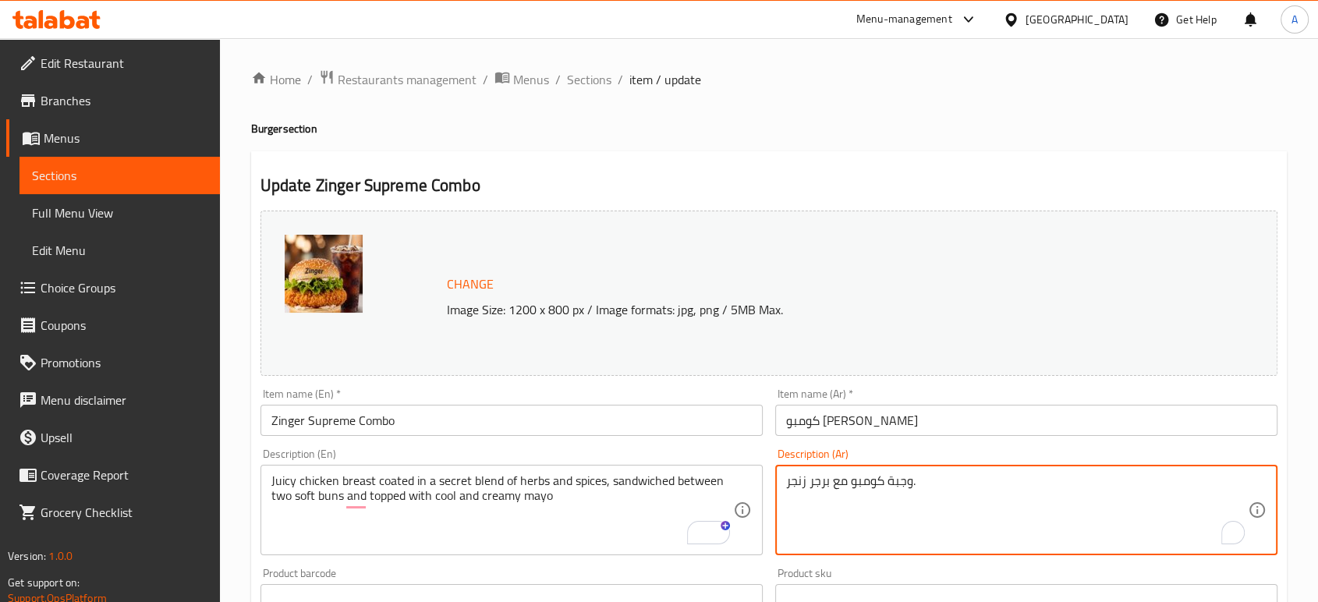
click at [879, 491] on textarea "وجبة كومبو مع برجر زنجر." at bounding box center [1017, 510] width 462 height 74
paste textarea "صدر دجاج طري مغطى بمزيج سري من الأعشاب والتوابل ، محاط بخبزتين طريتين ومغطاة با…"
click at [883, 477] on textarea "صدر دجاج طري مغطى بمزيج سري من الأعشاب والتوابل ، محاط بخبزتين طريتين ومغطاة با…" at bounding box center [1017, 510] width 462 height 74
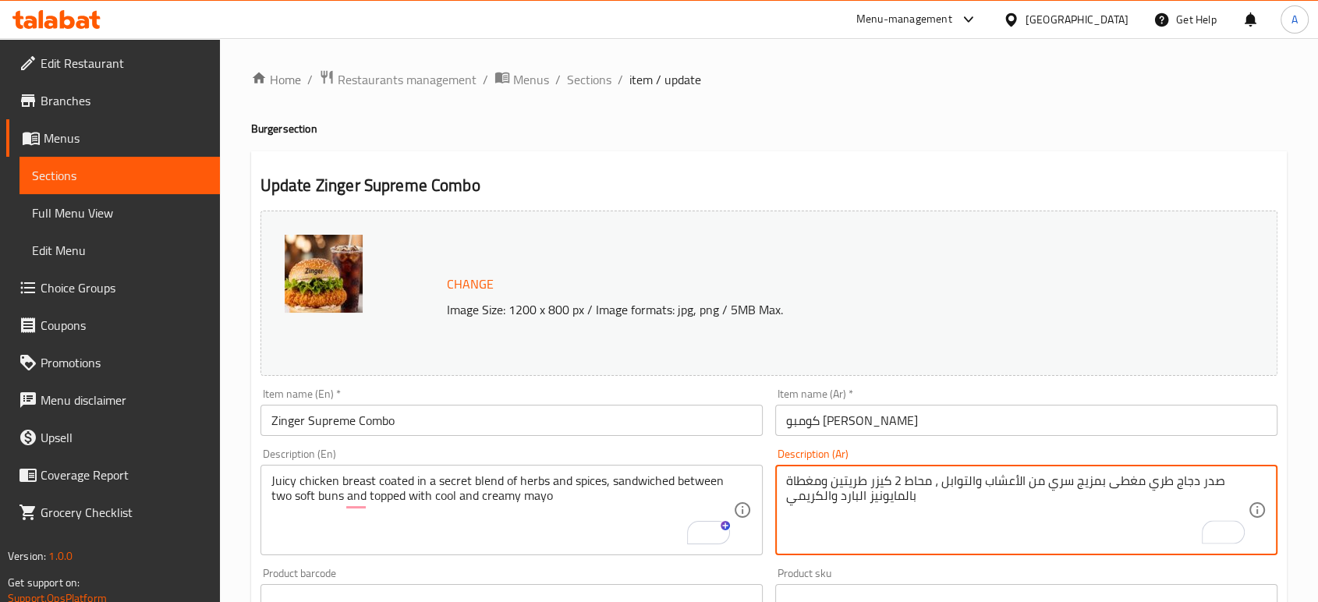
type textarea "صدر دجاج طري مغطى بمزيج سري من الأعشاب والتوابل ، محاط 2 كيزر طريتين ومغطاة بال…"
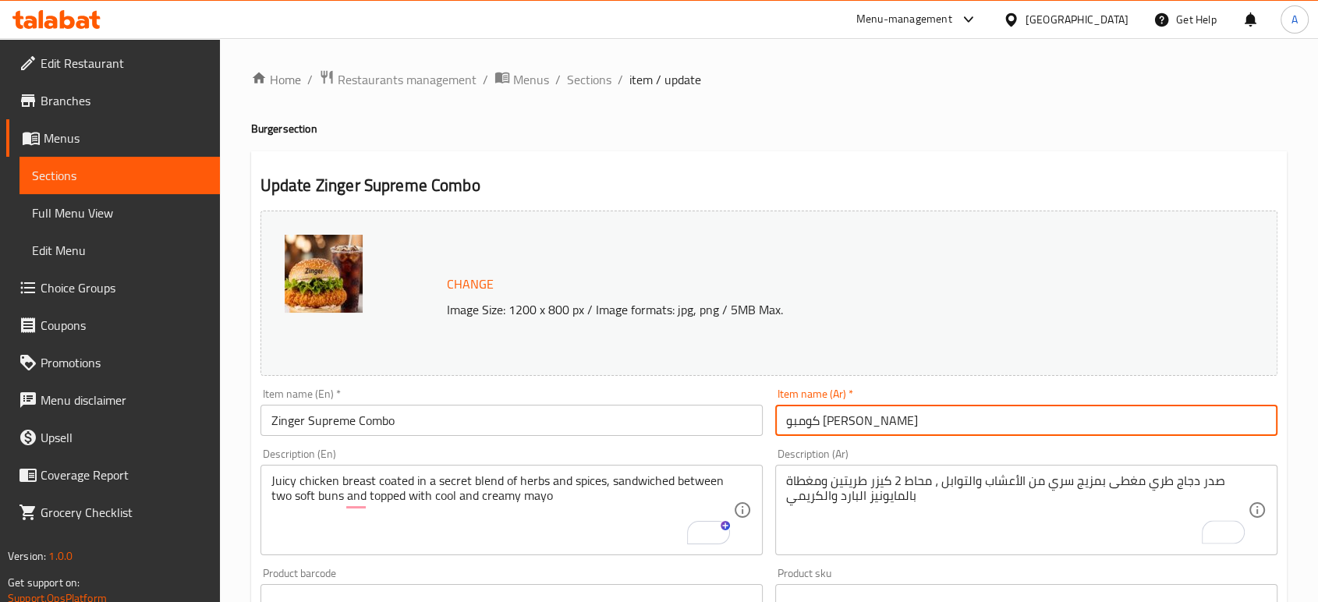
click at [930, 409] on input "كومبو [PERSON_NAME]" at bounding box center [1026, 420] width 502 height 31
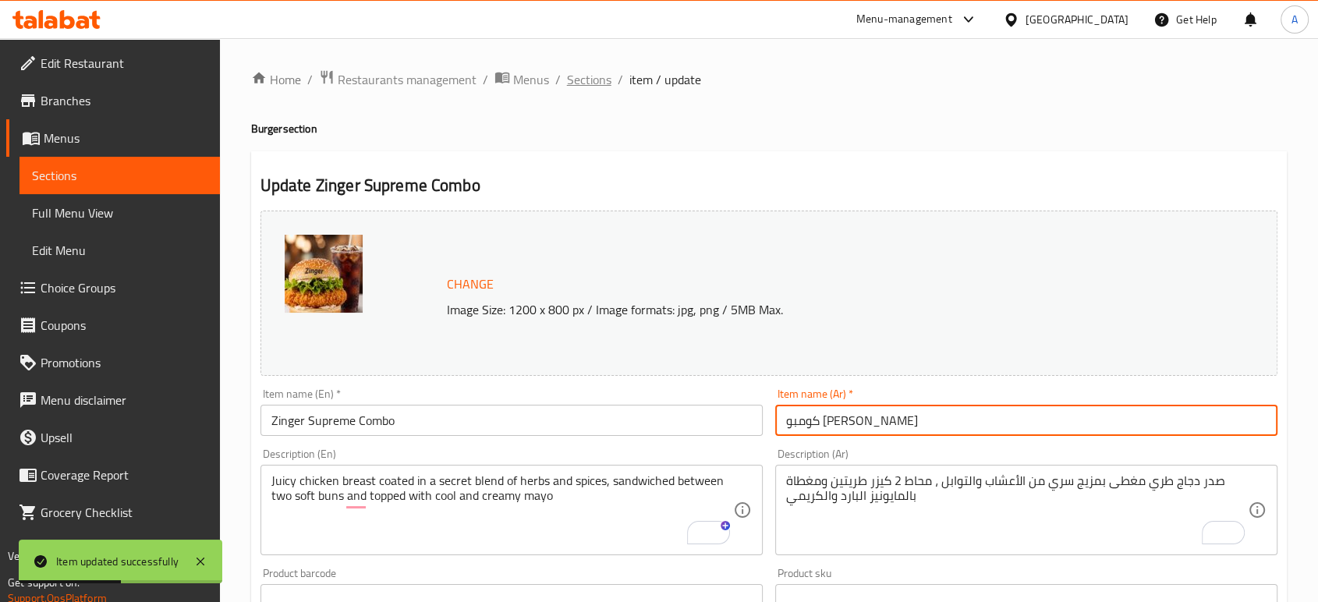
click at [586, 83] on span "Sections" at bounding box center [589, 79] width 44 height 19
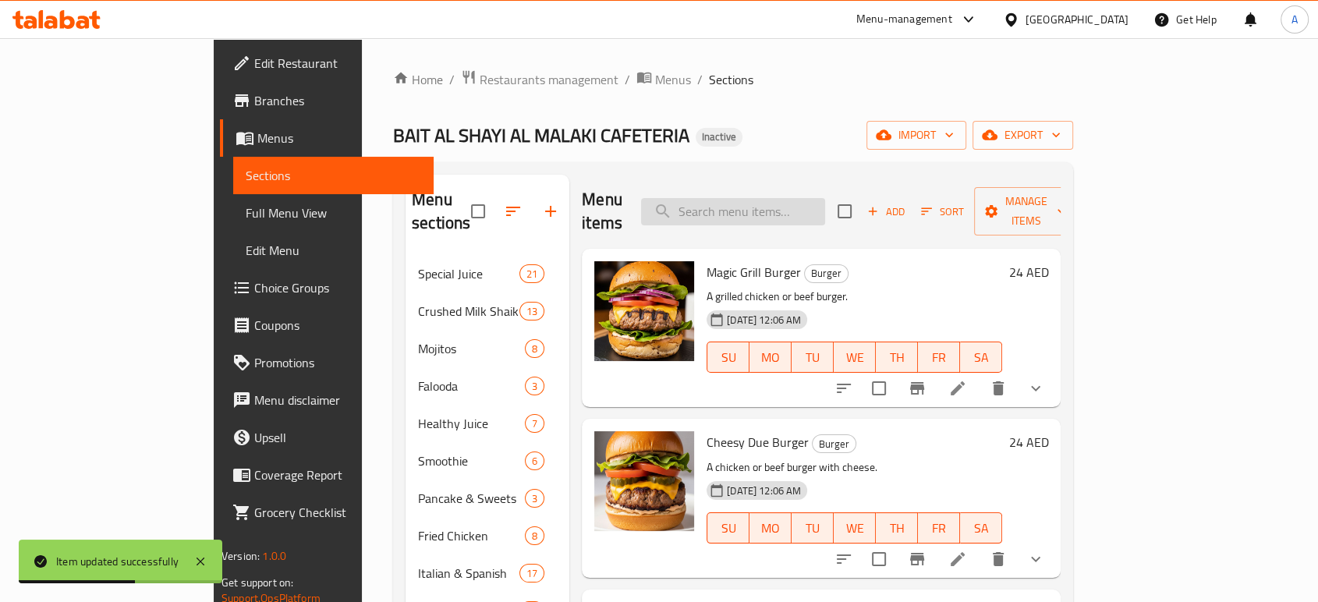
click at [796, 198] on input "search" at bounding box center [733, 211] width 184 height 27
paste input "Chicken Shish Tawook Combo"
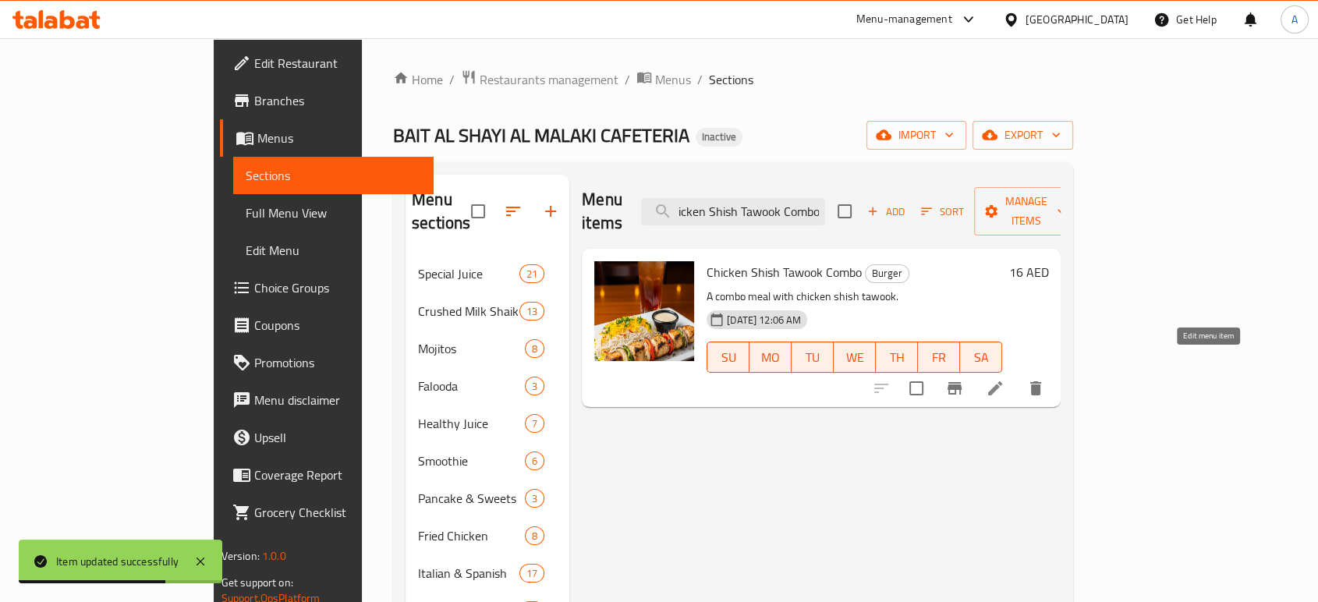
type input "Chicken Shish Tawook Combo"
click at [1004, 379] on icon at bounding box center [994, 388] width 19 height 19
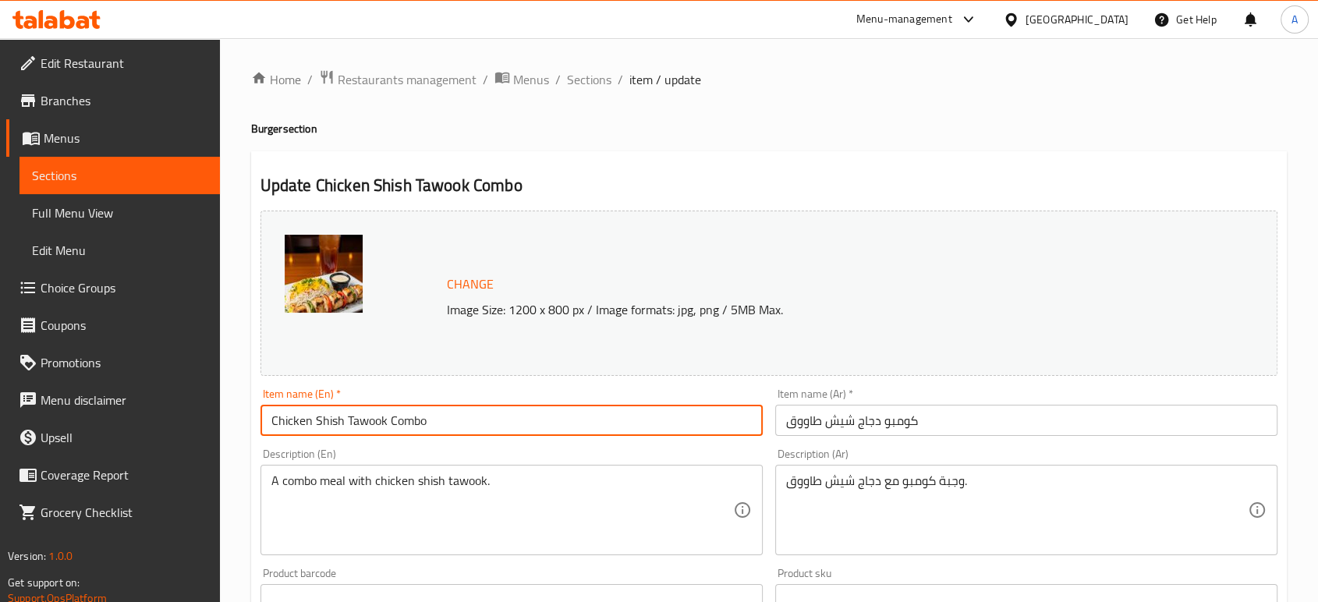
drag, startPoint x: 386, startPoint y: 423, endPoint x: 257, endPoint y: 418, distance: 128.7
click at [257, 418] on div "Item name (En)   * Chicken Shish Tawook Combo Item name (En) *" at bounding box center [511, 412] width 515 height 60
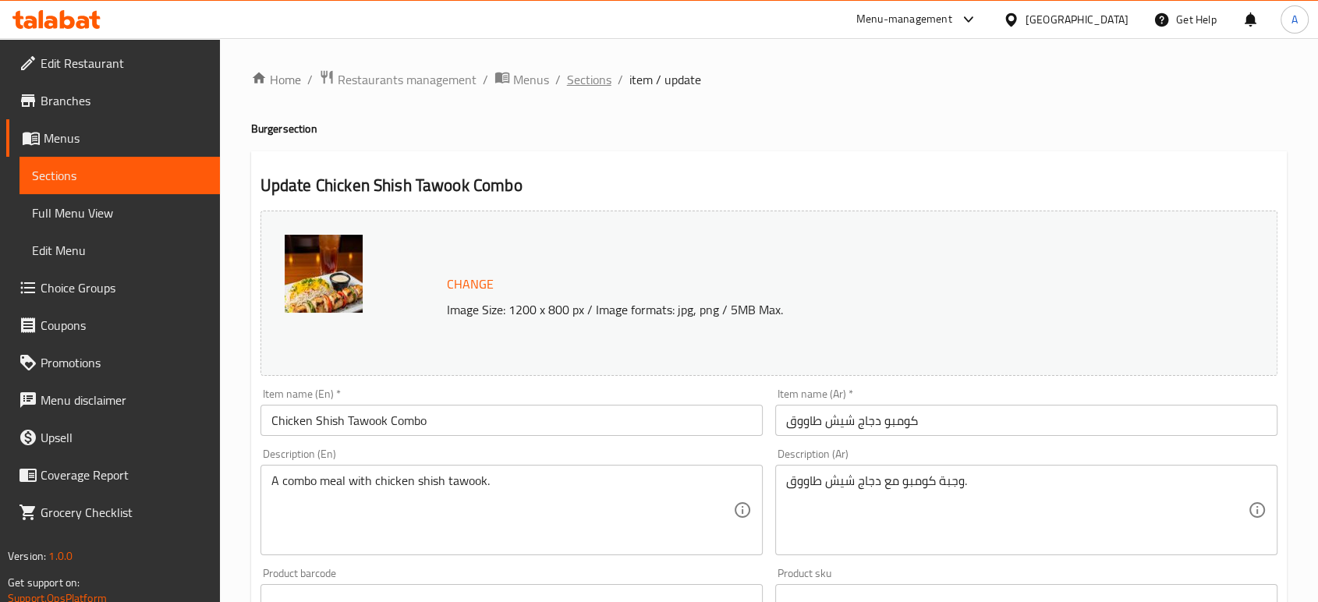
click at [603, 88] on span "Sections" at bounding box center [589, 79] width 44 height 19
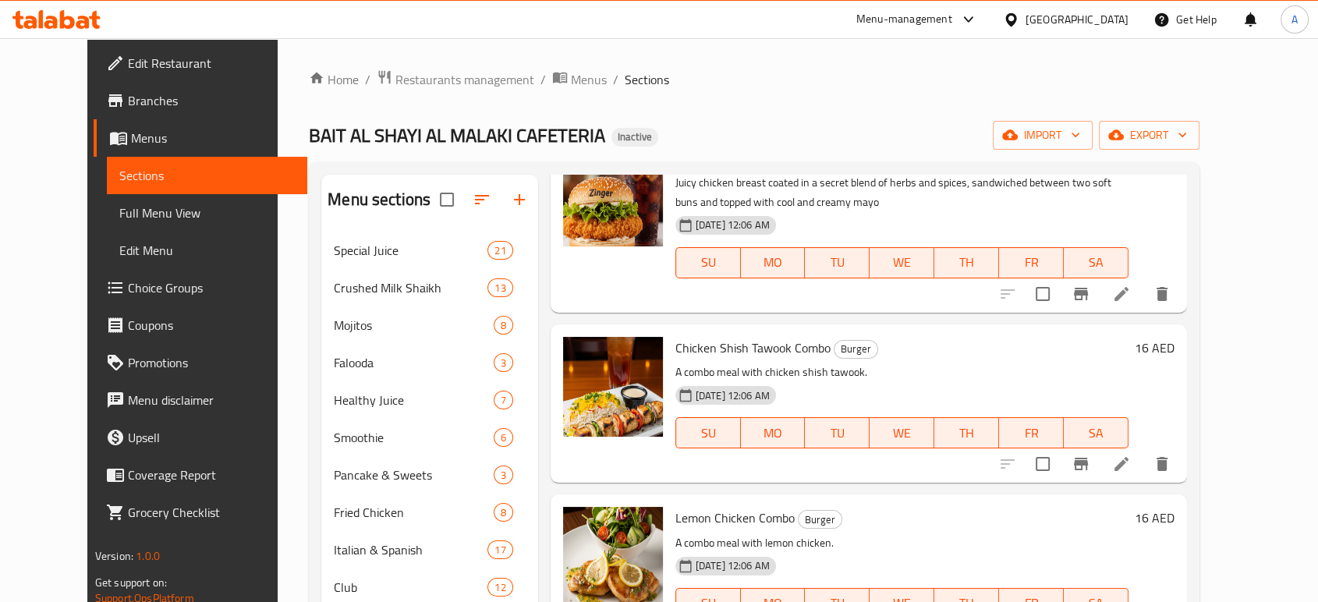
scroll to position [2598, 0]
click at [1130, 468] on icon at bounding box center [1121, 464] width 19 height 19
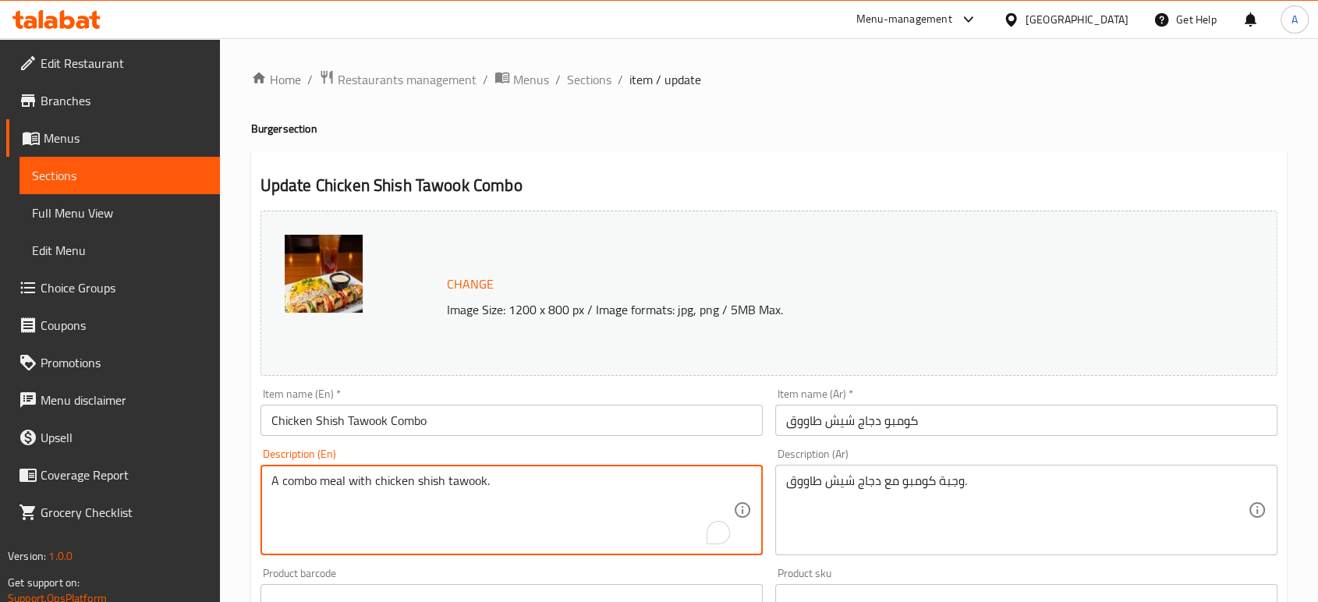
click at [366, 480] on textarea "A combo meal with chicken shish tawook." at bounding box center [502, 510] width 462 height 74
paste textarea "Marinated Chicken Shish Tawook, Served in a Sandwich"
type textarea "Marinated Chicken Shish Tawook, Served in a Sandwich"
drag, startPoint x: 584, startPoint y: 484, endPoint x: 442, endPoint y: 479, distance: 142.0
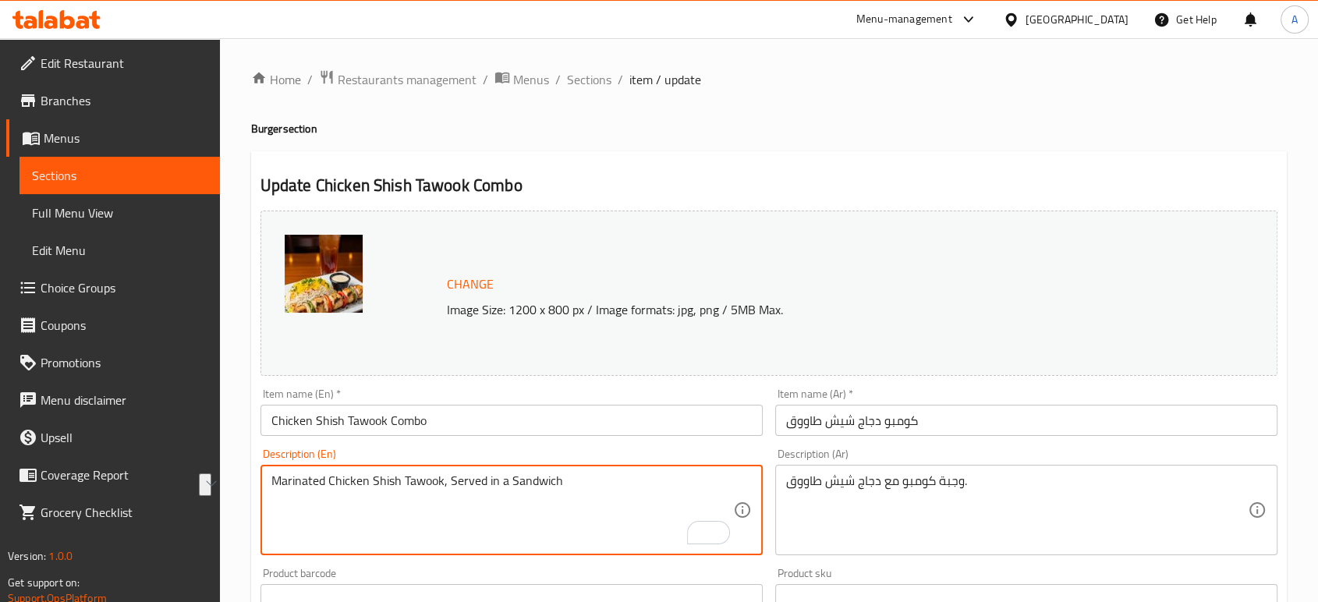
click at [442, 479] on textarea "Marinated Chicken Shish Tawook, Served in a Sandwich" at bounding box center [502, 510] width 462 height 74
type textarea "Marinated Chicken Shish Tawook"
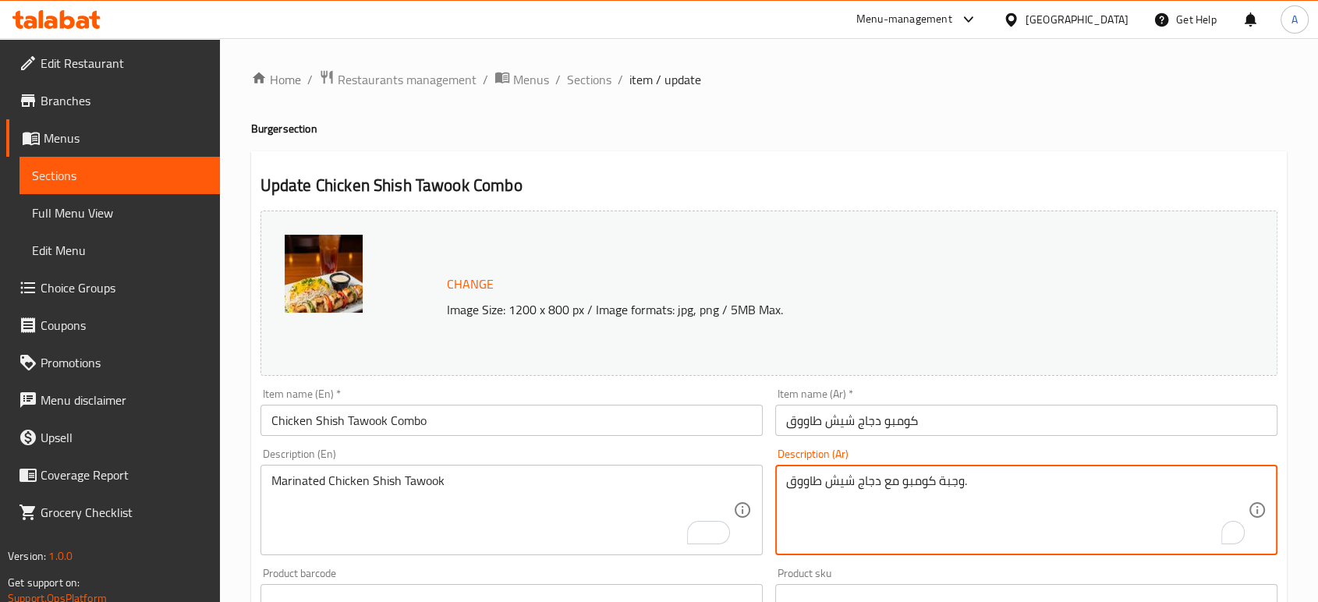
click at [957, 473] on textarea "وجبة كومبو مع دجاج شيش طاووق." at bounding box center [1017, 510] width 462 height 74
paste textarea "دجاج شيش طاووق متبل، يقدم في [GEOGRAPHIC_DATA]"
drag, startPoint x: 892, startPoint y: 484, endPoint x: 735, endPoint y: 484, distance: 156.7
click at [739, 483] on div "Change Image Size: 1200 x 800 px / Image formats: jpg, png / 5MB Max. Item name…" at bounding box center [768, 551] width 1029 height 695
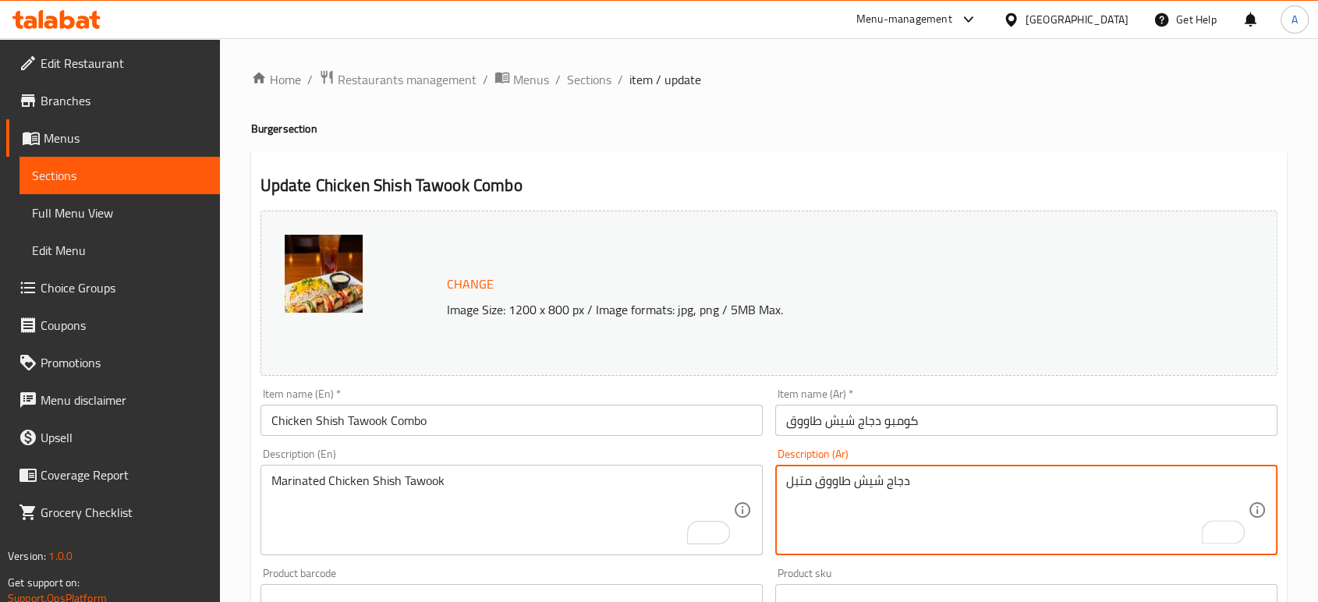
type textarea "دجاج شيش طاووق متبل"
click at [483, 410] on input "Chicken Shish Tawook Combo" at bounding box center [511, 420] width 502 height 31
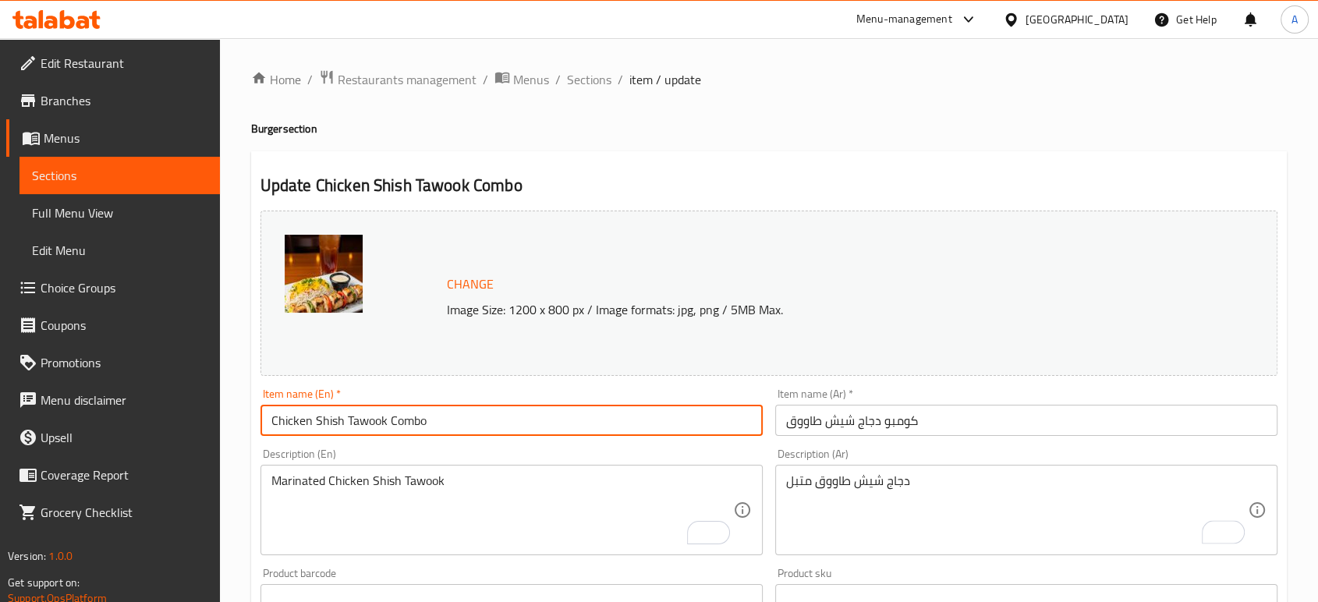
click at [483, 410] on input "Chicken Shish Tawook Combo" at bounding box center [511, 420] width 502 height 31
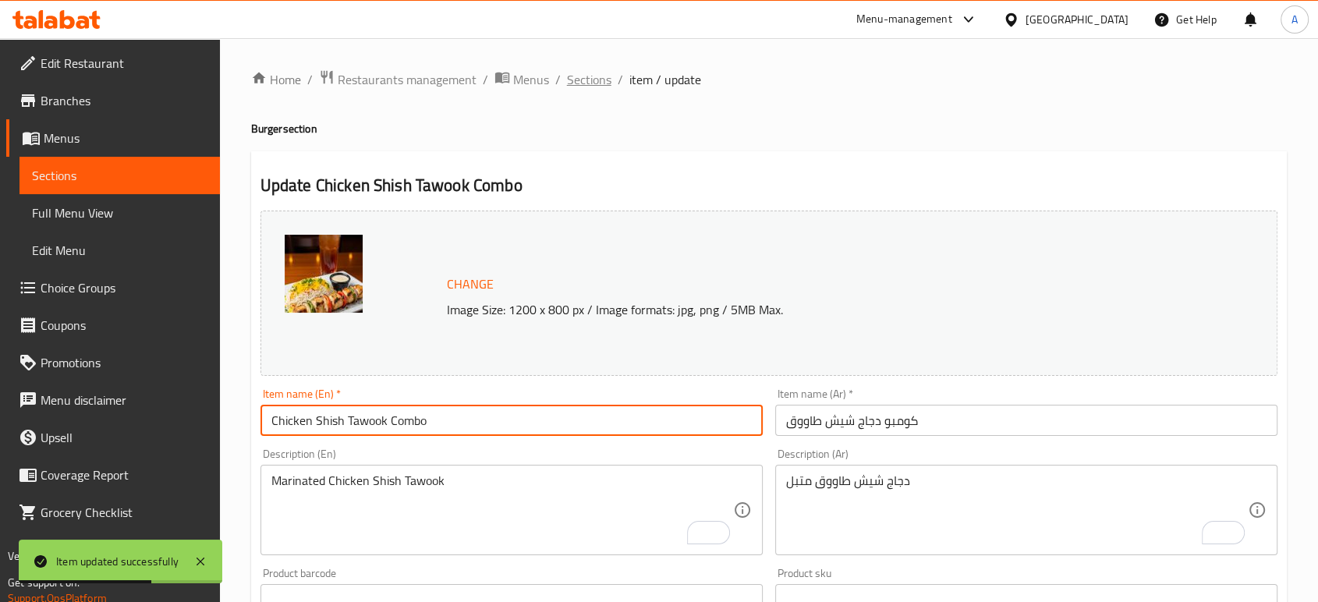
click at [593, 82] on span "Sections" at bounding box center [589, 79] width 44 height 19
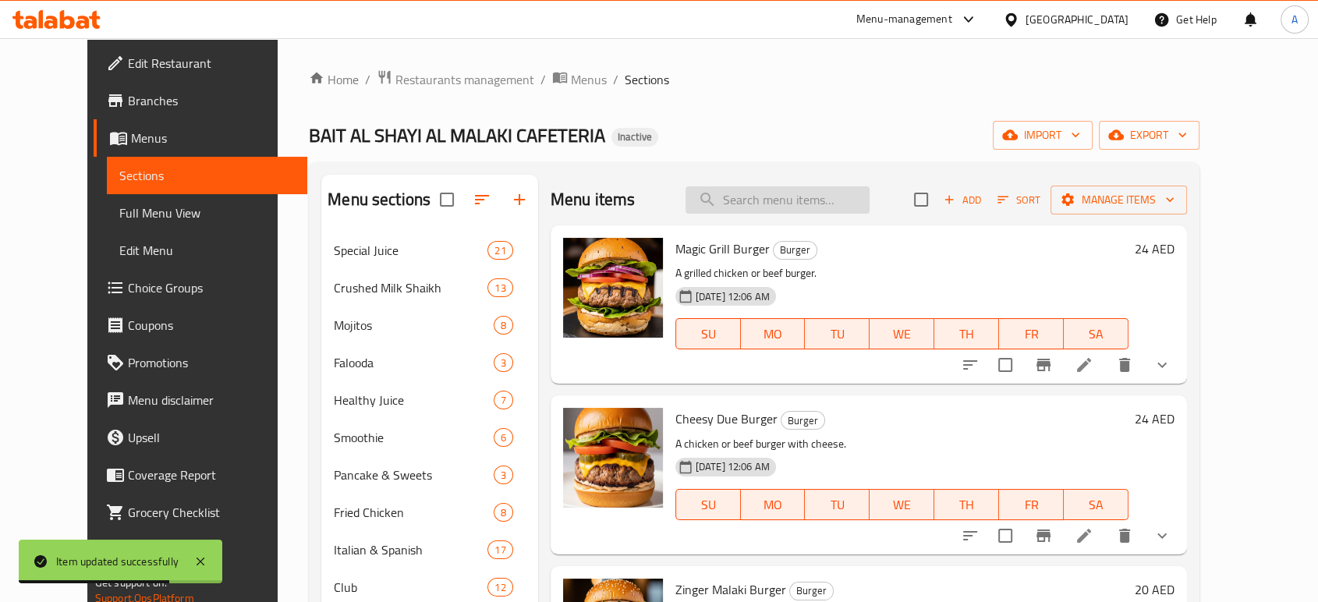
click at [802, 200] on input "search" at bounding box center [777, 199] width 184 height 27
paste input "Lemon Chicken Combo"
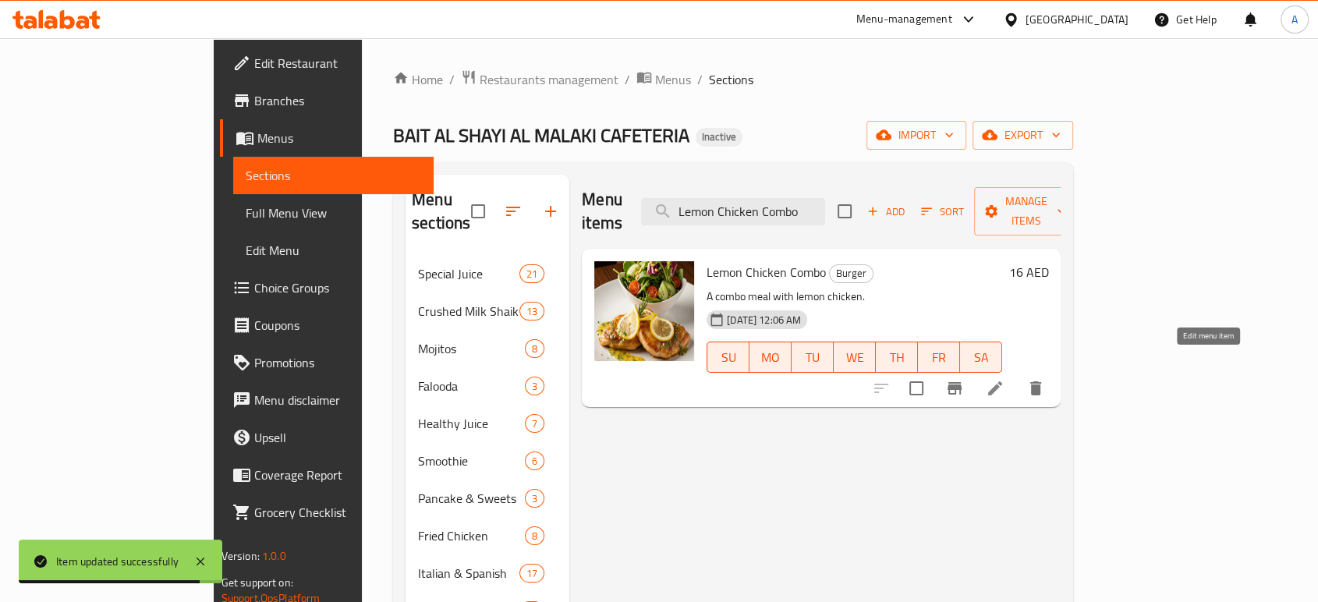
type input "Lemon Chicken Combo"
click at [1004, 379] on icon at bounding box center [994, 388] width 19 height 19
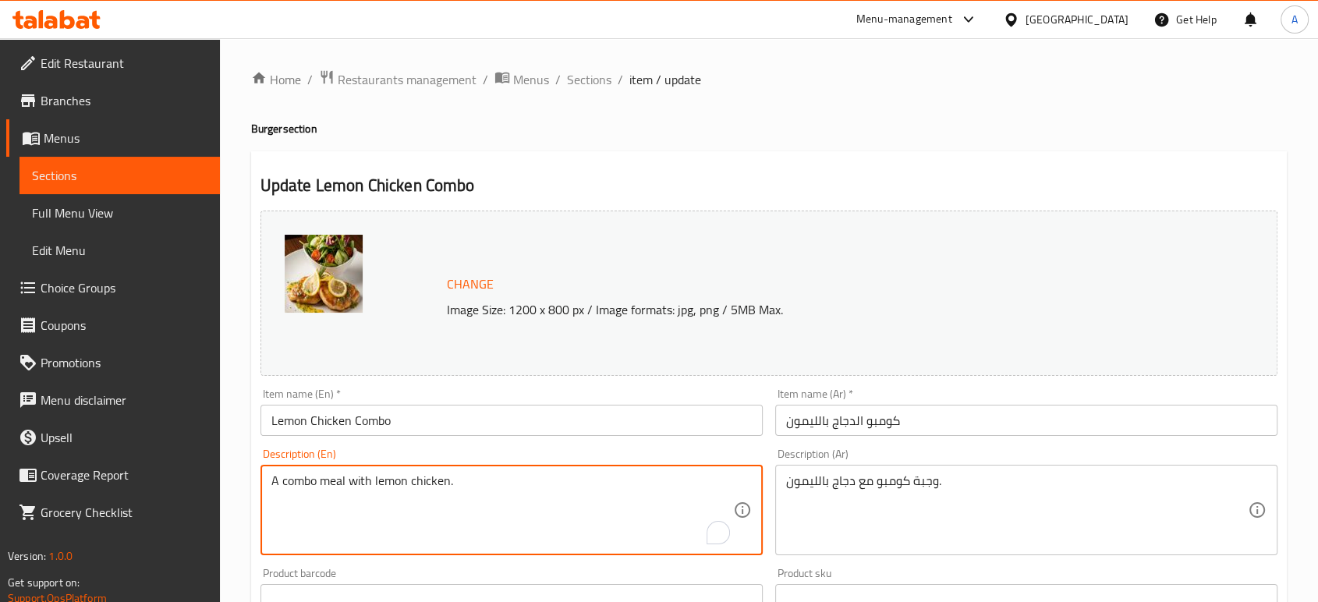
click at [452, 485] on textarea "A combo meal with lemon chicken." at bounding box center [502, 510] width 462 height 74
paste textarea "Crispy fried chicken burger with lemon, served in a sandwich"
type textarea "Crispy fried chicken burger with lemon, served in a sandwich."
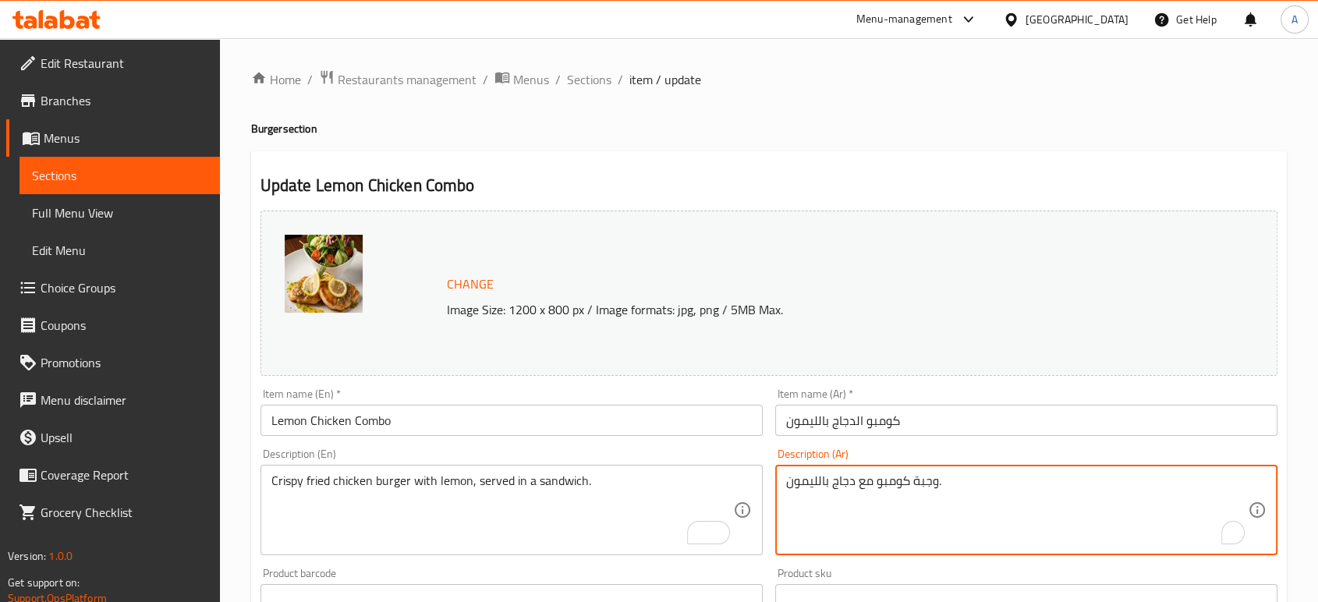
click at [935, 485] on textarea "وجبة كومبو مع دجاج بالليمون." at bounding box center [1017, 510] width 462 height 74
paste textarea "برجر دجاج مقلي مقرمش مع ل[GEOGRAPHIC_DATA]، تقدم في [GEOGRAPHIC_DATA]"
type textarea "برجر دجاج مقلي مقرمش مع ل[GEOGRAPHIC_DATA]، تقدم في [GEOGRAPHIC_DATA]."
click at [947, 419] on input "كومبو الدجاج بالليمون" at bounding box center [1026, 420] width 502 height 31
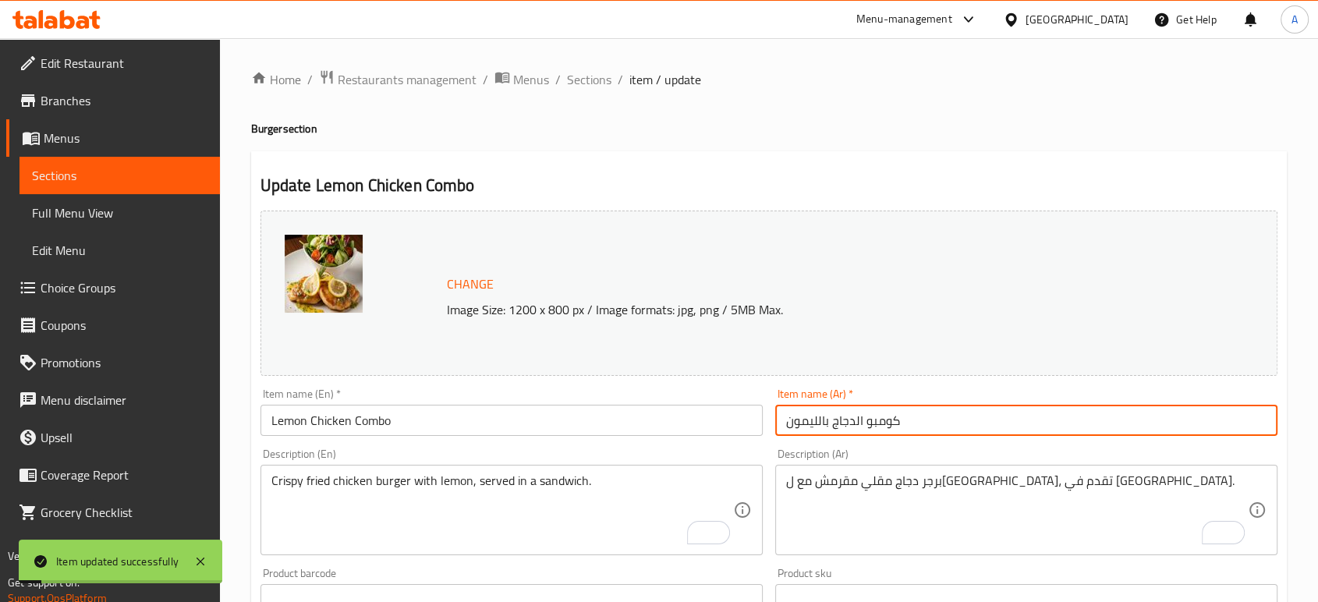
click at [406, 424] on input "Lemon Chicken Combo" at bounding box center [511, 420] width 502 height 31
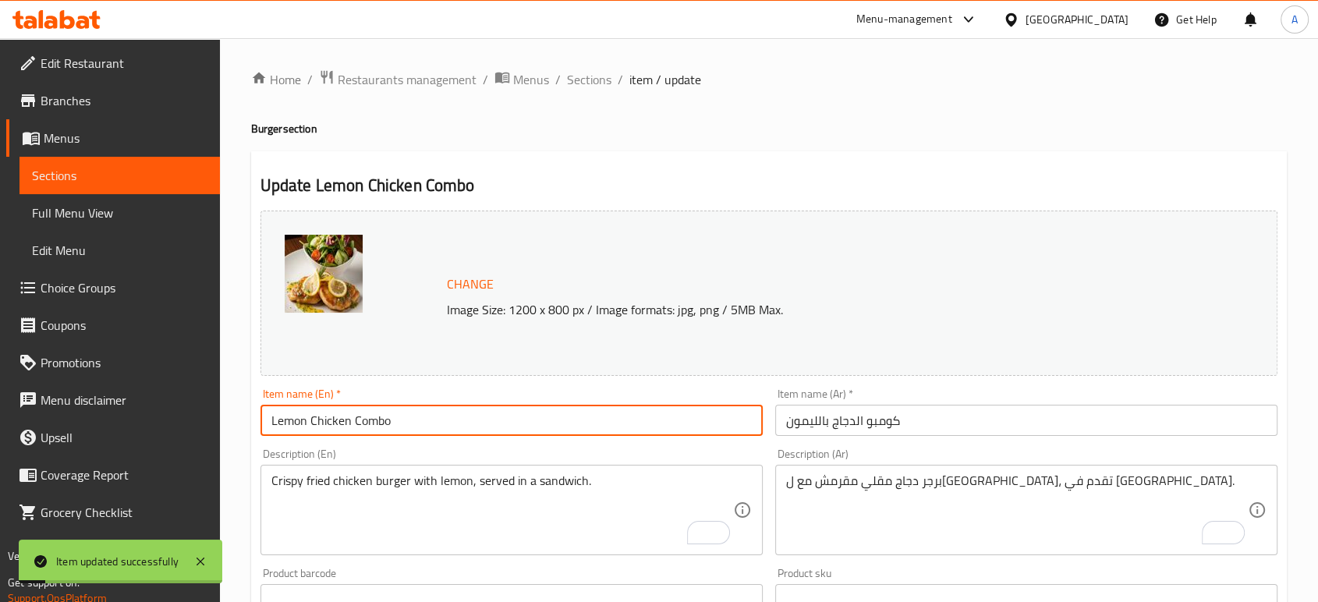
click at [406, 424] on input "Lemon Chicken Combo" at bounding box center [511, 420] width 502 height 31
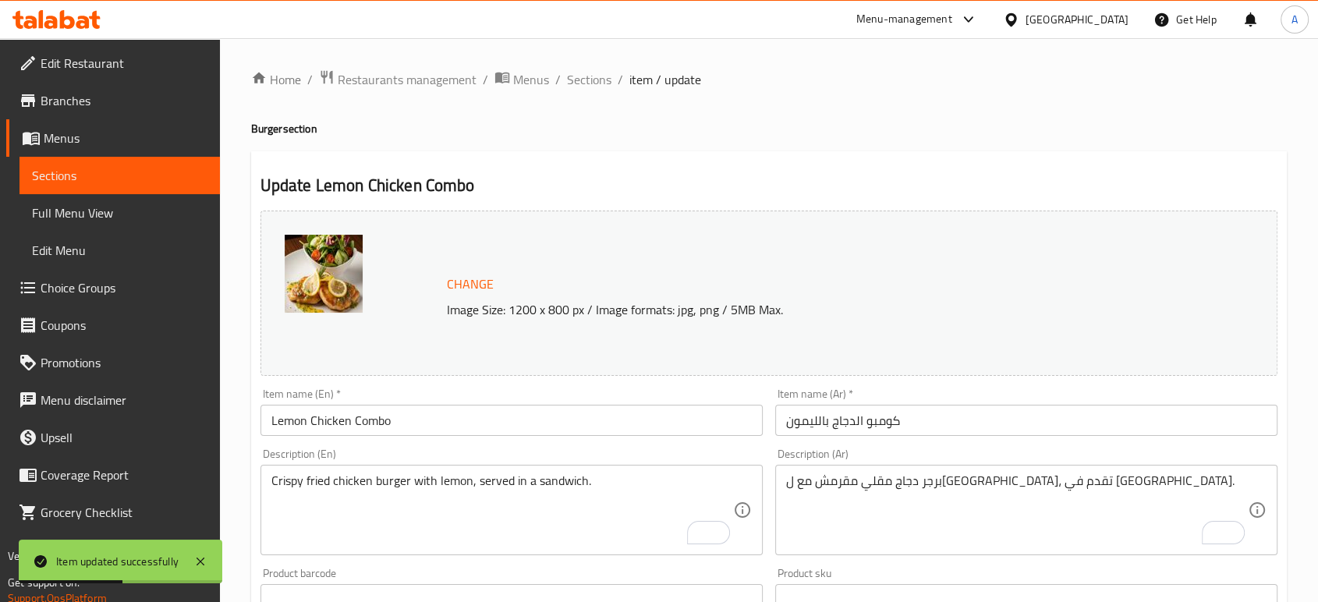
click at [870, 125] on h4 "Burger section" at bounding box center [768, 129] width 1035 height 16
click at [585, 76] on span "Sections" at bounding box center [589, 79] width 44 height 19
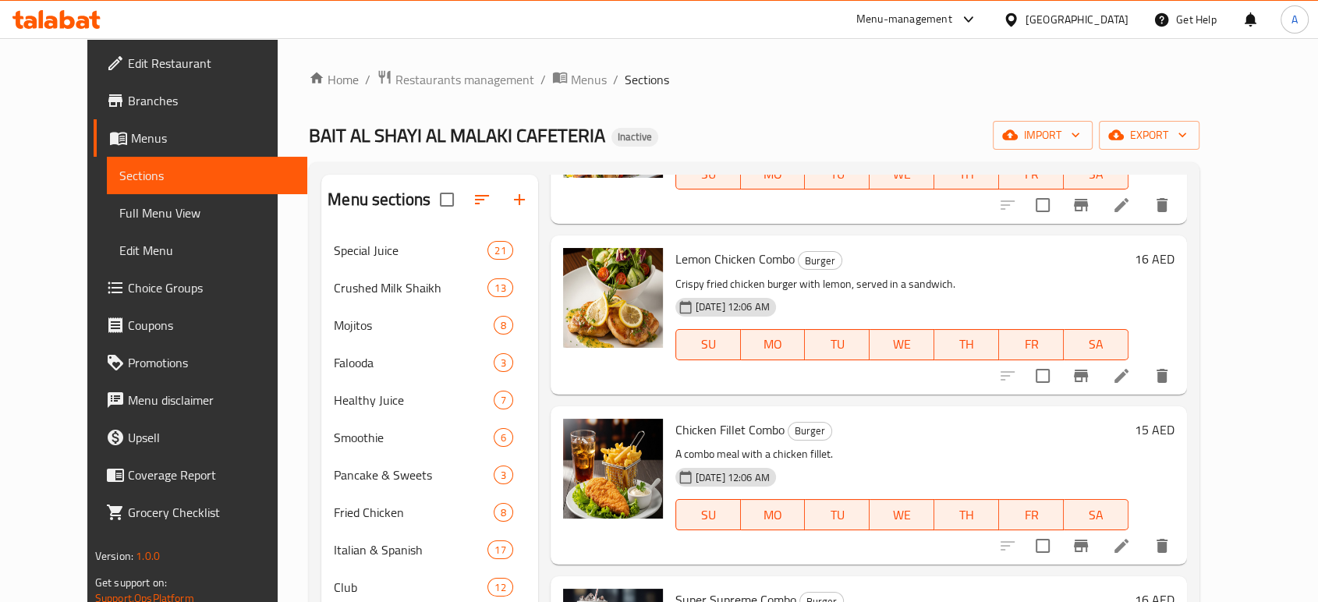
scroll to position [3031, 0]
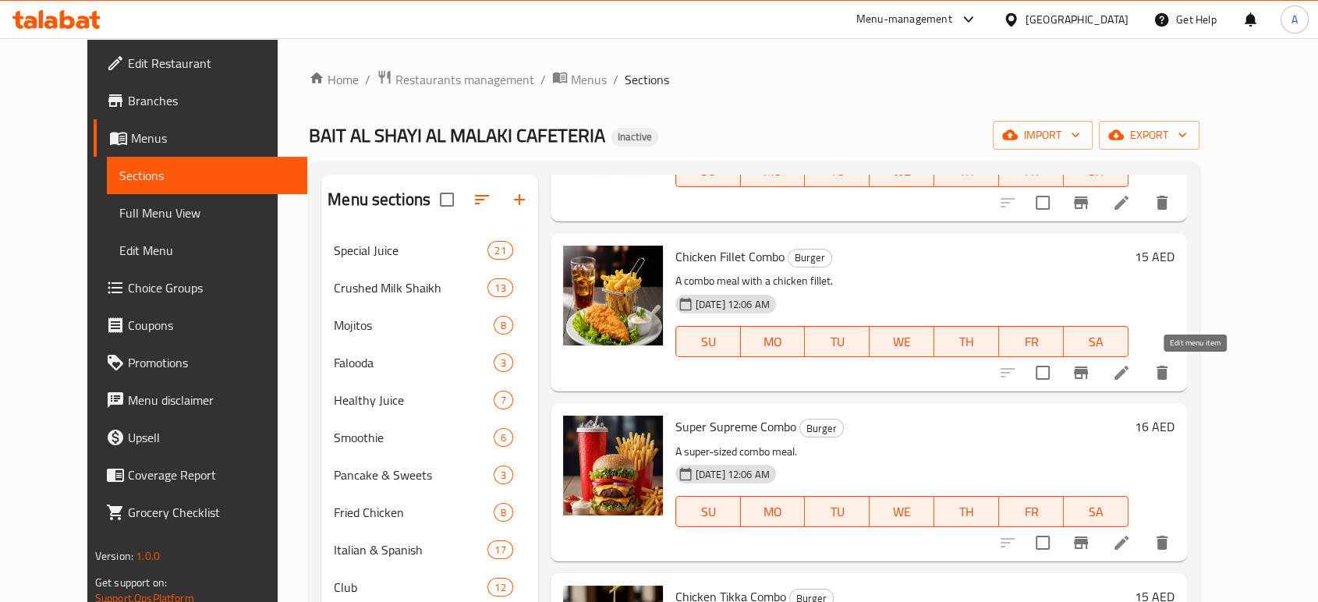
click at [1130, 373] on icon at bounding box center [1121, 372] width 19 height 19
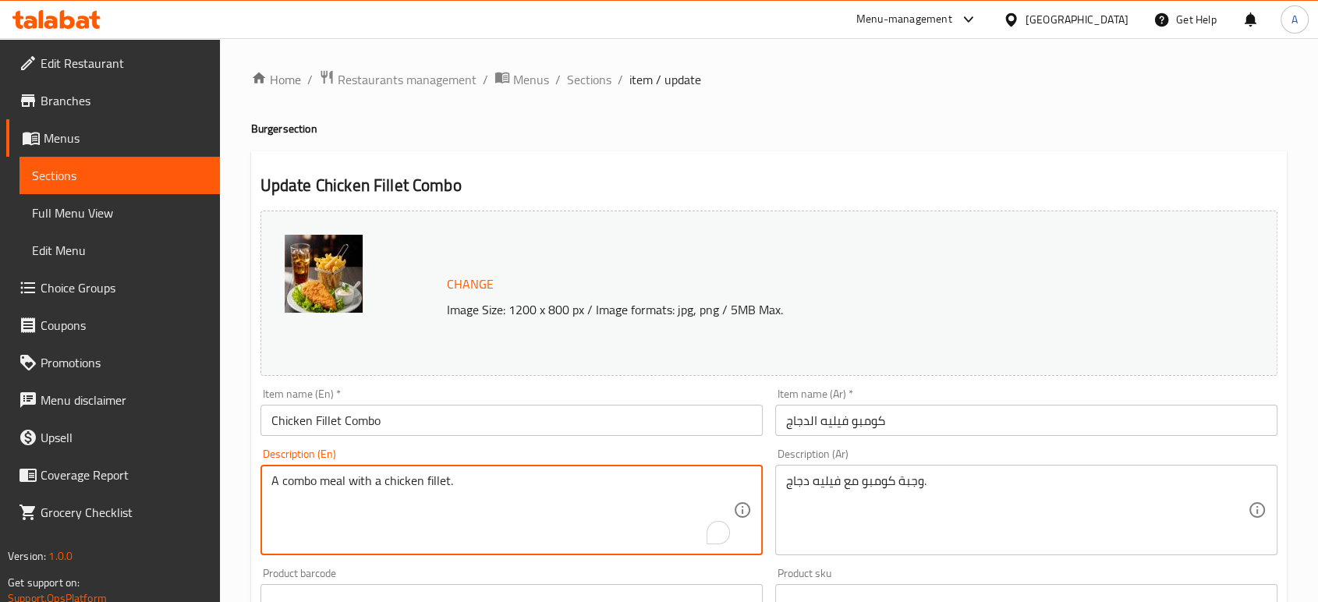
click at [486, 490] on textarea "A combo meal with a chicken fillet." at bounding box center [502, 510] width 462 height 74
click at [874, 466] on div "وجبة كومبو مع فيليه دجاج. Description (Ar)" at bounding box center [1026, 510] width 502 height 90
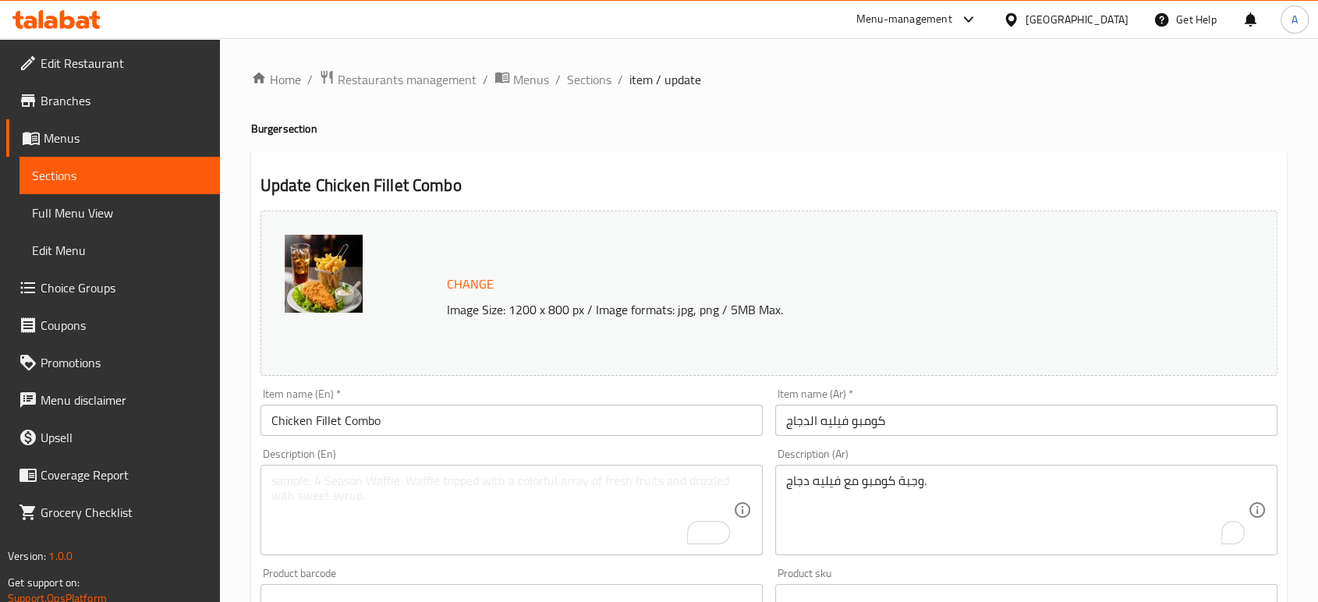
click at [873, 466] on div "وجبة كومبو مع فيليه دجاج. Description (Ar)" at bounding box center [1026, 510] width 502 height 90
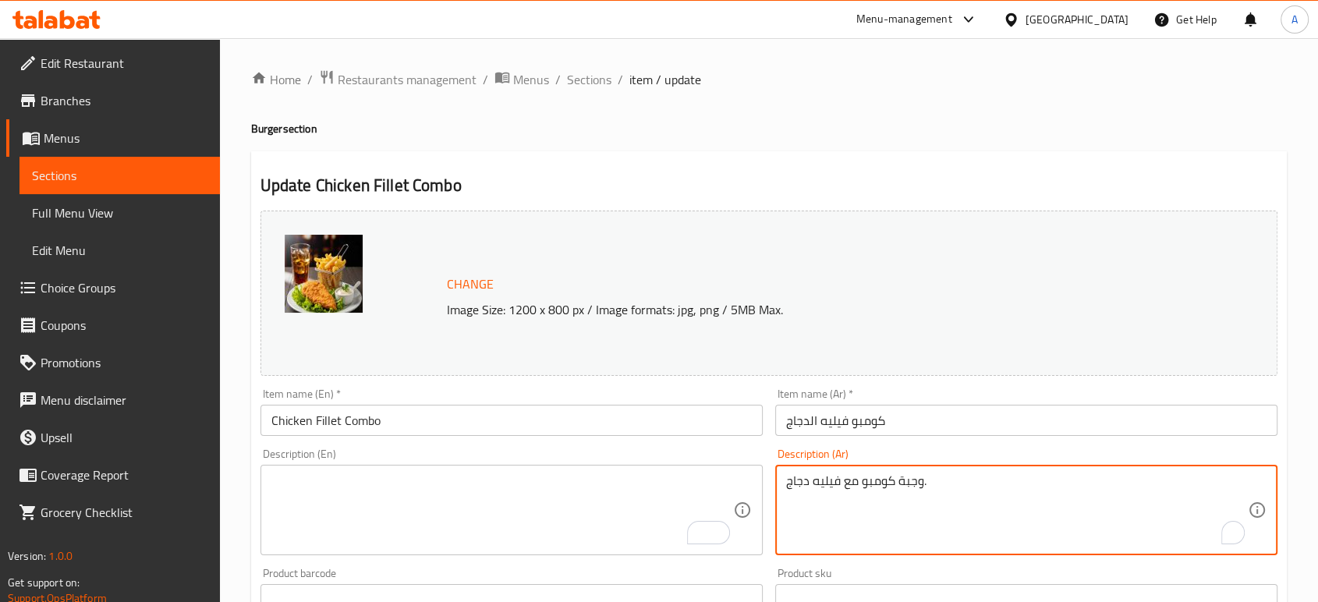
click at [874, 486] on textarea "وجبة كومبو مع فيليه دجاج." at bounding box center [1017, 510] width 462 height 74
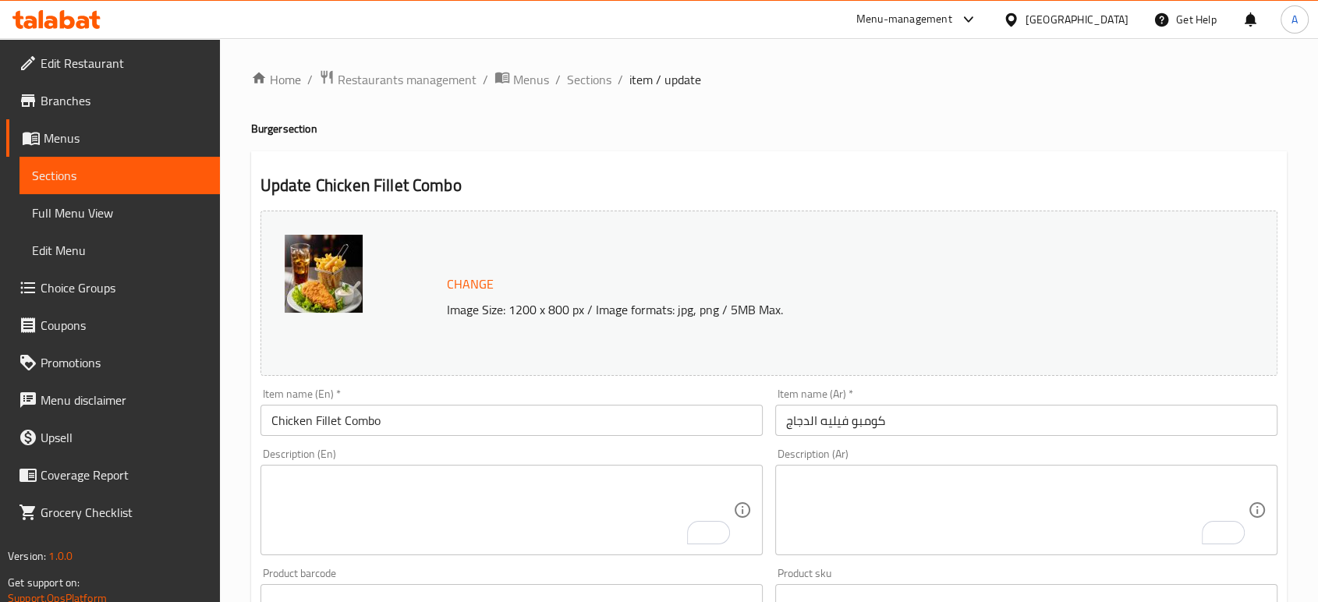
click at [891, 103] on div "Home / Restaurants management / Menus / Sections / item / update Burger section…" at bounding box center [768, 581] width 1035 height 1024
click at [406, 471] on div "Description (En)" at bounding box center [511, 510] width 502 height 90
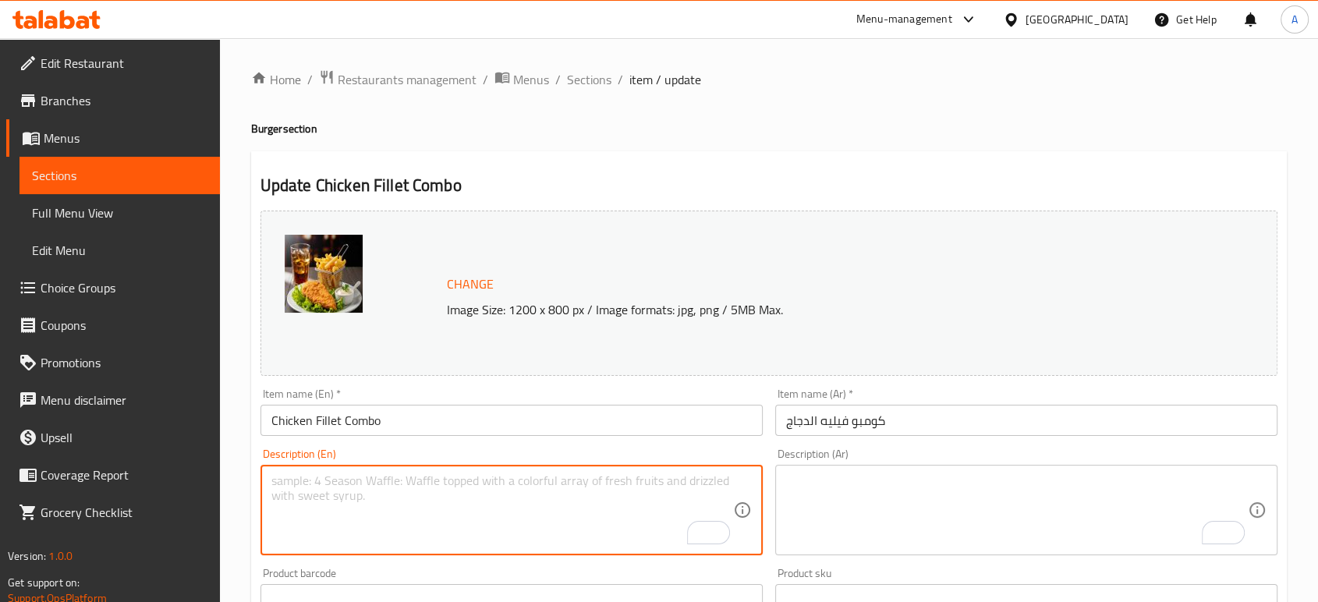
paste textarea "Chicken breast, pepper, flour, and spices."
type textarea "Chicken breast, pepper, flour, and spices."
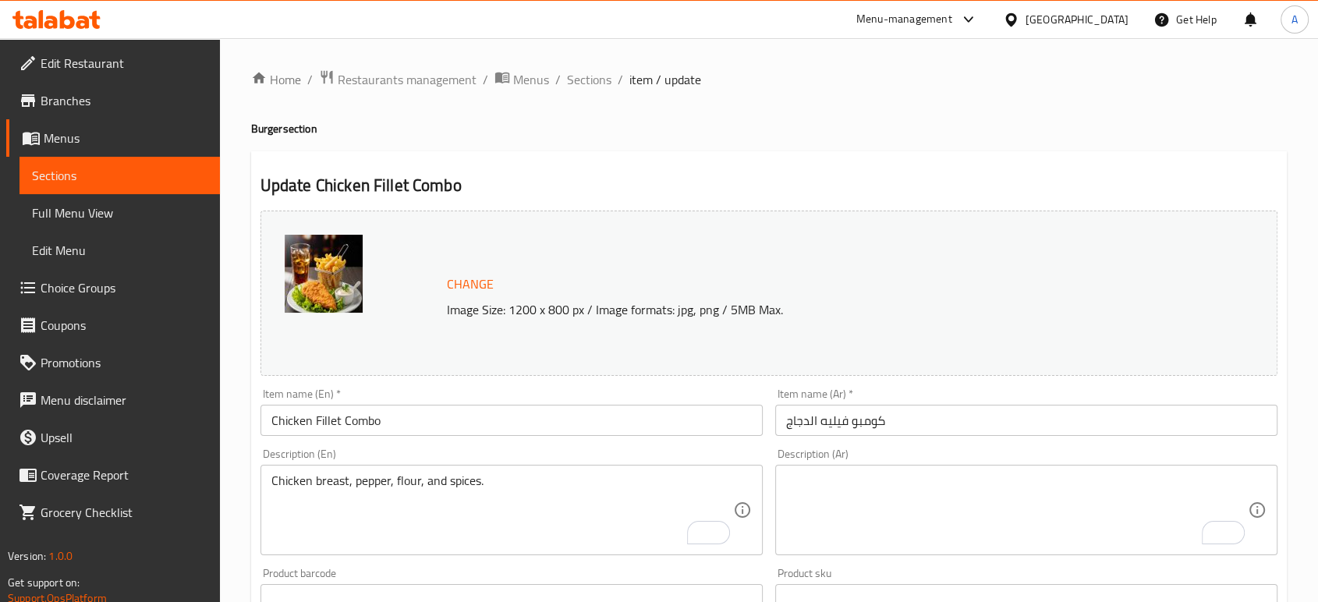
click at [861, 447] on div "Description (Ar) Description (Ar)" at bounding box center [1026, 501] width 515 height 119
click at [861, 475] on textarea "To enrich screen reader interactions, please activate Accessibility in Grammarl…" at bounding box center [1017, 510] width 462 height 74
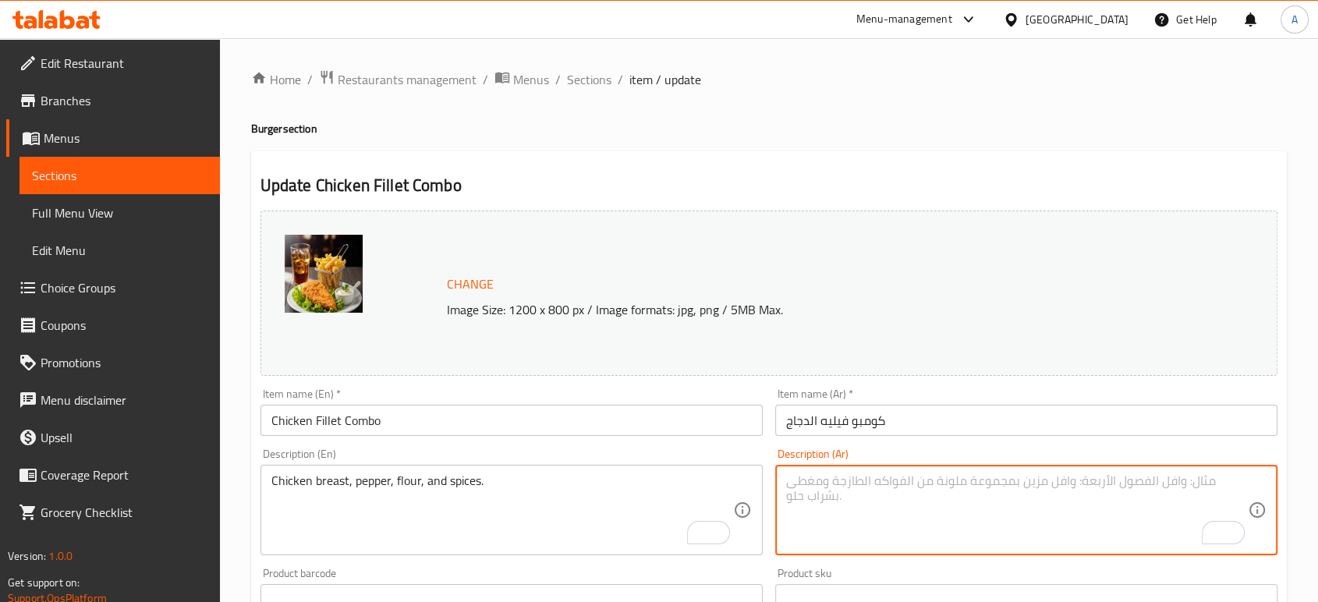
paste textarea "صدر دجاج، فلفل، دقيق و بهارات"
type textarea "صدر دجاج، فلفل، دقيق و بهارات"
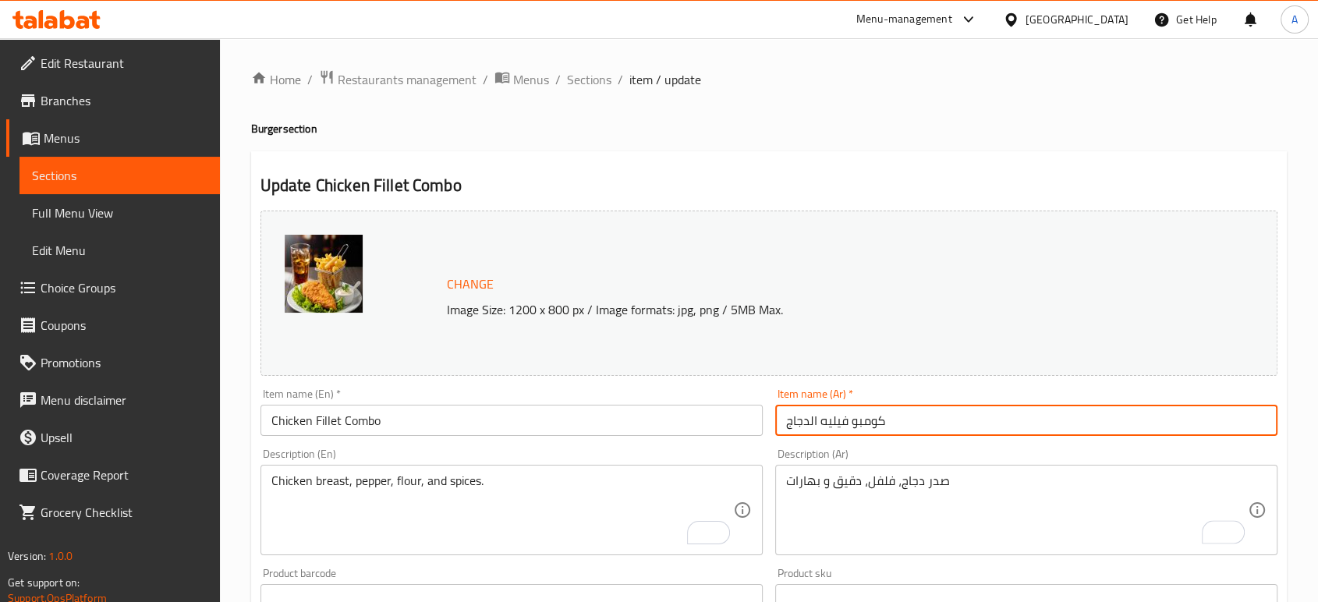
click at [922, 407] on input "كومبو فيليه الدجاج" at bounding box center [1026, 420] width 502 height 31
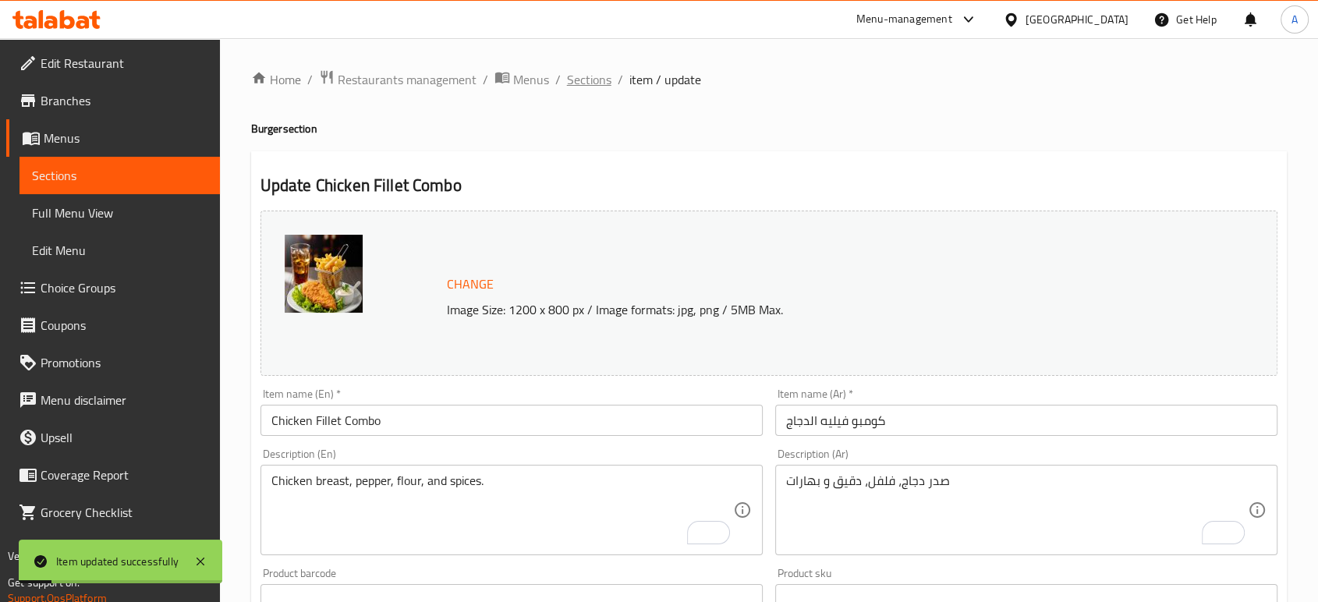
click at [600, 73] on span "Sections" at bounding box center [589, 79] width 44 height 19
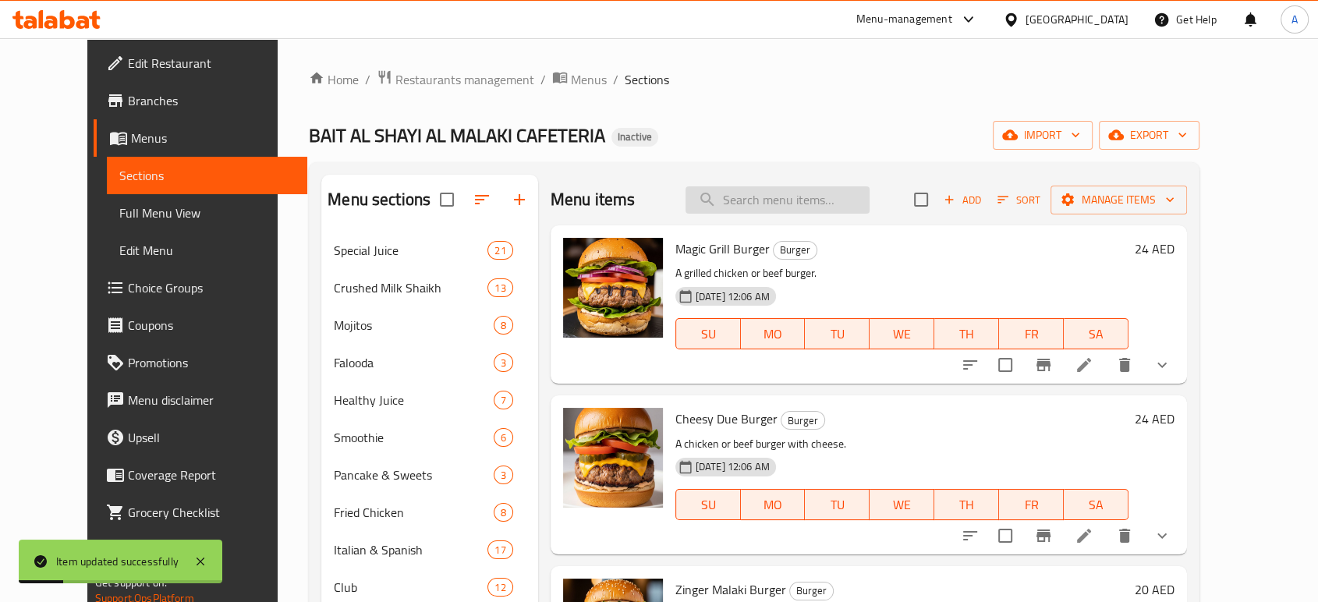
click at [830, 186] on input "search" at bounding box center [777, 199] width 184 height 27
paste input "Super Supreme Combo"
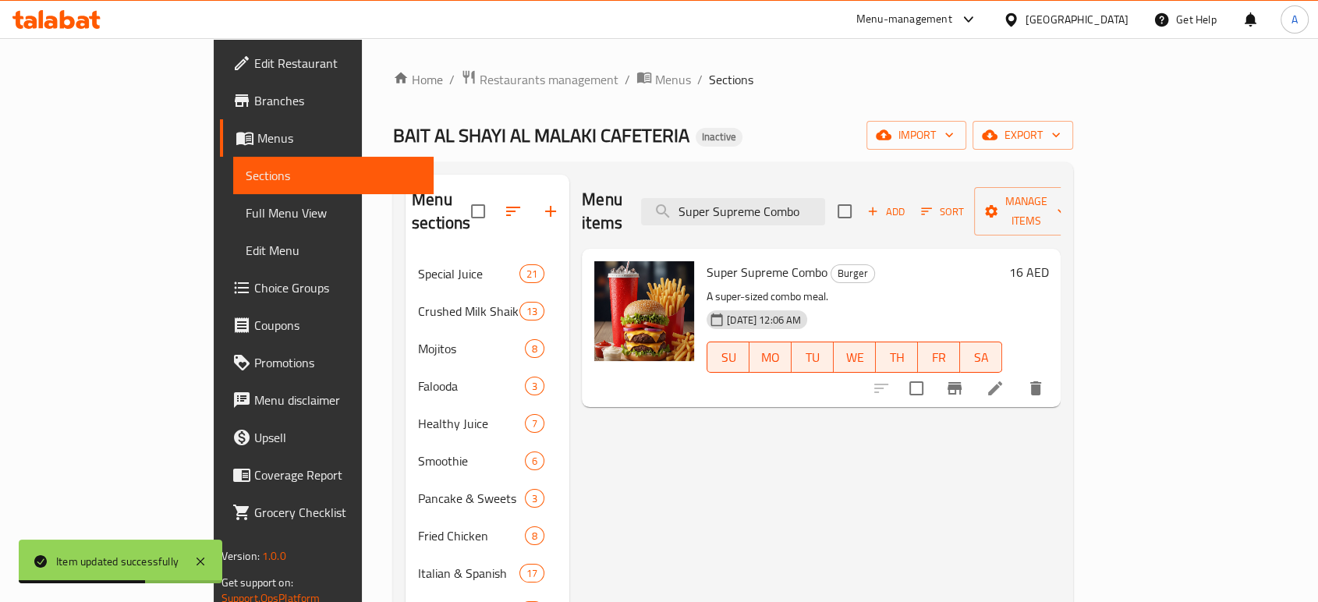
type input "Super Supreme Combo"
click at [1004, 379] on icon at bounding box center [994, 388] width 19 height 19
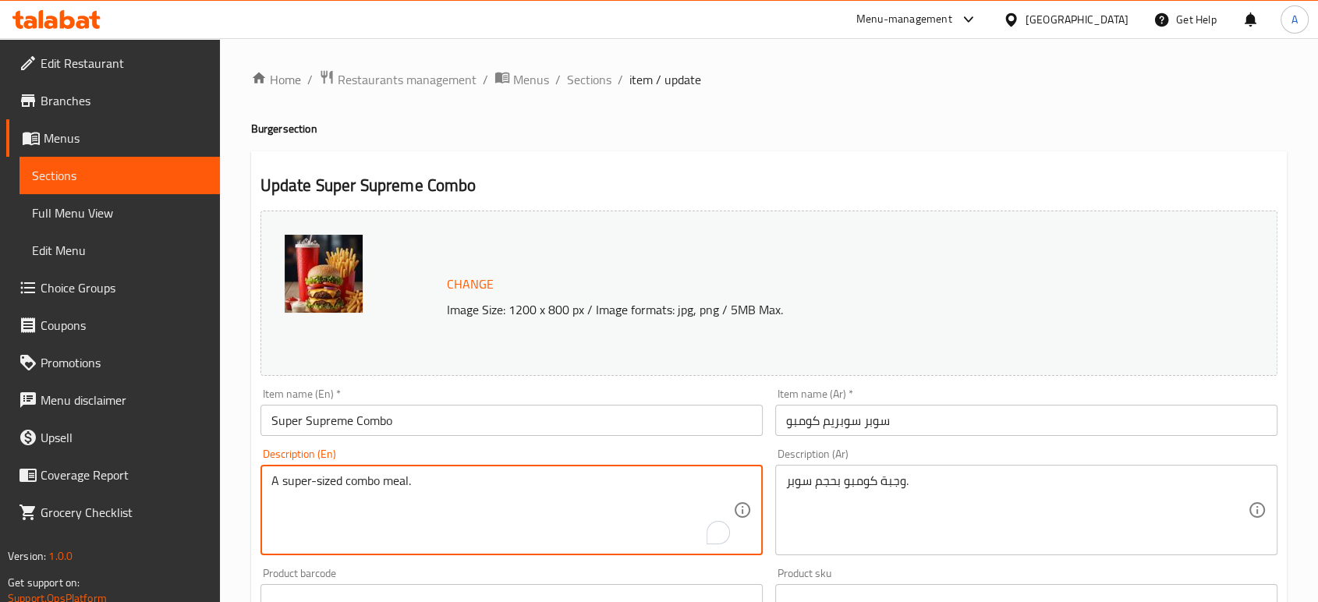
click at [387, 487] on textarea "A super-sized combo meal." at bounding box center [502, 510] width 462 height 74
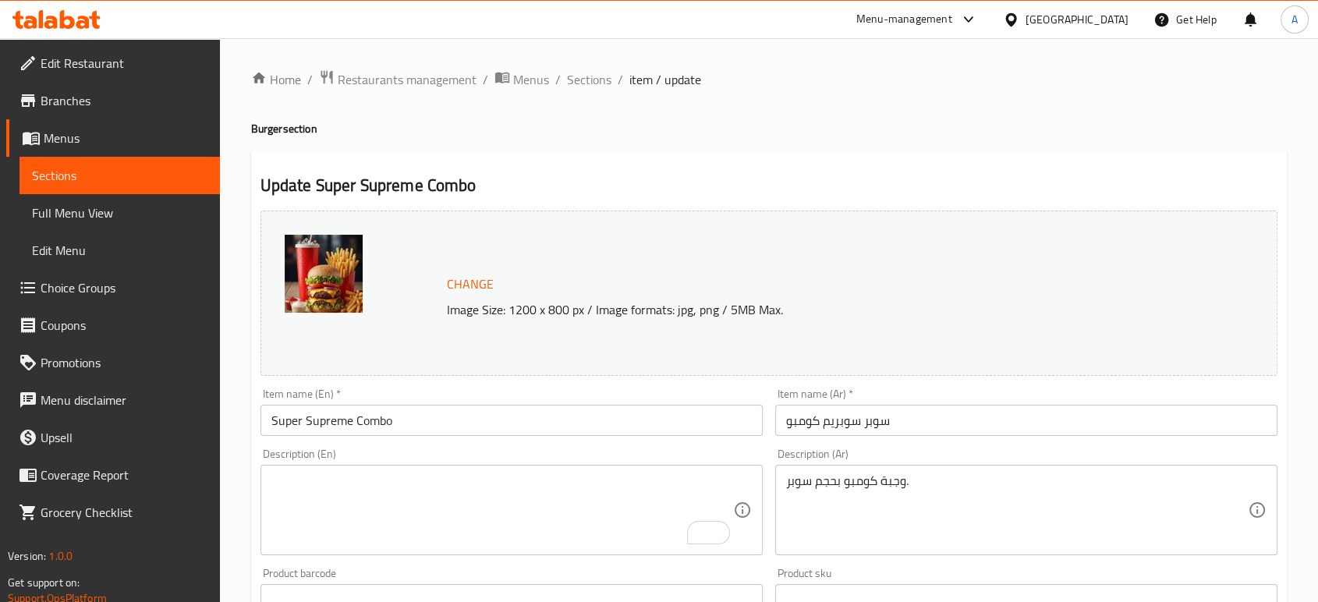
click at [828, 472] on div "وجبة كومبو بحجم سوبر. Description (Ar)" at bounding box center [1026, 510] width 502 height 90
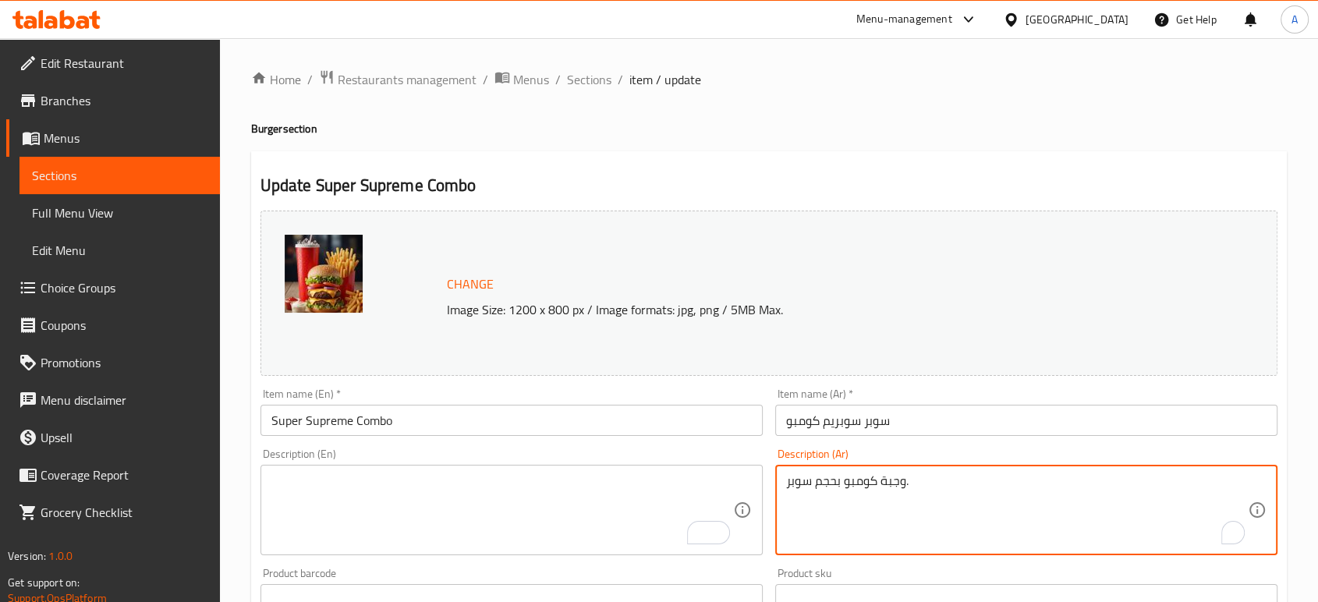
click at [828, 472] on div "وجبة كومبو بحجم سوبر. Description (Ar)" at bounding box center [1026, 510] width 502 height 90
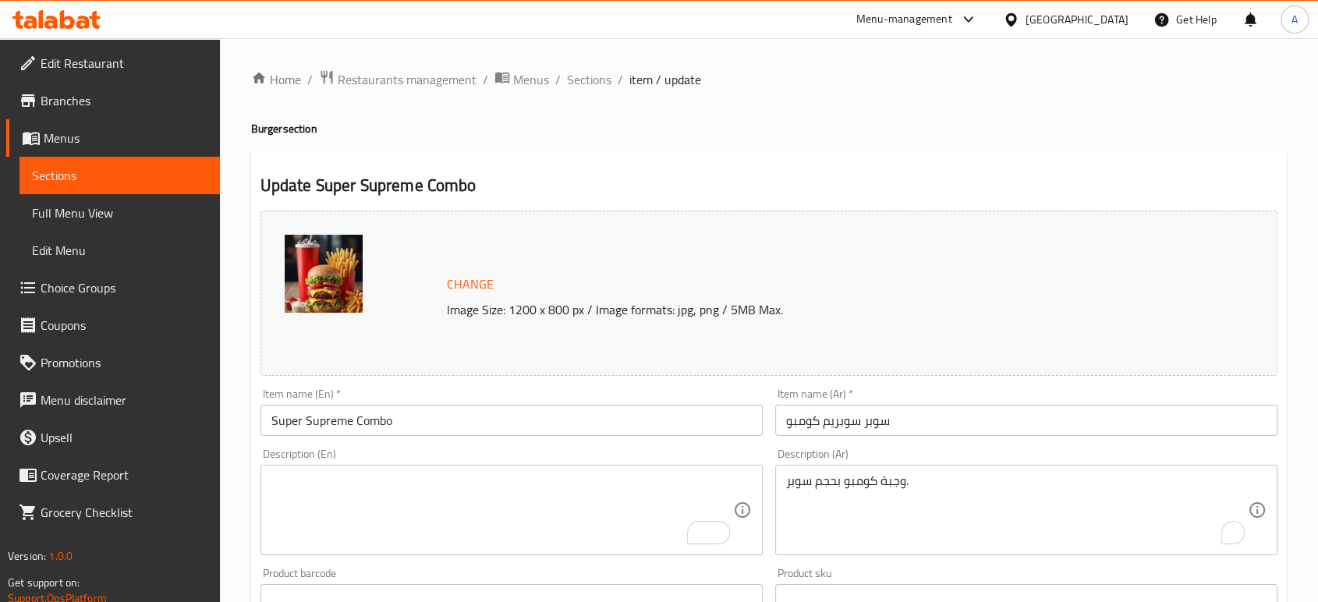
click at [828, 472] on div "وجبة كومبو بحجم سوبر. Description (Ar)" at bounding box center [1026, 510] width 502 height 90
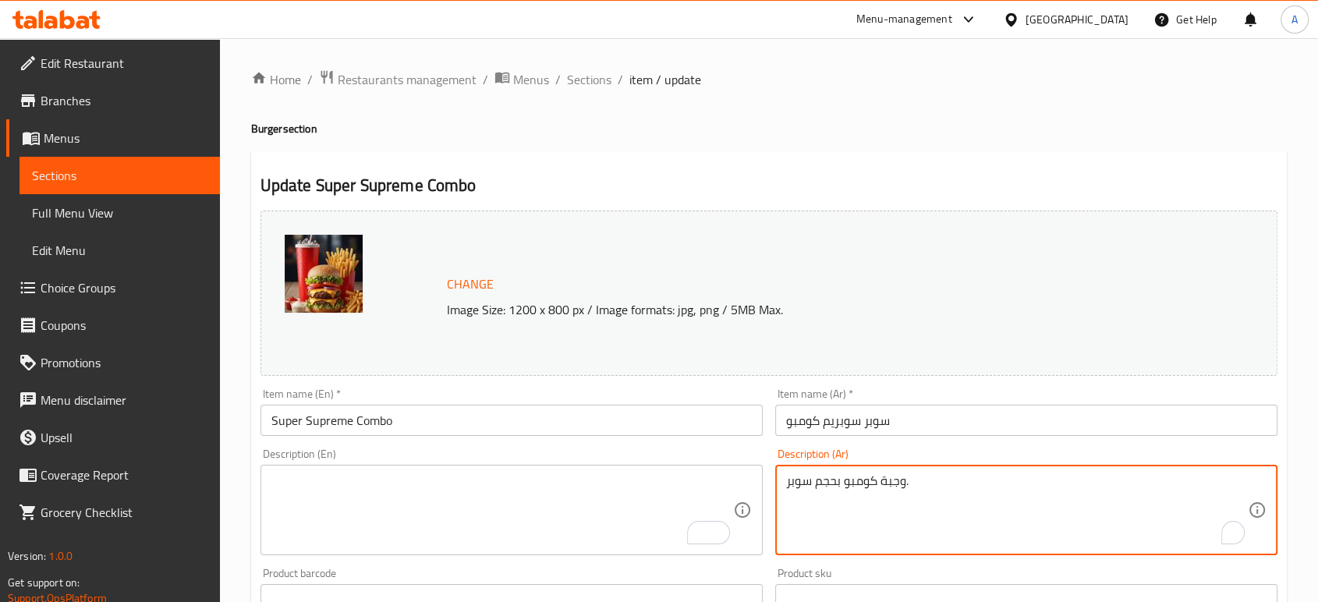
click at [833, 483] on textarea "وجبة كومبو بحجم سوبر." at bounding box center [1017, 510] width 462 height 74
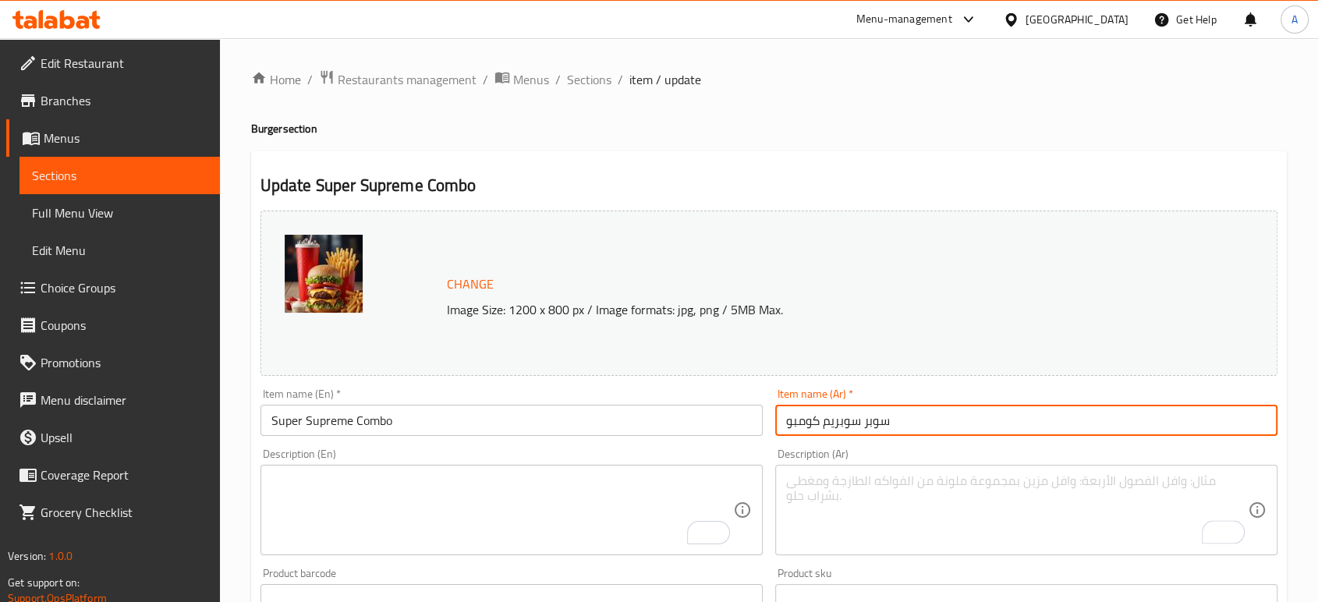
click at [904, 431] on input "سوبر سوبريم كومبو" at bounding box center [1026, 420] width 502 height 31
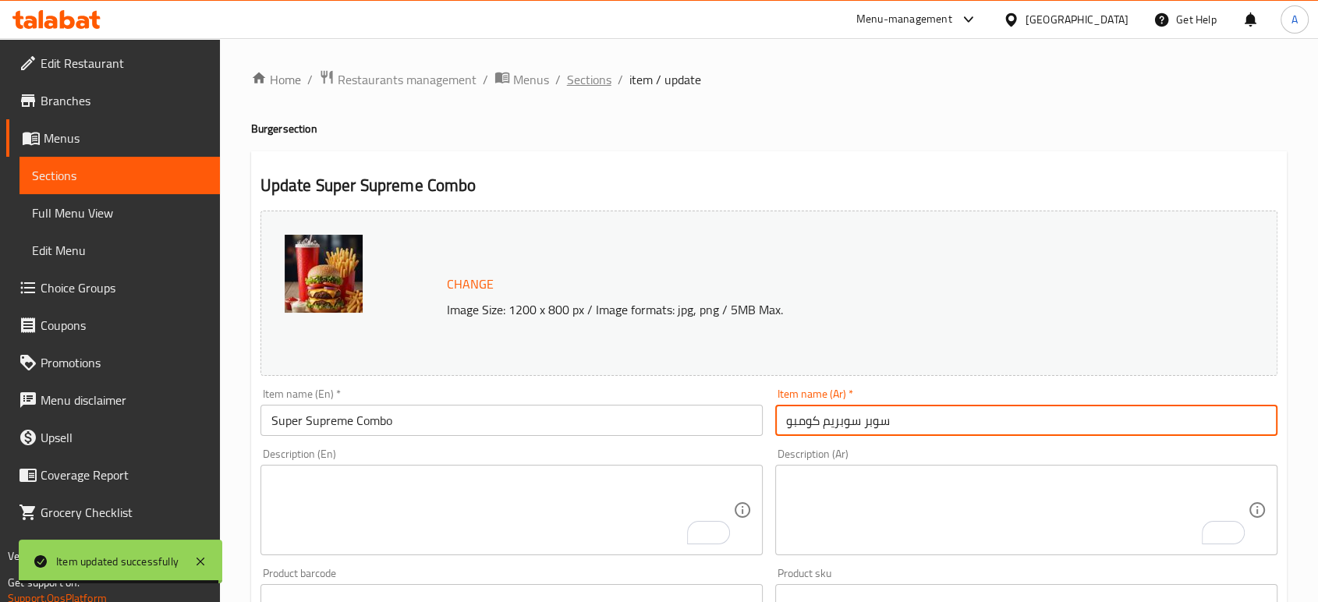
click at [579, 82] on span "Sections" at bounding box center [589, 79] width 44 height 19
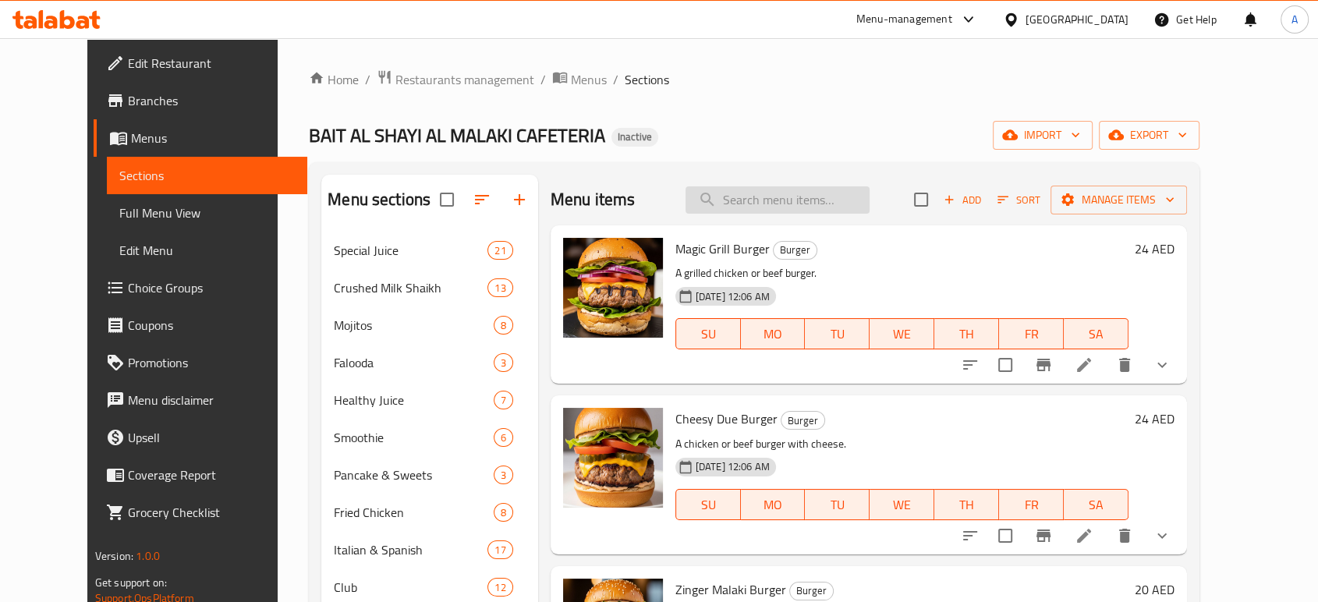
click at [855, 197] on input "search" at bounding box center [777, 199] width 184 height 27
paste input "Chicken Tikka Combo"
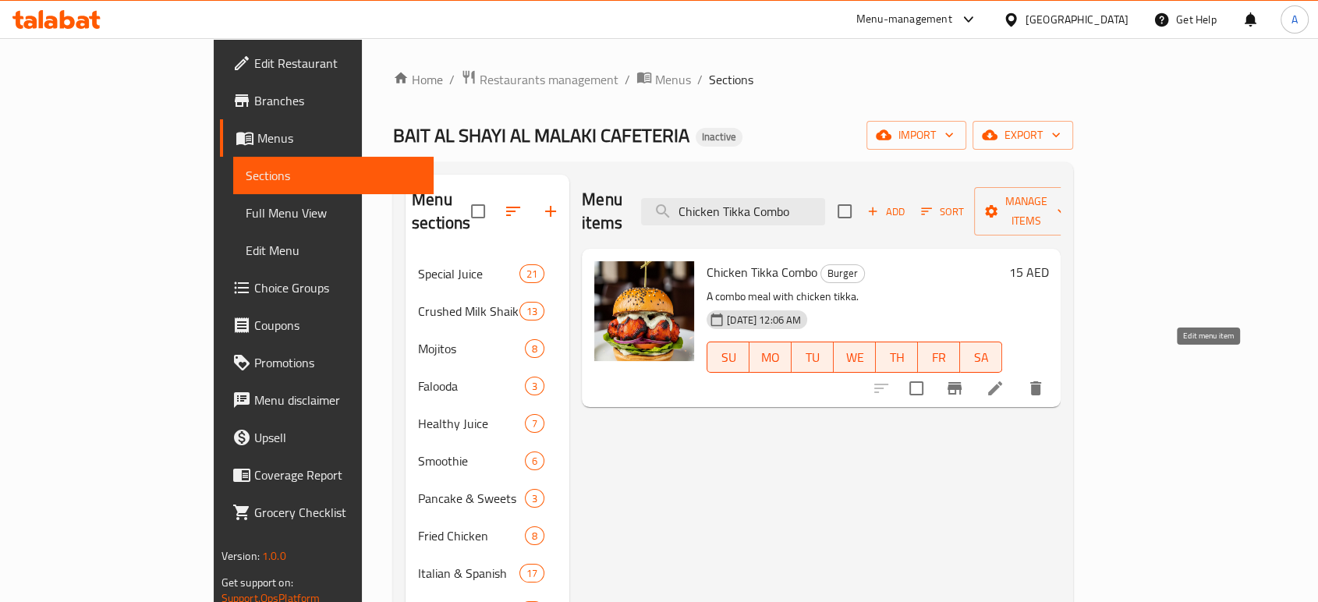
type input "Chicken Tikka Combo"
click at [1004, 379] on icon at bounding box center [994, 388] width 19 height 19
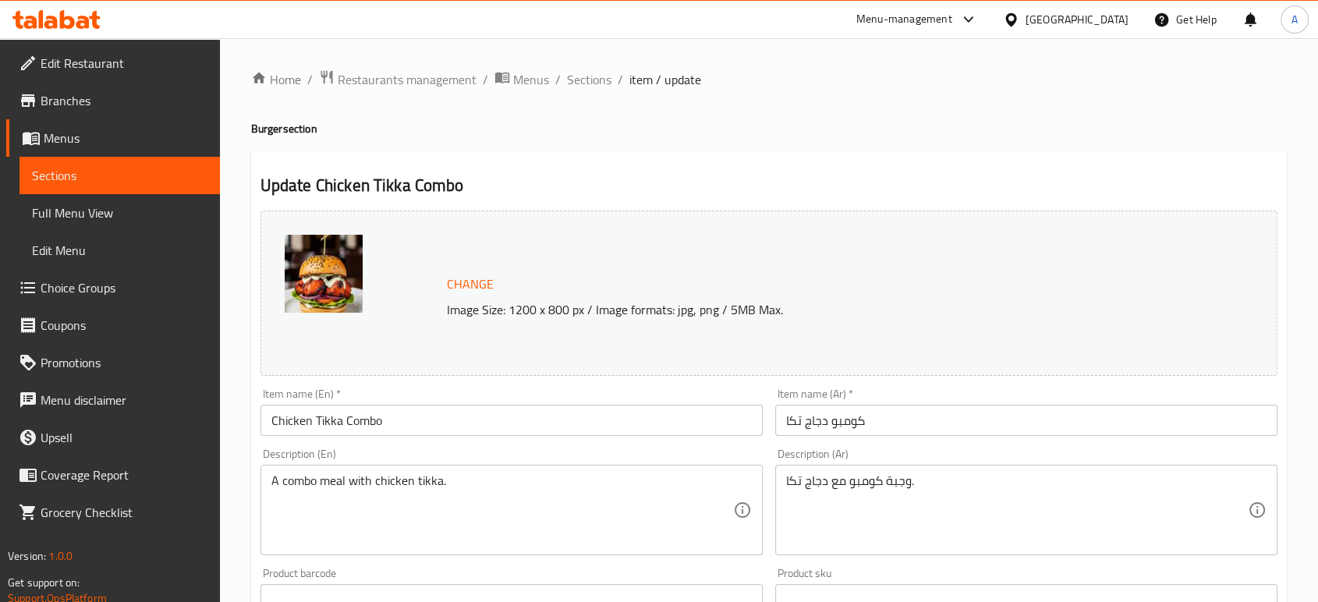
click at [883, 88] on ol "Home / Restaurants management / Menus / Sections / item / update" at bounding box center [768, 79] width 1035 height 20
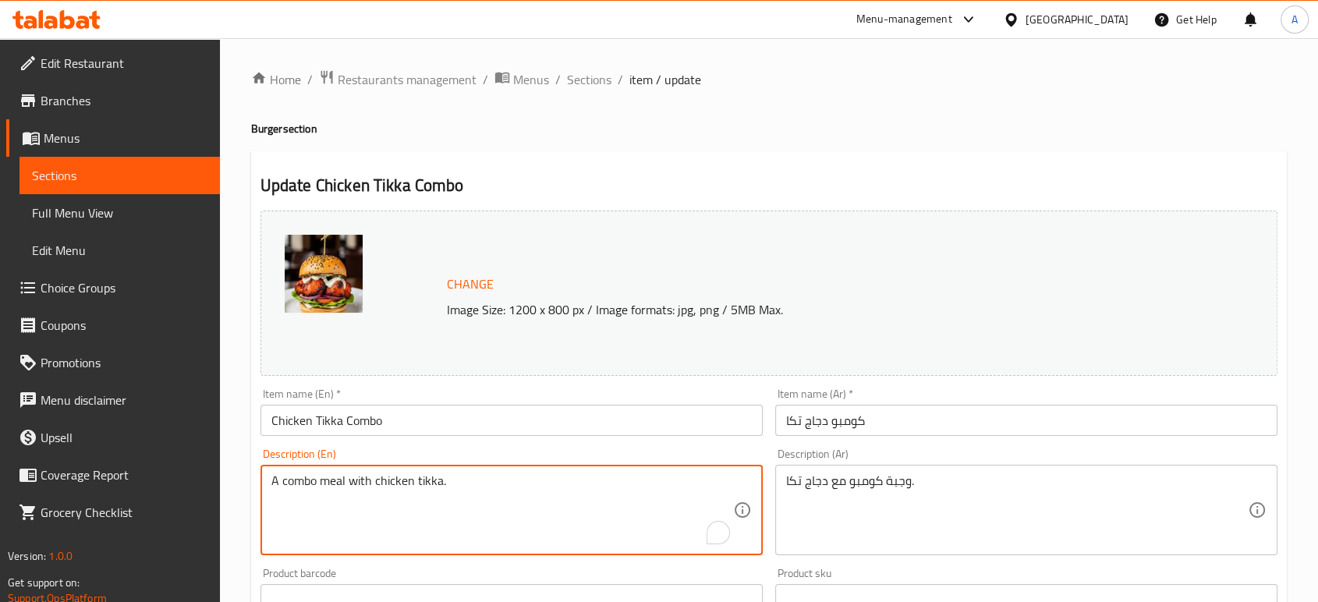
click at [508, 488] on textarea "A combo meal with chicken tikka." at bounding box center [502, 510] width 462 height 74
paste textarea "Marinated in yogurt, lemon juice, garlic, ginger, salt, pepper, and spices such…"
type textarea "Marinated in yogurt, lemon juice, garlic, ginger, salt, pepper, and spices such…"
click at [853, 479] on textarea "وجبة كومبو مع دجاج تكا." at bounding box center [1017, 510] width 462 height 74
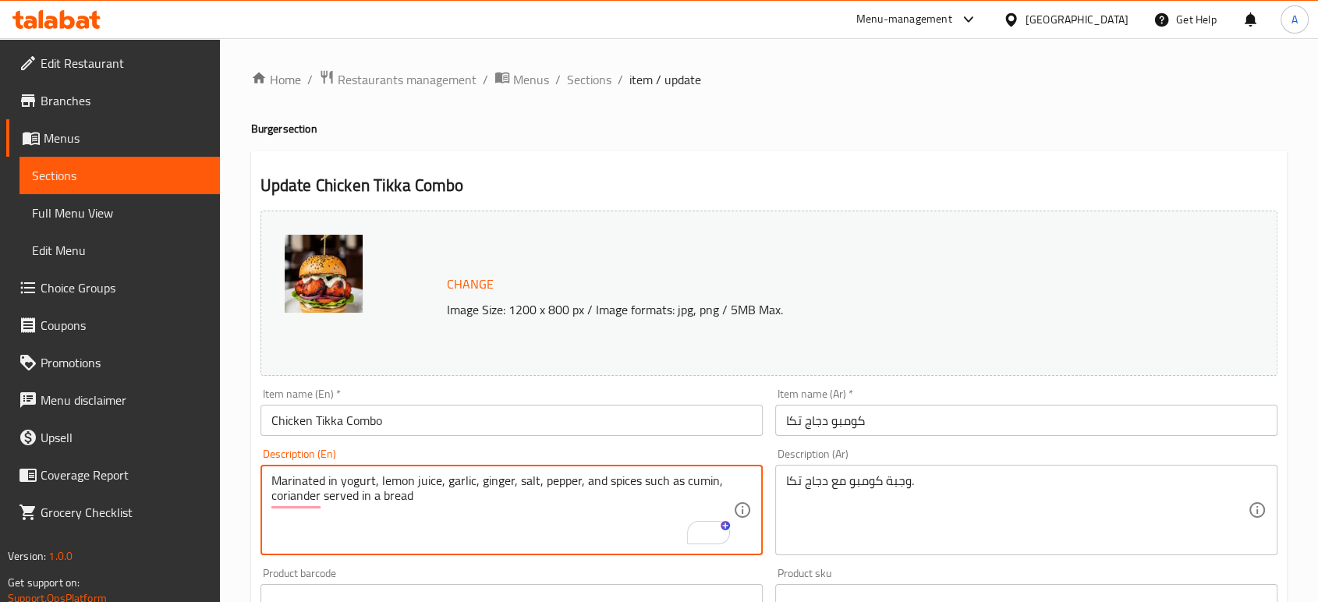
click at [853, 479] on textarea "وجبة كومبو مع دجاج تكا." at bounding box center [1017, 510] width 462 height 74
paste textarea "تبل باللبن وعصير الليمون والثوم والزنجبيل والملح والفلفل والتوابل مثل الكمون وا…"
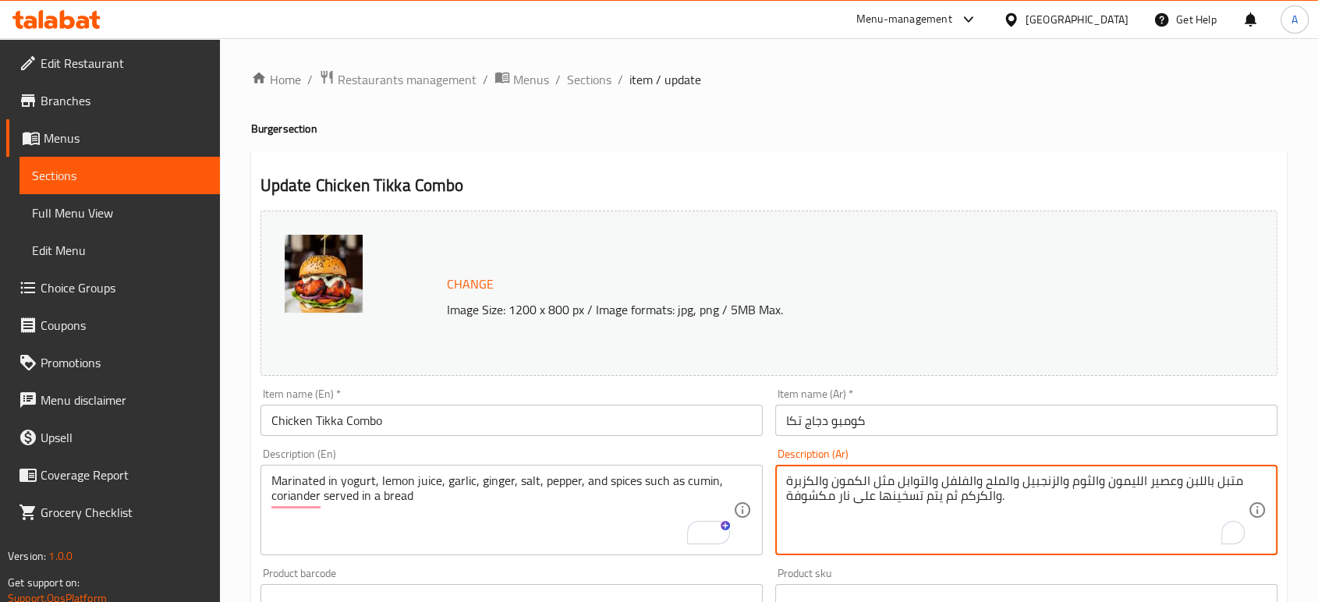
click at [853, 485] on textarea "متبل باللبن وعصير الليمون والثوم والزنجبيل والملح والفلفل والتوابل مثل الكمون و…" at bounding box center [1017, 510] width 462 height 74
click at [1192, 485] on textarea "متبل باللبن وعصير الليمون والثوم والزنجبيل والملح والفلفل والتوابل مثل الكمون و…" at bounding box center [1017, 510] width 462 height 74
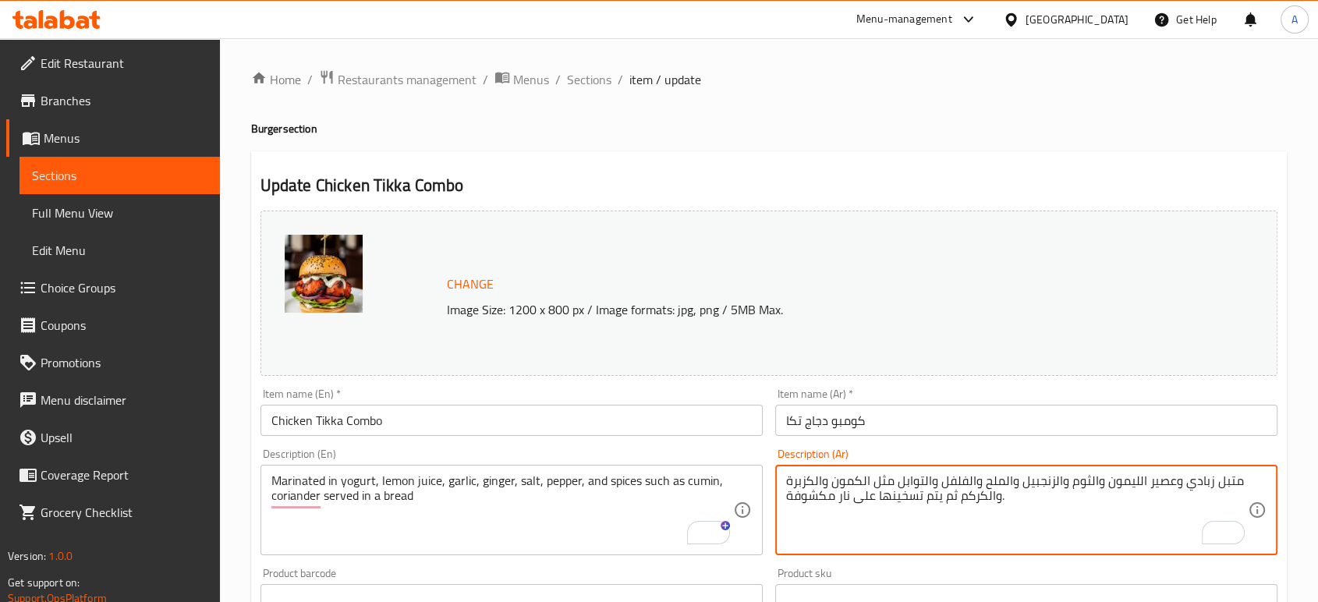
type textarea "متبل زبادي وعصير الليمون والثوم والزنجبيل والملح والفلفل والتوابل مثل الكمون وا…"
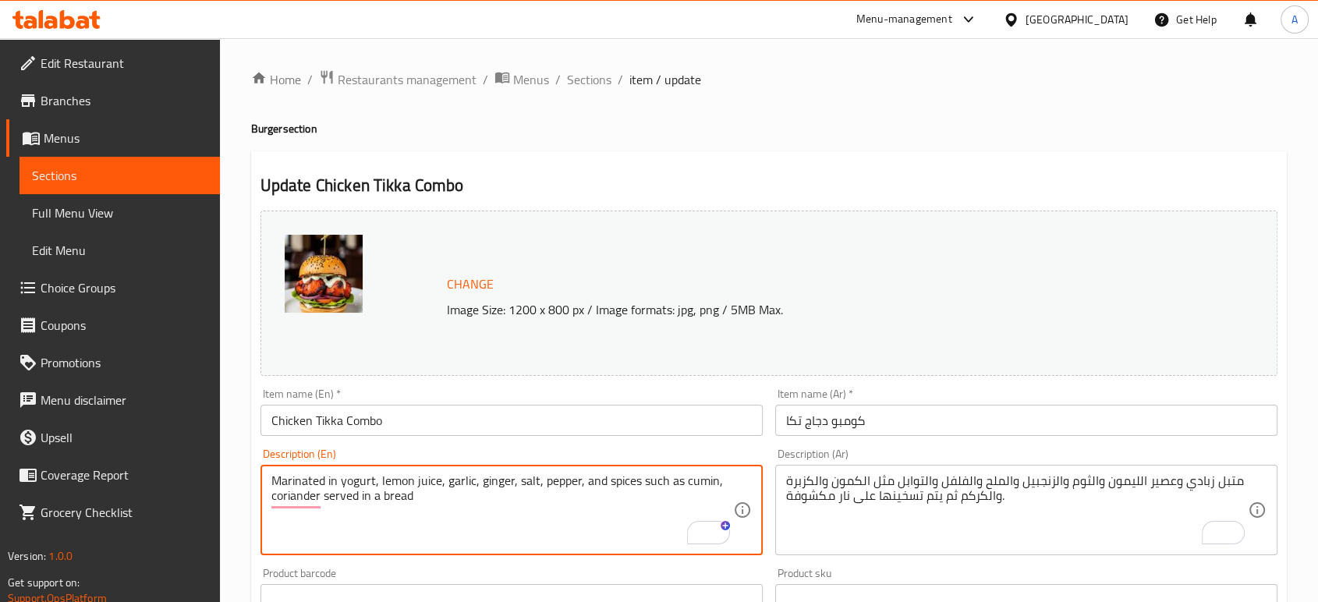
click at [525, 487] on textarea "Marinated in yogurt, lemon juice, garlic, ginger, salt, pepper, and spices such…" at bounding box center [502, 510] width 462 height 74
paste textarea "Juicy chicken pieces marinated in blend of spices, char-grilled to perfection"
type textarea "Juicy chicken pieces marinated in blend of spices, char-grilled to perfection"
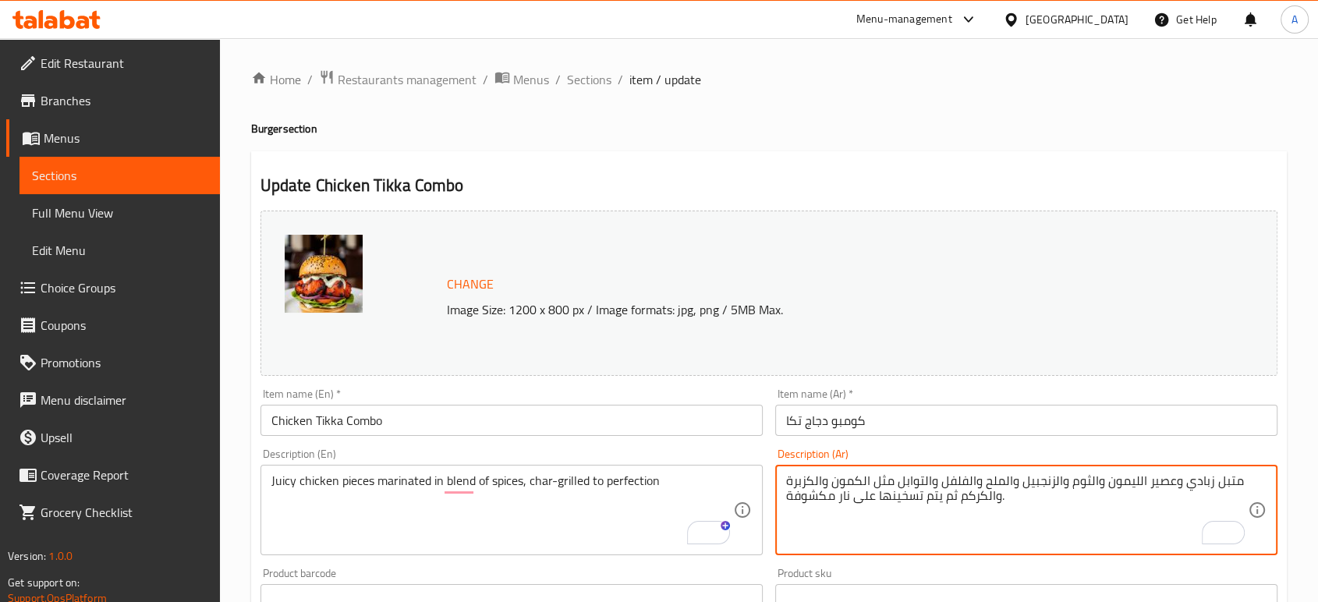
click at [854, 493] on textarea "متبل زبادي وعصير الليمون والثوم والزنجبيل والملح والفلفل والتوابل مثل الكمون وا…" at bounding box center [1017, 510] width 462 height 74
paste textarea "طع دجاج عصيرة متبلة بمزيج من التوابل، مشوية بشكل مثالي"
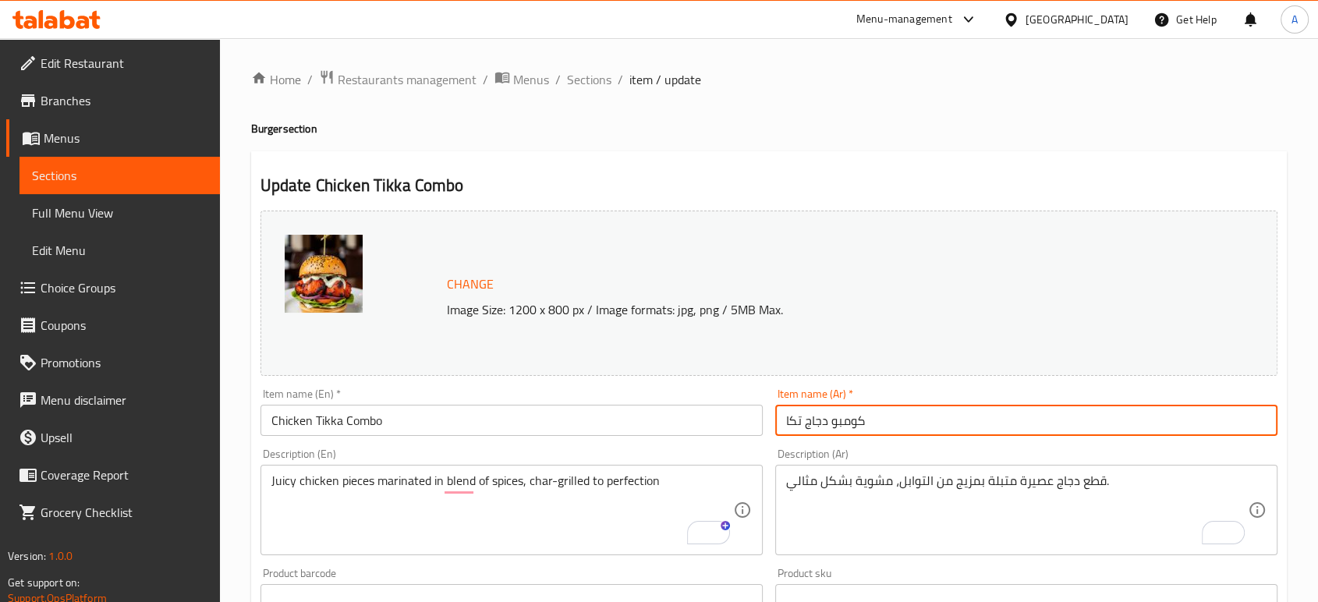
click at [909, 426] on input "كومبو دجاج تكا" at bounding box center [1026, 420] width 502 height 31
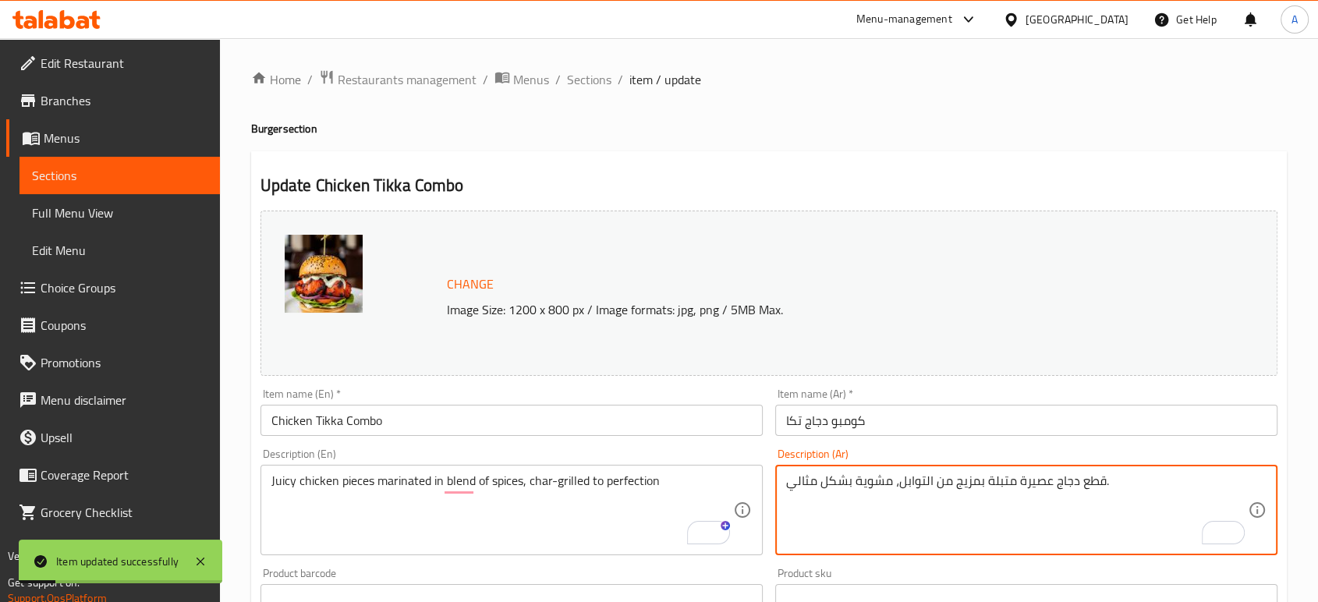
click at [854, 480] on textarea "قطع دجاج عصيرة متبلة بمزيج من التوابل، مشوية بشكل مثالي." at bounding box center [1017, 510] width 462 height 74
type textarea "قطع دجاج عصيرة متبلة بمزيج من التوابل، مشوية علي الفحم بشكل مثالي."
click at [902, 418] on input "كومبو دجاج تكا" at bounding box center [1026, 420] width 502 height 31
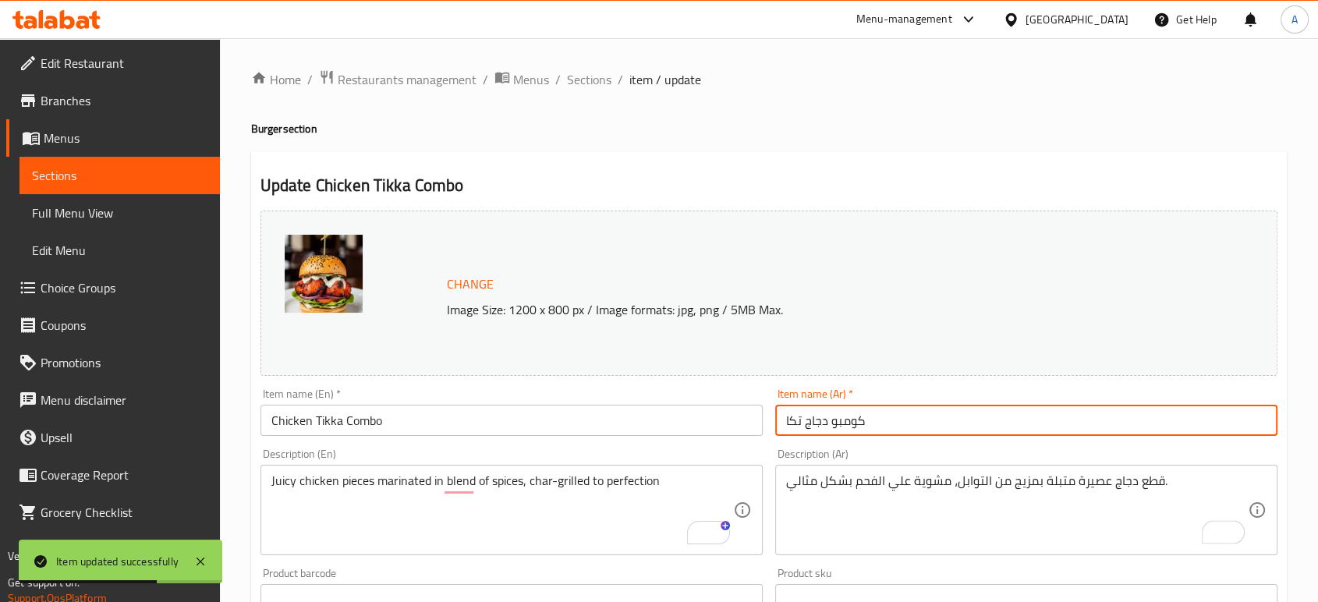
click at [593, 89] on span "Sections" at bounding box center [589, 79] width 44 height 19
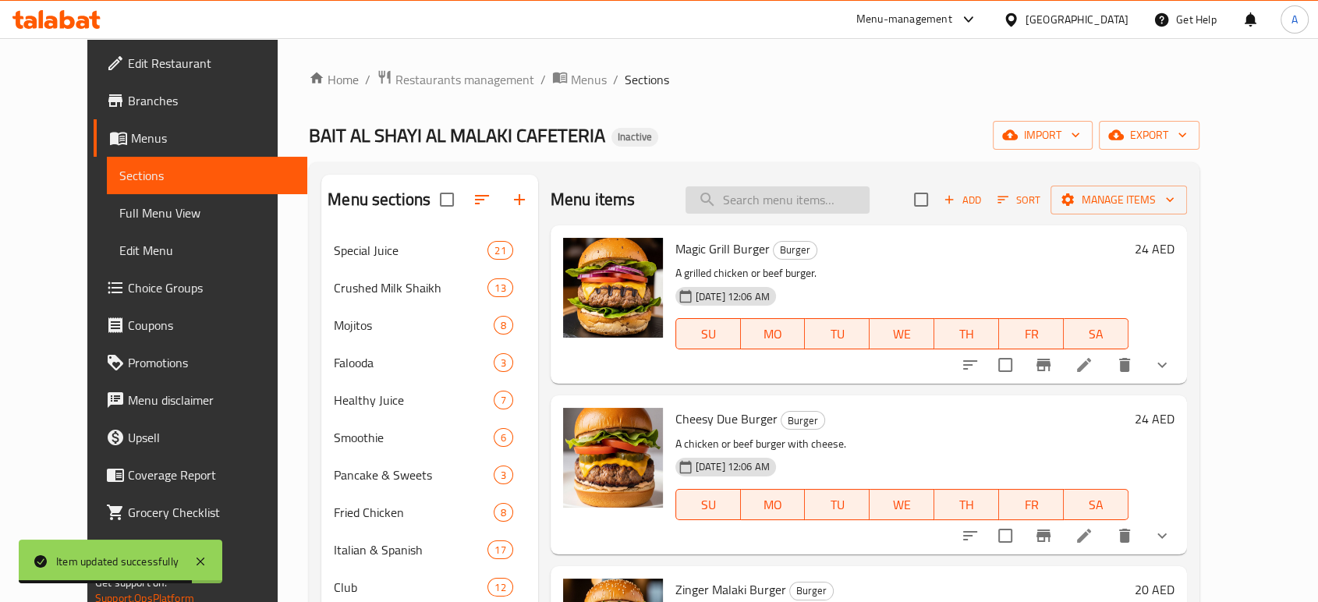
click at [802, 206] on input "search" at bounding box center [777, 199] width 184 height 27
paste input "Shrimp Supreme Combo"
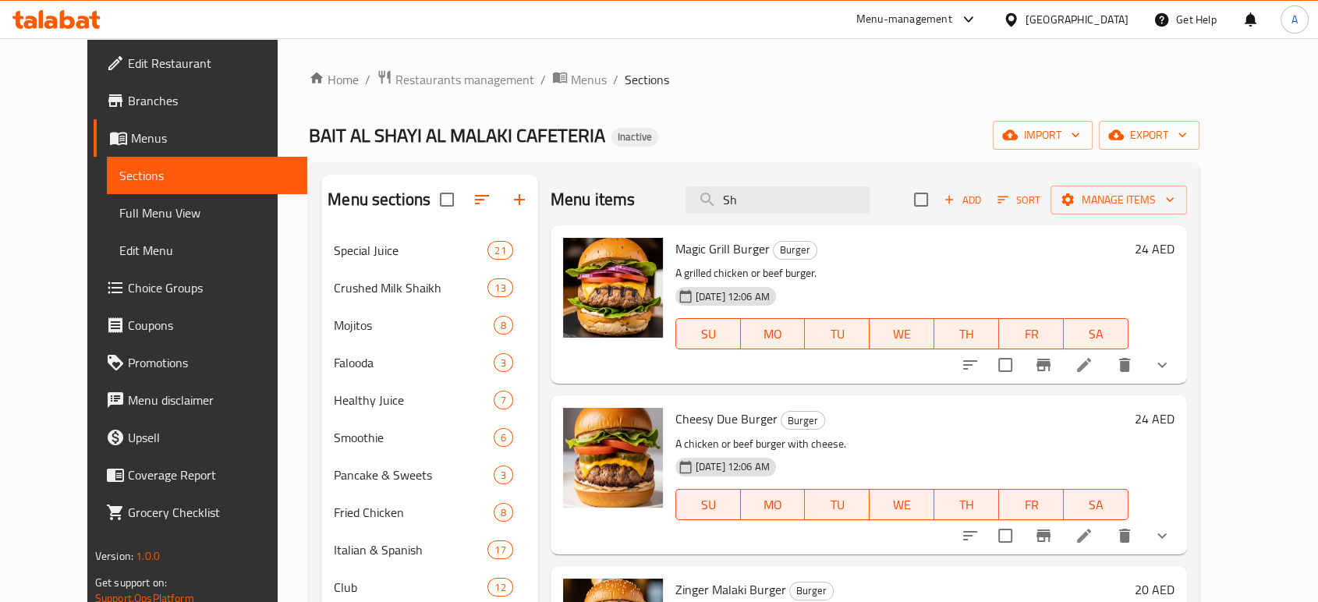
type input "S"
paste input "Shrimp Supreme Combo"
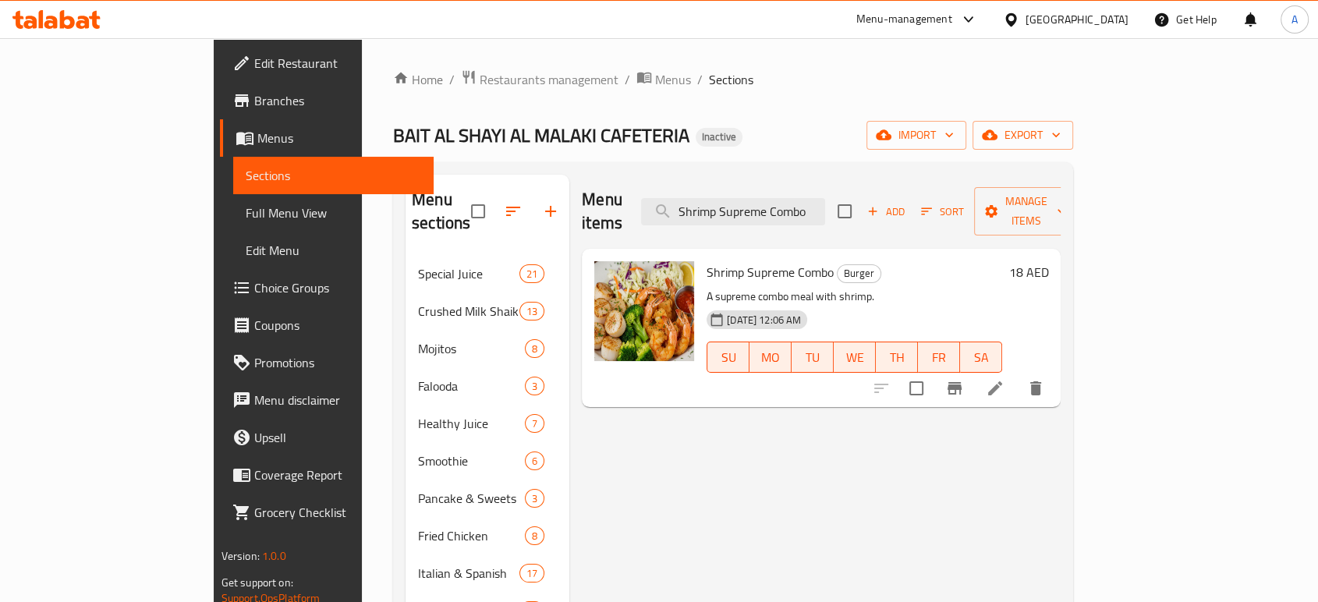
type input "Shrimp Supreme Combo"
click at [1017, 374] on li at bounding box center [995, 388] width 44 height 28
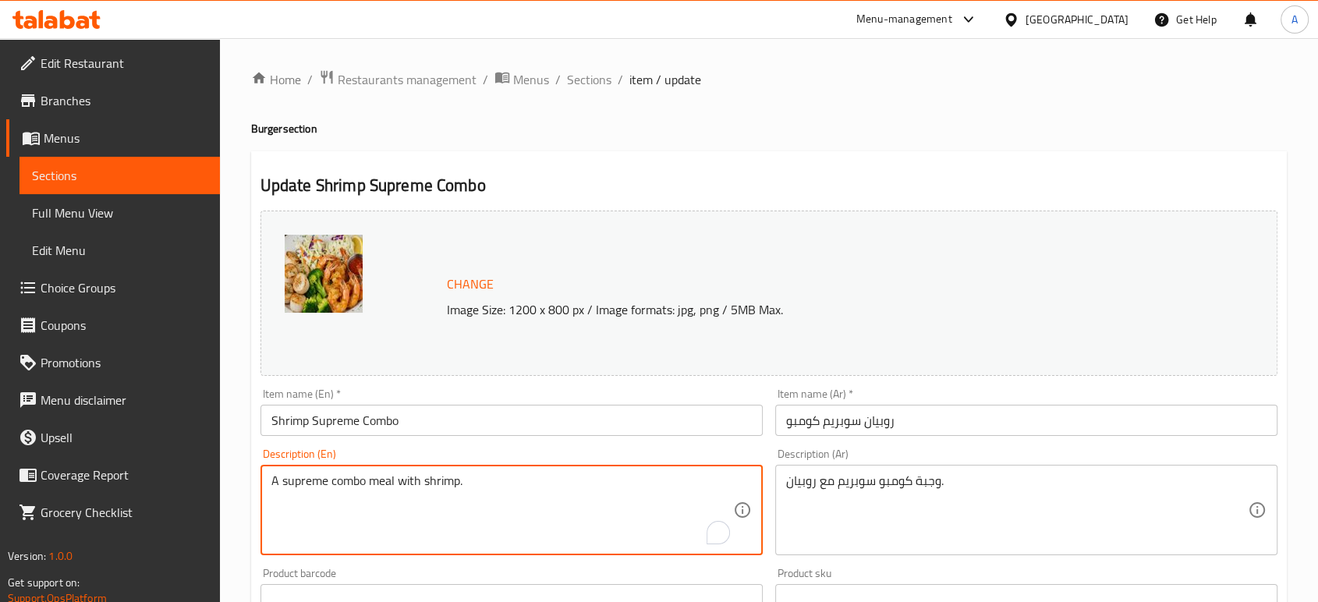
click at [465, 479] on textarea "A supreme combo meal with shrimp." at bounding box center [502, 510] width 462 height 74
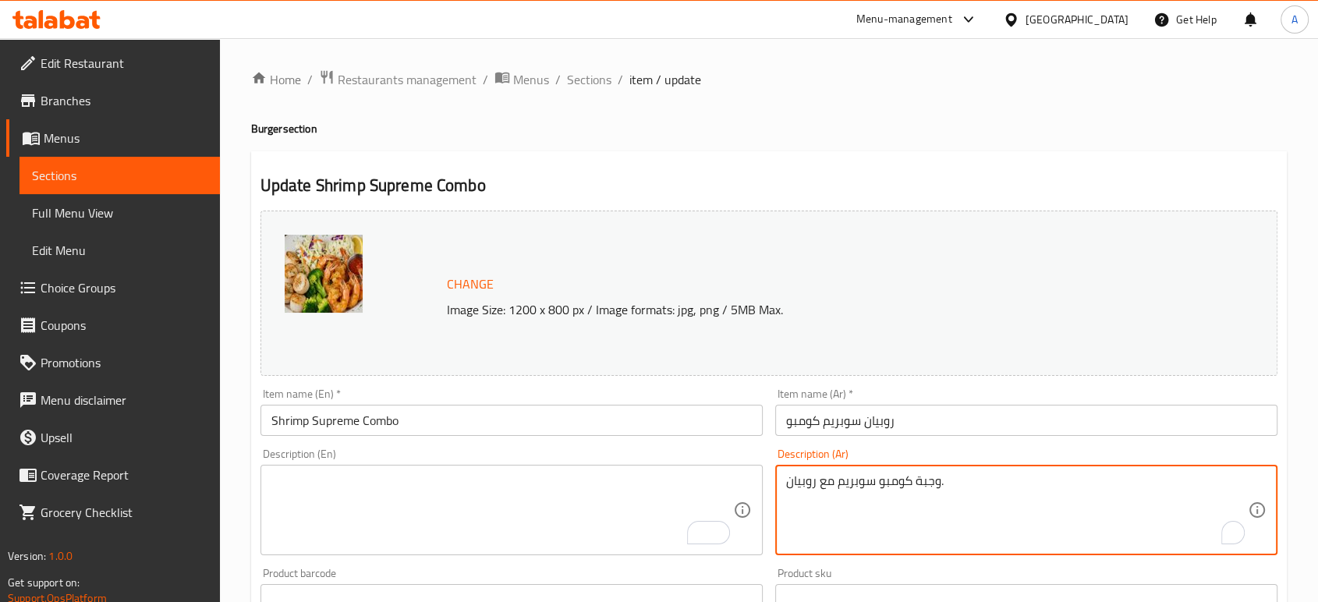
click at [872, 487] on textarea "وجبة كومبو سوبريم مع روبيان." at bounding box center [1017, 510] width 462 height 74
click at [904, 424] on input "روبيان سوبريم كومبو" at bounding box center [1026, 420] width 502 height 31
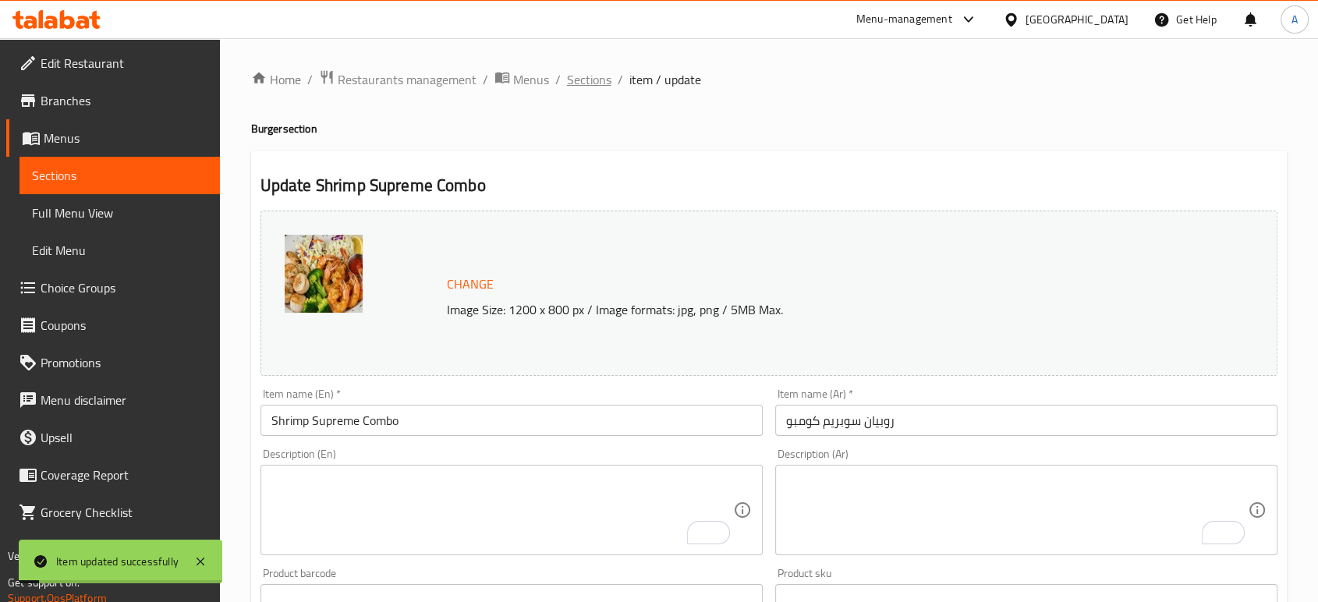
click at [585, 75] on span "Sections" at bounding box center [589, 79] width 44 height 19
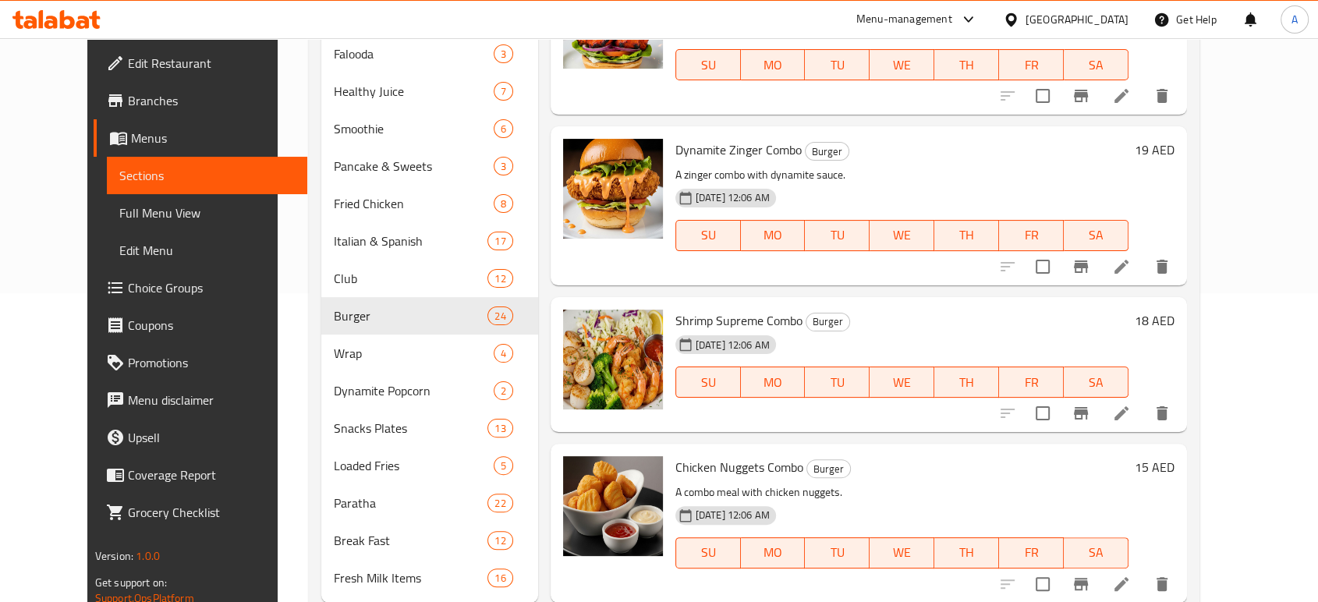
scroll to position [352, 0]
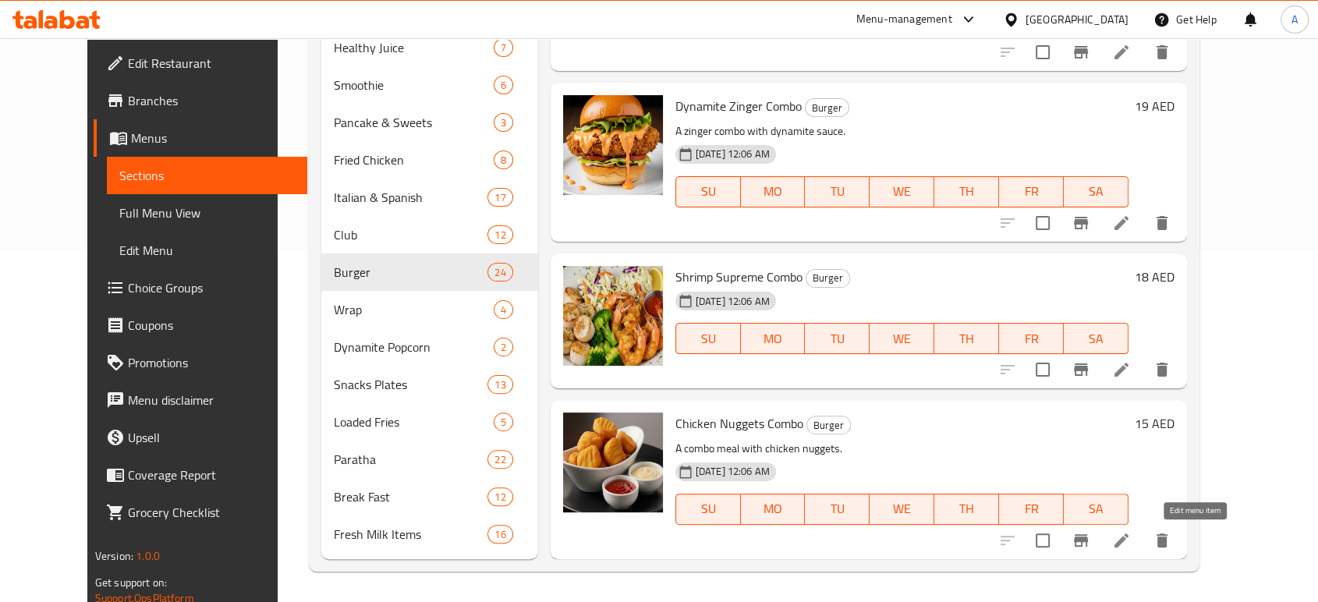
click at [1130, 536] on icon at bounding box center [1121, 540] width 19 height 19
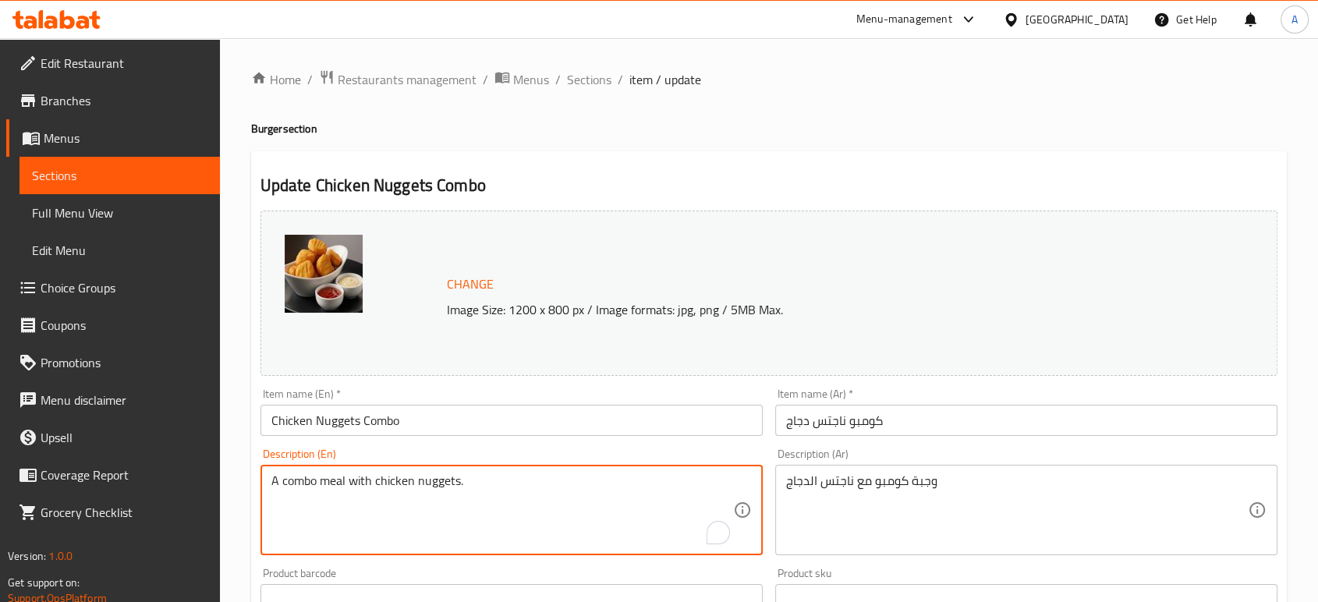
click at [492, 491] on textarea "A combo meal with chicken nuggets." at bounding box center [502, 510] width 462 height 74
paste textarea "Chicken pieces breaded and fried in vegetable oil, served with french fries and…"
type textarea "Chicken pieces breaded and fried in vegetable oil, served with french fries and…"
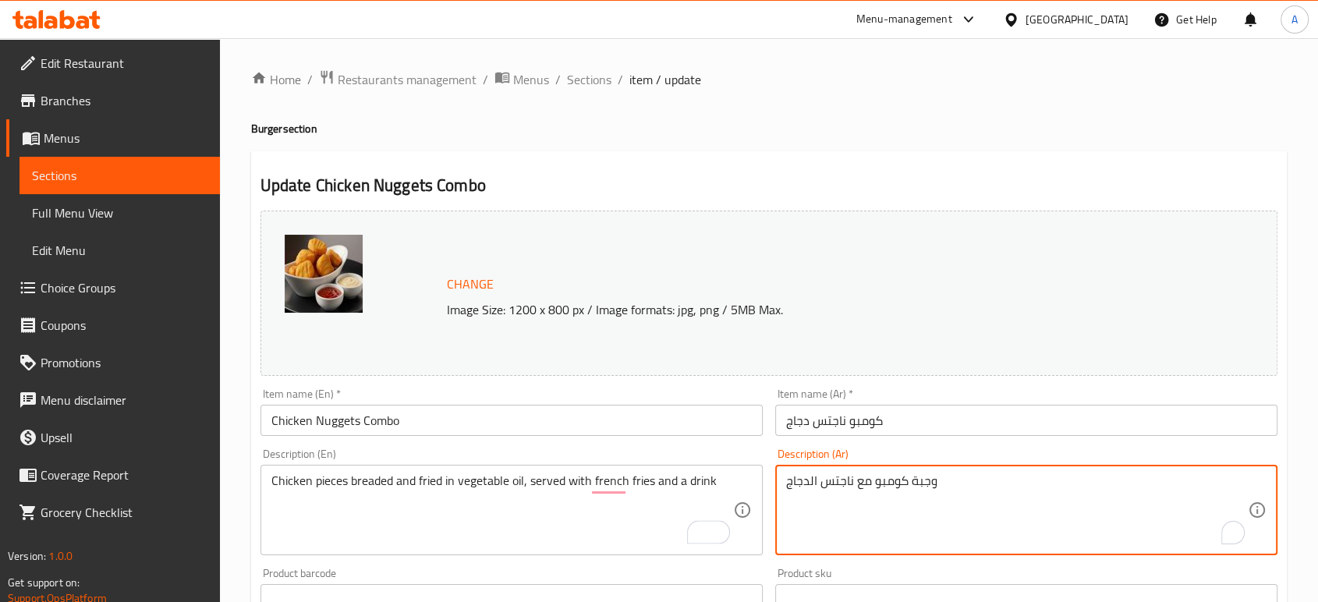
click at [874, 485] on textarea "وجبة كومبو مع ناجتس الدجاج" at bounding box center [1017, 510] width 462 height 74
paste textarea "طع من الدجاج بالبقسماط ومقلية بالزيت النباتي، تقدم مع بطاطس مقلية ومشروب"
type textarea "قطع من الدجاج بالبقسماط ومقلية بالزيت النباتي، تقدم مع بطاطس مقلية ومشروب"
click at [911, 410] on input "كومبو ناجتس دجاج" at bounding box center [1026, 420] width 502 height 31
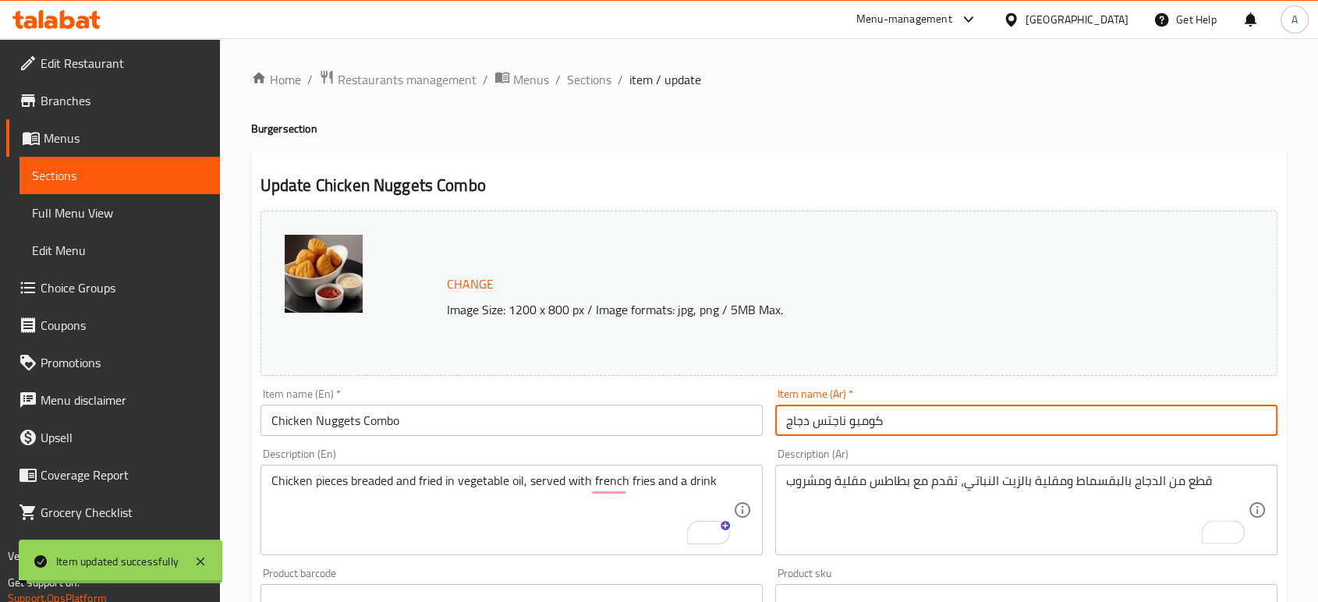
click at [388, 416] on input "Chicken Nuggets Combo" at bounding box center [511, 420] width 502 height 31
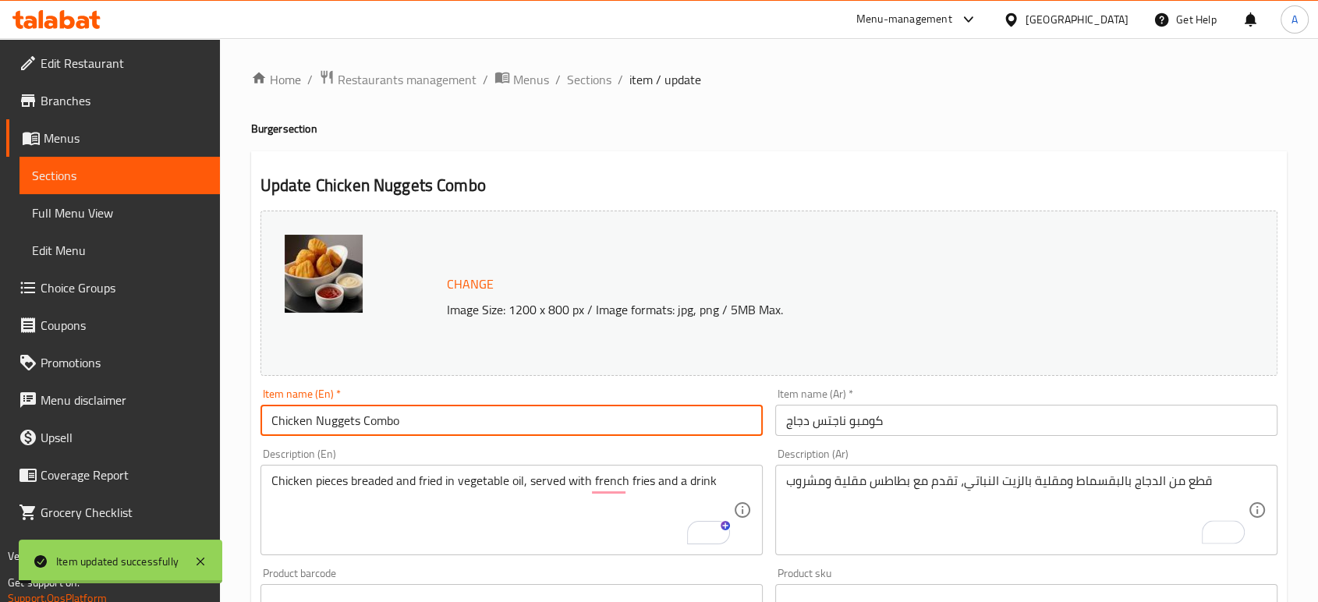
click at [388, 416] on input "Chicken Nuggets Combo" at bounding box center [511, 420] width 502 height 31
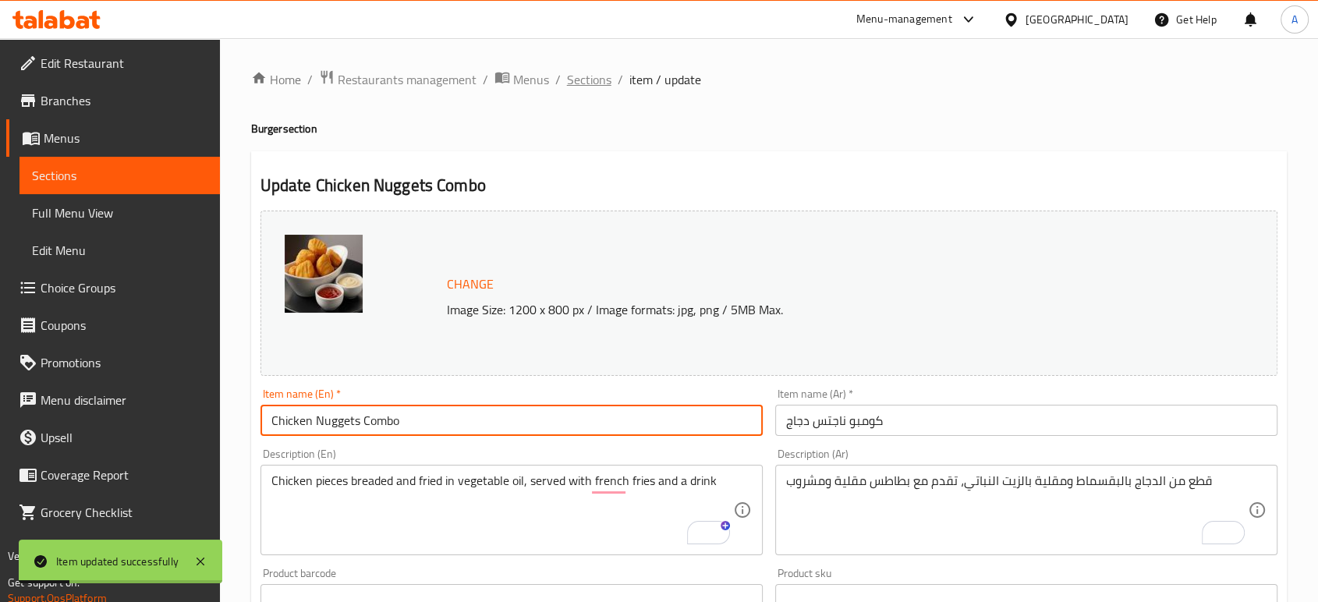
click at [583, 84] on span "Sections" at bounding box center [589, 79] width 44 height 19
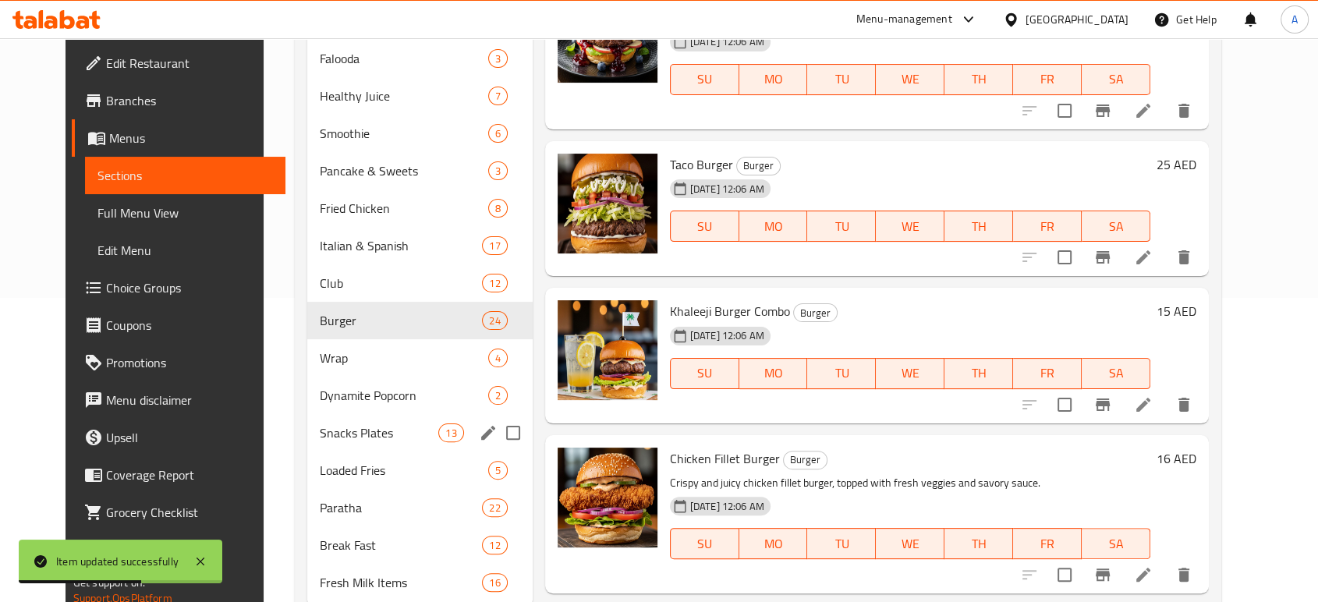
scroll to position [352, 0]
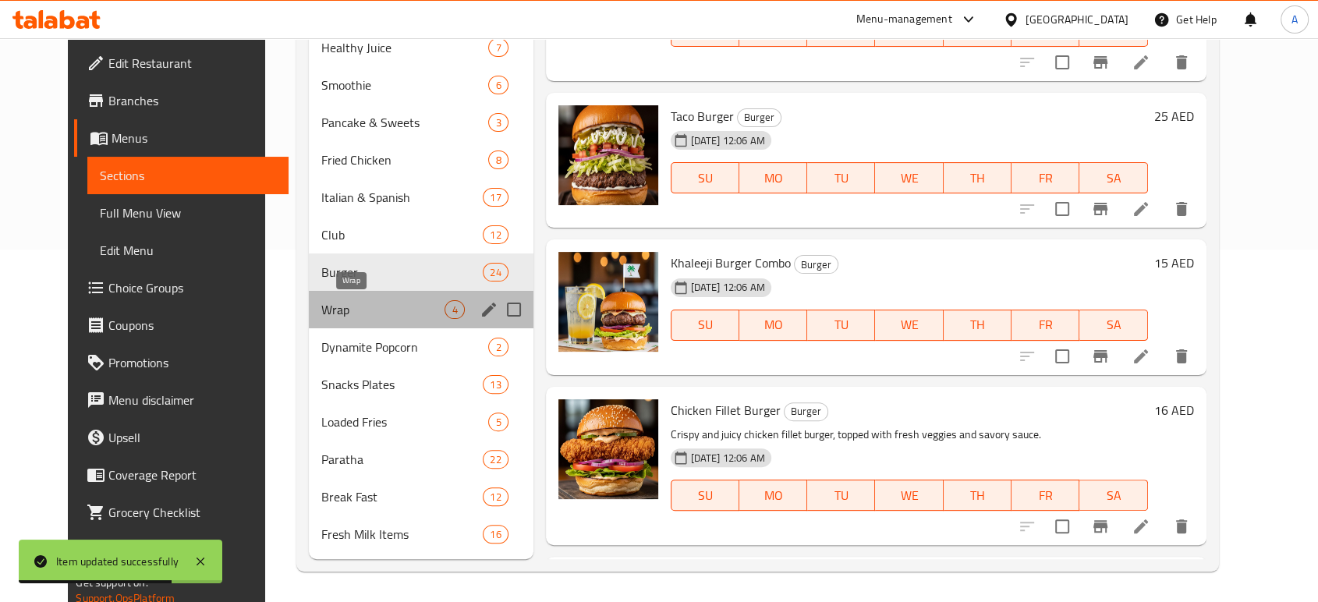
click at [388, 302] on span "Wrap" at bounding box center [383, 309] width 124 height 19
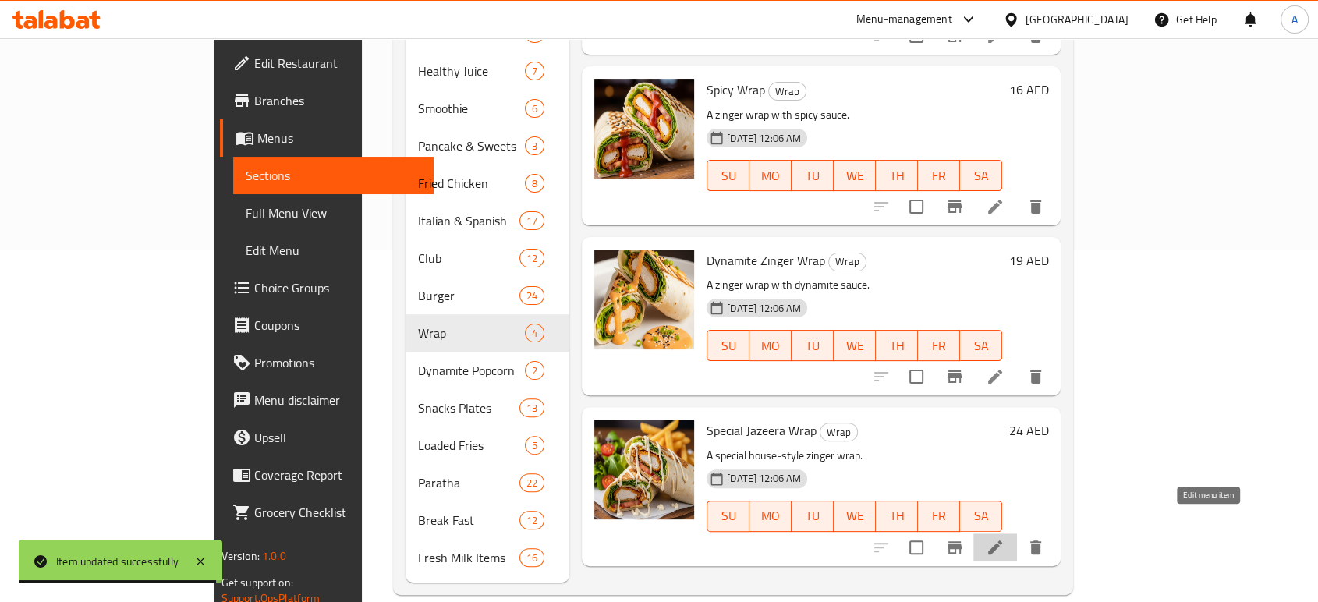
click at [1004, 538] on icon at bounding box center [994, 547] width 19 height 19
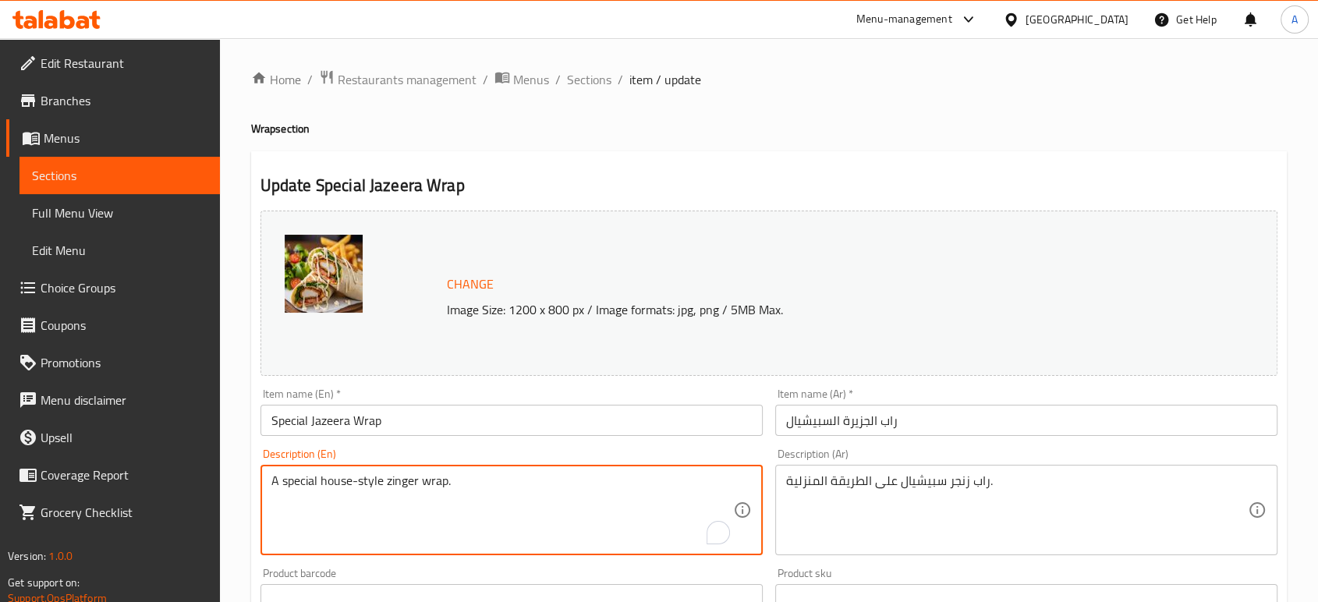
click at [571, 475] on textarea "A special house-style zinger wrap." at bounding box center [502, 510] width 462 height 74
click at [578, 503] on textarea "To enrich screen reader interactions, please activate Accessibility in Grammarl…" at bounding box center [502, 510] width 462 height 74
type textarea "A special house-style zinger wrap."
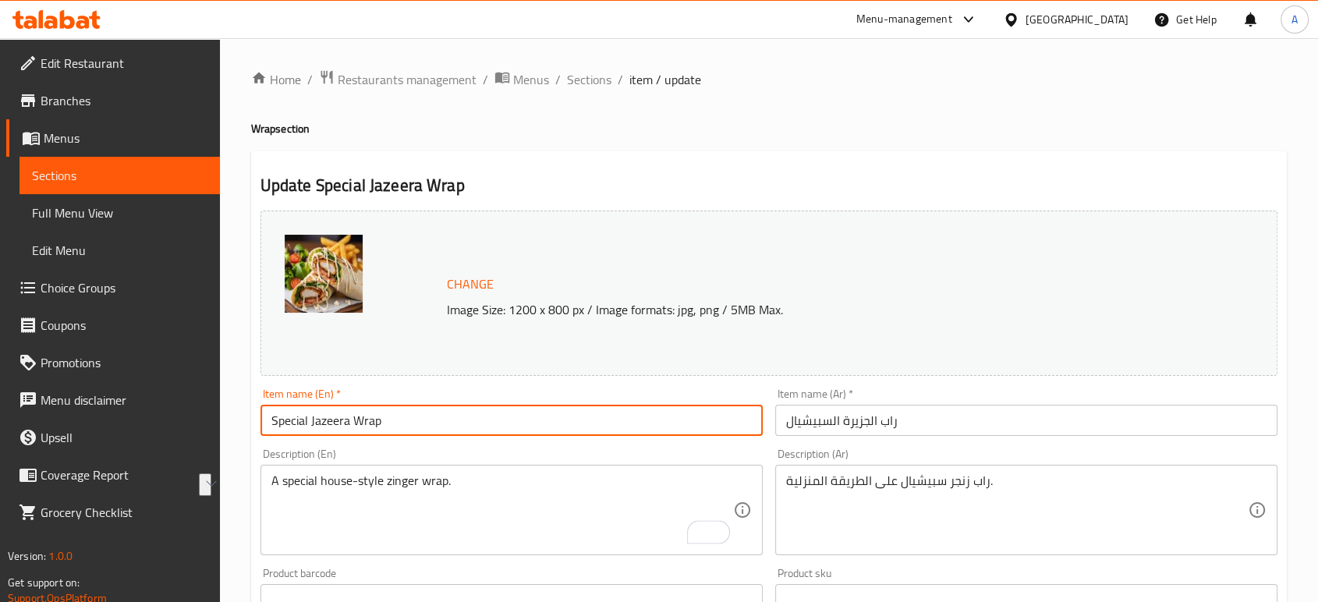
click at [462, 411] on input "Special Jazeera Wrap" at bounding box center [511, 420] width 502 height 31
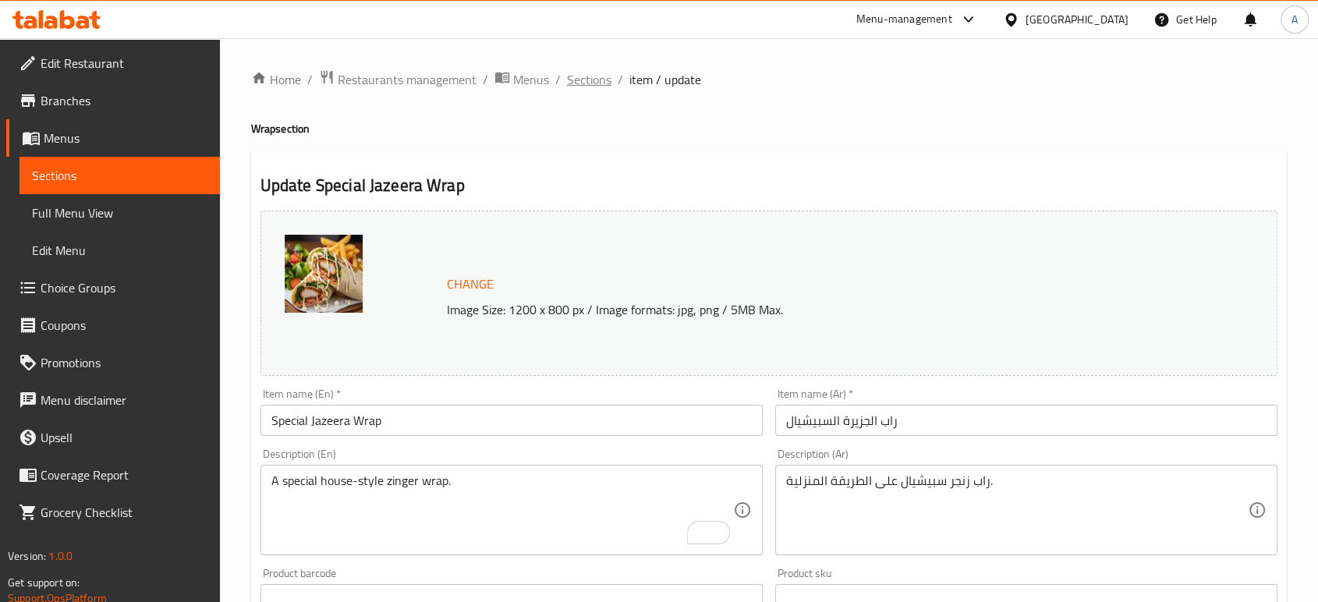
click at [579, 80] on span "Sections" at bounding box center [589, 79] width 44 height 19
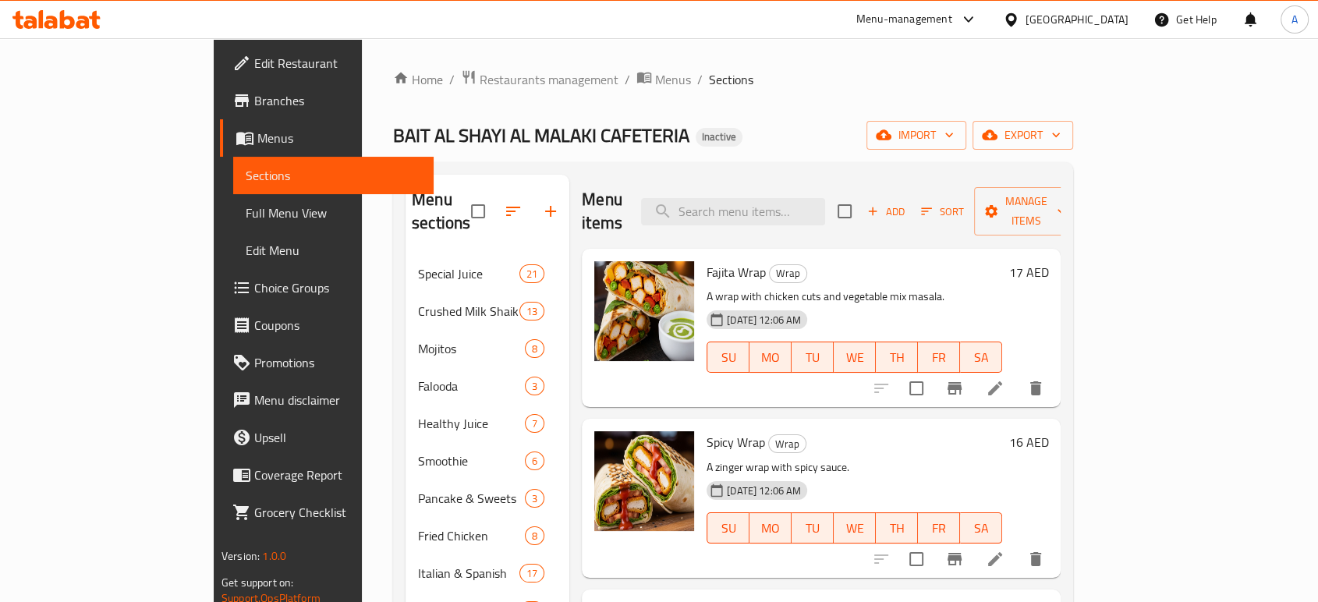
click at [809, 214] on div "Menu items Add Sort Manage items" at bounding box center [821, 212] width 479 height 74
click at [808, 203] on input "search" at bounding box center [733, 211] width 184 height 27
paste input "Potato Net"
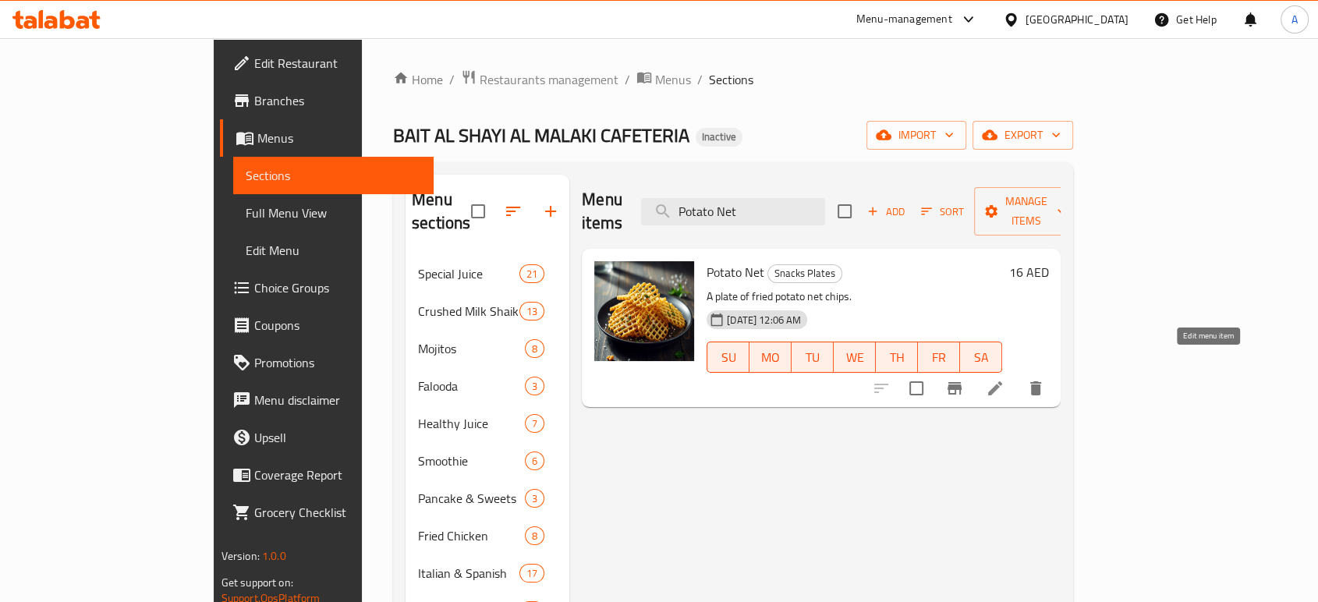
type input "Potato Net"
click at [1004, 379] on icon at bounding box center [994, 388] width 19 height 19
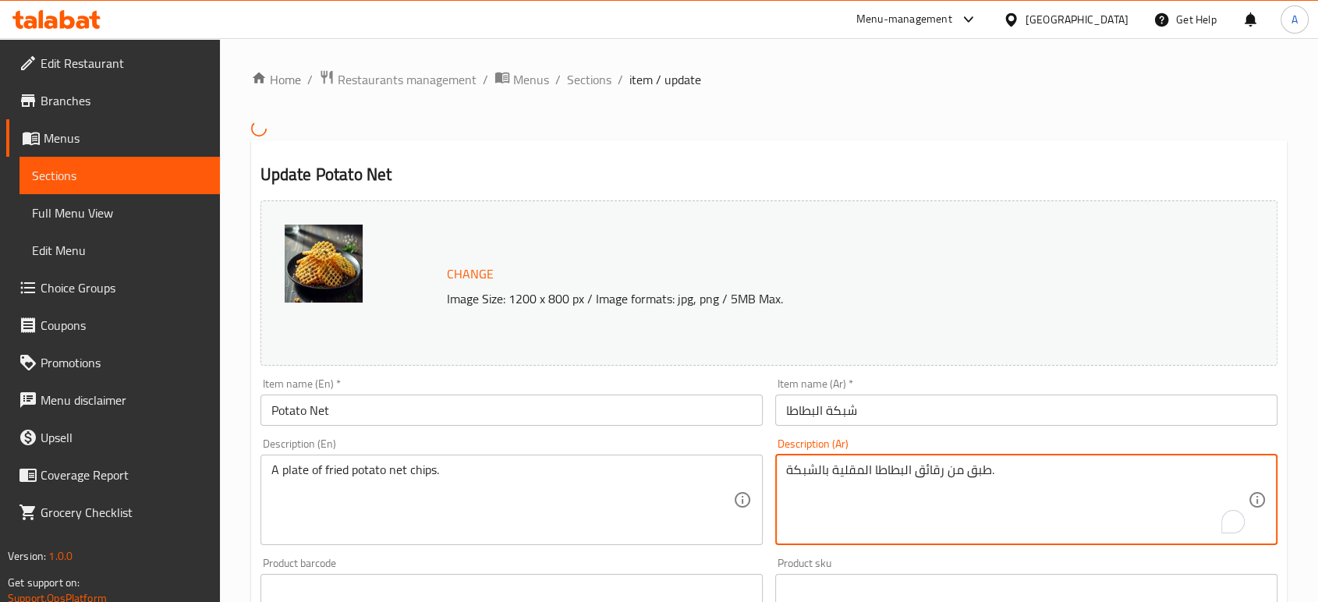
click at [808, 472] on textarea "طبق من رقائق البطاطا المقلية بالشبكة." at bounding box center [1017, 499] width 462 height 74
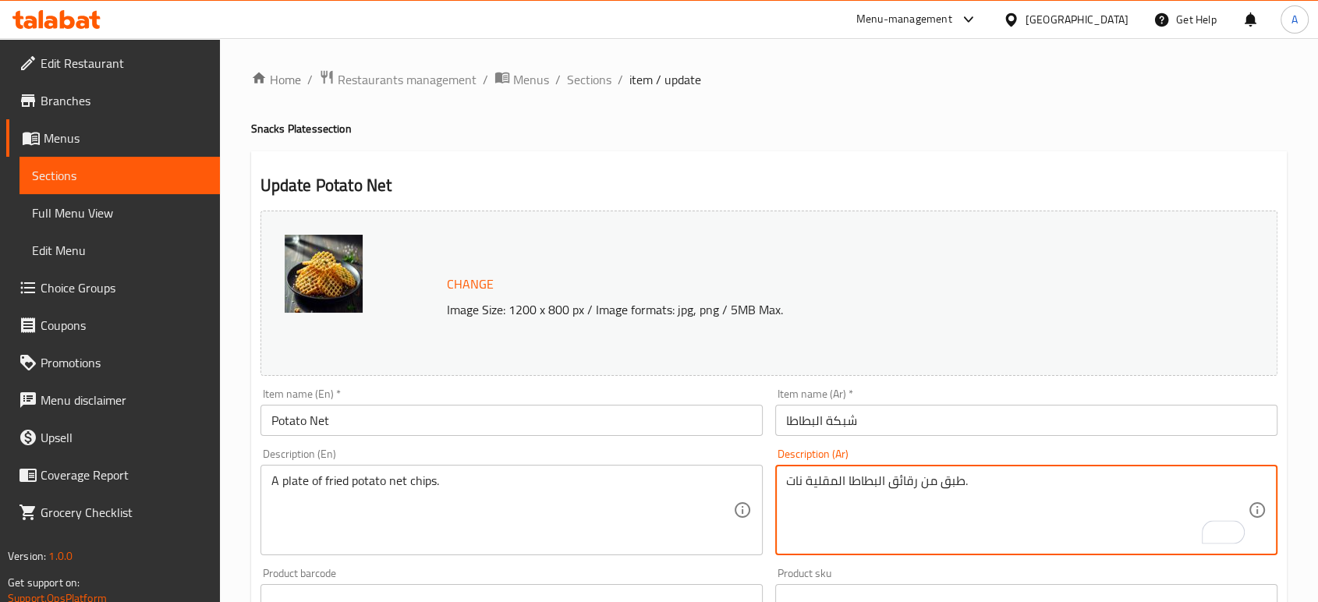
type textarea "طبق من رقائق البطاطا المقلية نات."
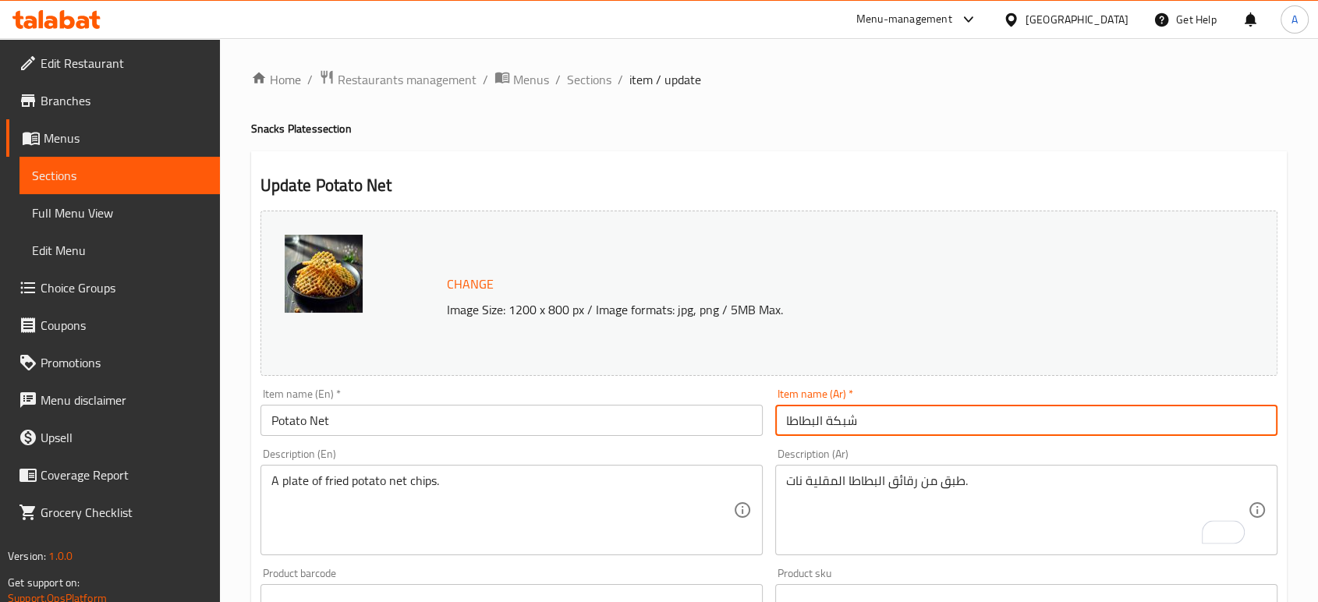
click at [844, 423] on input "شبكة البطاطا" at bounding box center [1026, 420] width 502 height 31
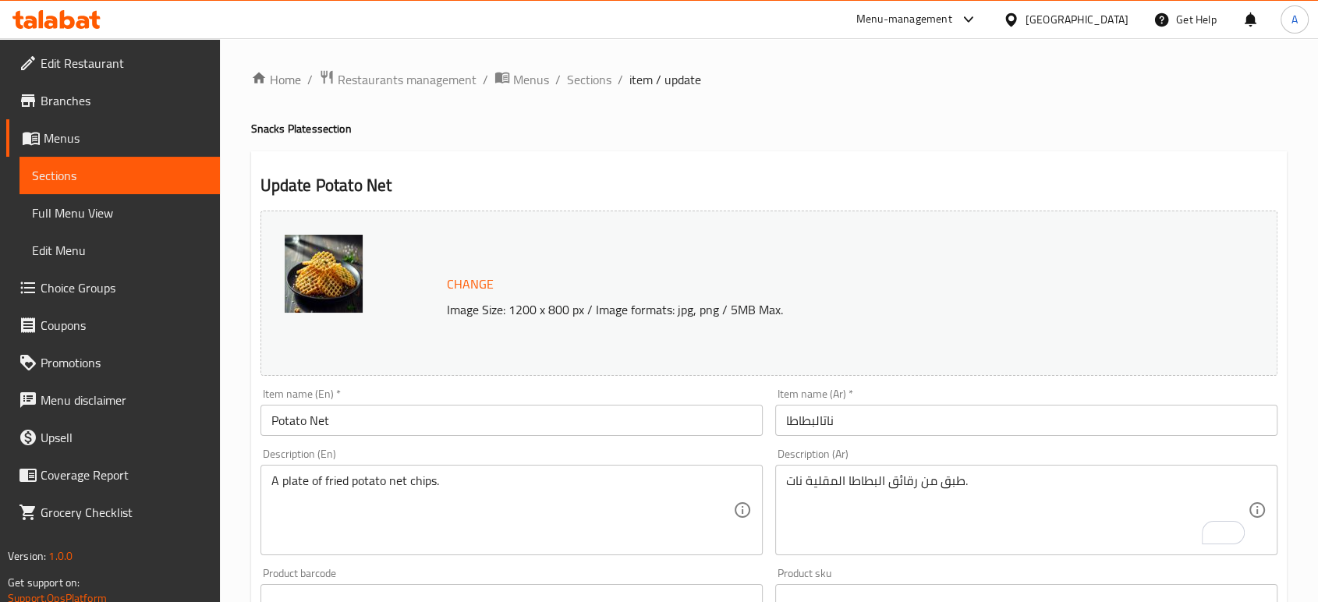
click at [862, 103] on div "Home / Restaurants management / Menus / Sections / item / update Snacks Plates …" at bounding box center [768, 581] width 1035 height 1024
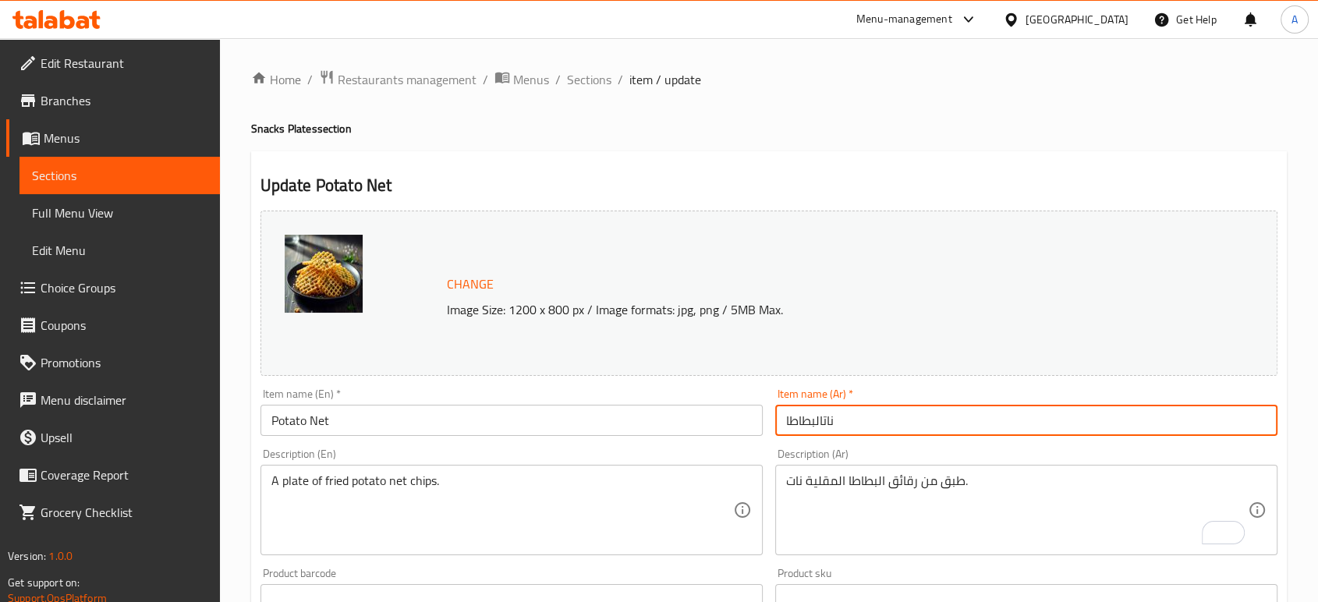
click at [822, 425] on input "ناتالبطاطا" at bounding box center [1026, 420] width 502 height 31
type input "نات البطاطا"
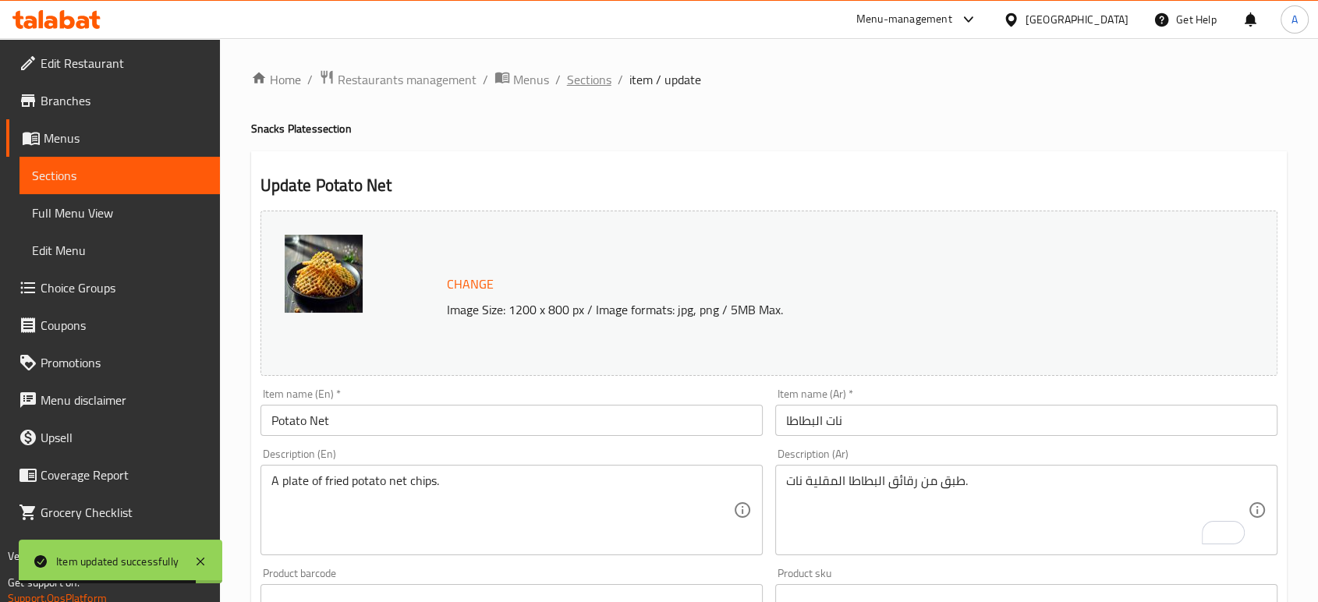
click at [579, 84] on span "Sections" at bounding box center [589, 79] width 44 height 19
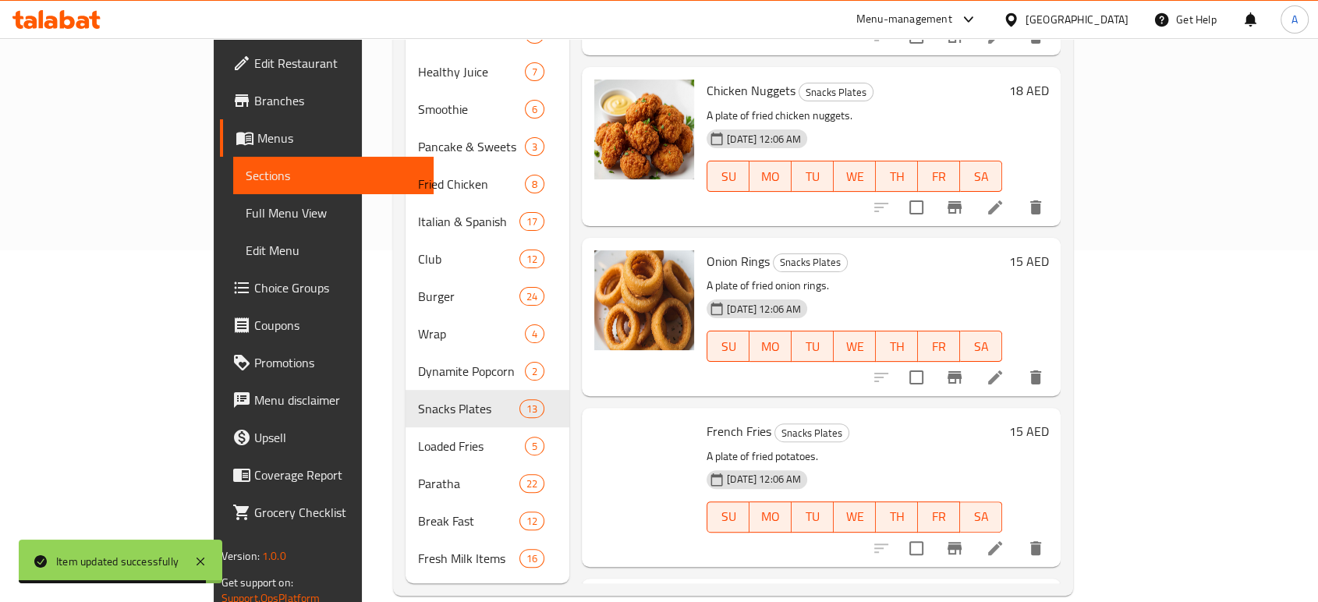
scroll to position [1516, 0]
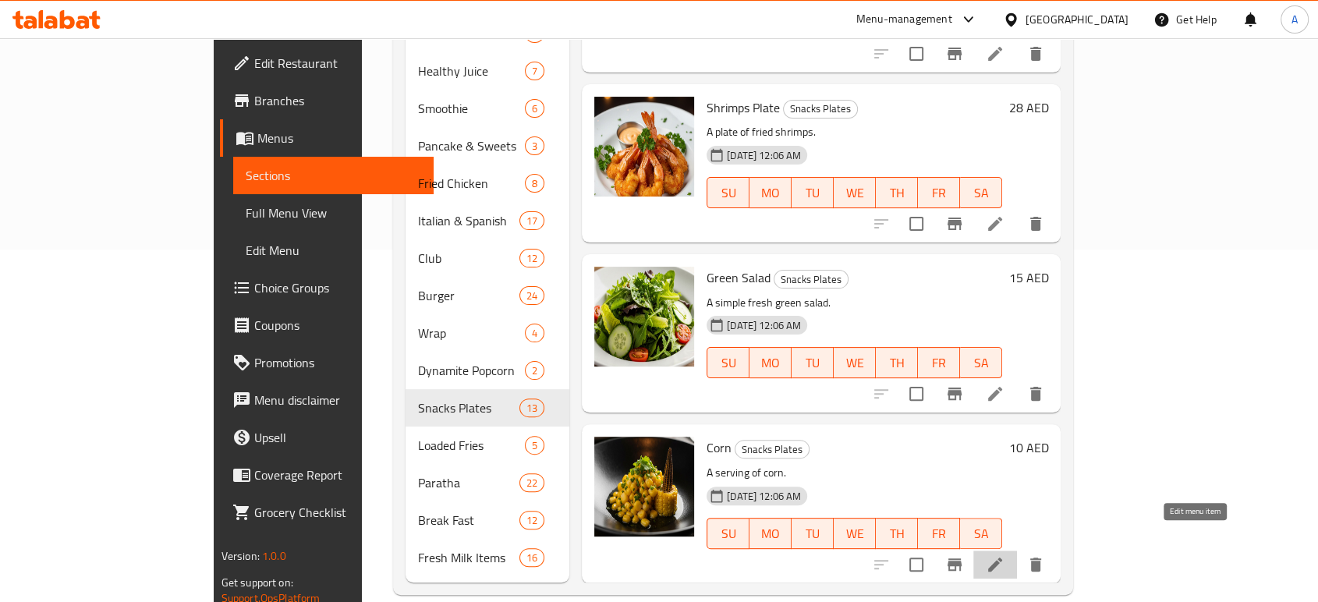
click at [1004, 555] on icon at bounding box center [994, 564] width 19 height 19
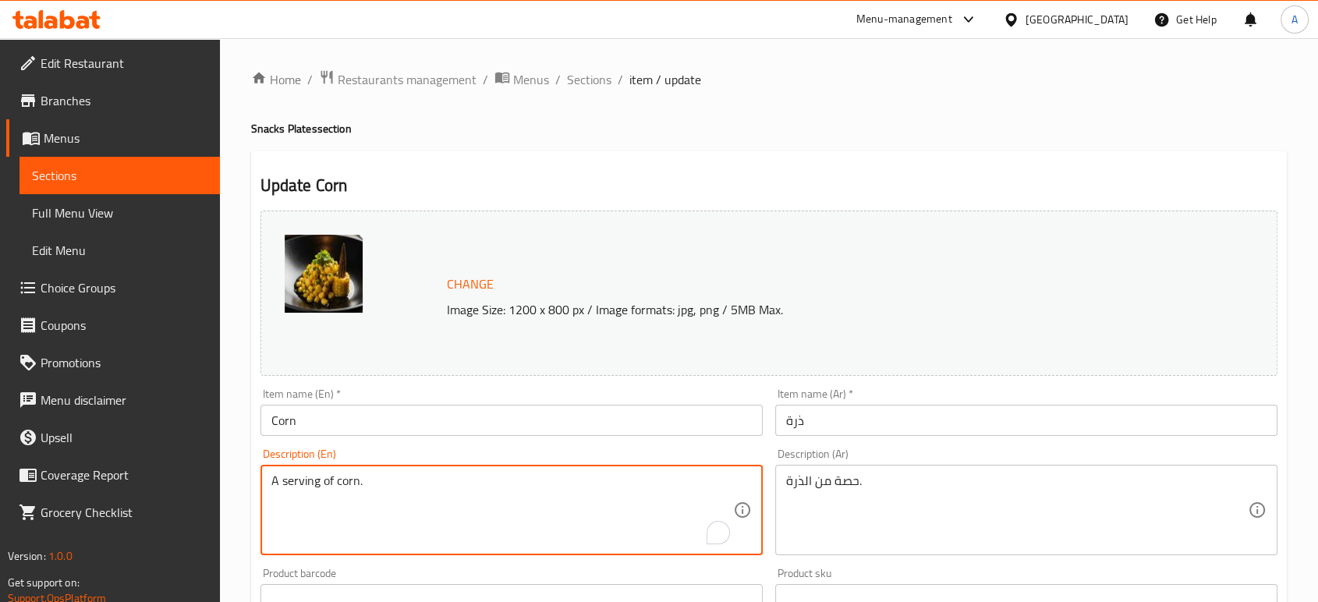
click at [409, 490] on textarea "A serving of corn." at bounding box center [502, 510] width 462 height 74
paste textarea "Good source of carbohydrates, fiber, and vitamins"
type textarea "Good source of carbohydrates, fiber, and vitamins"
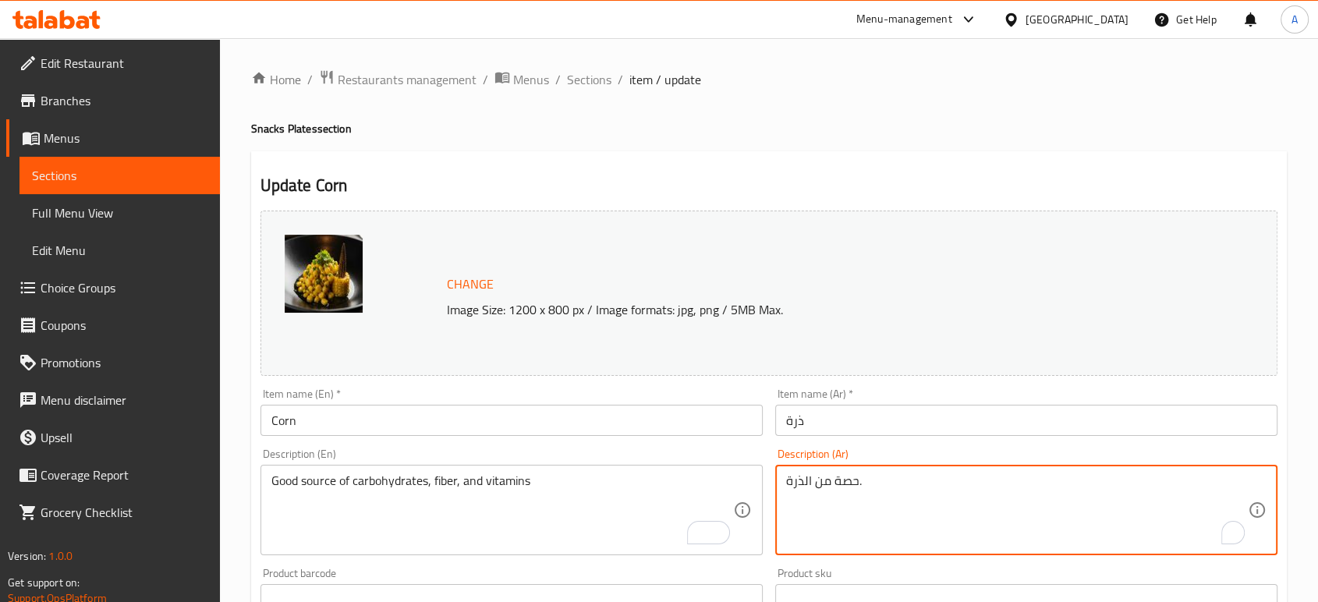
click at [839, 483] on textarea "حصة من الذرة." at bounding box center [1017, 510] width 462 height 74
paste textarea "مصدر جيد للكربوهيدرات والألياف والفيتامينات"
type textarea "مصدر جيد للكربوهيدرات والألياف والفيتامينات"
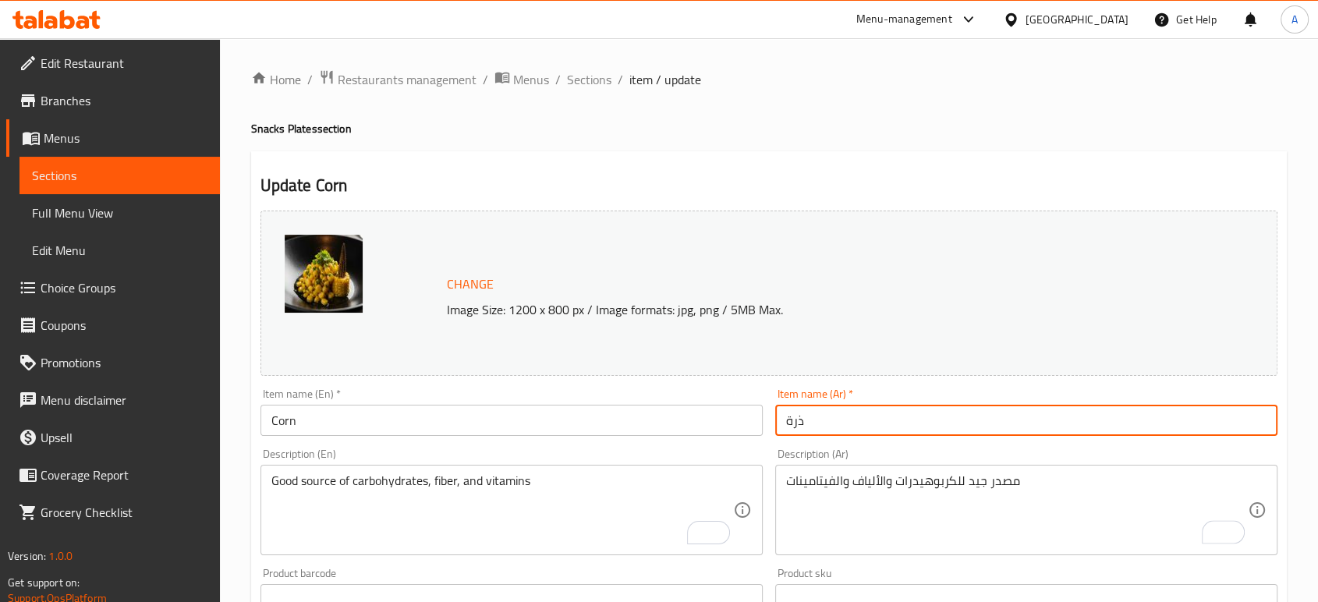
click at [844, 429] on input "ذرة" at bounding box center [1026, 420] width 502 height 31
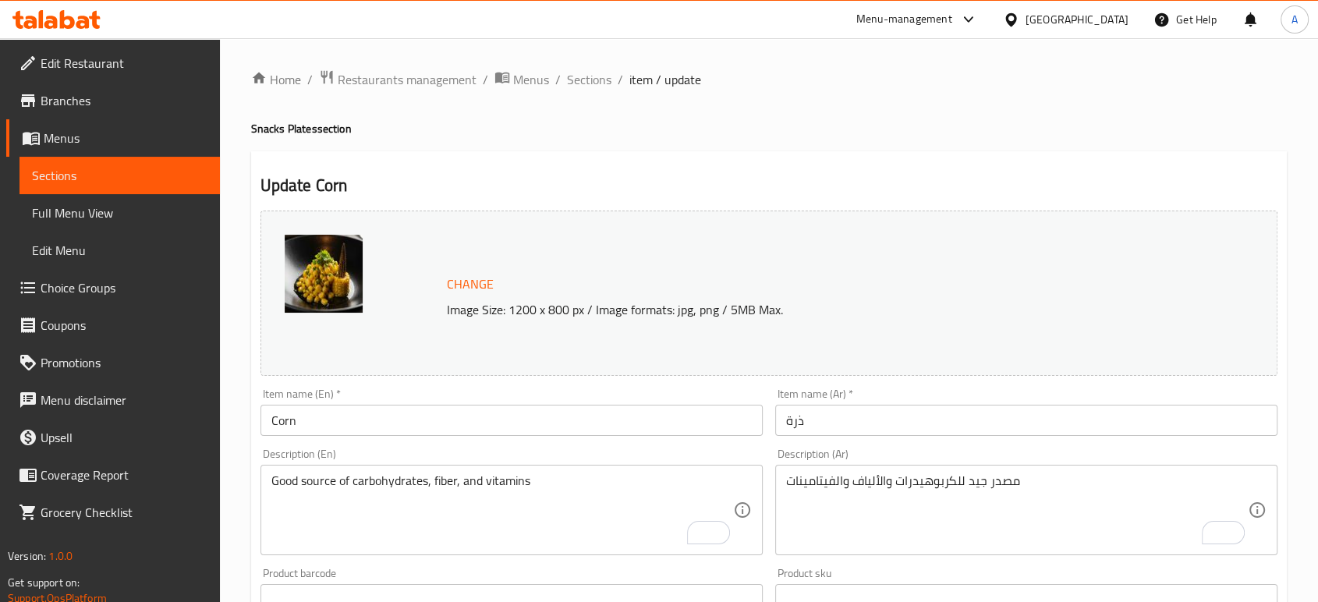
click at [332, 424] on input "Corn" at bounding box center [511, 420] width 502 height 31
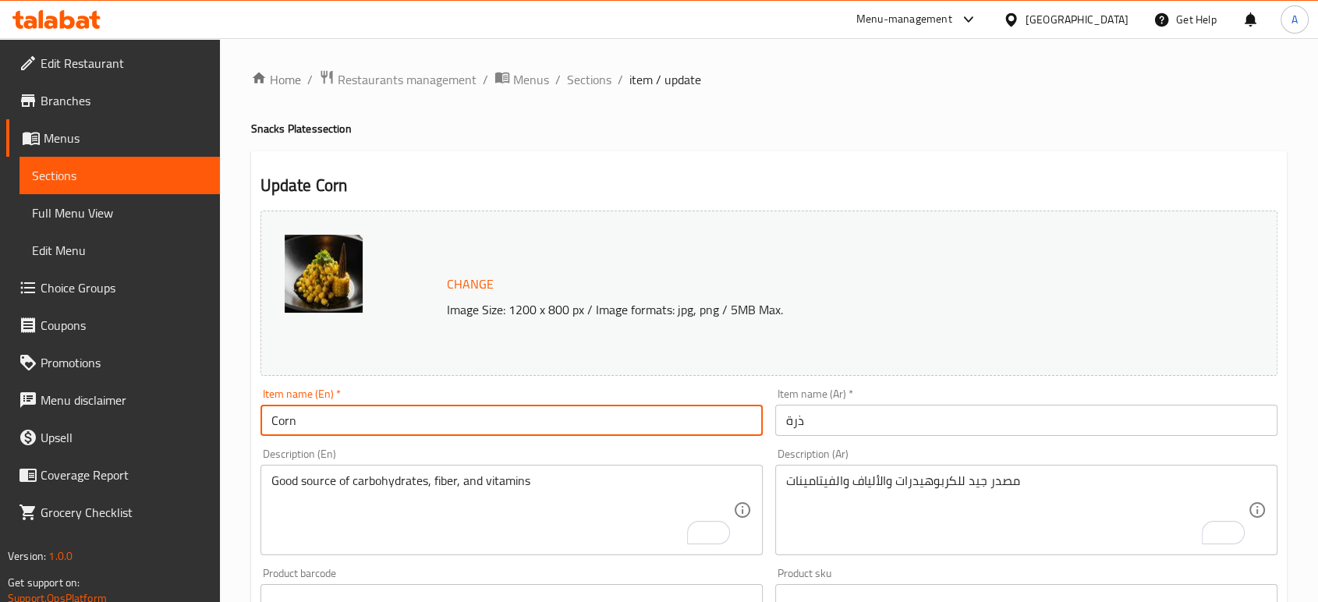
click at [332, 424] on input "Corn" at bounding box center [511, 420] width 502 height 31
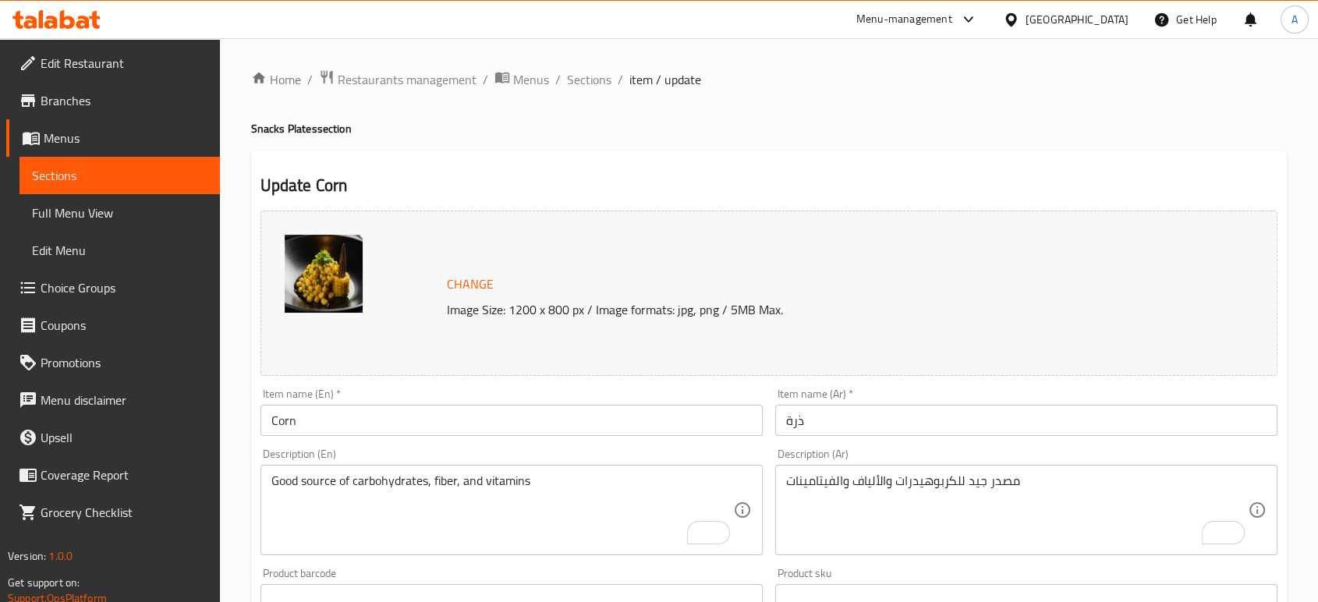
click at [811, 195] on h2 "Update Corn" at bounding box center [768, 185] width 1017 height 23
click at [595, 80] on span "Sections" at bounding box center [589, 79] width 44 height 19
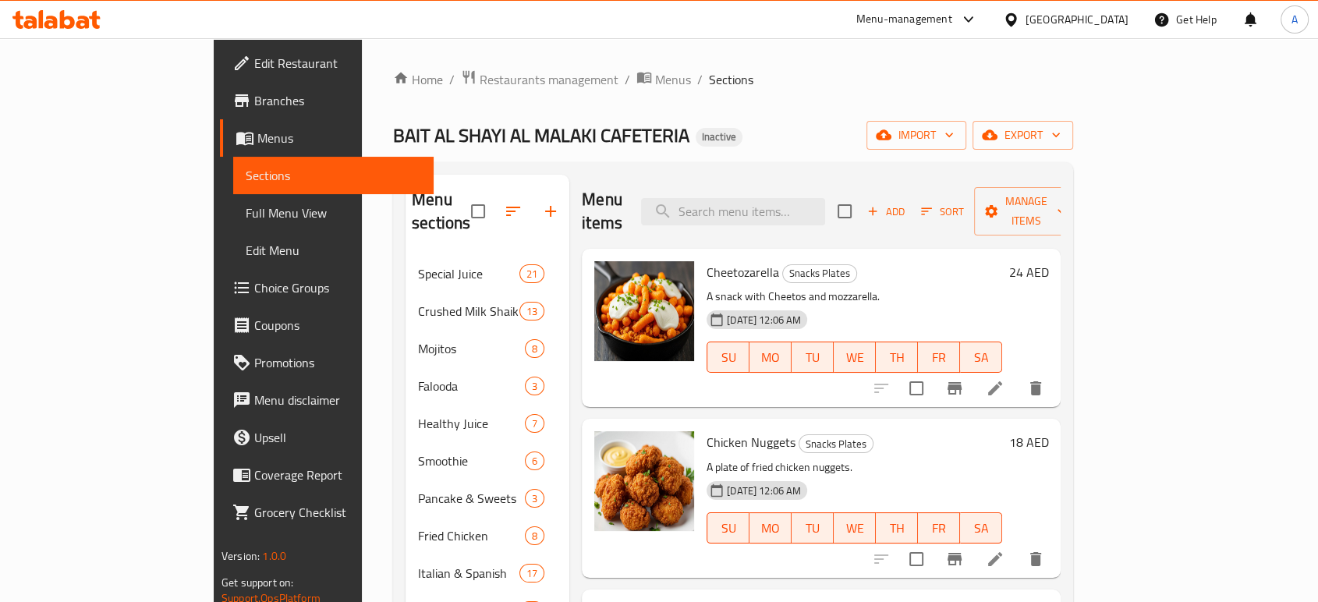
click at [755, 181] on div "Menu items Add Sort Manage items" at bounding box center [821, 212] width 479 height 74
click at [761, 198] on input "search" at bounding box center [733, 211] width 184 height 27
paste input "Cheese Beef Loaded Fries"
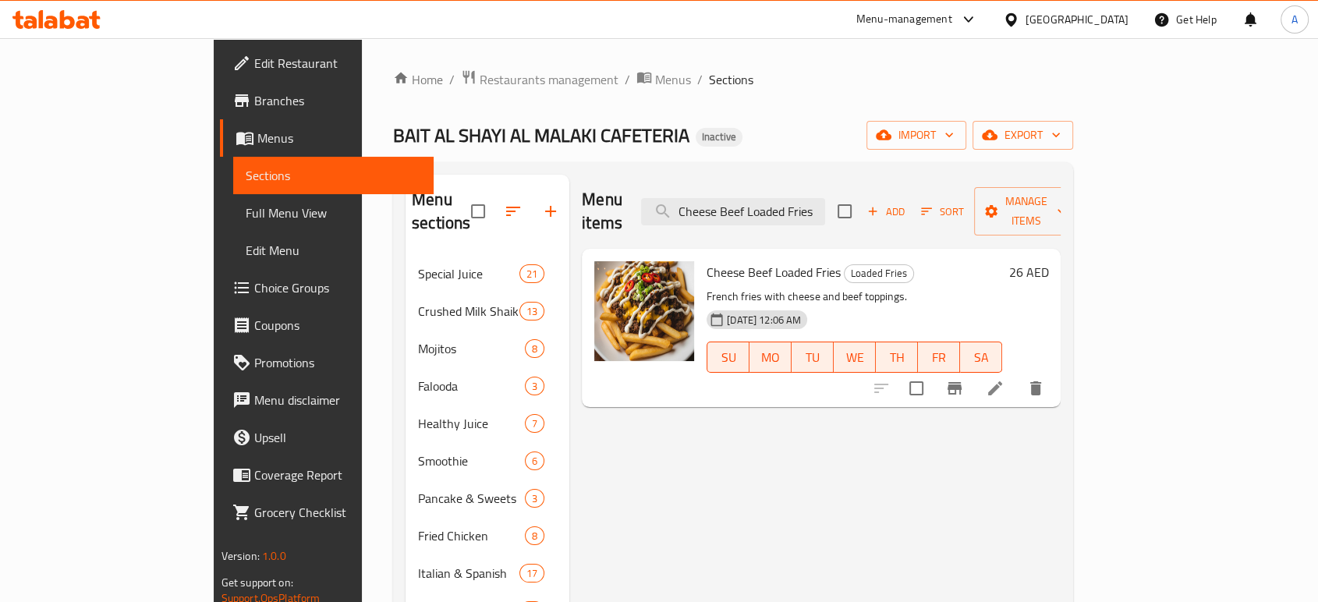
type input "Cheese Beef Loaded Fries"
click at [1017, 374] on li at bounding box center [995, 388] width 44 height 28
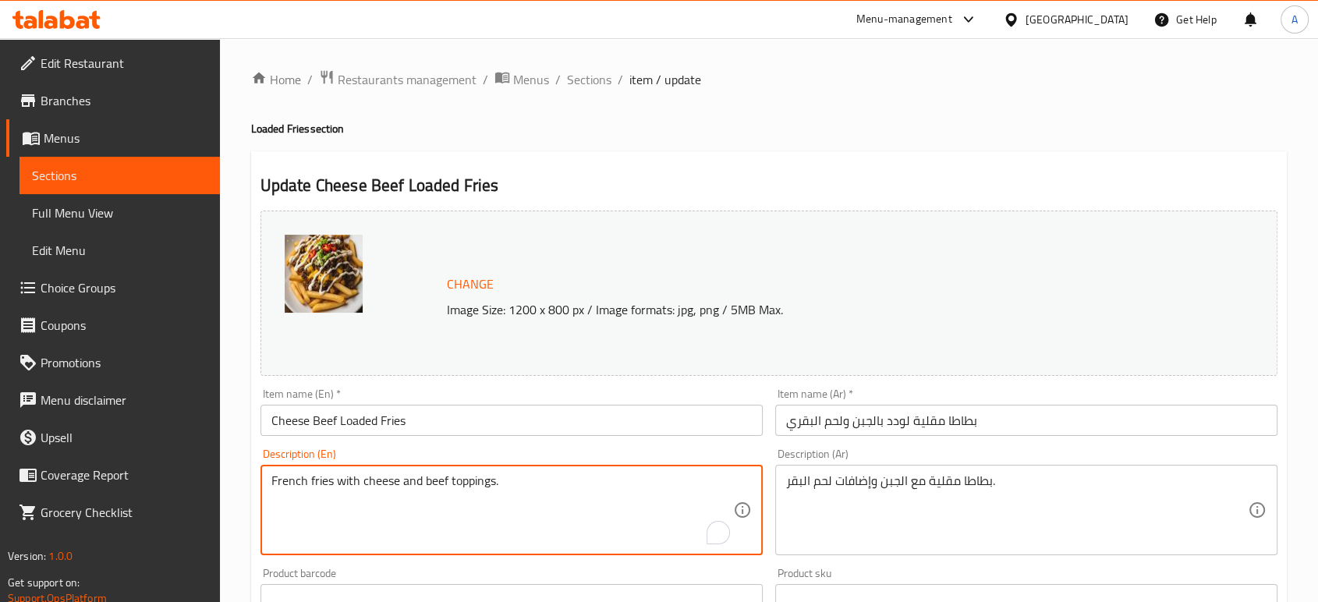
click at [526, 476] on textarea "French fries with cheese and beef toppings." at bounding box center [502, 510] width 462 height 74
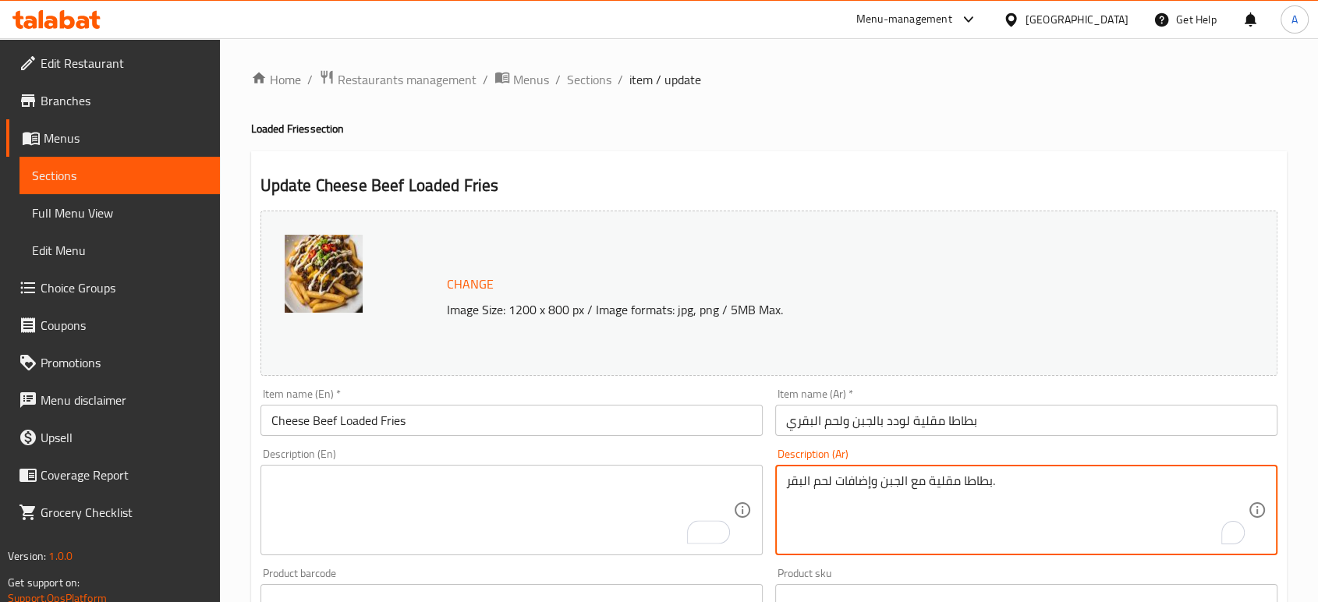
click at [801, 490] on textarea "بطاطا مقلية مع الجبن وإضافات لحم البقر." at bounding box center [1017, 510] width 462 height 74
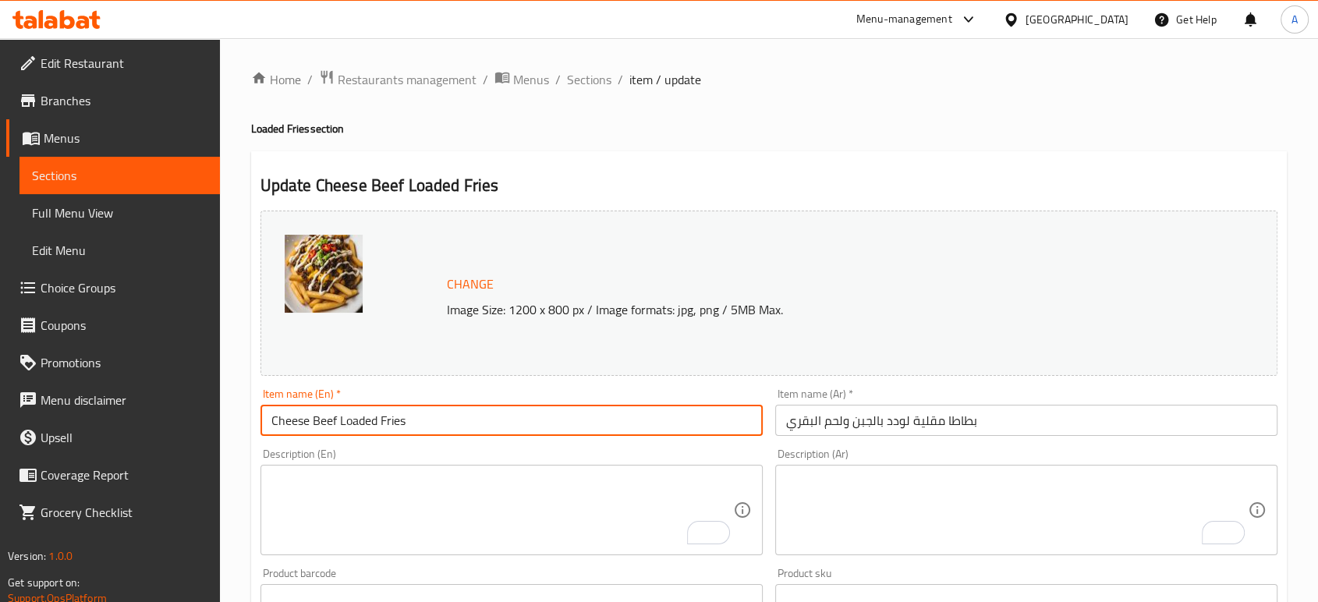
click at [472, 423] on input "Cheese Beef Loaded Fries" at bounding box center [511, 420] width 502 height 31
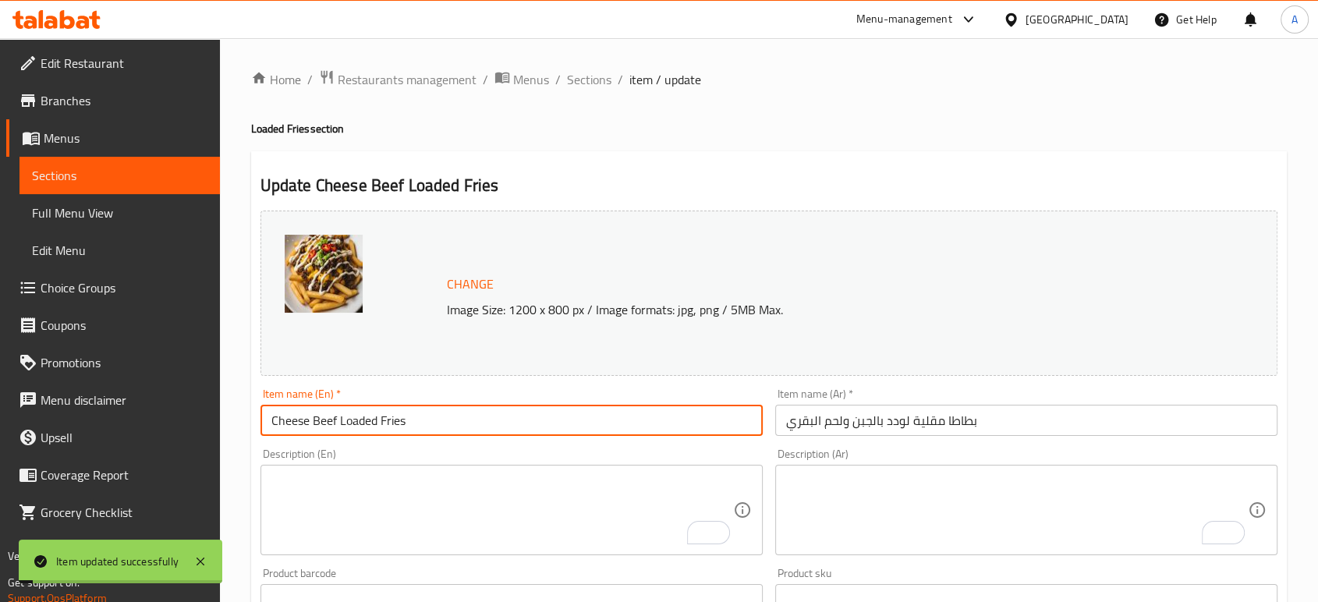
click at [567, 91] on div "Home / Restaurants management / Menus / Sections / item / update Loaded Fries s…" at bounding box center [768, 581] width 1035 height 1024
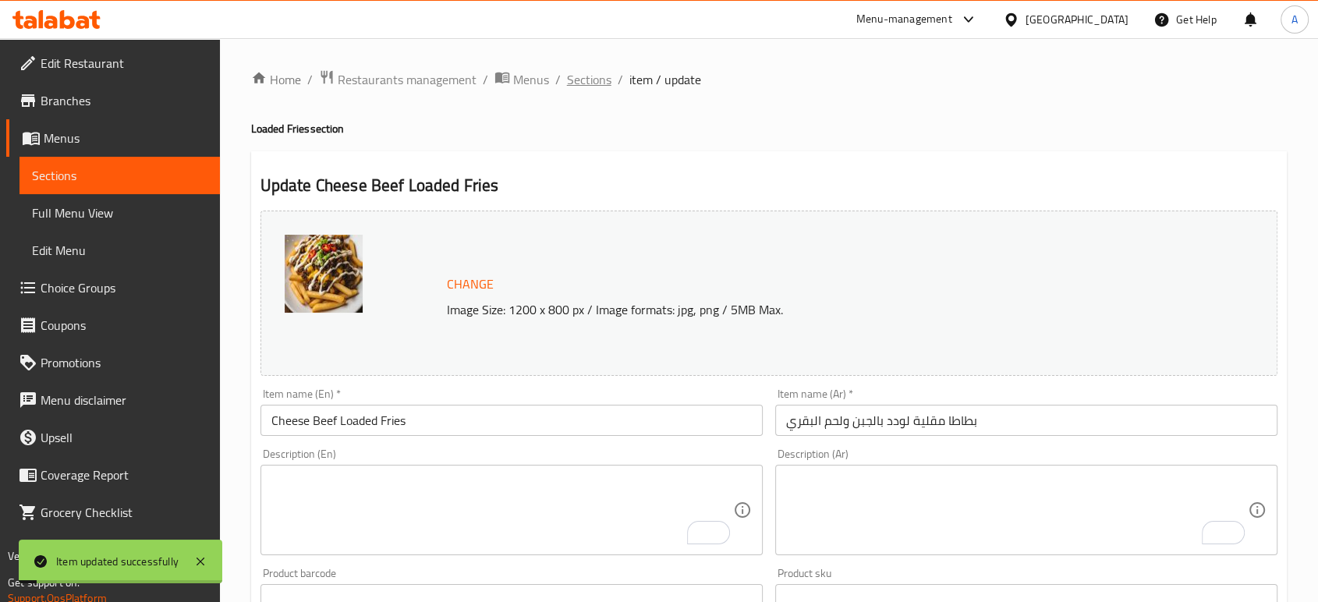
click at [574, 80] on span "Sections" at bounding box center [589, 79] width 44 height 19
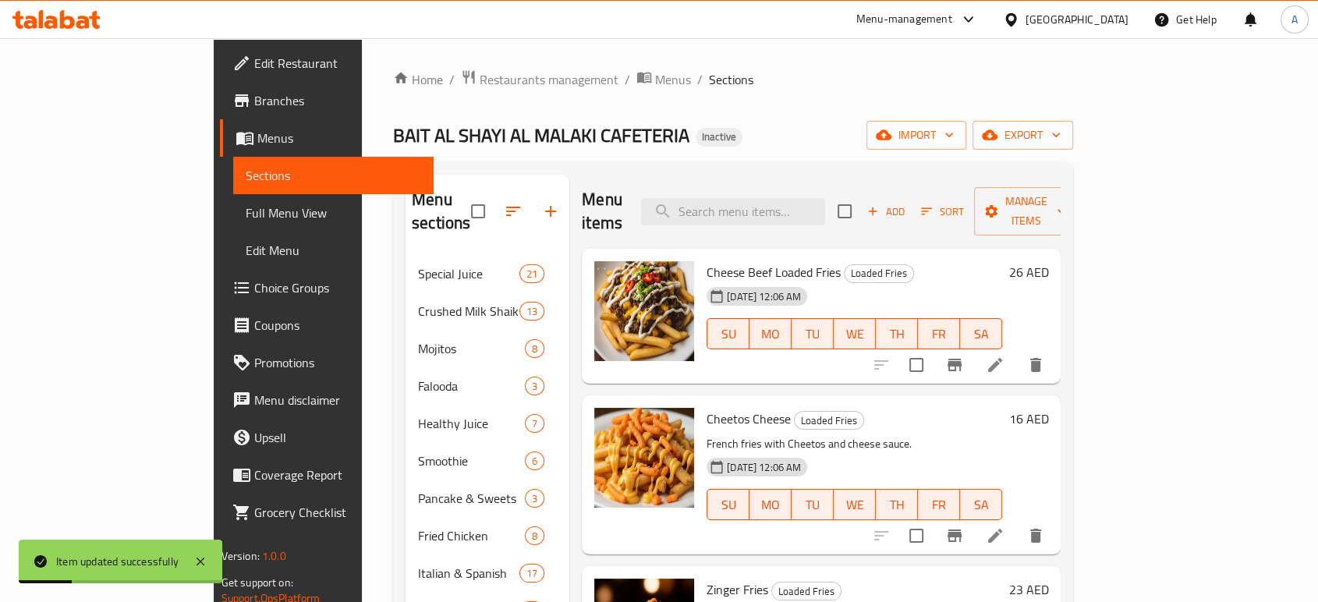
click at [759, 260] on span "Cheese Beef Loaded Fries" at bounding box center [773, 271] width 134 height 23
copy h6 "Cheese Beef Loaded Fries"
click at [873, 409] on div "Cheetos Cheese Loaded Fries French fries with Cheetos and cheese sauce. [DATE] …" at bounding box center [854, 475] width 308 height 146
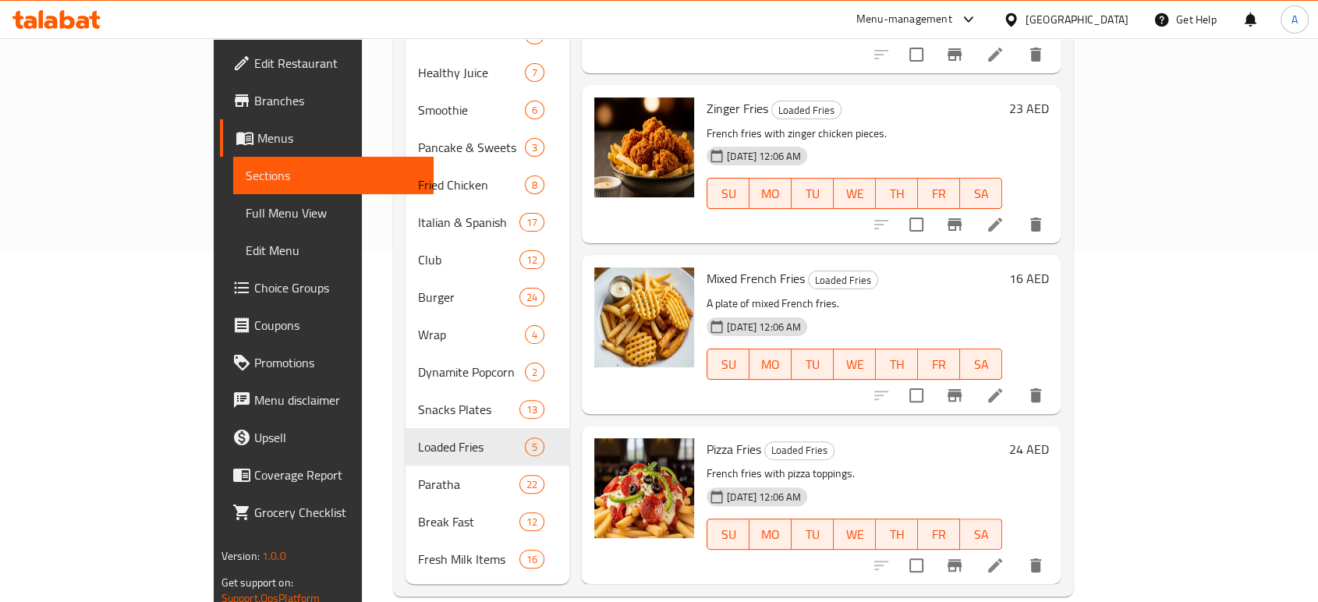
scroll to position [352, 0]
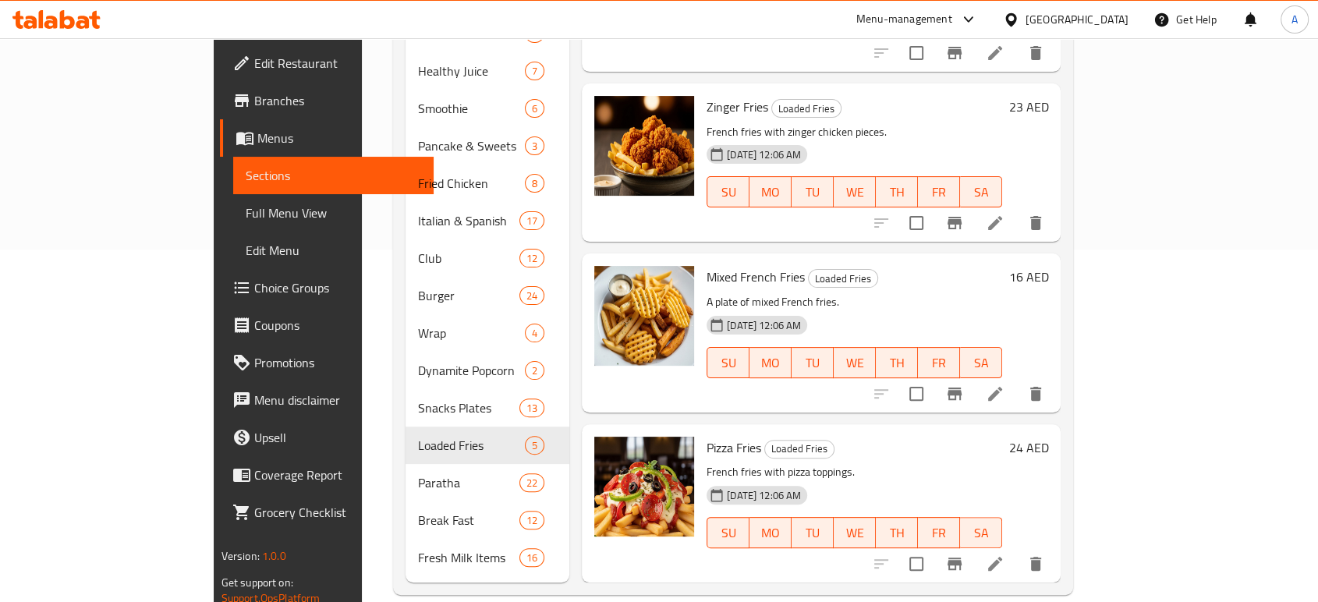
click at [1004, 554] on icon at bounding box center [994, 563] width 19 height 19
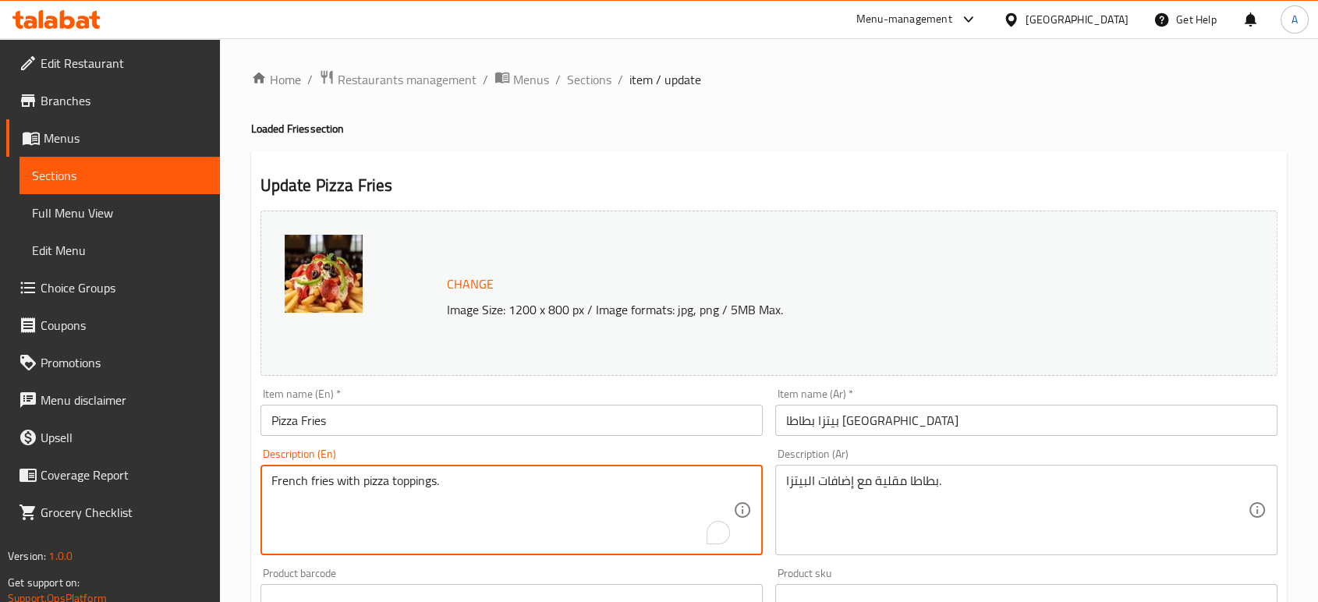
click at [504, 497] on textarea "French fries with pizza toppings." at bounding box center [502, 510] width 462 height 74
paste textarea ", pizza sauce, mozzarella cheese, pepperoni, mushrooms, onions, green peppers, …"
type textarea "French fries, pizza sauce, mozzarella cheese, pepperoni, mushrooms, onions, gre…"
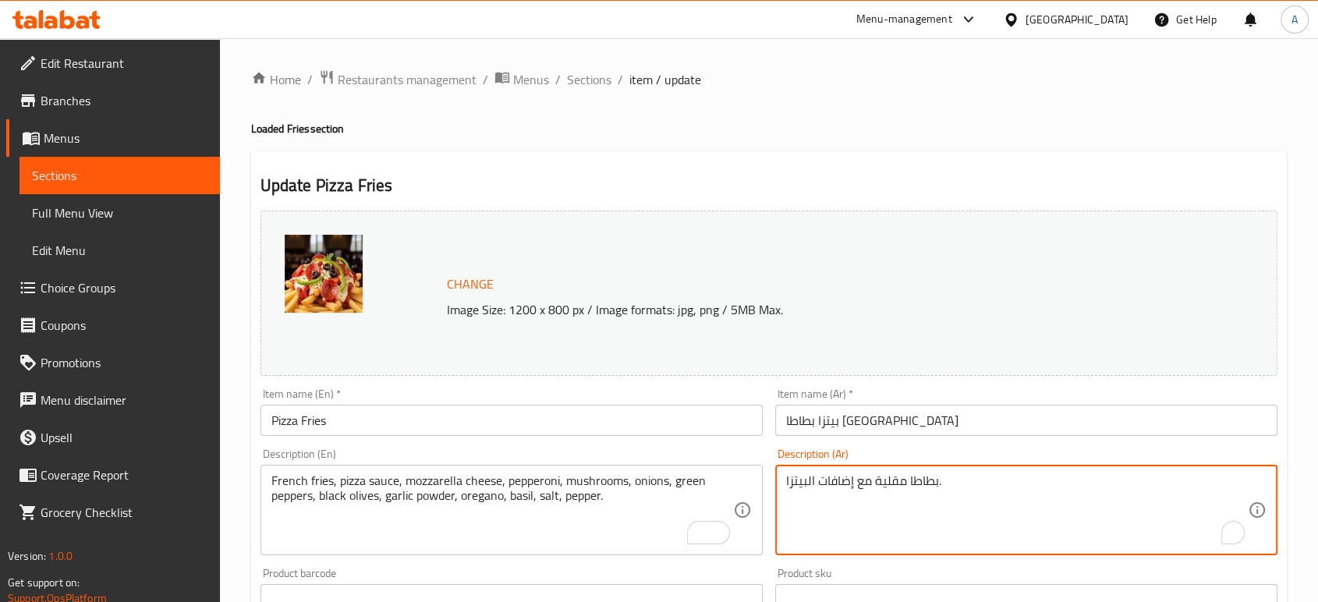
click at [876, 494] on textarea "بطاطا مقلية مع إضافات البيتزا." at bounding box center [1017, 510] width 462 height 74
paste textarea "مقلية، صلصة بيتزا، [PERSON_NAME]، [GEOGRAPHIC_DATA]، مشروم، بصل، فلفل أخضر، زيت…"
type textarea "بطاطس مقلية، صلصة بيتزا، جبن موزاريلا، [GEOGRAPHIC_DATA]، مشروم، بصل، فلفل أخضر…"
click at [909, 420] on input "بيتزا بطاطا [GEOGRAPHIC_DATA]" at bounding box center [1026, 420] width 502 height 31
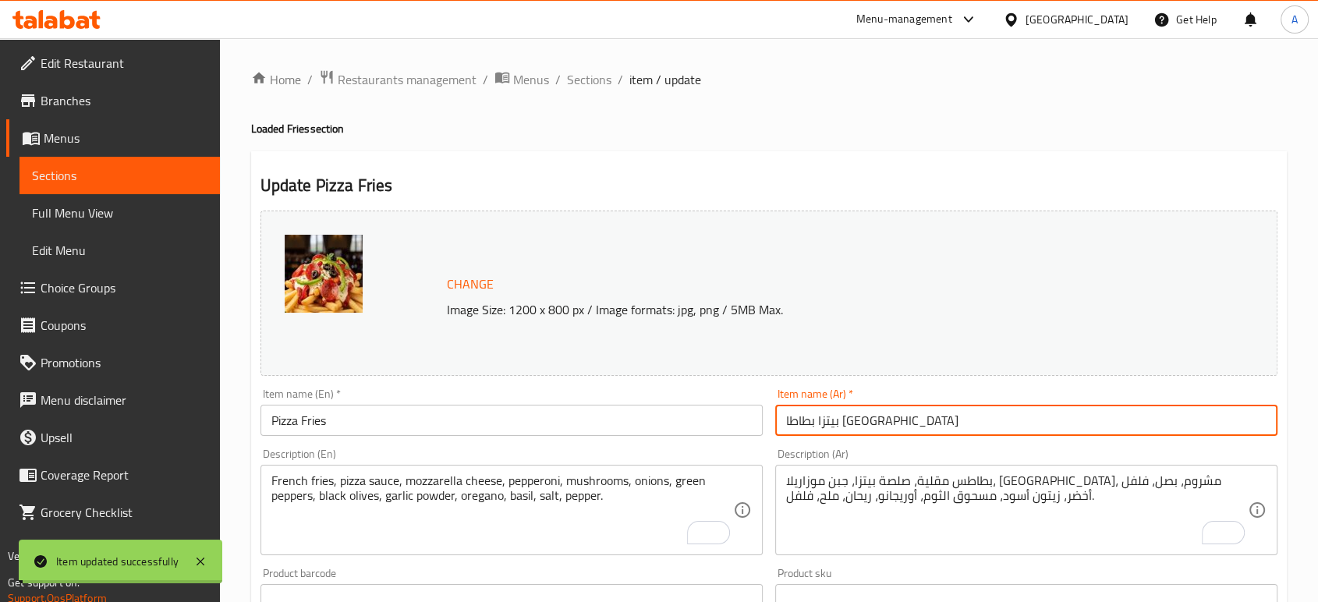
click at [363, 416] on input "Pizza Fries" at bounding box center [511, 420] width 502 height 31
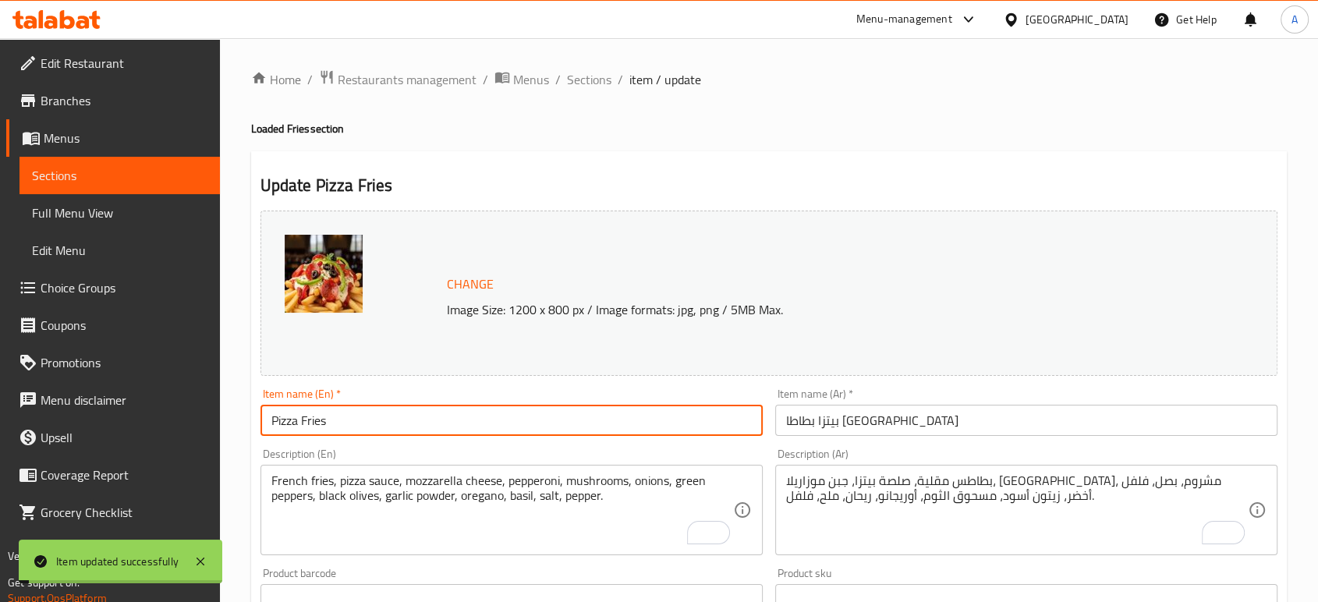
click at [363, 416] on input "Pizza Fries" at bounding box center [511, 420] width 502 height 31
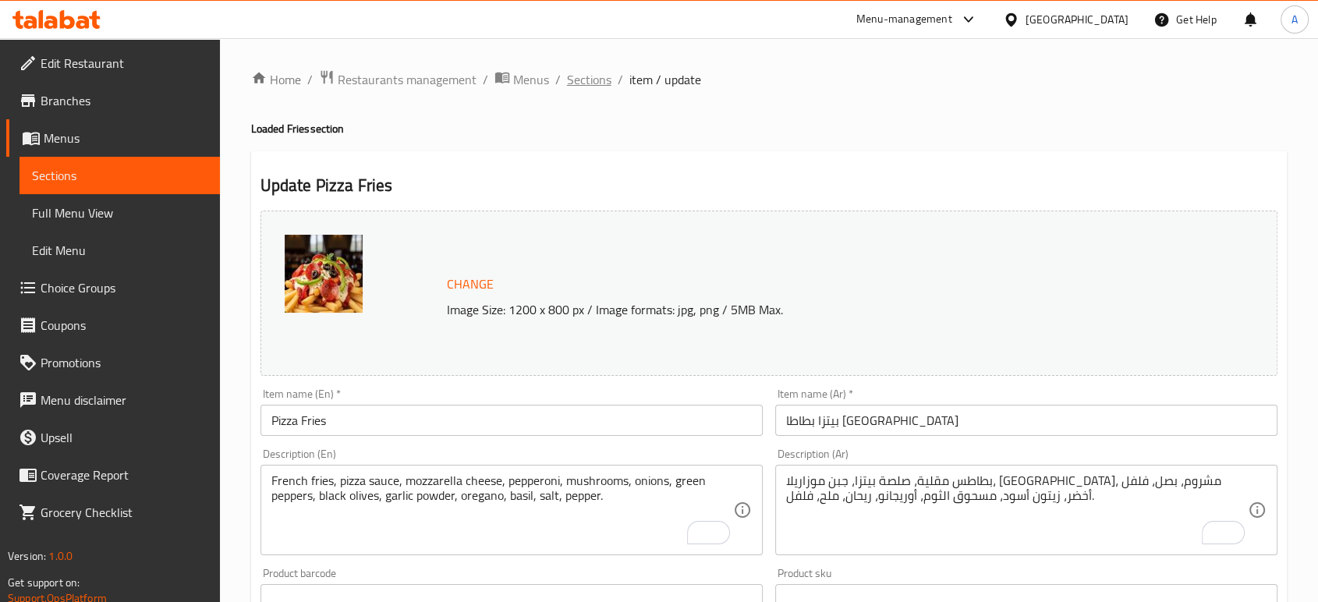
click at [596, 76] on span "Sections" at bounding box center [589, 79] width 44 height 19
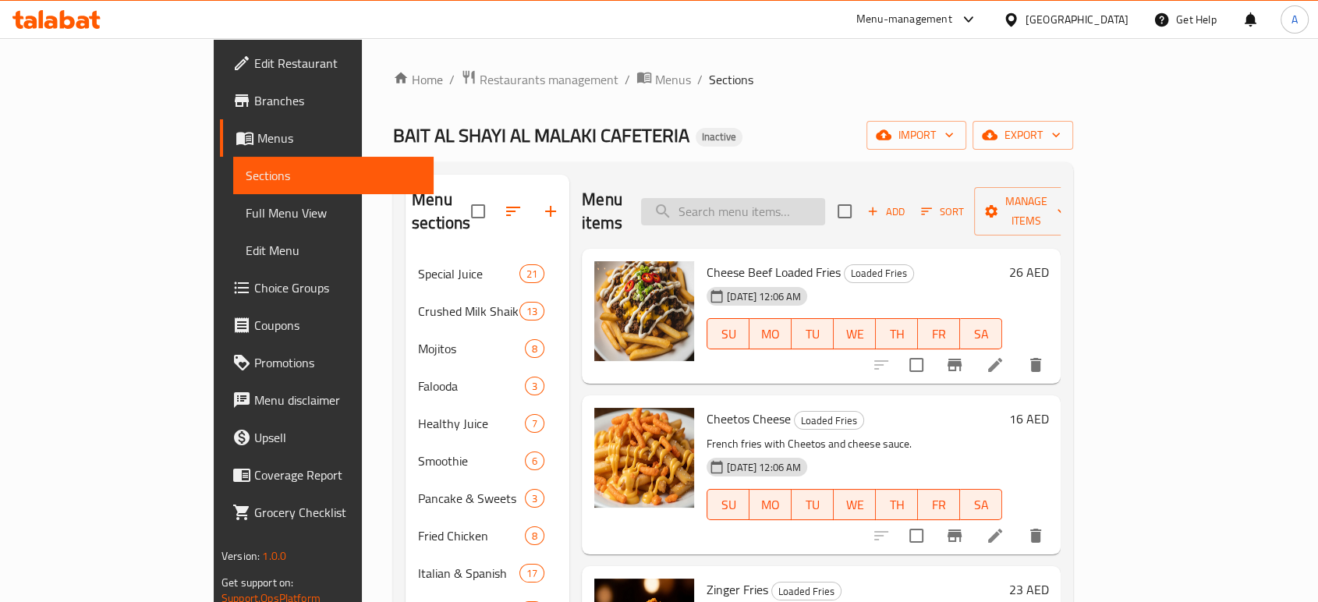
click at [825, 204] on input "search" at bounding box center [733, 211] width 184 height 27
paste input "Calzone Paratha"
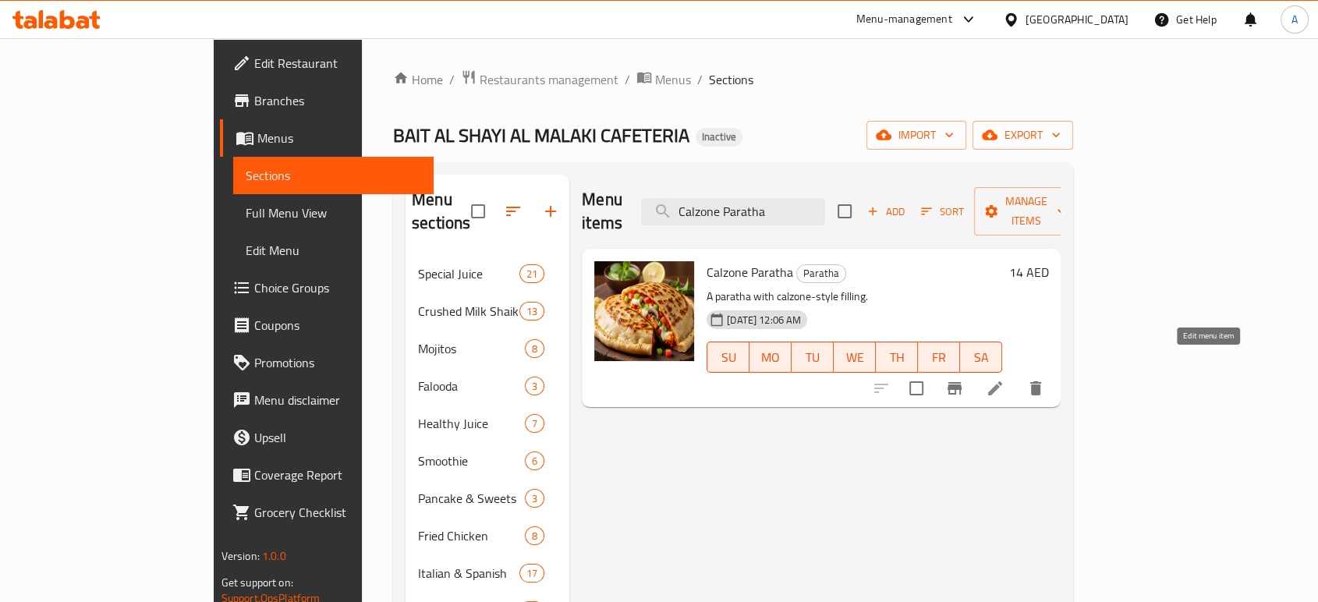
type input "Calzone Paratha"
click at [1004, 379] on icon at bounding box center [994, 388] width 19 height 19
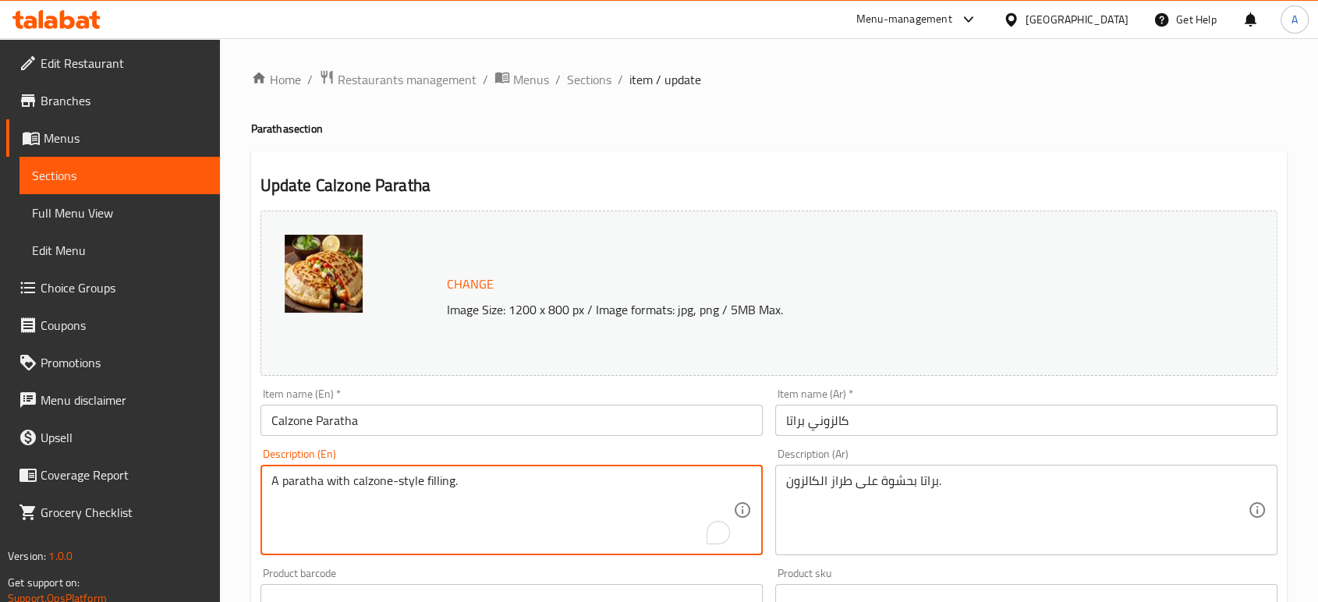
click at [605, 484] on textarea "A paratha with calzone-style filling." at bounding box center [502, 510] width 462 height 74
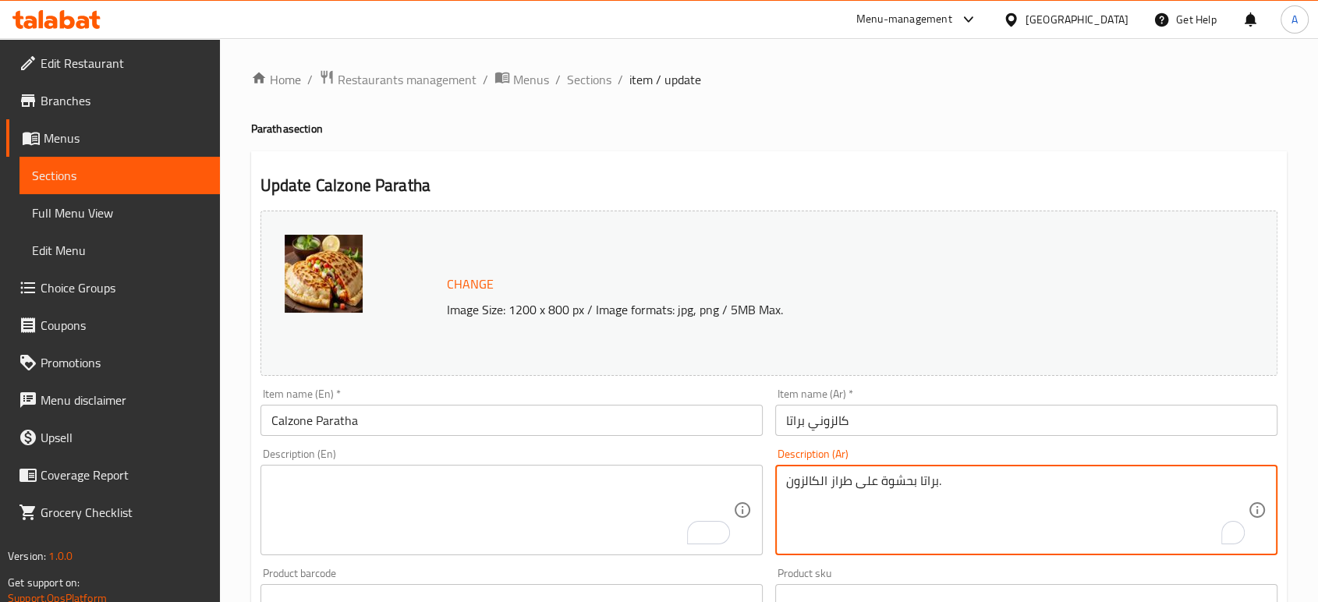
click at [898, 486] on textarea "براتا بحشوة على طراز الكالزون." at bounding box center [1017, 510] width 462 height 74
type textarea "\"
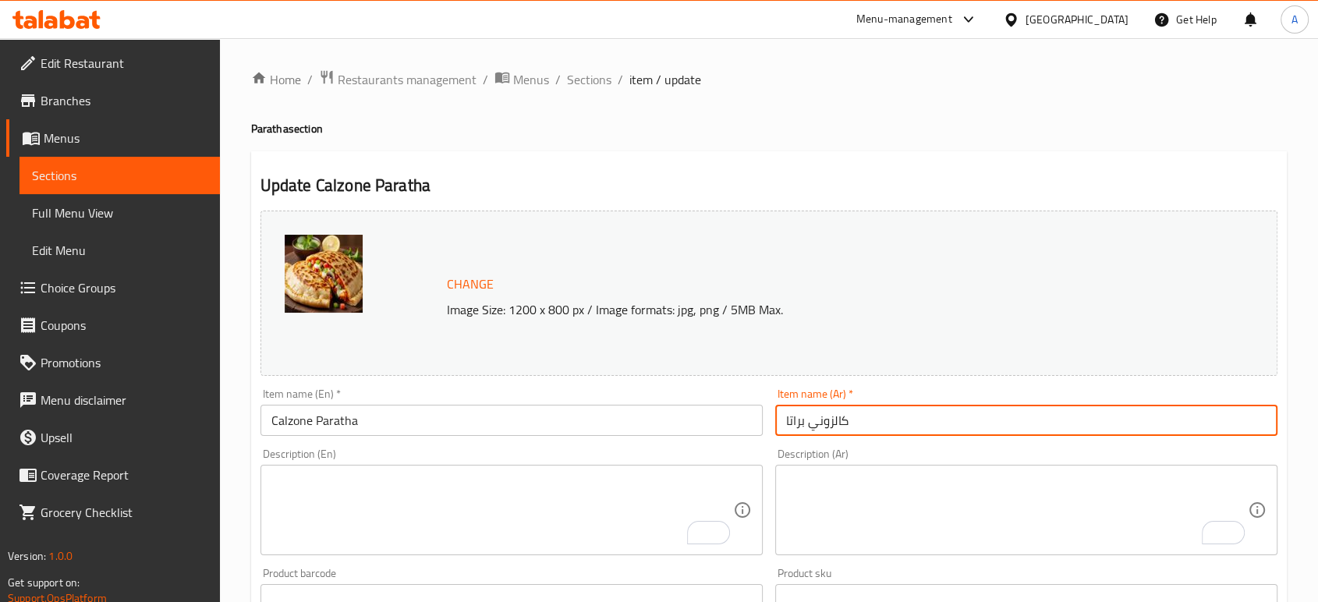
click at [879, 417] on input "كالزوني براتا" at bounding box center [1026, 420] width 502 height 31
click at [600, 92] on div "Home / Restaurants management / Menus / Sections / item / update Paratha sectio…" at bounding box center [768, 581] width 1035 height 1024
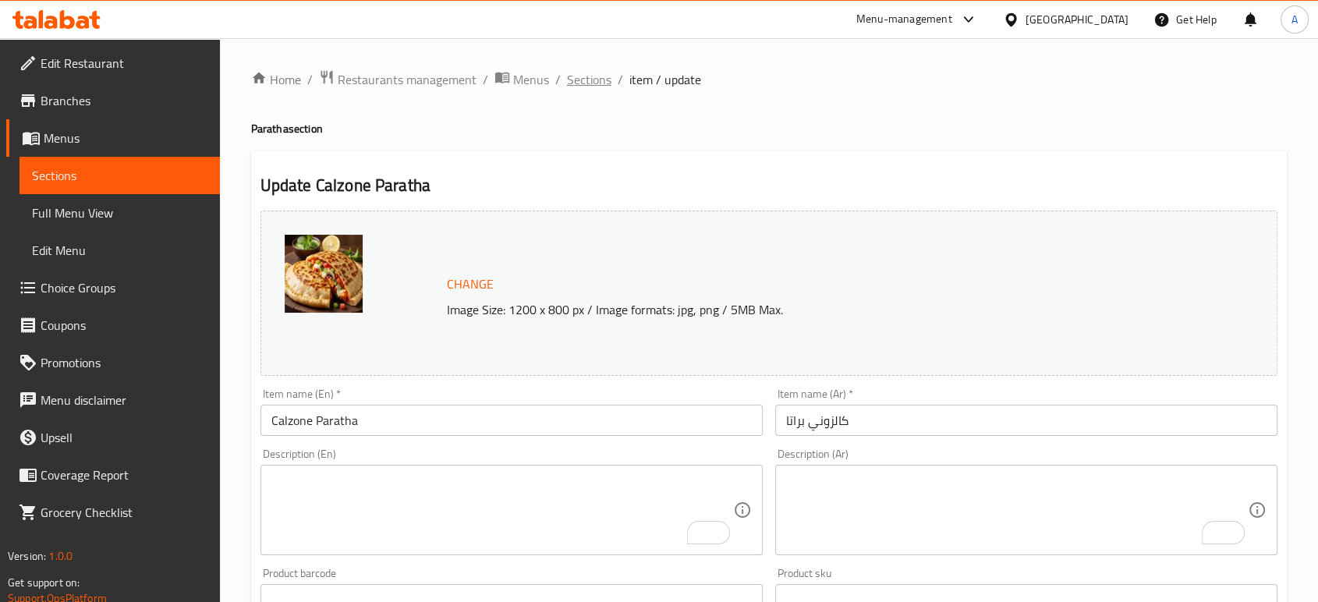
click at [597, 85] on span "Sections" at bounding box center [589, 79] width 44 height 19
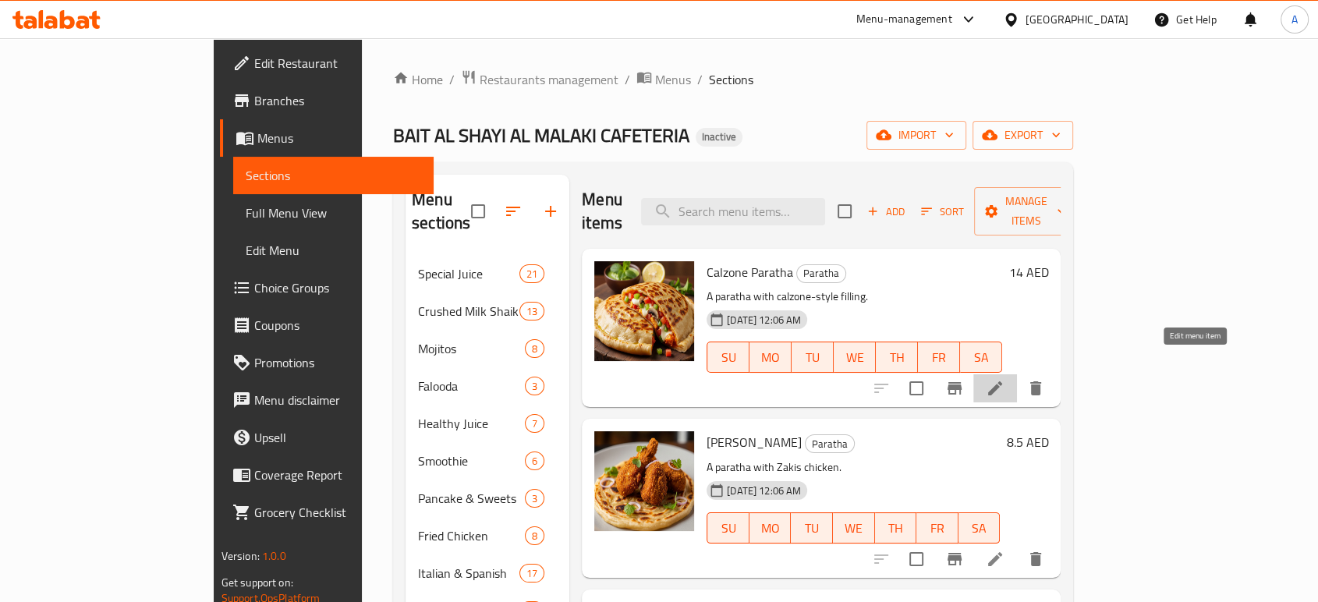
click at [1004, 379] on icon at bounding box center [994, 388] width 19 height 19
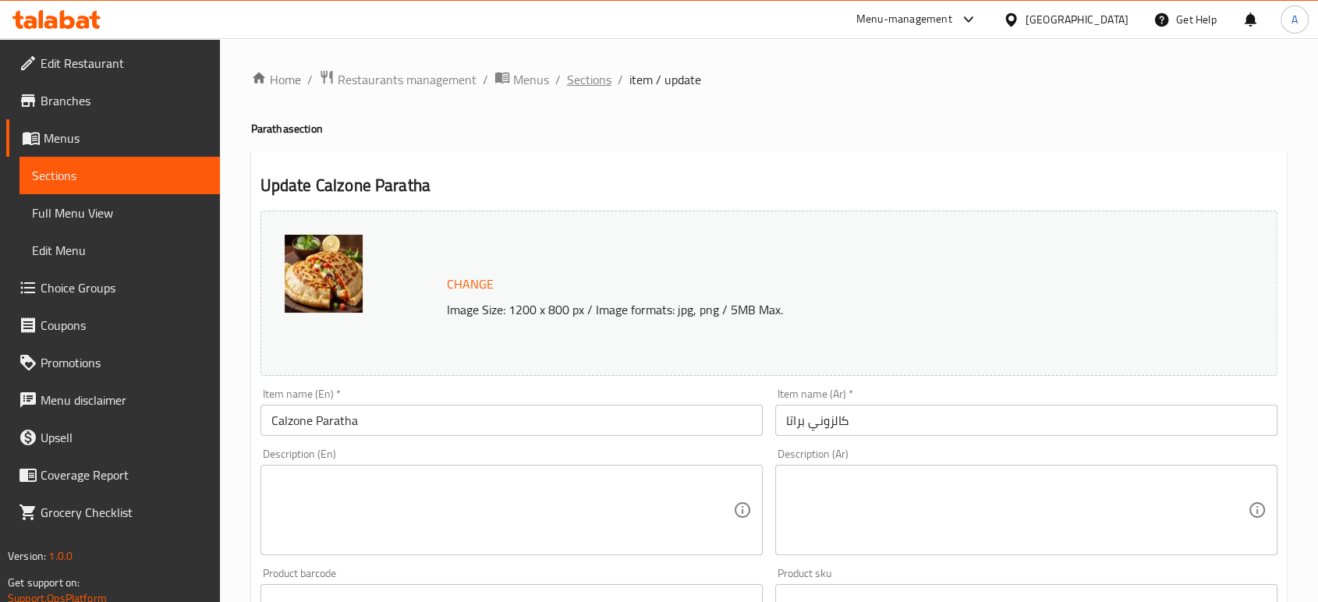
click at [585, 85] on span "Sections" at bounding box center [589, 79] width 44 height 19
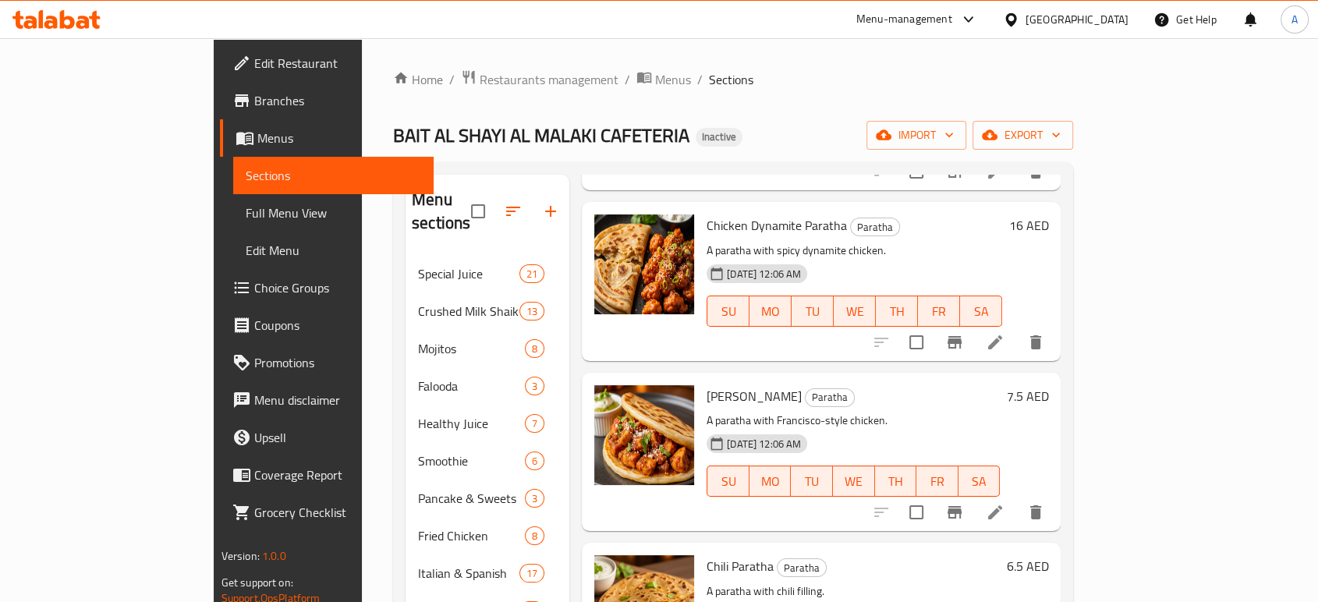
scroll to position [707, 0]
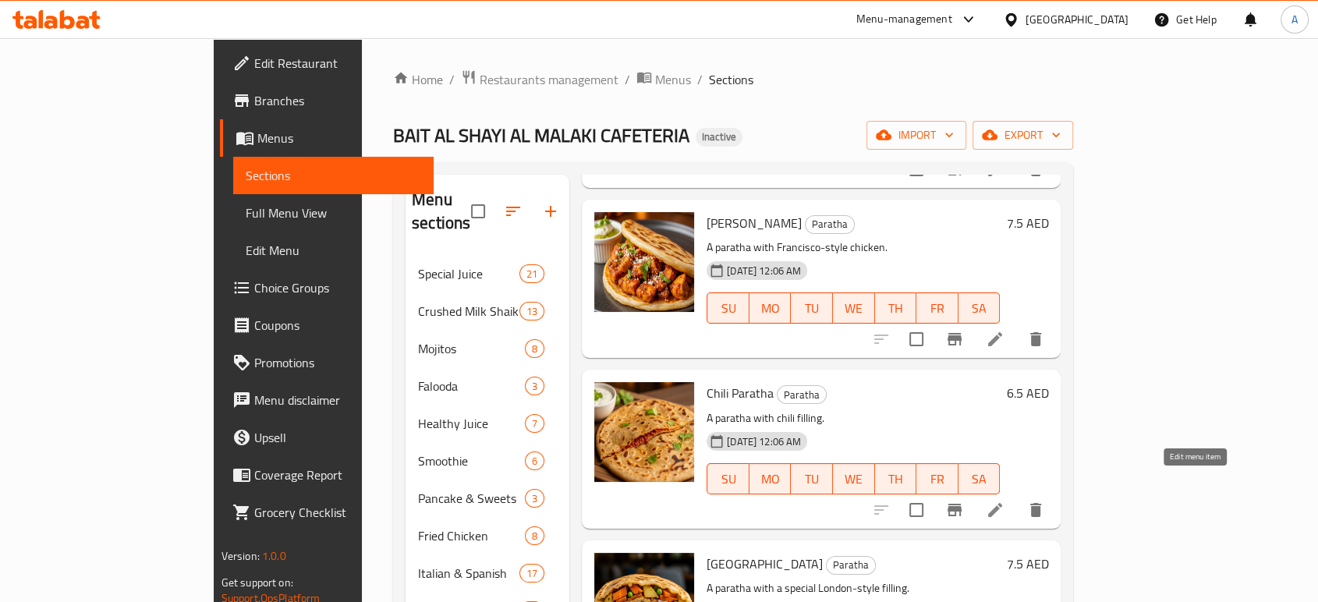
click at [1004, 501] on icon at bounding box center [994, 510] width 19 height 19
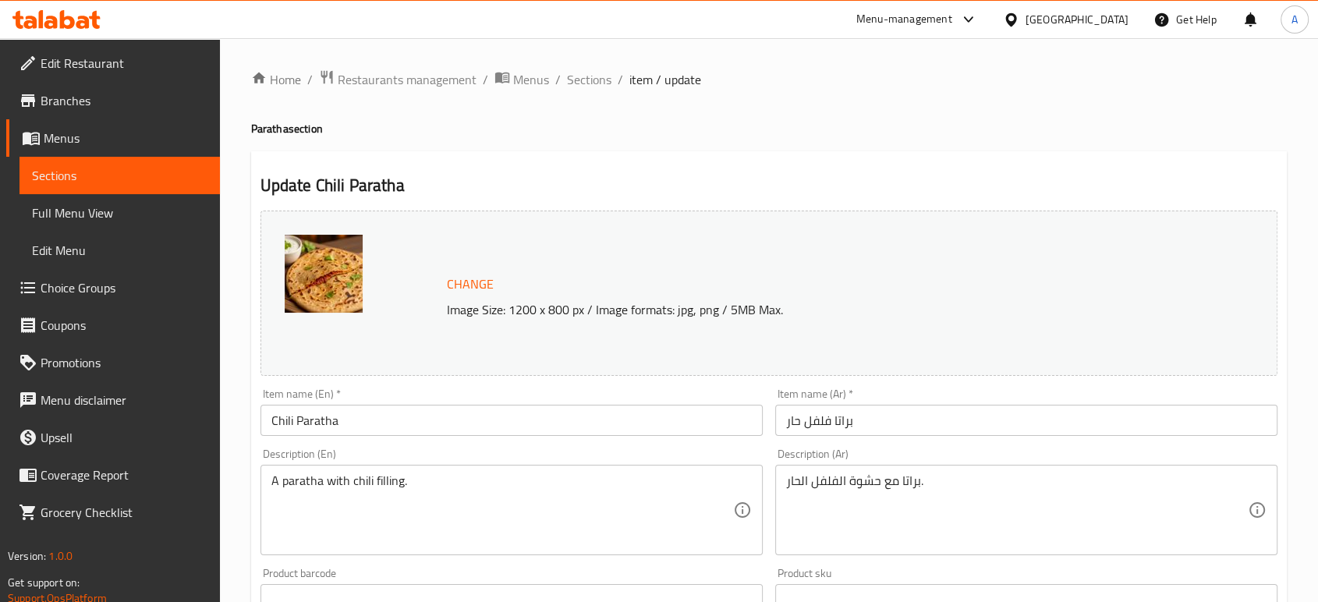
click at [461, 472] on div "A paratha with chili filling. Description (En)" at bounding box center [511, 510] width 502 height 90
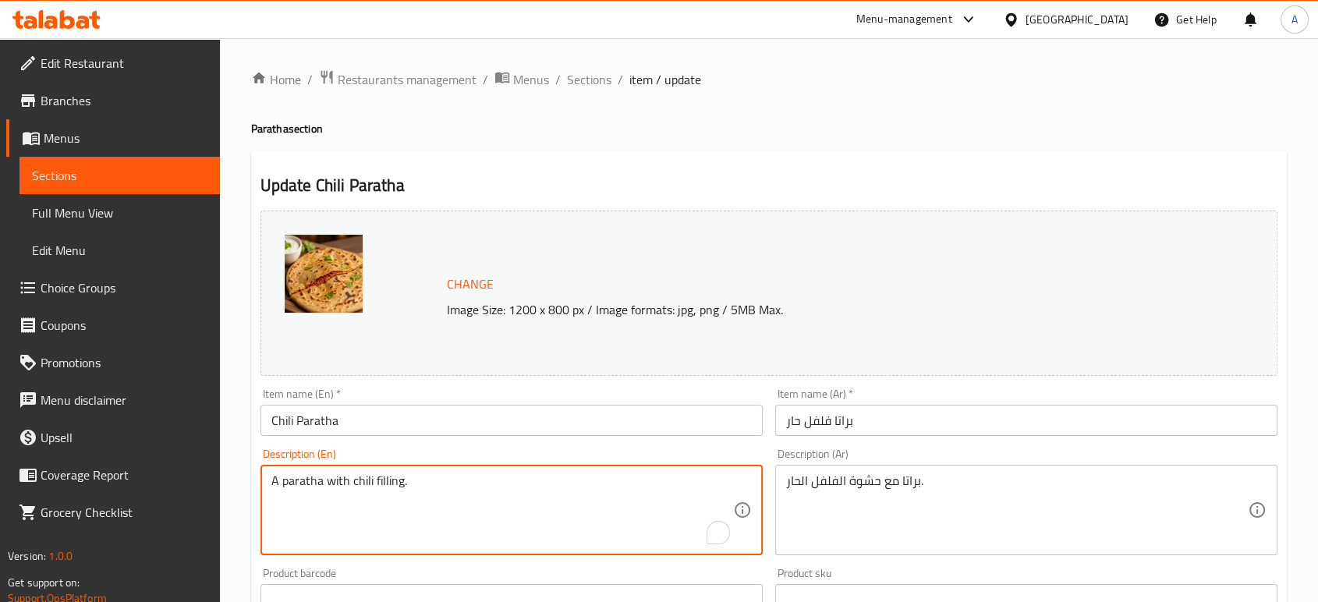
click at [461, 472] on div "A paratha with chili filling. Description (En)" at bounding box center [511, 510] width 502 height 90
click at [463, 486] on textarea "A paratha with chili filling." at bounding box center [502, 510] width 462 height 74
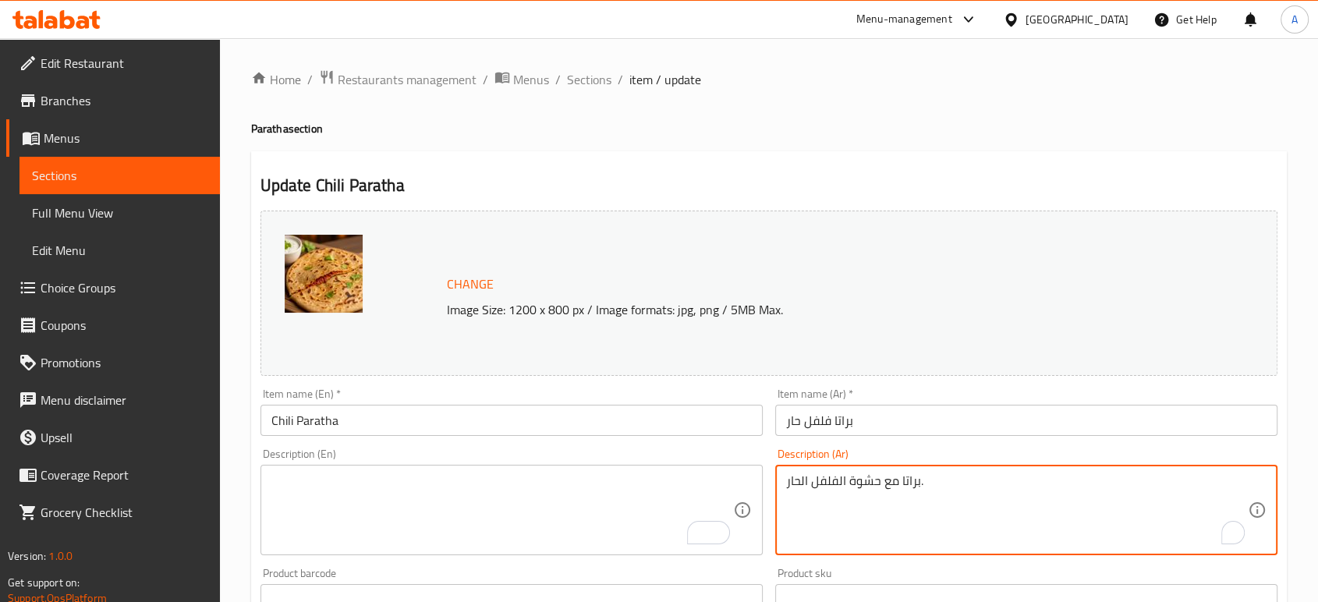
click at [821, 482] on textarea "براتا مع حشوة الفلفل الحار." at bounding box center [1017, 510] width 462 height 74
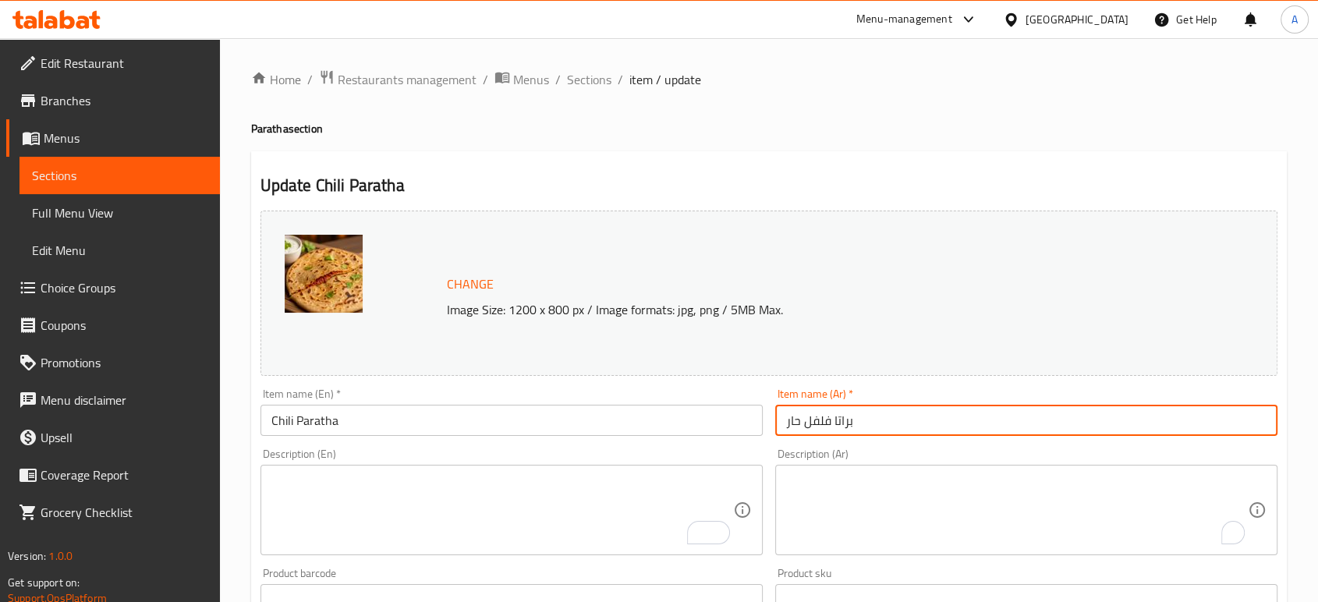
click at [899, 419] on input "براتا فلفل حار" at bounding box center [1026, 420] width 502 height 31
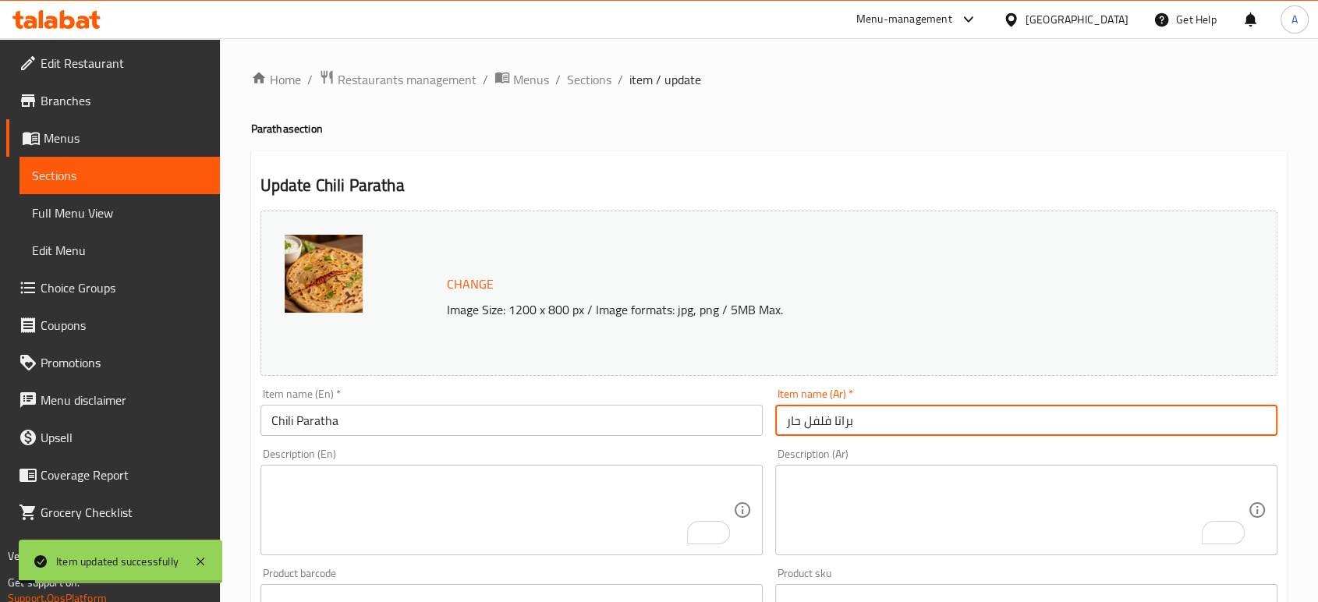
drag, startPoint x: 574, startPoint y: 77, endPoint x: 615, endPoint y: 52, distance: 48.3
click at [574, 77] on span "Sections" at bounding box center [589, 79] width 44 height 19
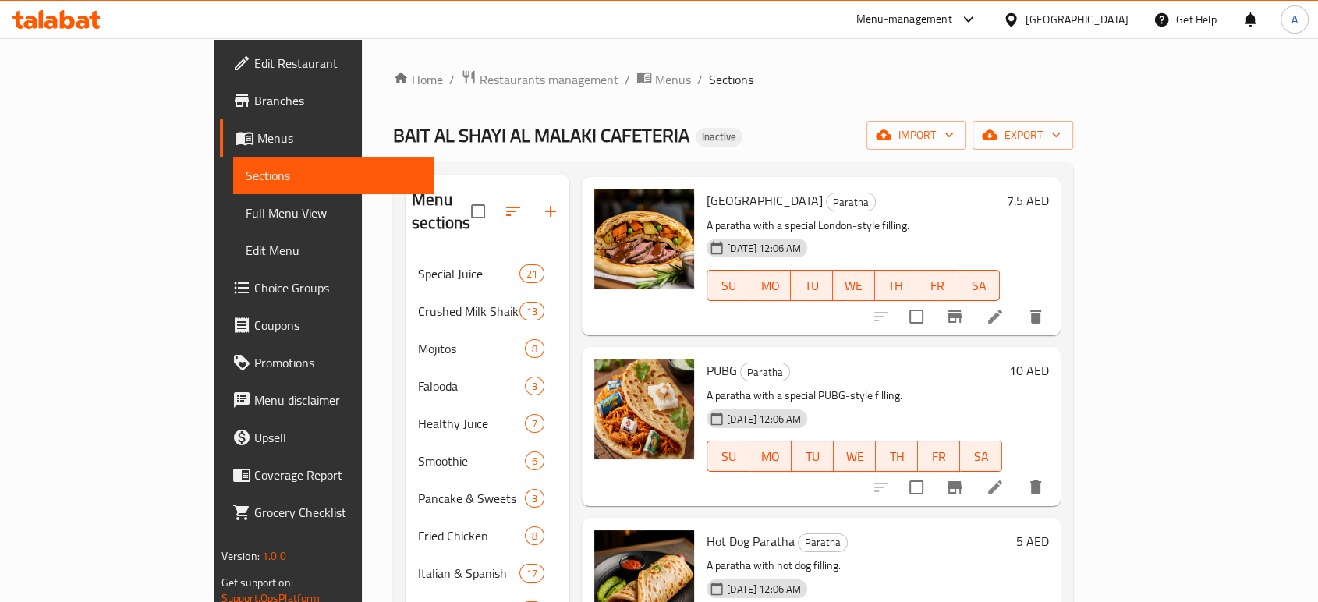
scroll to position [1039, 0]
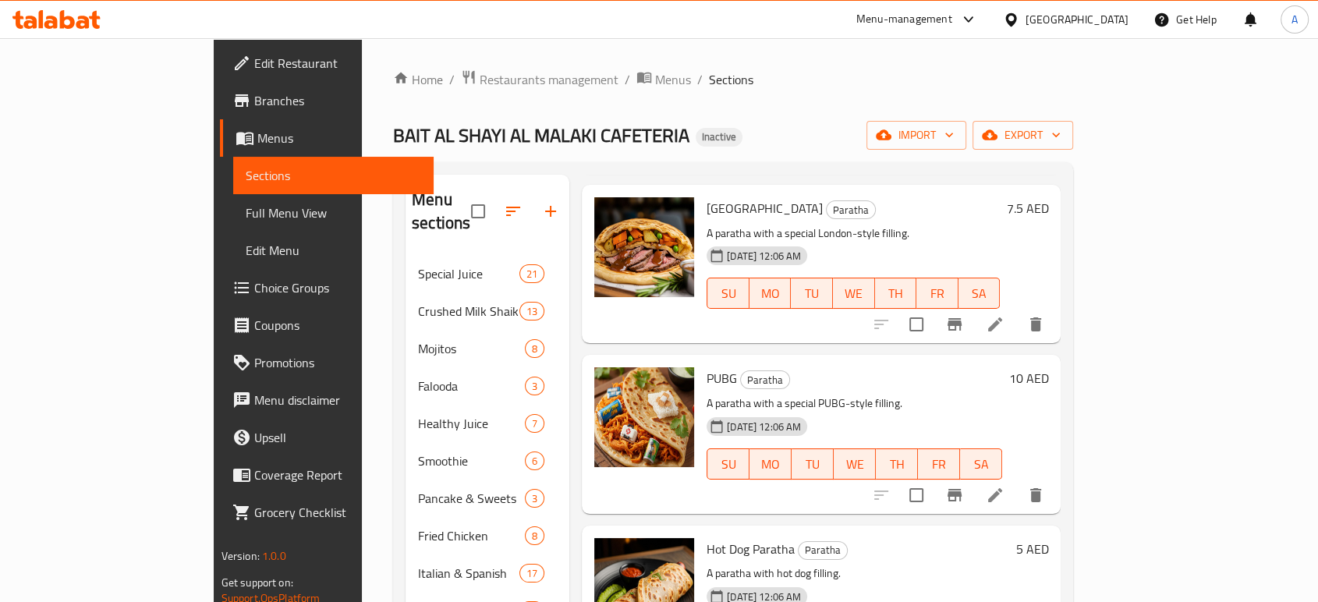
click at [1017, 481] on li at bounding box center [995, 495] width 44 height 28
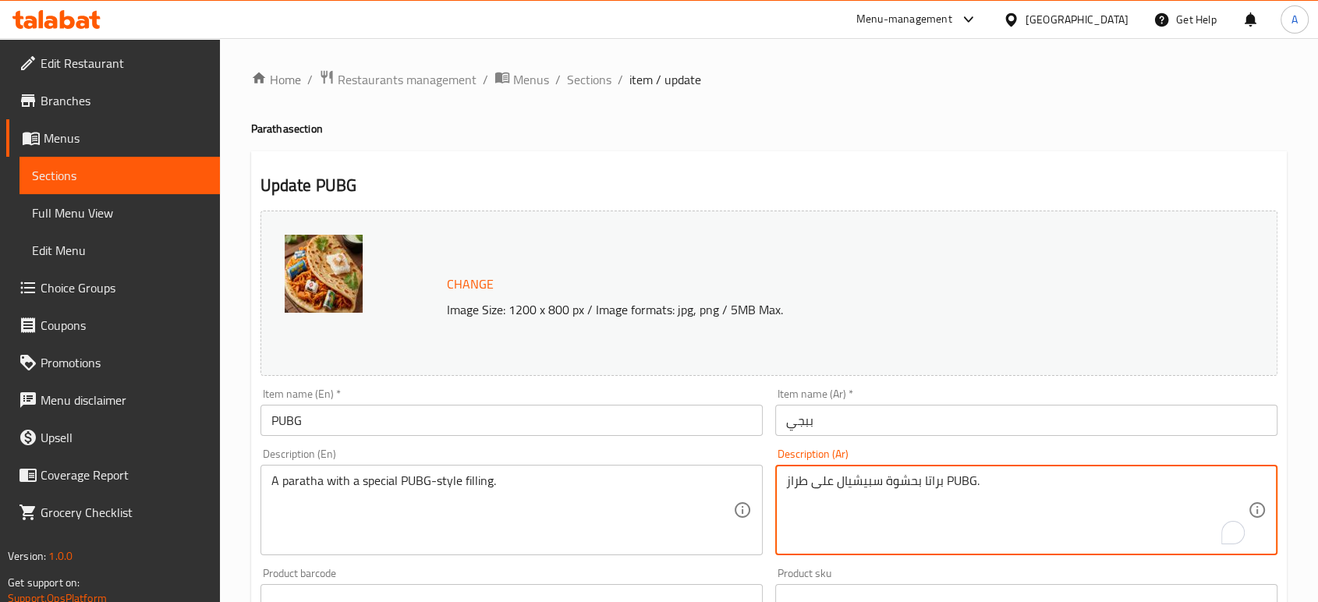
click at [967, 479] on textarea "براتا بحشوة سبيشيال على طراز PUBG." at bounding box center [1017, 510] width 462 height 74
type textarea "براتا بحشوة سبيشيال على طراز بابجي."
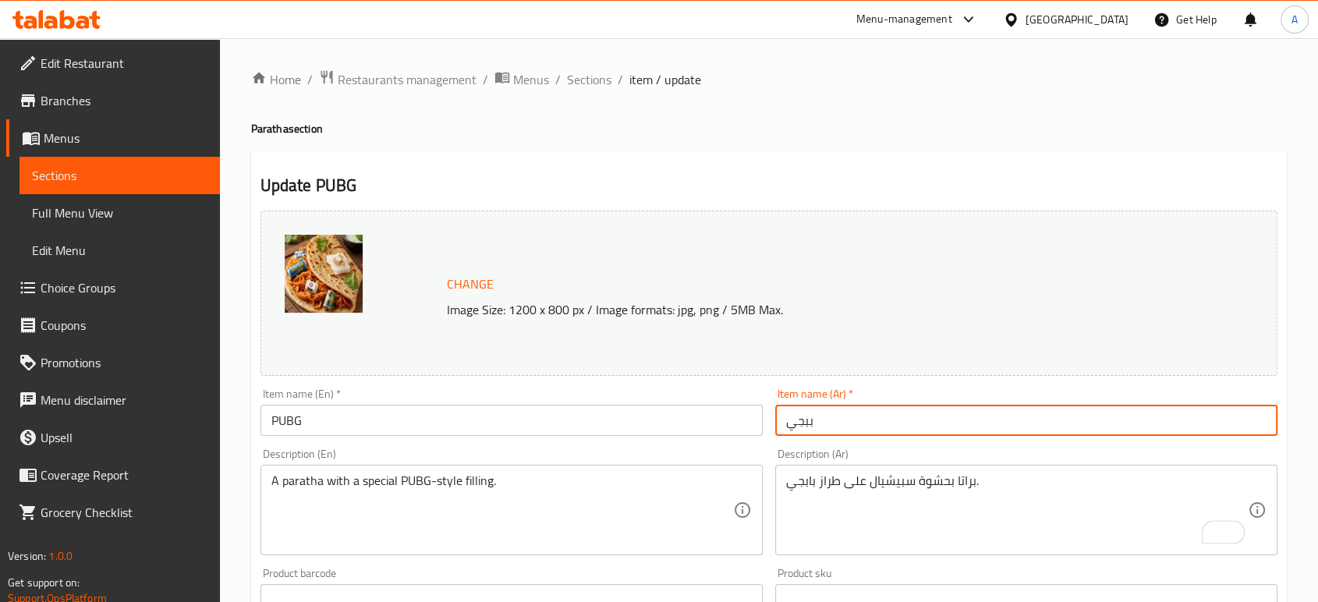
click at [906, 426] on input "ببجي" at bounding box center [1026, 420] width 502 height 31
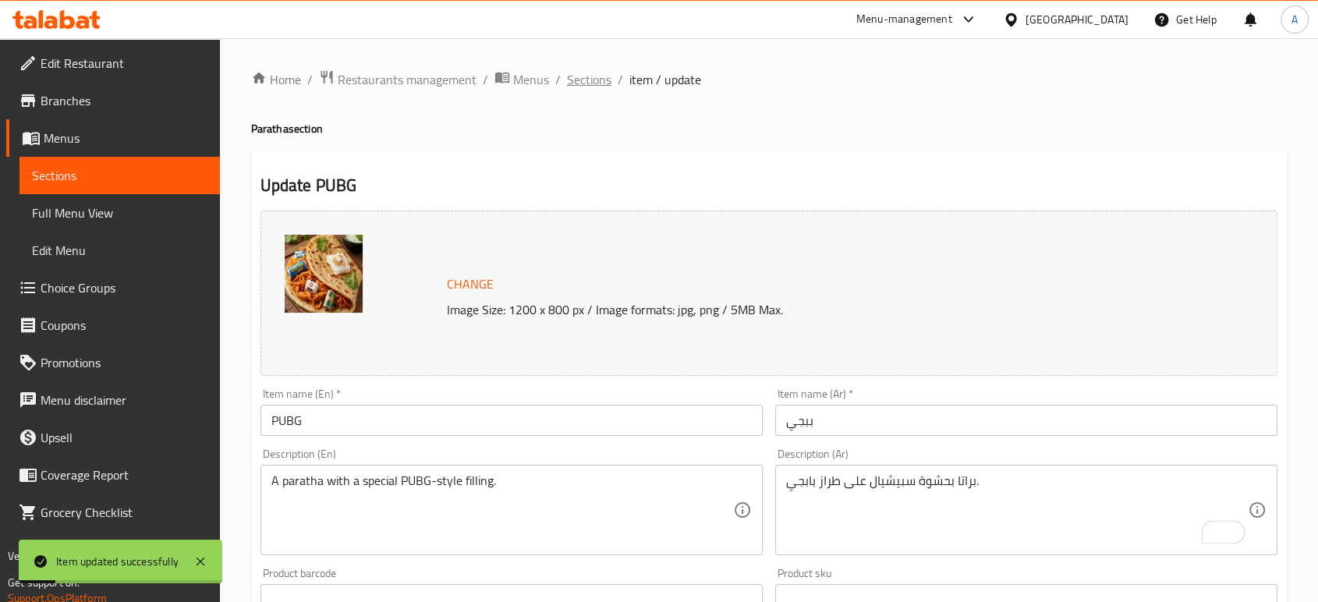
click at [594, 83] on span "Sections" at bounding box center [589, 79] width 44 height 19
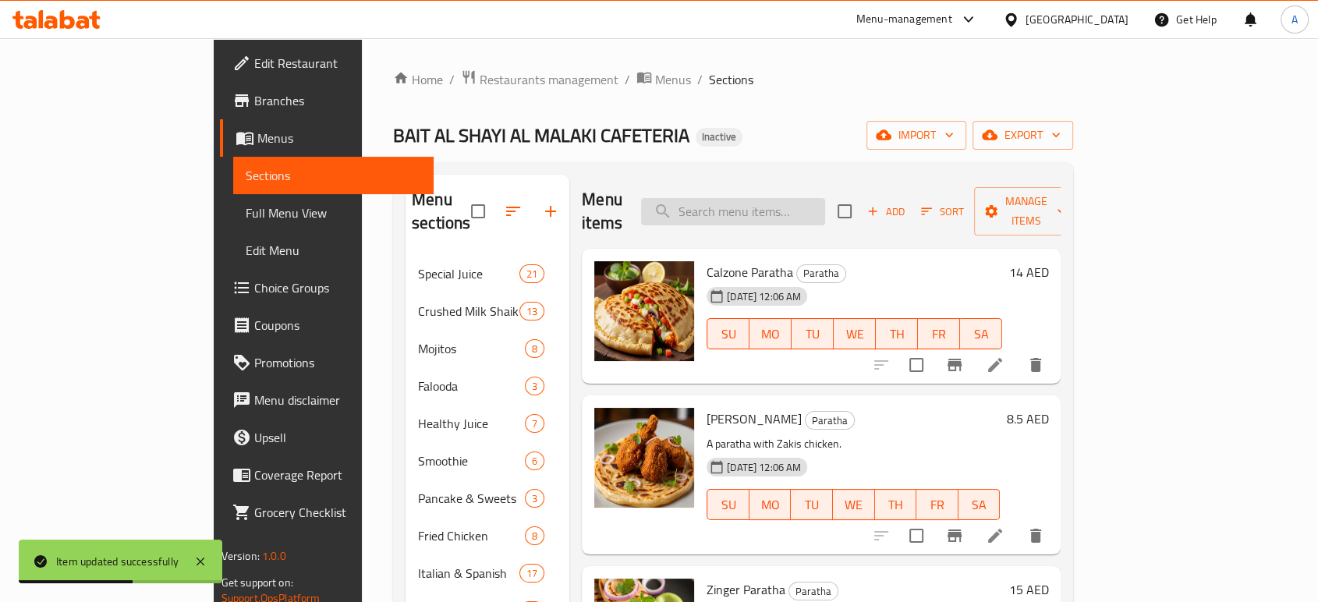
click at [805, 201] on input "search" at bounding box center [733, 211] width 184 height 27
paste input "Hot Dog Paratha"
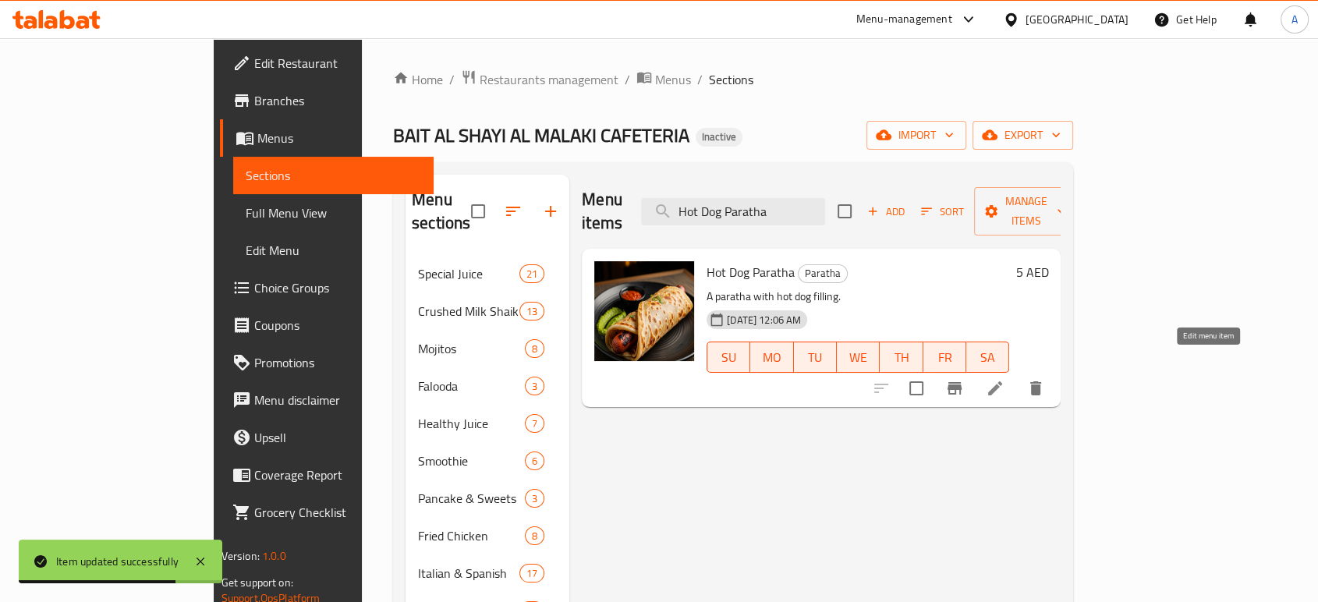
type input "Hot Dog Paratha"
click at [1004, 379] on icon at bounding box center [994, 388] width 19 height 19
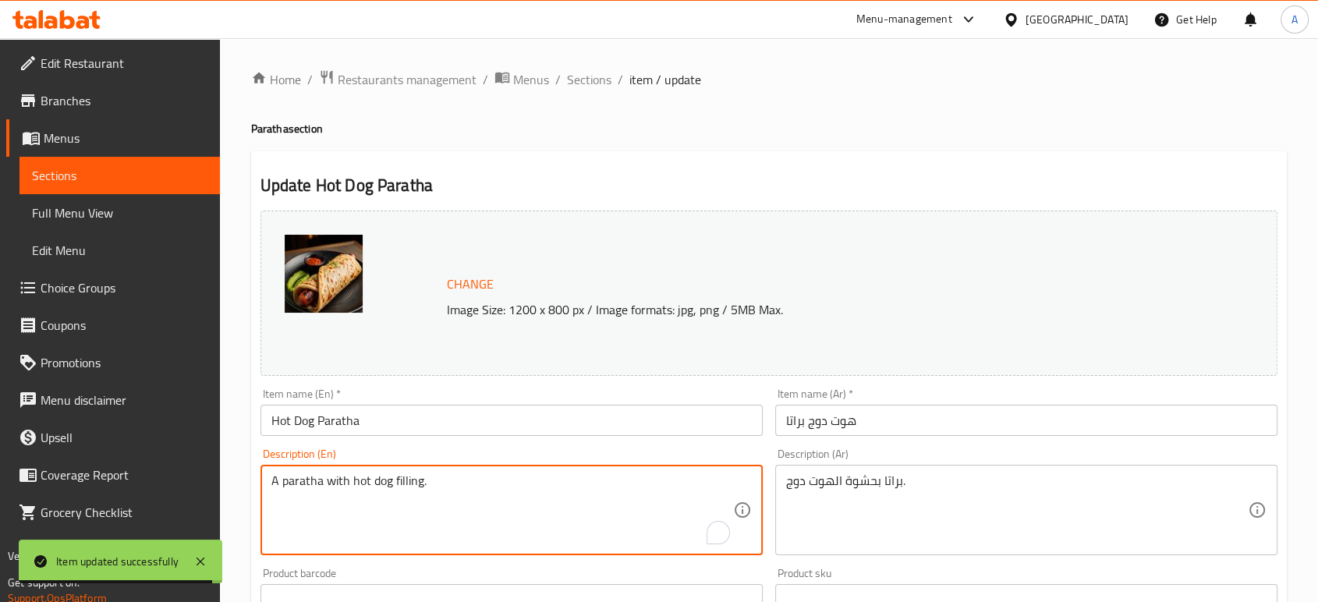
click at [430, 491] on textarea "A paratha with hot dog filling." at bounding box center [502, 510] width 462 height 74
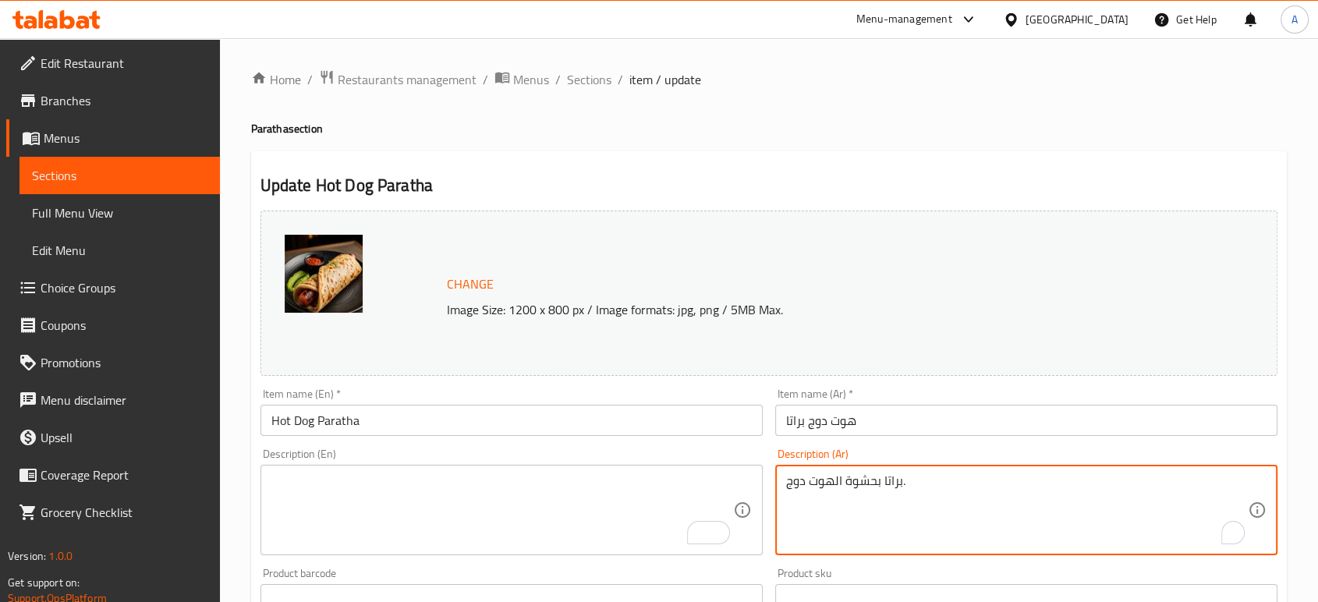
click at [829, 483] on textarea "براتا بحشوة الهوت دوج." at bounding box center [1017, 510] width 462 height 74
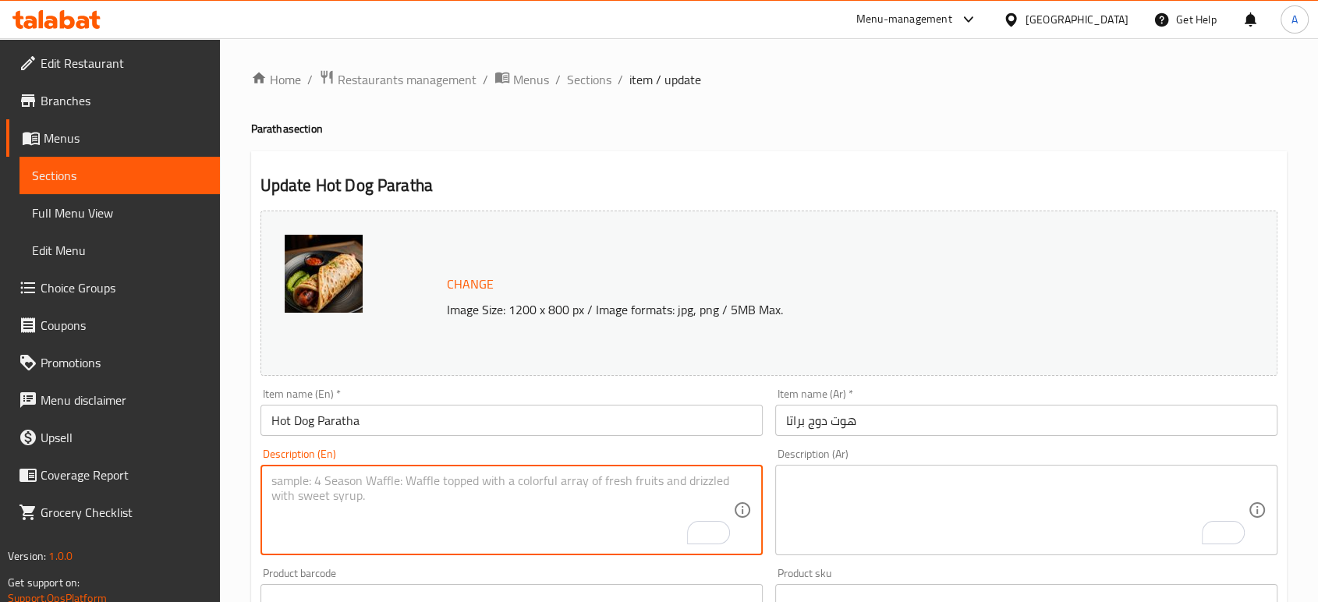
click at [486, 496] on textarea "To enrich screen reader interactions, please activate Accessibility in Grammarl…" at bounding box center [502, 510] width 462 height 74
paste textarea "Paratha filled with hotdog slices and melted cheese."
type textarea "Paratha filled with hotdog slices and melted cheese."
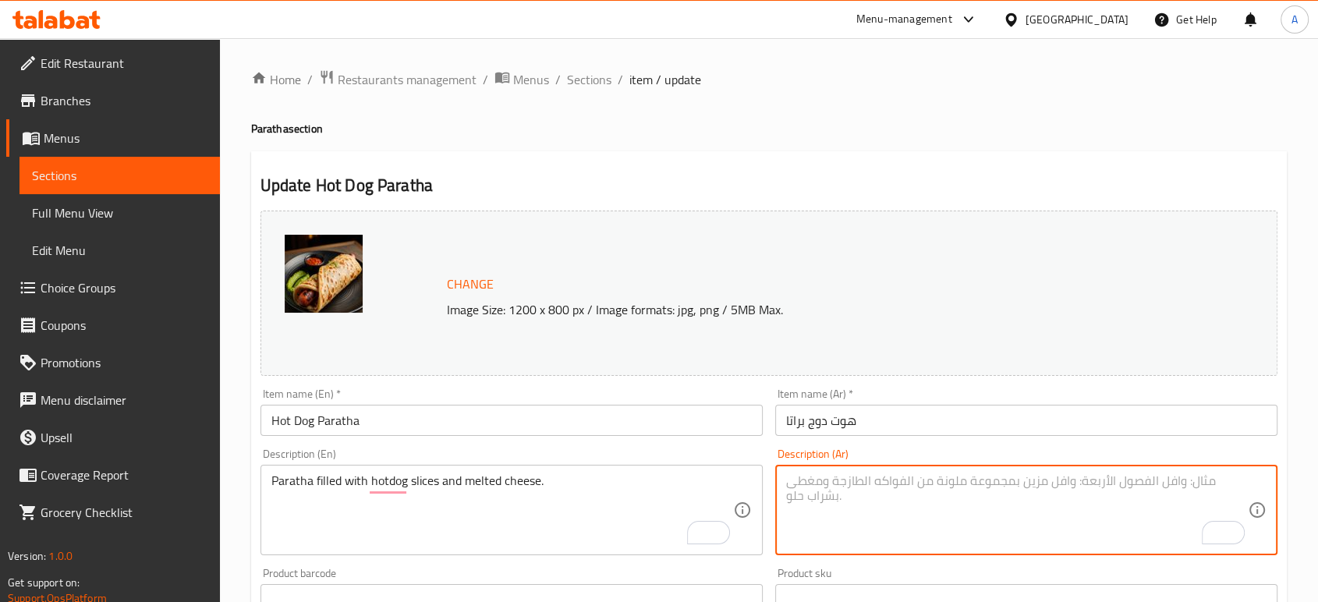
click at [819, 492] on textarea "To enrich screen reader interactions, please activate Accessibility in Grammarl…" at bounding box center [1017, 510] width 462 height 74
paste textarea "براتا مليئة بشرائح هوت دوج وجبنة ذائبة."
type textarea "براتا مليئة بشرائح هوت دوج وجبنة ذائبة."
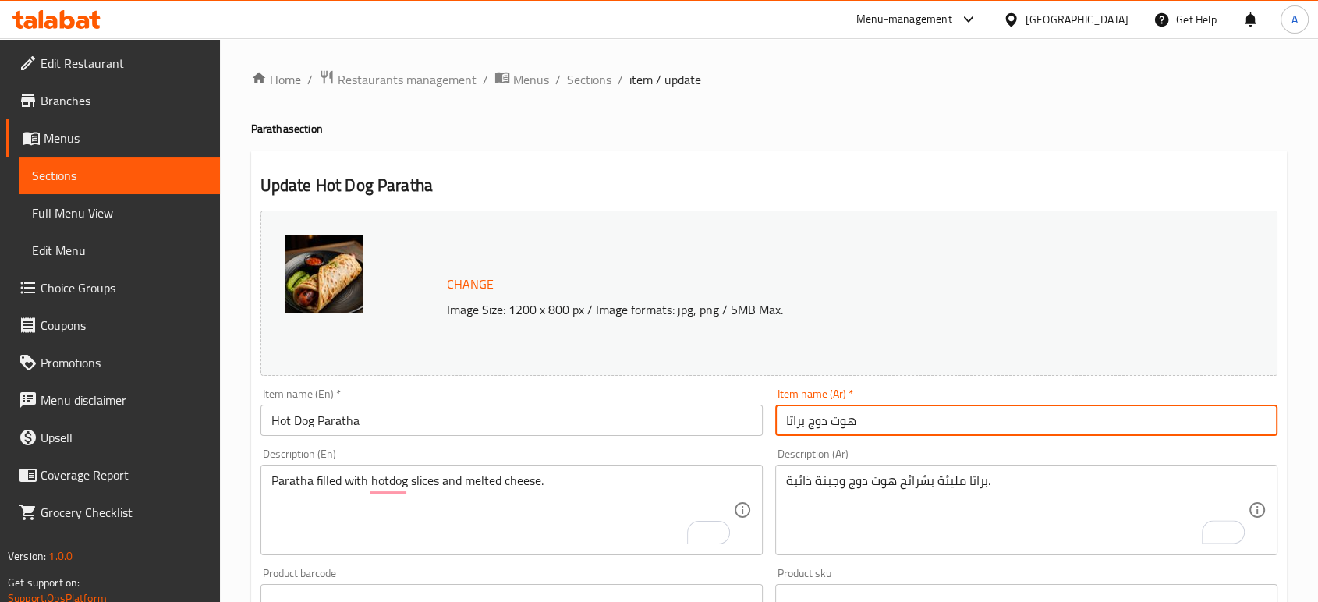
click at [894, 429] on input "هوت دوج براتا" at bounding box center [1026, 420] width 502 height 31
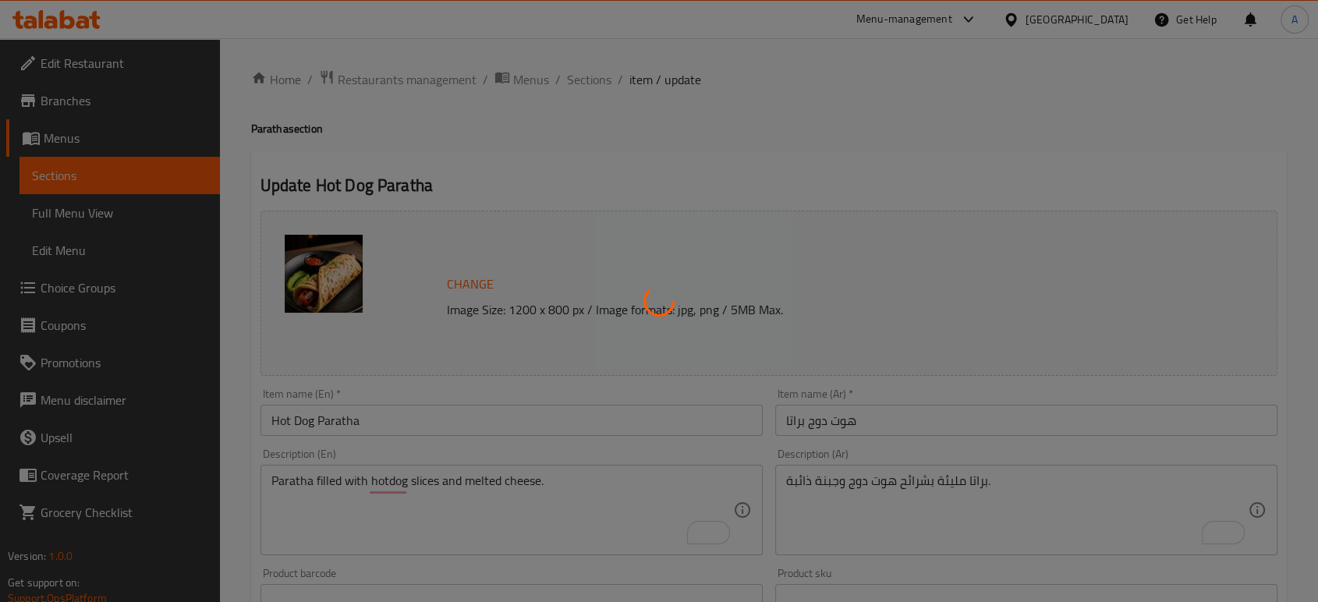
click at [824, 115] on div at bounding box center [659, 301] width 1318 height 602
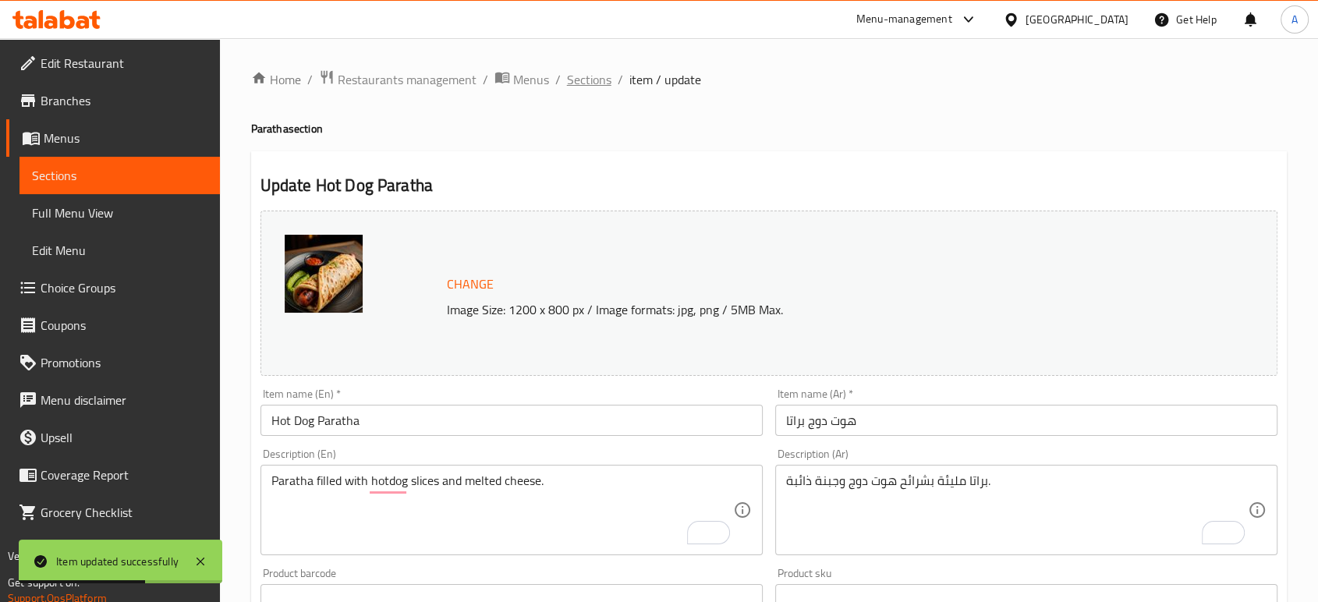
click at [580, 80] on span "Sections" at bounding box center [589, 79] width 44 height 19
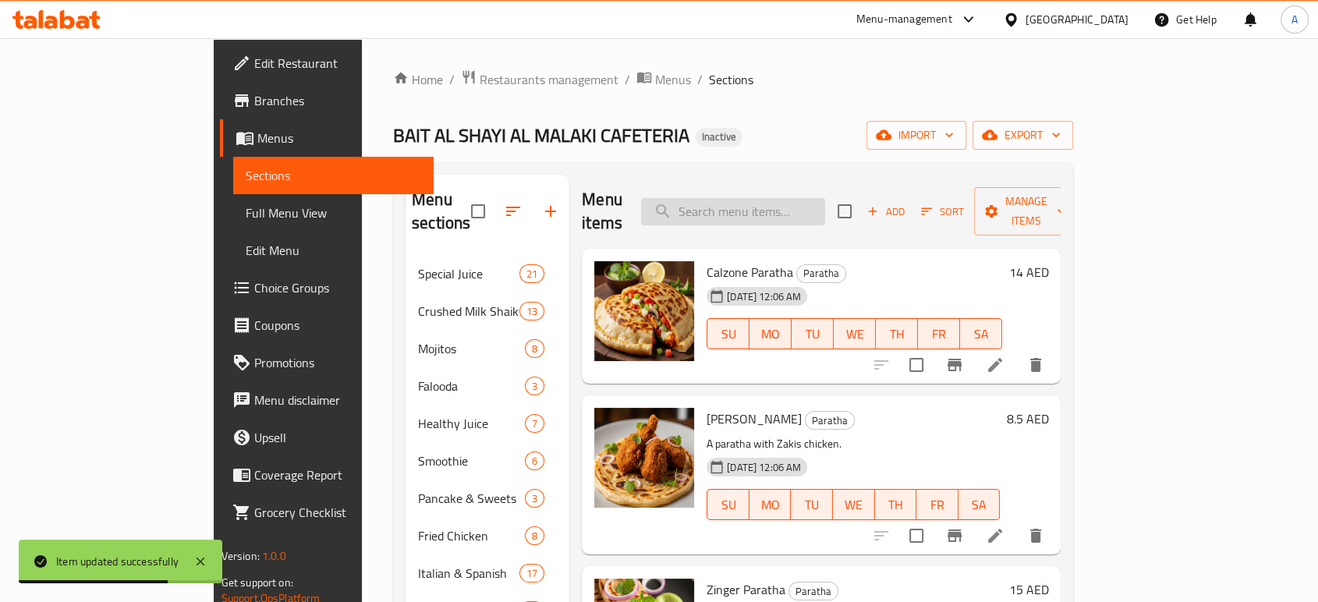
click at [763, 198] on input "search" at bounding box center [733, 211] width 184 height 27
paste input "shrimp"
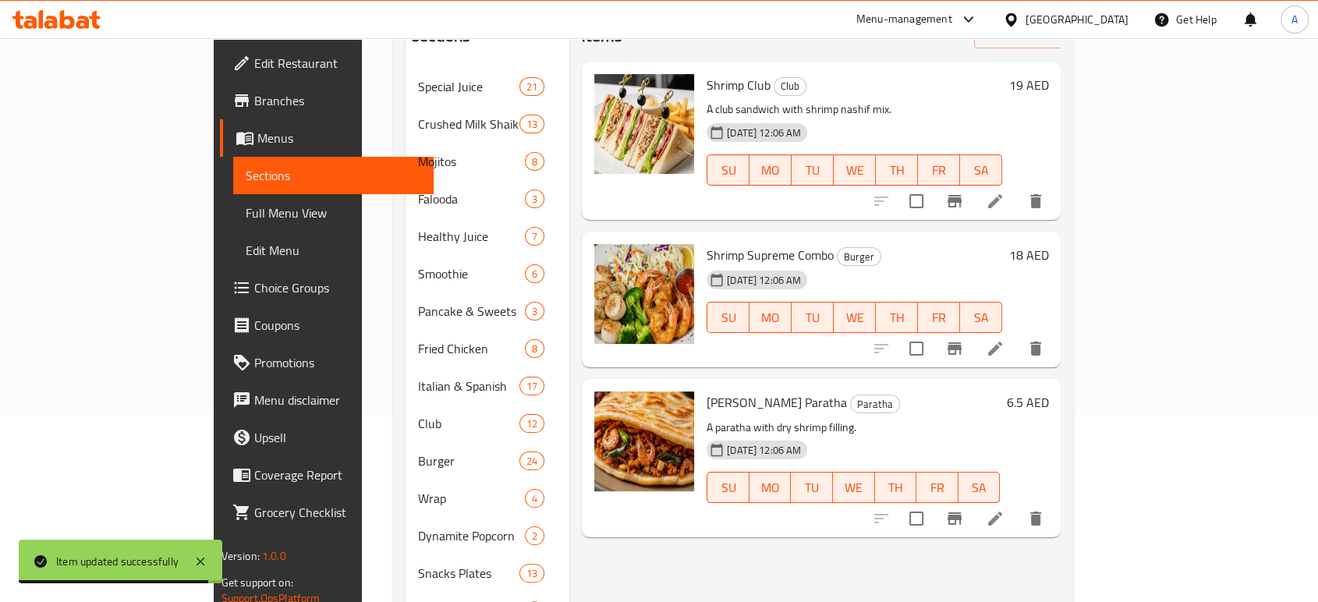
scroll to position [193, 0]
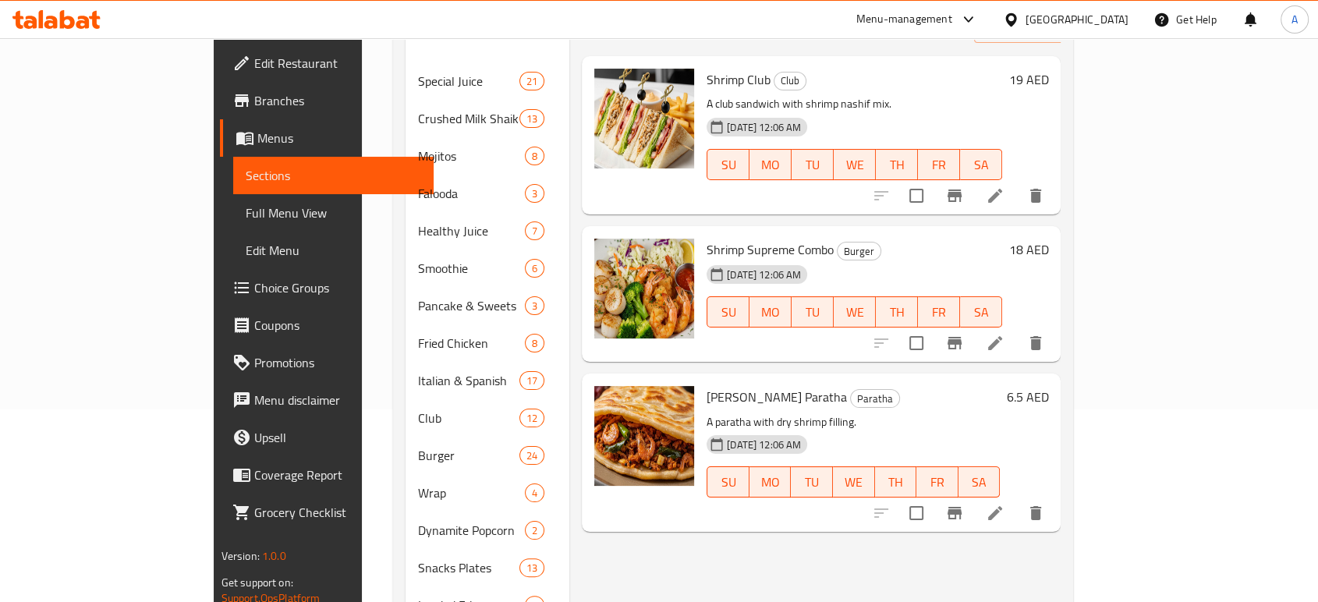
type input "shrimp"
click at [1017, 502] on li at bounding box center [995, 513] width 44 height 28
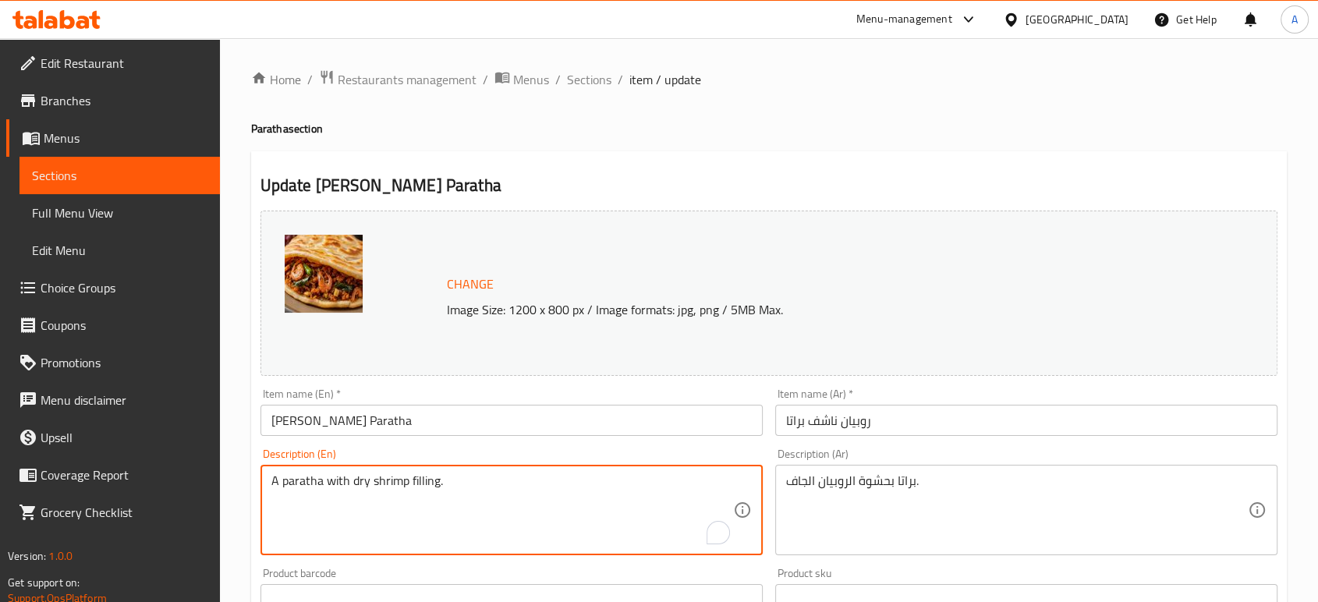
click at [488, 483] on textarea "A paratha with dry shrimp filling." at bounding box center [502, 510] width 462 height 74
click at [649, 483] on textarea "To enrich screen reader interactions, please activate Accessibility in Grammarl…" at bounding box center [502, 510] width 462 height 74
type textarea "A paratha with dry shrimp filling."
click at [649, 483] on textarea "A paratha with dry shrimp filling." at bounding box center [502, 510] width 462 height 74
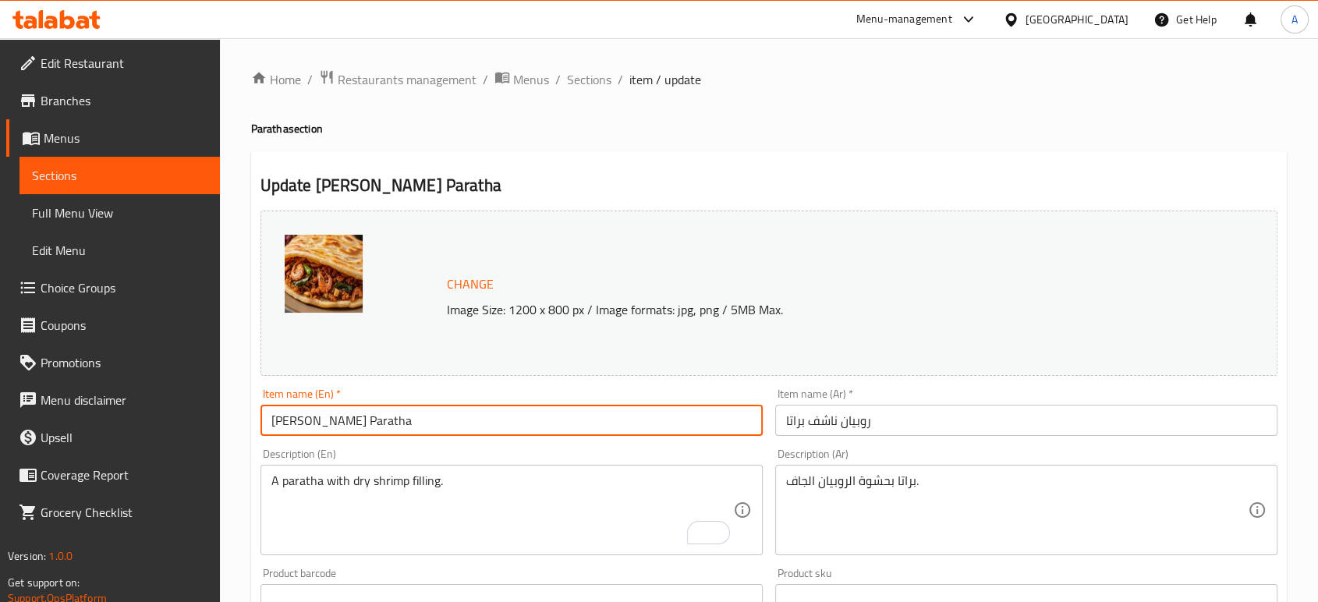
click at [540, 425] on input "[PERSON_NAME] Paratha" at bounding box center [511, 420] width 502 height 31
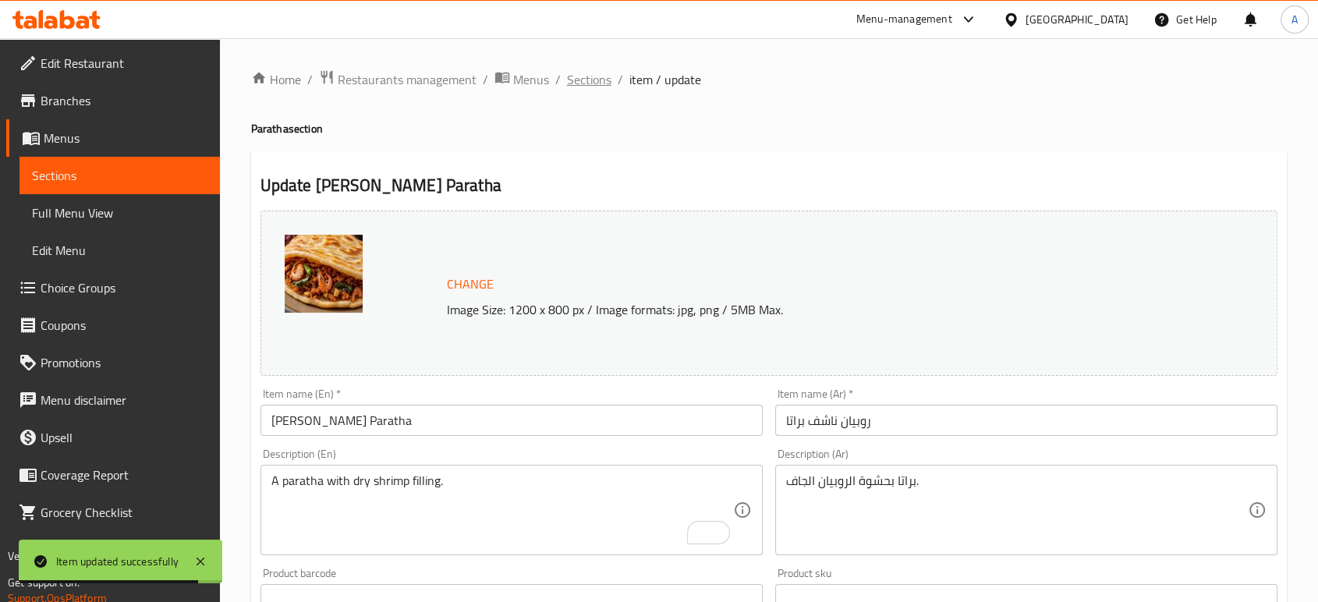
click at [600, 80] on span "Sections" at bounding box center [589, 79] width 44 height 19
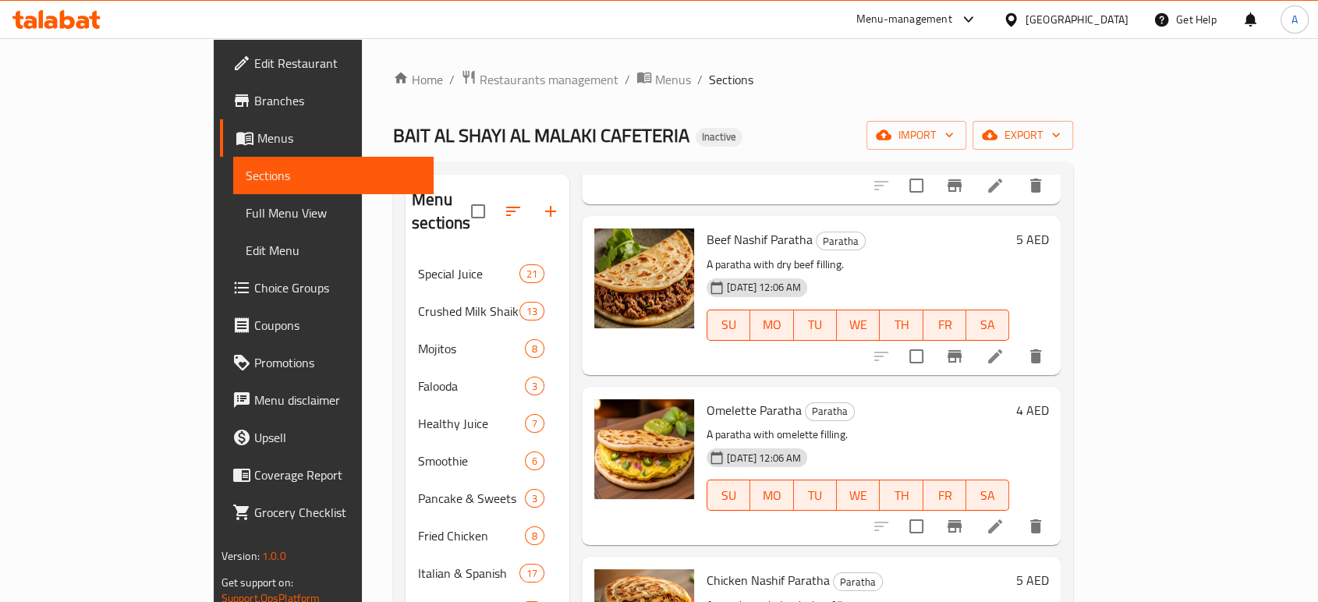
scroll to position [1877, 0]
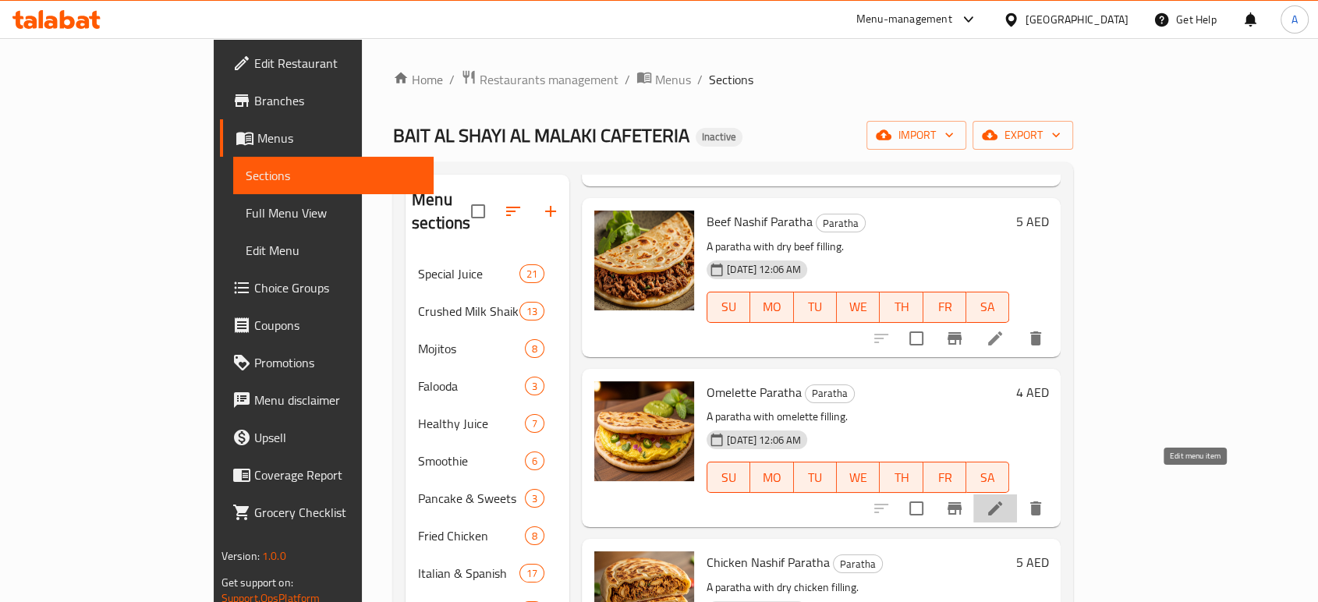
click at [1004, 499] on icon at bounding box center [994, 508] width 19 height 19
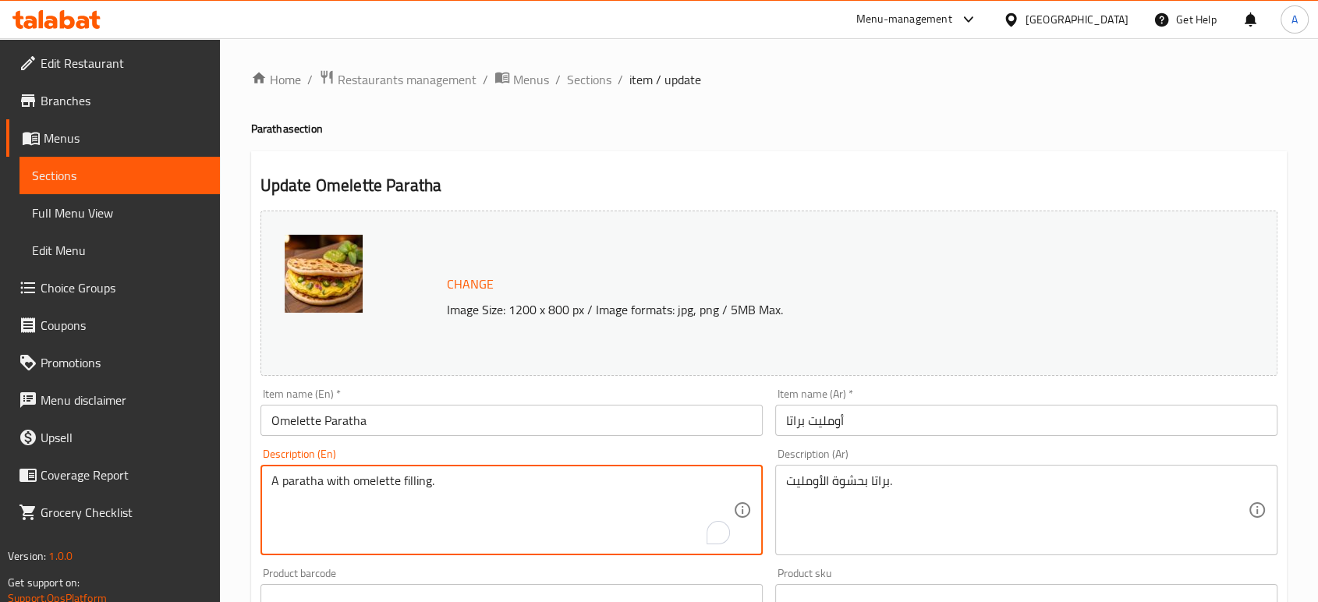
click at [462, 486] on textarea "A paratha with omelette filling." at bounding box center [502, 510] width 462 height 74
paste textarea "Paratha stuffed with Eggs, salt and black pepper"
type textarea "Paratha stuffed with Eggs, salt and black pepper"
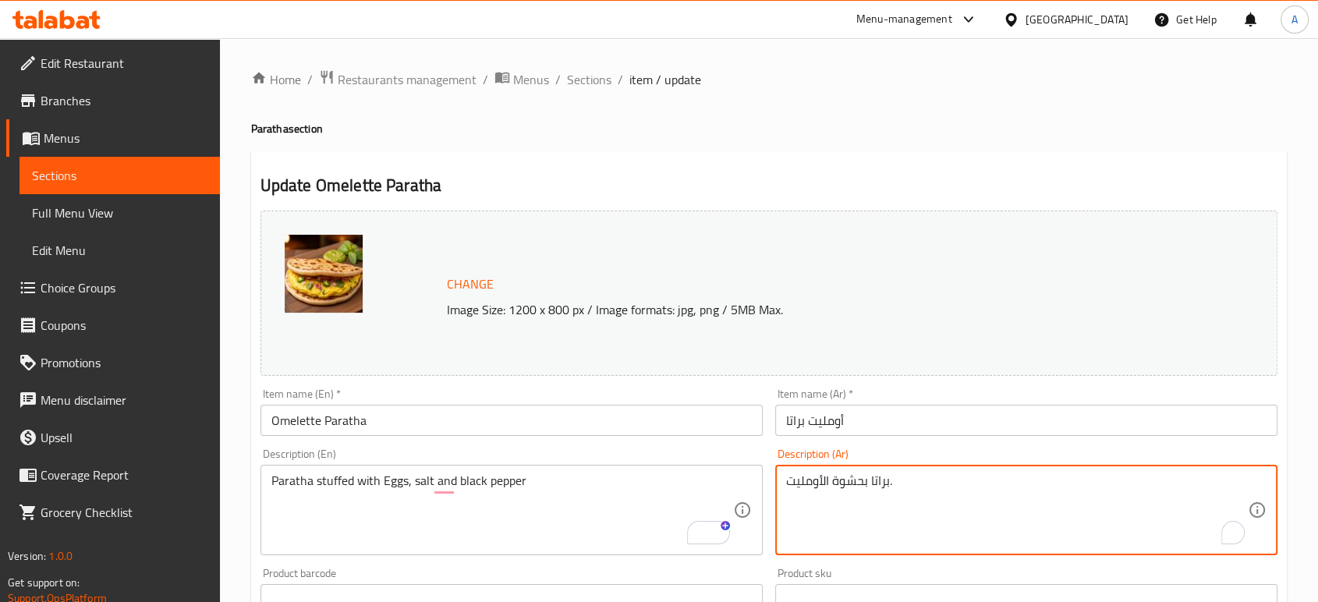
click at [834, 485] on textarea "براتا بحشوة الأومليت." at bounding box center [1017, 510] width 462 height 74
paste textarea "محشوة ببيض، ملح وفلفل أسود"
type textarea "براتا محشوة ببيض، ملح وفلفل أسود"
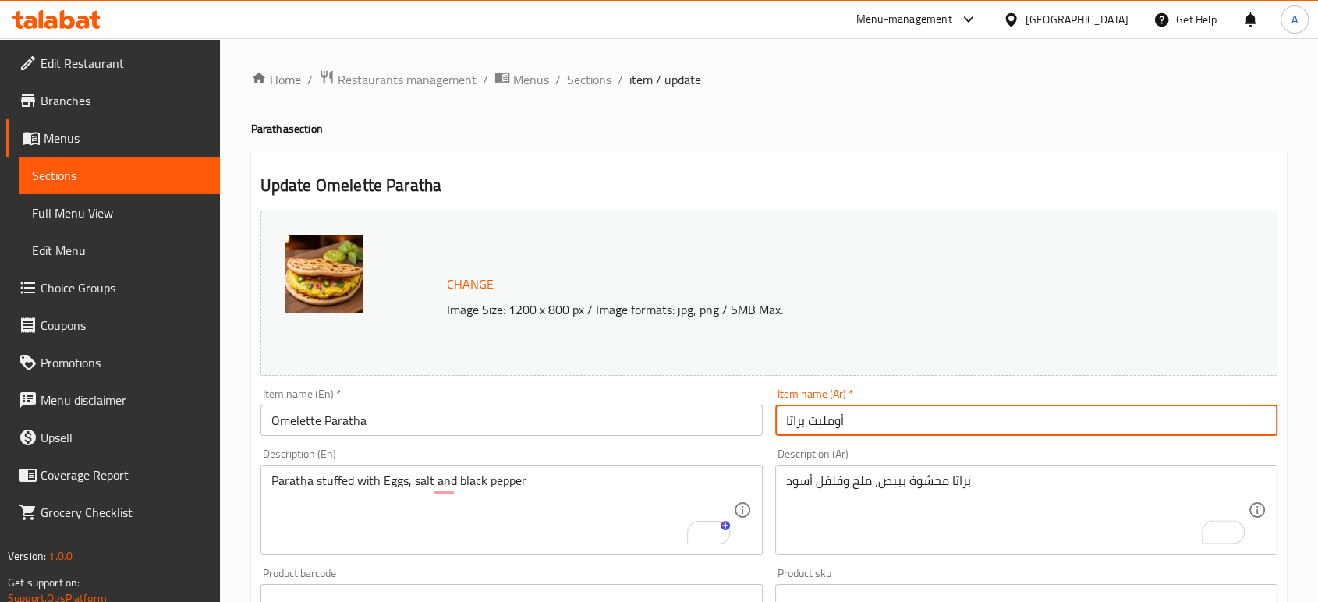
click at [886, 416] on input "أومليت براتا" at bounding box center [1026, 420] width 502 height 31
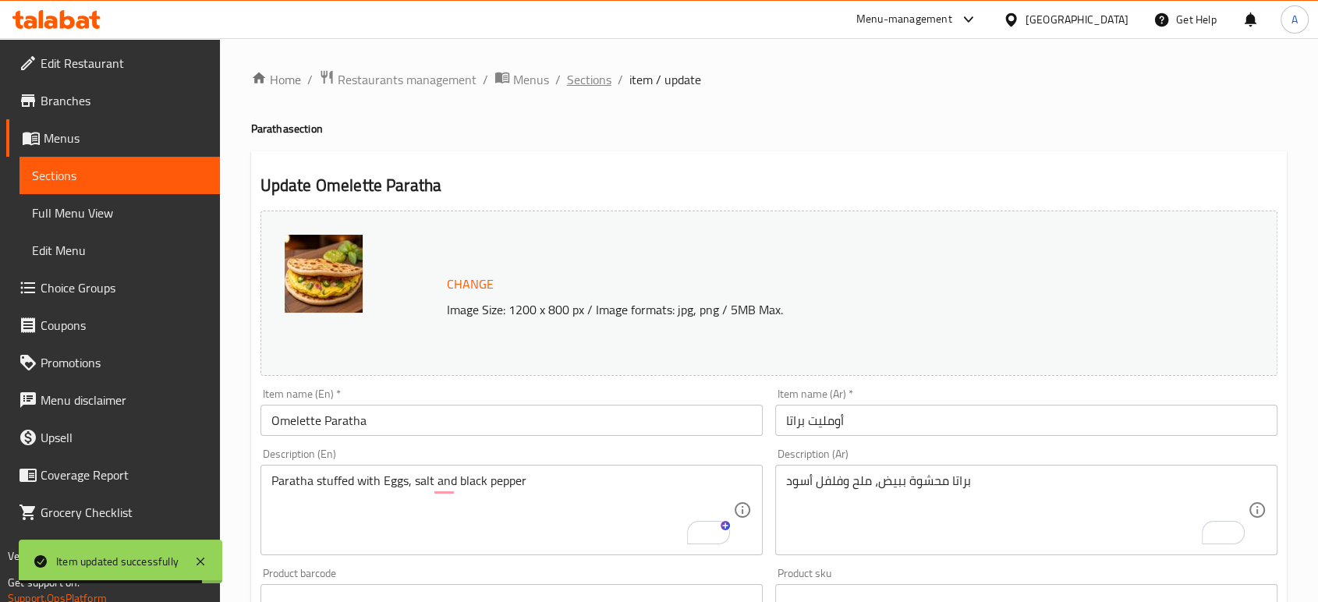
click at [596, 87] on span "Sections" at bounding box center [589, 79] width 44 height 19
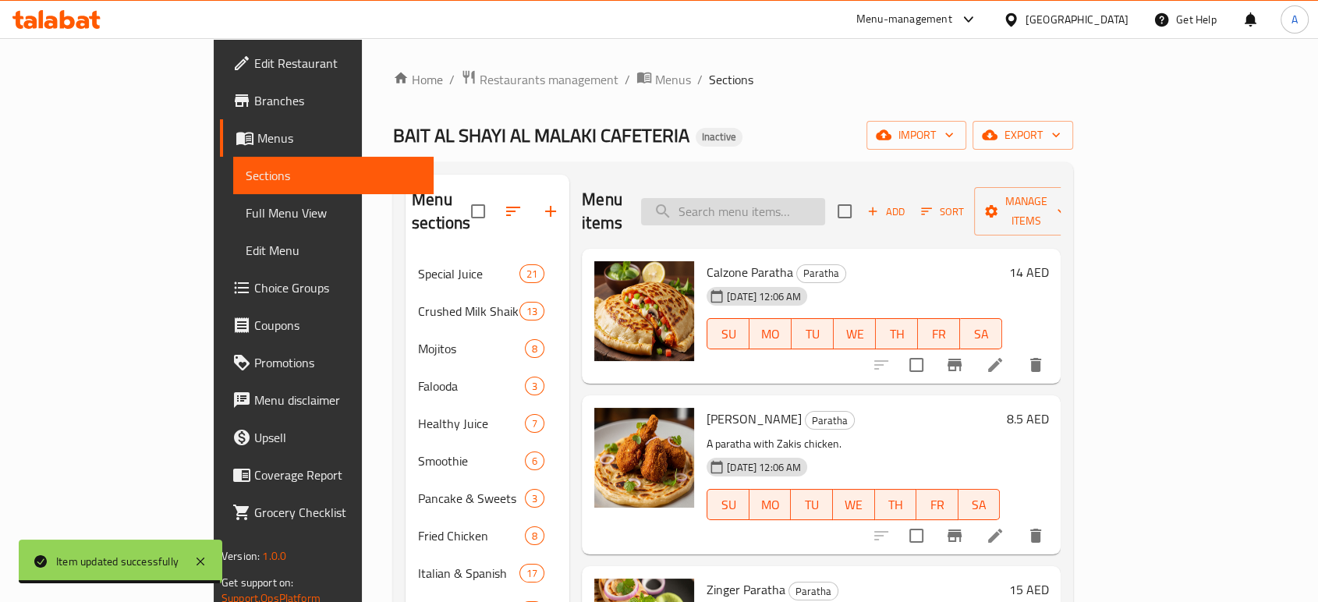
click at [813, 198] on input "search" at bounding box center [733, 211] width 184 height 27
paste input "Chips Oman Paratha"
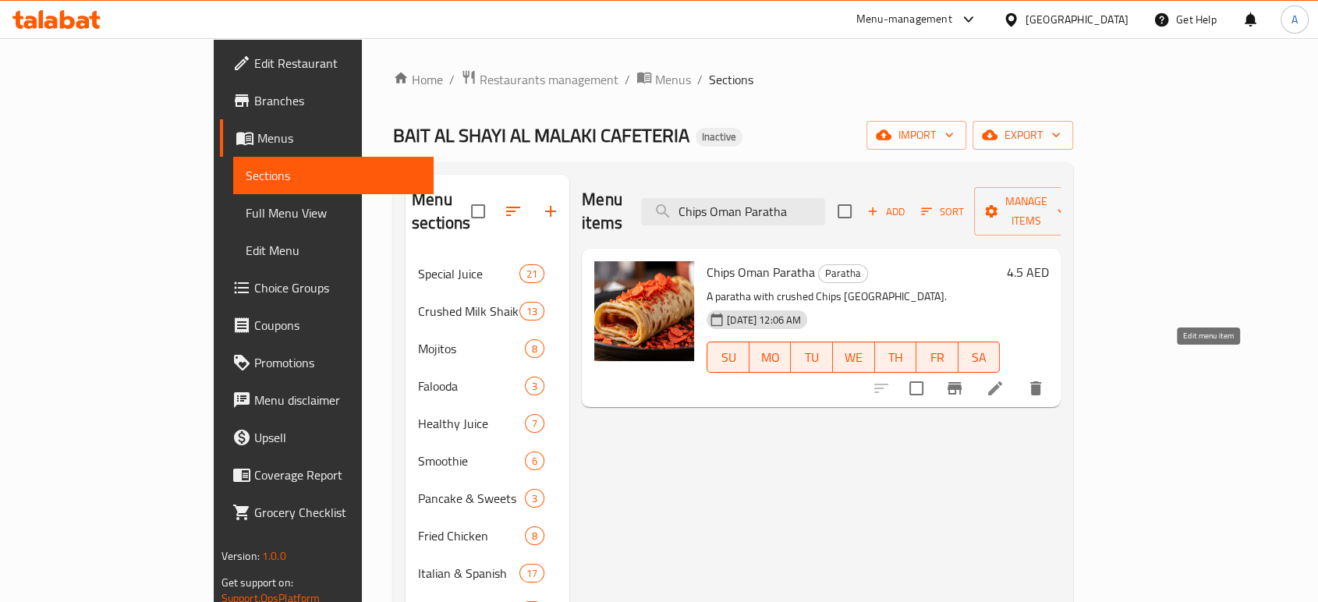
type input "Chips Oman Paratha"
click at [1004, 379] on icon at bounding box center [994, 388] width 19 height 19
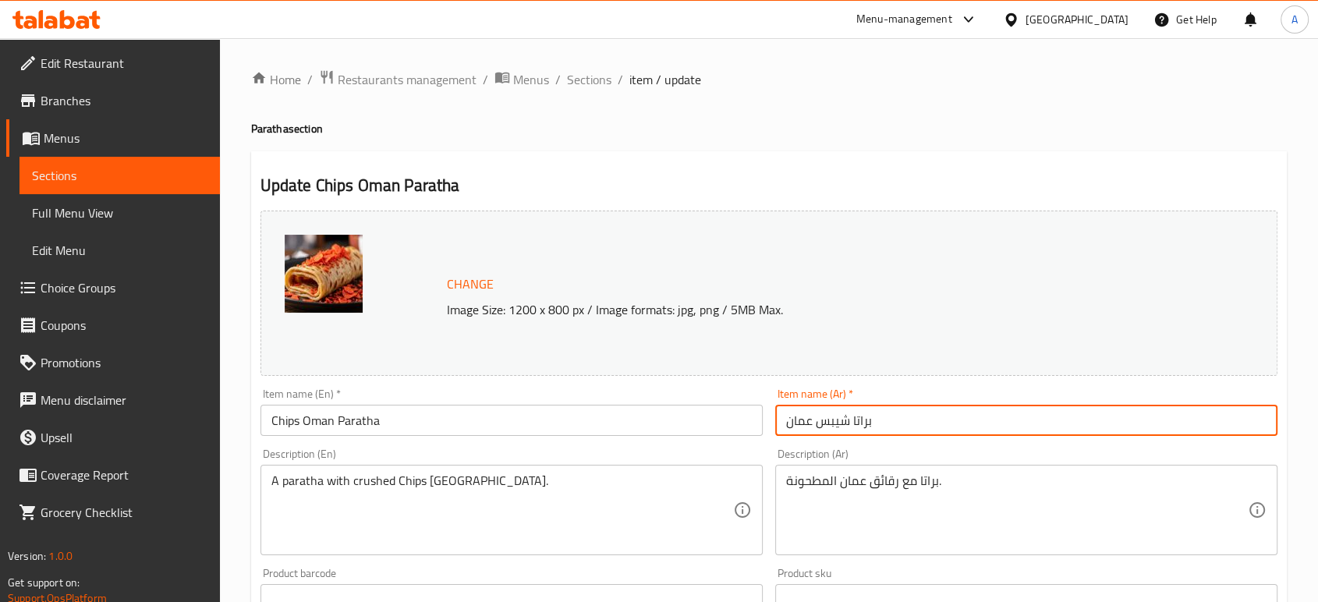
drag, startPoint x: 847, startPoint y: 426, endPoint x: 772, endPoint y: 416, distance: 76.3
click at [772, 416] on div "Item name (Ar)   * [PERSON_NAME] عمان Item name (Ar) *" at bounding box center [1026, 412] width 515 height 60
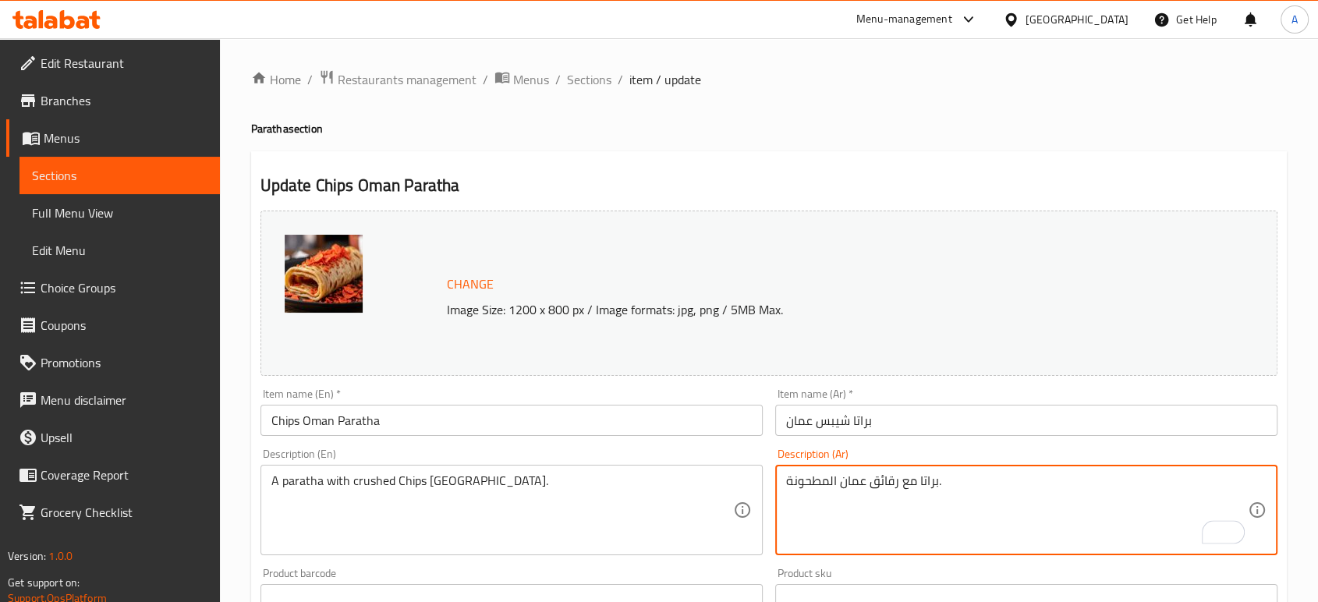
drag, startPoint x: 898, startPoint y: 485, endPoint x: 841, endPoint y: 483, distance: 57.0
paste textarea "يبس"
type textarea "براتا مع شيبس عمان المطحونة."
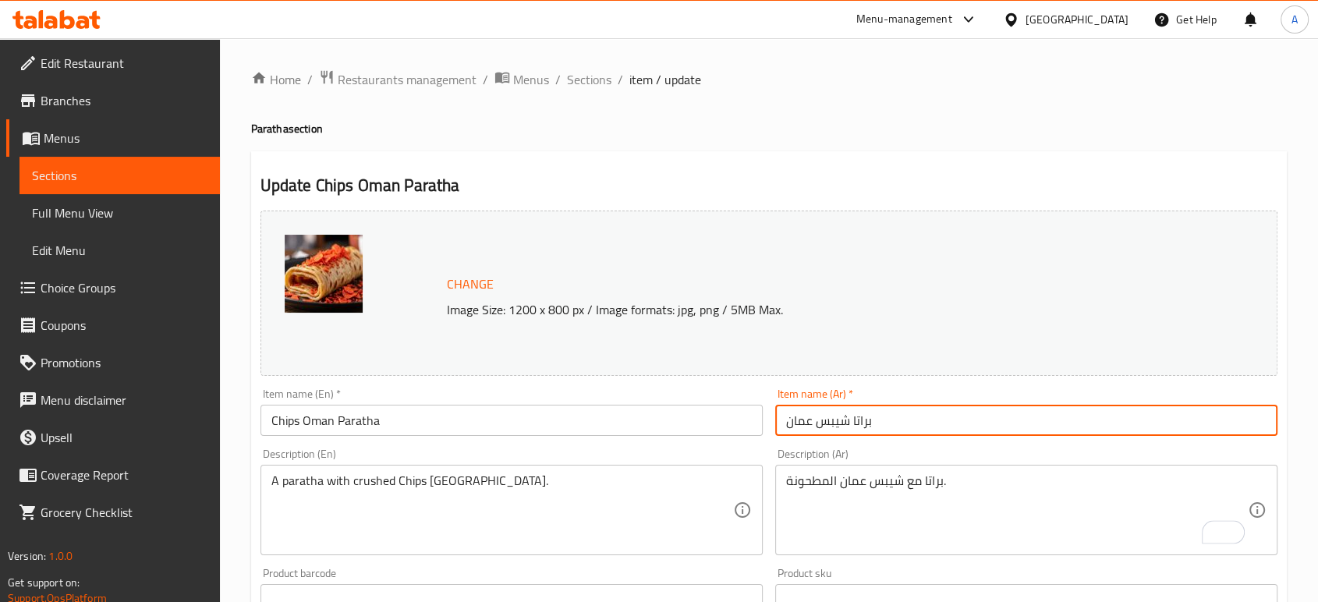
click at [903, 431] on input "براتا شيبس عمان" at bounding box center [1026, 420] width 502 height 31
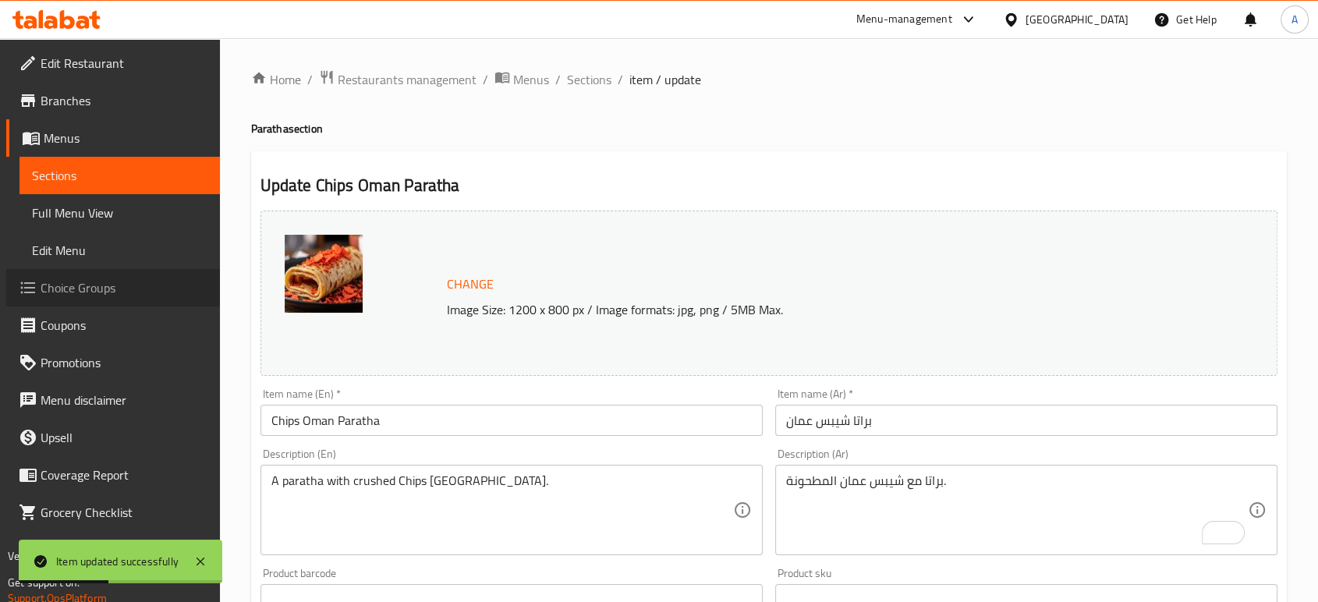
click at [106, 286] on span "Choice Groups" at bounding box center [124, 287] width 167 height 19
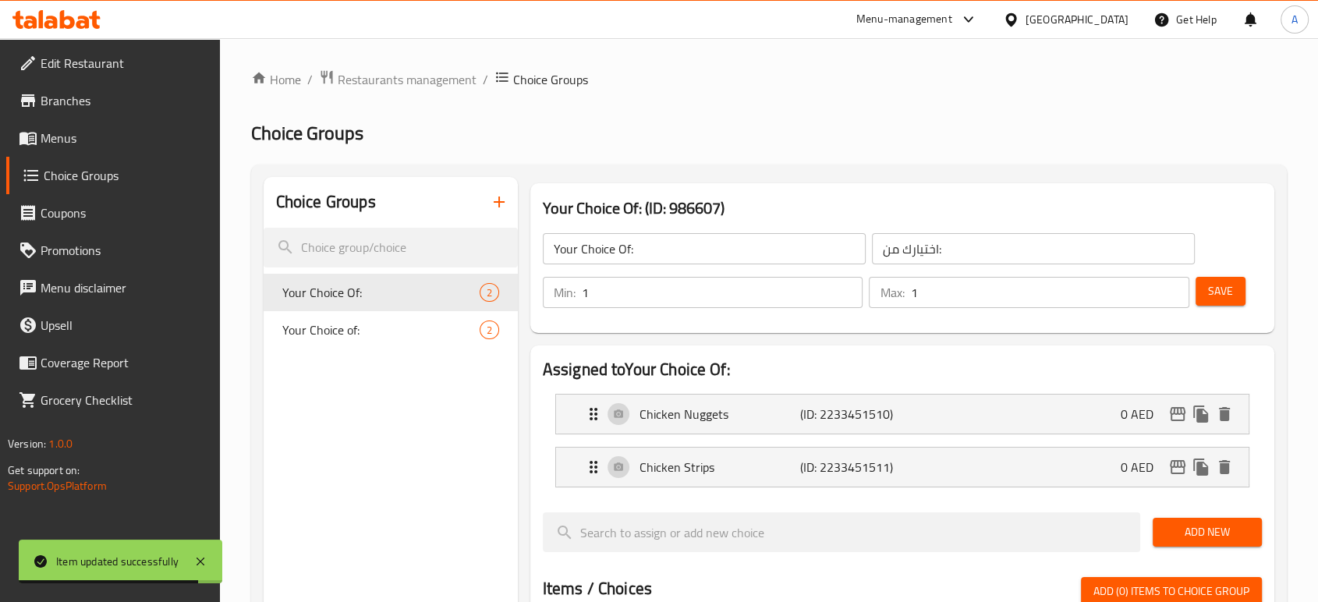
click at [501, 207] on icon "button" at bounding box center [499, 202] width 19 height 19
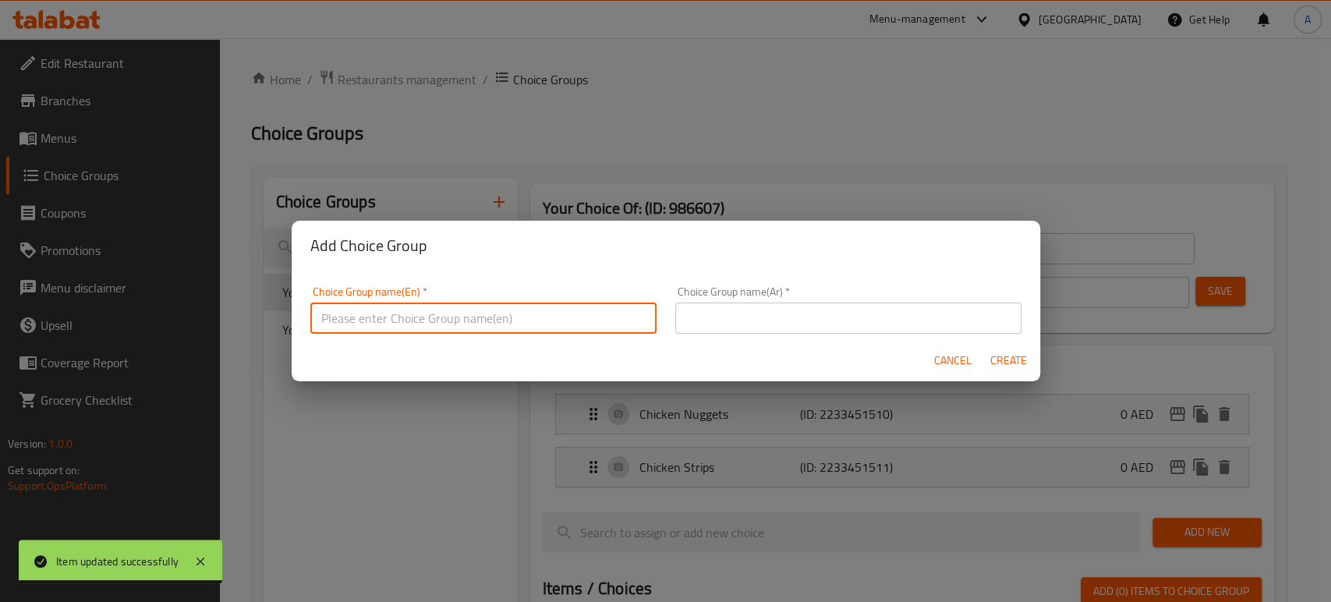
click at [450, 323] on input "text" at bounding box center [483, 317] width 346 height 31
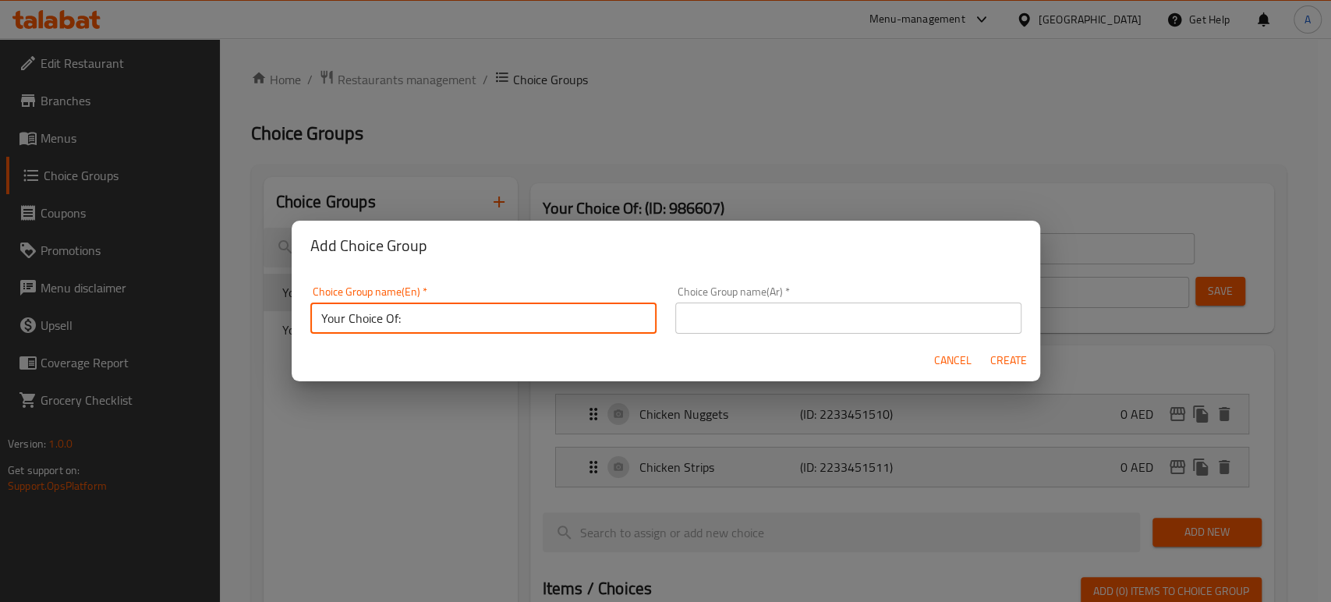
click at [348, 324] on input "Your Choice Of:" at bounding box center [483, 317] width 346 height 31
type input "Your choice Of:"
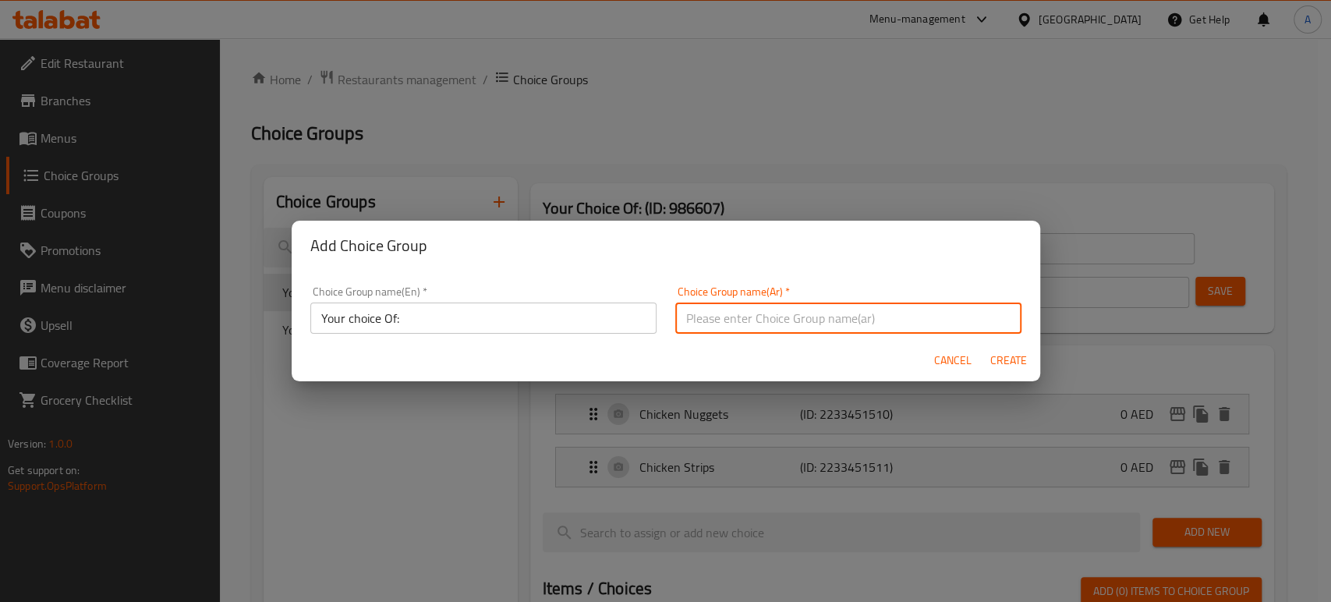
click at [705, 313] on input "text" at bounding box center [848, 317] width 346 height 31
type input "اختيارك من:"
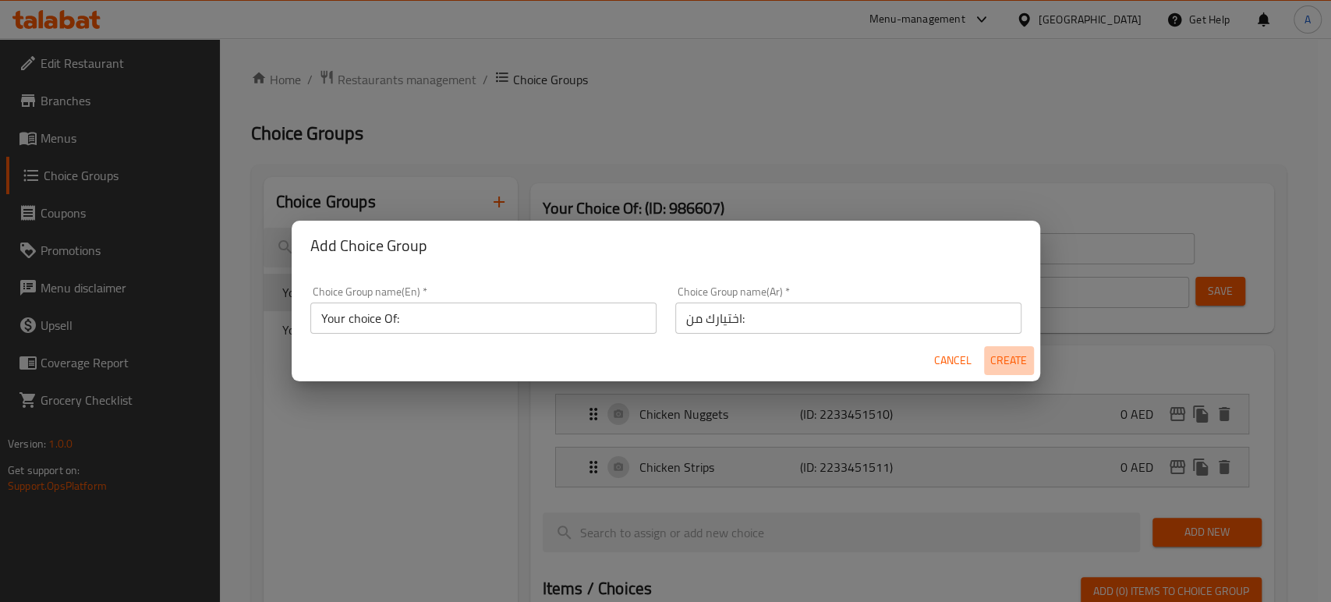
click at [1003, 352] on span "Create" at bounding box center [1008, 360] width 37 height 19
type input "Your choice Of:"
type input "0"
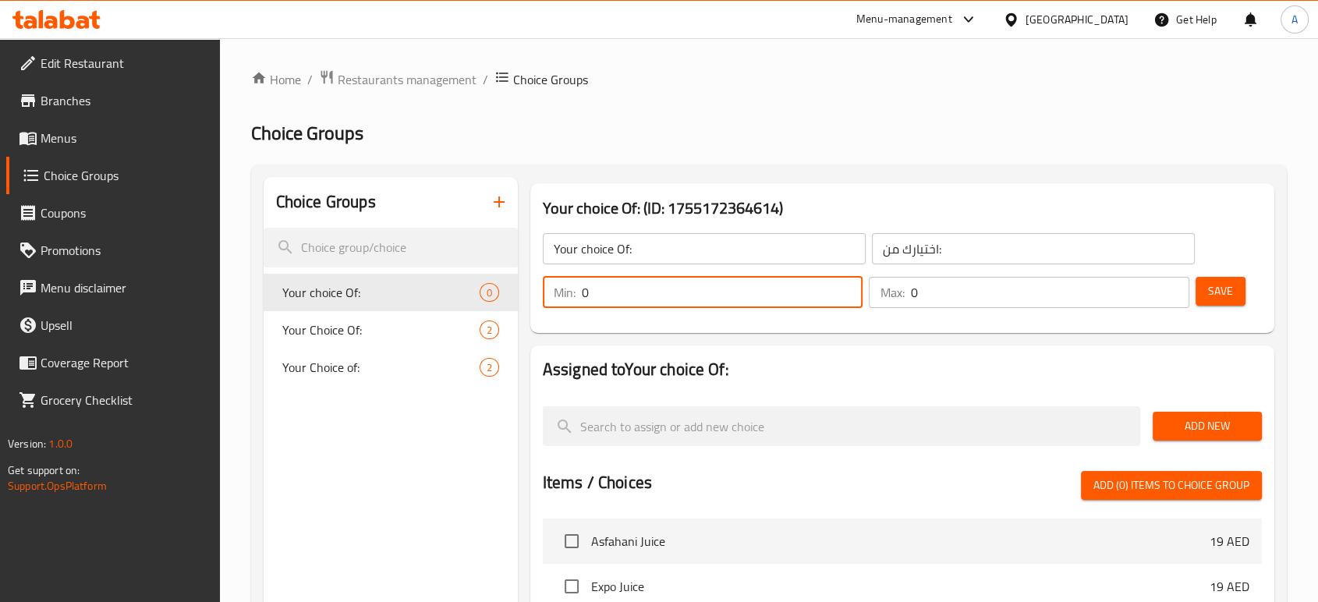
drag, startPoint x: 656, startPoint y: 299, endPoint x: 516, endPoint y: 290, distance: 140.6
click at [516, 290] on div "Choice Groups Your choice Of: 0 Your Choice Of: 2 Your Choice of: 2 Your choice…" at bounding box center [772, 589] width 1017 height 824
type input "1"
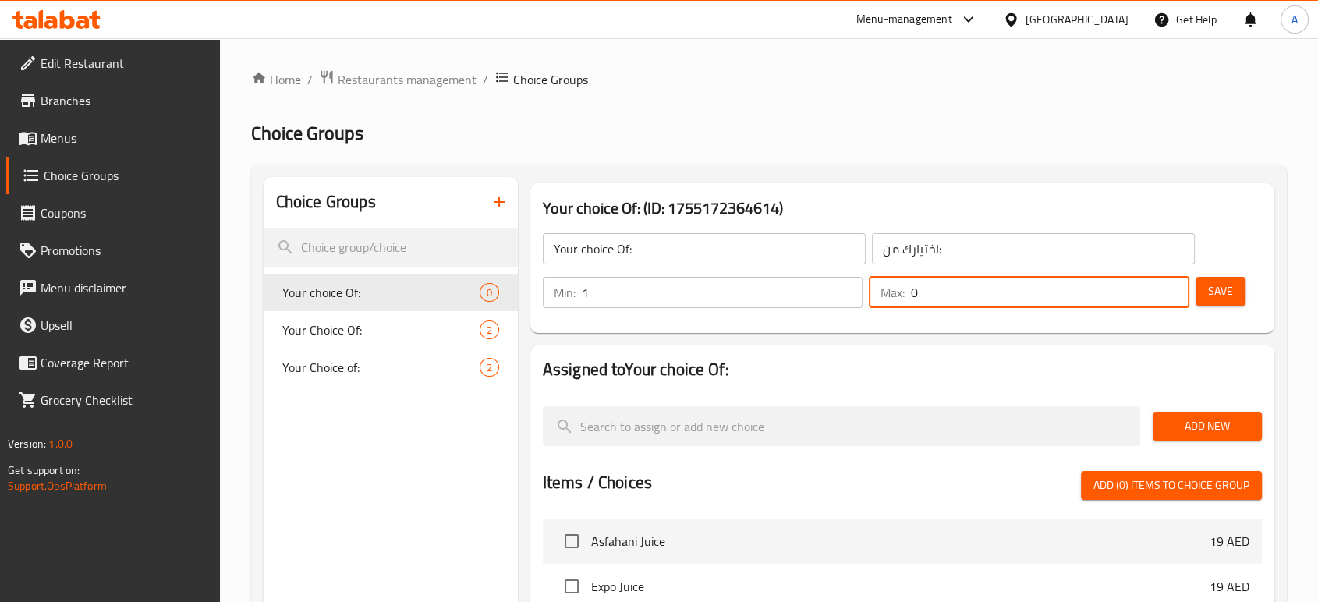
drag, startPoint x: 945, startPoint y: 298, endPoint x: 898, endPoint y: 290, distance: 47.4
click at [898, 290] on div "Max: 0 ​" at bounding box center [1028, 292] width 320 height 31
type input "1"
click at [1216, 297] on span "Save" at bounding box center [1220, 290] width 25 height 19
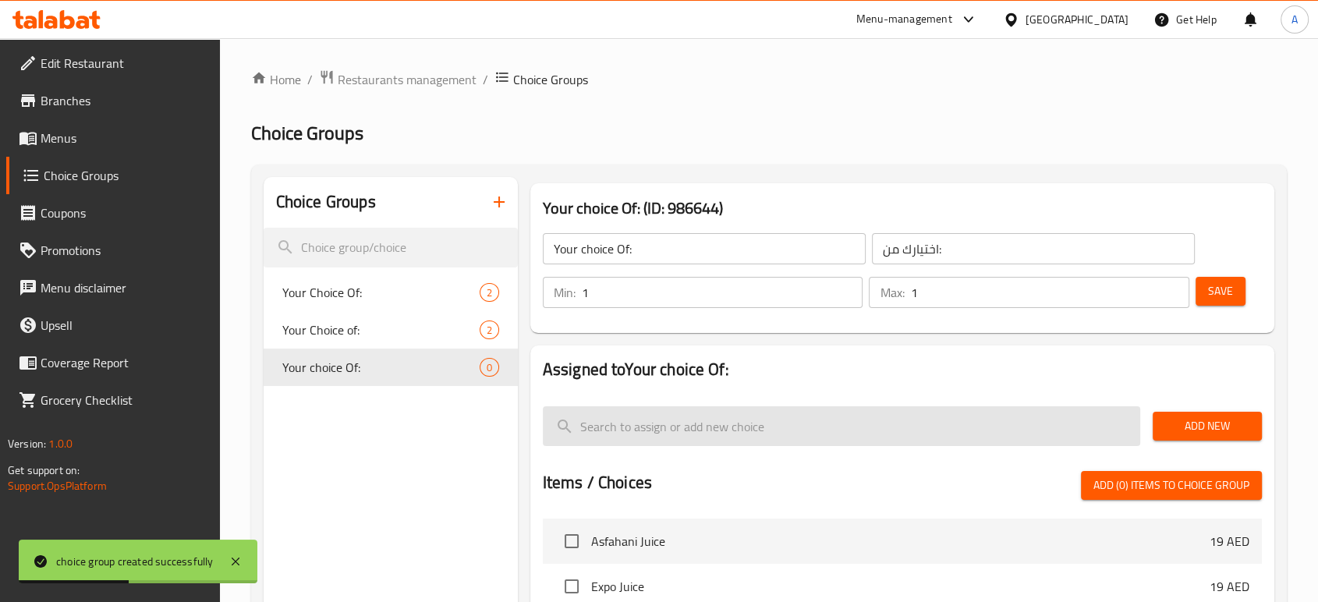
click at [670, 426] on input "search" at bounding box center [841, 426] width 597 height 40
paste input "Lotus Biscoff"
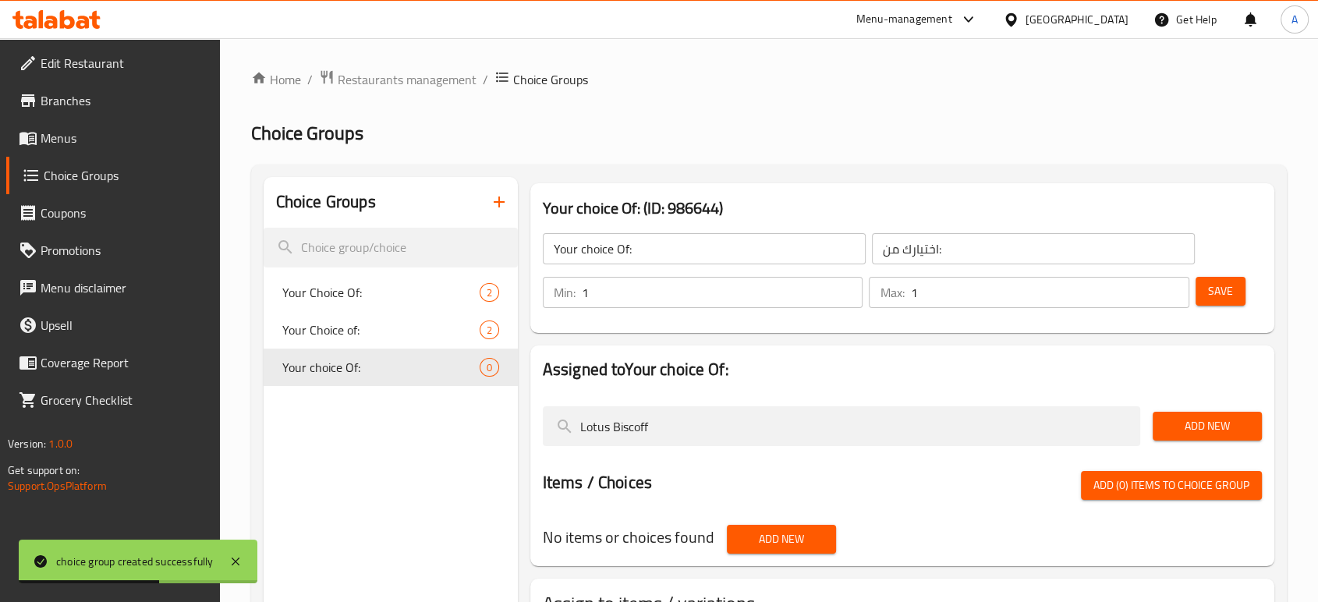
type input "Lotus Biscoff"
click at [1208, 429] on span "Add New" at bounding box center [1207, 425] width 84 height 19
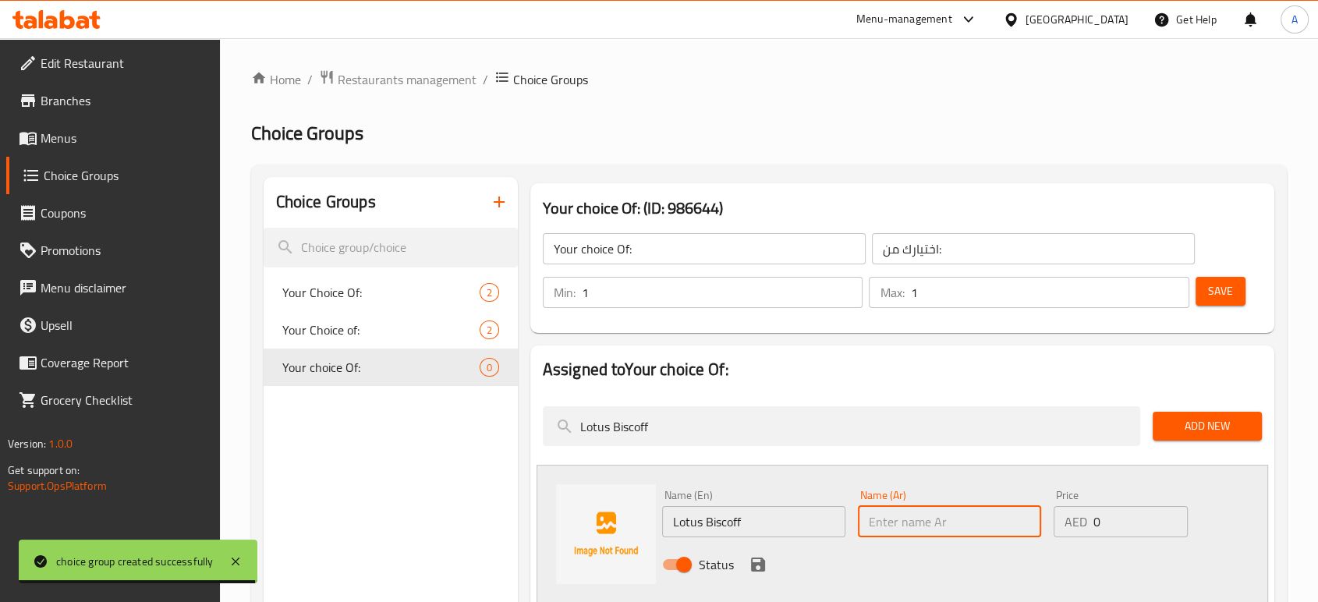
click at [942, 515] on input "text" at bounding box center [949, 521] width 183 height 31
paste input "لوتس بيسكوف"
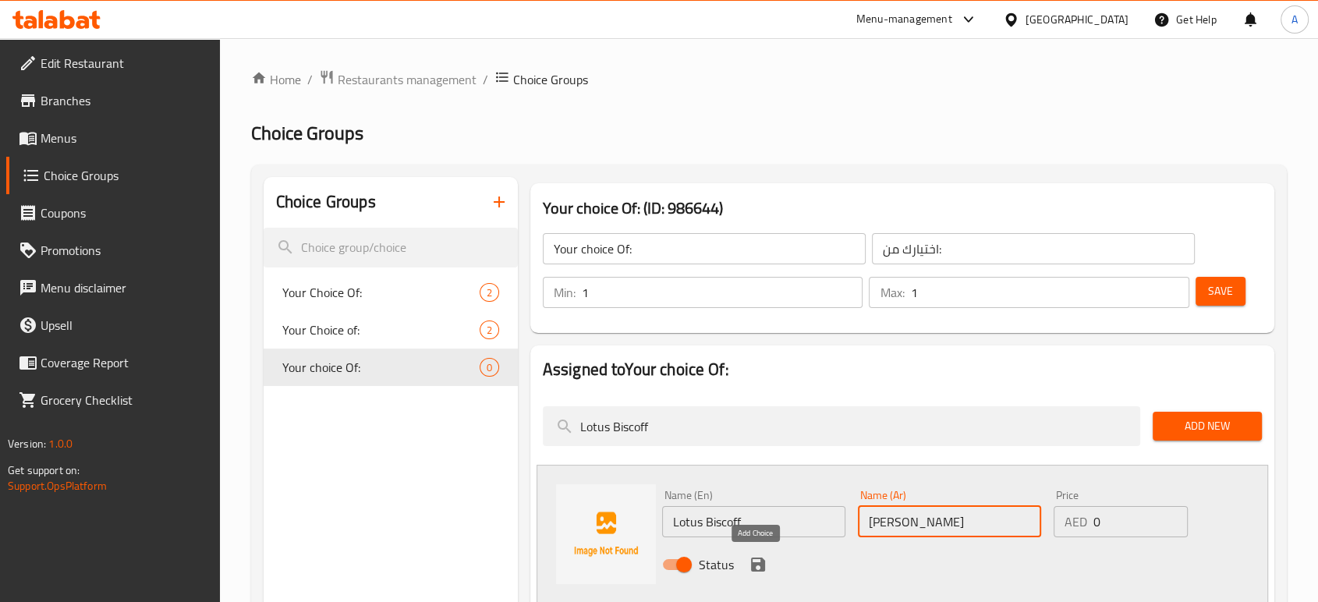
type input "لوتس بيسكوف"
click at [759, 568] on icon "save" at bounding box center [758, 564] width 14 height 14
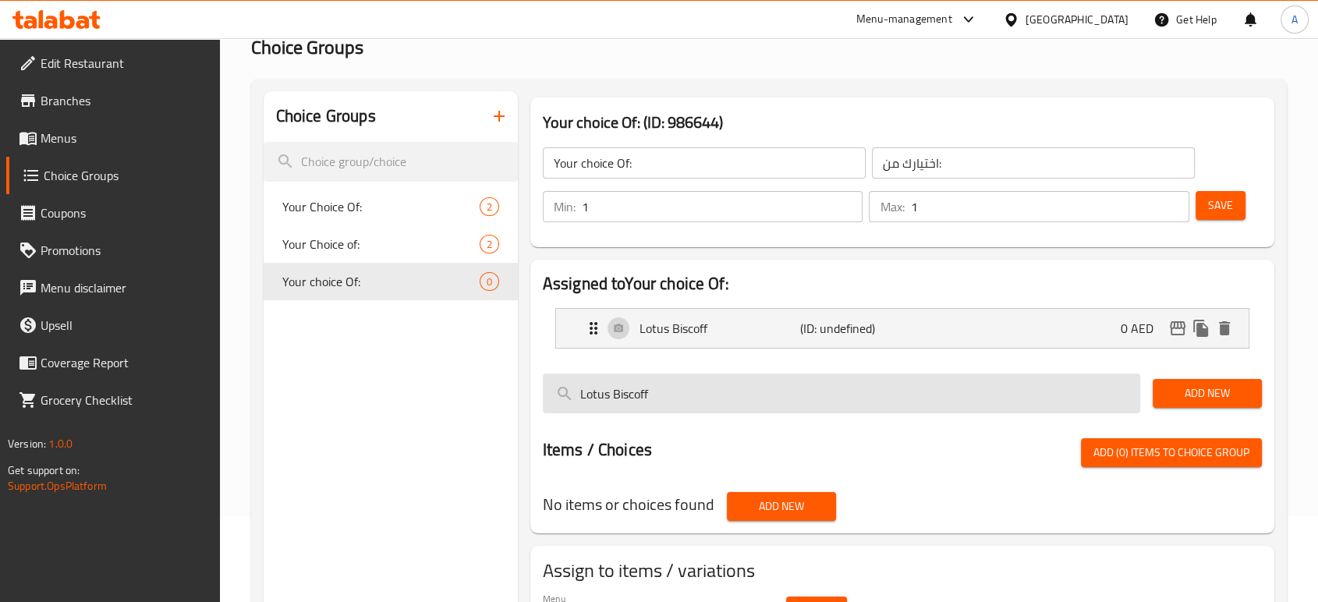
scroll to position [87, 0]
click at [684, 384] on input "Lotus Biscoff" at bounding box center [841, 393] width 597 height 40
paste input "Nutella"
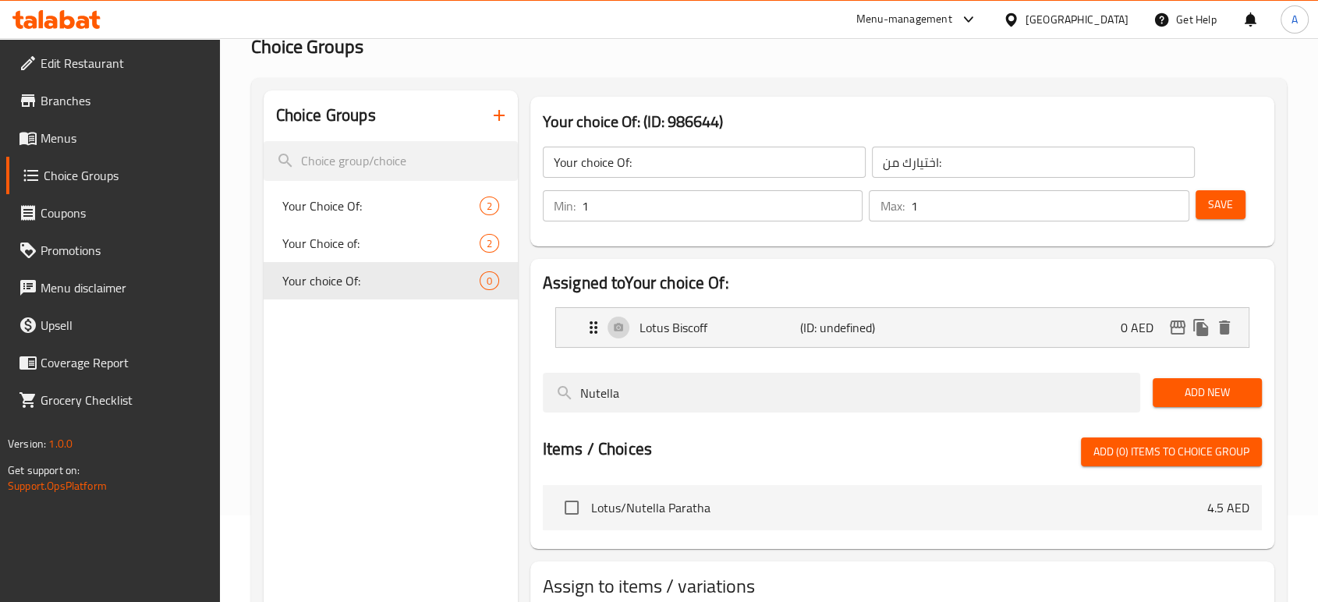
type input "Nutella"
click at [1215, 387] on span "Add New" at bounding box center [1207, 392] width 84 height 19
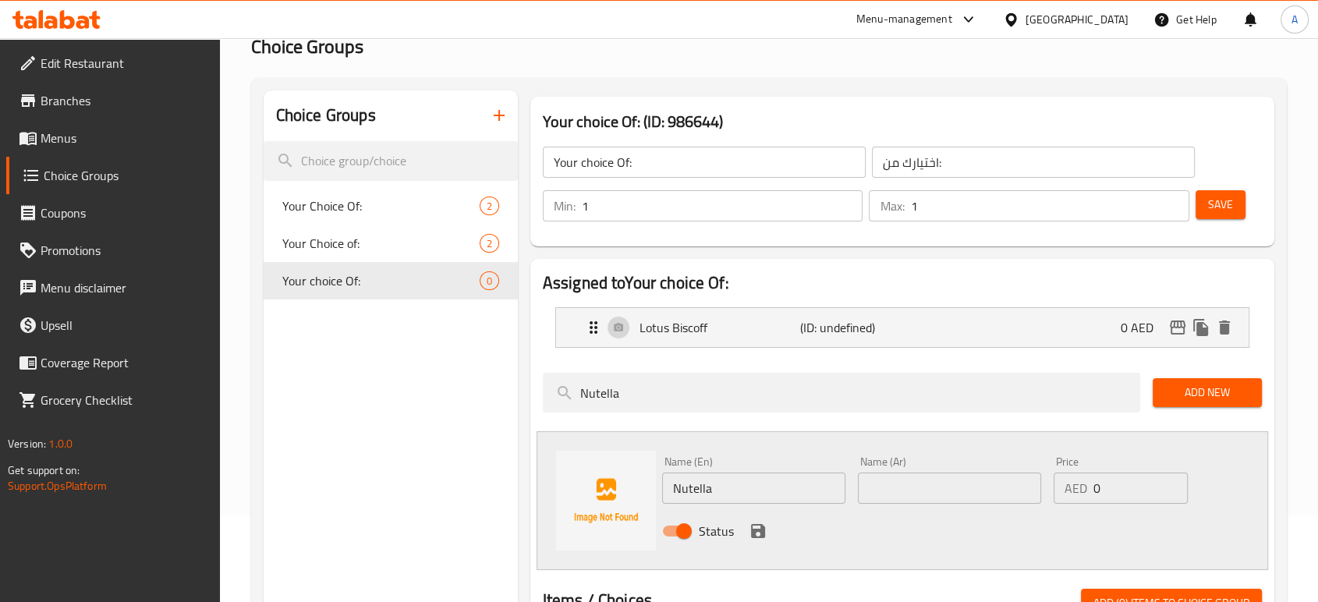
click at [973, 484] on input "text" at bounding box center [949, 487] width 183 height 31
paste input "نوتيلا"
type input "نوتيلا"
click at [761, 536] on icon "save" at bounding box center [758, 531] width 14 height 14
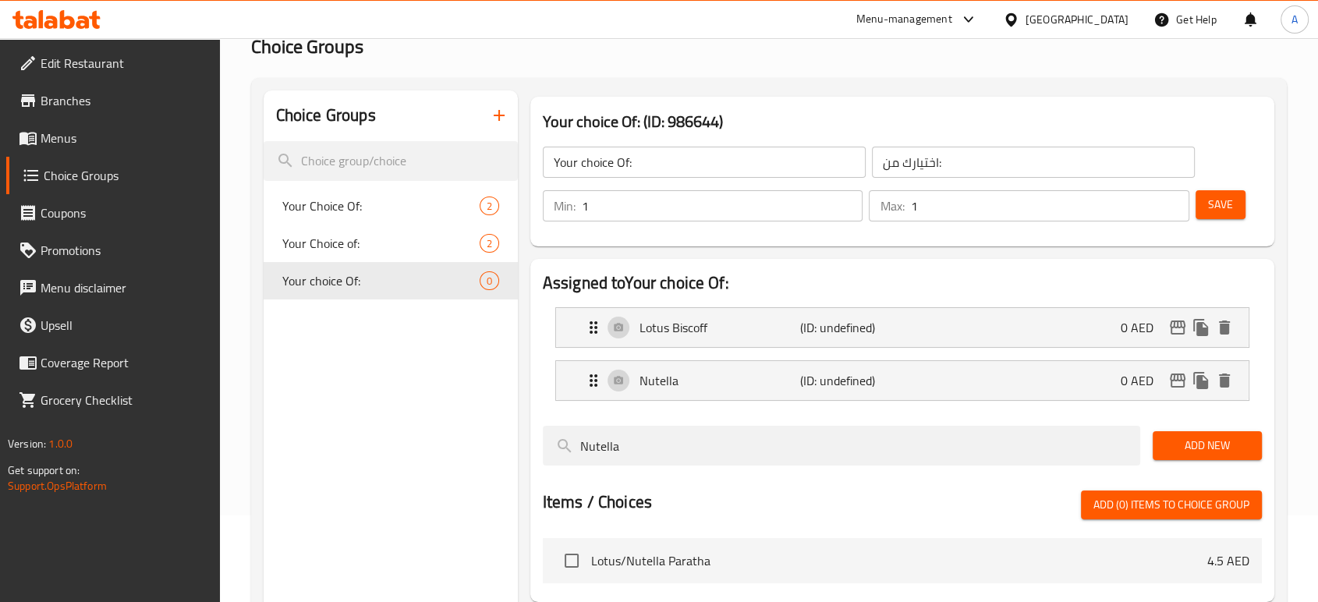
click at [1245, 202] on div "Save" at bounding box center [1222, 205] width 60 height 37
click at [1240, 204] on button "Save" at bounding box center [1220, 204] width 50 height 29
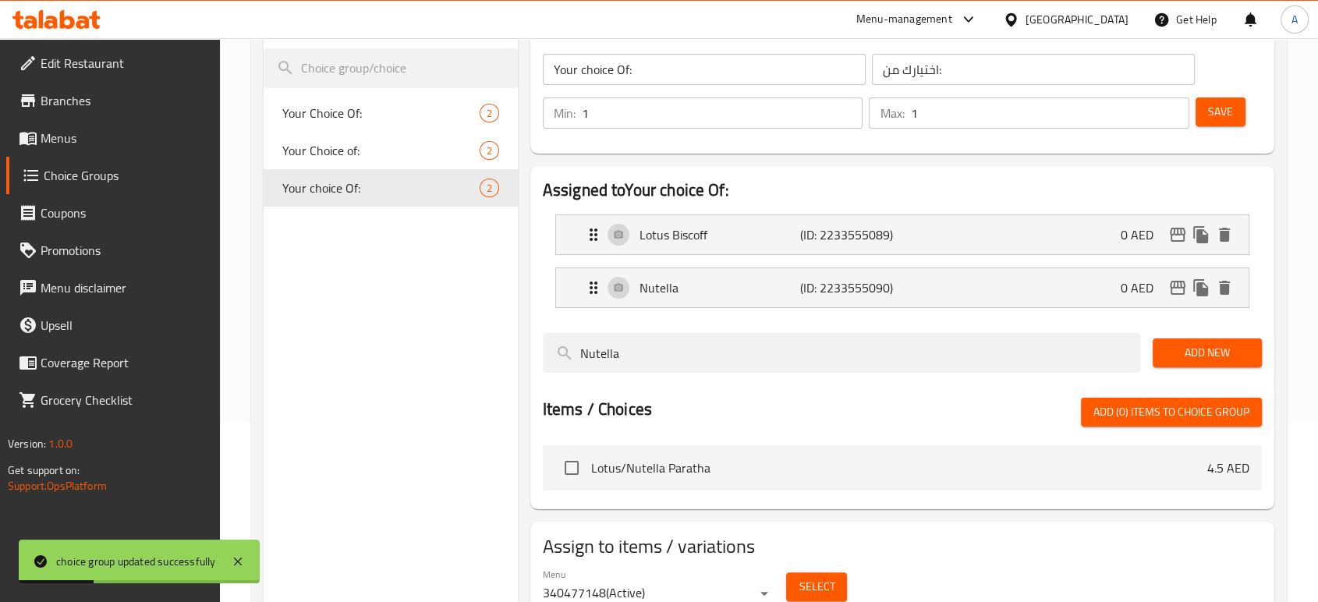
scroll to position [245, 0]
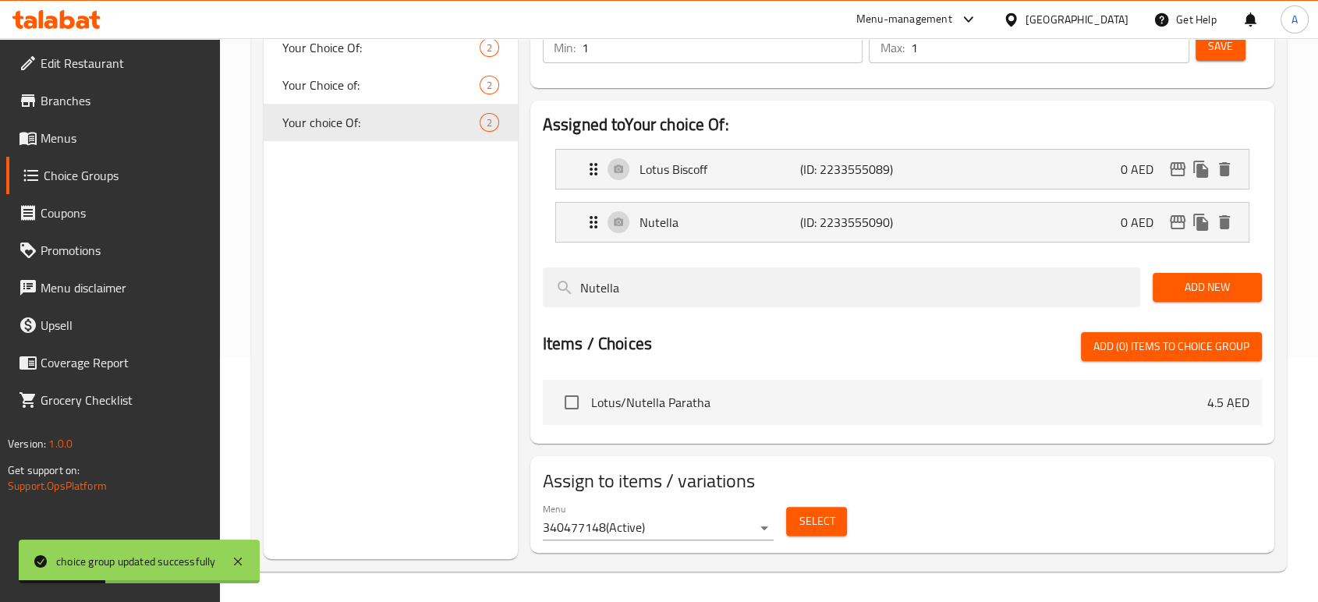
click at [793, 518] on button "Select" at bounding box center [816, 521] width 61 height 29
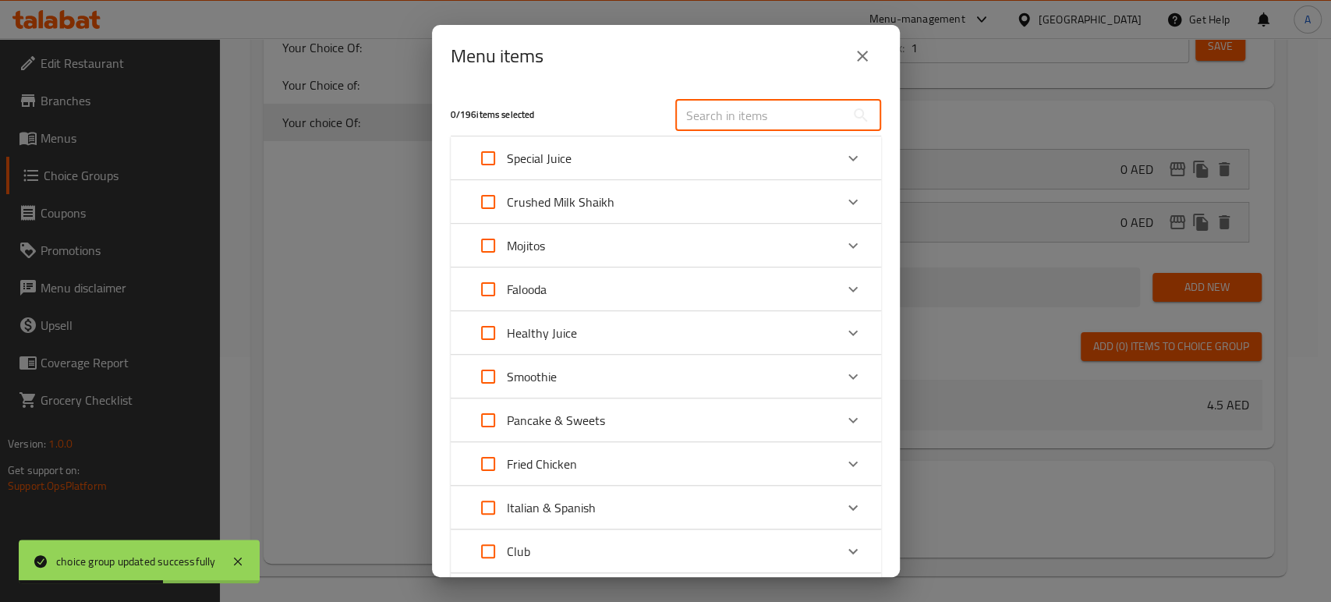
click at [756, 119] on input "text" at bounding box center [760, 115] width 170 height 31
paste input "Lotus/Nutella Paratha"
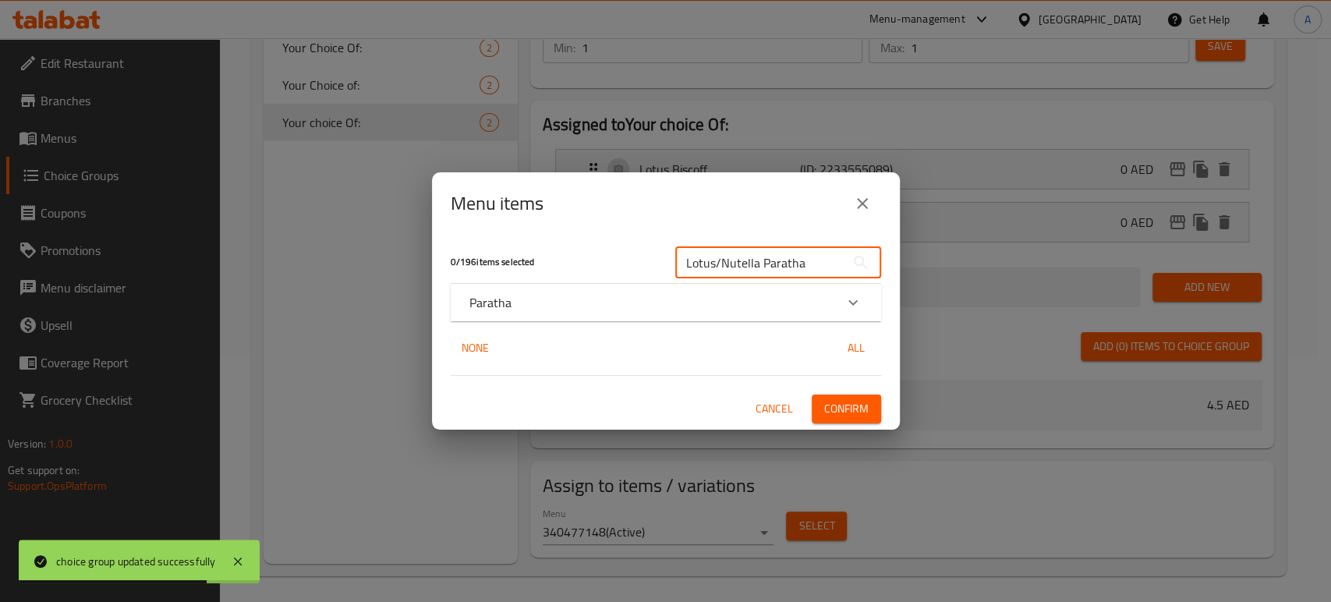
type input "Lotus/Nutella Paratha"
click at [838, 303] on div "Expand" at bounding box center [852, 302] width 37 height 37
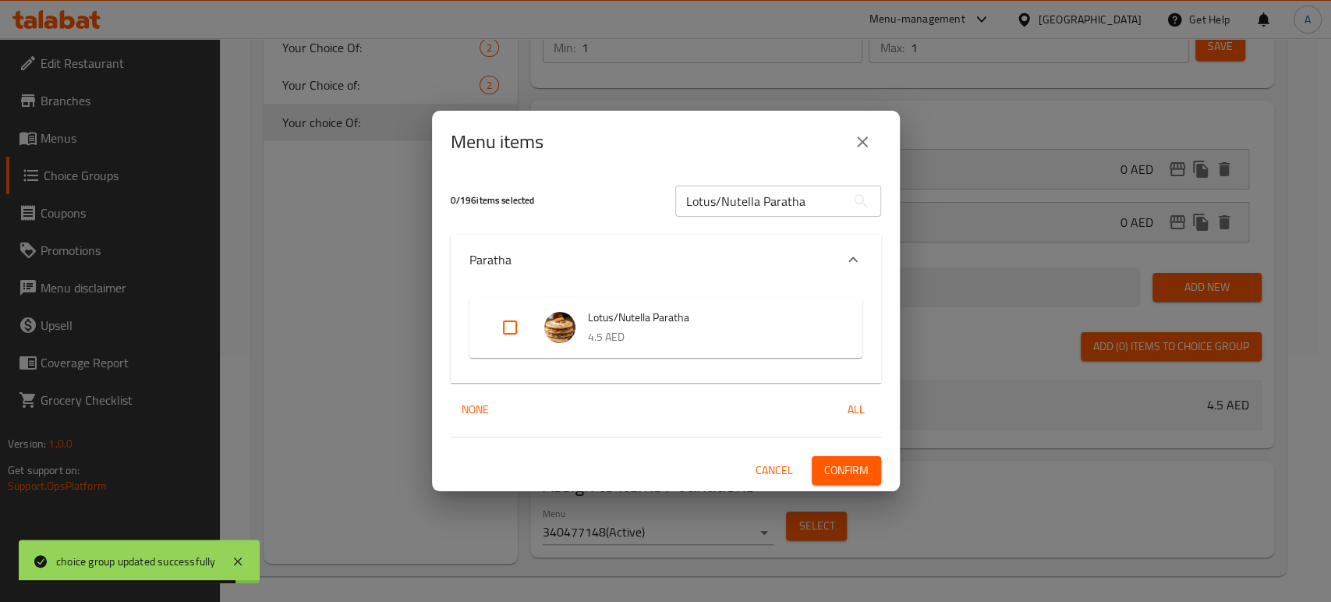
click at [505, 327] on input "Expand" at bounding box center [509, 327] width 37 height 37
checkbox input "true"
click at [846, 469] on span "Confirm" at bounding box center [846, 470] width 44 height 19
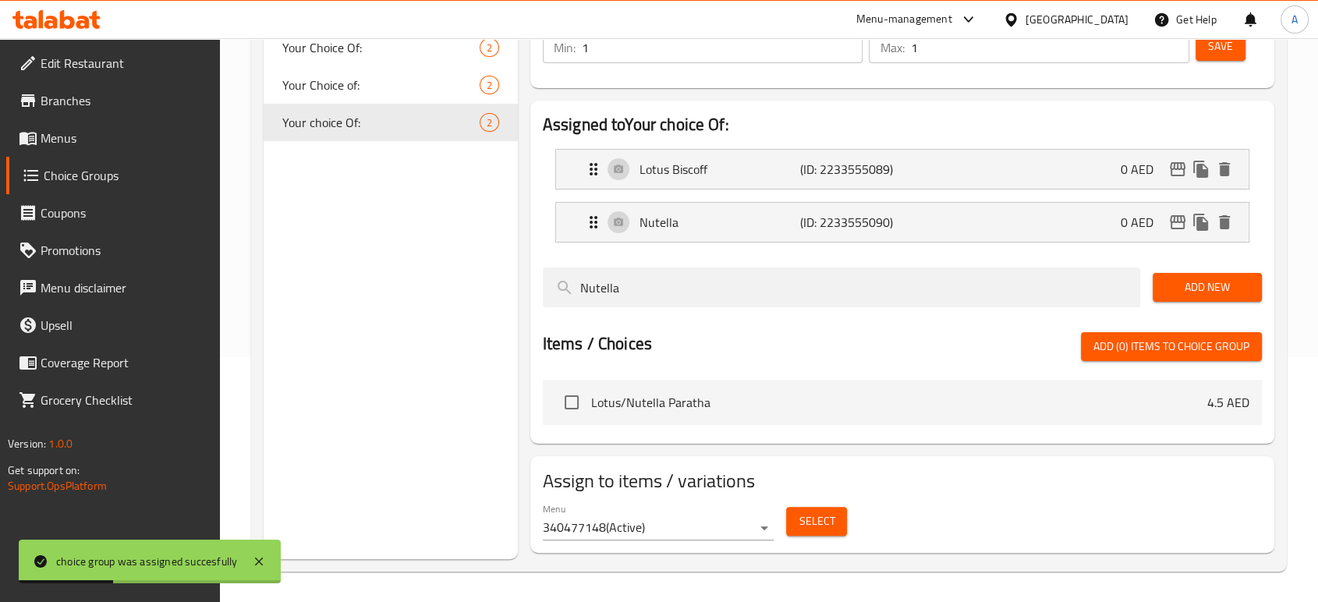
scroll to position [72, 0]
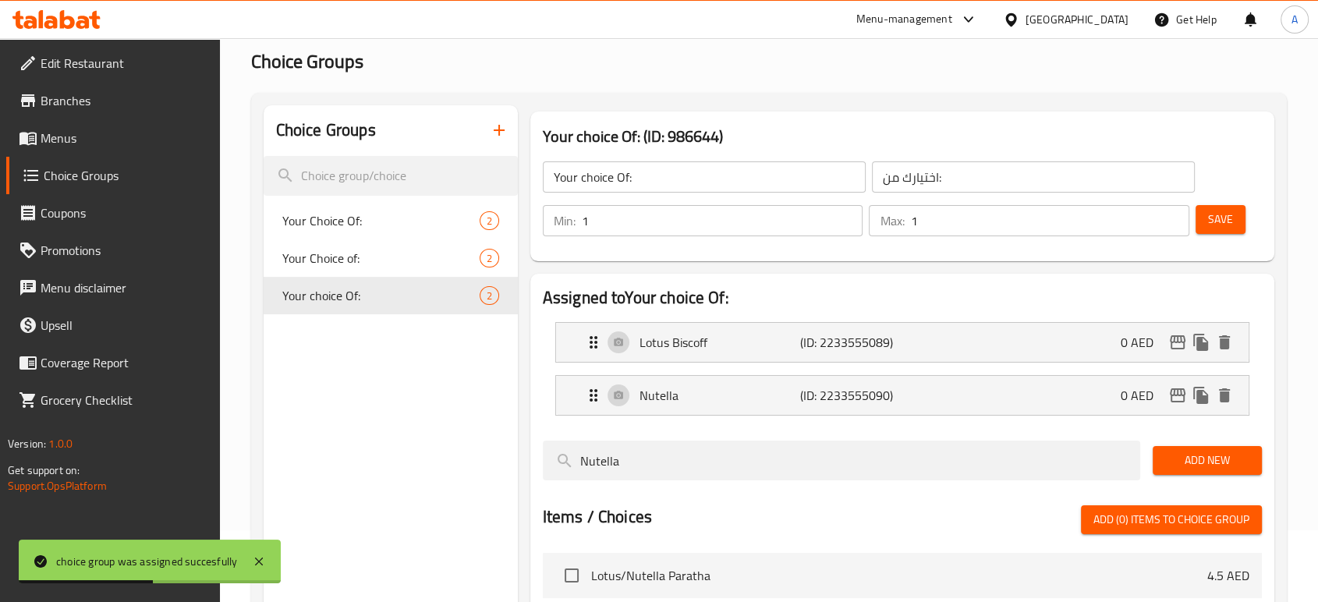
click at [1222, 223] on span "Save" at bounding box center [1220, 219] width 25 height 19
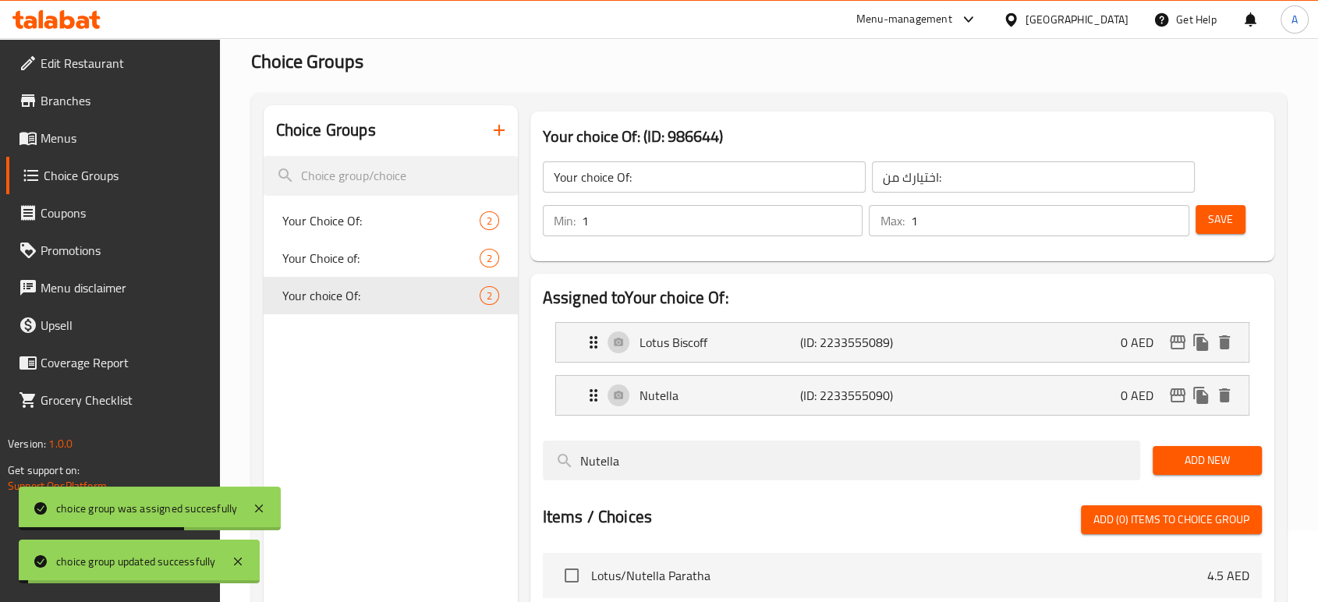
click at [65, 133] on span "Menus" at bounding box center [124, 138] width 167 height 19
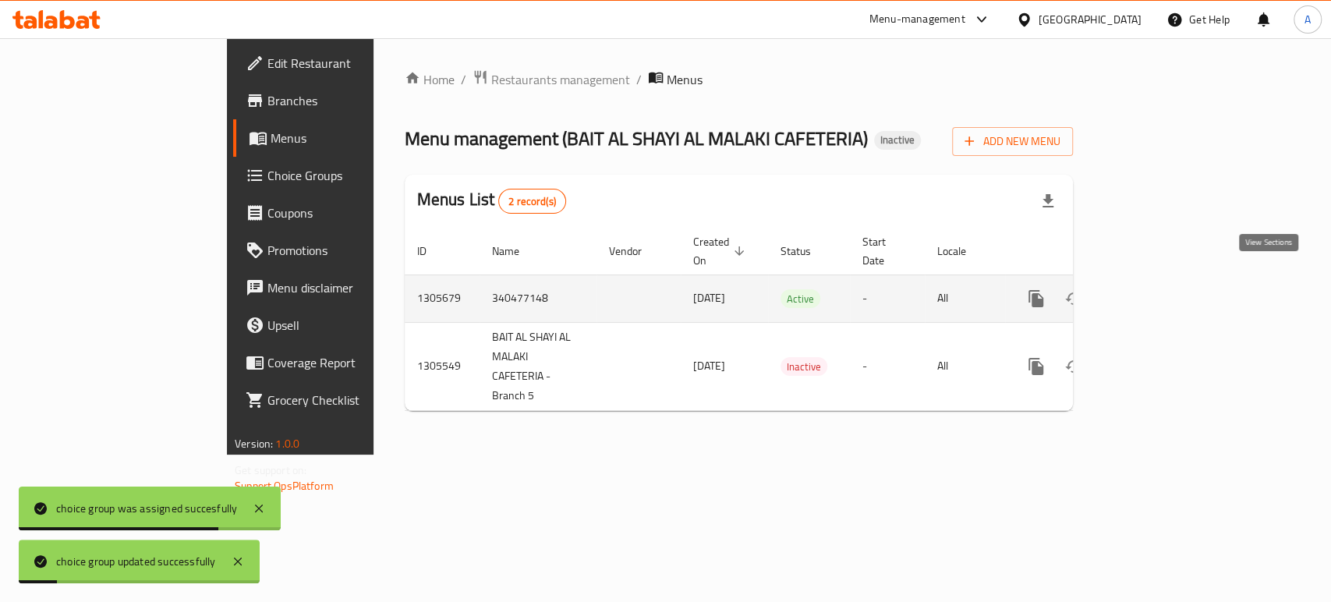
click at [1158, 289] on icon "enhanced table" at bounding box center [1148, 298] width 19 height 19
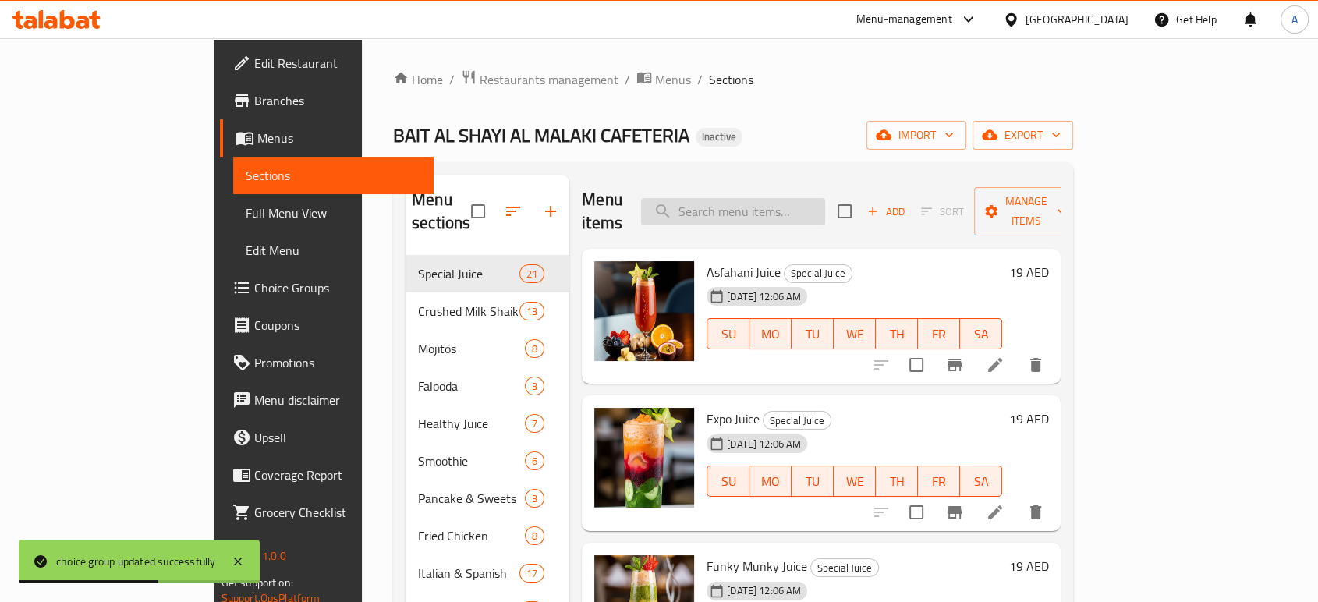
click at [825, 207] on input "search" at bounding box center [733, 211] width 184 height 27
paste input "Cheese Paratha"
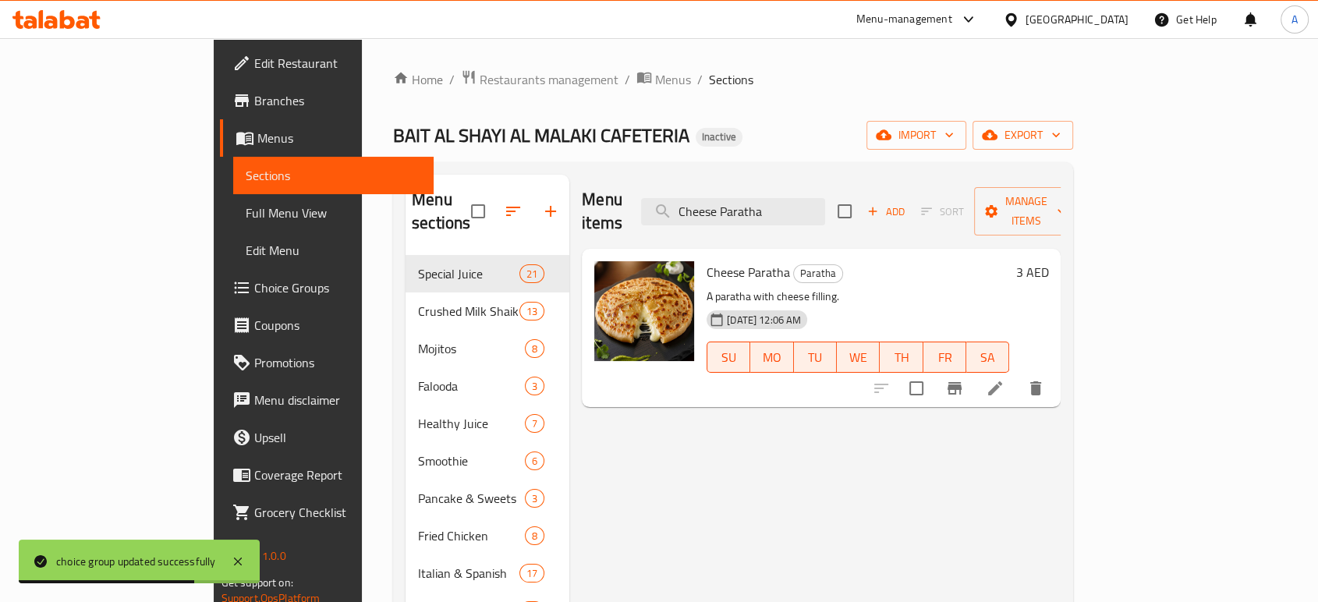
type input "Cheese Paratha"
click at [1004, 379] on icon at bounding box center [994, 388] width 19 height 19
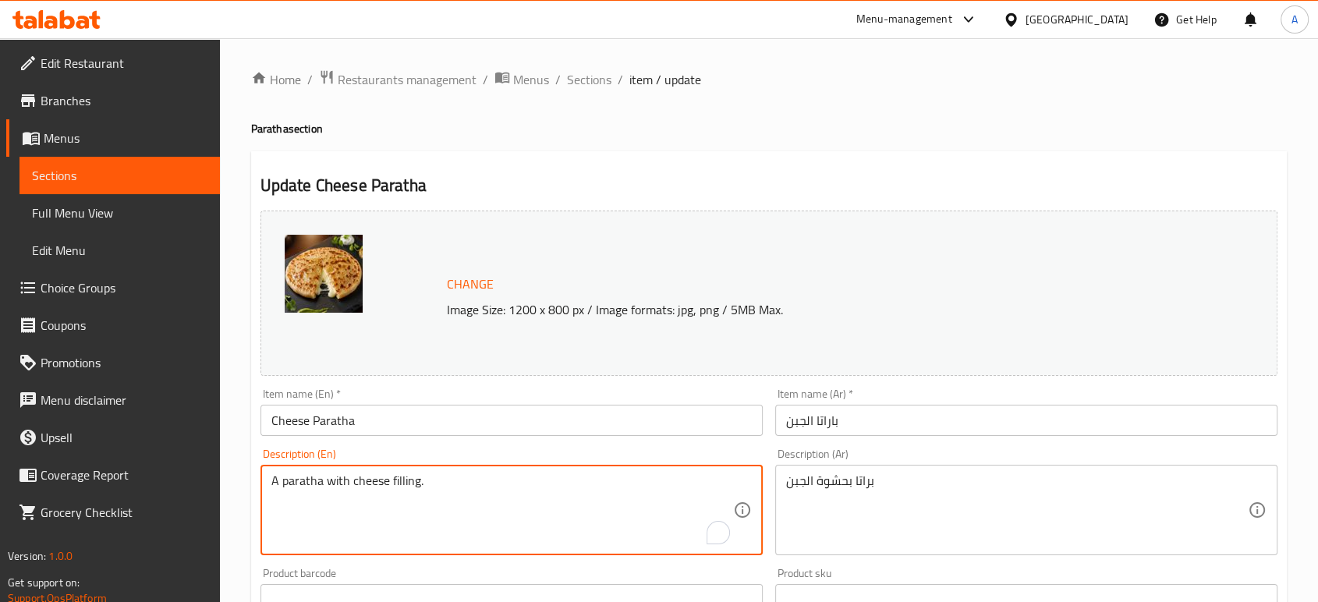
click at [437, 488] on textarea "A paratha with cheese filling." at bounding box center [502, 510] width 462 height 74
paste textarea "Wheat flour, cheese, salt, water, oil"
type textarea "Wheat flour, cheese, salt, water, oil"
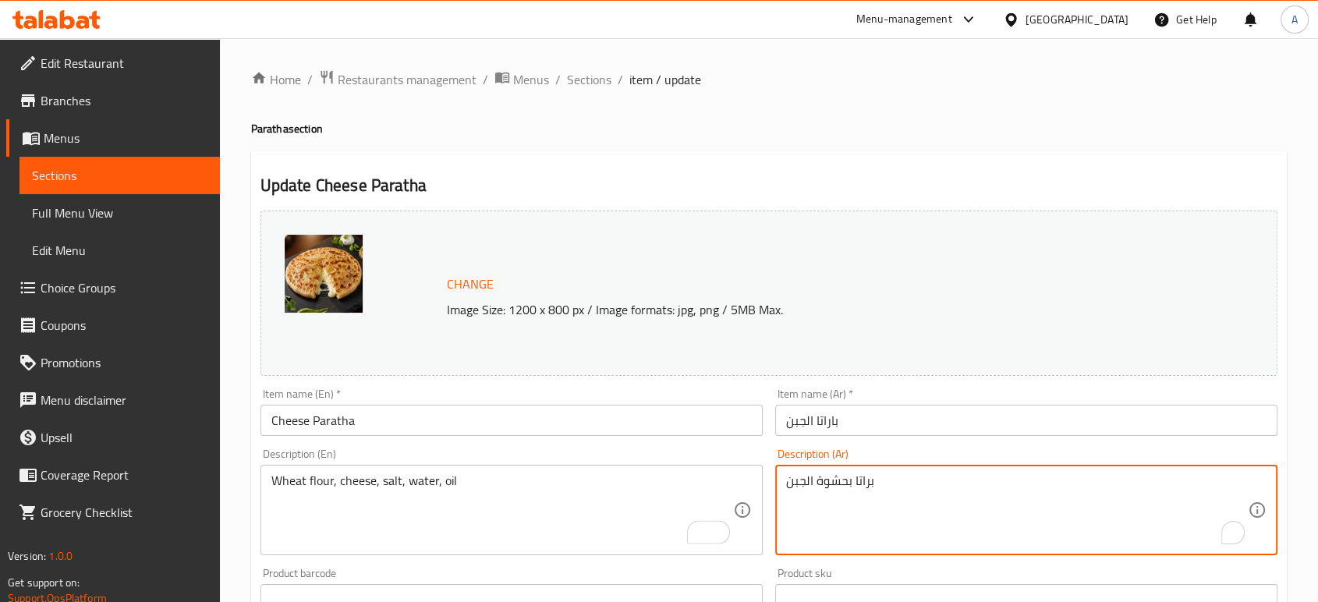
click at [873, 486] on textarea "براتا بحشوة الجبن" at bounding box center [1017, 510] width 462 height 74
paste textarea "قيق القمح، جبنة، ملح، ماء، زيت"
type textarea "دقيق القمح، جبنة، ملح، ماء، زيت"
click at [883, 410] on input "باراتا الجبن" at bounding box center [1026, 420] width 502 height 31
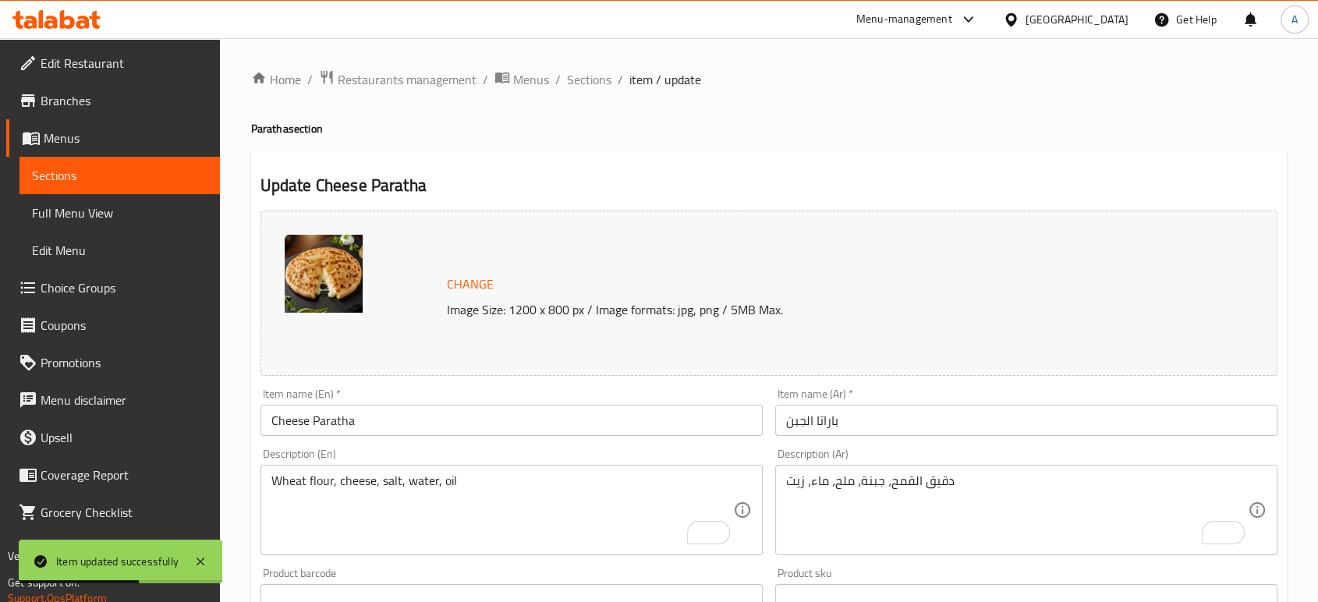
click at [591, 72] on span "Sections" at bounding box center [589, 79] width 44 height 19
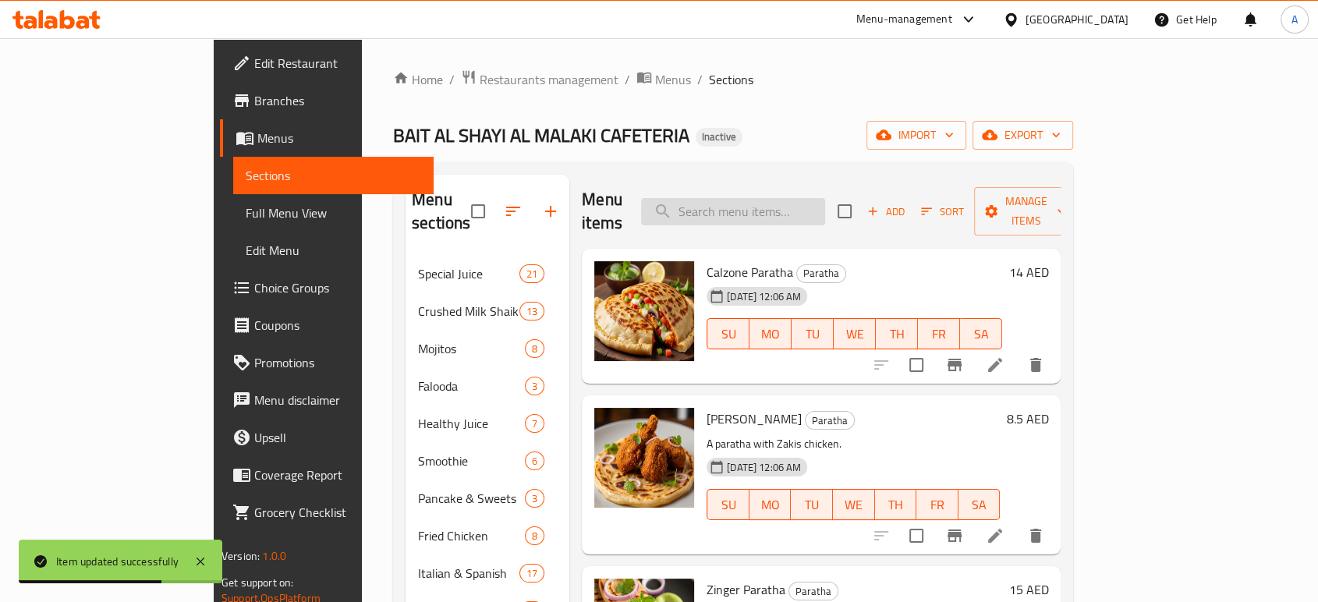
click at [798, 198] on input "search" at bounding box center [733, 211] width 184 height 27
paste input "Cheese Honey Paratha"
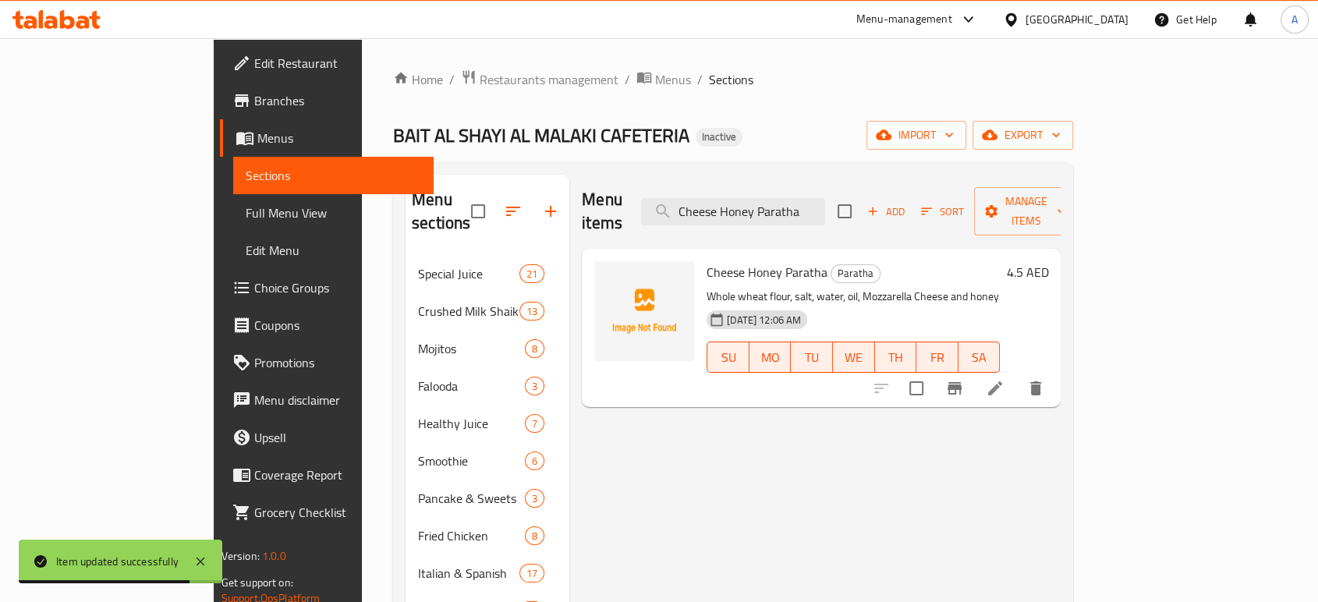
type input "Cheese Honey Paratha"
click at [1017, 374] on li at bounding box center [995, 388] width 44 height 28
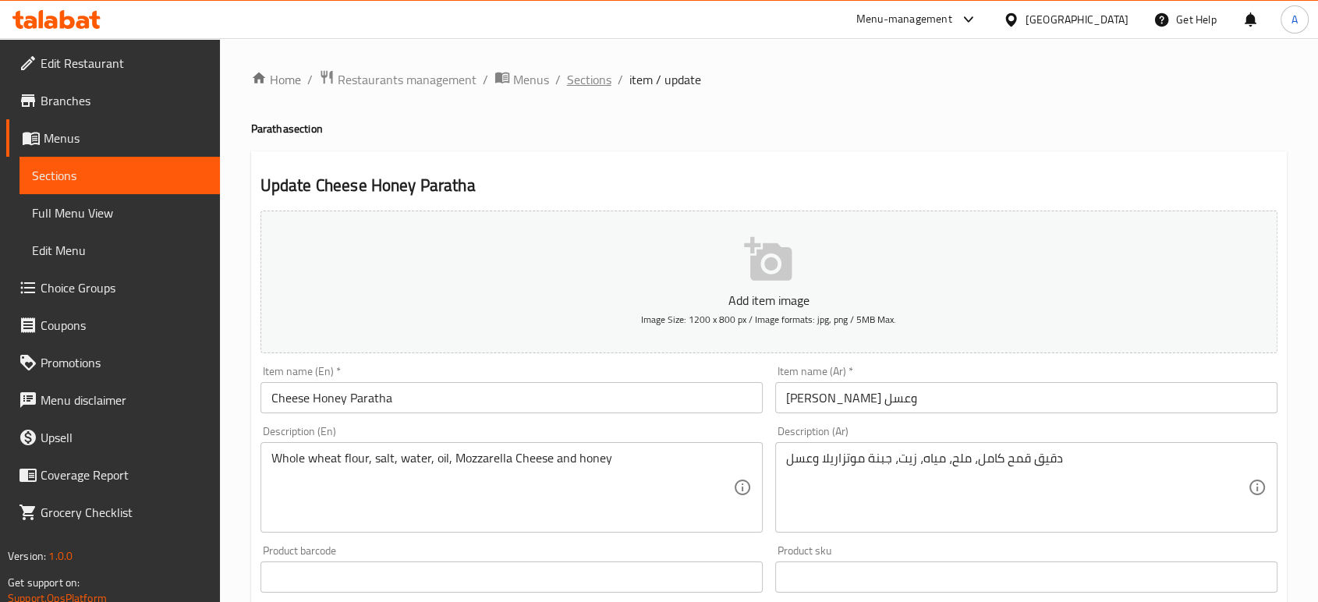
click at [588, 87] on span "Sections" at bounding box center [589, 79] width 44 height 19
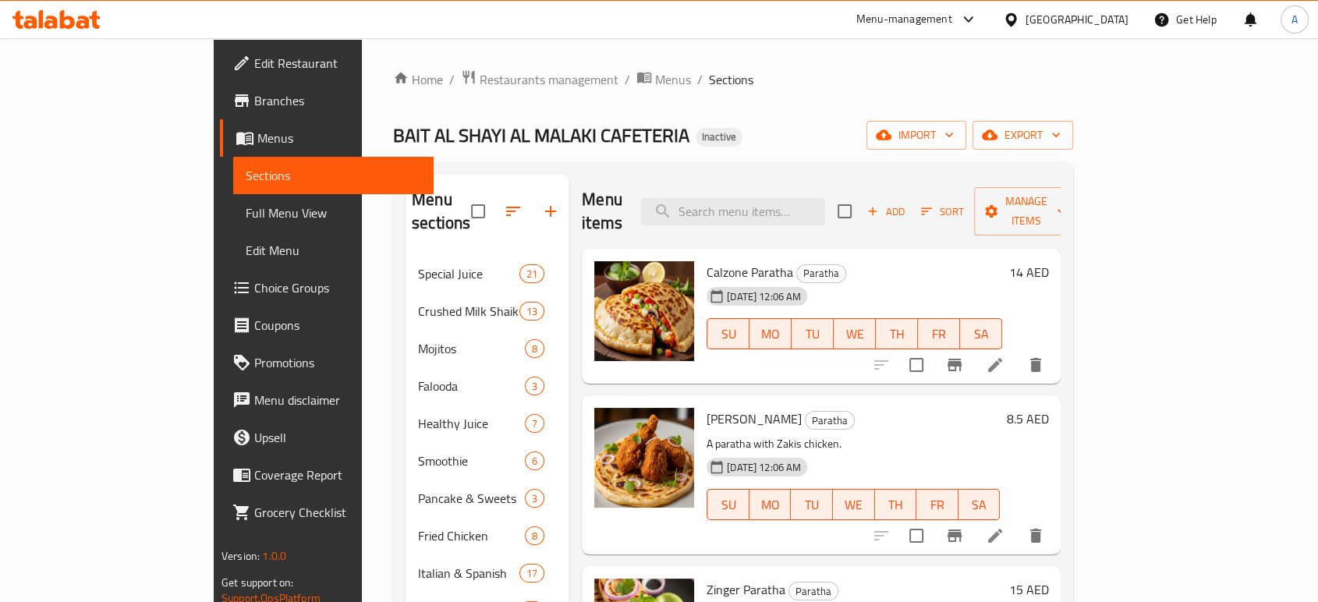
click at [819, 217] on div "Menu items Add Sort Manage items" at bounding box center [821, 212] width 479 height 74
click at [822, 198] on input "search" at bounding box center [733, 211] width 184 height 27
paste input "Club Sandwich with Brown Bread"
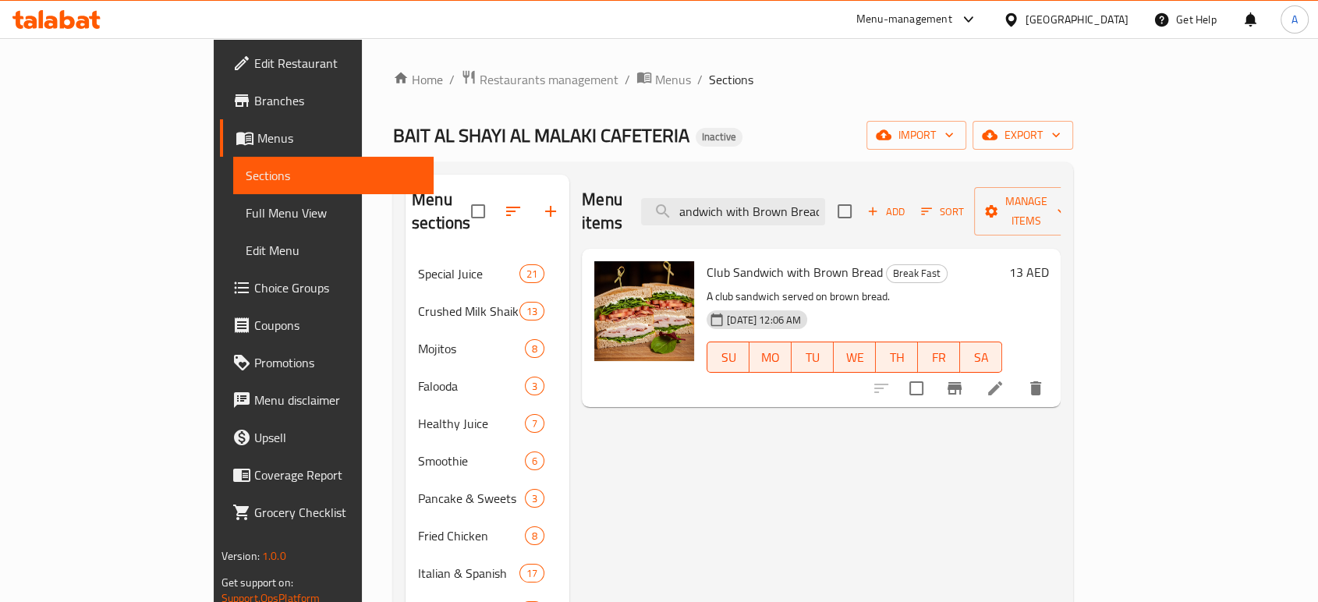
type input "Club Sandwich with Brown Bread"
click at [1004, 379] on icon at bounding box center [994, 388] width 19 height 19
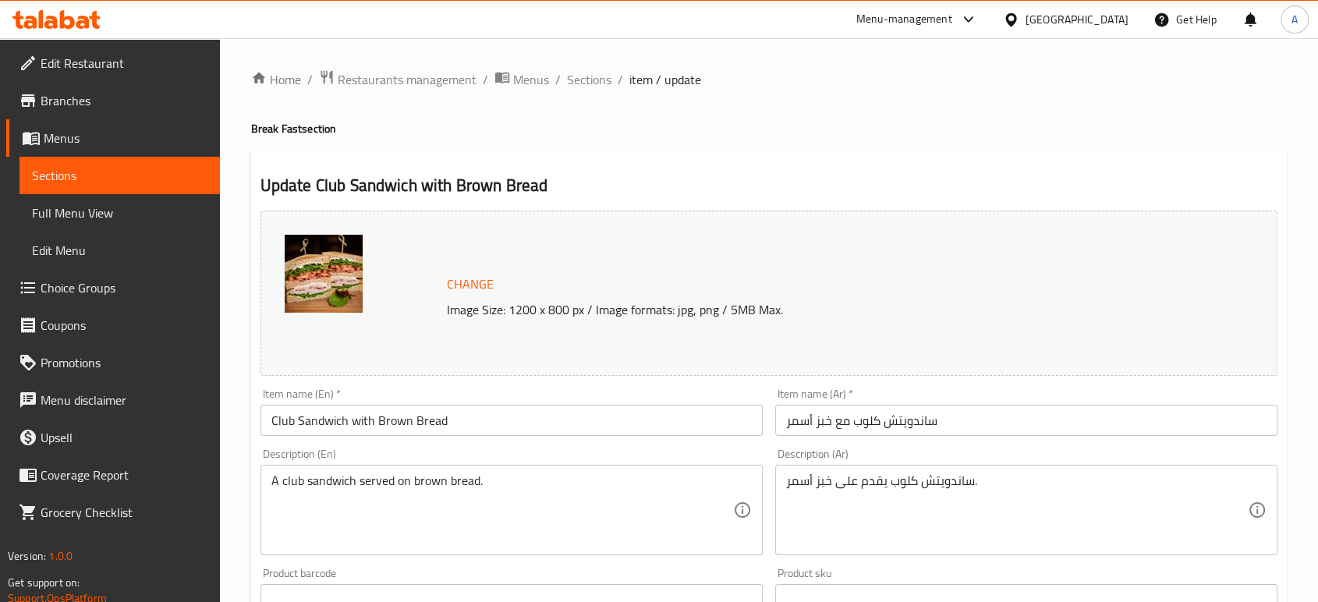
click at [472, 471] on div "A club sandwich served on brown bread. Description (En)" at bounding box center [511, 510] width 502 height 90
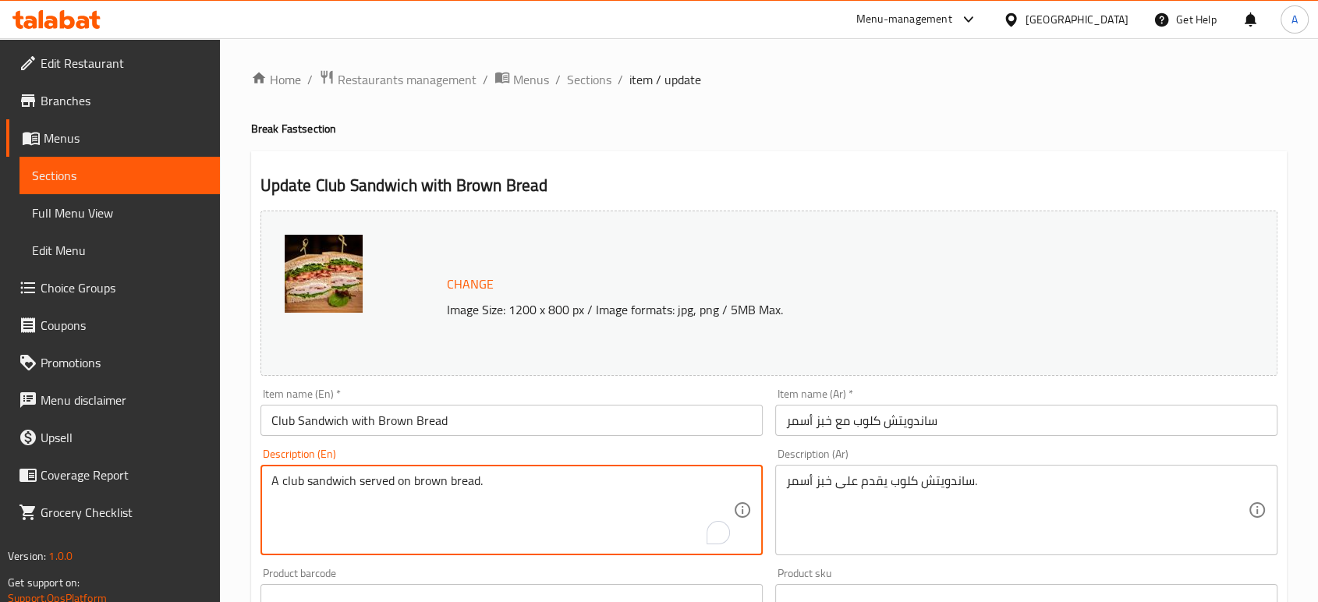
click at [472, 486] on textarea "A club sandwich served on brown bread." at bounding box center [502, 510] width 462 height 74
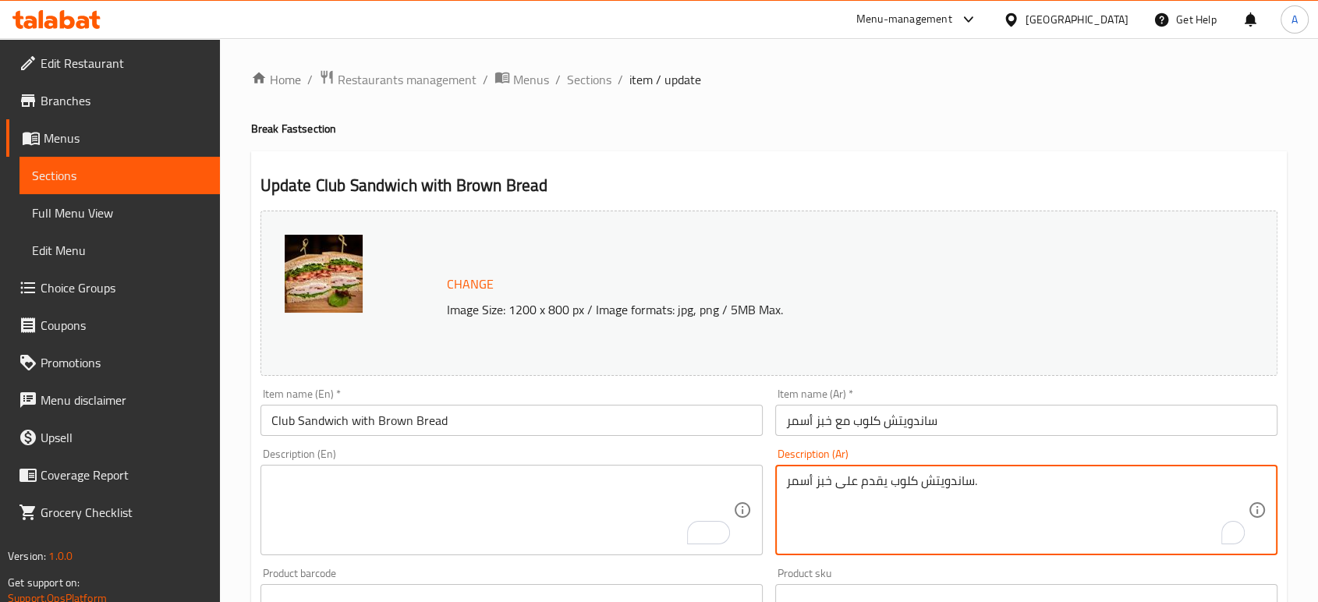
click at [852, 479] on textarea "ساندويتش كلوب يقدم على خبز أسمر." at bounding box center [1017, 510] width 462 height 74
click at [975, 420] on input "ساندويتش كلوب مع خبز أسمر" at bounding box center [1026, 420] width 502 height 31
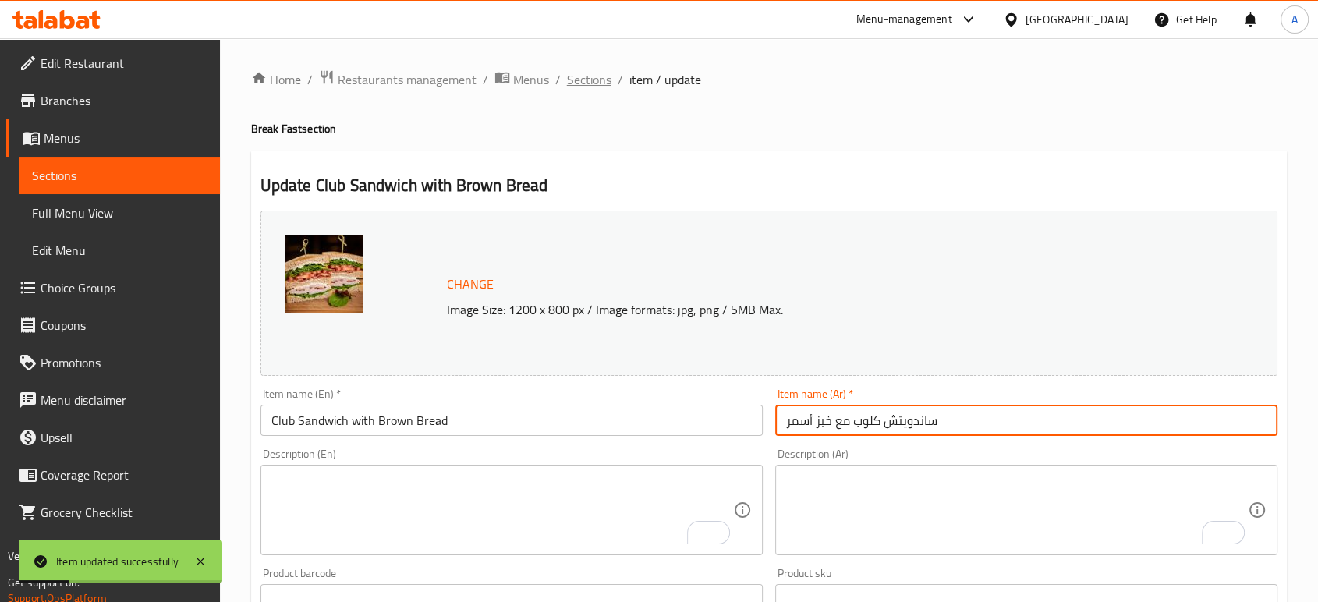
click at [586, 77] on span "Sections" at bounding box center [589, 79] width 44 height 19
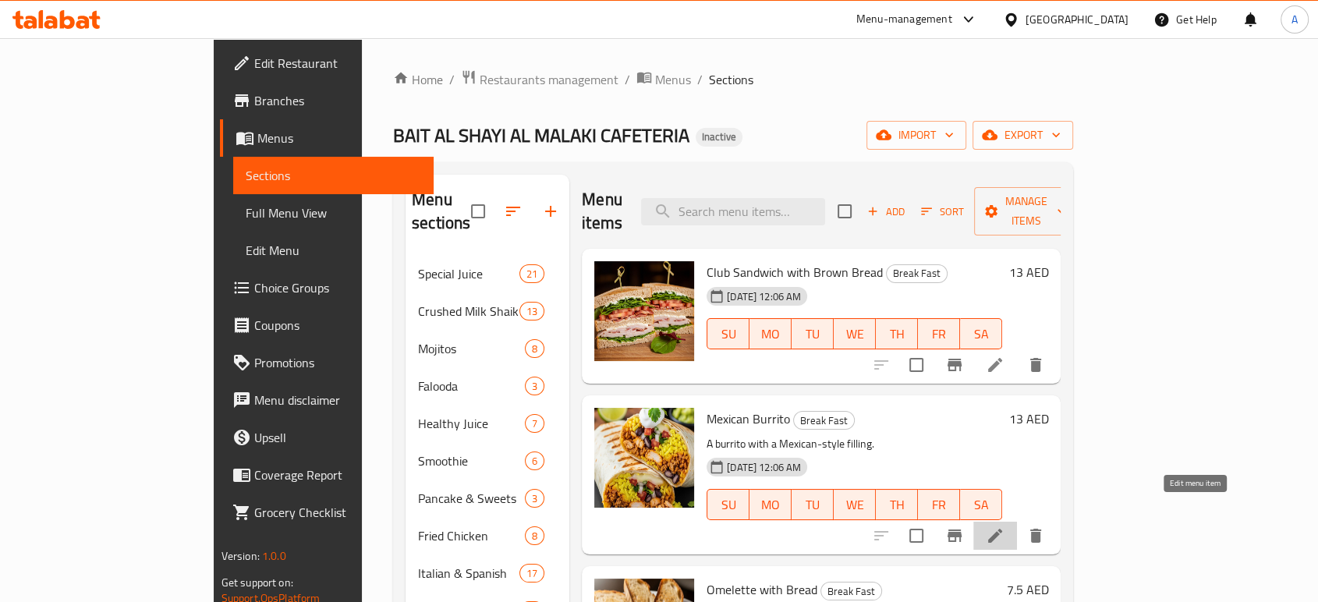
click at [1004, 526] on icon at bounding box center [994, 535] width 19 height 19
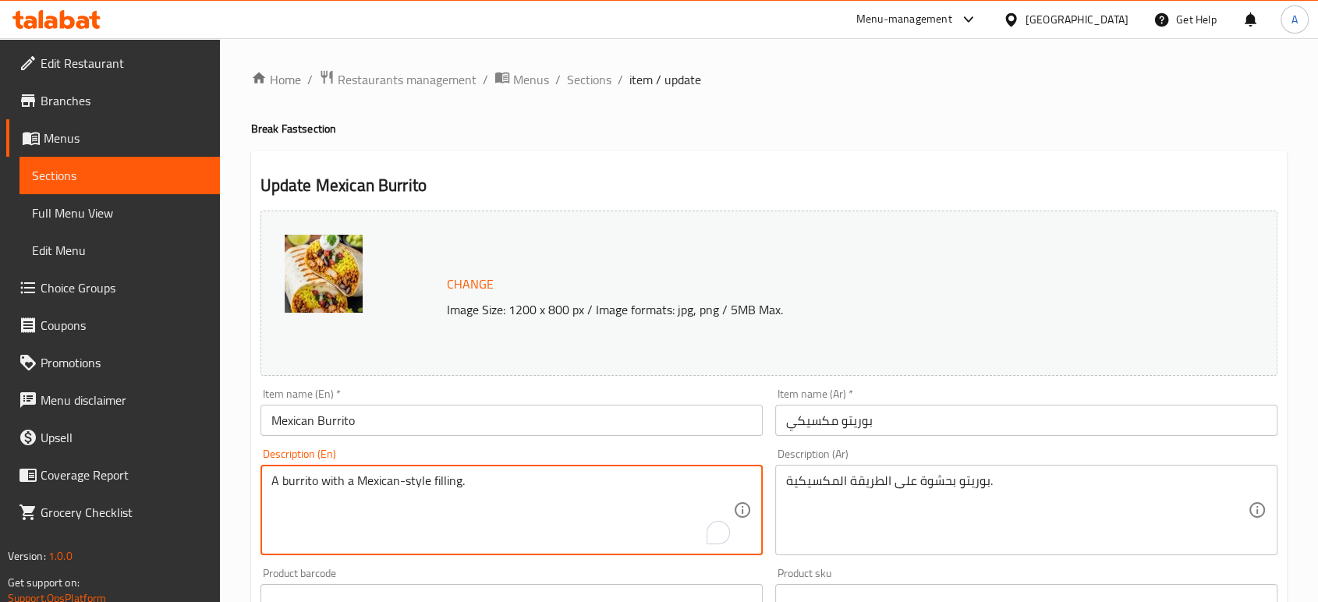
click at [365, 483] on textarea "A burrito with a Mexican-style filling." at bounding box center [502, 510] width 462 height 74
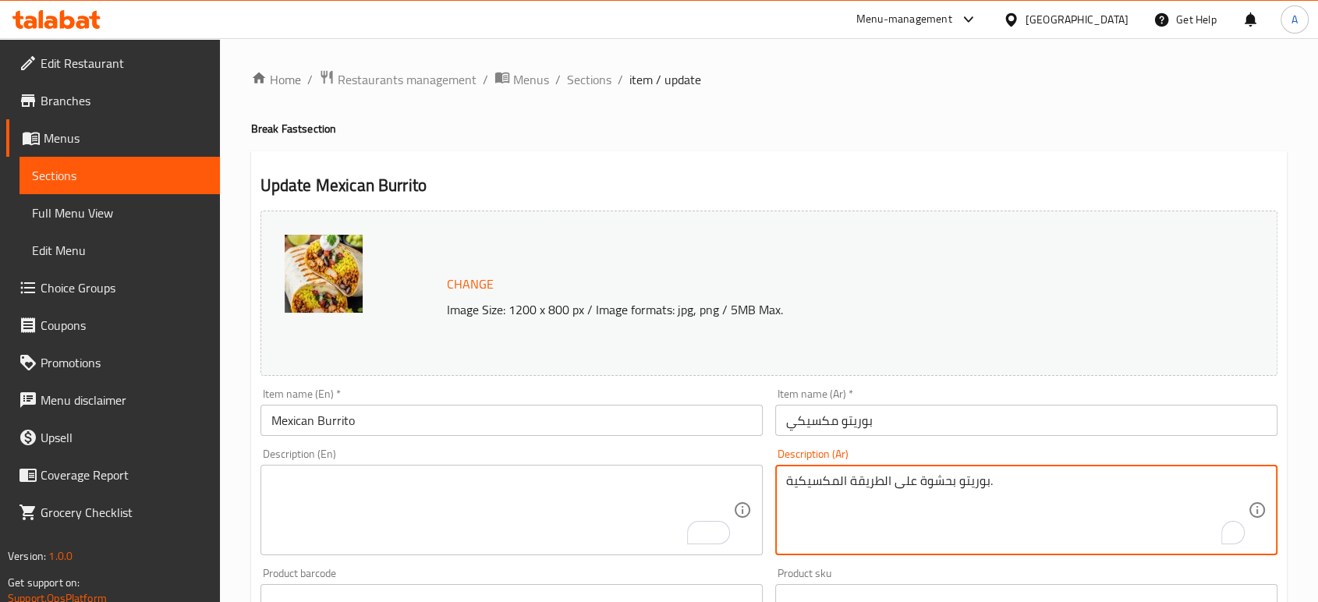
click at [867, 483] on textarea "بوريتو بحشوة على الطريقة المكسيكية." at bounding box center [1017, 510] width 462 height 74
click at [418, 422] on input "Mexican Burrito" at bounding box center [511, 420] width 502 height 31
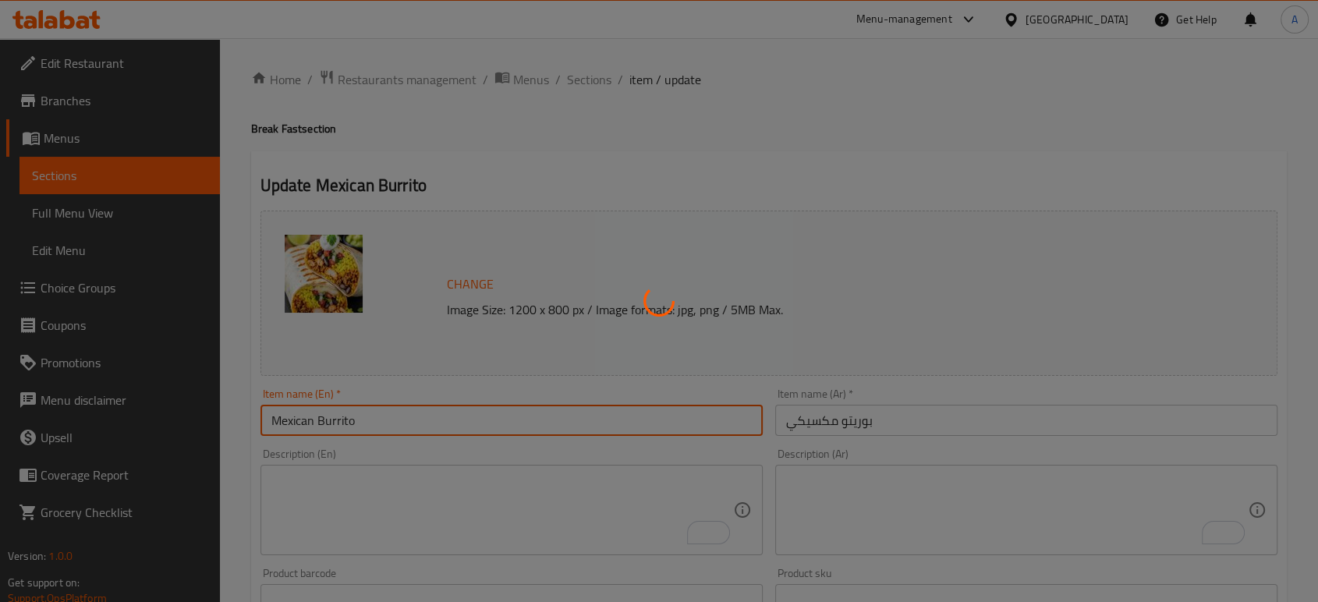
click at [395, 426] on div at bounding box center [659, 301] width 1318 height 602
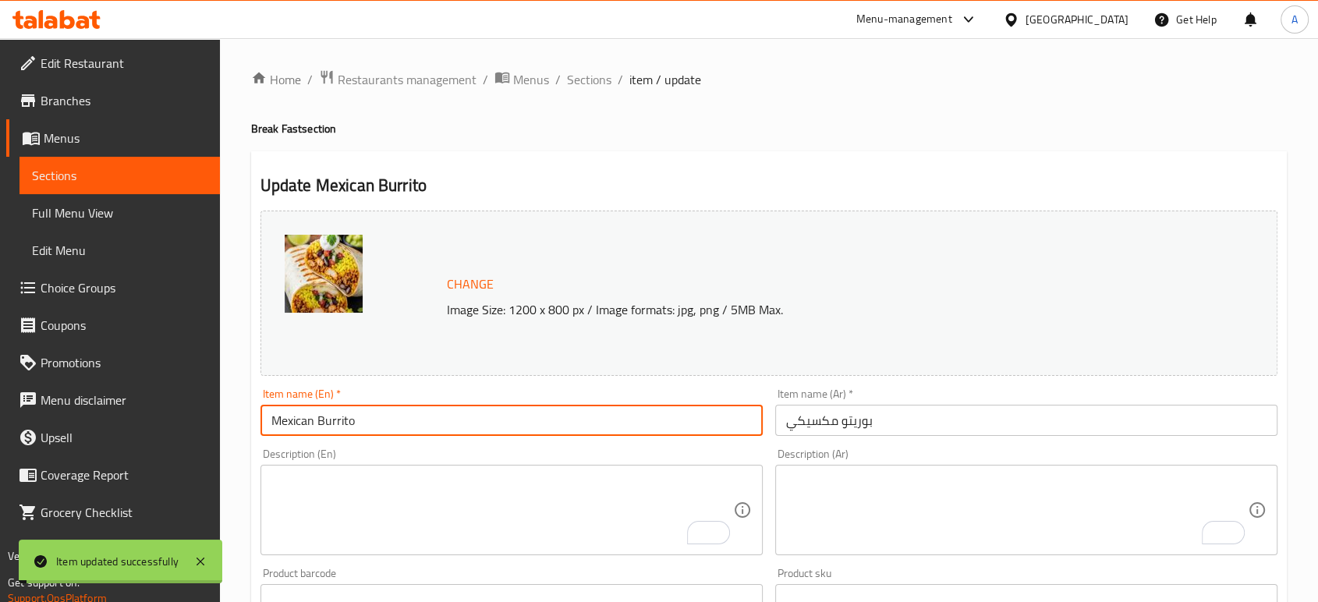
click at [375, 426] on input "Mexican Burrito" at bounding box center [511, 420] width 502 height 31
click at [374, 426] on input "Mexican Burrito" at bounding box center [511, 420] width 502 height 31
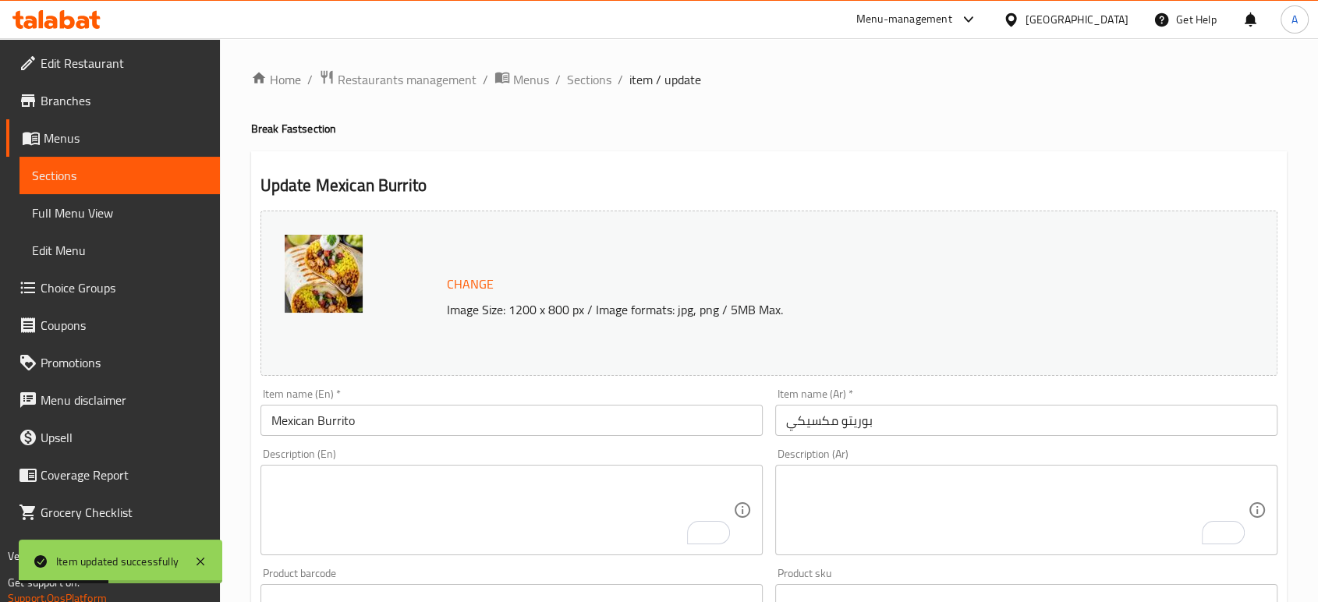
click at [932, 102] on div "Home / Restaurants management / Menus / Sections / item / update Break Fast sec…" at bounding box center [768, 581] width 1035 height 1024
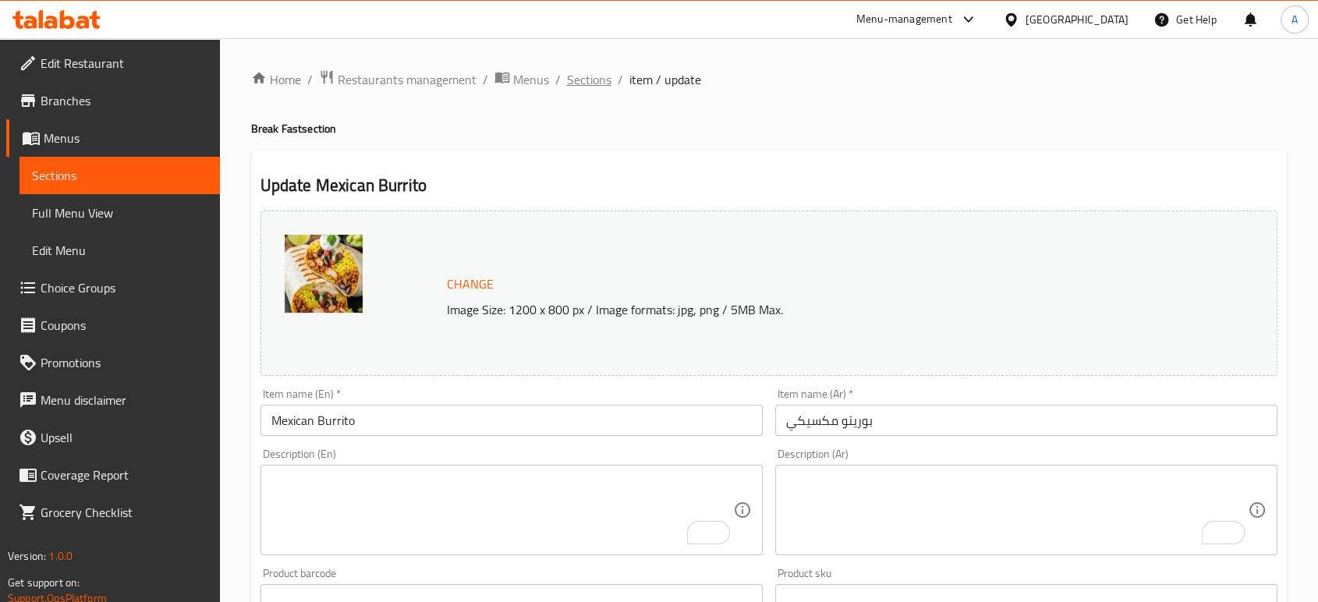
click at [582, 80] on span "Sections" at bounding box center [589, 79] width 44 height 19
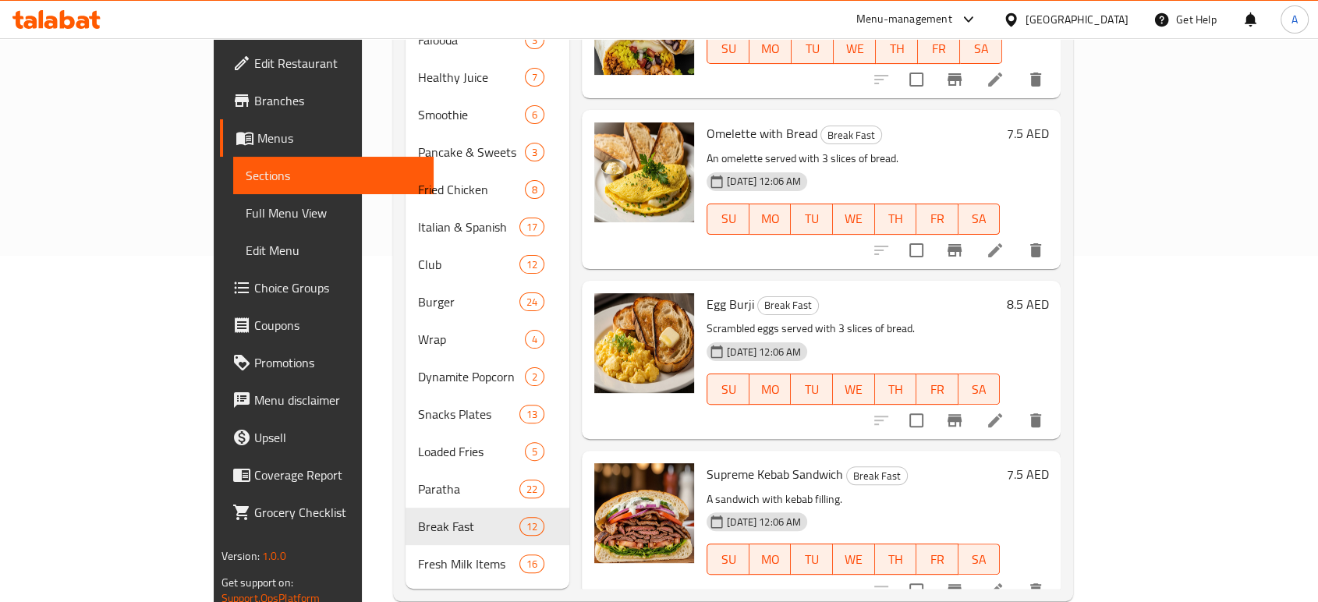
scroll to position [260, 0]
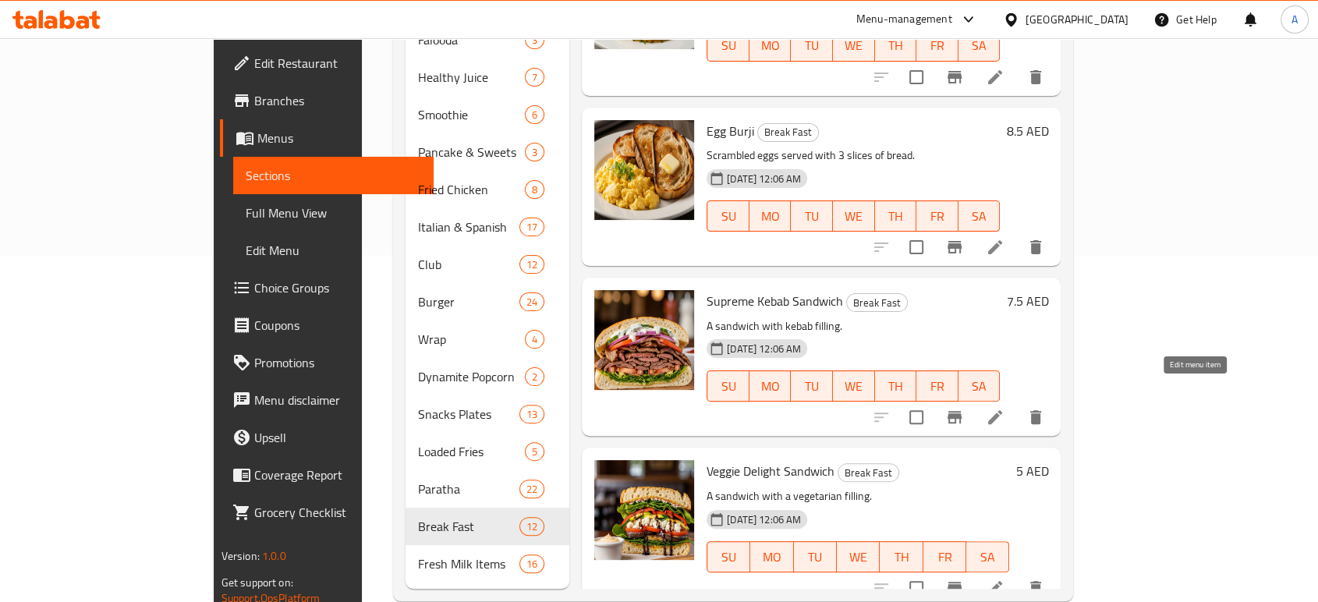
click at [1004, 408] on icon at bounding box center [994, 417] width 19 height 19
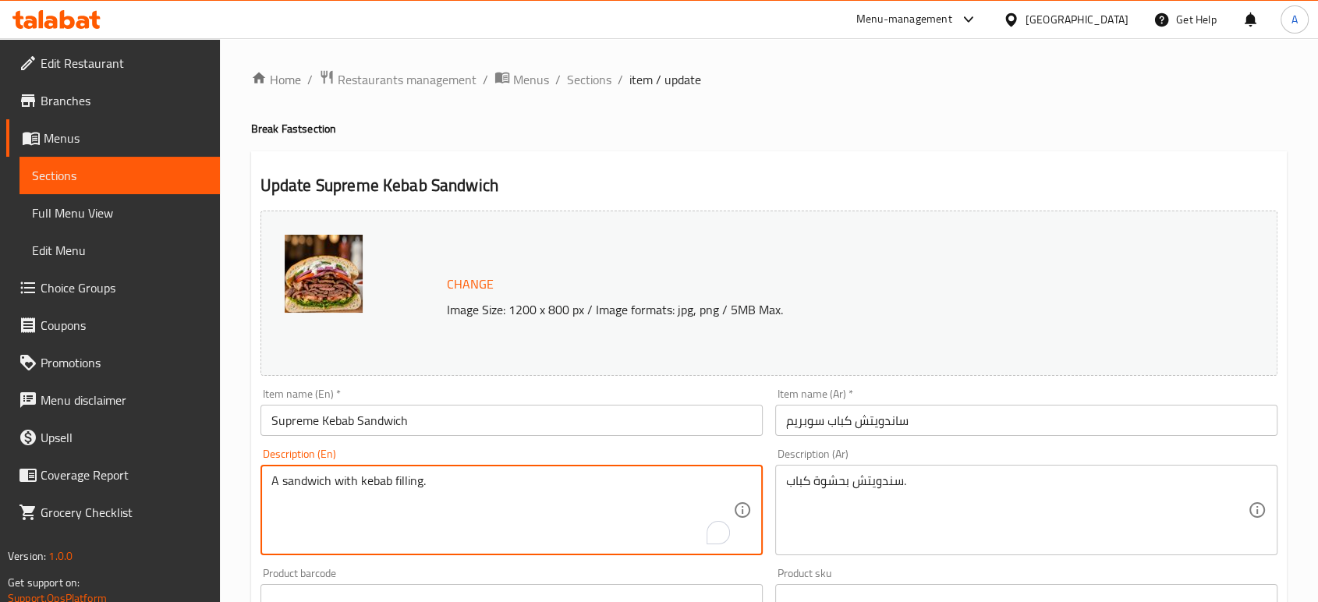
click at [468, 481] on textarea "A sandwich with kebab filling." at bounding box center [502, 510] width 462 height 74
paste textarea "Juicy kebab meat and variety of vegetables, all nestled in fresh bread"
type textarea "Juicy kebab meat and variety of vegetables, all nestled in fresh bread"
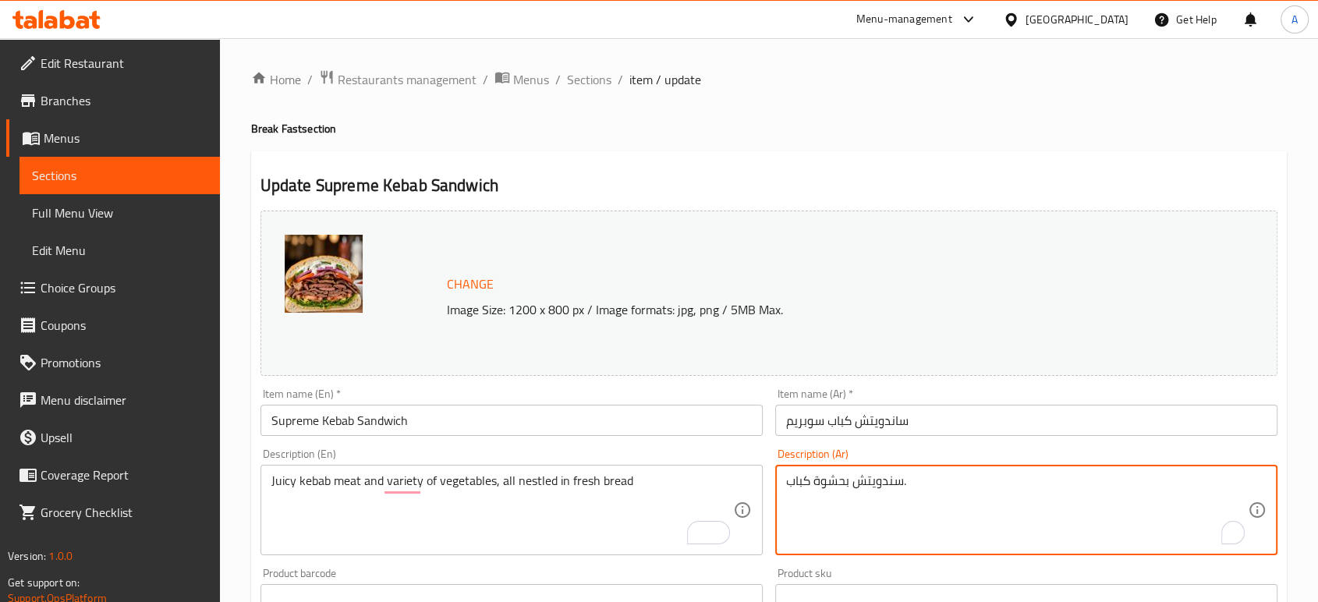
click textarea "سندويتش بحشوة كباب."
paste textarea "لحم كباب طري مع مجموعة متنوعة من الخضار ، كلها في خبز طازج"
type textarea "لحم كباب طري مع مجموعة متنوعة من الخضار ، كلها في خبز طازج"
click input "Supreme Kebab Sandwich"
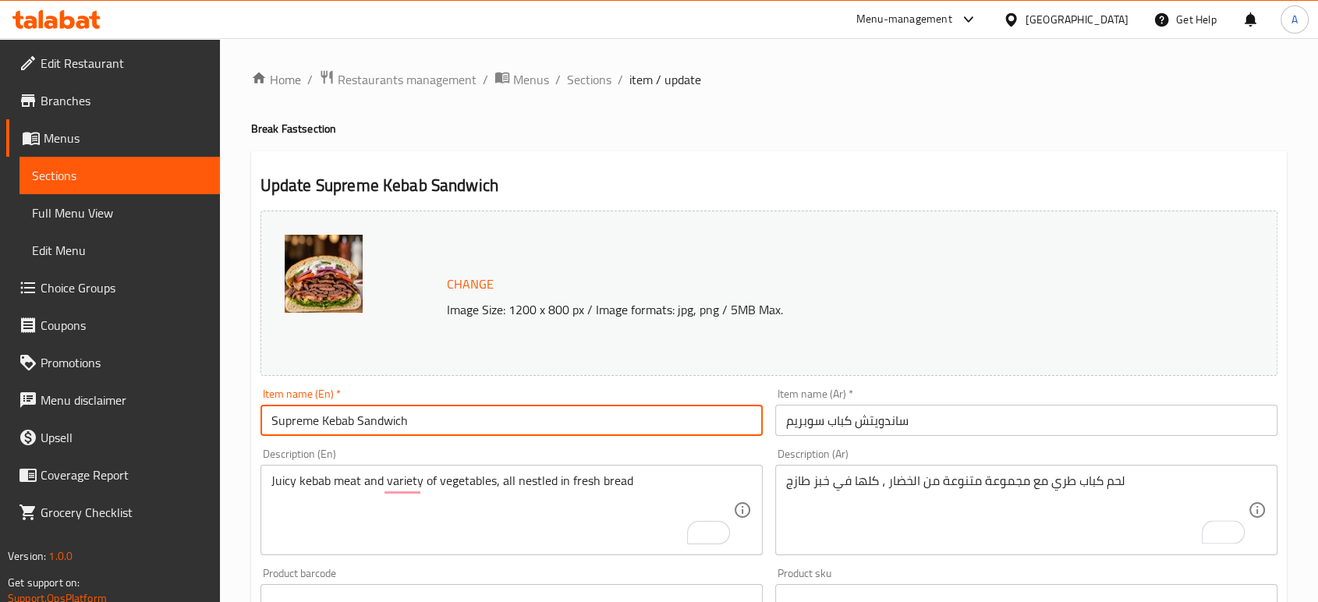
click input "Supreme Kebab Sandwich"
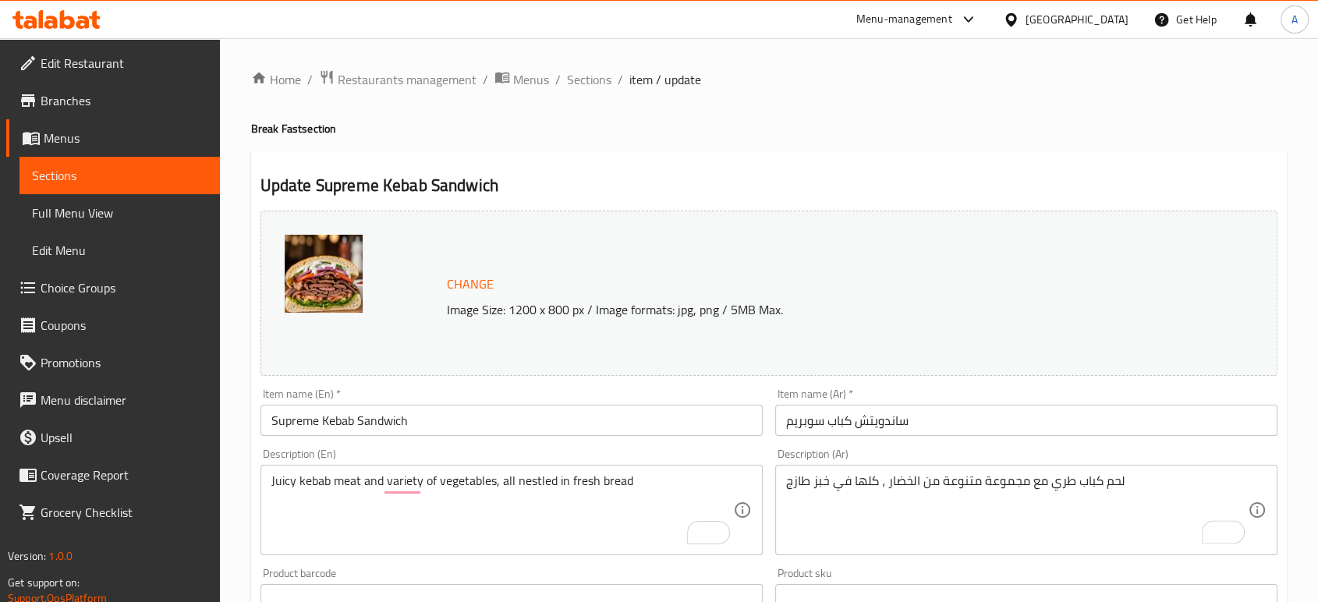
click input "ساندويتش كباب سوبريم"
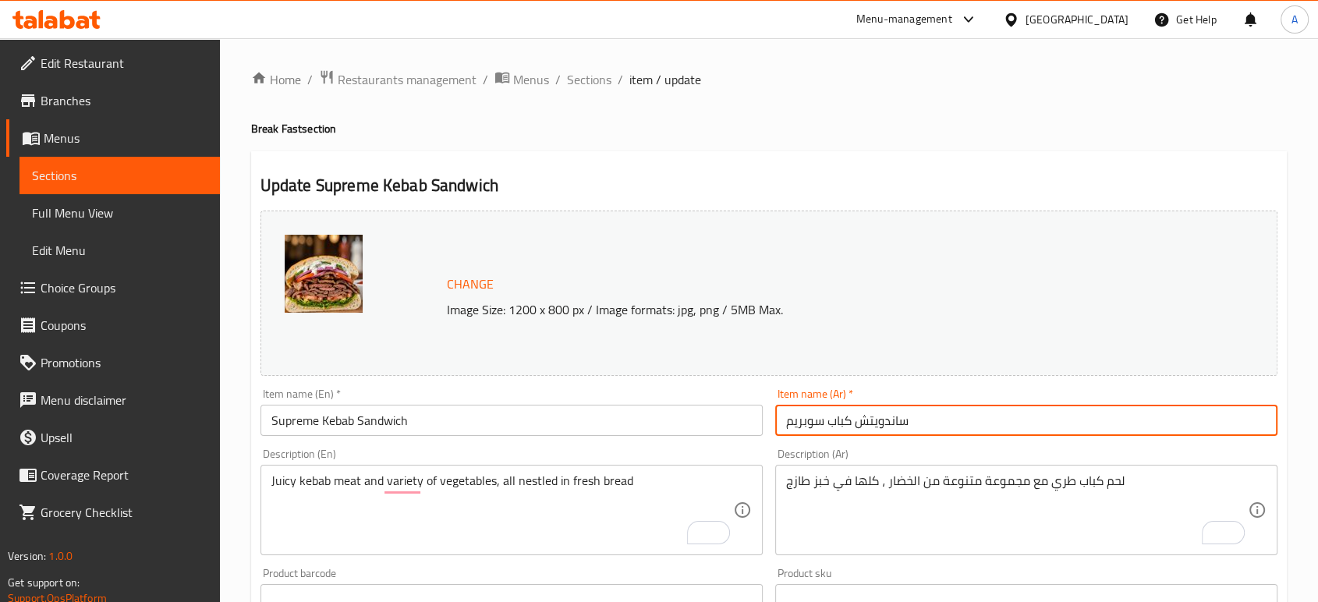
click button "Update"
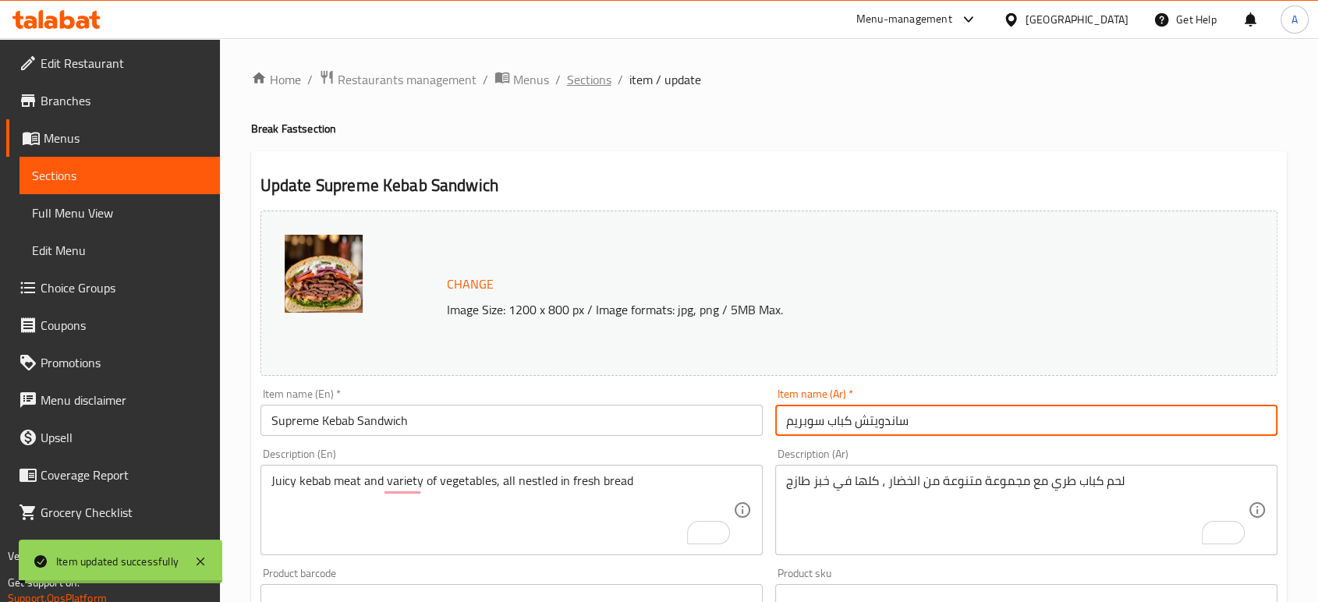
click span "Sections"
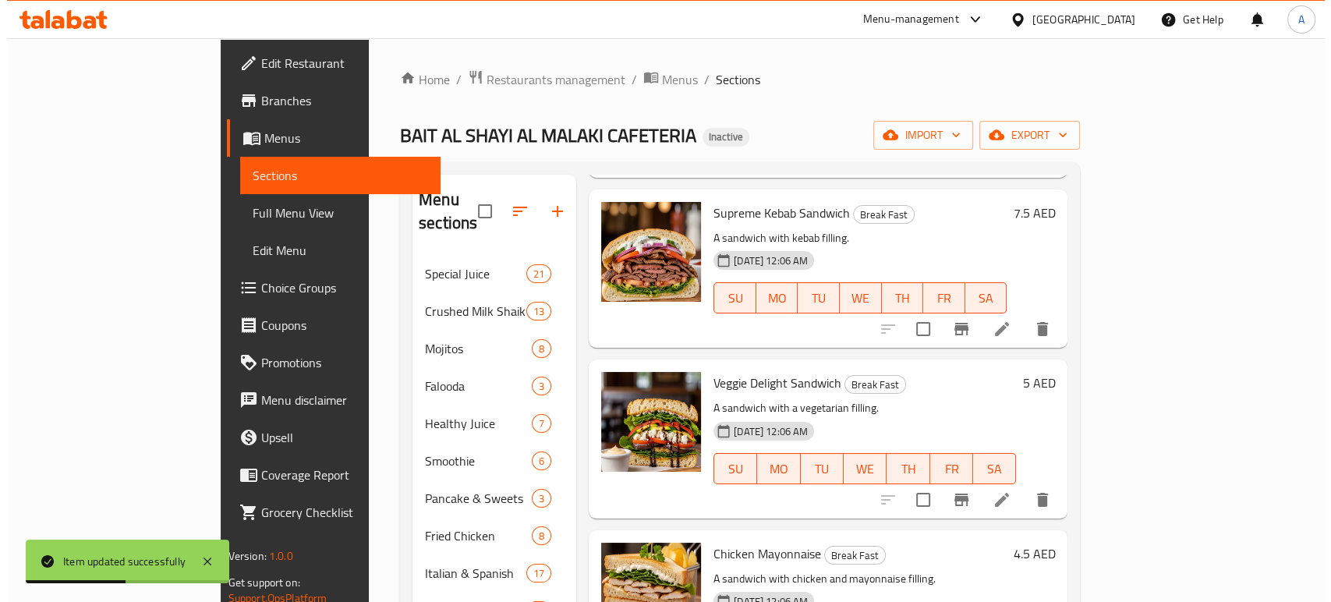
scroll to position [692, 0]
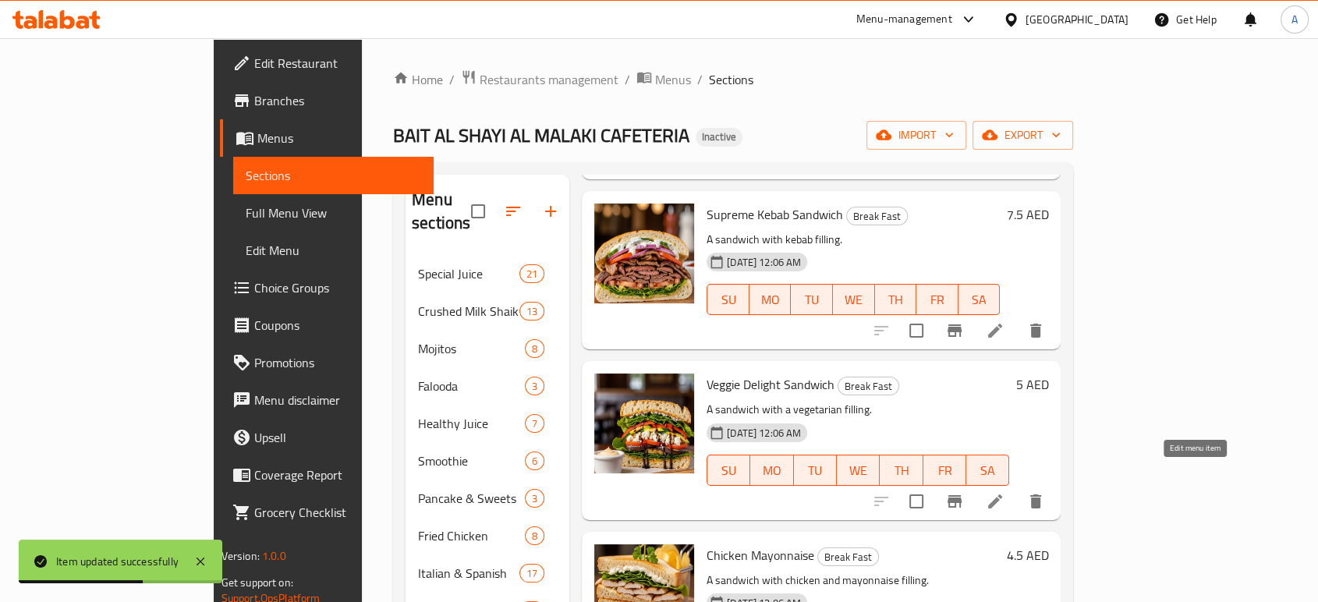
click icon
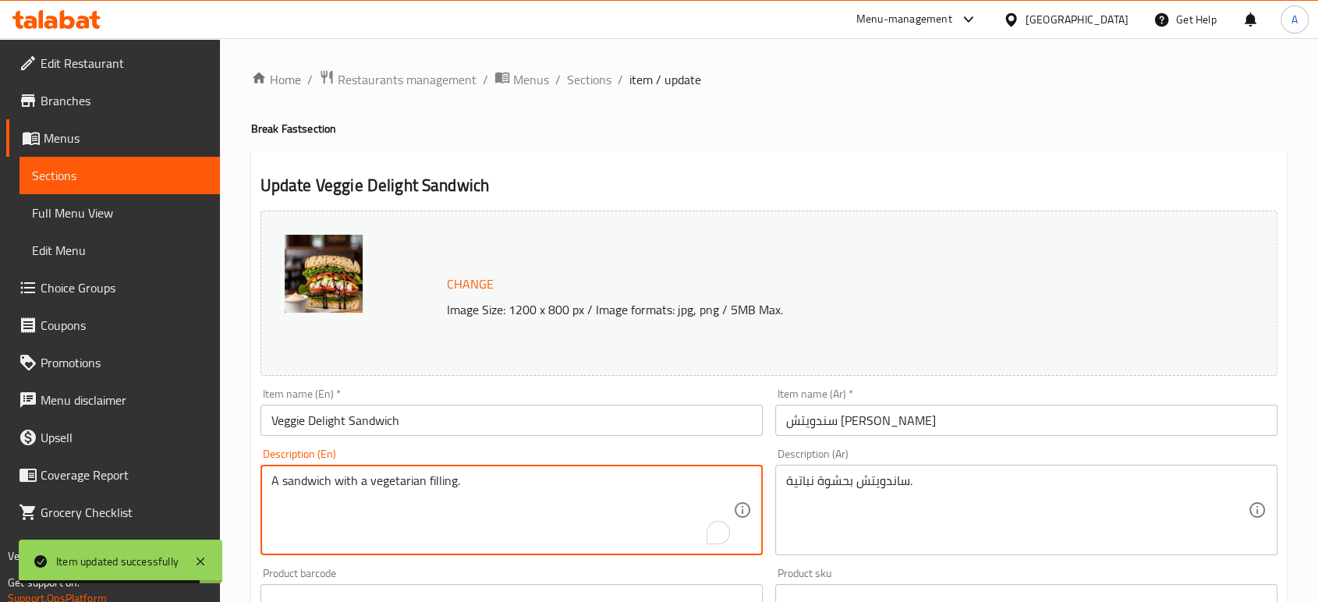
click at [452, 481] on textarea "A sandwich with a vegetarian filling." at bounding box center [502, 510] width 462 height 74
paste textarea "Vegetarian sandwich packed with fresh vegetables and grilled"
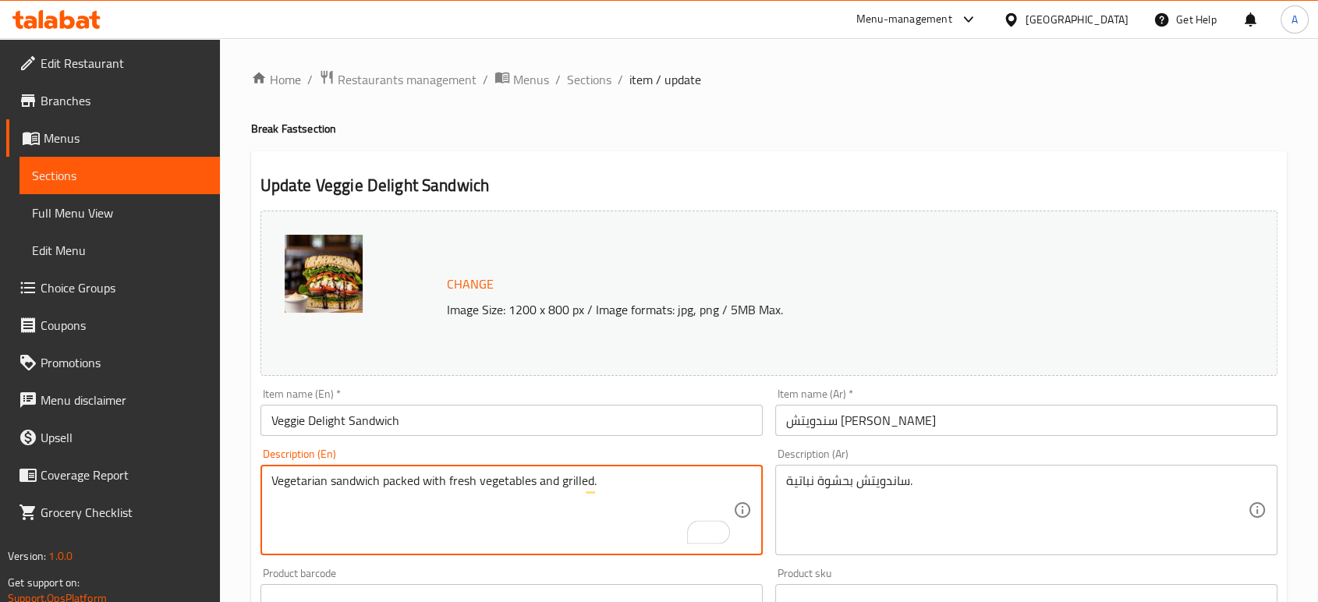
type textarea "Vegetarian sandwich packed with fresh vegetables and grilled."
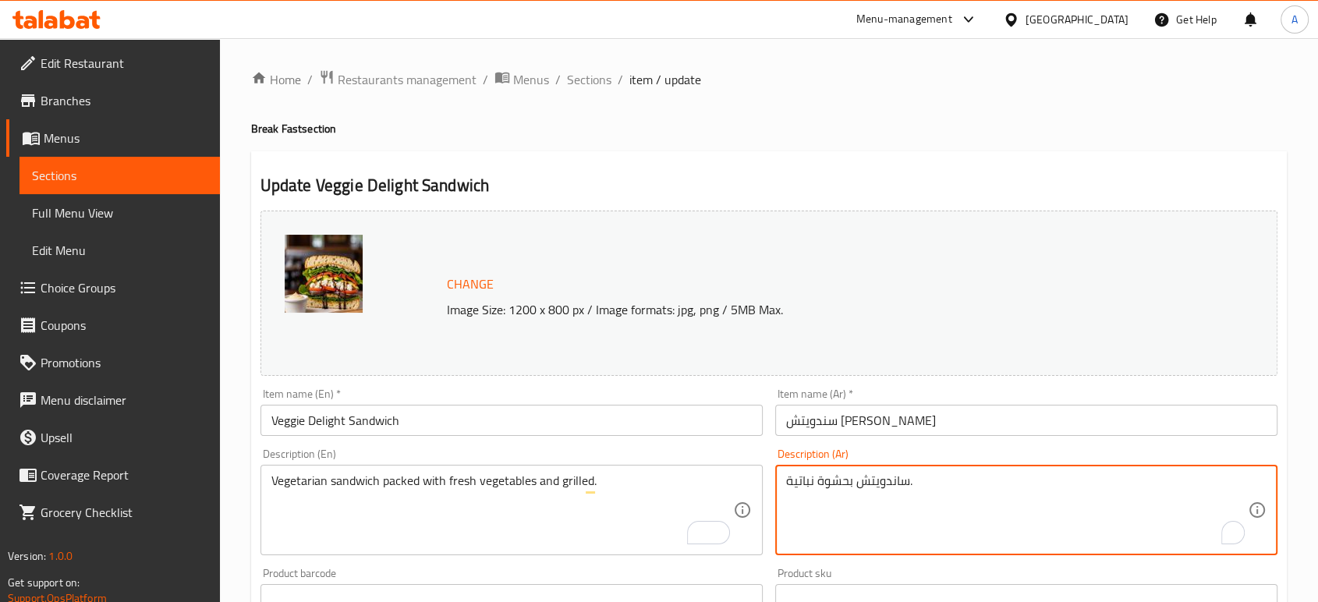
click at [857, 491] on textarea "ساندويتش بحشوة نباتية." at bounding box center [1017, 510] width 462 height 74
paste textarea "ندويتش نباتي مليء بالخضار الطازجة والمشوية"
type textarea "سندويتش نباتي مليء بالخضار الطازجة والمشوية"
click at [438, 423] on input "Veggie Delight Sandwich" at bounding box center [511, 420] width 502 height 31
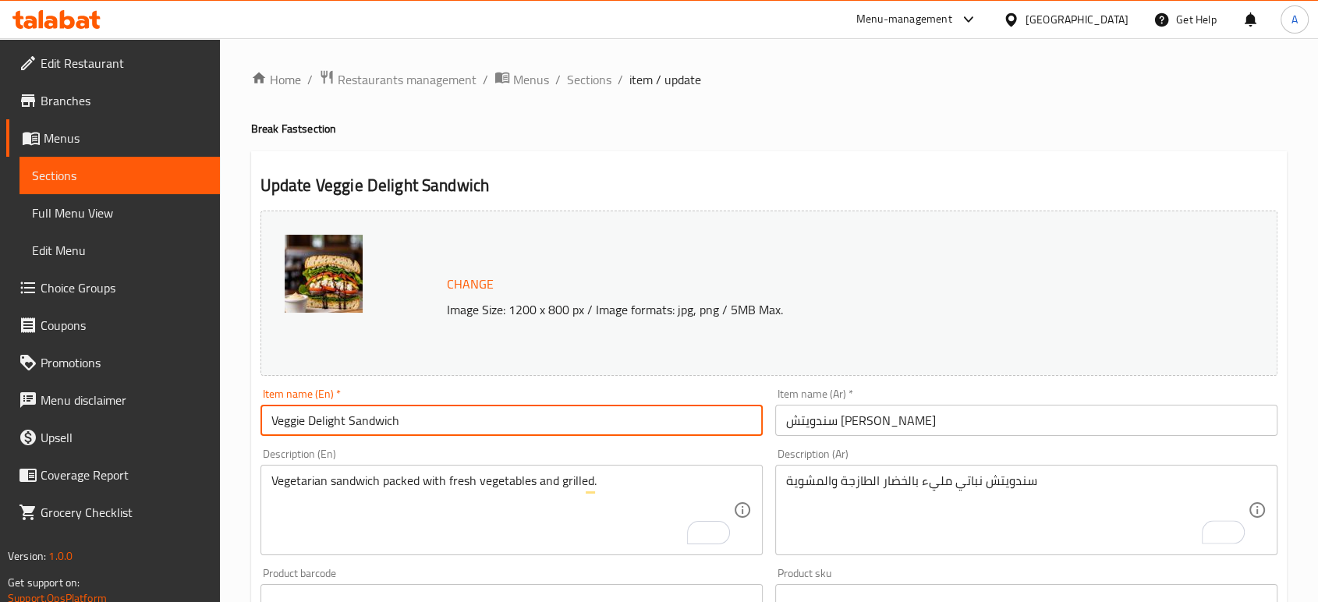
click at [438, 423] on input "Veggie Delight Sandwich" at bounding box center [511, 420] width 502 height 31
click at [915, 436] on div "Item name (Ar)   * سندويتش [PERSON_NAME] Item name (Ar) *" at bounding box center [1026, 412] width 515 height 60
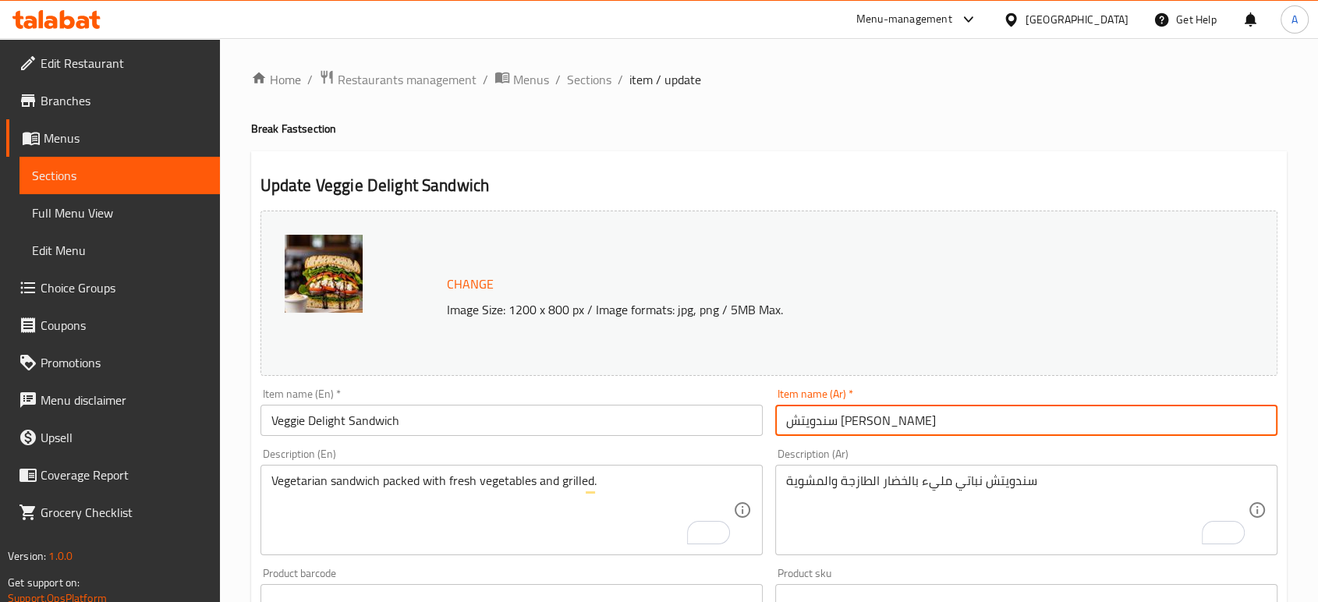
click at [911, 419] on input "سندويتش [PERSON_NAME]" at bounding box center [1026, 420] width 502 height 31
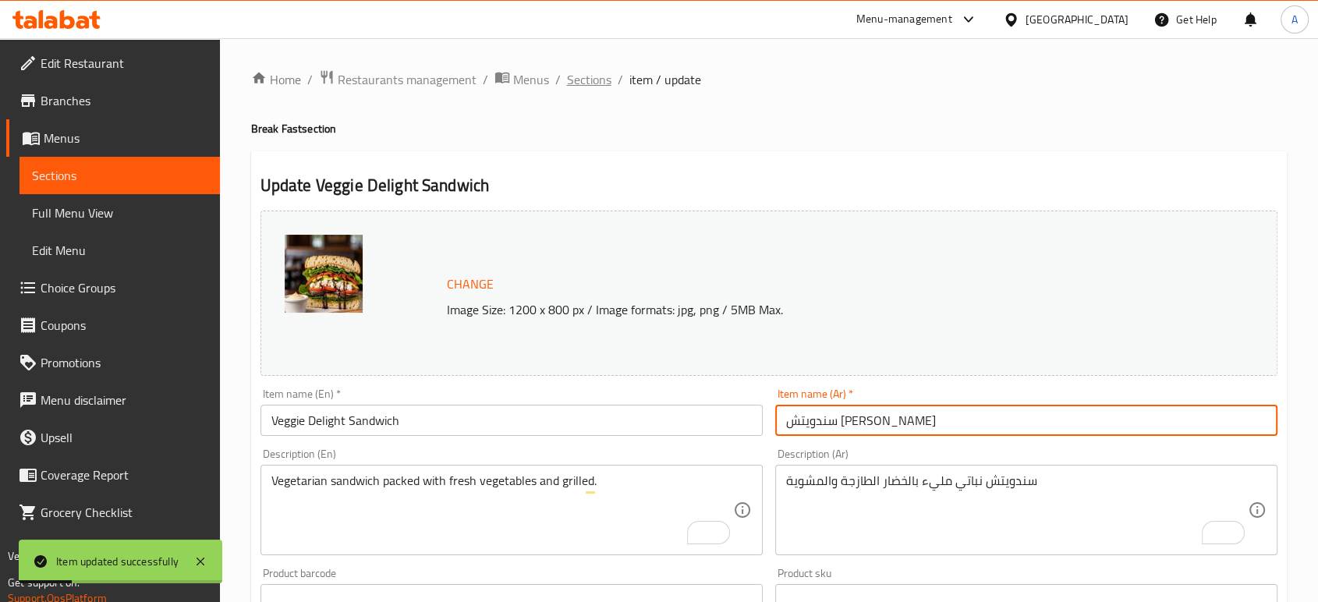
click at [589, 83] on span "Sections" at bounding box center [589, 79] width 44 height 19
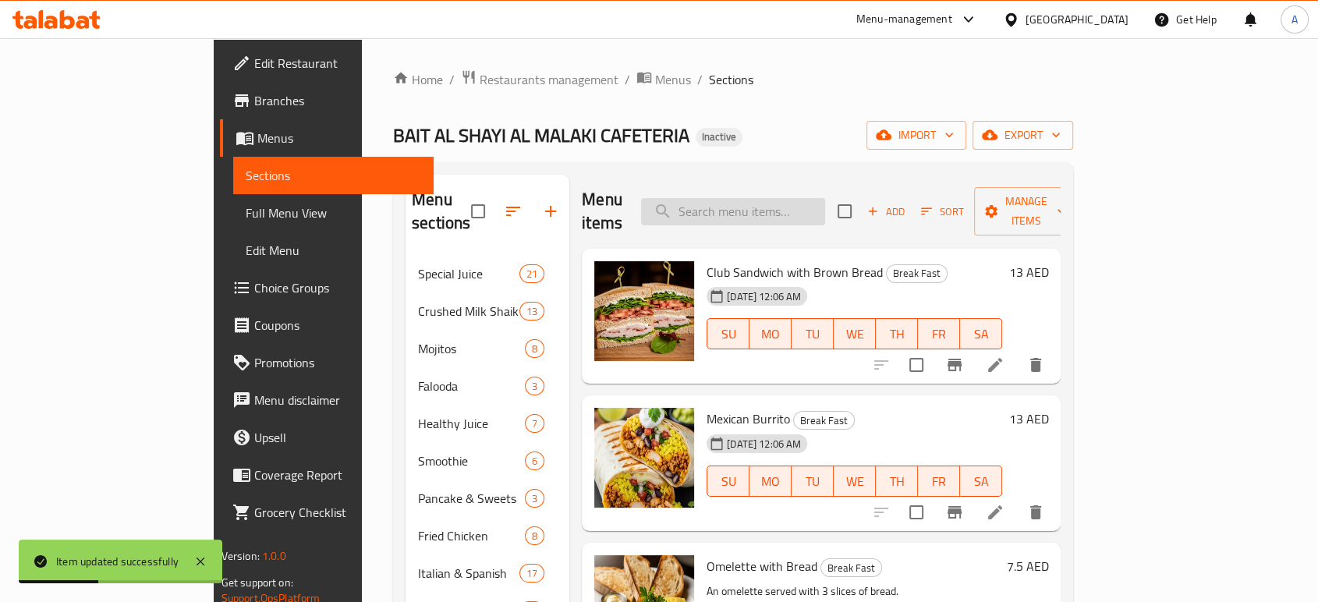
click at [825, 200] on input "search" at bounding box center [733, 211] width 184 height 27
click at [825, 201] on input "search" at bounding box center [733, 211] width 184 height 27
paste input "sandwich"
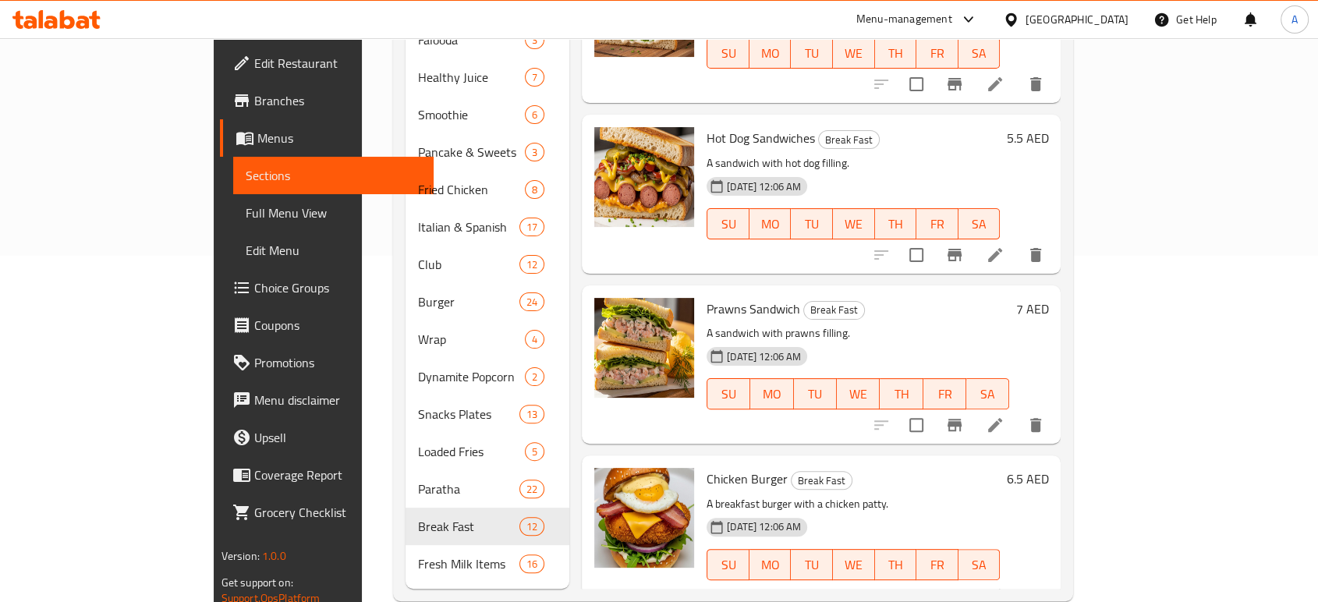
scroll to position [780, 0]
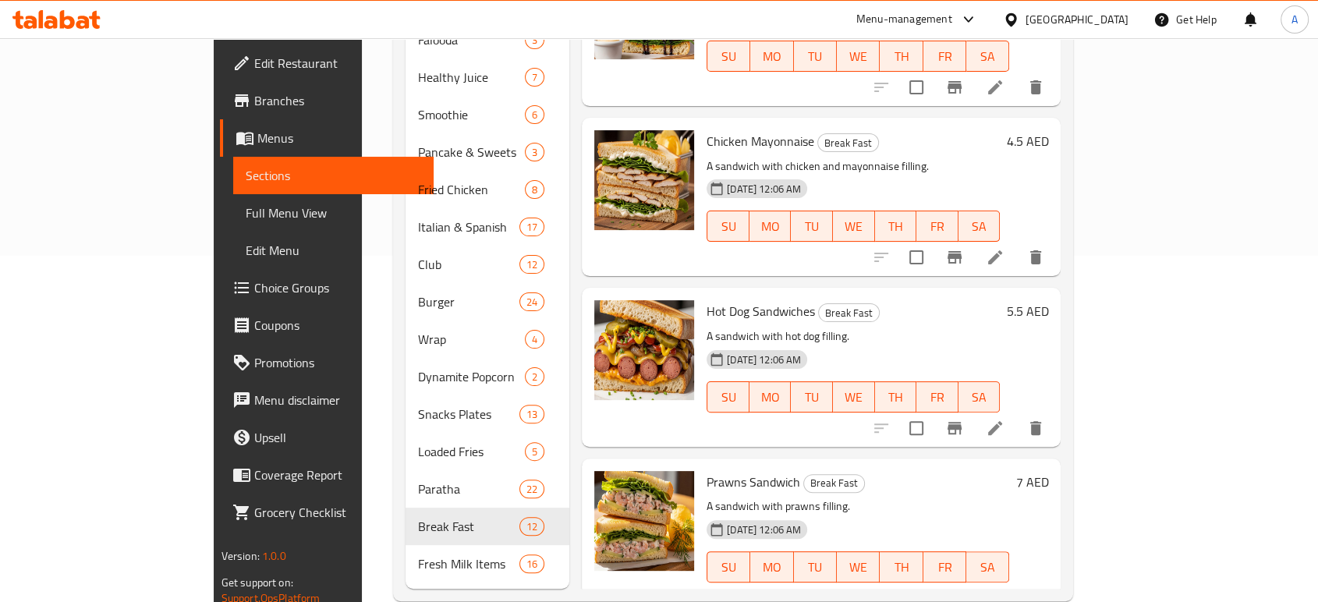
type input "sandwich"
click at [1017, 243] on li at bounding box center [995, 257] width 44 height 28
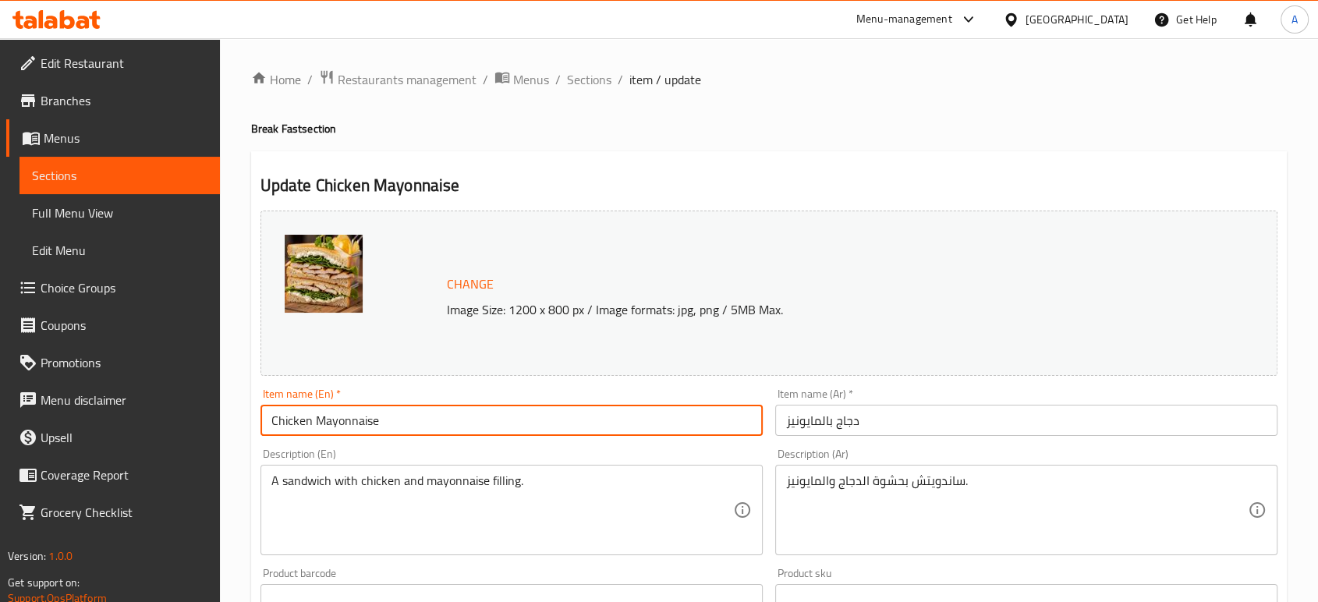
drag, startPoint x: 394, startPoint y: 427, endPoint x: 267, endPoint y: 419, distance: 127.4
click at [267, 419] on input "Chicken Mayonnaise" at bounding box center [511, 420] width 502 height 31
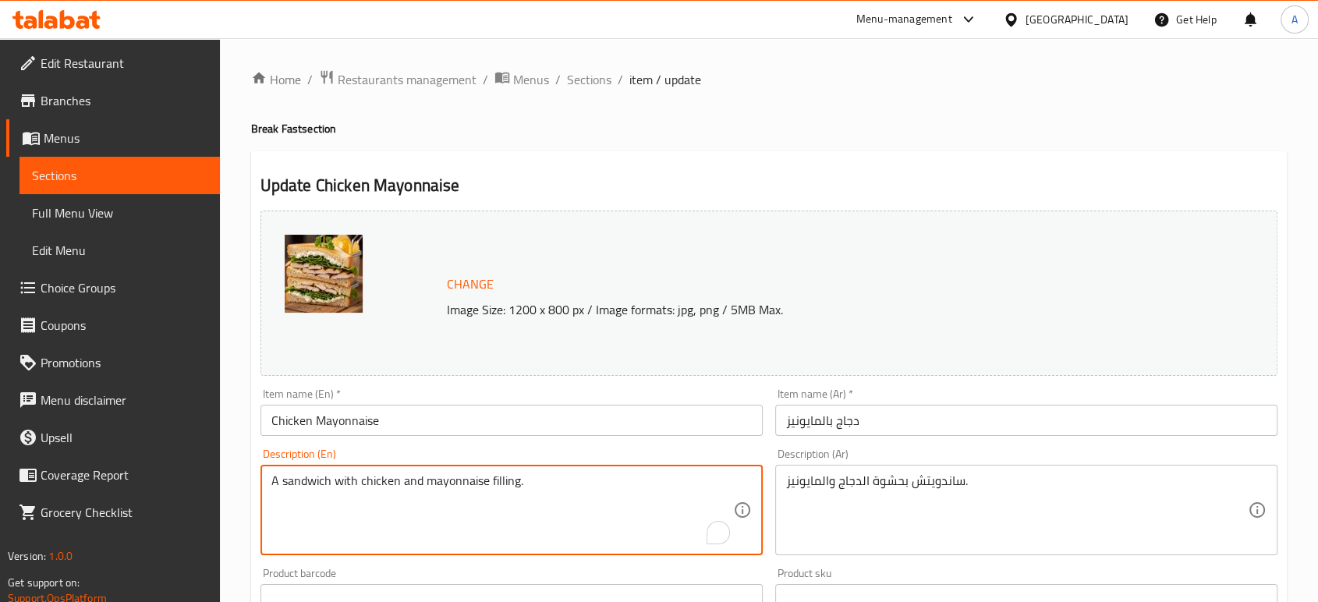
click at [508, 475] on textarea "A sandwich with chicken and mayonnaise filling." at bounding box center [502, 510] width 462 height 74
click at [299, 479] on textarea "A sandwich with chicken and mayonnaise filling." at bounding box center [502, 510] width 462 height 74
click at [412, 418] on input "Chicken Mayonnaise" at bounding box center [511, 420] width 502 height 31
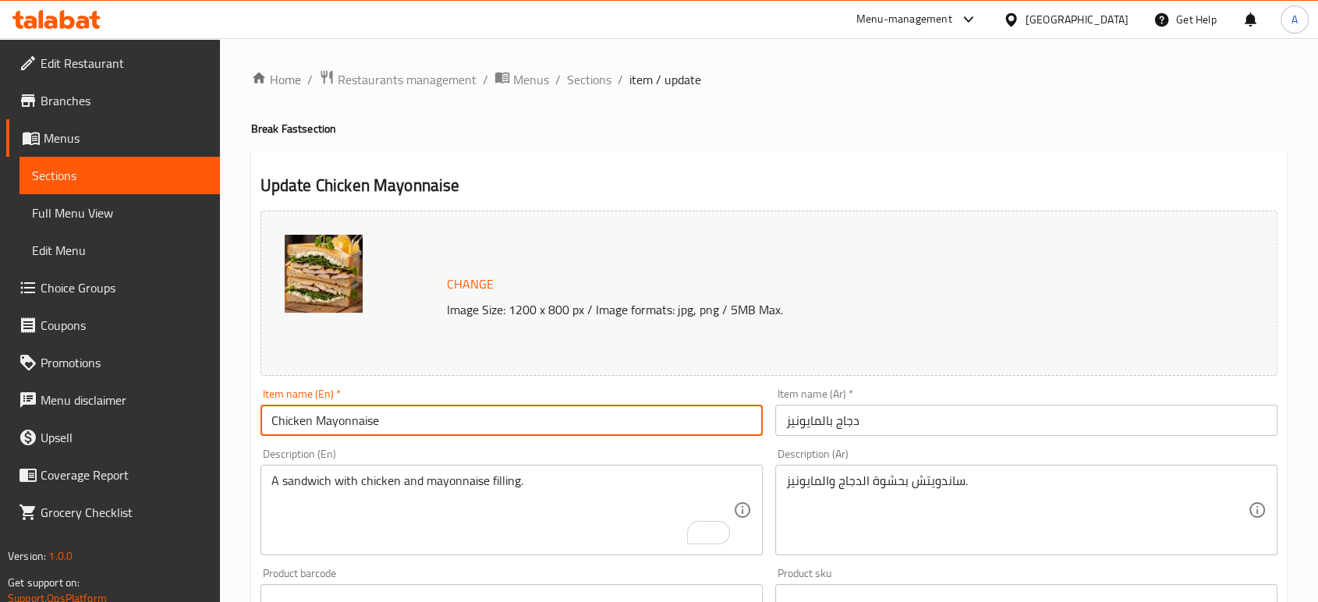
paste input "sandwich"
type input "Chicken Mayonnaise sandwich"
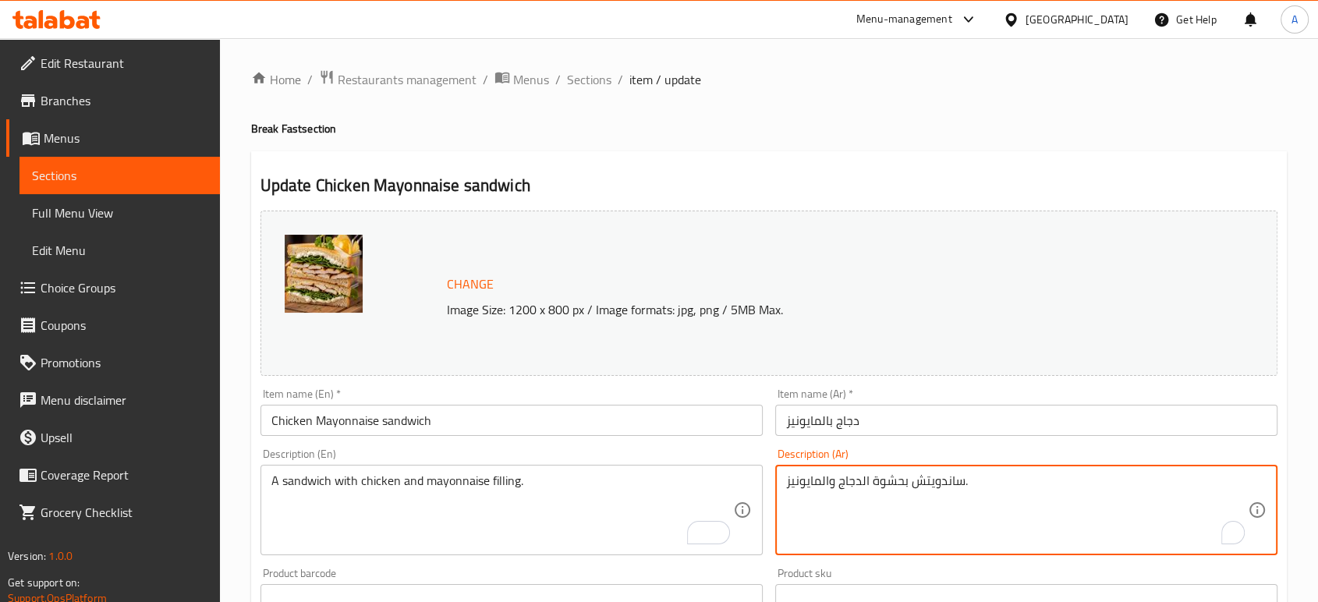
click at [922, 485] on textarea "ساندويتش بحشوة الدجاج والمايونيز." at bounding box center [1017, 510] width 462 height 74
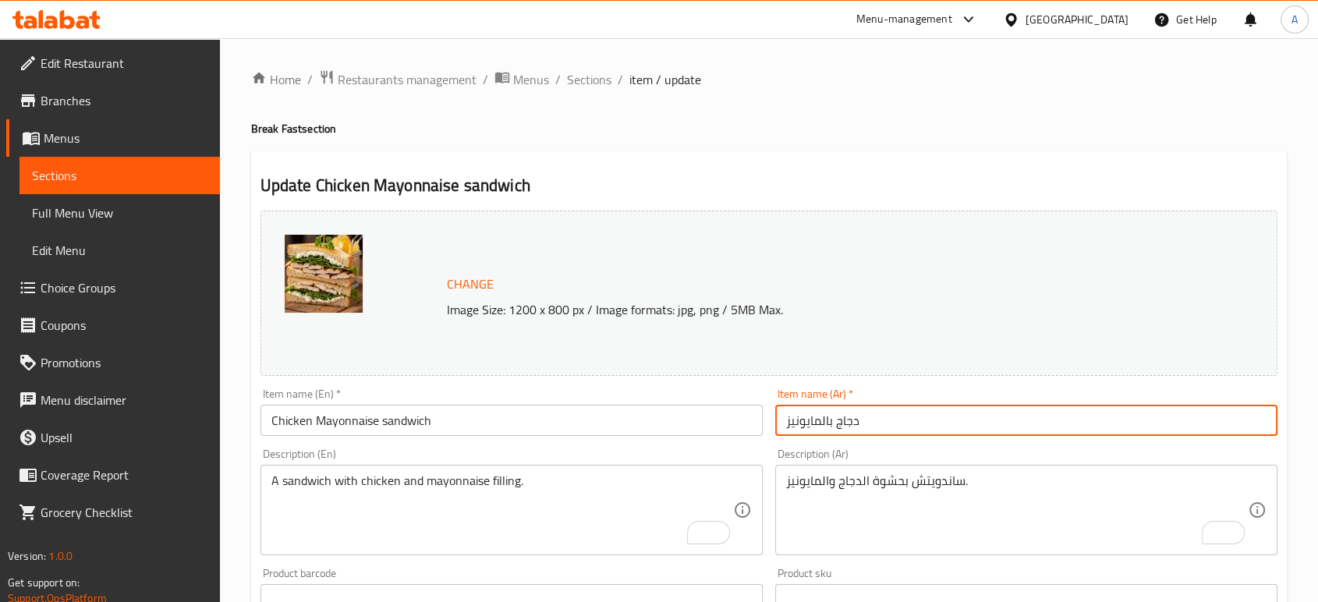
click at [886, 425] on input "دجاج بالمايونيز" at bounding box center [1026, 420] width 502 height 31
paste input "ساندويتش"
type input "دجاج بالمايونيز ساندويتش"
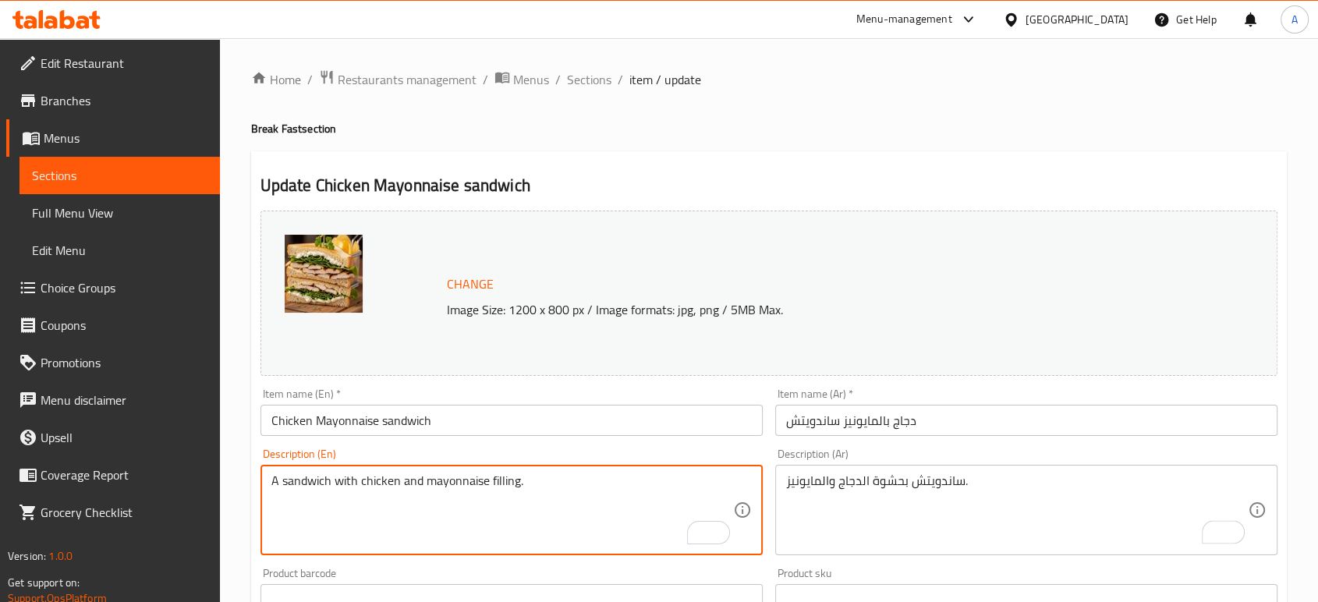
click at [535, 493] on textarea "A sandwich with chicken and mayonnaise filling." at bounding box center [502, 510] width 462 height 74
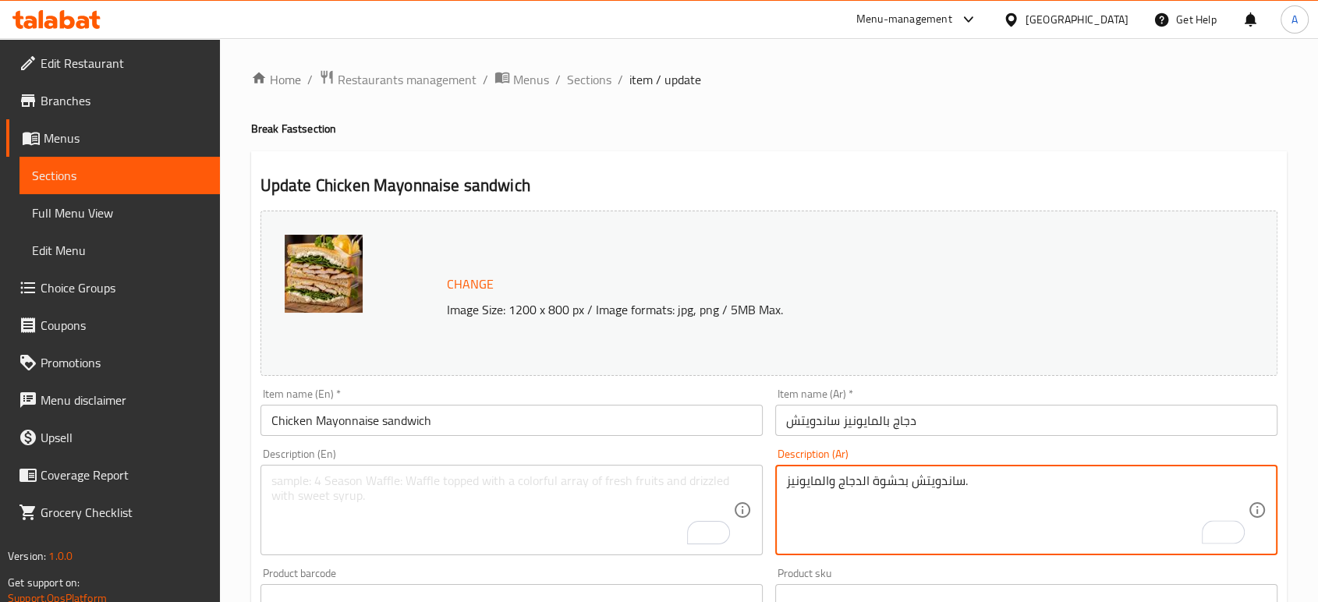
click at [890, 488] on textarea "ساندويتش بحشوة الدجاج والمايونيز." at bounding box center [1017, 510] width 462 height 74
click at [424, 516] on textarea "To enrich screen reader interactions, please activate Accessibility in Grammarl…" at bounding box center [502, 510] width 462 height 74
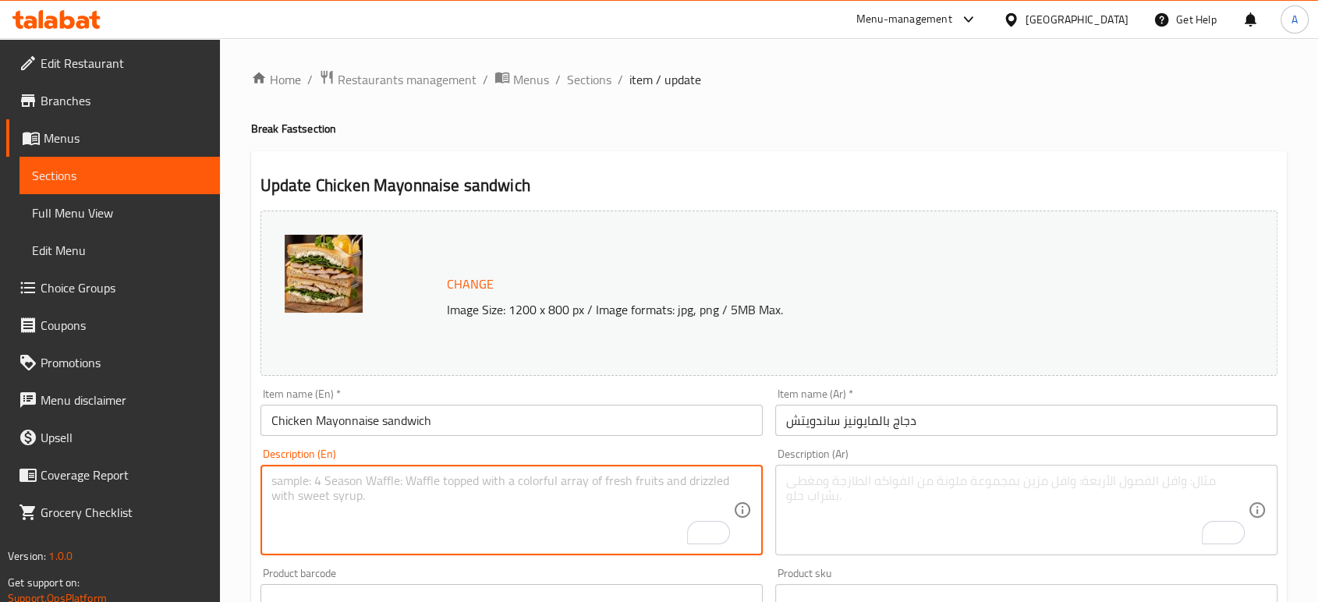
paste textarea "Bread, chicken, mayonnaise, lettuce, tomato, onion"
type textarea "Bread, chicken, mayonnaise, lettuce, tomato, onion"
click at [827, 516] on textarea "To enrich screen reader interactions, please activate Accessibility in Grammarl…" at bounding box center [1017, 510] width 462 height 74
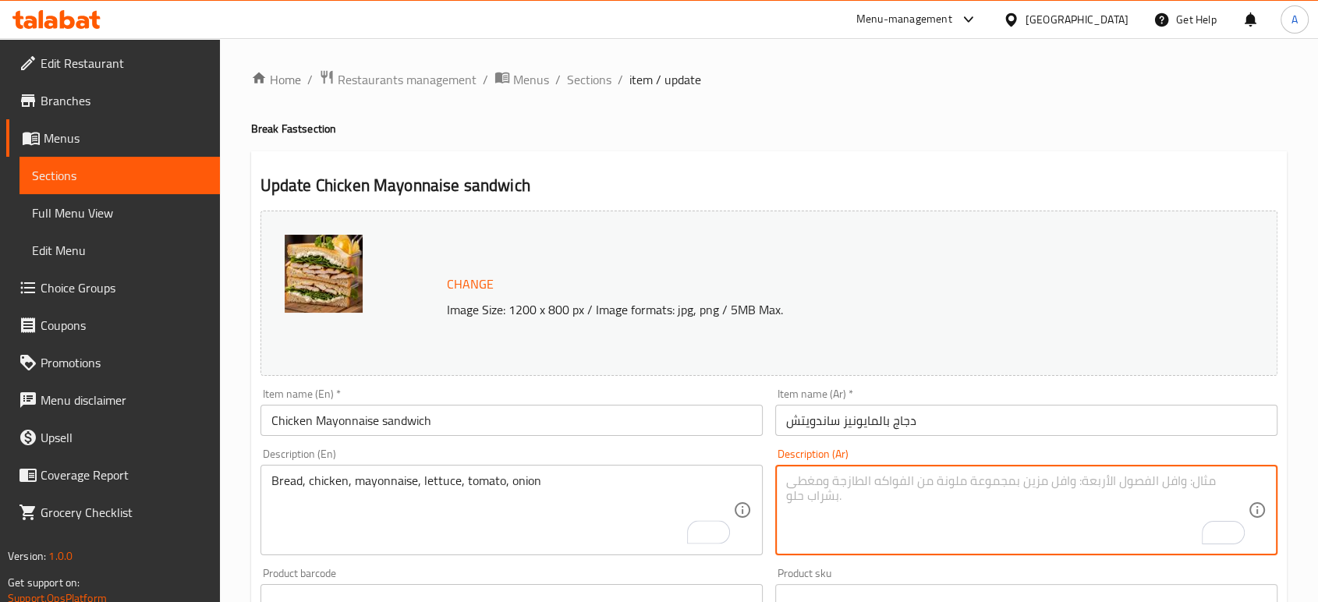
paste textarea ", دجاج, مايونيز, خس, طماطم, بصل"
type textarea ", دجاج, مايونيز, خس, طماطم, بصل"
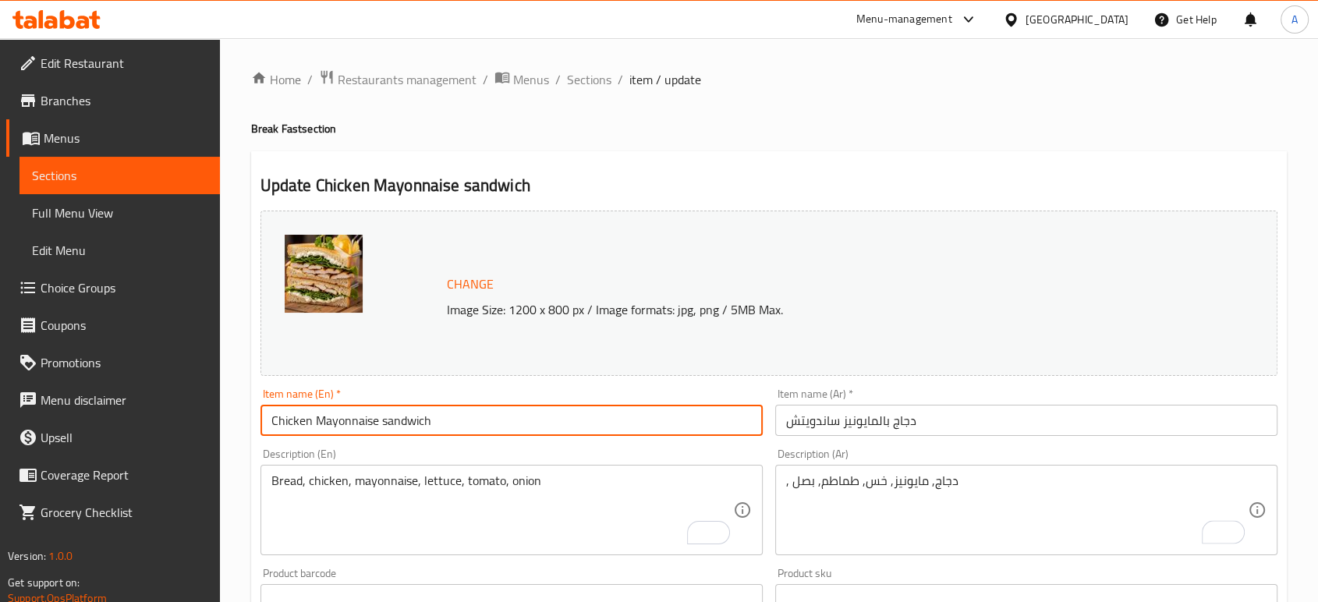
drag, startPoint x: 380, startPoint y: 416, endPoint x: 264, endPoint y: 402, distance: 117.1
click at [264, 402] on div "Item name (En)   * Chicken Mayonnaise sandwich Item name (En) *" at bounding box center [511, 412] width 502 height 48
click at [587, 419] on input "Chicken Mayonnaise sandwich" at bounding box center [511, 420] width 502 height 31
click at [599, 81] on span "Sections" at bounding box center [589, 79] width 44 height 19
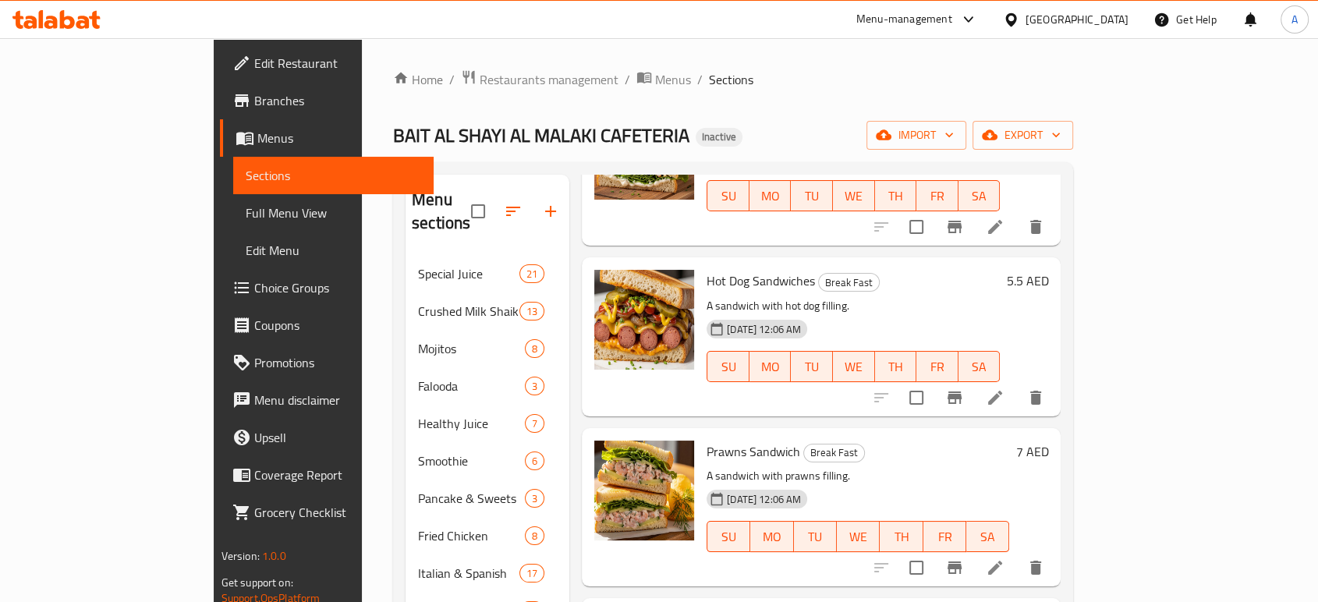
scroll to position [1126, 0]
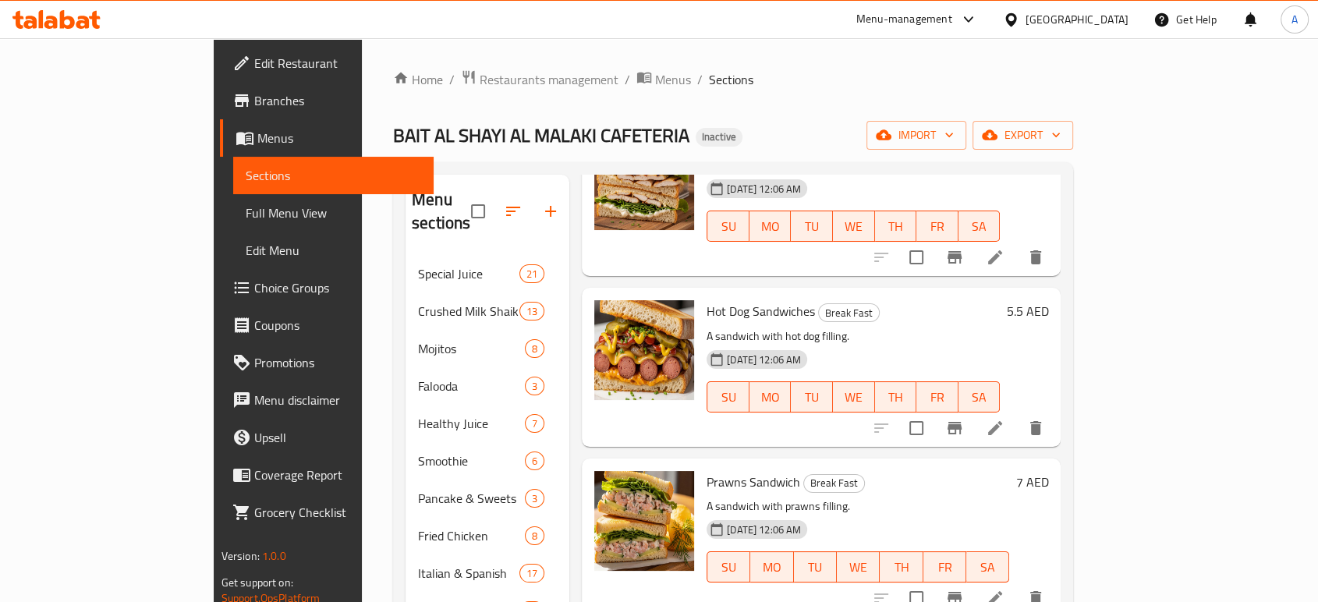
click at [1017, 414] on li at bounding box center [995, 428] width 44 height 28
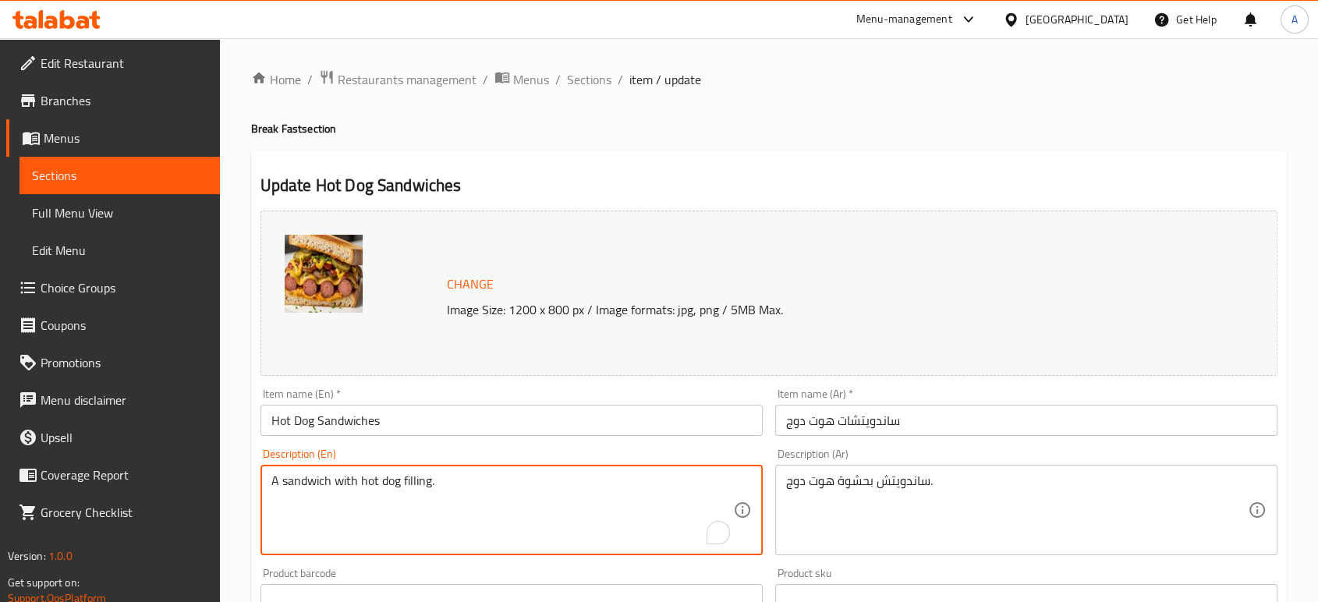
click at [425, 476] on textarea "A sandwich with hot dog filling." at bounding box center [502, 510] width 462 height 74
paste textarea "Classic savory hot dog, served in bread"
type textarea "Classic savory hot dog, served in bread"
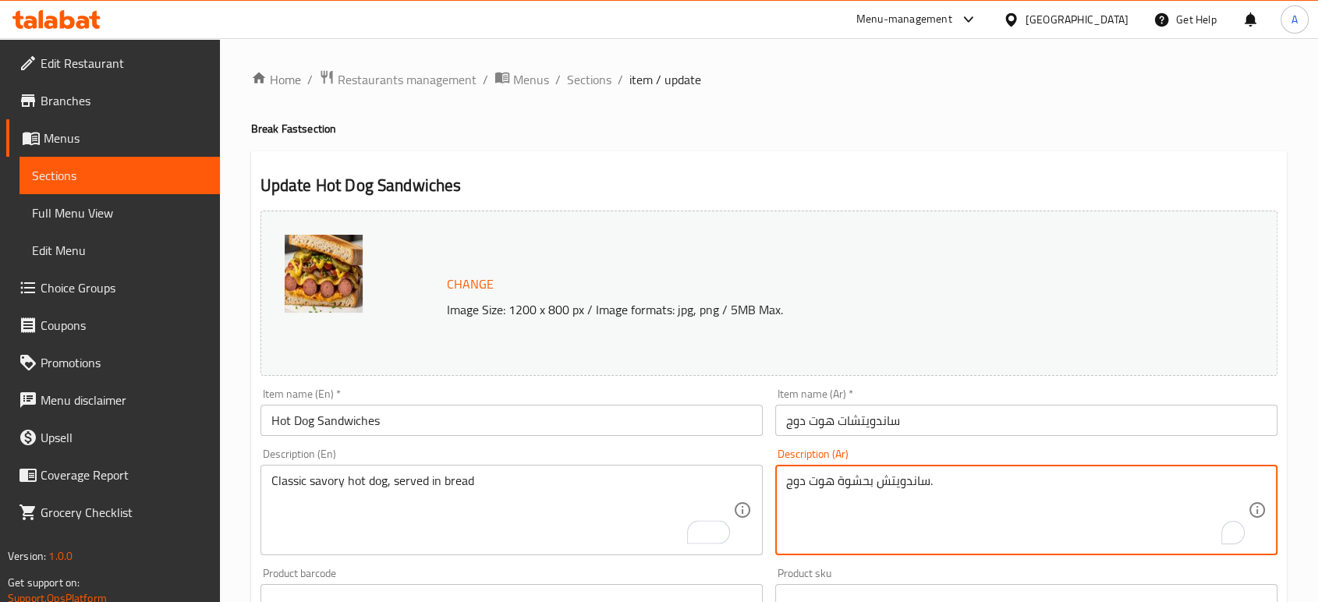
click at [840, 486] on textarea "ساندويتش بحشوة هوت دوج." at bounding box center [1017, 510] width 462 height 74
paste textarea "هوت دوج كلاسيكي مالح، يقدم في خبز"
type textarea "هوت دوج كلاسيكي مالح، يقدم في خبز."
click at [917, 416] on input "ساندويتشات هوت دوج" at bounding box center [1026, 420] width 502 height 31
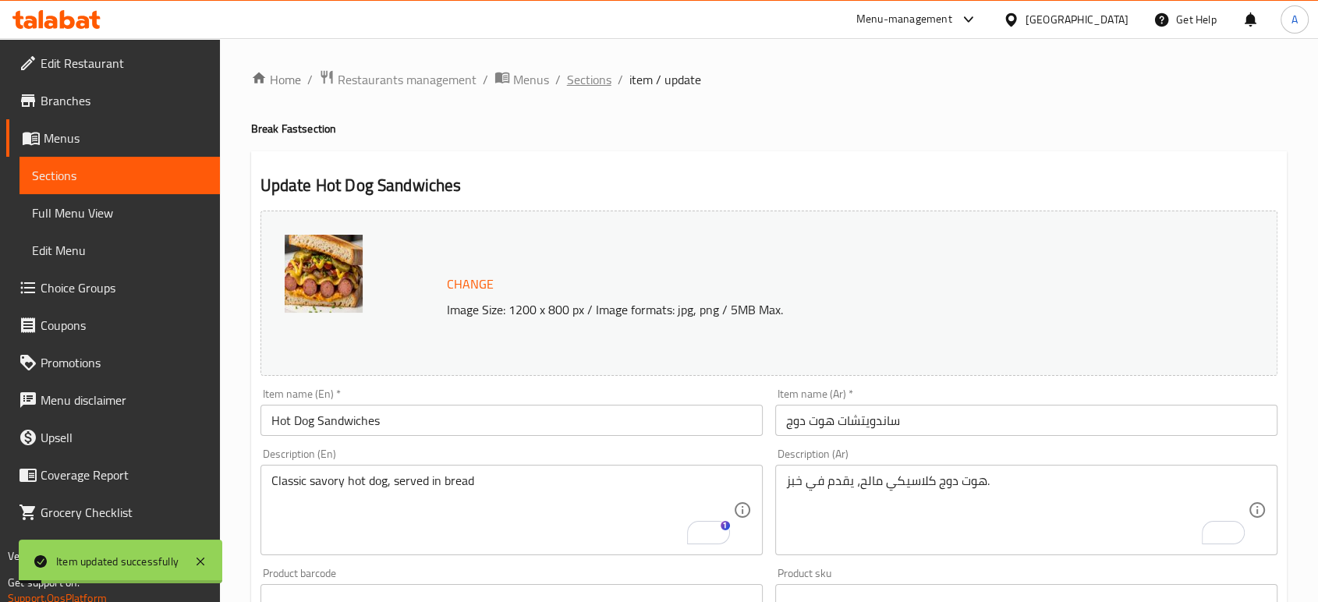
click at [592, 84] on span "Sections" at bounding box center [589, 79] width 44 height 19
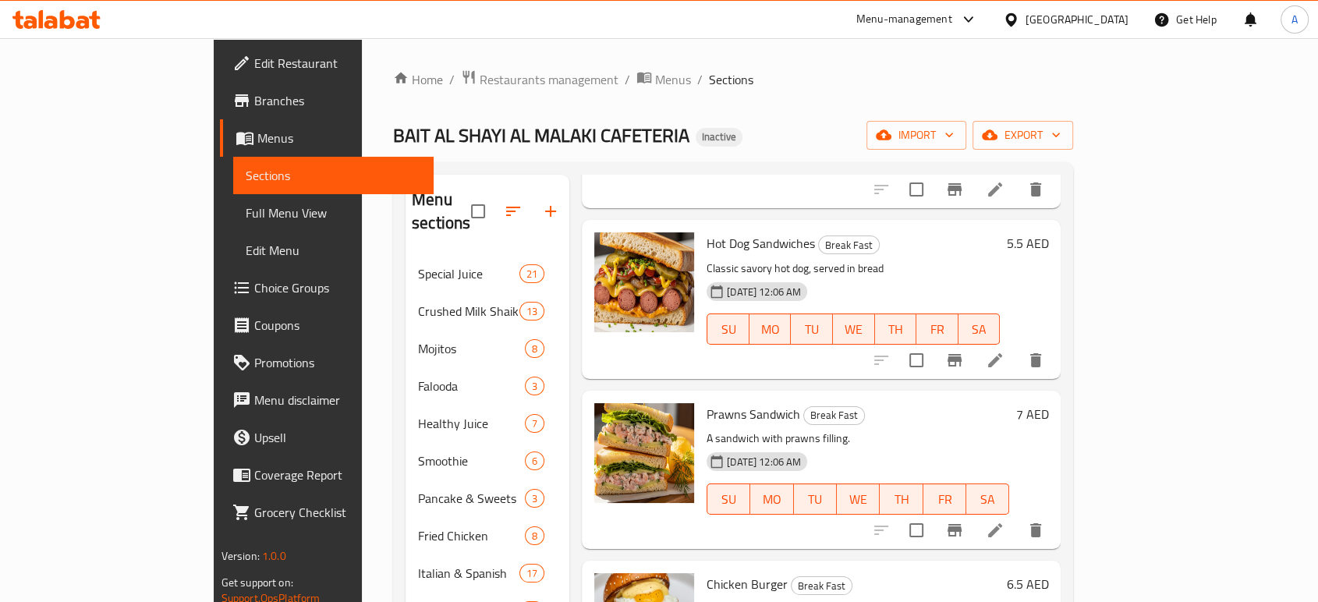
scroll to position [1299, 0]
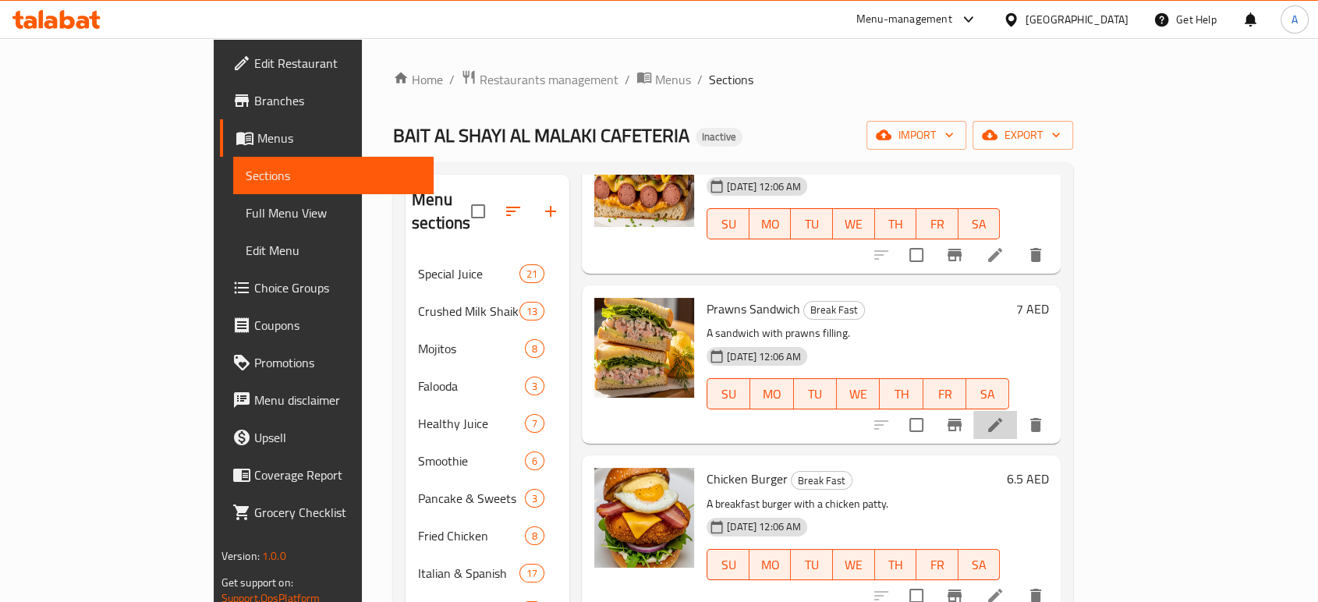
click at [1017, 411] on li at bounding box center [995, 425] width 44 height 28
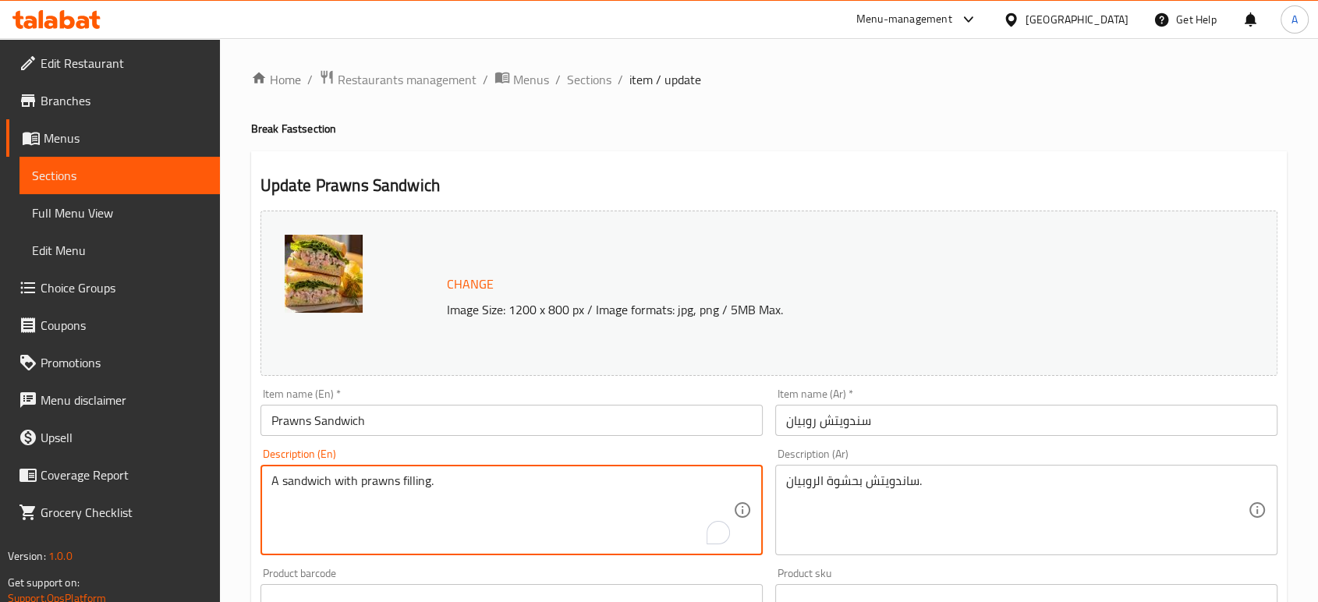
click at [455, 476] on textarea "A sandwich with prawns filling." at bounding box center [502, 510] width 462 height 74
paste textarea "Made with marinated shrimps and tangy sauce, all nestled in a fresh bread"
type textarea "Made with marinated shrimps and tangy sauce, all nestled in a fresh bread"
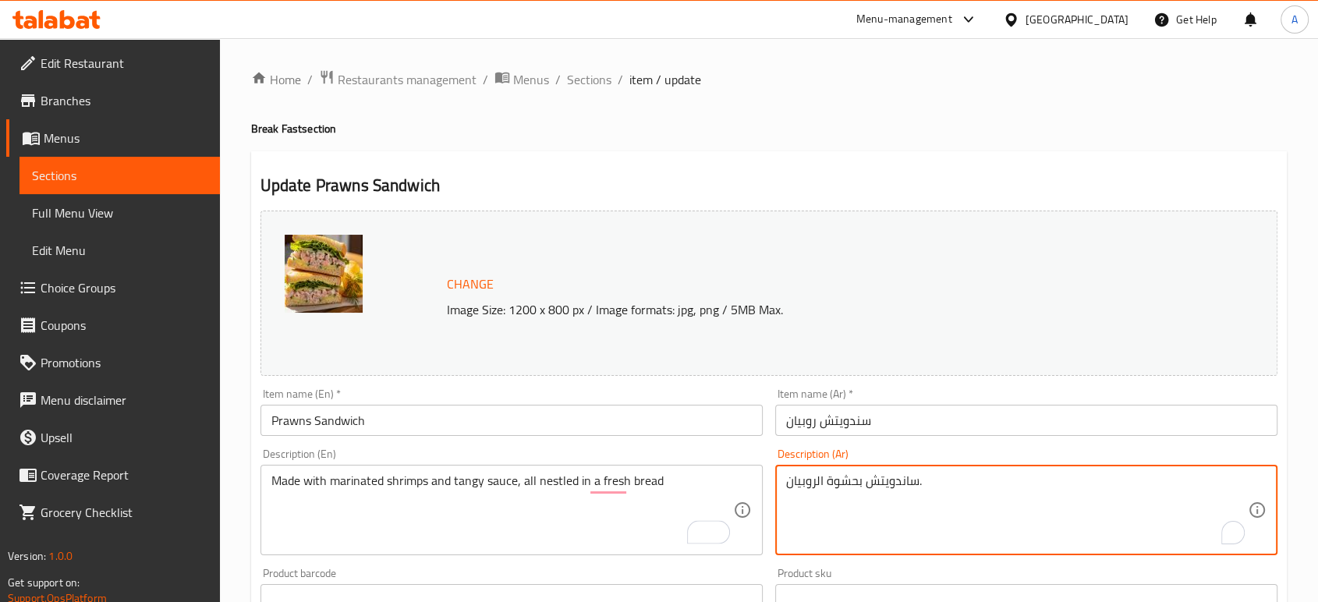
click at [850, 487] on textarea "ساندويتش بحشوة الروبيان." at bounding box center [1017, 510] width 462 height 74
paste textarea "محضرة من روبيان متبل و صوص تانجى فى خبز طازج"
type textarea "محضرة من روبيان متبل و صوص تانجى فى خبز طازج"
click at [879, 416] on input "سندويتش روبيان" at bounding box center [1026, 420] width 502 height 31
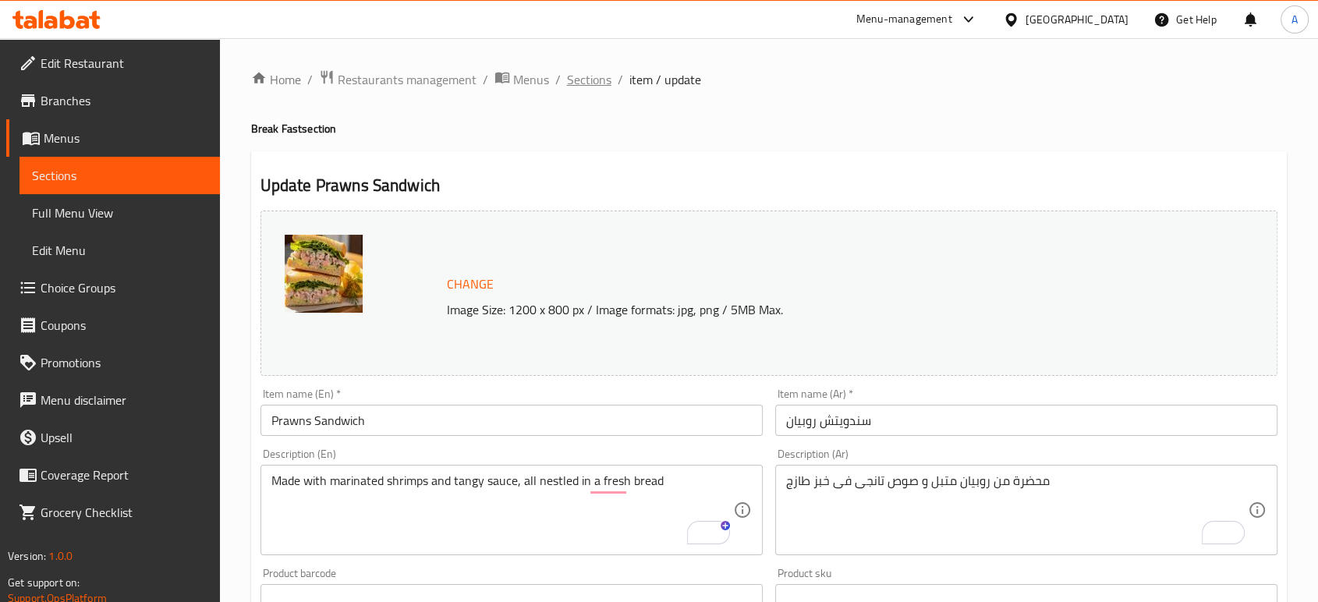
click at [605, 83] on span "Sections" at bounding box center [589, 79] width 44 height 19
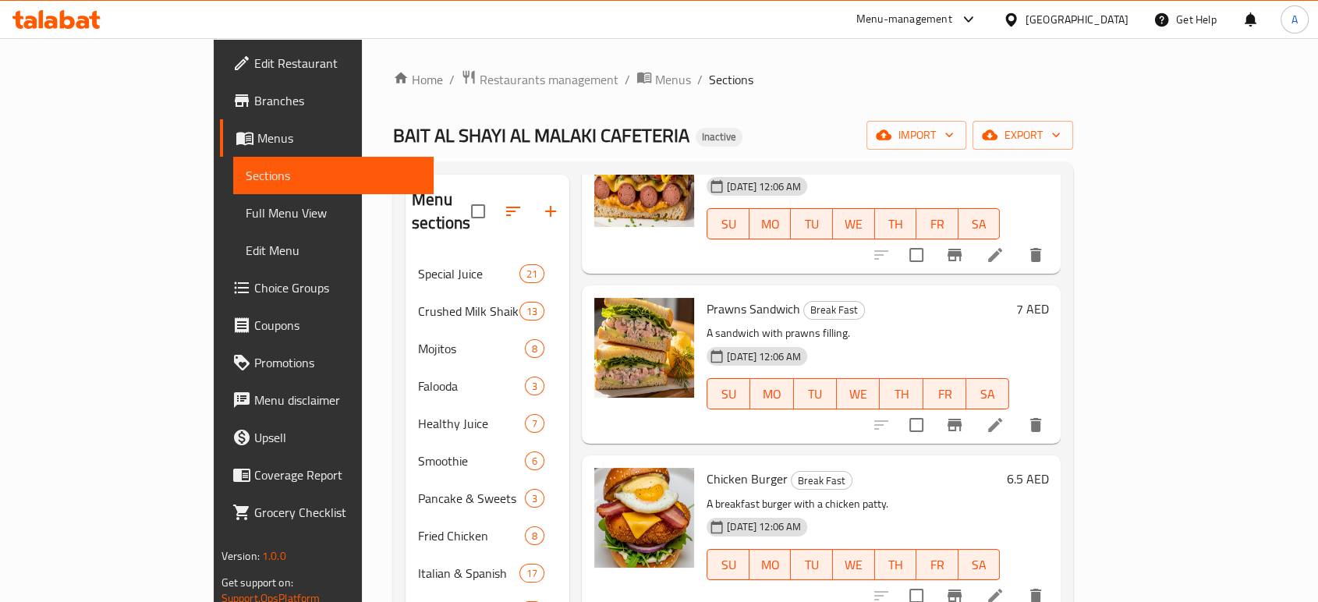
scroll to position [352, 0]
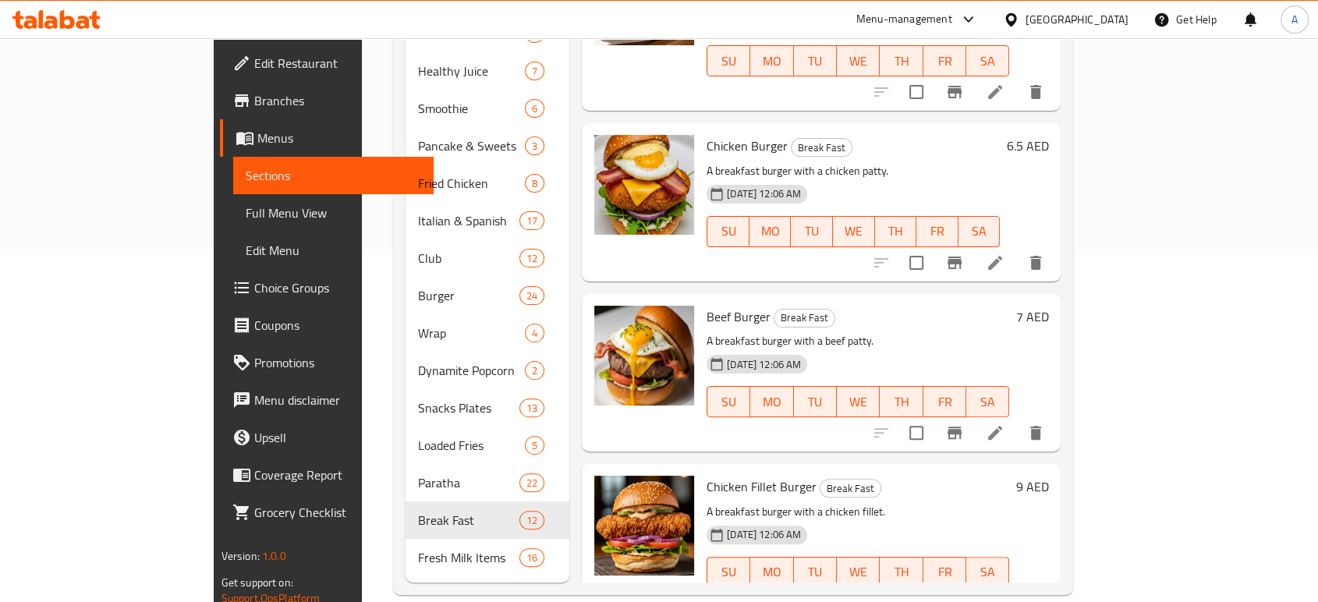
click at [713, 134] on span "Chicken Burger" at bounding box center [746, 145] width 81 height 23
copy h6 "Chicken Burger"
click at [1004, 594] on icon at bounding box center [994, 603] width 19 height 19
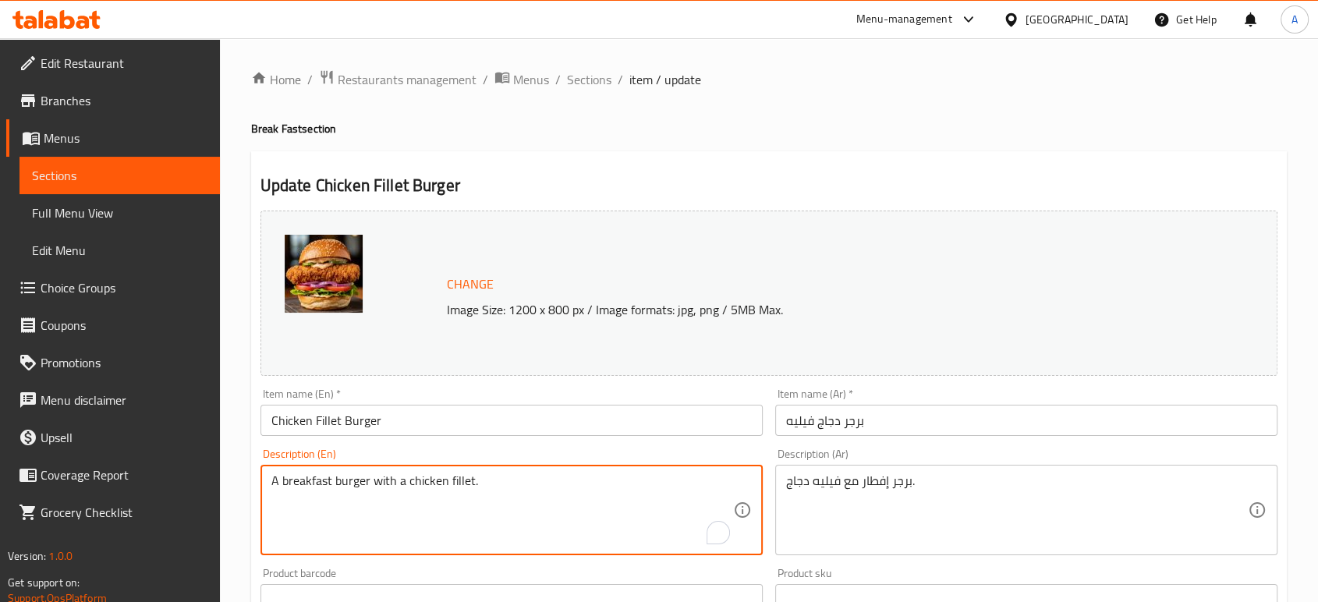
click at [302, 480] on textarea "A breakfast burger with a chicken fillet." at bounding box center [502, 510] width 462 height 74
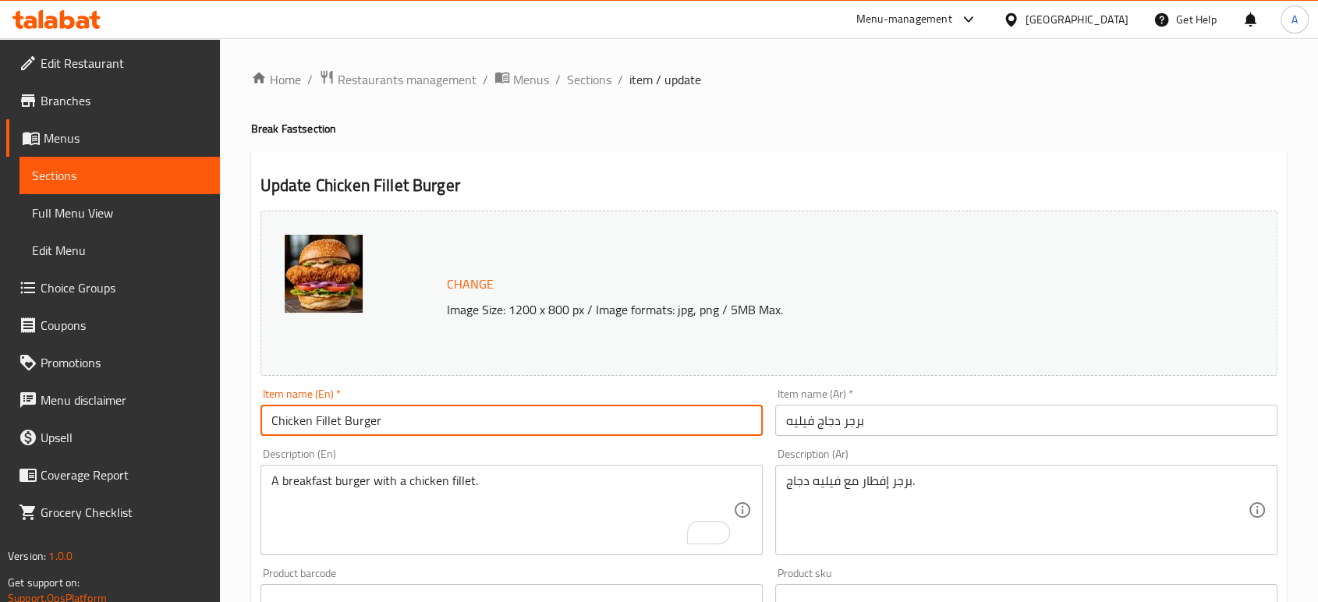
click at [434, 423] on input "Chicken Fillet Burger" at bounding box center [511, 420] width 502 height 31
paste input "breakfast"
type input "Chicken Fillet Burger breakfast"
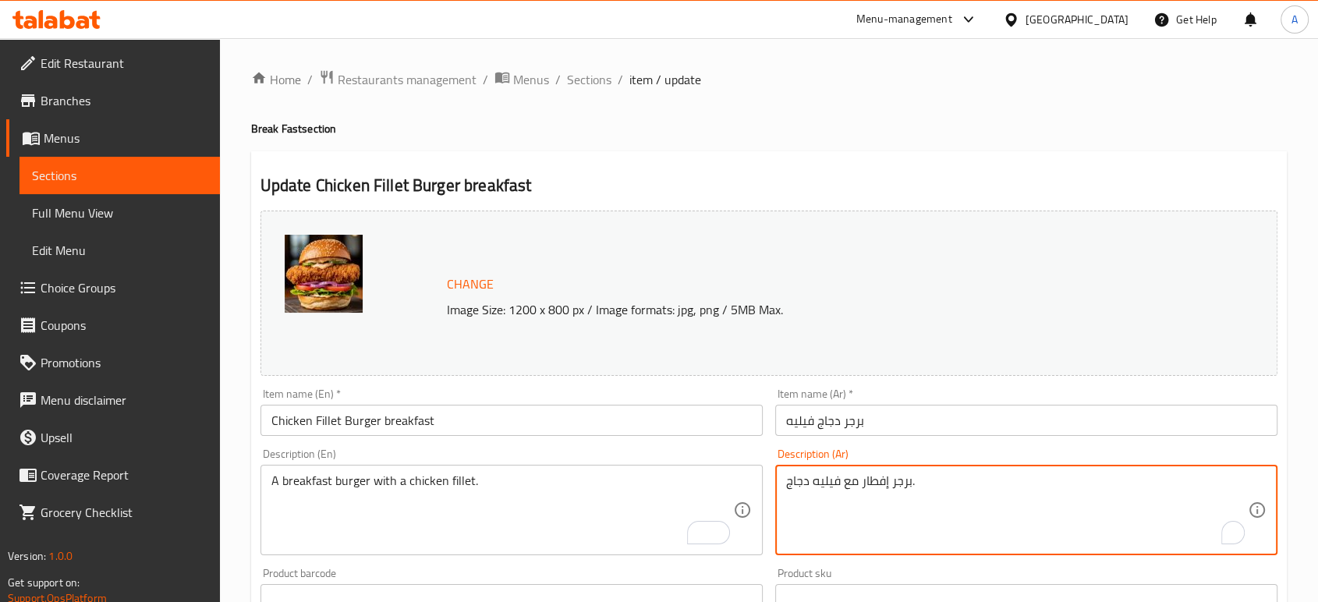
click at [868, 483] on textarea "برجر إفطار مع فيليه دجاج." at bounding box center [1017, 510] width 462 height 74
click at [910, 411] on input "برجر دجاج فيليه" at bounding box center [1026, 420] width 502 height 31
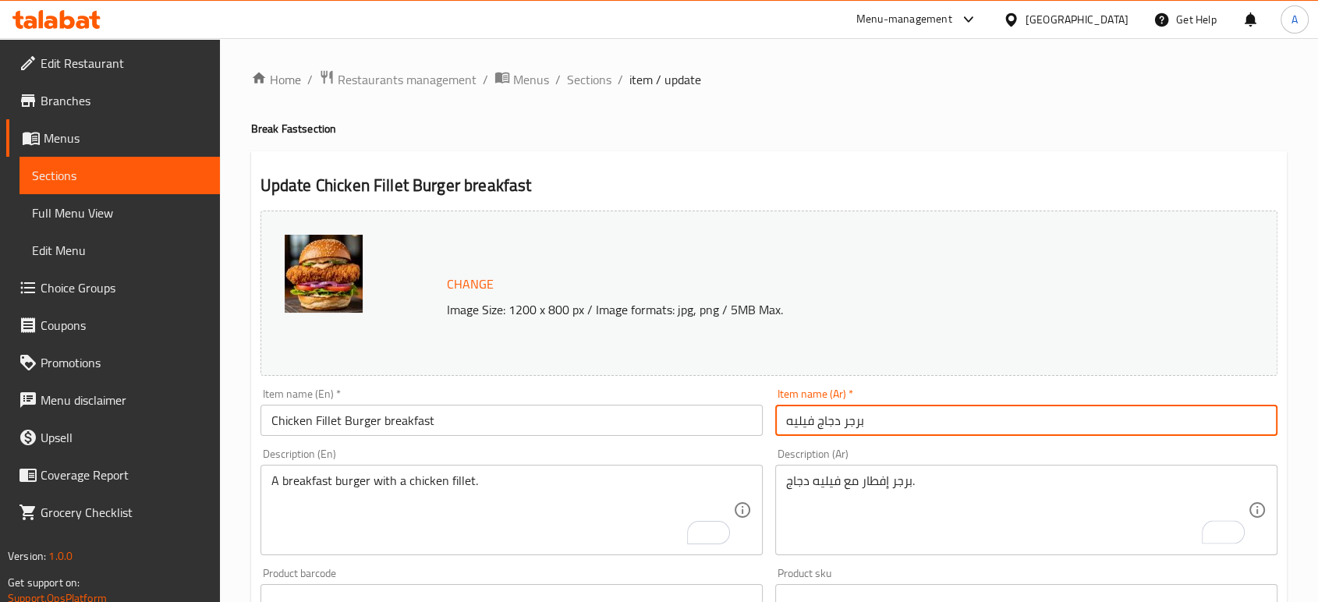
paste input "إفطار"
type input "برجر دجاج فيليه إفطار"
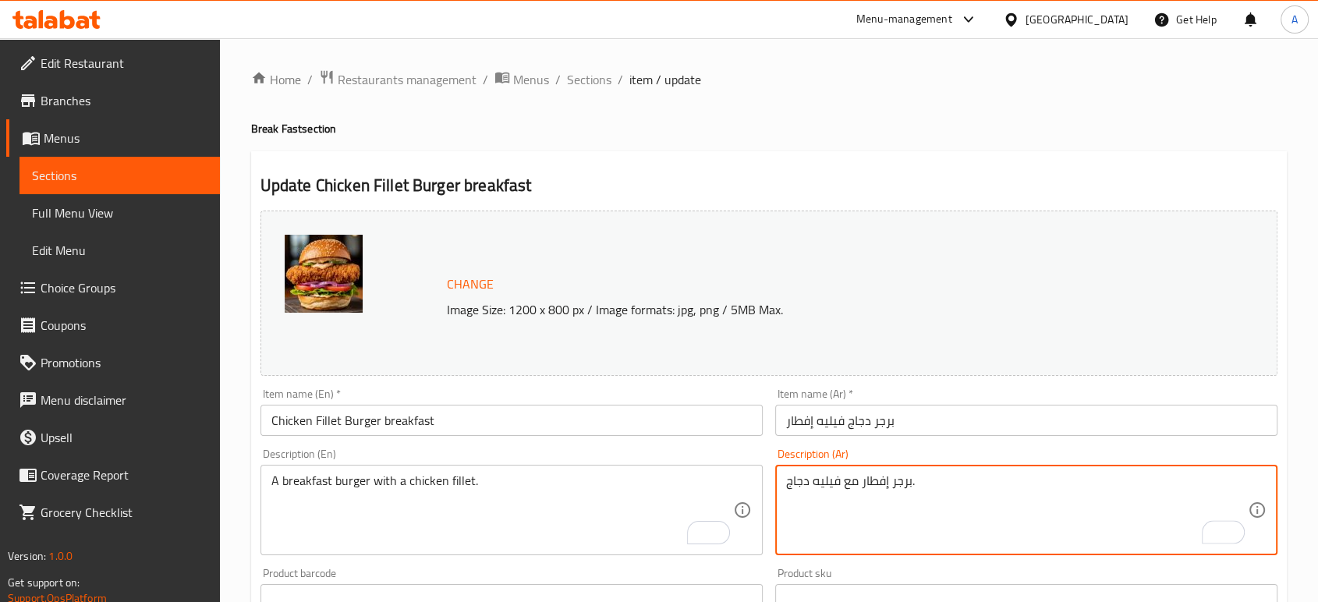
click at [882, 488] on textarea "برجر إفطار مع فيليه دجاج." at bounding box center [1017, 510] width 462 height 74
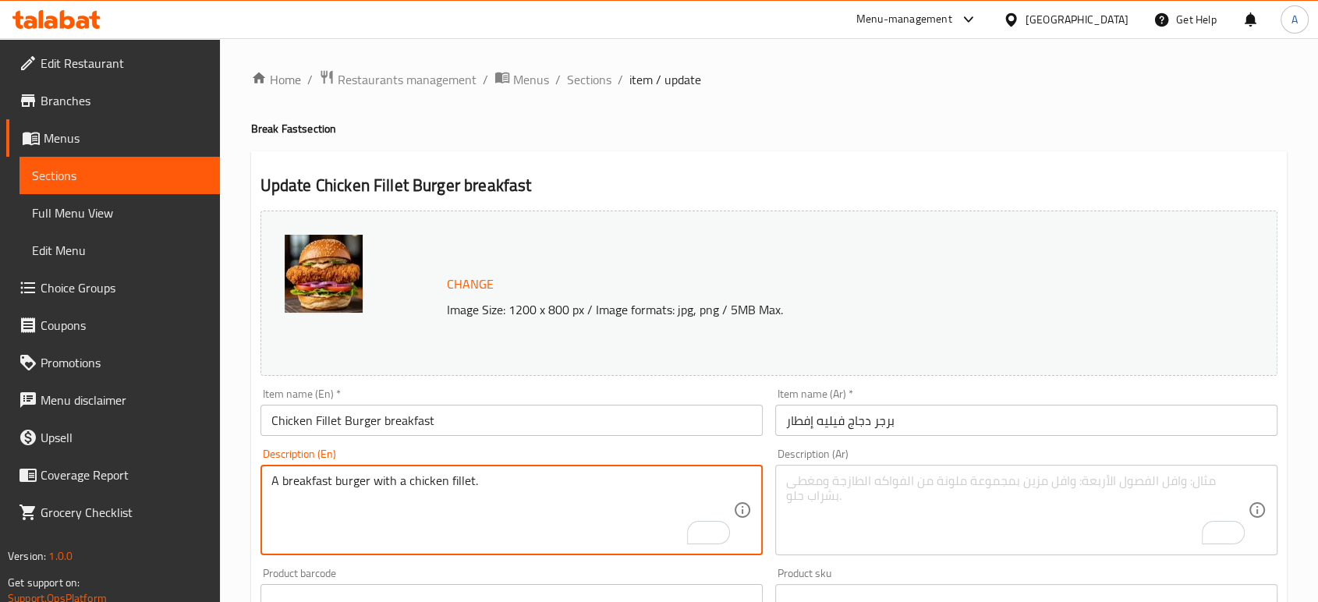
click at [529, 477] on textarea "A breakfast burger with a chicken fillet." at bounding box center [502, 510] width 462 height 74
paste textarea "Crispy and juicy chicken fillet burger, topped with fresh veggies and savory sa…"
type textarea "Crispy and juicy chicken fillet burger, topped with fresh veggies and savory sa…"
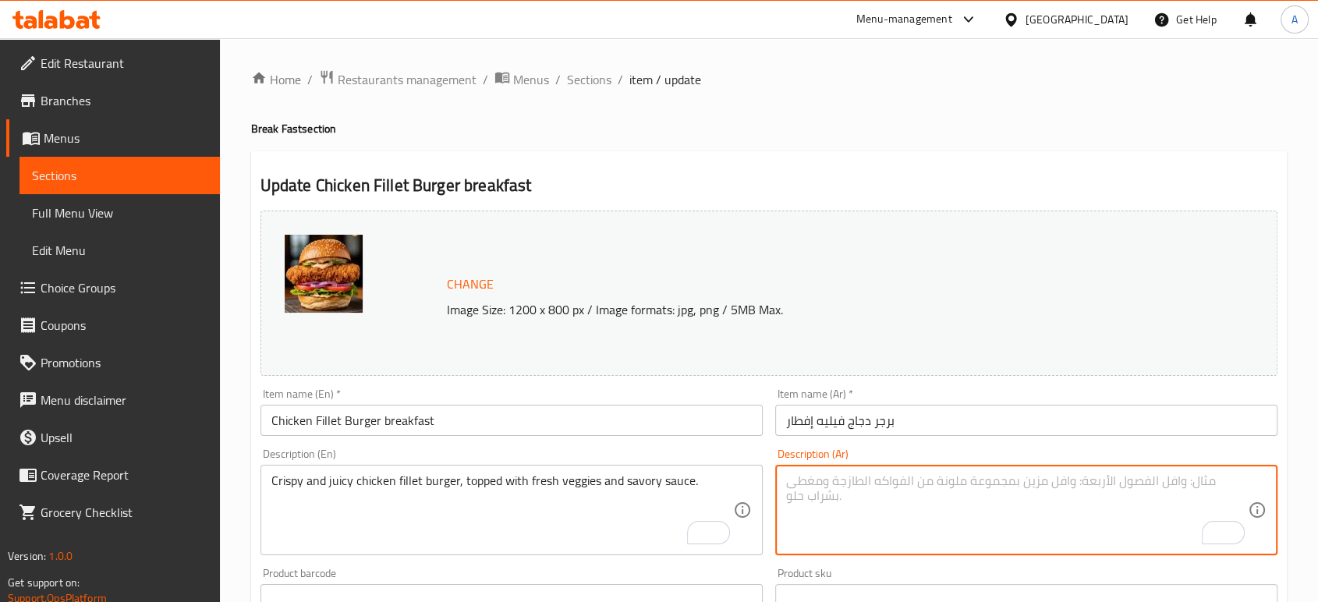
click at [899, 497] on textarea "To enrich screen reader interactions, please activate Accessibility in Grammarl…" at bounding box center [1017, 510] width 462 height 74
paste textarea "برجر صدر الدجاج المقرمش والعصير، مغطى بخضروات طازجة وصلصة لذيذة"
drag, startPoint x: 1017, startPoint y: 482, endPoint x: 982, endPoint y: 486, distance: 34.5
click at [982, 486] on textarea "برجر صدر الدجاج المقرمش والعصير، مغطى بخضروات طازجة وصلصة لذيذة" at bounding box center [1017, 510] width 462 height 74
click at [945, 427] on input "برجر دجاج فيليه إفطار" at bounding box center [1026, 420] width 502 height 31
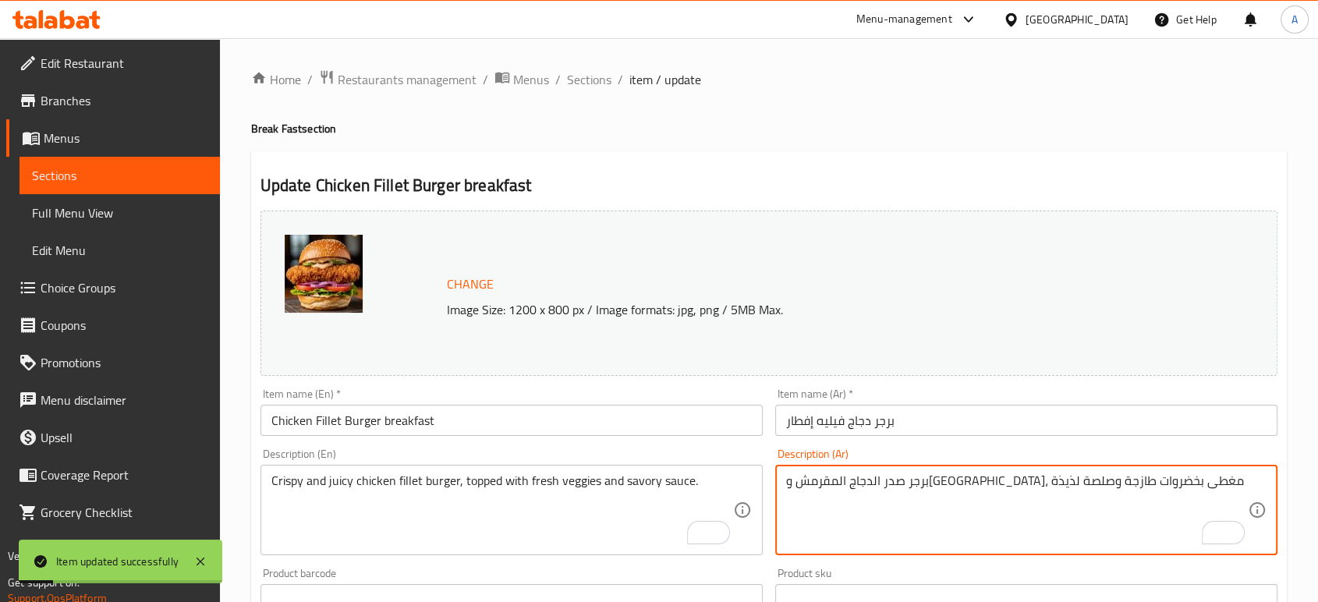
click at [807, 483] on textarea "برجر صدر الدجاج المقرمش و[GEOGRAPHIC_DATA]، مغطى بخضروات طازجة وصلصة لذيذة" at bounding box center [1017, 510] width 462 height 74
type textarea "برجر صدر الدجاج المقرمش و[GEOGRAPHIC_DATA]، مغطى بخضروات طازجة وصلصة مالحه"
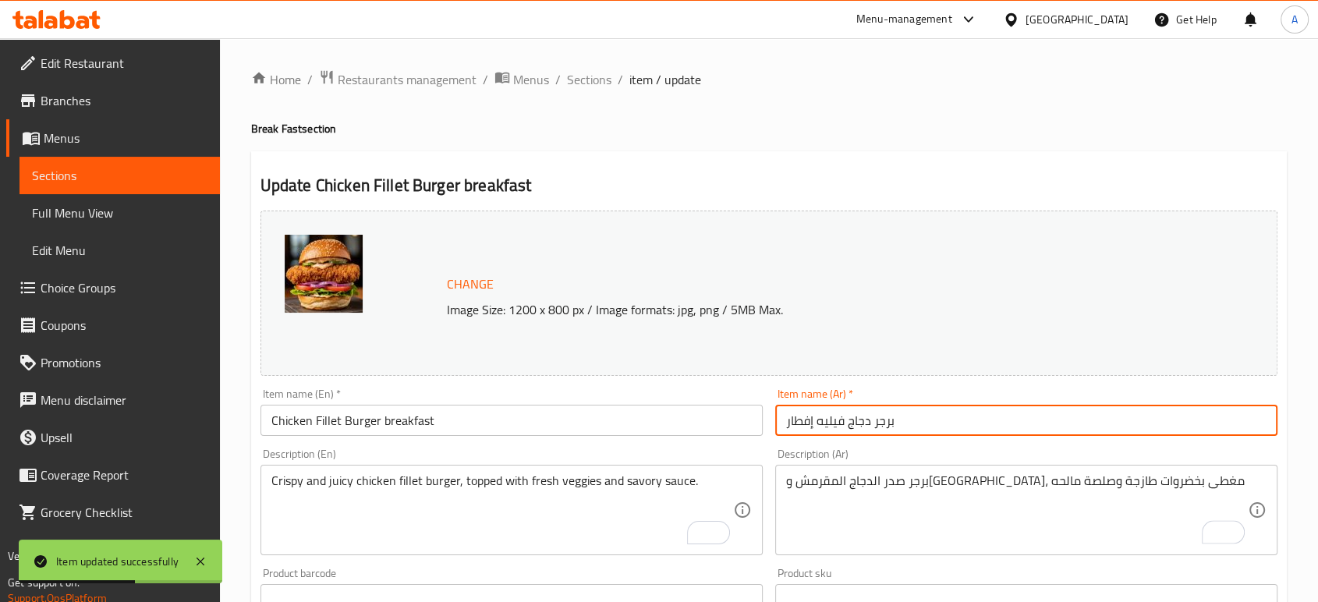
click at [914, 422] on input "برجر دجاج فيليه إفطار" at bounding box center [1026, 420] width 502 height 31
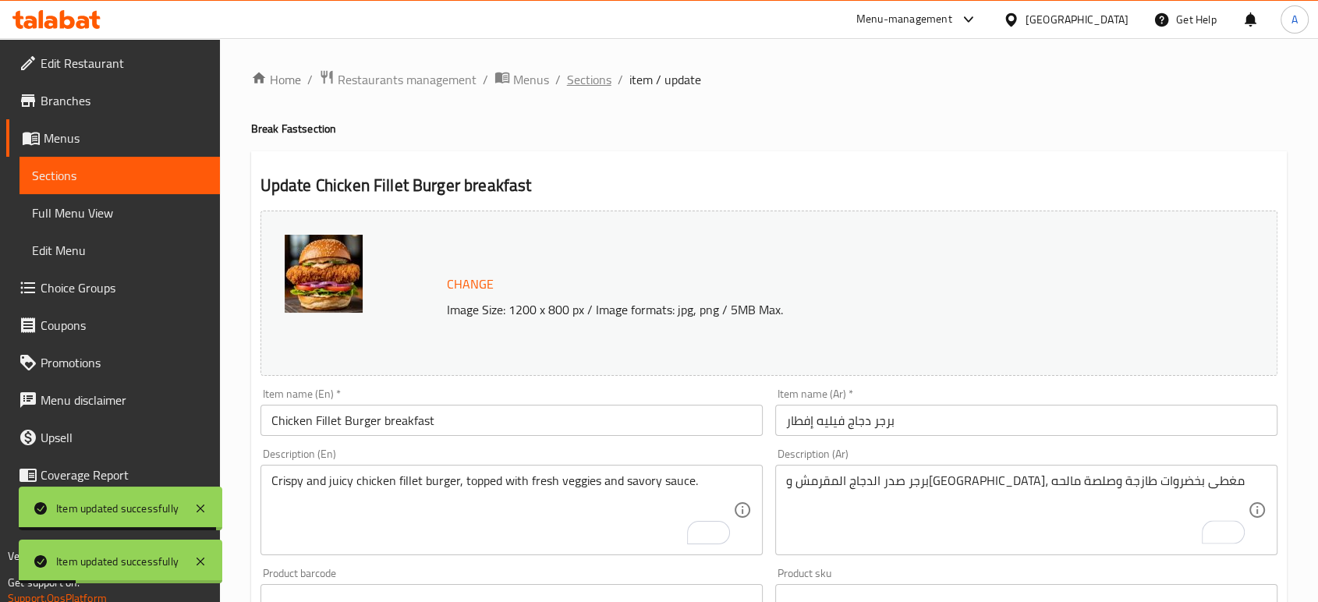
click at [591, 80] on span "Sections" at bounding box center [589, 79] width 44 height 19
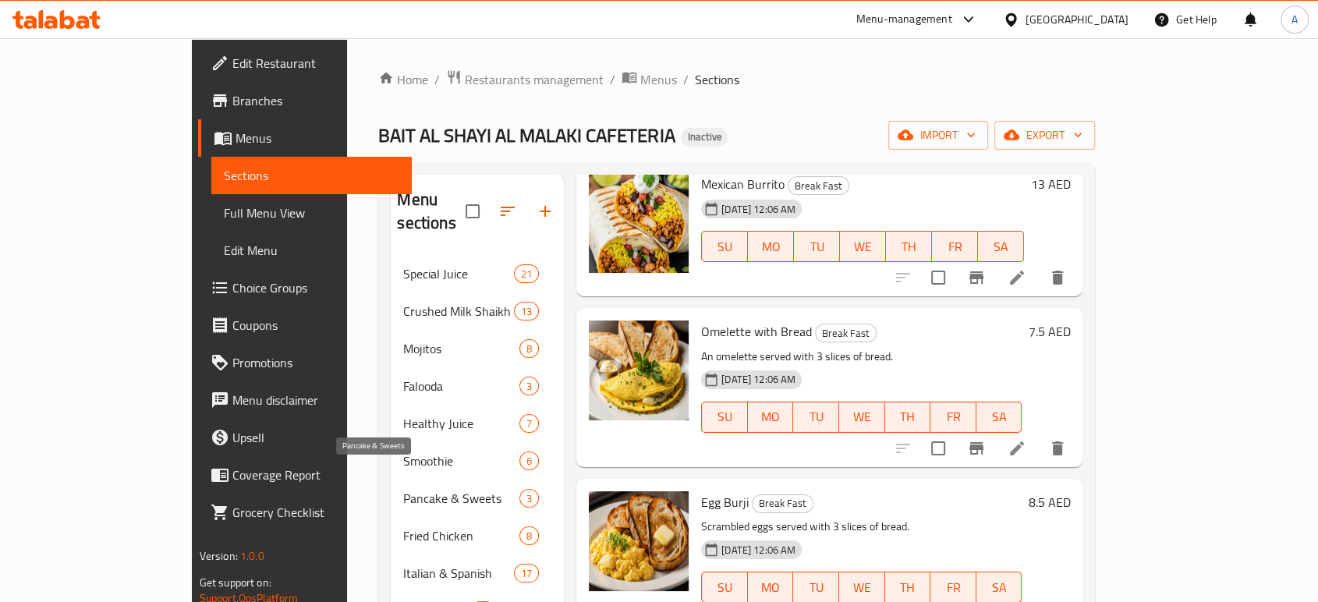
scroll to position [352, 0]
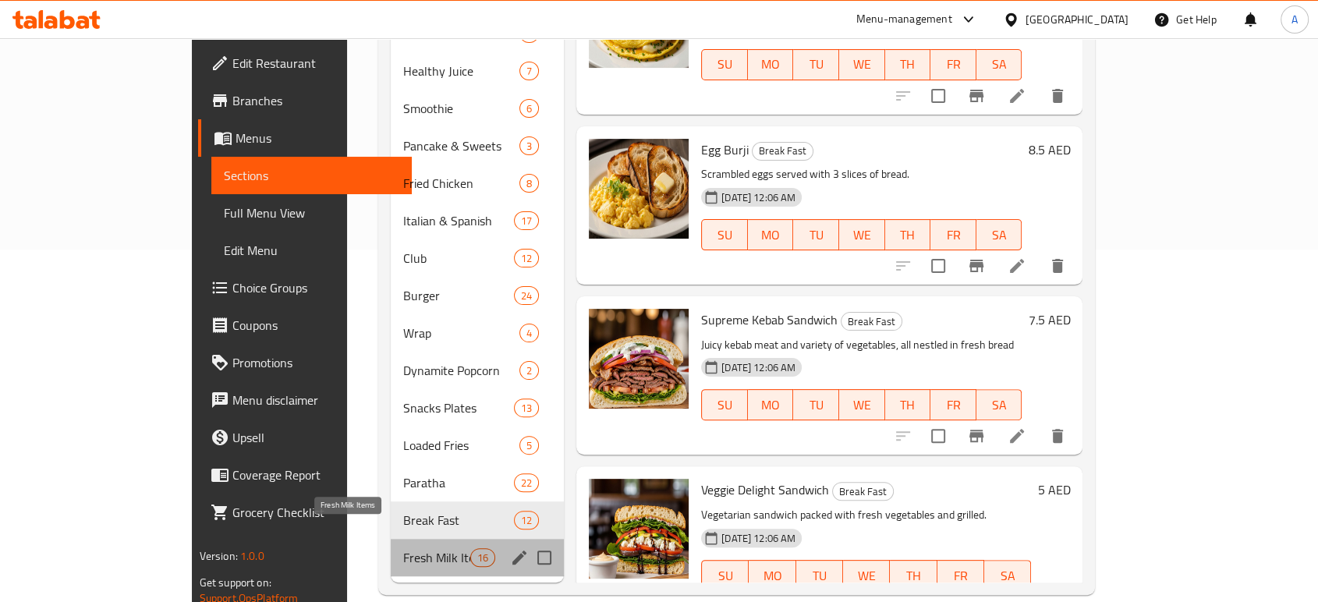
click at [403, 548] on span "Fresh Milk Items" at bounding box center [436, 557] width 66 height 19
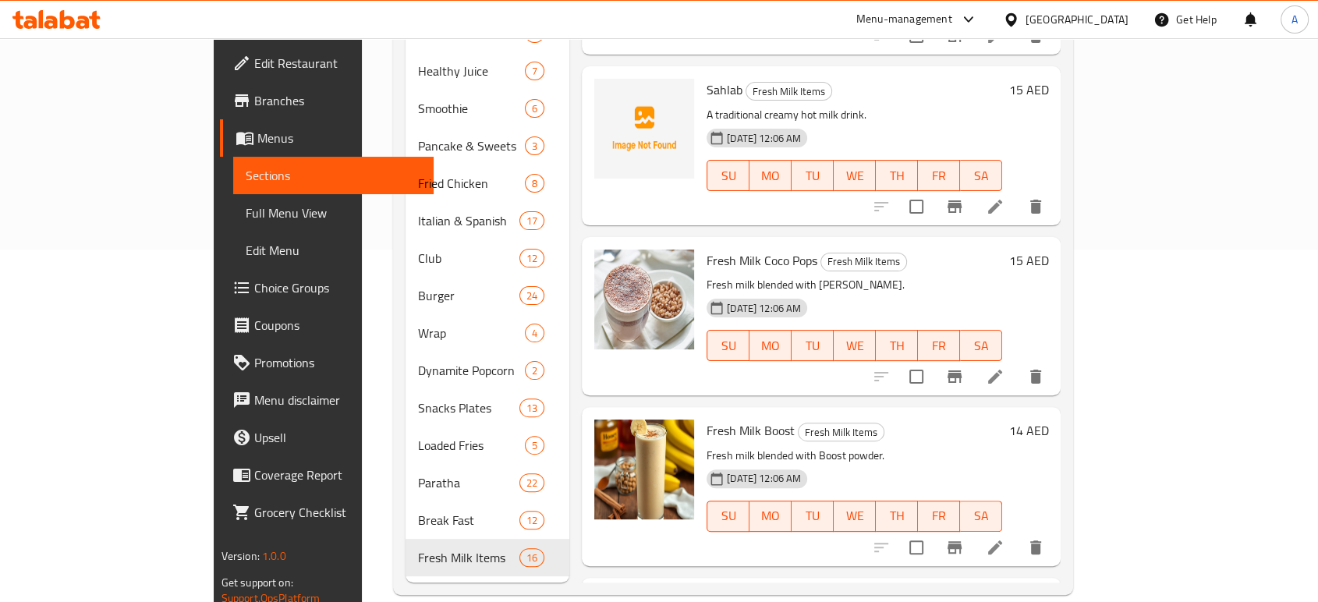
scroll to position [314, 0]
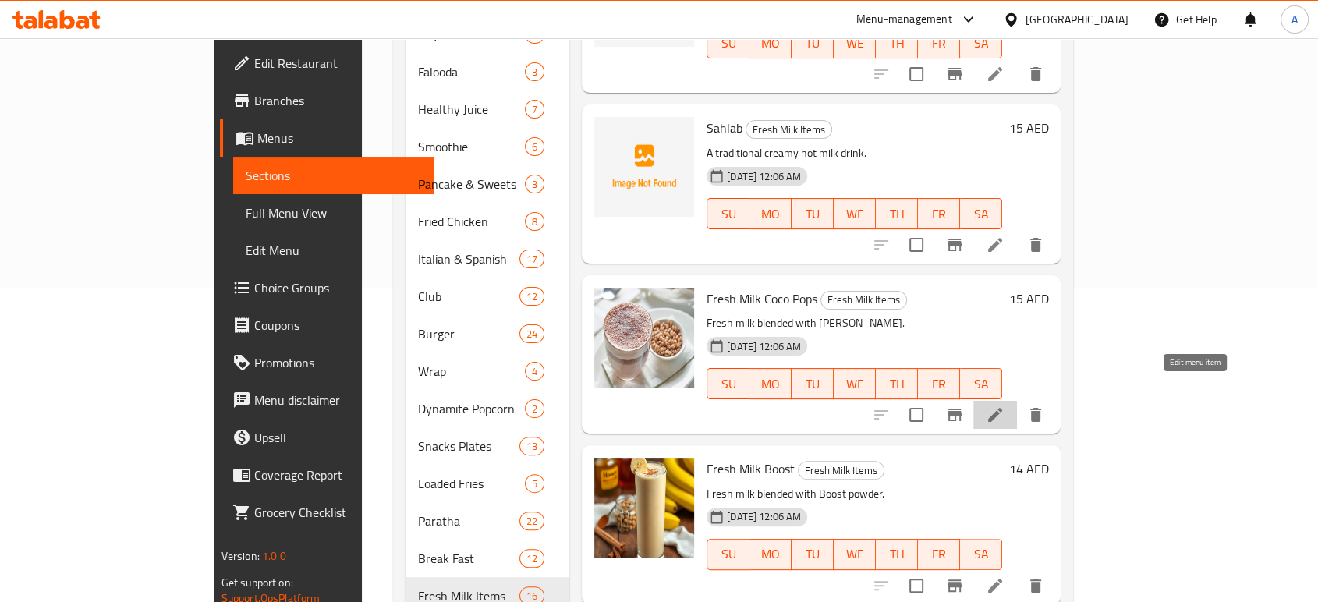
click at [1004, 405] on icon at bounding box center [994, 414] width 19 height 19
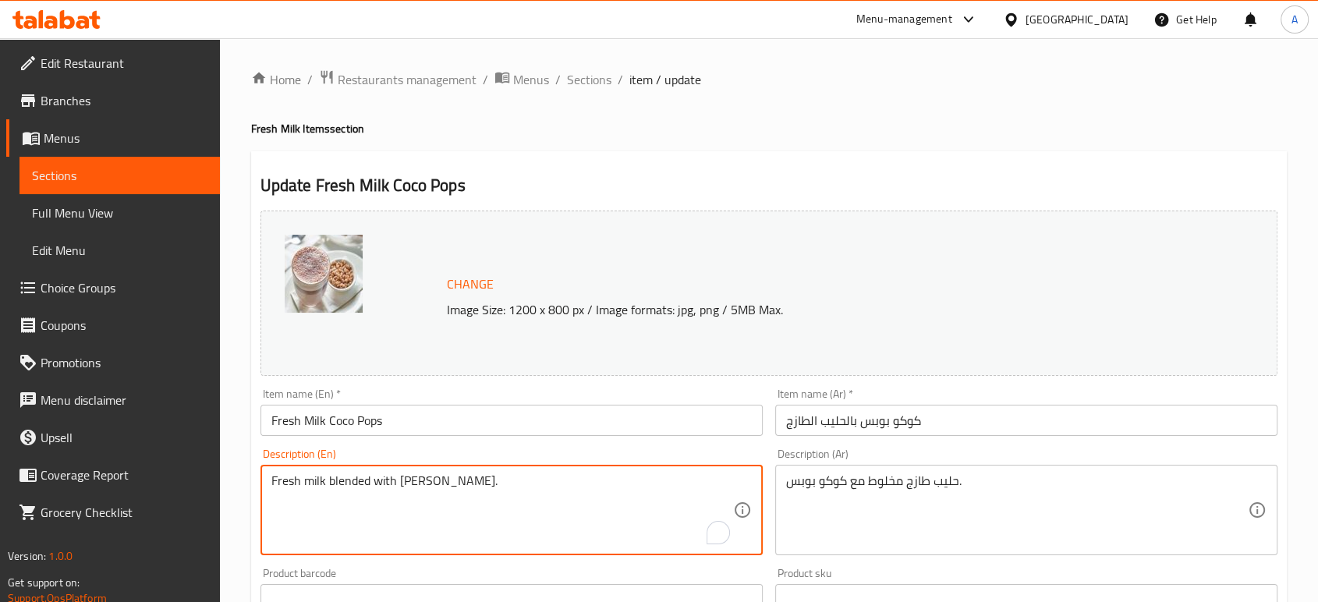
click at [485, 479] on textarea "Fresh milk blended with [PERSON_NAME]." at bounding box center [502, 510] width 462 height 74
click at [351, 475] on textarea "Fresh milk blended with [PERSON_NAME]." at bounding box center [502, 510] width 462 height 74
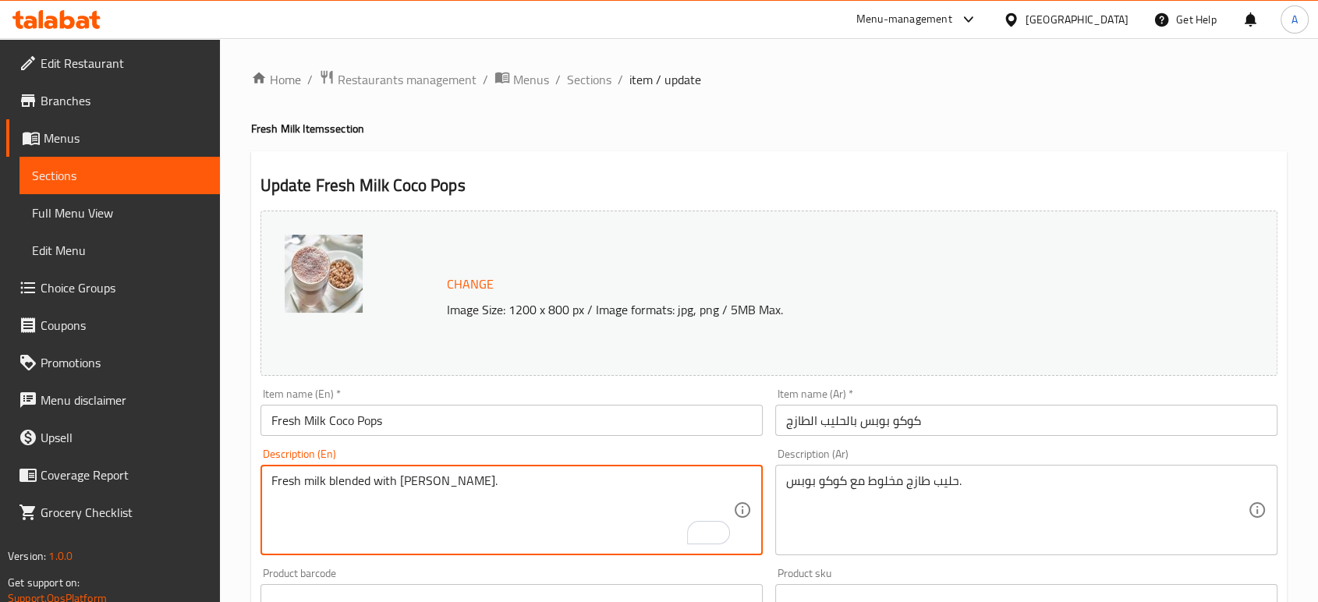
click at [486, 494] on textarea "Fresh milk blended with [PERSON_NAME]." at bounding box center [502, 510] width 462 height 74
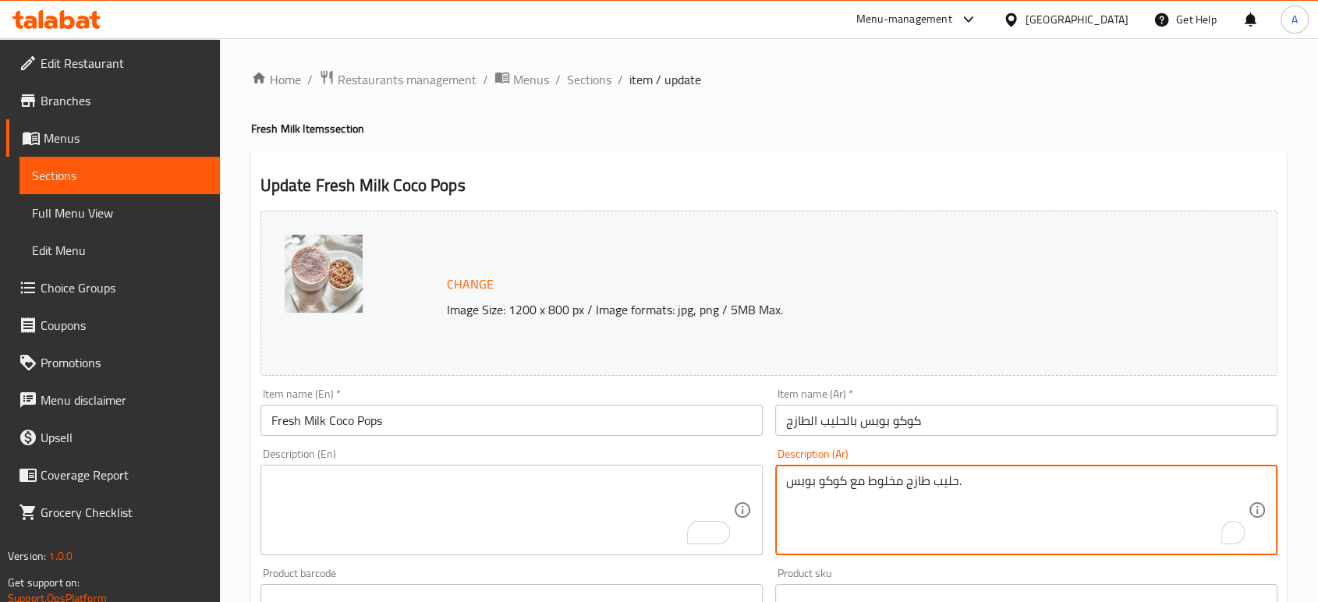
click at [830, 483] on textarea "حليب طازج مخلوط مع كوكو بوبس." at bounding box center [1017, 510] width 462 height 74
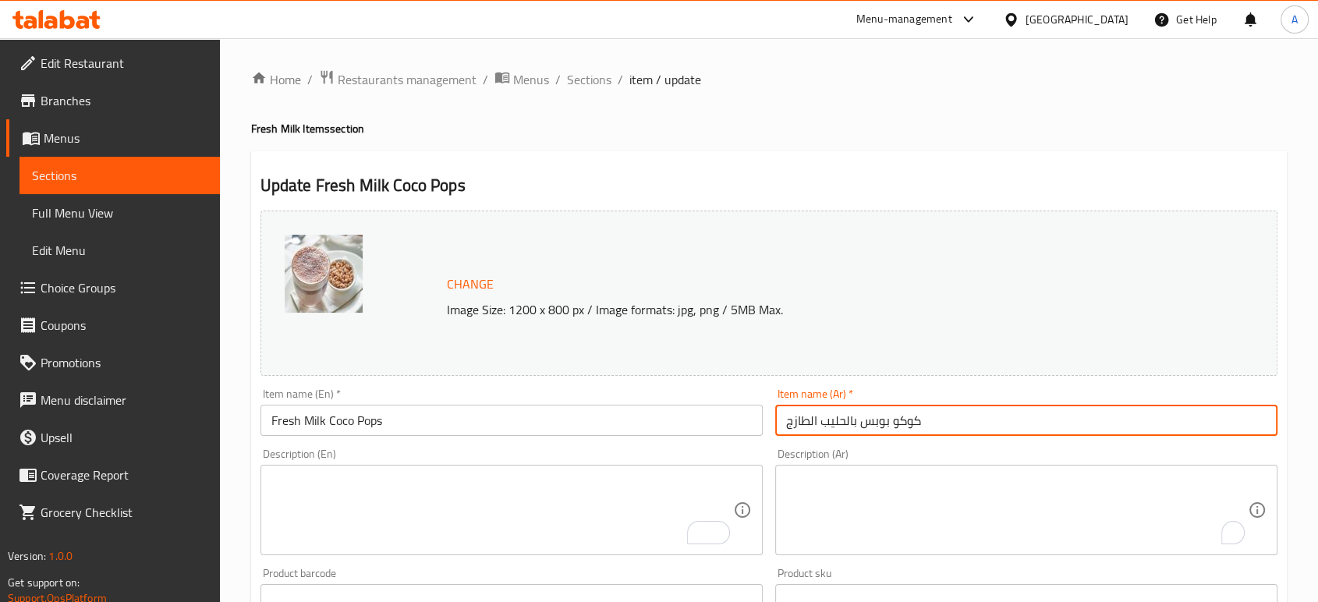
click at [960, 420] on input "كوكو بوبس بالحليب الطازج" at bounding box center [1026, 420] width 502 height 31
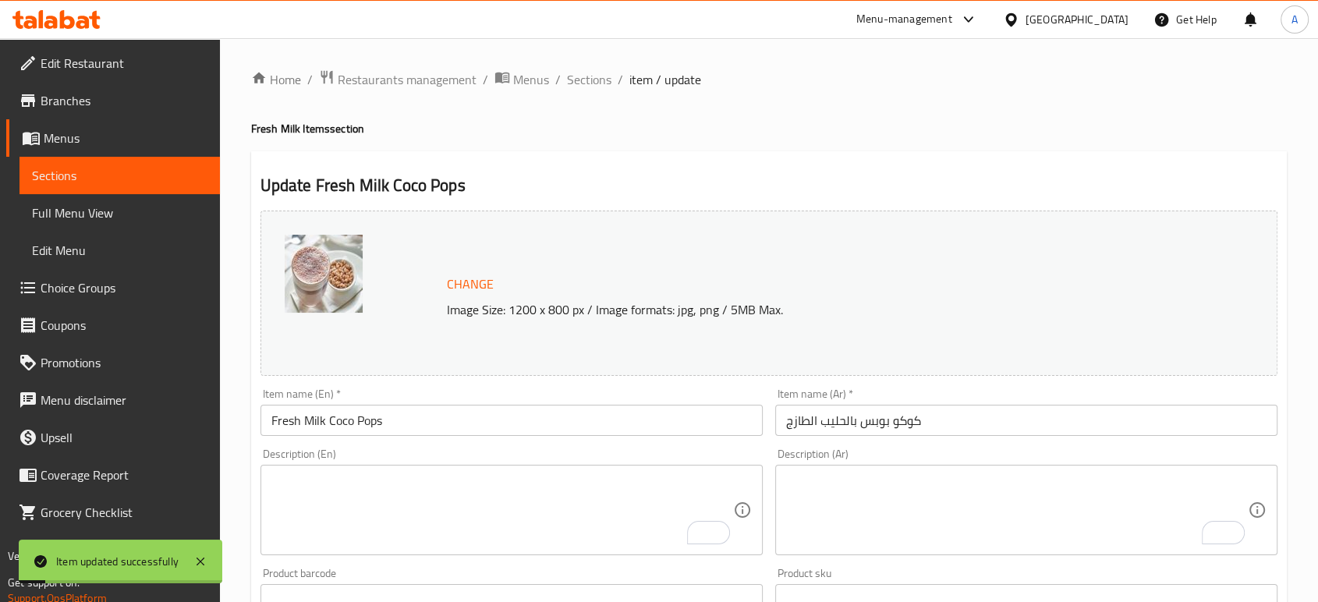
click at [696, 414] on input "Fresh Milk Coco Pops" at bounding box center [511, 420] width 502 height 31
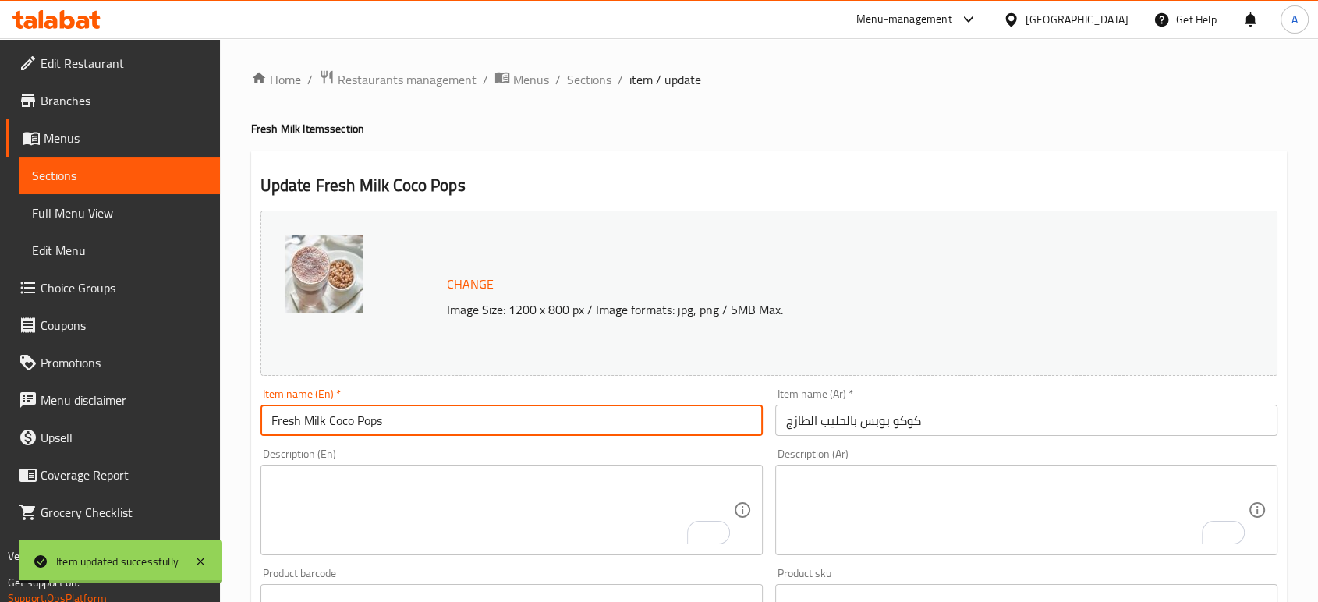
click at [696, 414] on input "Fresh Milk Coco Pops" at bounding box center [511, 420] width 502 height 31
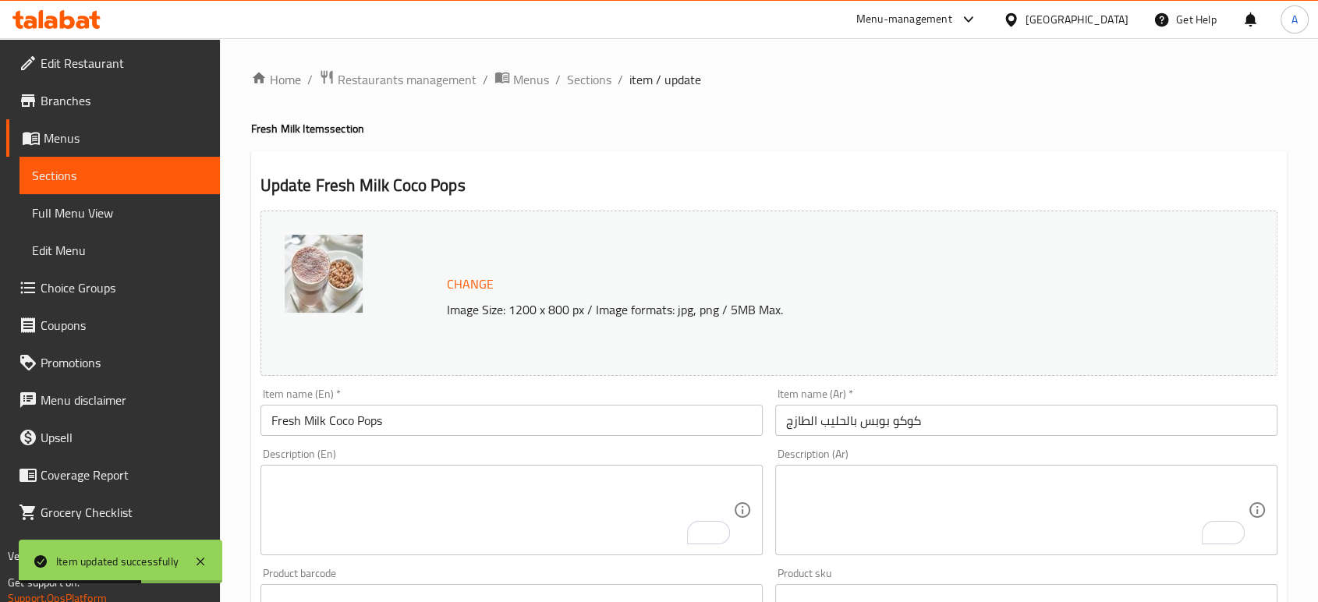
click at [925, 218] on div "Change Image Size: 1200 x 800 px / Image formats: jpg, png / 5MB Max." at bounding box center [768, 292] width 1017 height 165
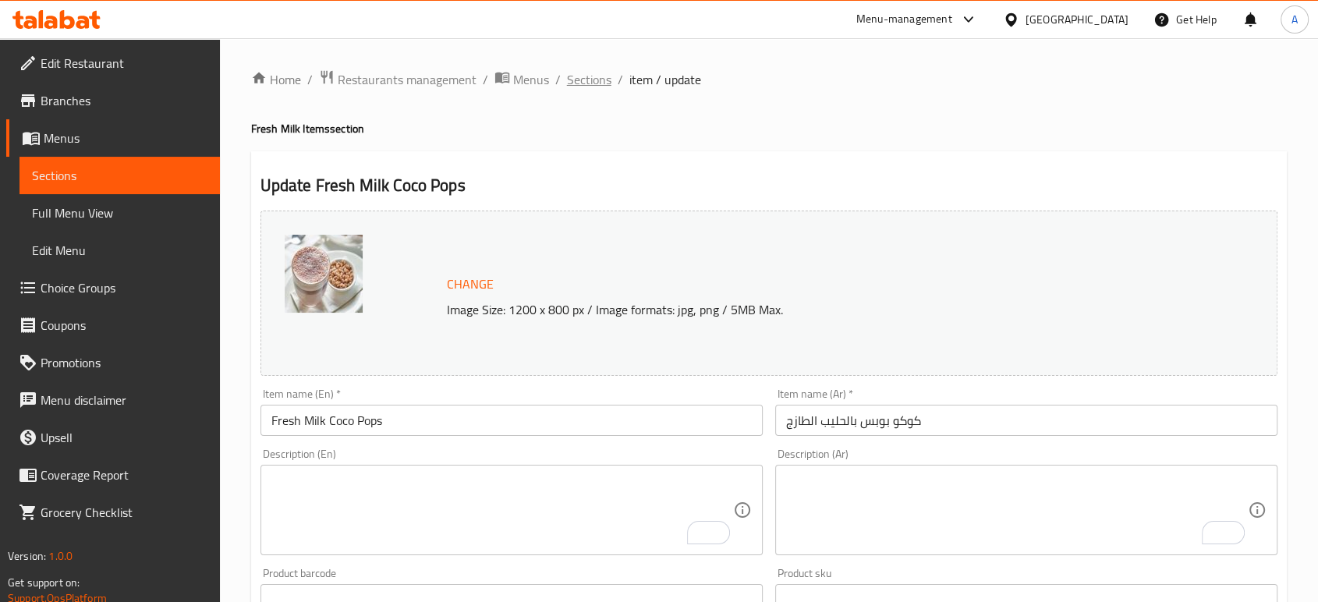
click at [586, 83] on span "Sections" at bounding box center [589, 79] width 44 height 19
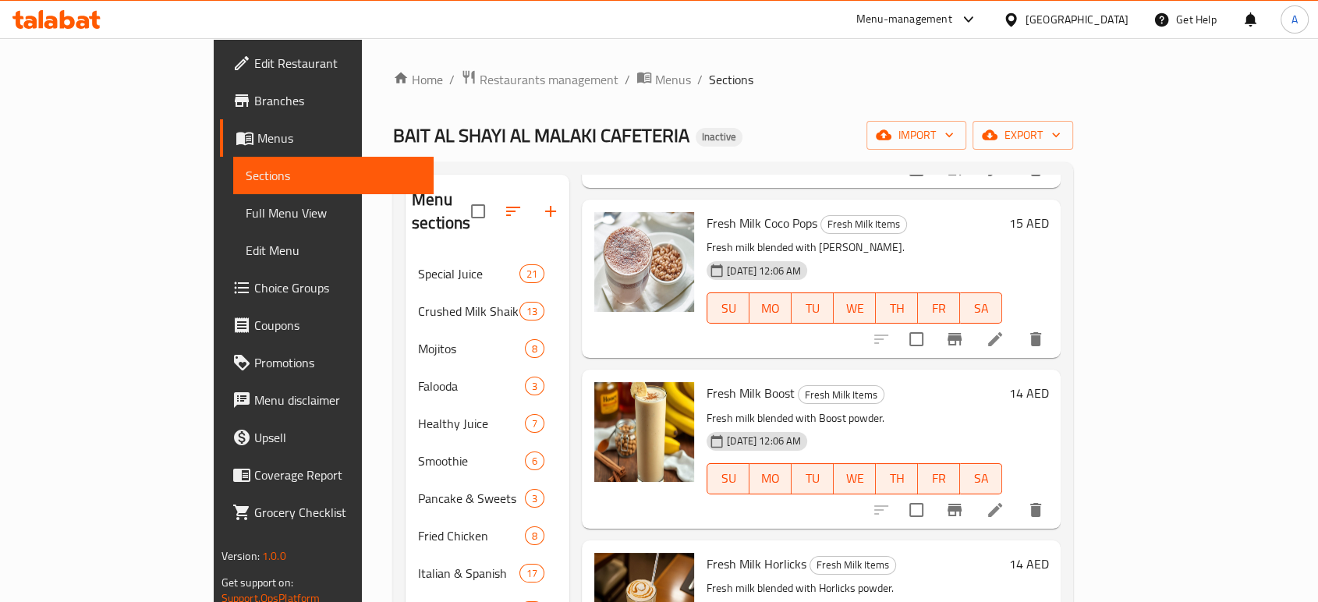
scroll to position [404, 0]
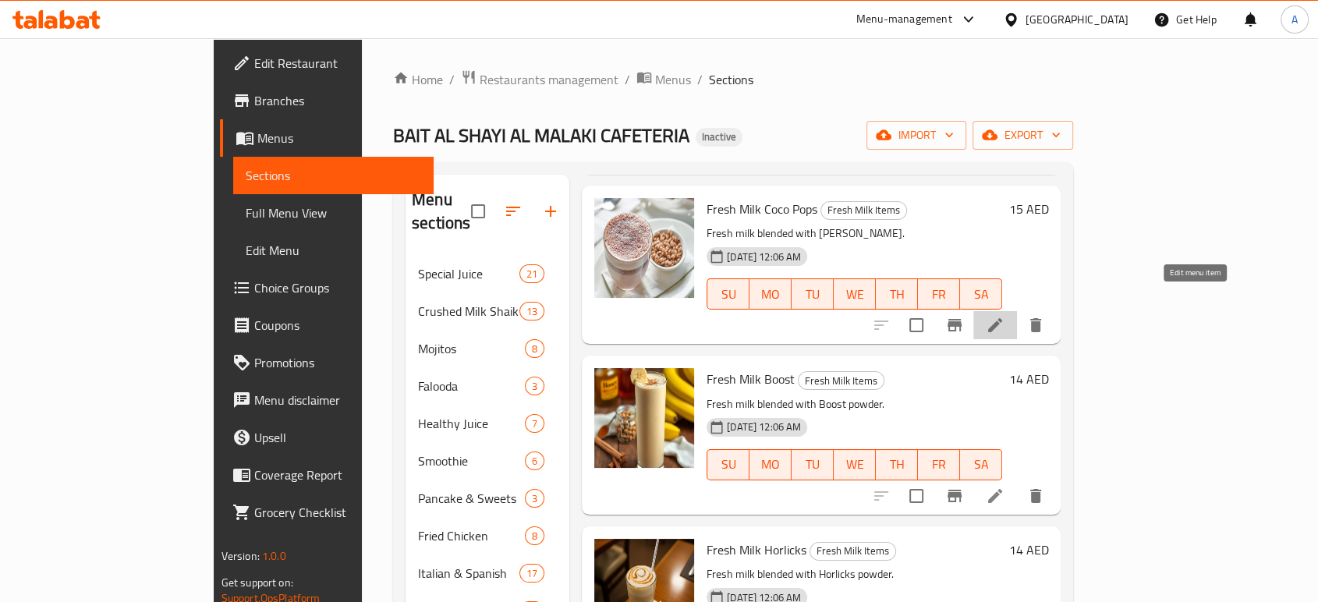
click at [1004, 316] on icon at bounding box center [994, 325] width 19 height 19
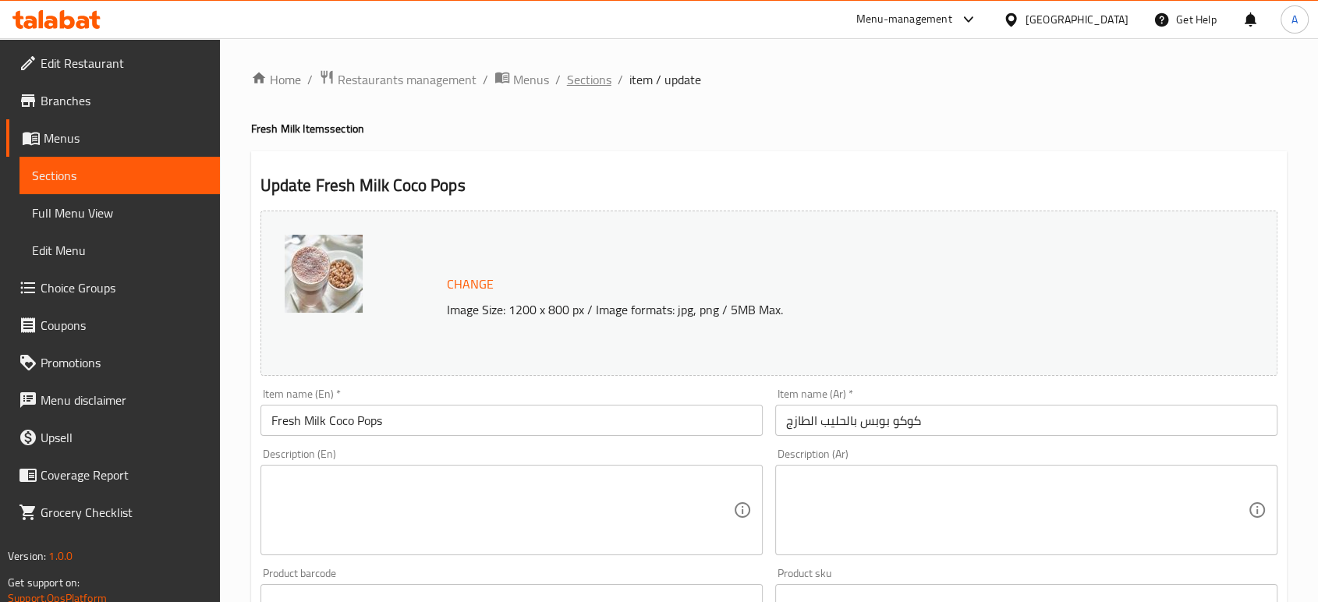
click at [593, 82] on span "Sections" at bounding box center [589, 79] width 44 height 19
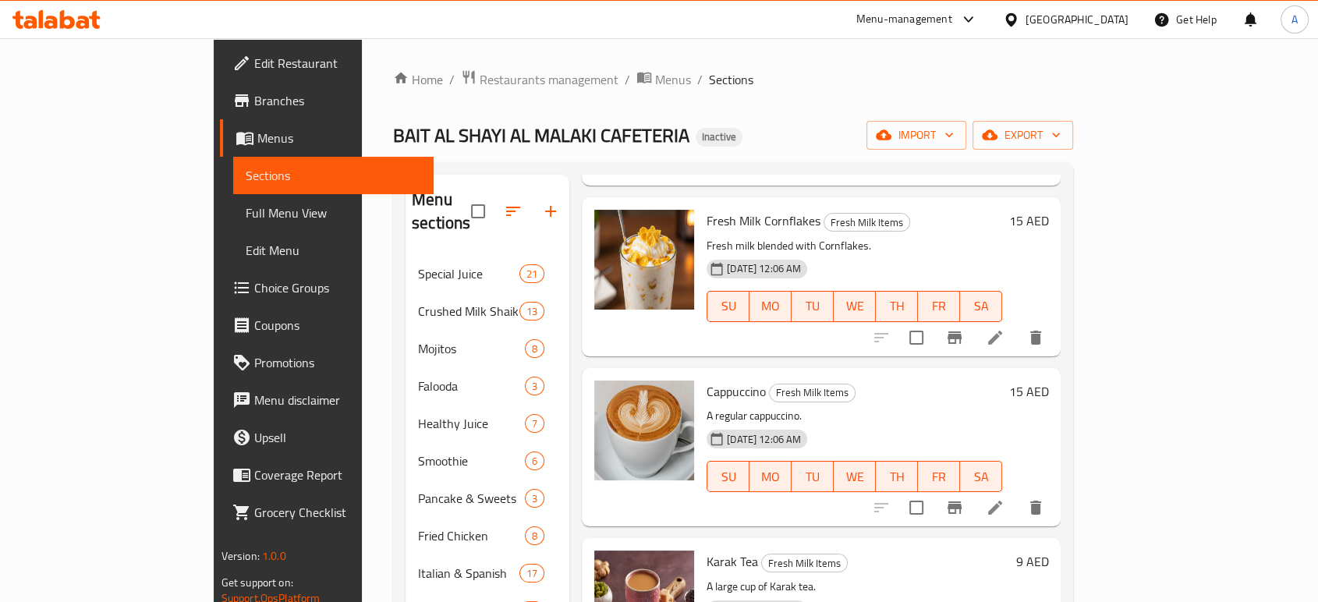
scroll to position [1250, 0]
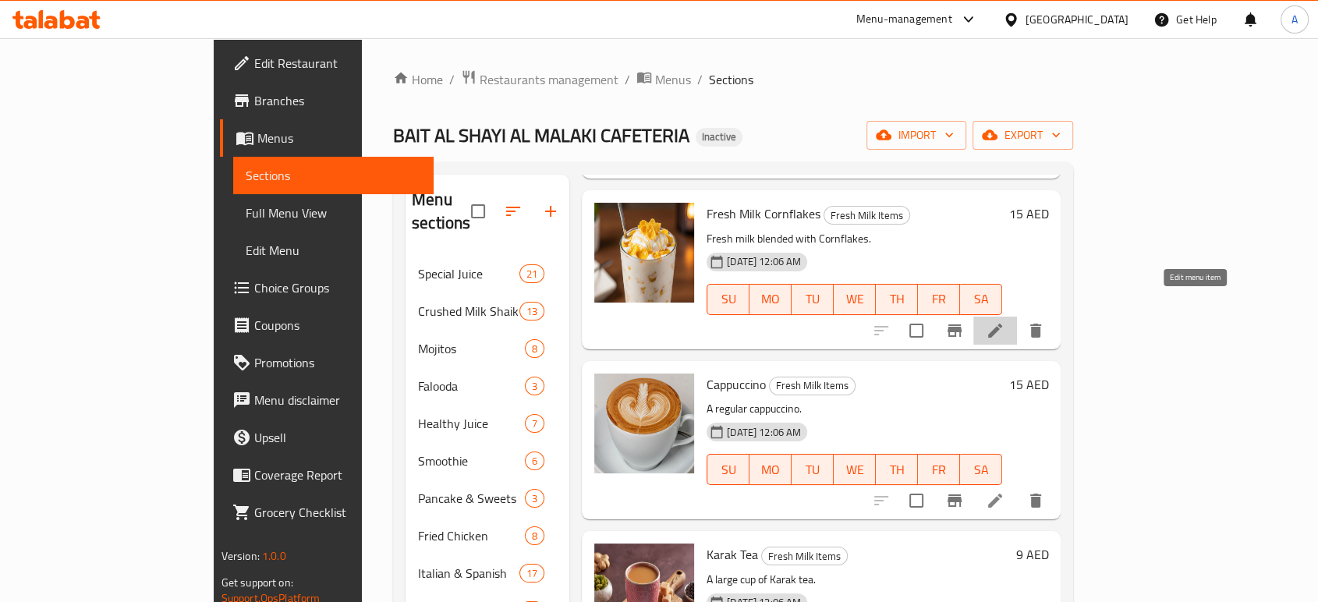
click at [1004, 321] on icon at bounding box center [994, 330] width 19 height 19
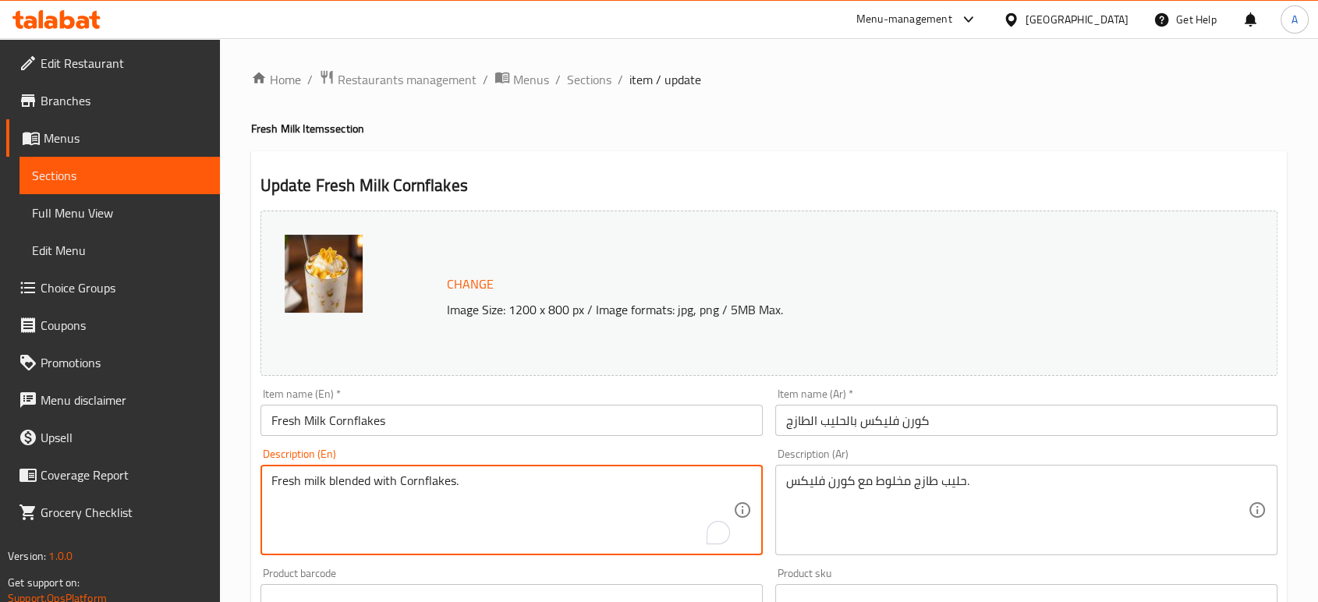
click at [568, 476] on textarea "Fresh milk blended with Cornflakes." at bounding box center [502, 510] width 462 height 74
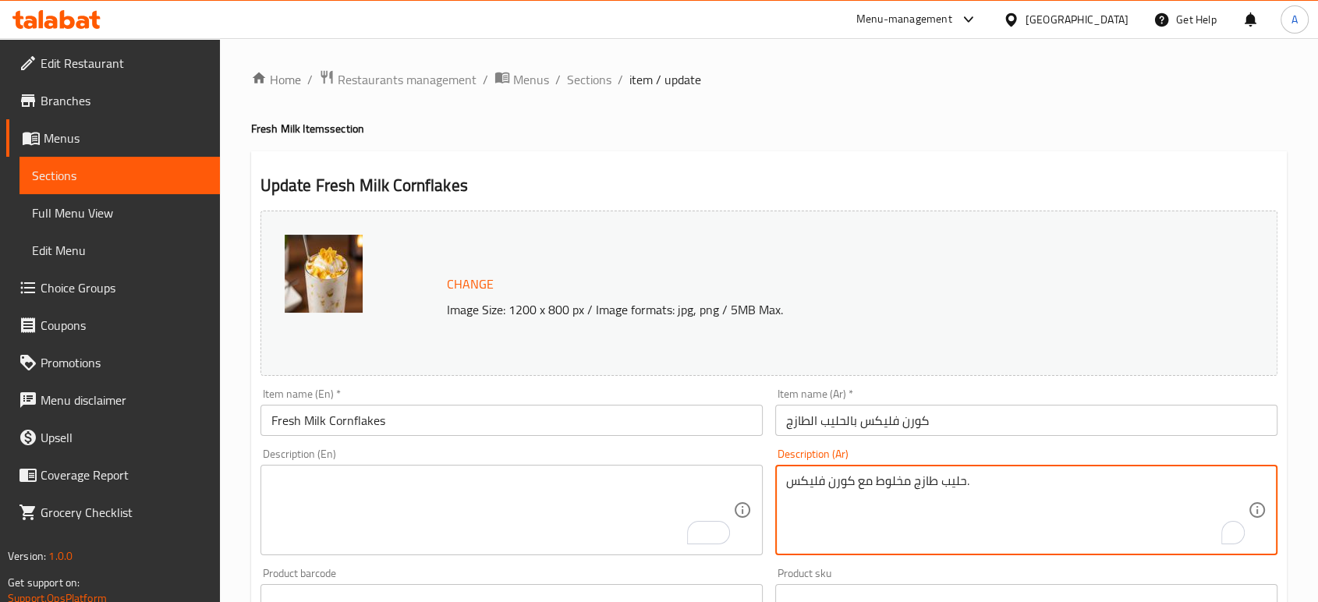
click at [982, 486] on textarea "حليب طازج مخلوط مع كورن فليكس." at bounding box center [1017, 510] width 462 height 74
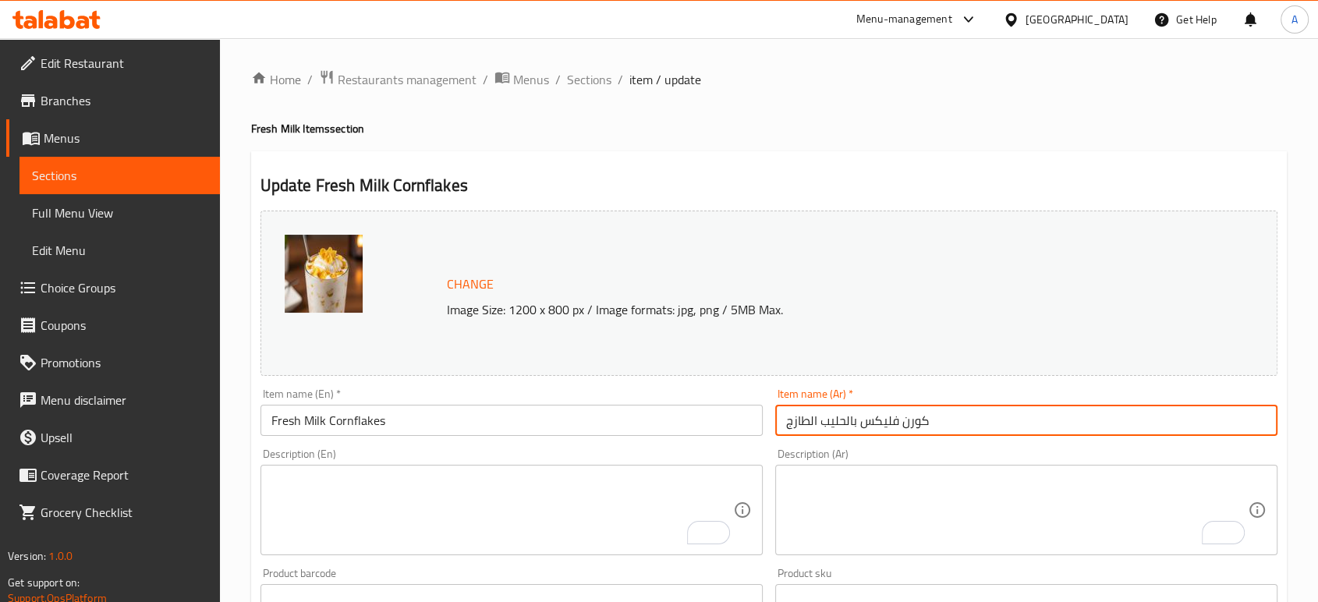
click at [954, 406] on input "كورن فليكس بالحليب الطازج" at bounding box center [1026, 420] width 502 height 31
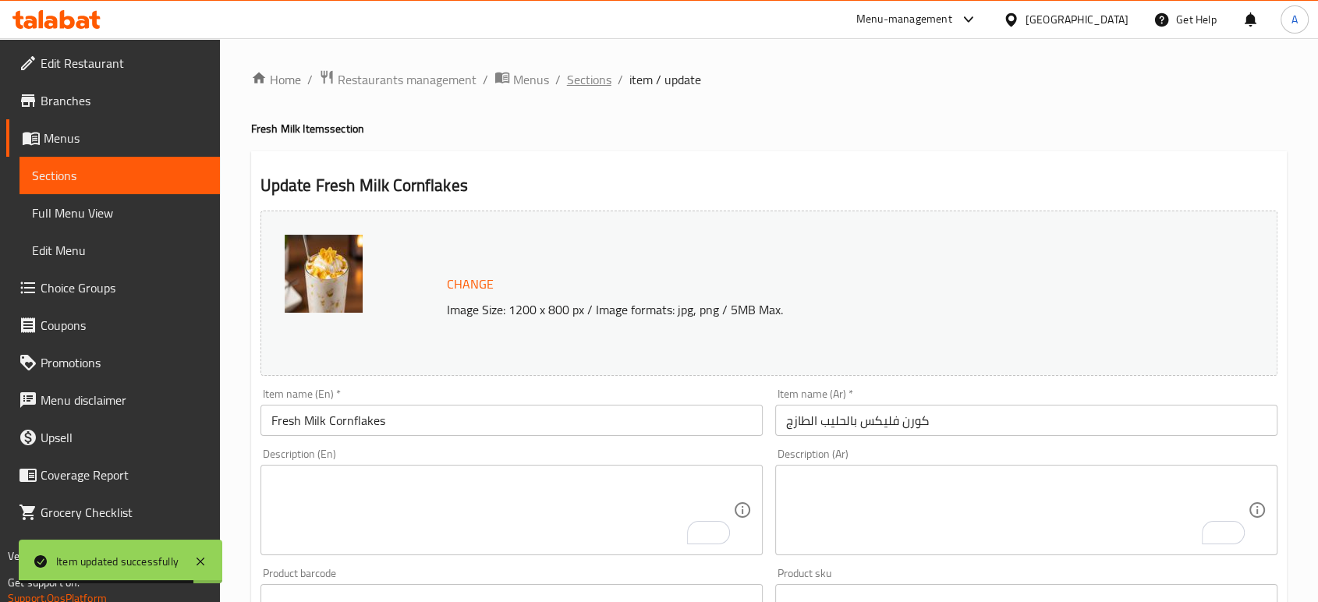
click at [580, 73] on span "Sections" at bounding box center [589, 79] width 44 height 19
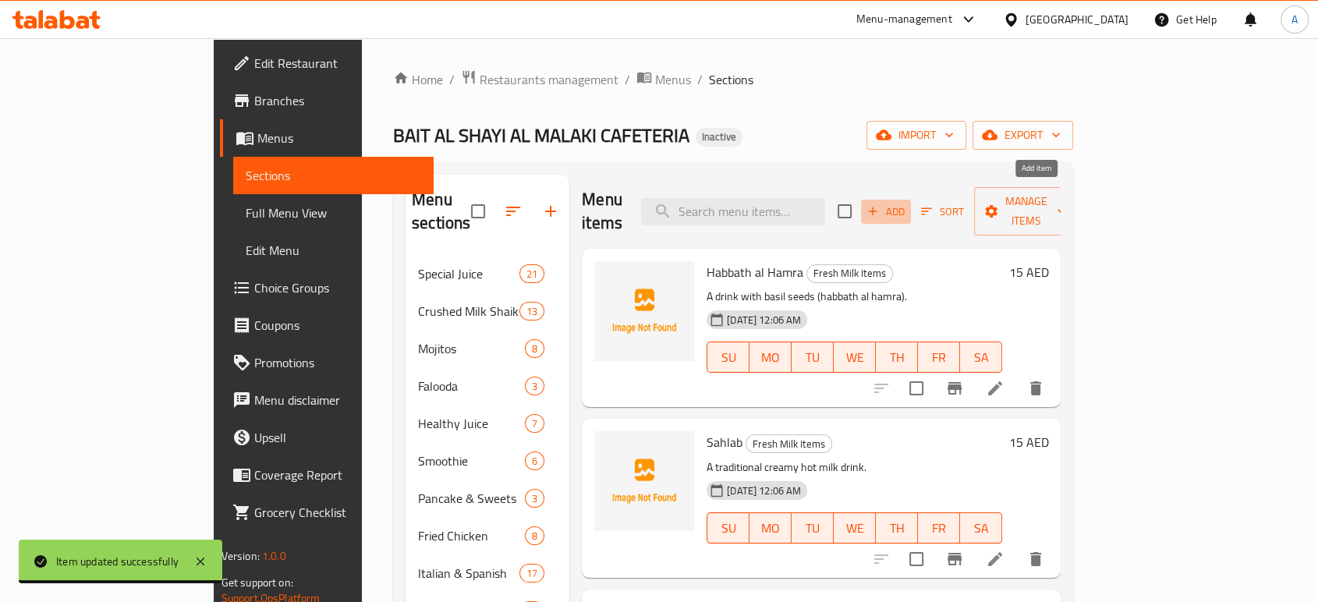
click at [907, 203] on span "Add" at bounding box center [886, 212] width 42 height 18
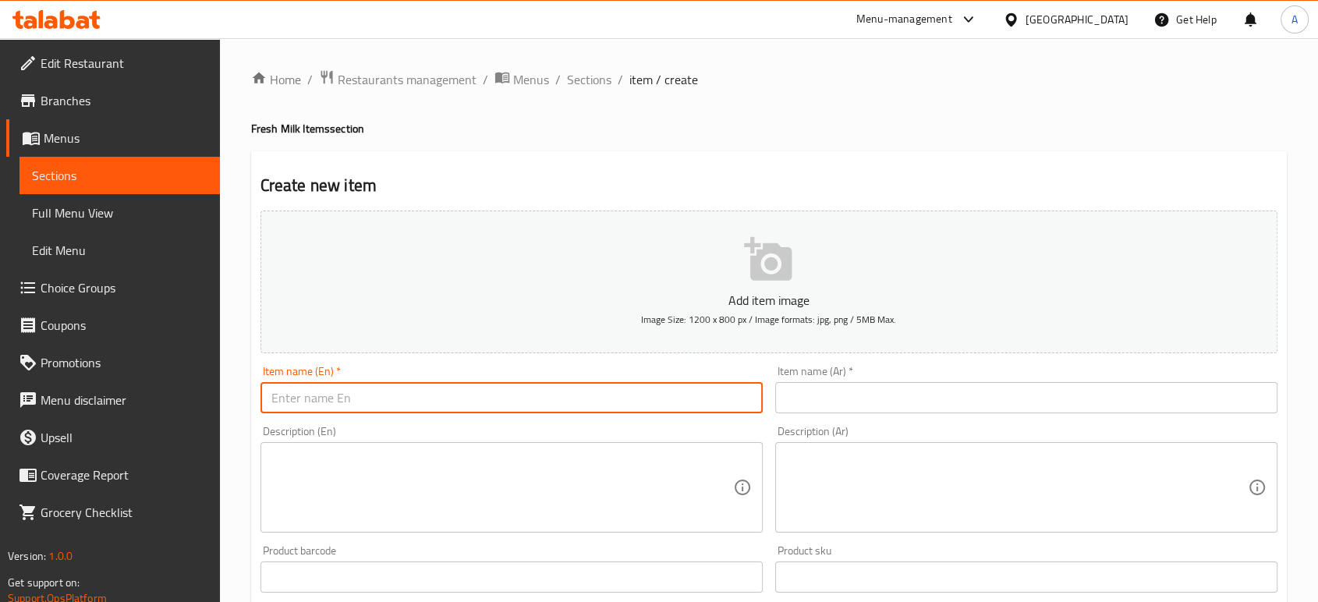
click at [570, 395] on input "text" at bounding box center [511, 397] width 502 height 31
click at [637, 398] on input "text" at bounding box center [511, 397] width 502 height 31
paste input "Karak Tea"
type input "Karak Tea"
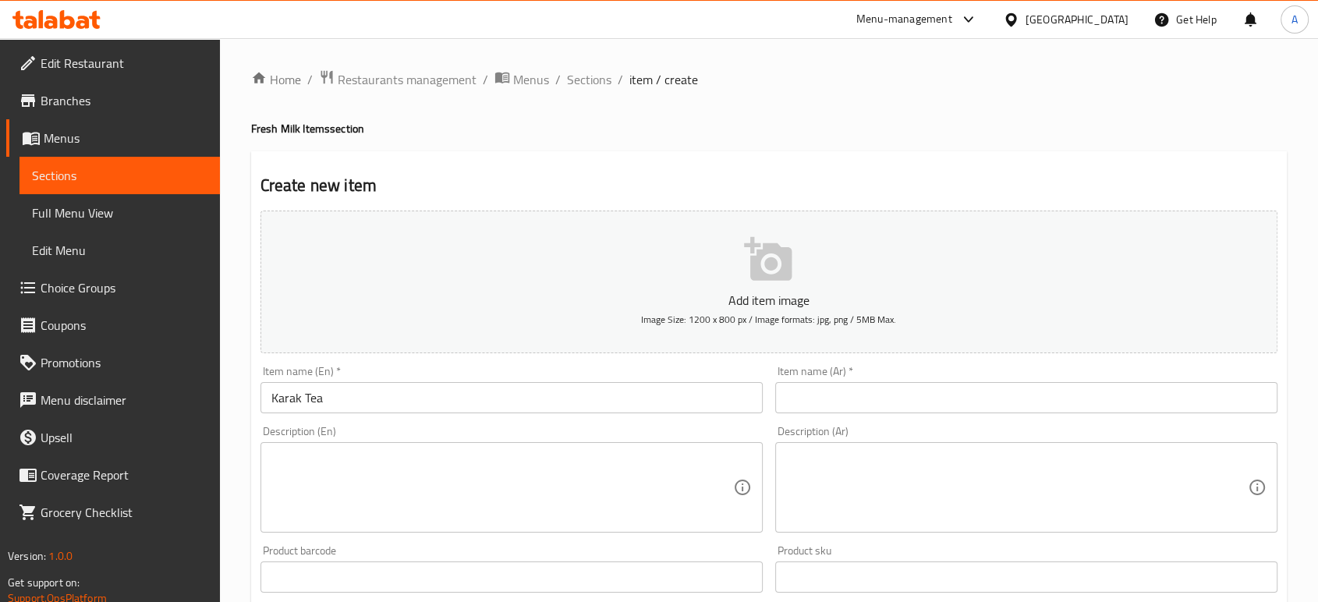
drag, startPoint x: 701, startPoint y: 537, endPoint x: 589, endPoint y: 463, distance: 134.5
click at [589, 463] on div "Description (En) Description (En)" at bounding box center [511, 478] width 515 height 119
paste textarea "A medium cup of Karak tea."
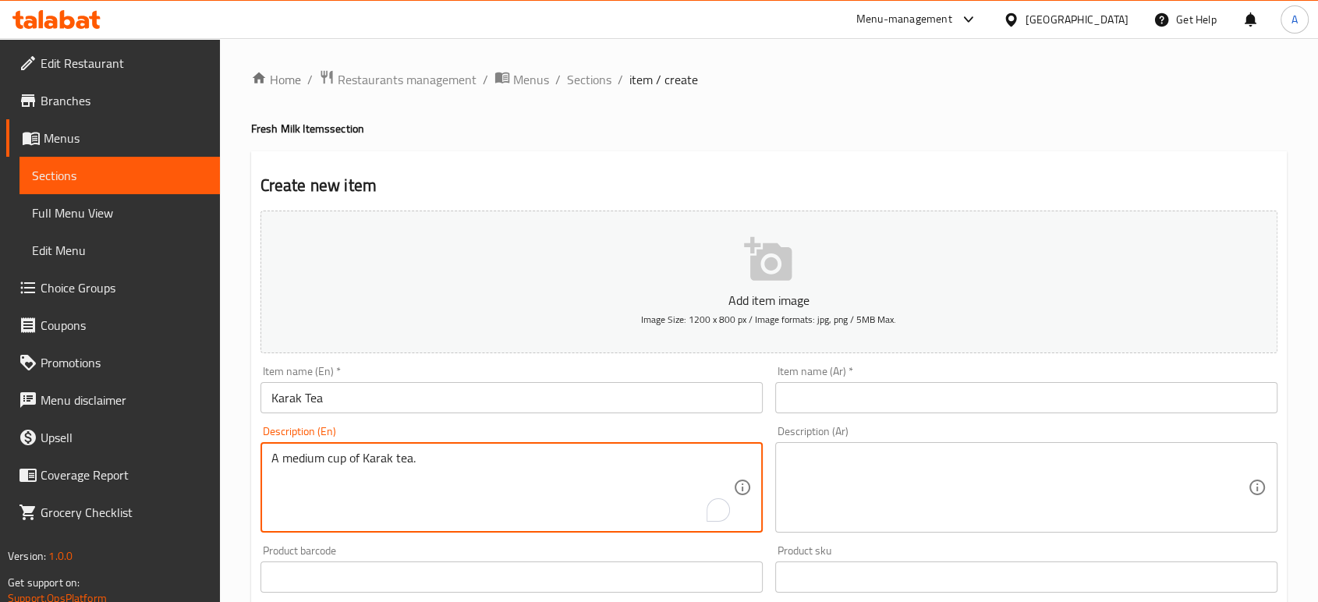
click at [306, 462] on textarea "A medium cup of Karak tea." at bounding box center [502, 488] width 462 height 74
type textarea "A medium cup of Karak tea."
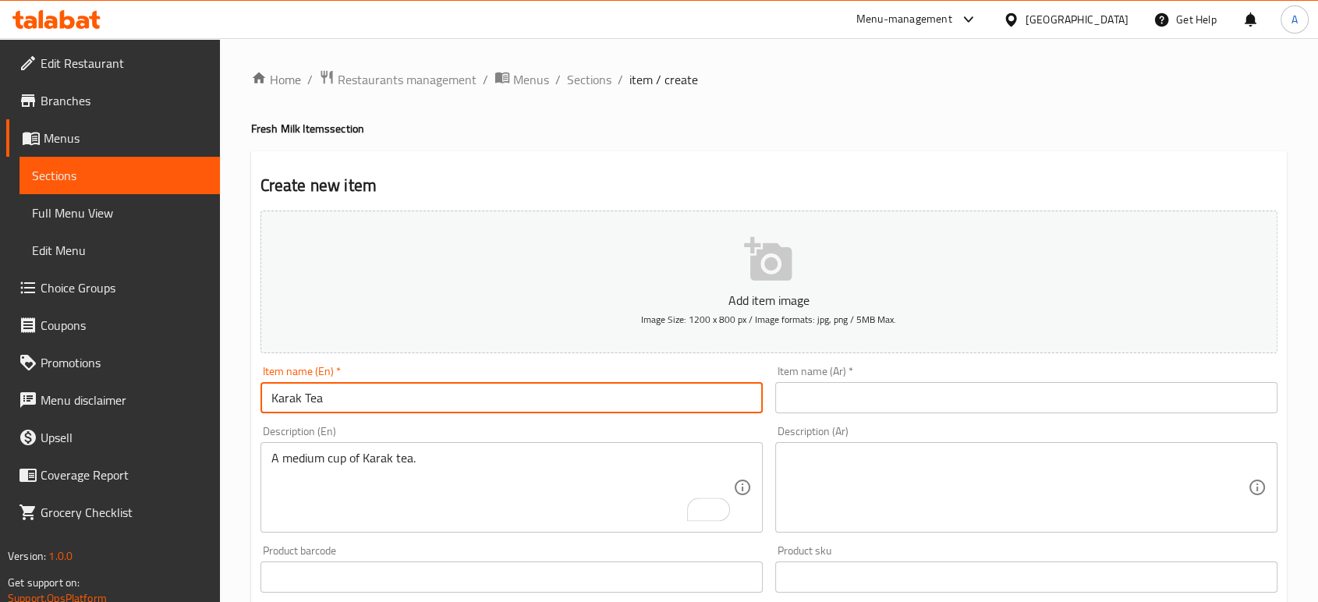
click at [347, 412] on input "Karak Tea" at bounding box center [511, 397] width 502 height 31
paste input "medium"
type input "Karak Tea medium"
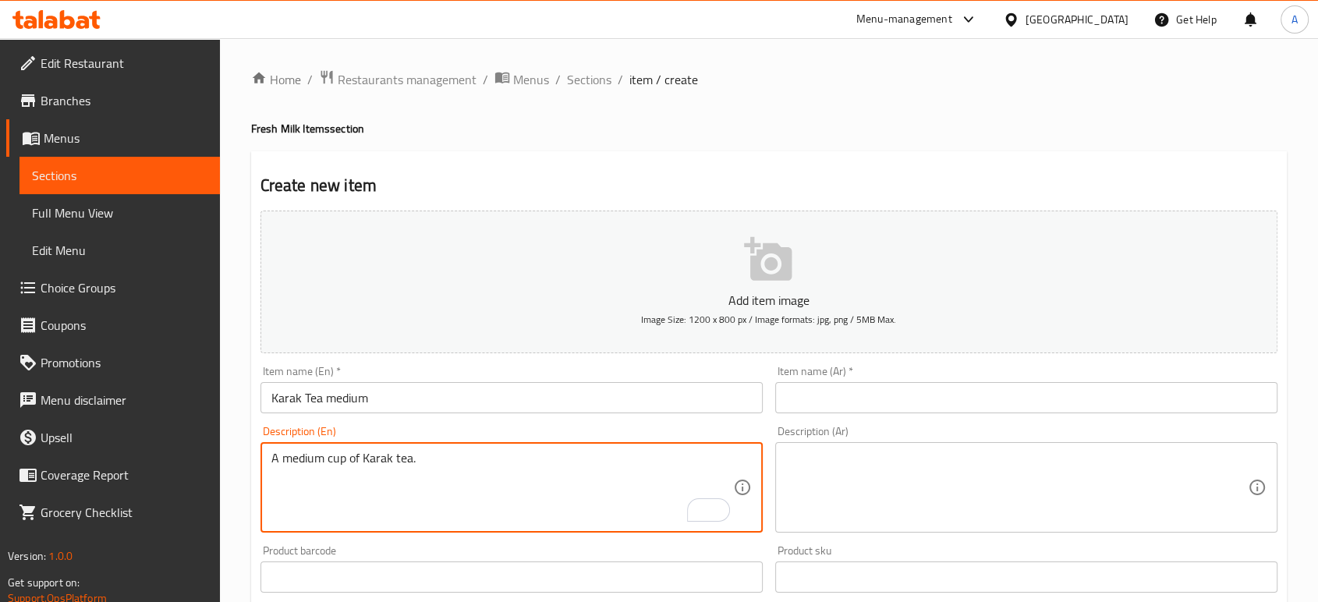
click at [505, 458] on textarea "A medium cup of Karak tea." at bounding box center [502, 488] width 462 height 74
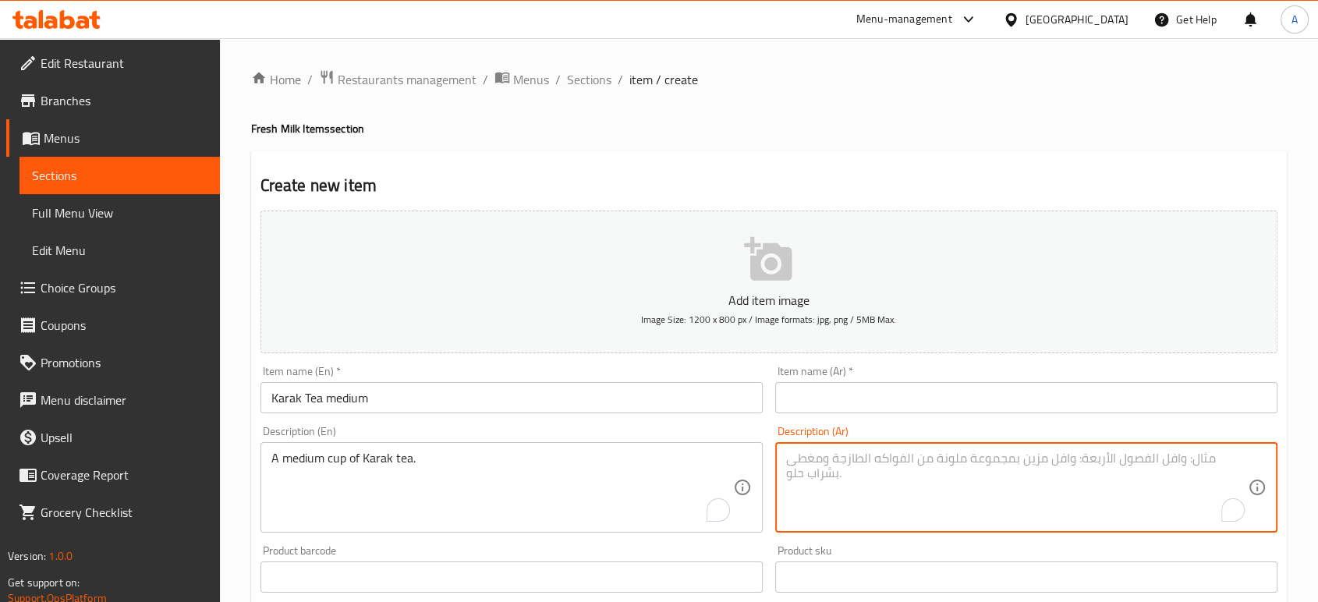
click at [848, 464] on textarea "To enrich screen reader interactions, please activate Accessibility in Grammarl…" at bounding box center [1017, 488] width 462 height 74
paste textarea "كوب متوسط من شاي الكرك."
type textarea "كوب متوسط من شاي الكرك."
click at [801, 391] on input "text" at bounding box center [1026, 397] width 502 height 31
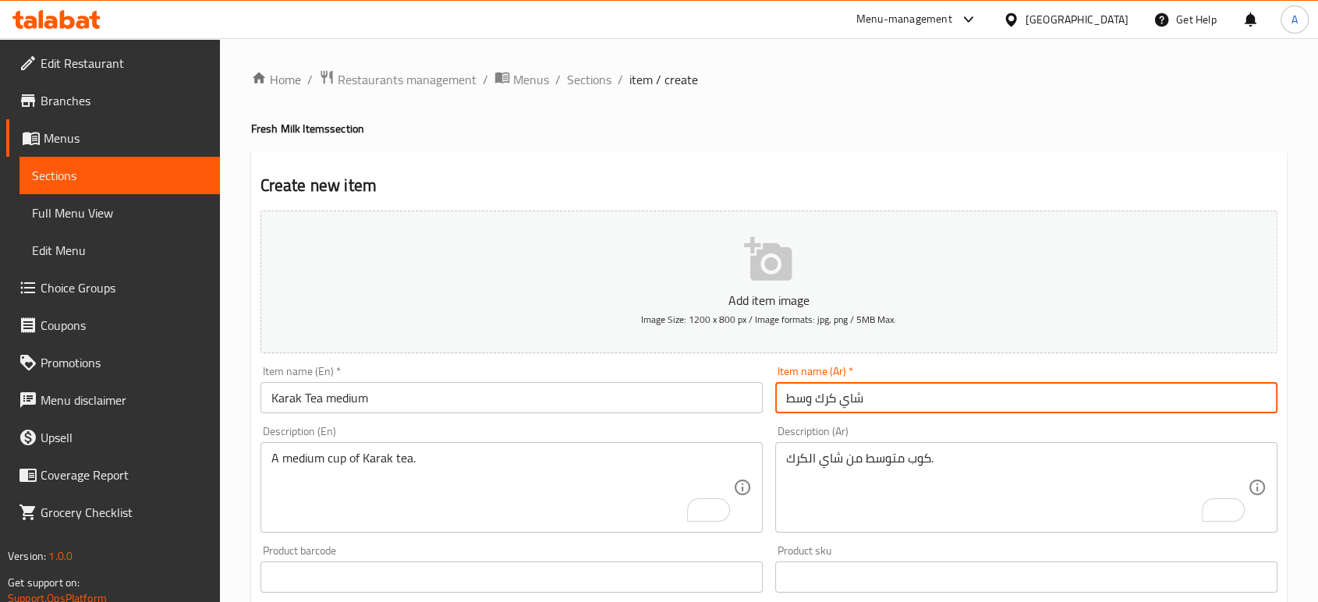
type input "شاي كرك وسط"
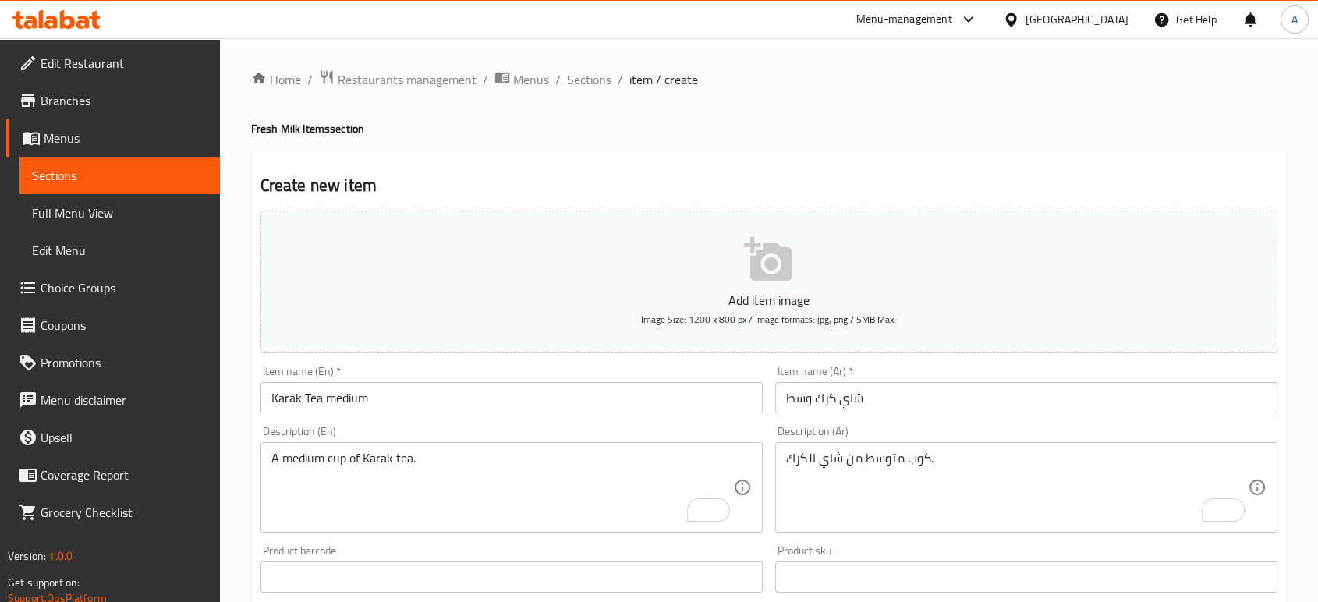
click at [898, 171] on div "Create new item Add item image Image Size: 1200 x 800 px / Image formats: jpg, …" at bounding box center [768, 604] width 1035 height 907
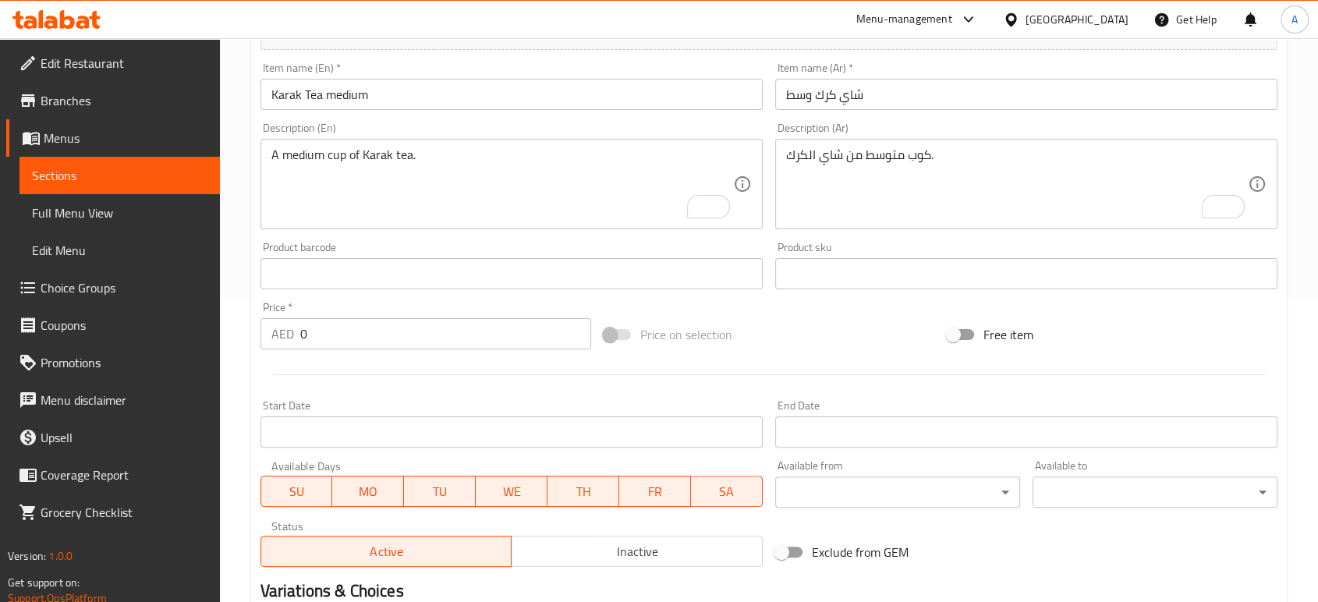
scroll to position [305, 0]
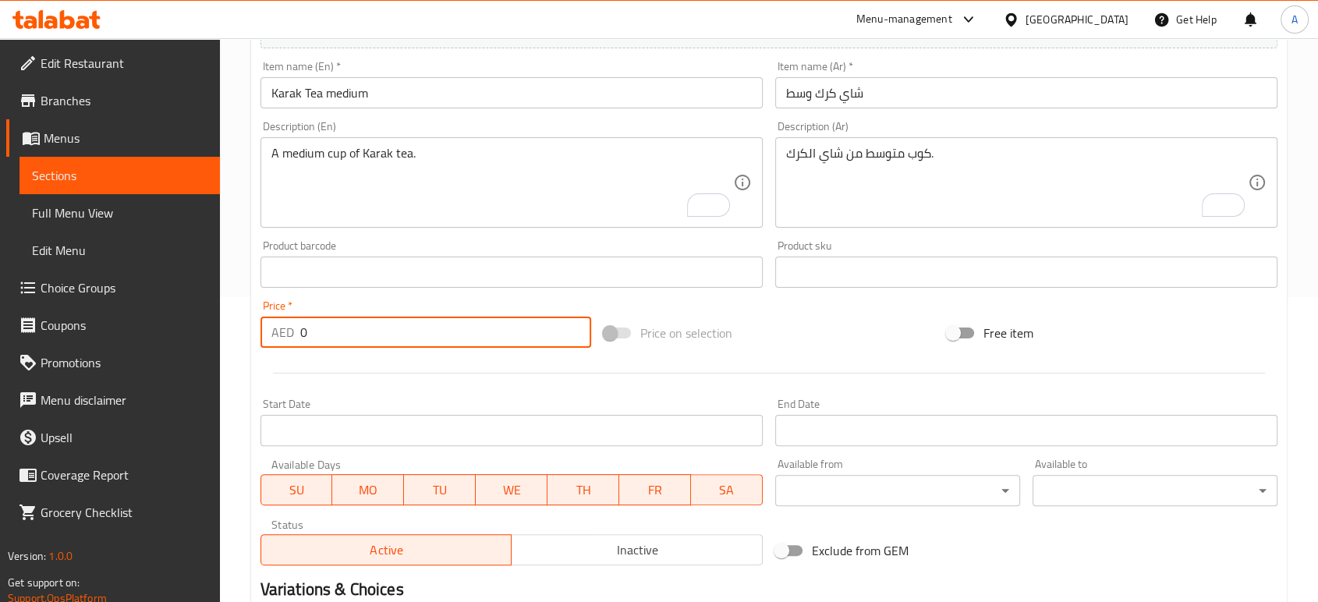
drag, startPoint x: 370, startPoint y: 342, endPoint x: 262, endPoint y: 329, distance: 108.4
click at [262, 329] on div "AED 0 Price *" at bounding box center [425, 332] width 331 height 31
type input "6"
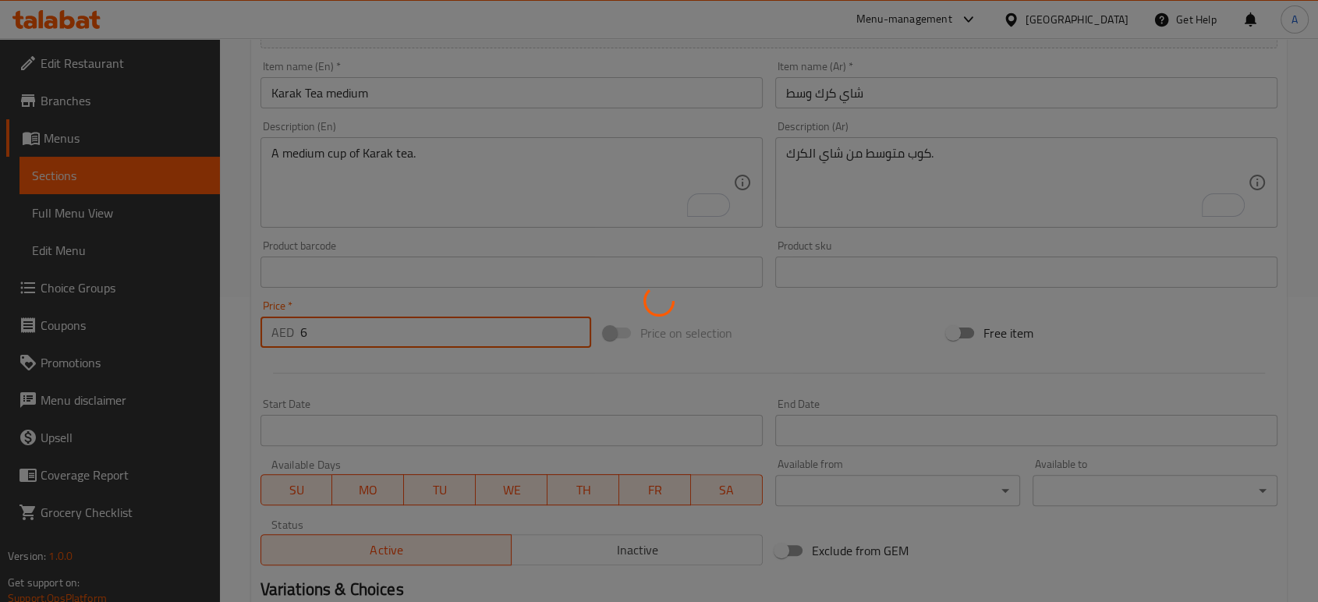
type input "0"
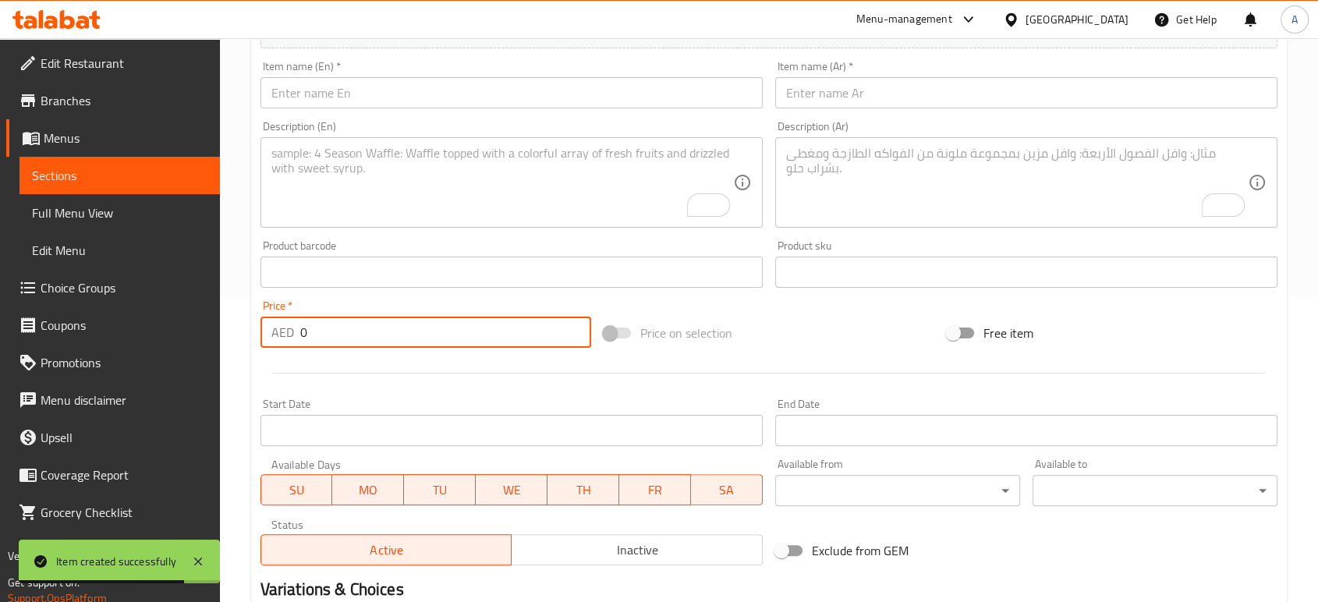
scroll to position [0, 0]
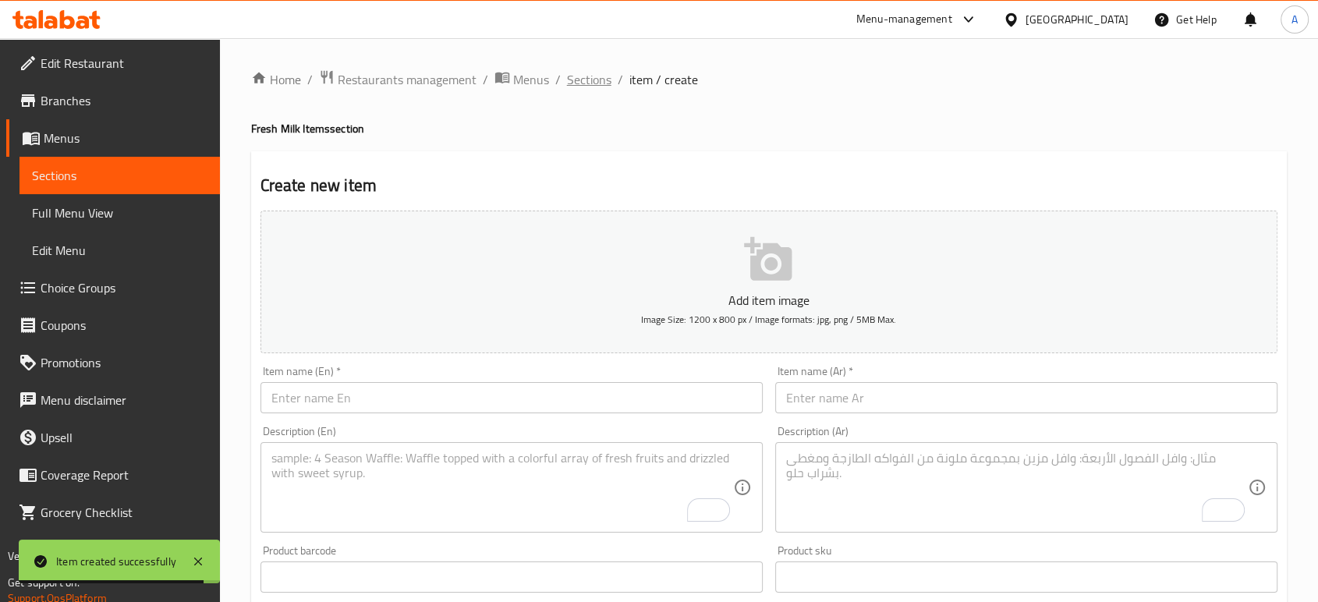
click at [604, 83] on span "Sections" at bounding box center [589, 79] width 44 height 19
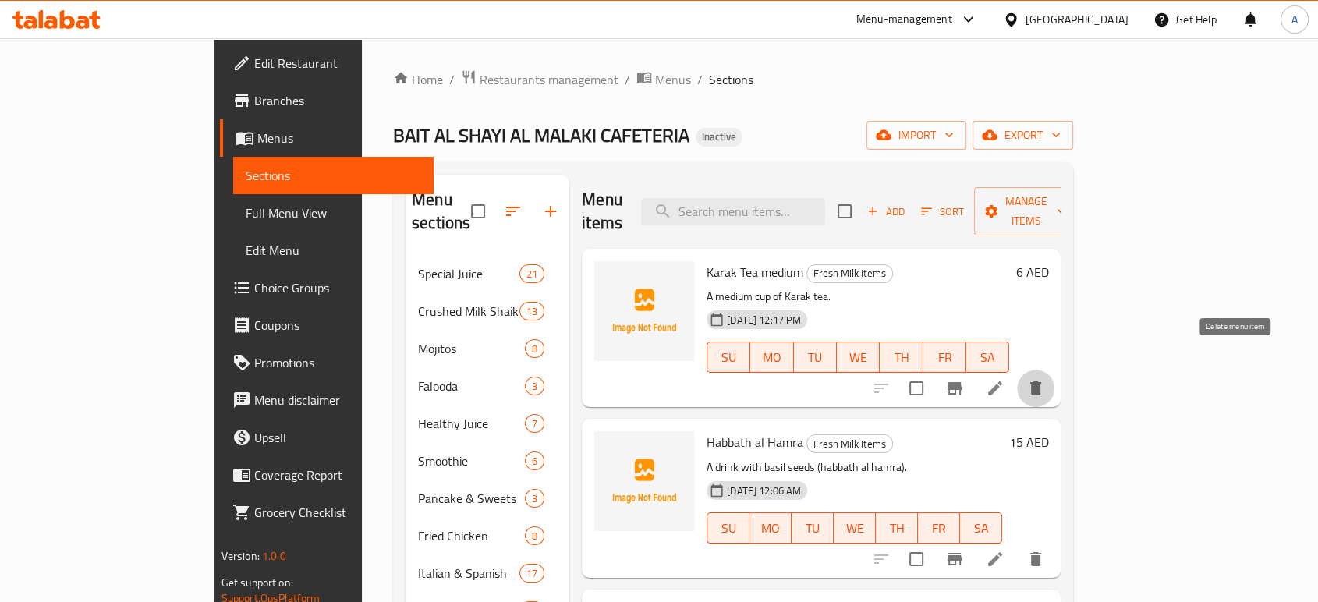
click at [1041, 381] on icon "delete" at bounding box center [1035, 388] width 11 height 14
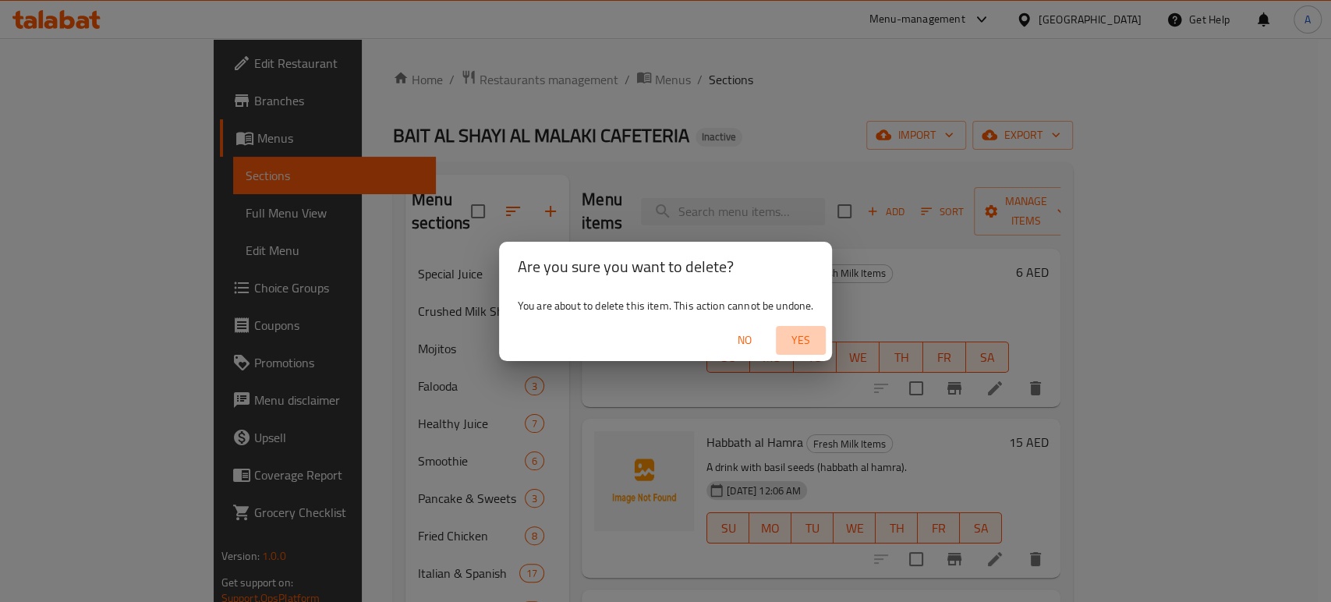
click at [818, 335] on span "Yes" at bounding box center [800, 340] width 37 height 19
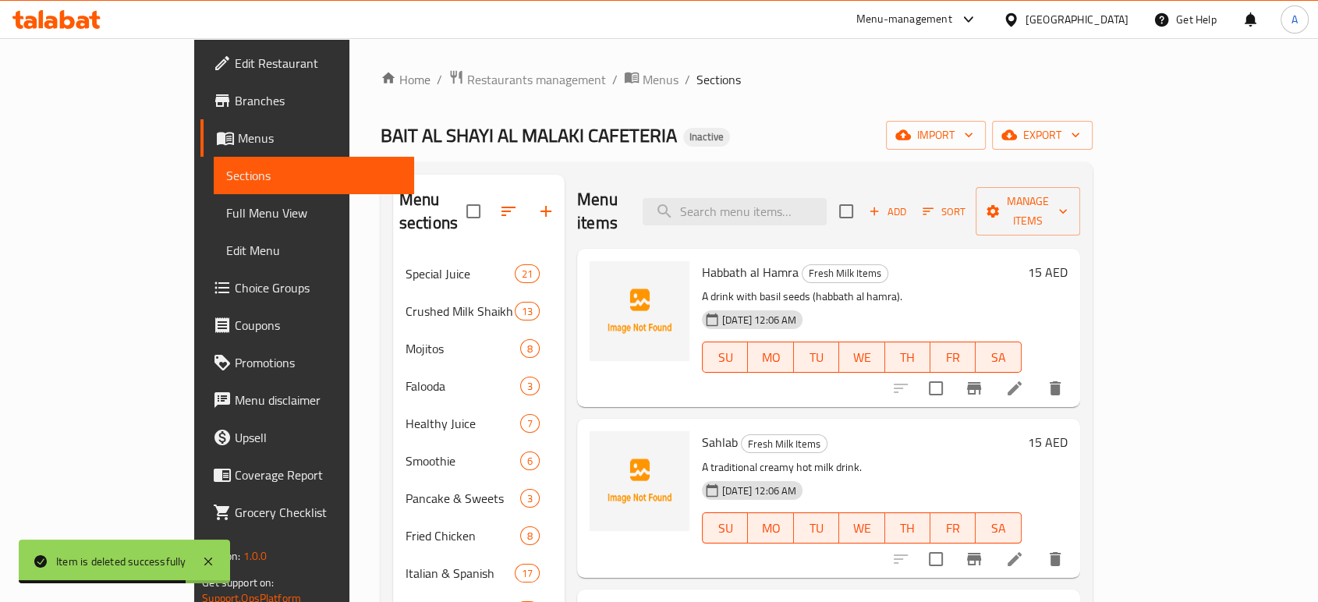
scroll to position [245, 0]
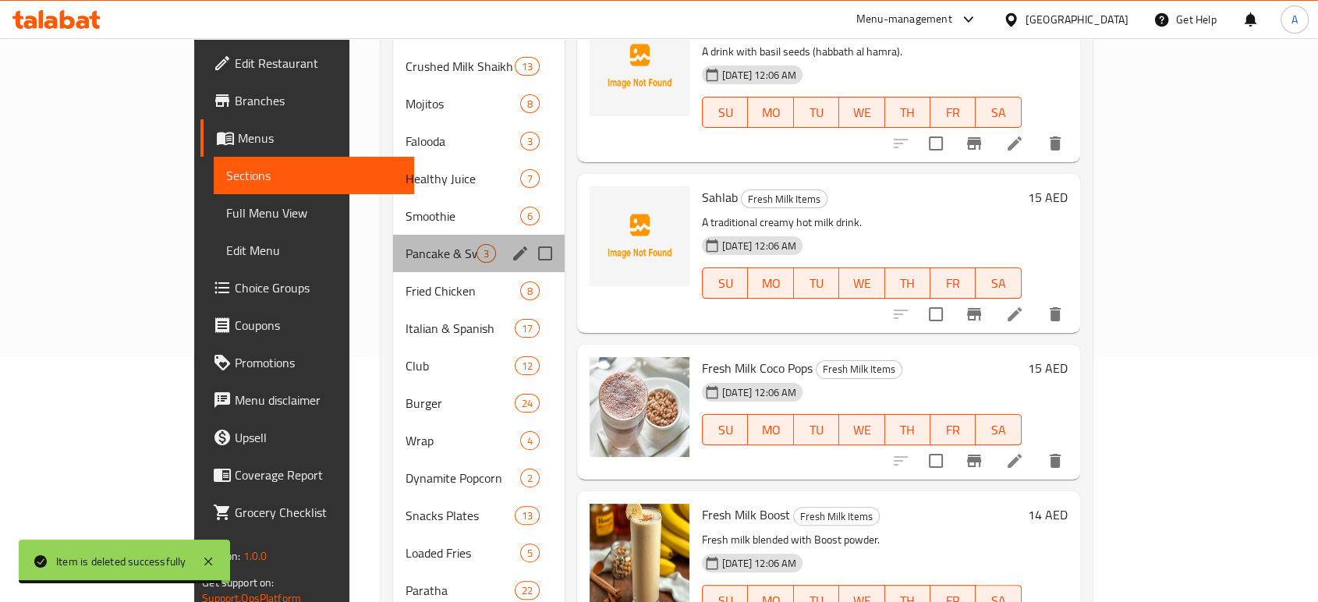
click at [393, 235] on div "Pancake & Sweets 3" at bounding box center [479, 253] width 172 height 37
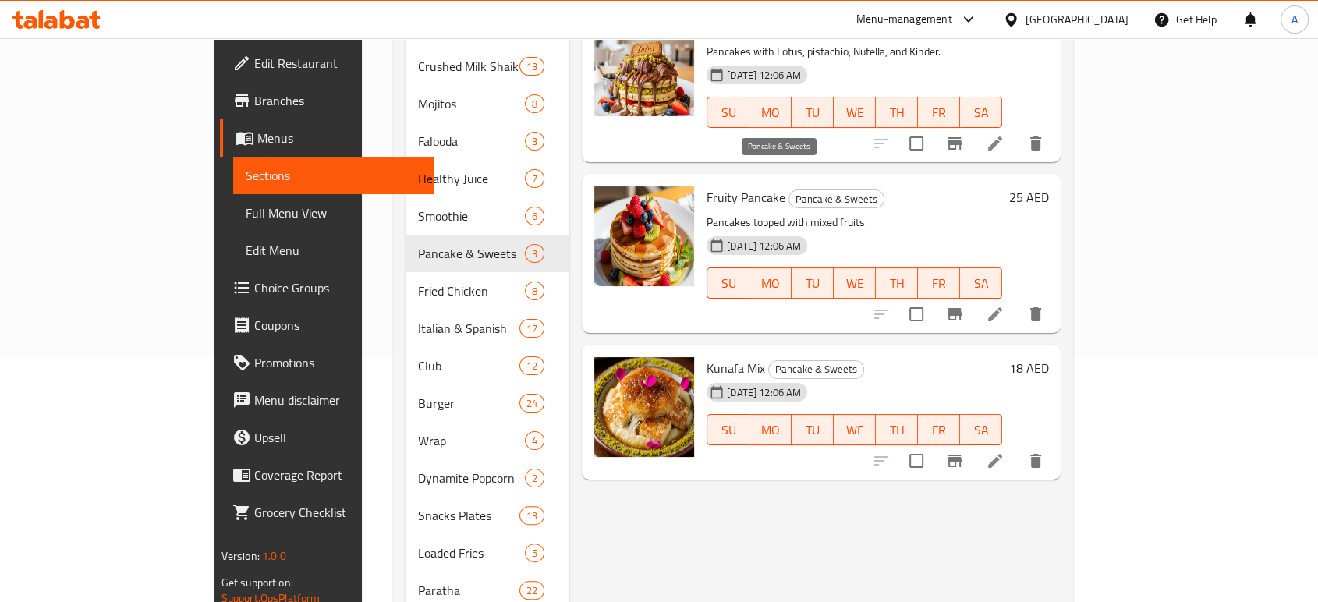
click at [789, 190] on span "Pancake & Sweets" at bounding box center [836, 199] width 94 height 18
copy span "Pancake & Sweets"
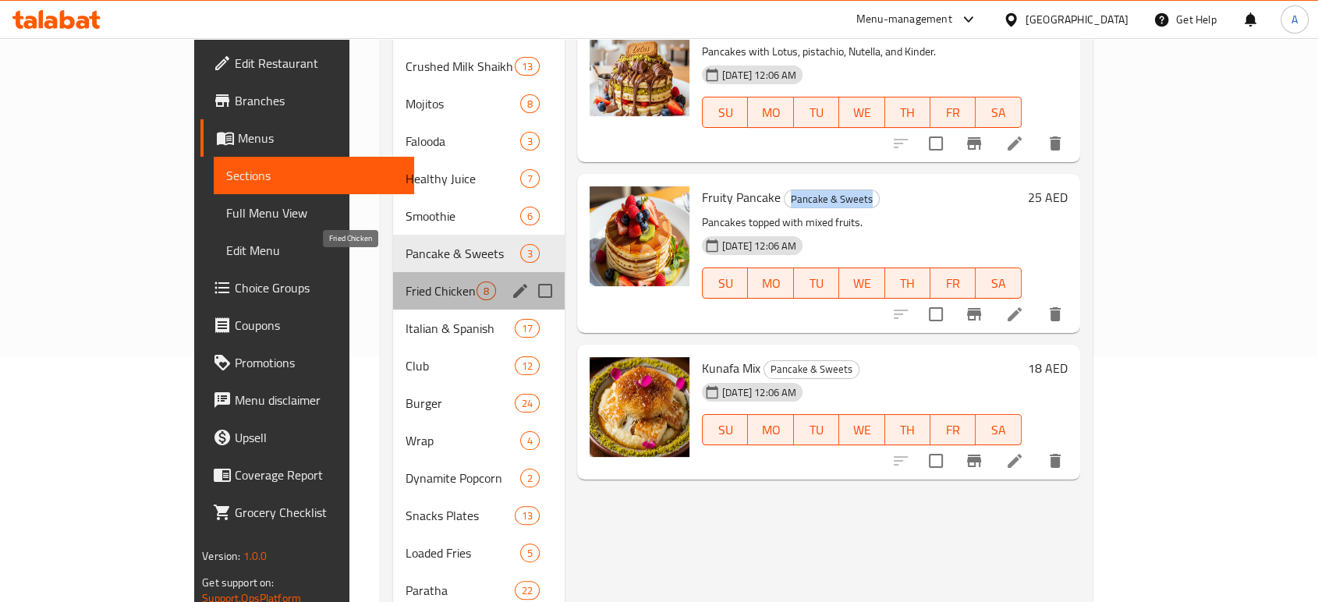
click at [405, 281] on span "Fried Chicken" at bounding box center [440, 290] width 71 height 19
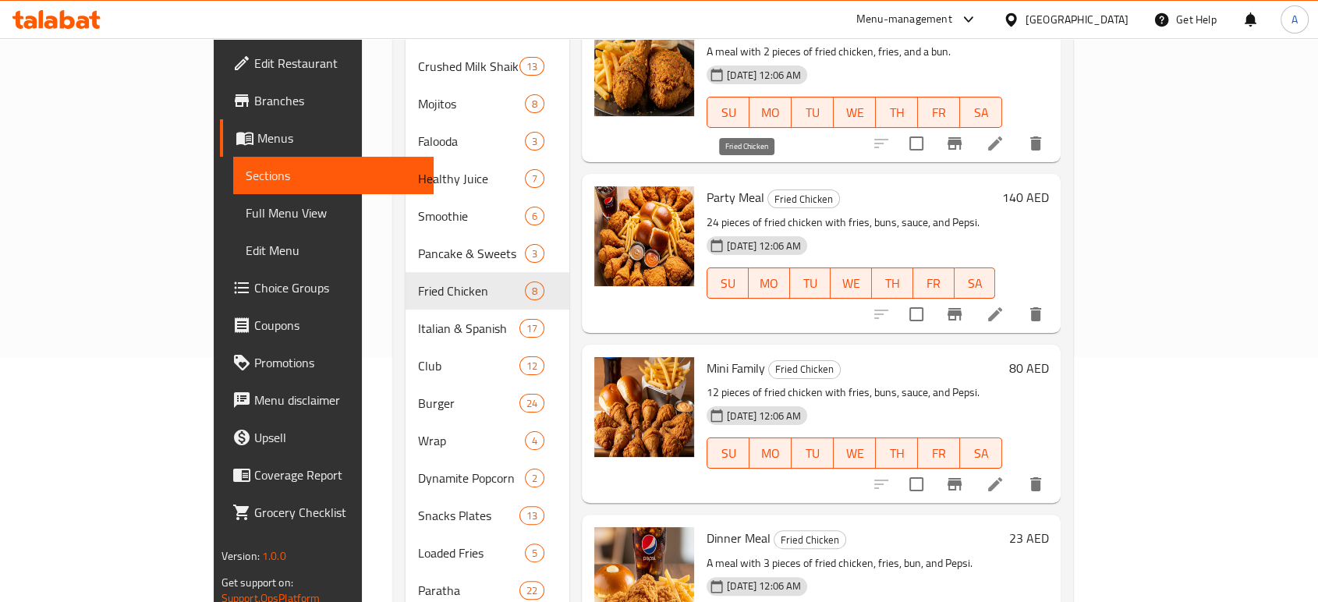
click at [768, 190] on span "Fried Chicken" at bounding box center [803, 199] width 71 height 18
copy span "Fried Chicken"
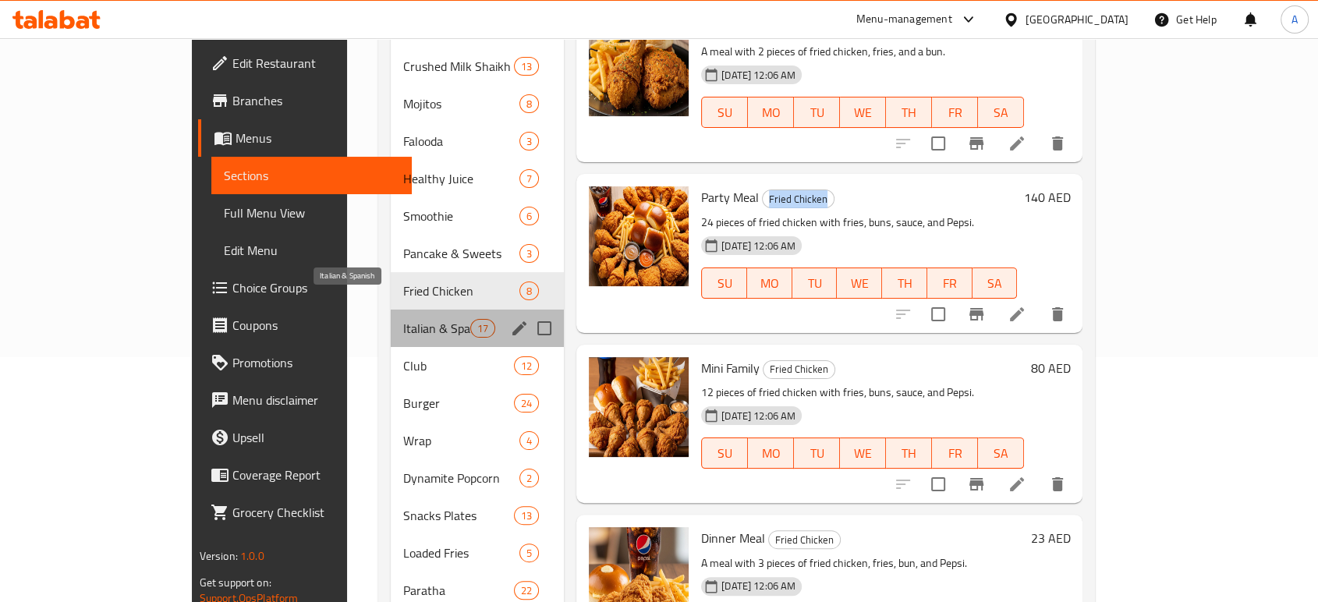
click at [403, 319] on span "Italian & Spanish" at bounding box center [436, 328] width 66 height 19
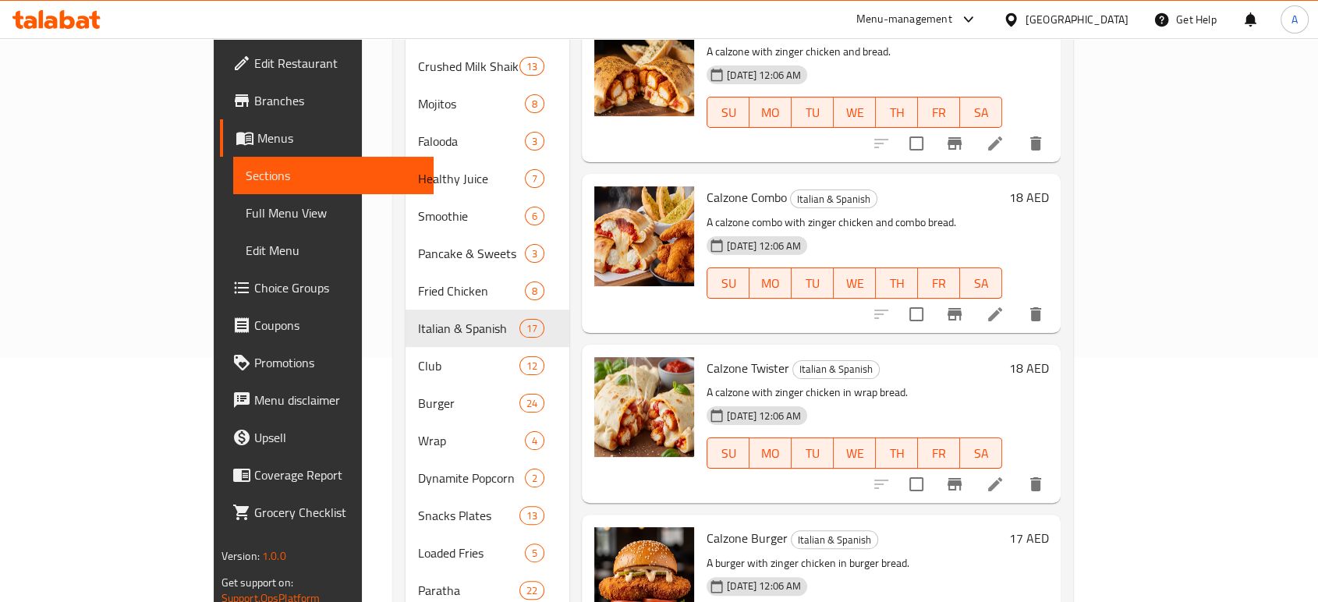
click at [791, 190] on span "Italian & Spanish" at bounding box center [834, 199] width 86 height 18
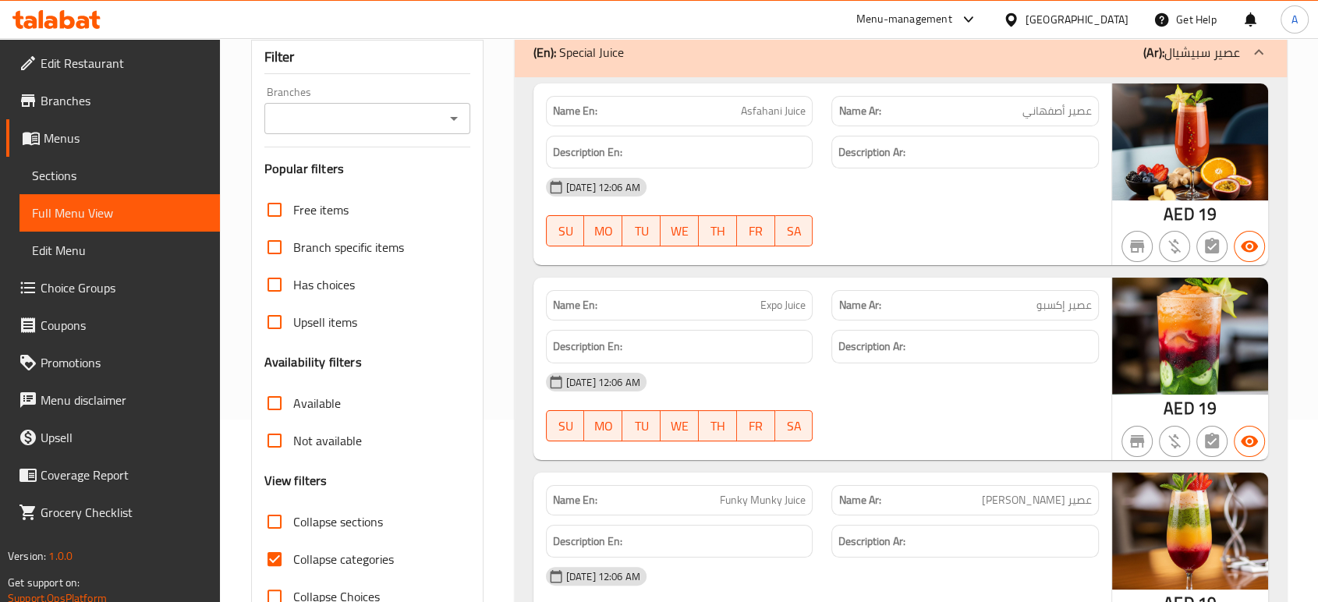
scroll to position [221, 0]
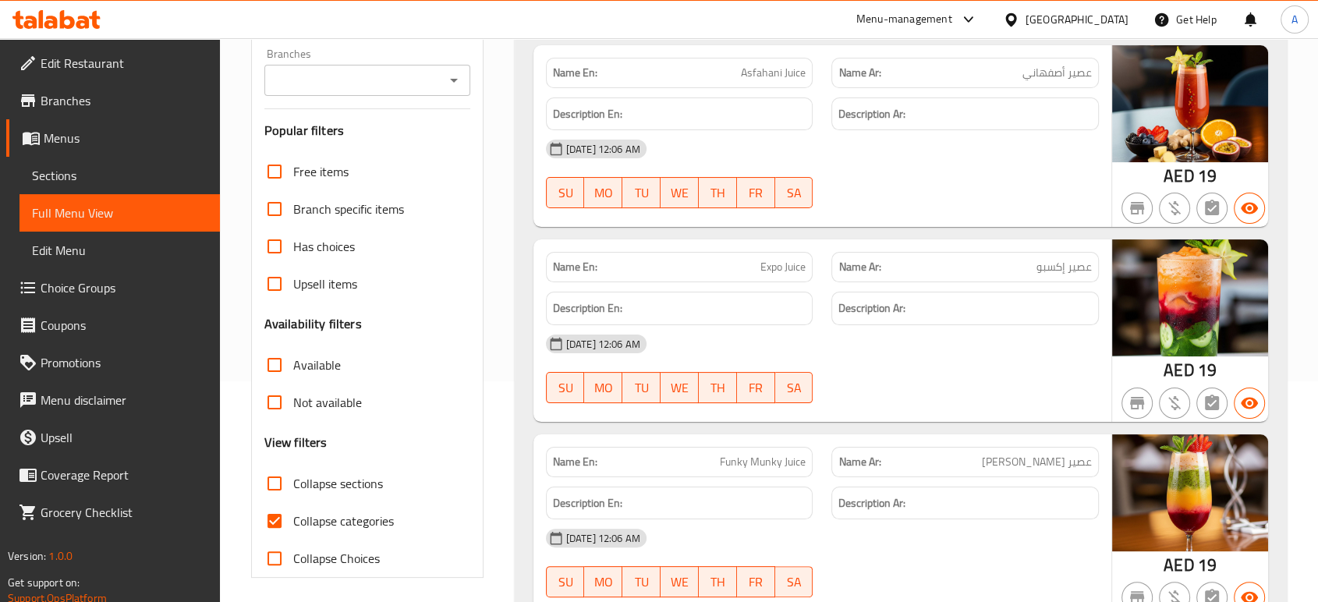
click at [293, 519] on span "Collapse categories" at bounding box center [343, 520] width 101 height 19
click at [293, 519] on input "Collapse categories" at bounding box center [274, 520] width 37 height 37
checkbox input "false"
click at [333, 485] on span "Collapse sections" at bounding box center [338, 483] width 90 height 19
click at [293, 485] on input "Collapse sections" at bounding box center [274, 483] width 37 height 37
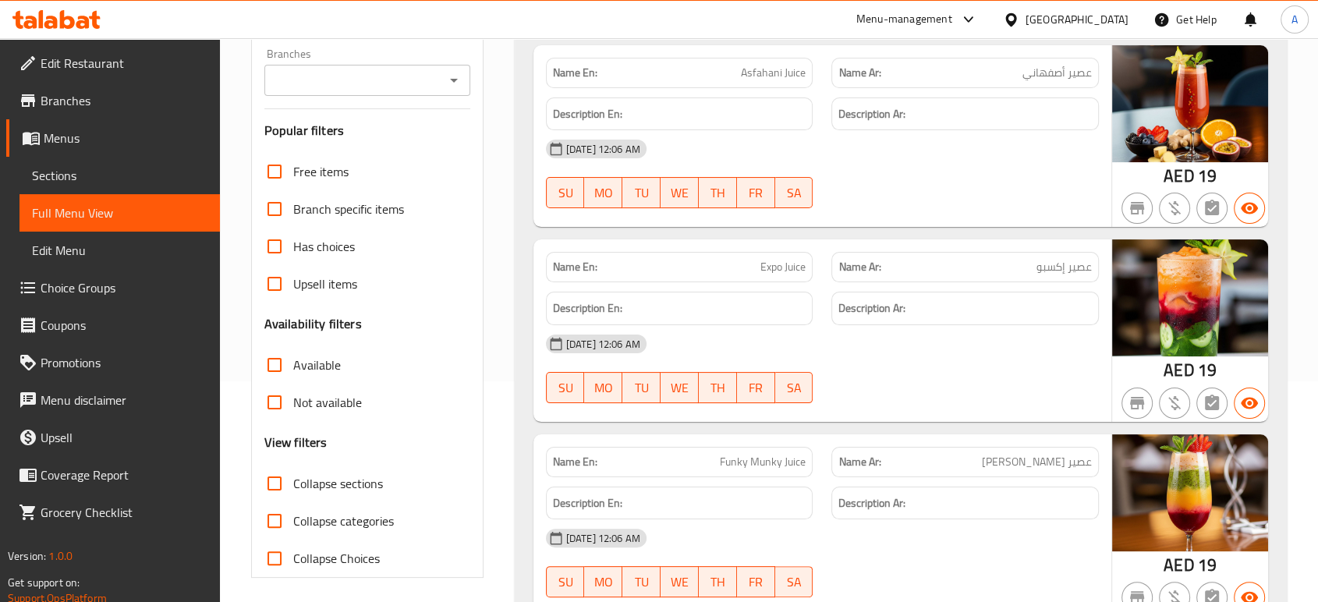
checkbox input "true"
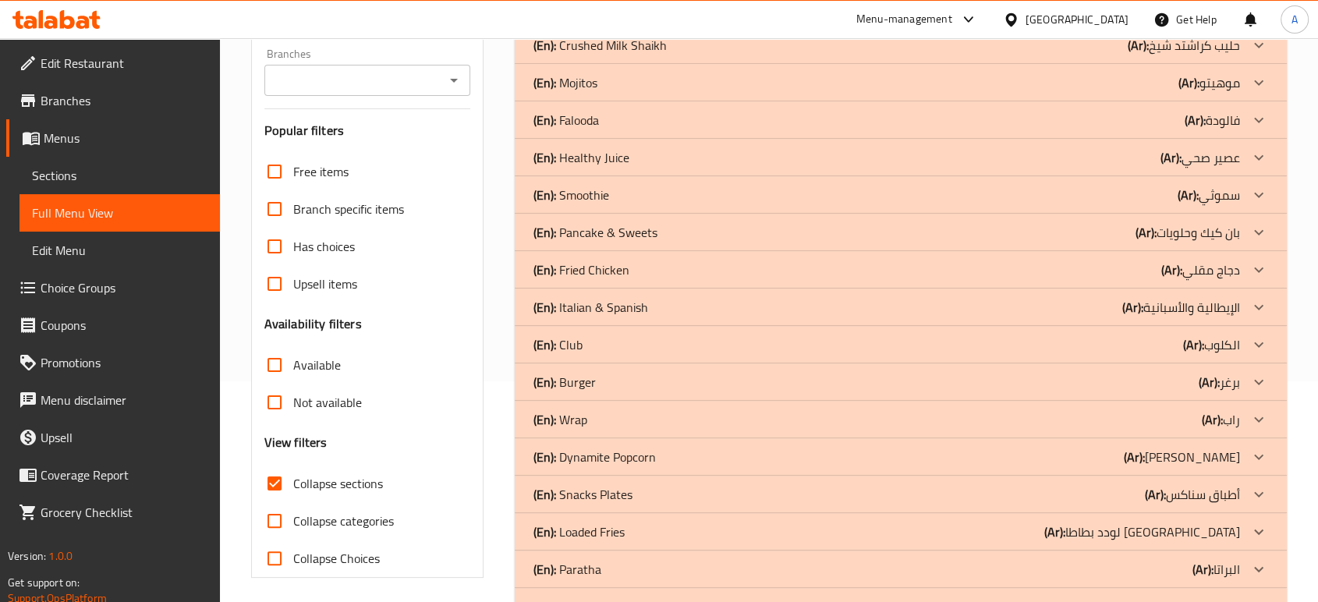
scroll to position [312, 0]
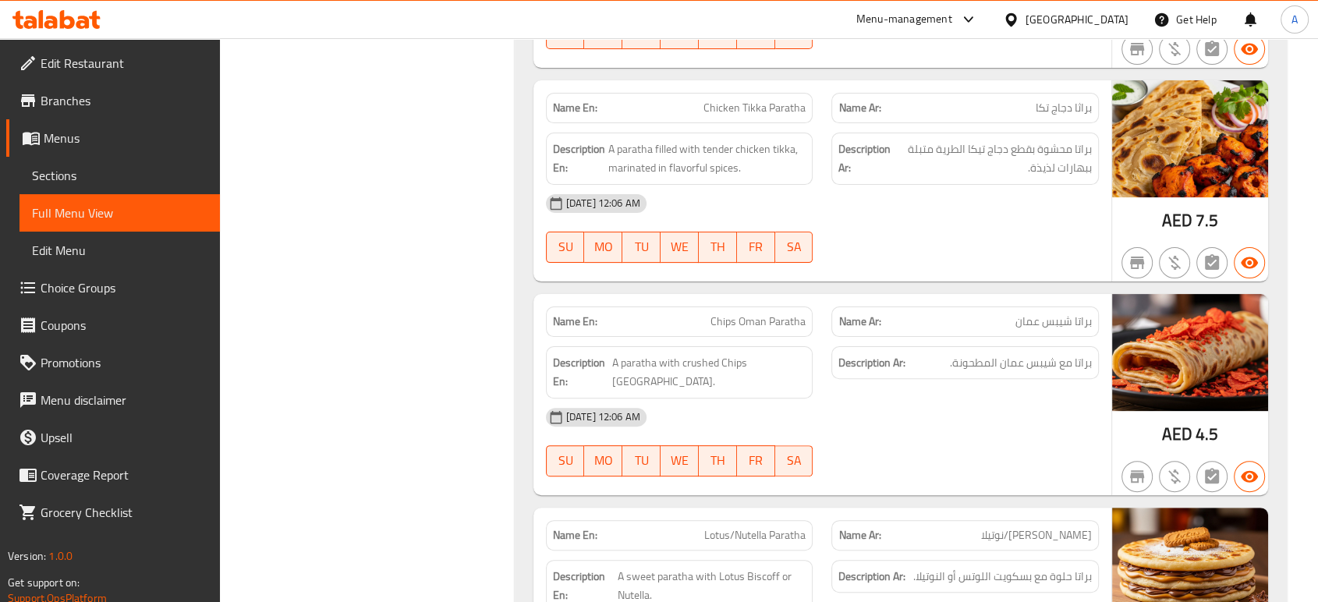
scroll to position [22534, 0]
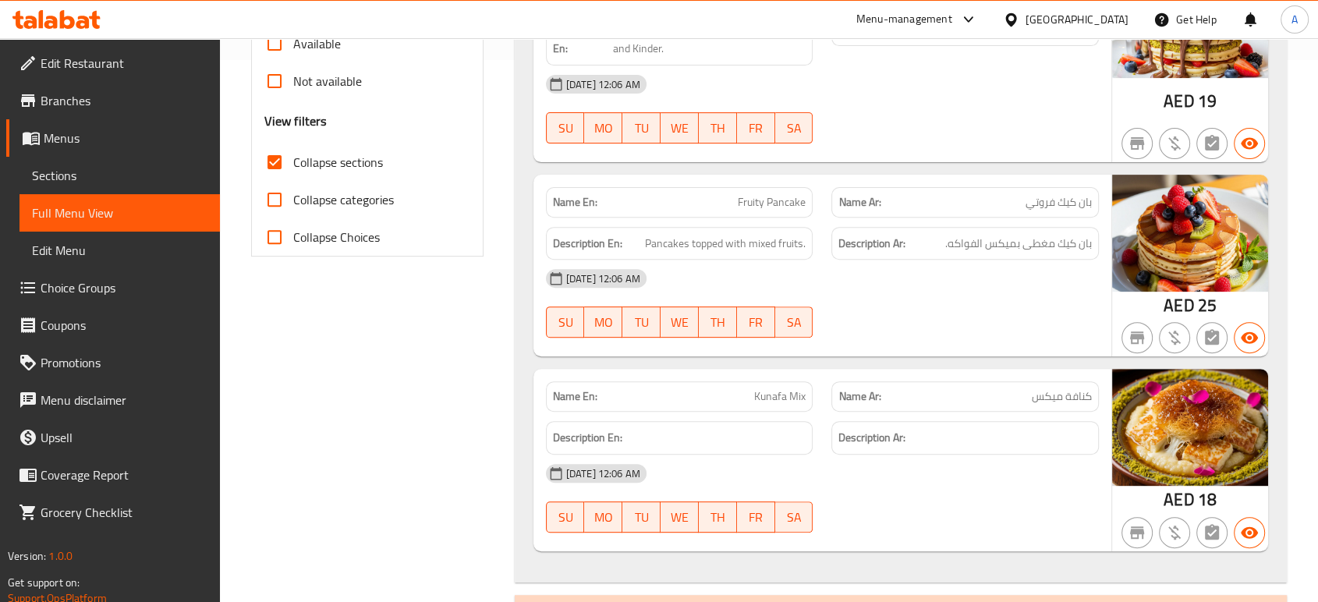
scroll to position [0, 0]
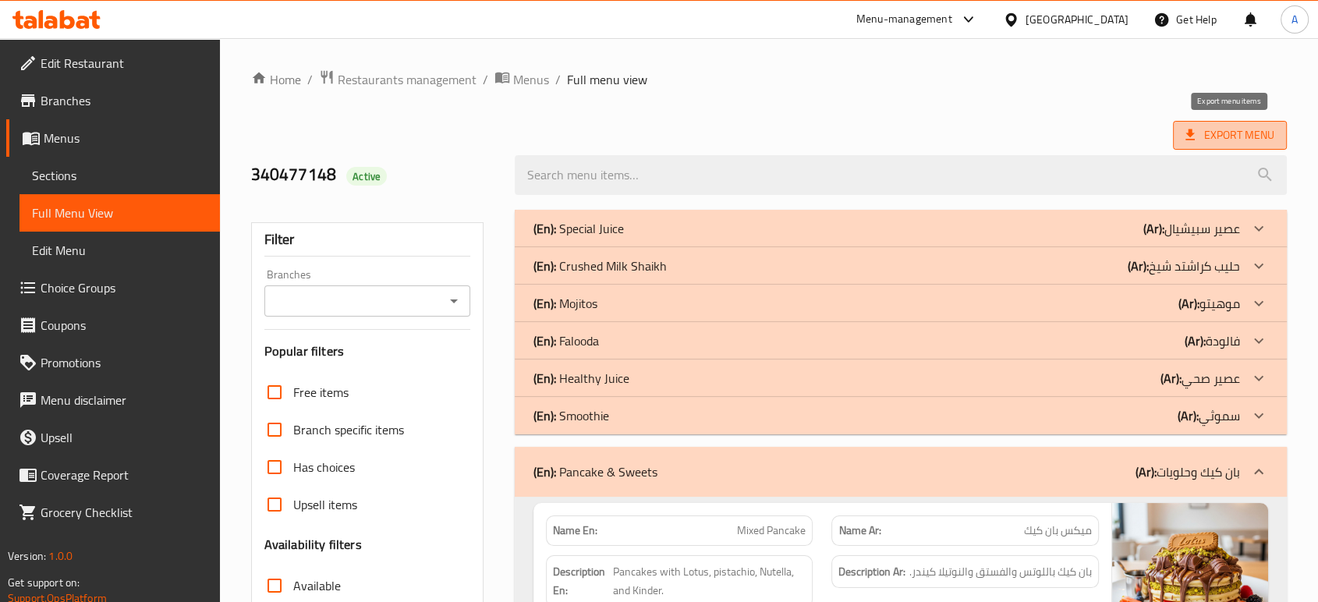
click at [1205, 133] on span "Export Menu" at bounding box center [1229, 135] width 89 height 19
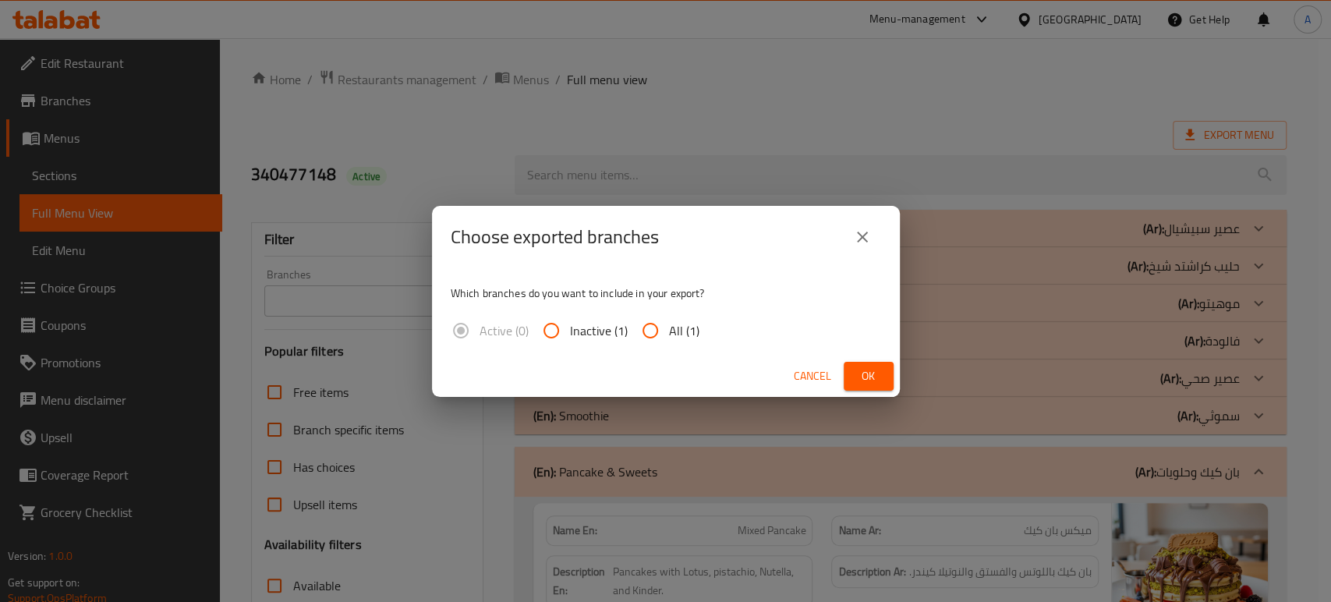
click at [669, 321] on span "All (1)" at bounding box center [684, 330] width 30 height 19
click at [667, 320] on input "All (1)" at bounding box center [649, 330] width 37 height 37
radio input "true"
click at [854, 366] on button "Ok" at bounding box center [869, 376] width 50 height 29
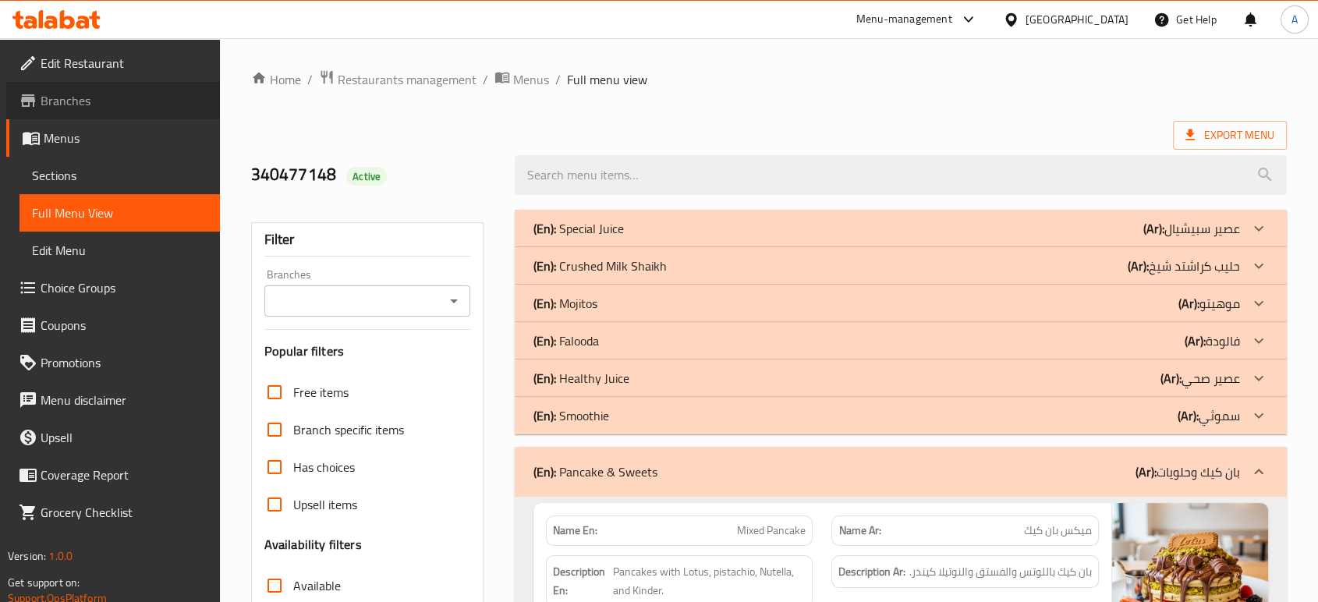
click at [159, 106] on span "Branches" at bounding box center [124, 100] width 167 height 19
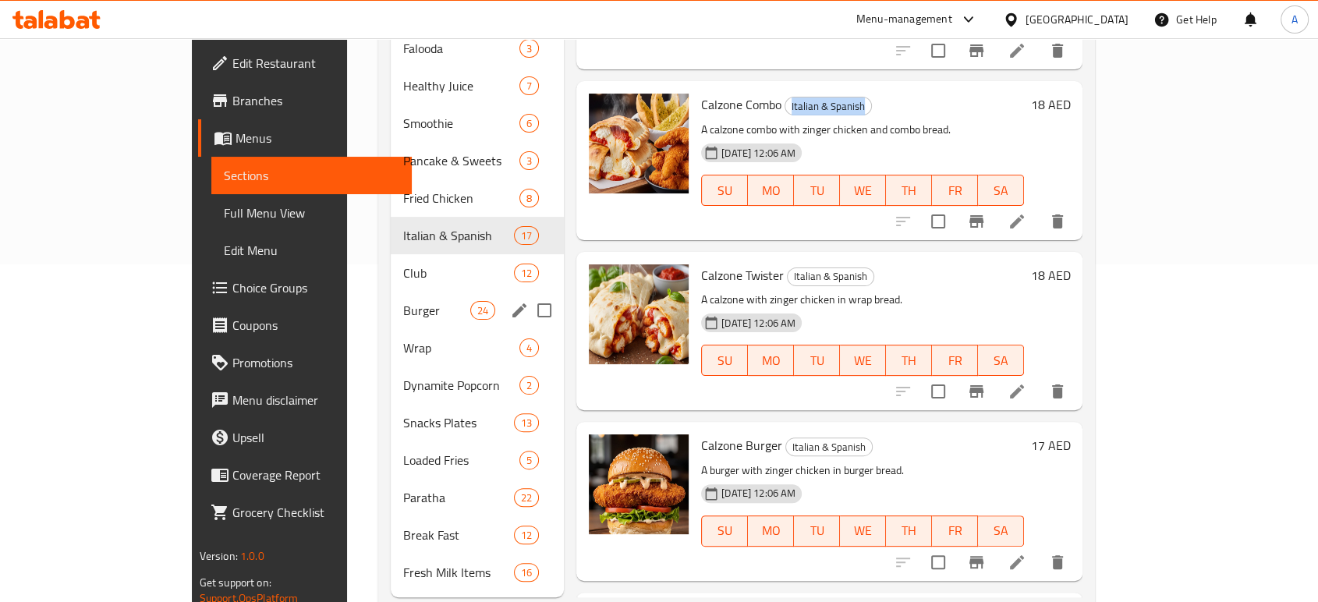
scroll to position [339, 0]
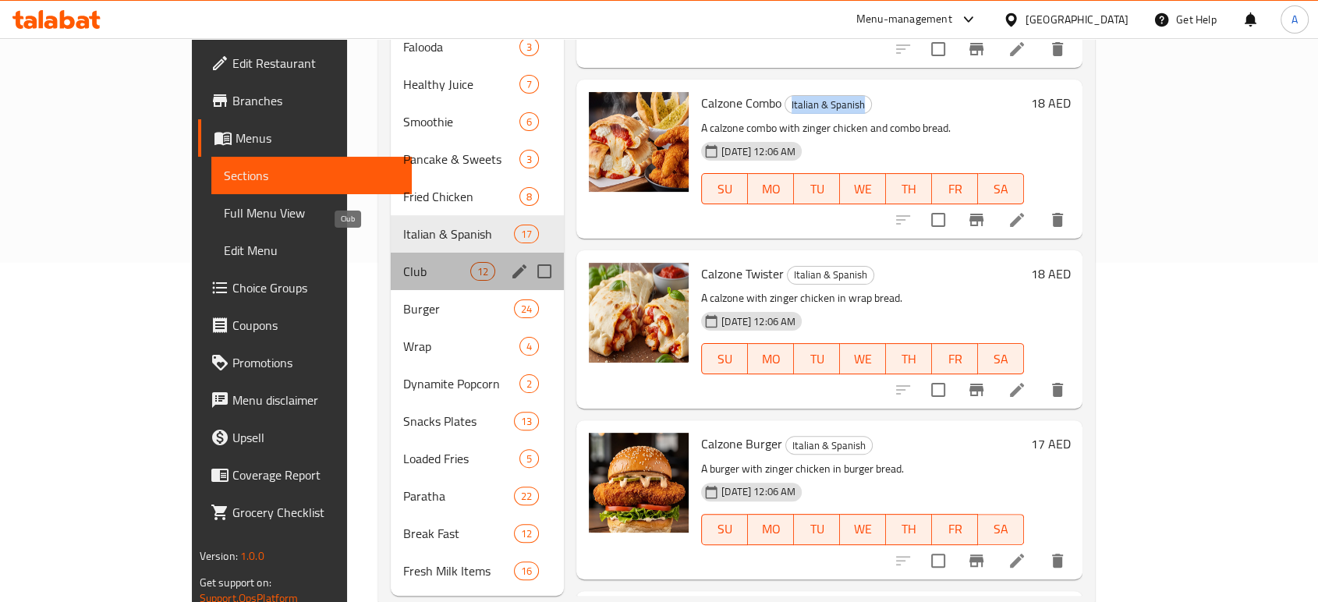
click at [403, 262] on span "Club" at bounding box center [436, 271] width 66 height 19
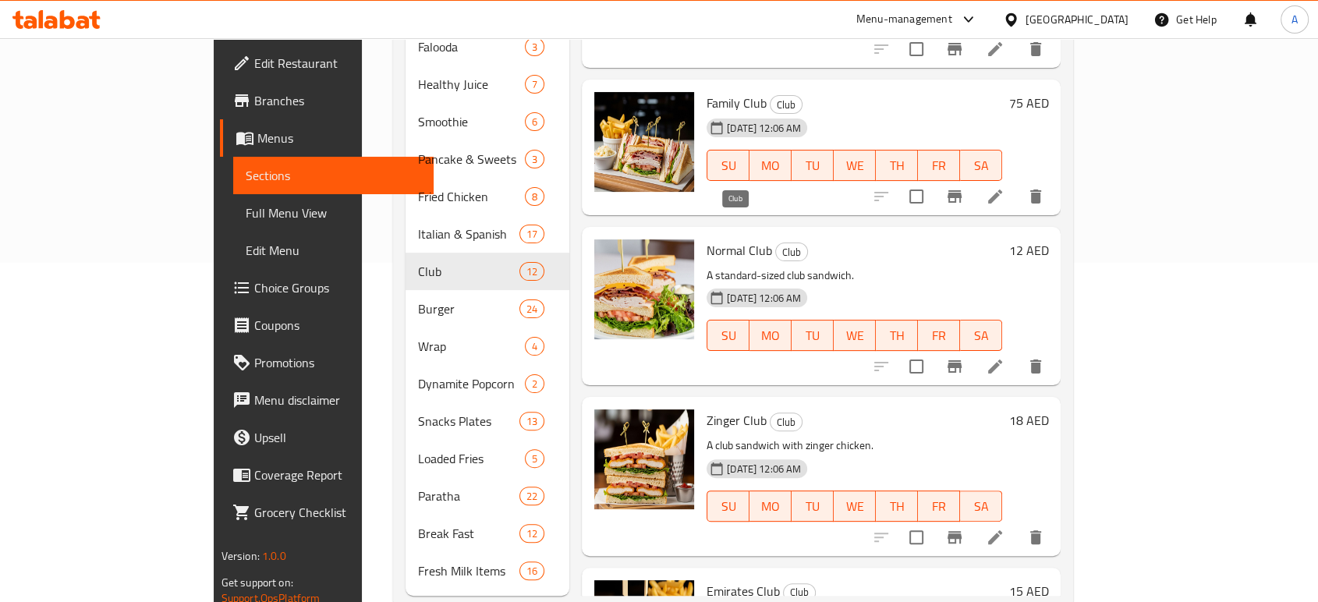
click at [776, 243] on span "Club" at bounding box center [791, 252] width 31 height 18
copy span "Club"
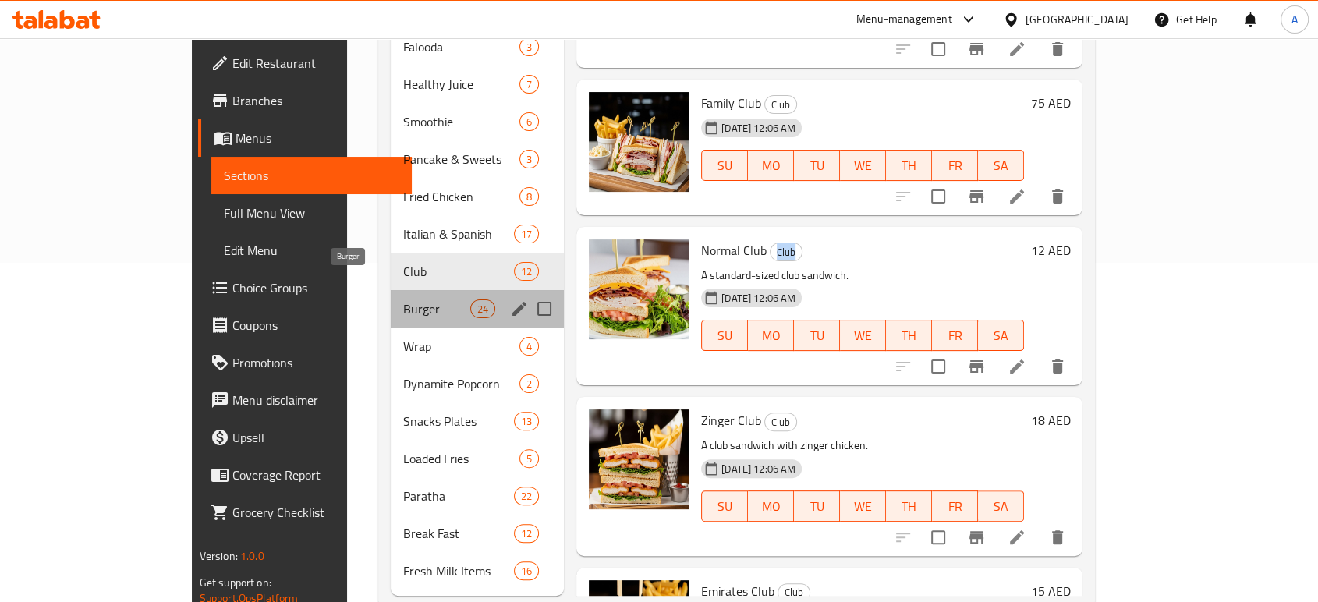
click at [403, 299] on span "Burger" at bounding box center [436, 308] width 66 height 19
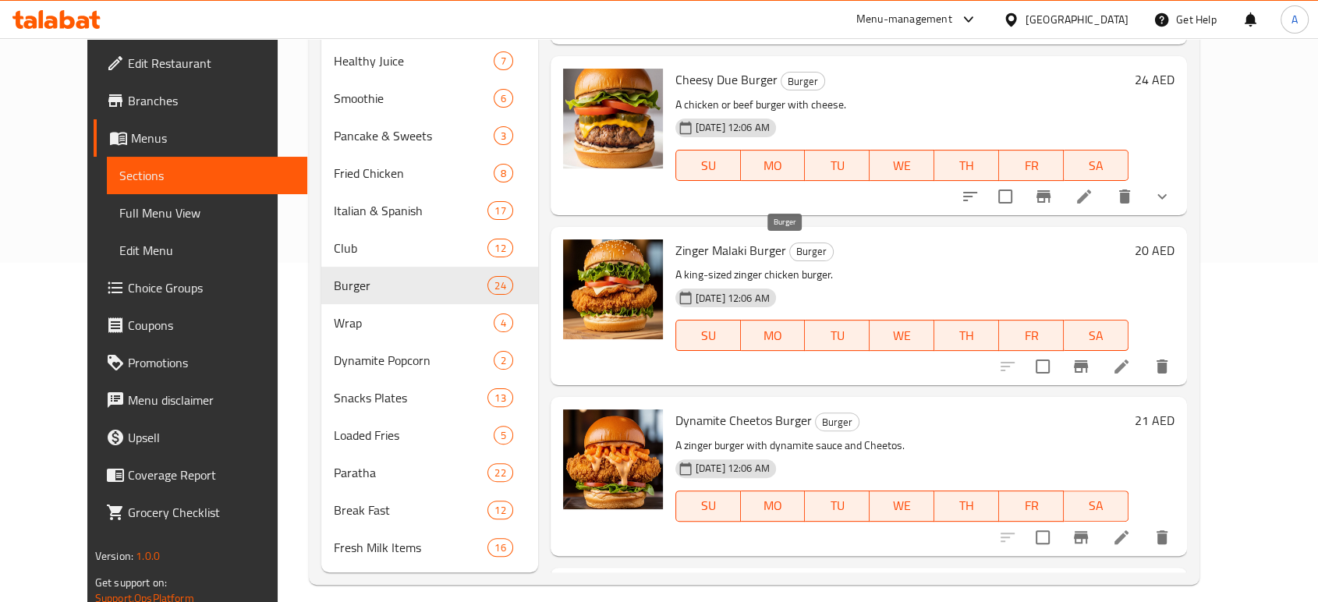
click at [790, 252] on span "Burger" at bounding box center [811, 251] width 43 height 18
copy span "Burger"
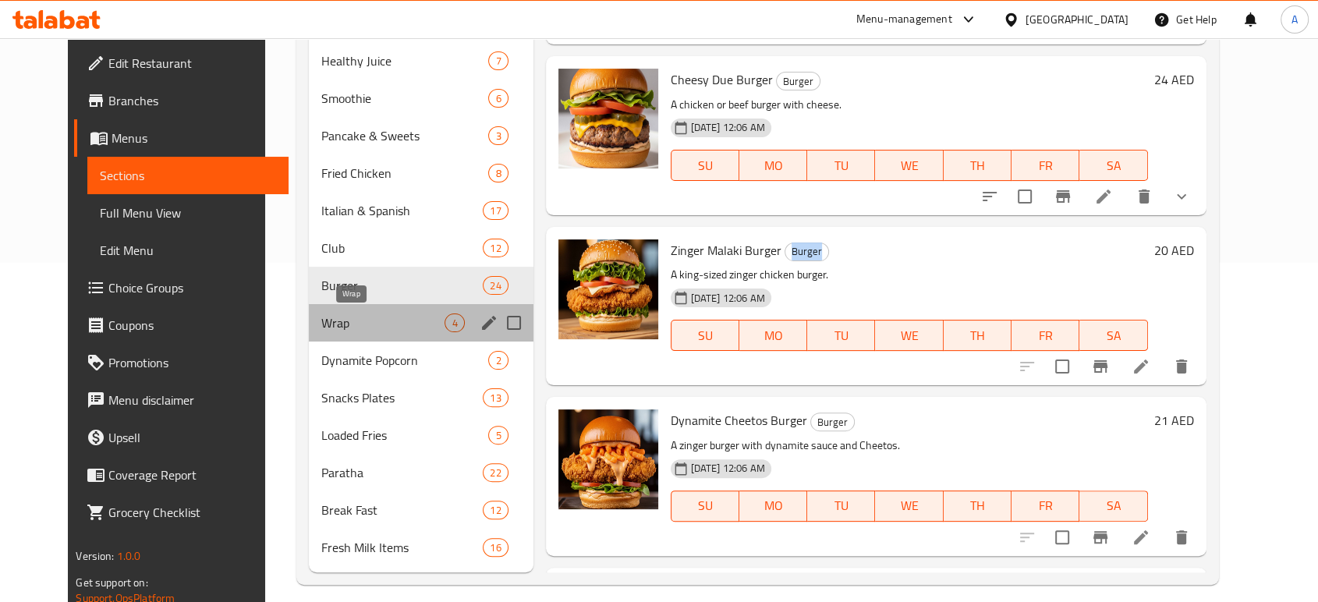
click at [363, 315] on span "Wrap" at bounding box center [383, 322] width 124 height 19
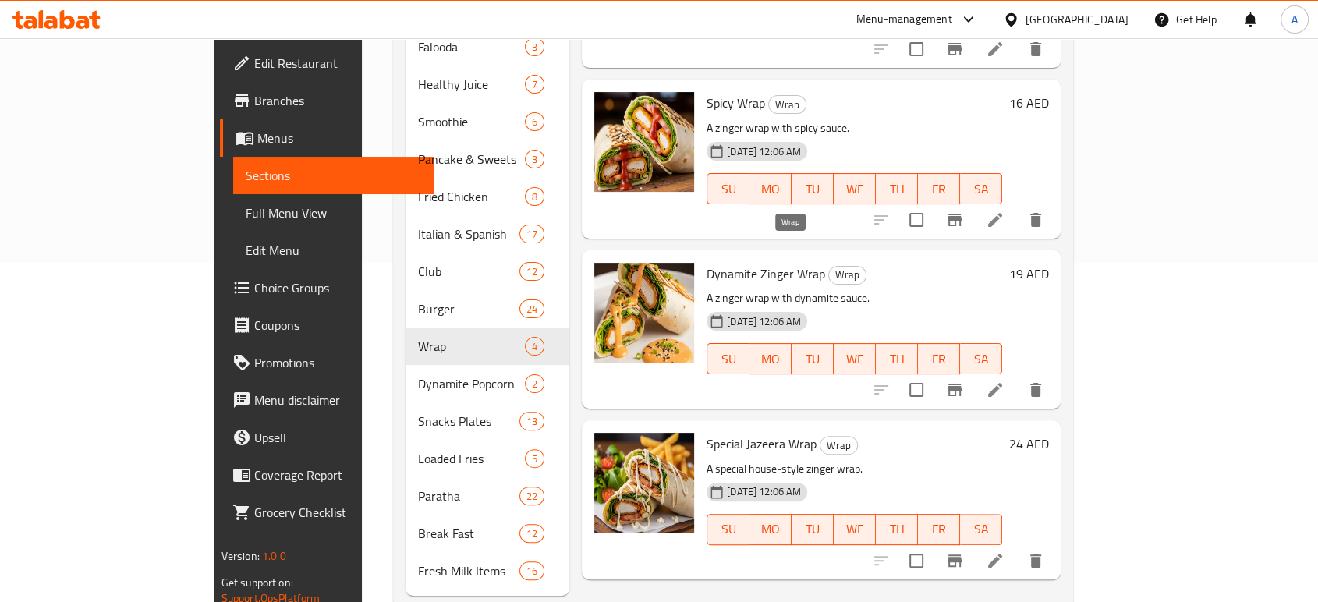
click at [829, 266] on span "Wrap" at bounding box center [847, 275] width 37 height 18
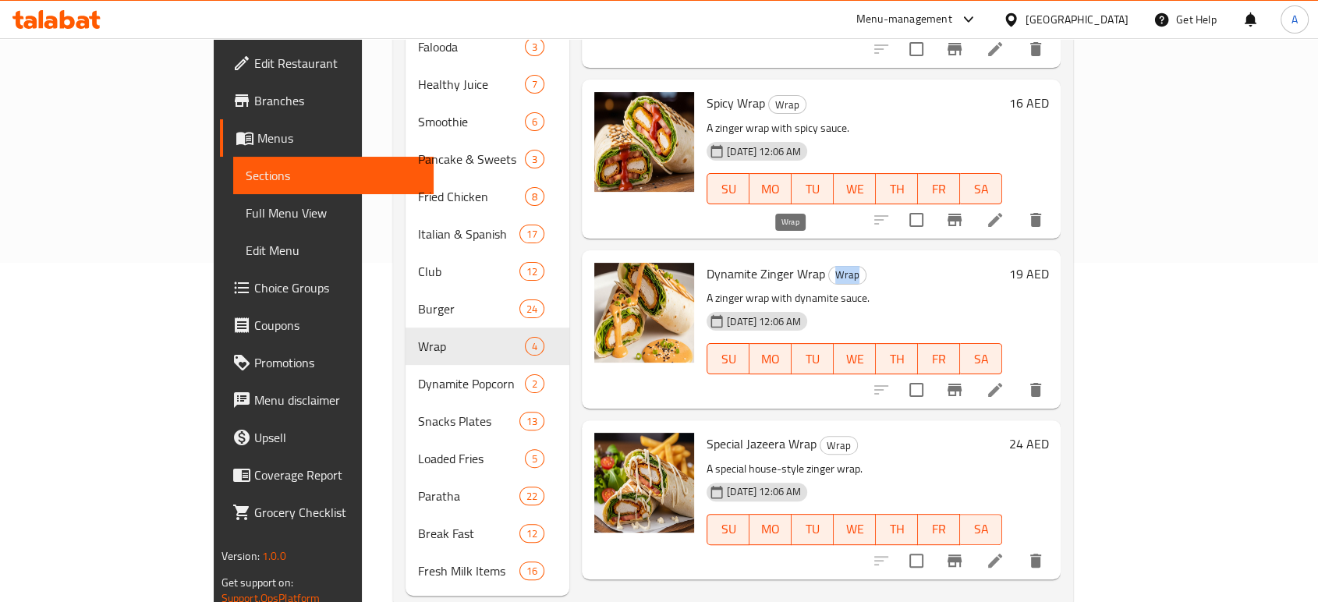
click at [829, 266] on span "Wrap" at bounding box center [847, 275] width 37 height 18
copy span "Wrap"
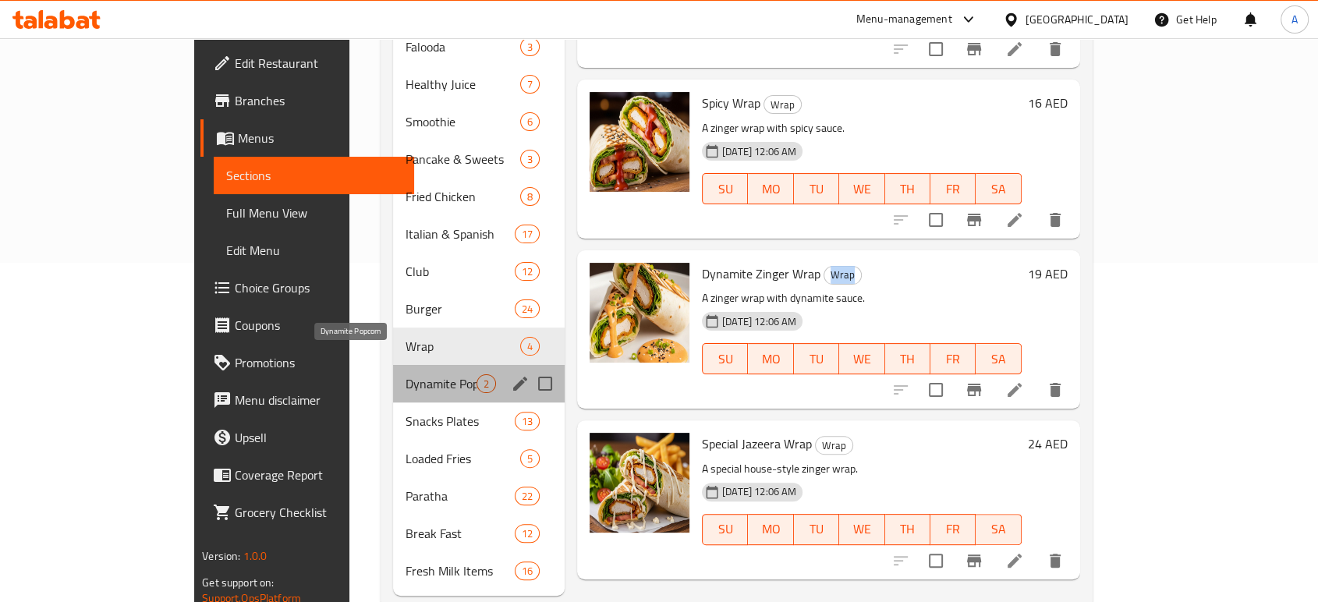
click at [405, 374] on span "Dynamite Popcorn" at bounding box center [440, 383] width 71 height 19
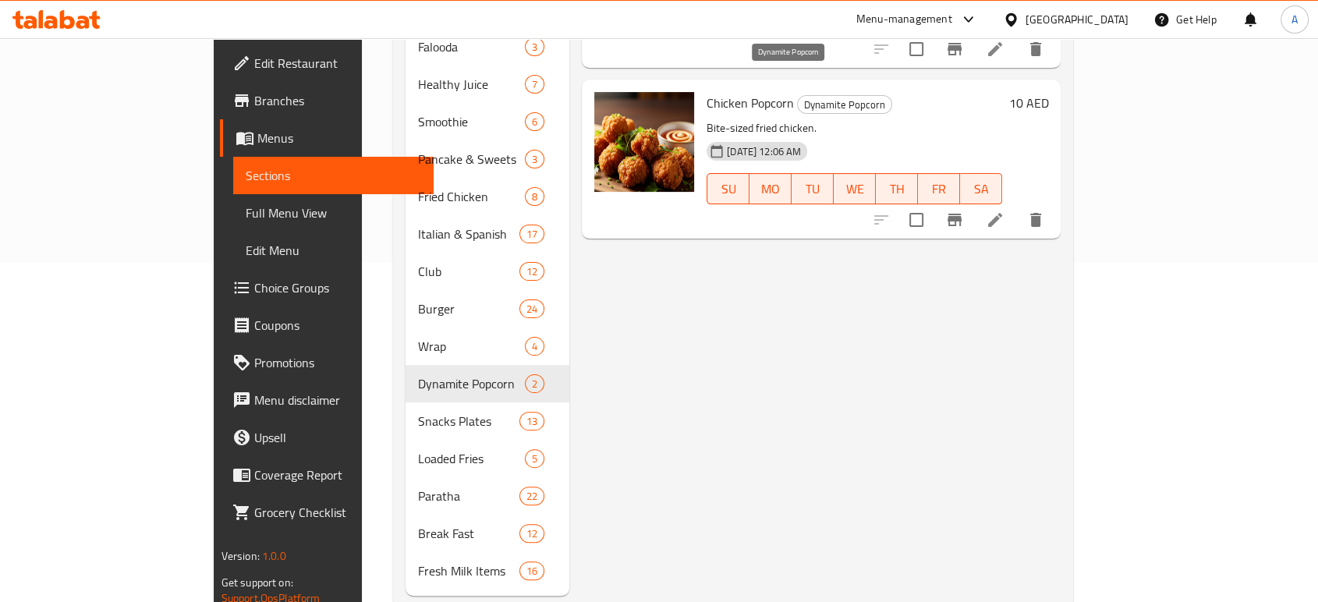
click at [801, 96] on span "Dynamite Popcorn" at bounding box center [845, 105] width 94 height 18
copy span "Dynamite Popcorn"
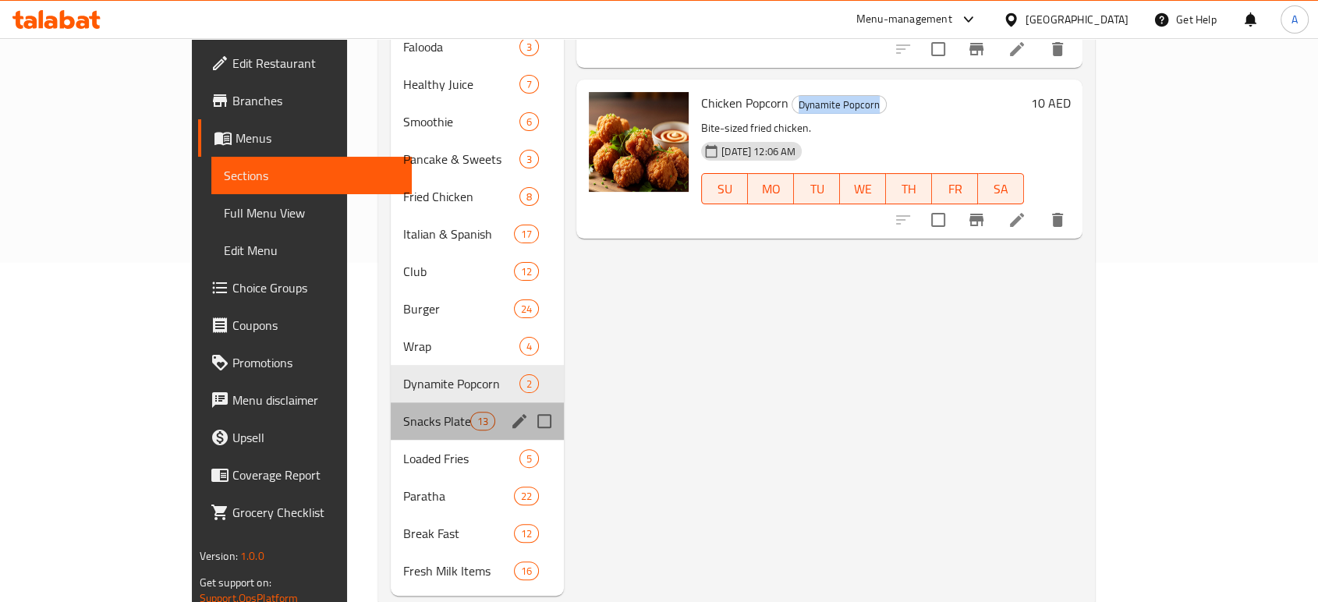
click at [391, 402] on div "Snacks Plates 13" at bounding box center [477, 420] width 173 height 37
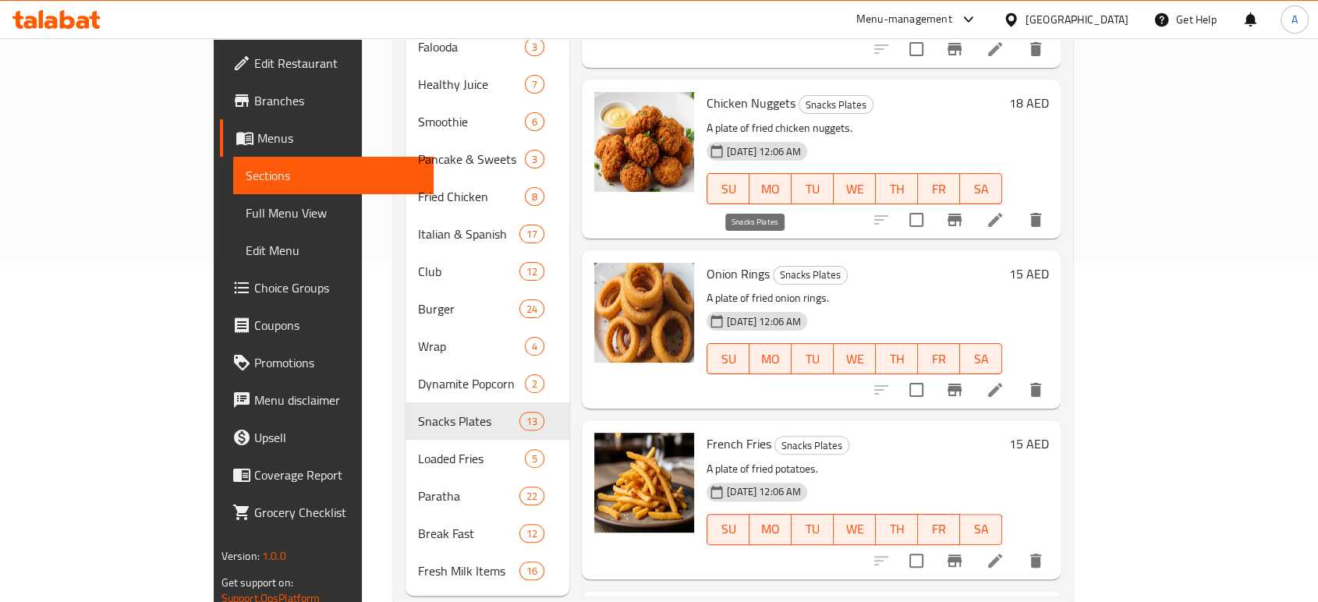
click at [773, 266] on span "Snacks Plates" at bounding box center [809, 275] width 73 height 18
copy span "Snacks Plates"
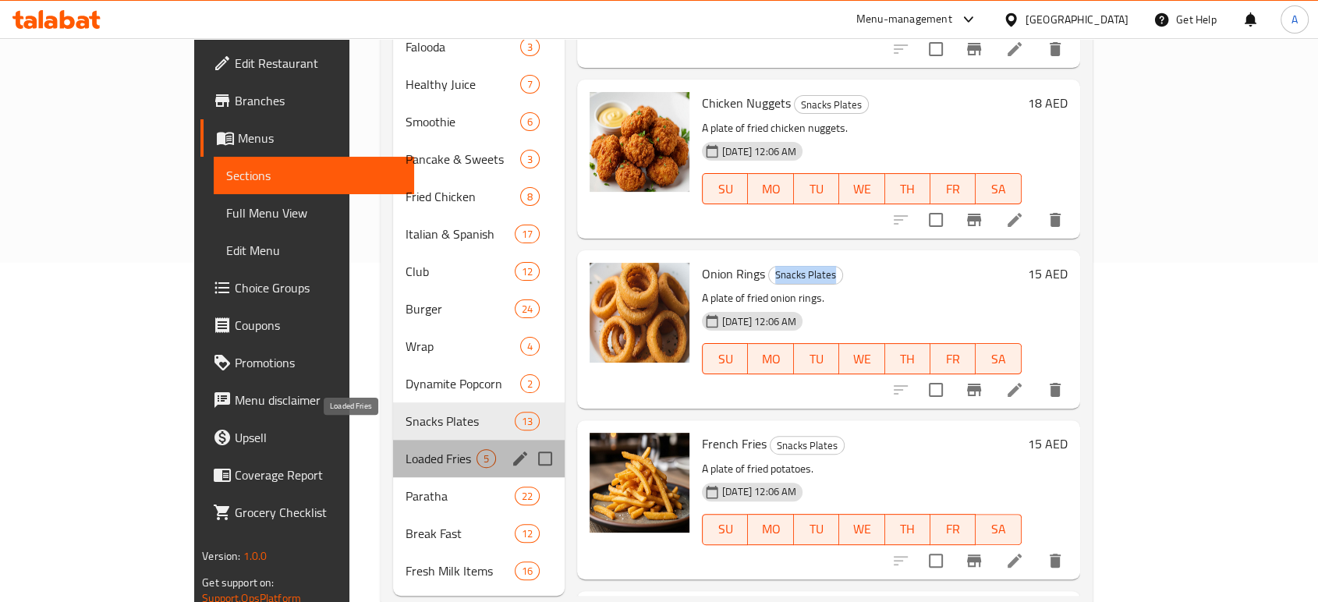
click at [405, 449] on span "Loaded Fries" at bounding box center [440, 458] width 71 height 19
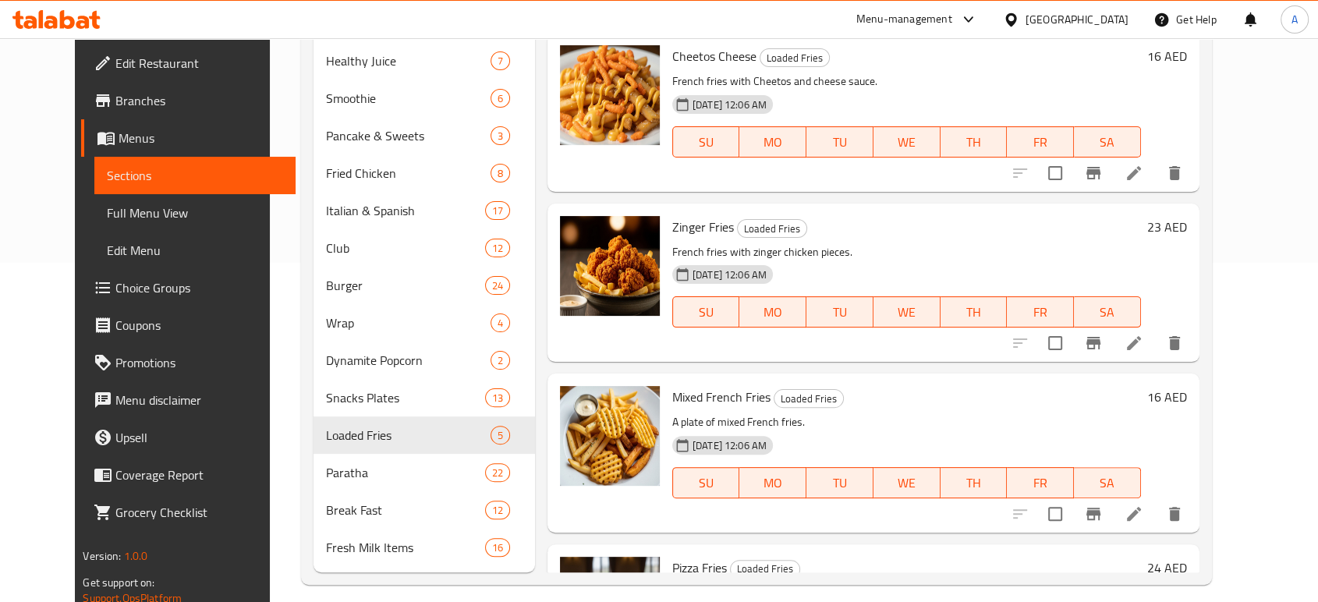
click at [810, 386] on h6 "Mixed French Fries Loaded Fries" at bounding box center [906, 397] width 469 height 22
click at [805, 393] on span "Loaded Fries" at bounding box center [808, 399] width 69 height 18
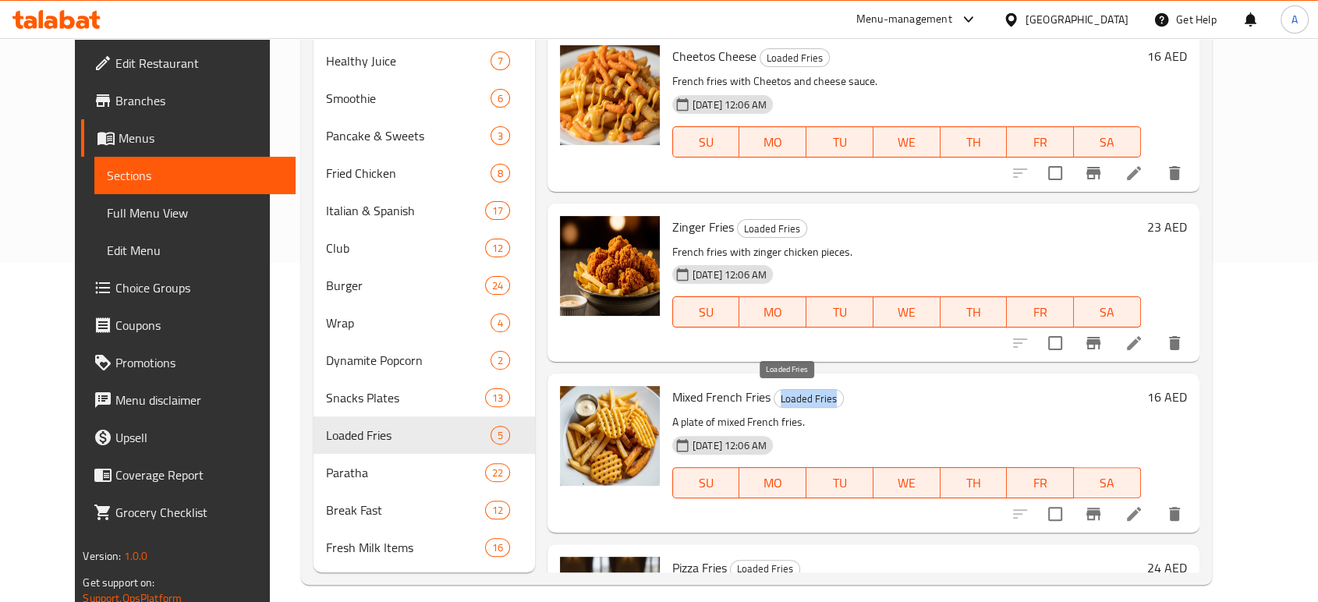
click at [805, 393] on span "Loaded Fries" at bounding box center [808, 399] width 69 height 18
copy span "Loaded Fries"
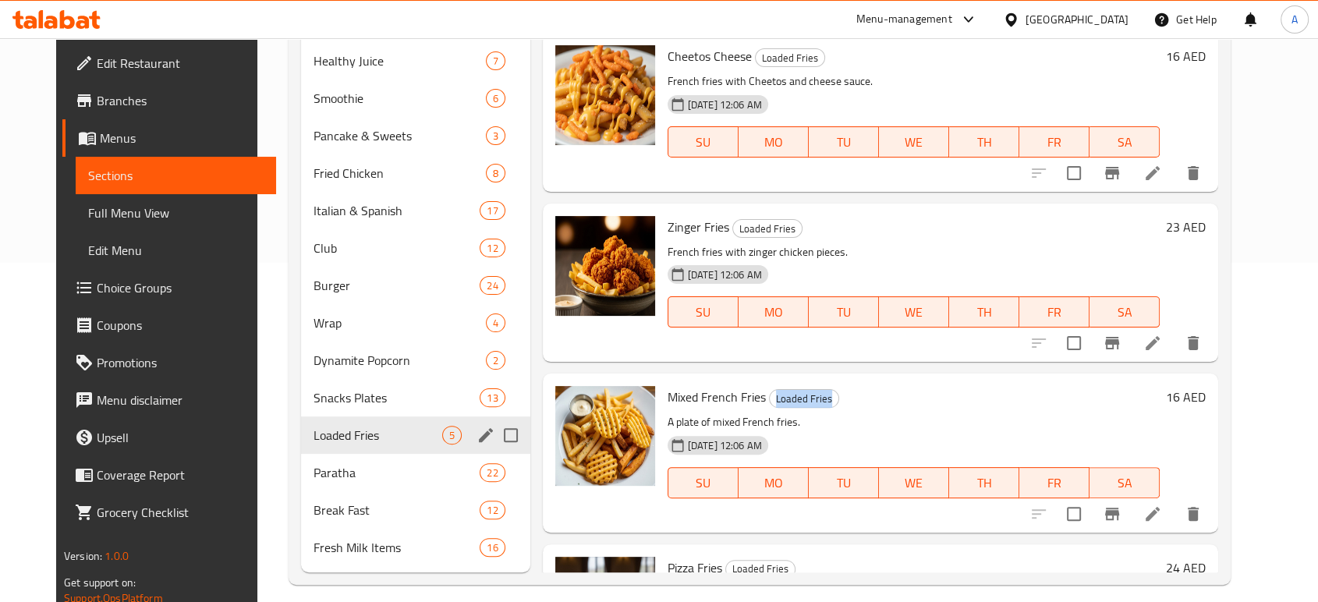
click at [382, 448] on div "Loaded Fries 5" at bounding box center [415, 434] width 229 height 37
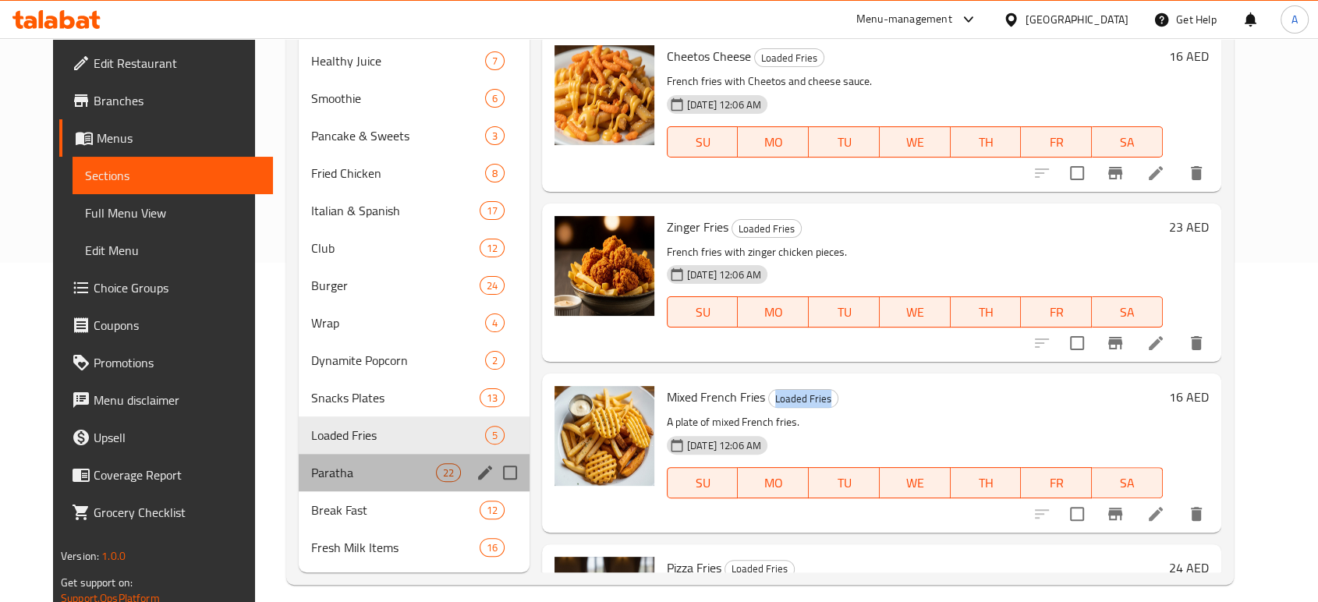
click at [380, 460] on div "Paratha 22" at bounding box center [414, 472] width 231 height 37
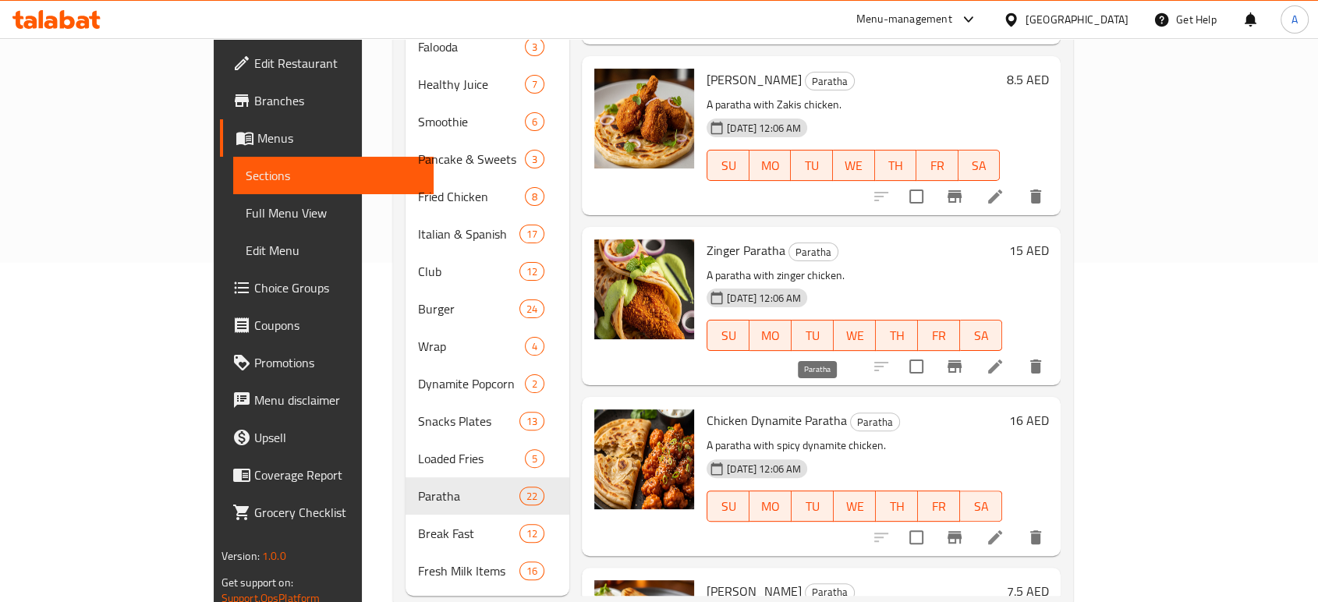
click at [851, 413] on span "Paratha" at bounding box center [875, 422] width 48 height 18
copy span "Paratha"
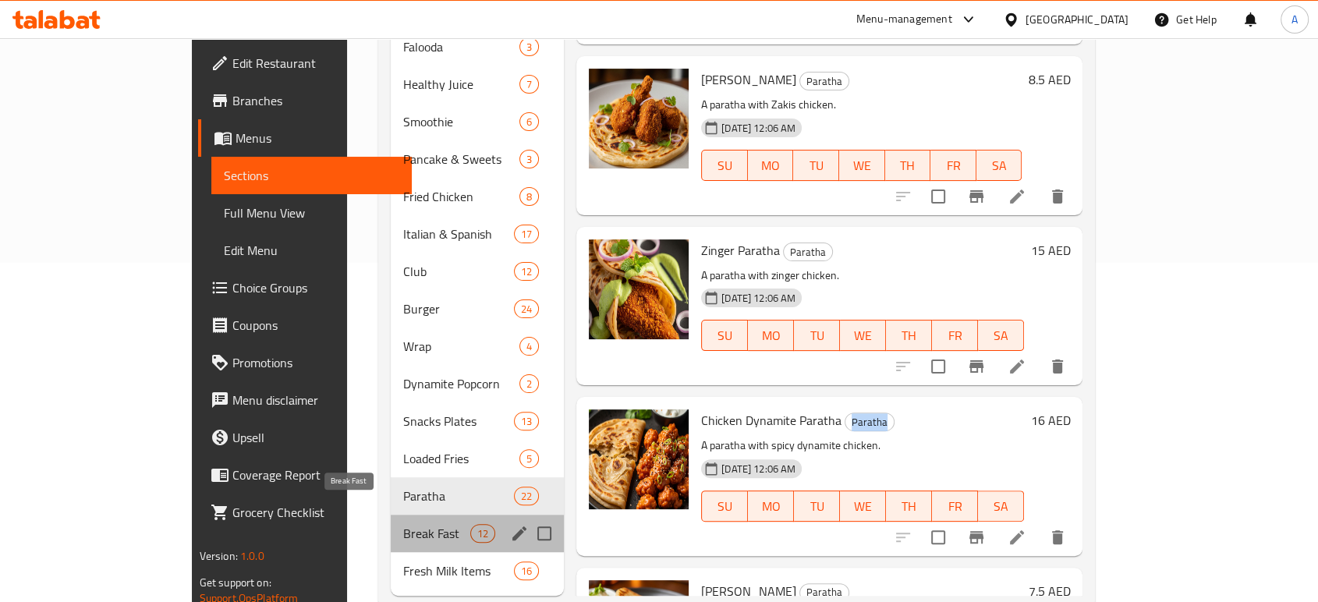
click at [403, 524] on span "Break Fast" at bounding box center [436, 533] width 66 height 19
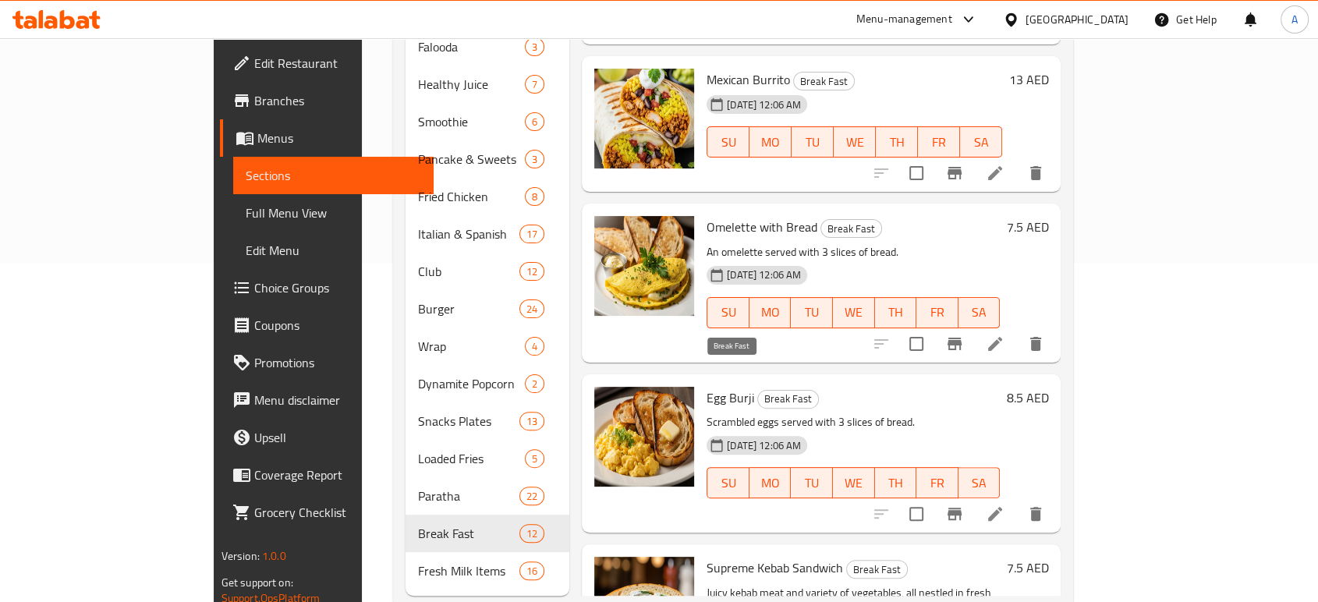
click at [758, 390] on span "Break Fast" at bounding box center [788, 399] width 60 height 18
copy span "Break Fast"
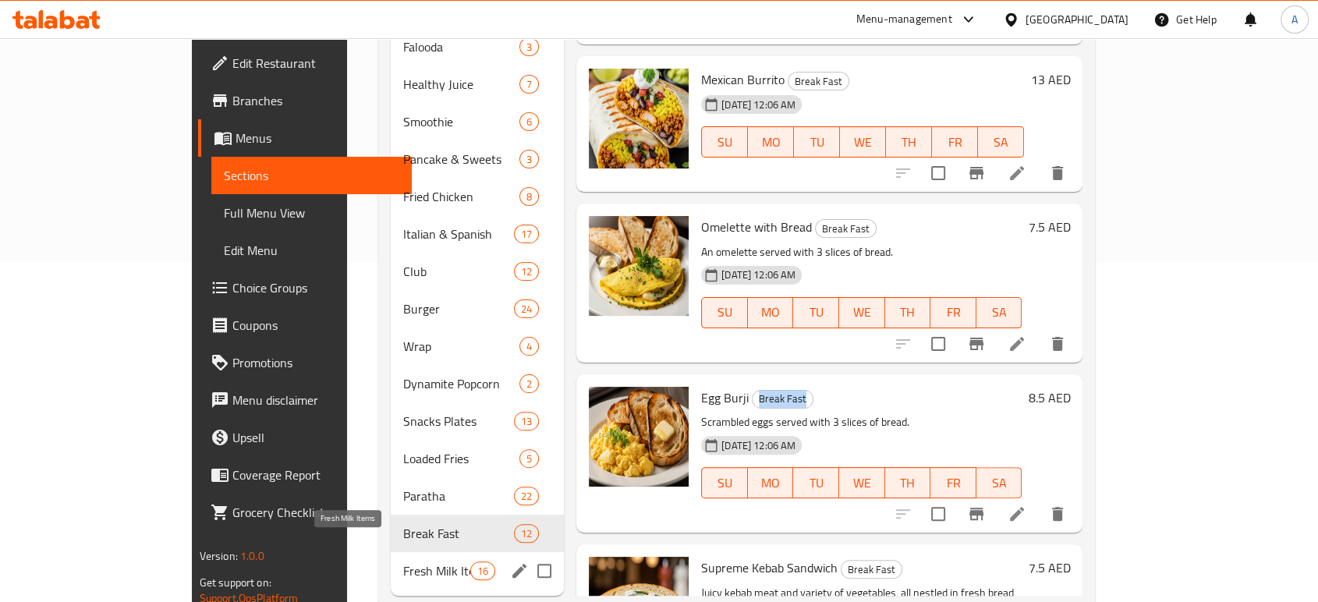
click at [403, 561] on span "Fresh Milk Items" at bounding box center [436, 570] width 66 height 19
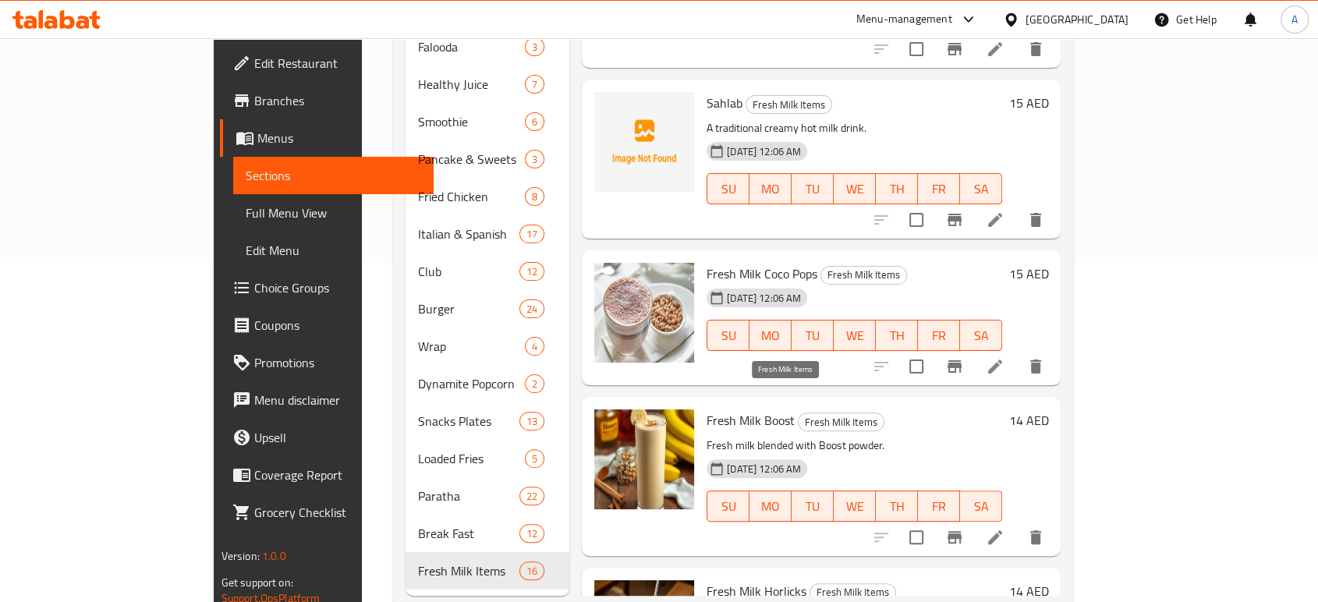
click at [798, 413] on span "Fresh Milk Items" at bounding box center [840, 422] width 85 height 18
copy span "Fresh Milk Items"
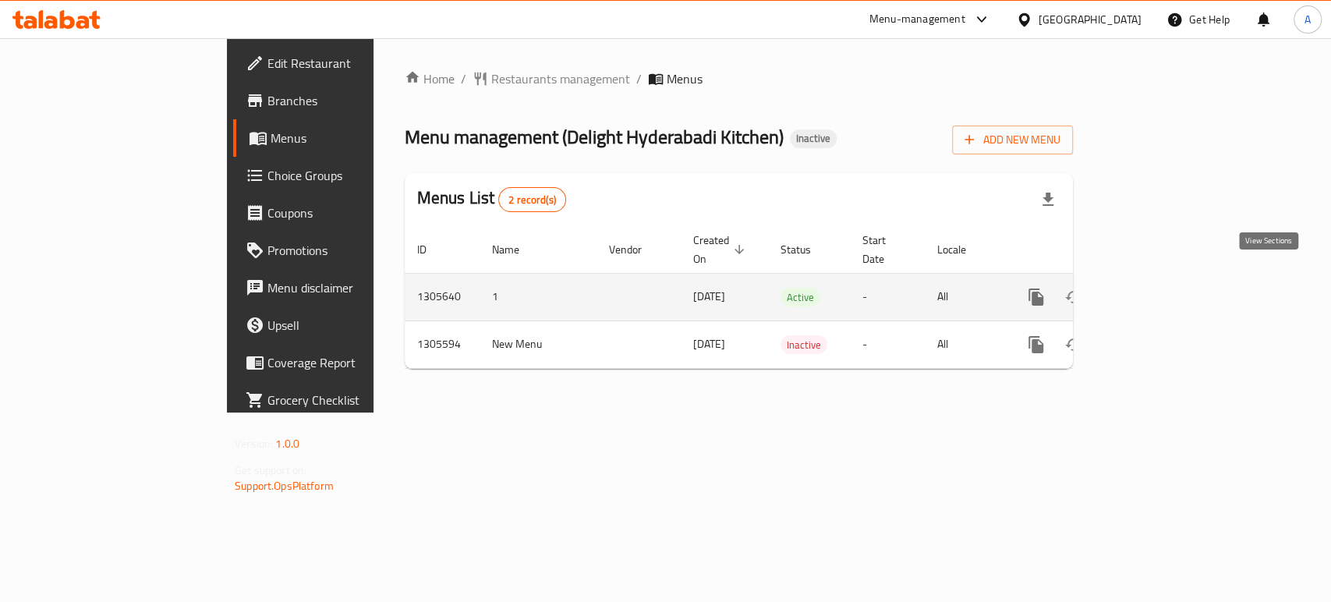
click at [1158, 288] on icon "enhanced table" at bounding box center [1148, 297] width 19 height 19
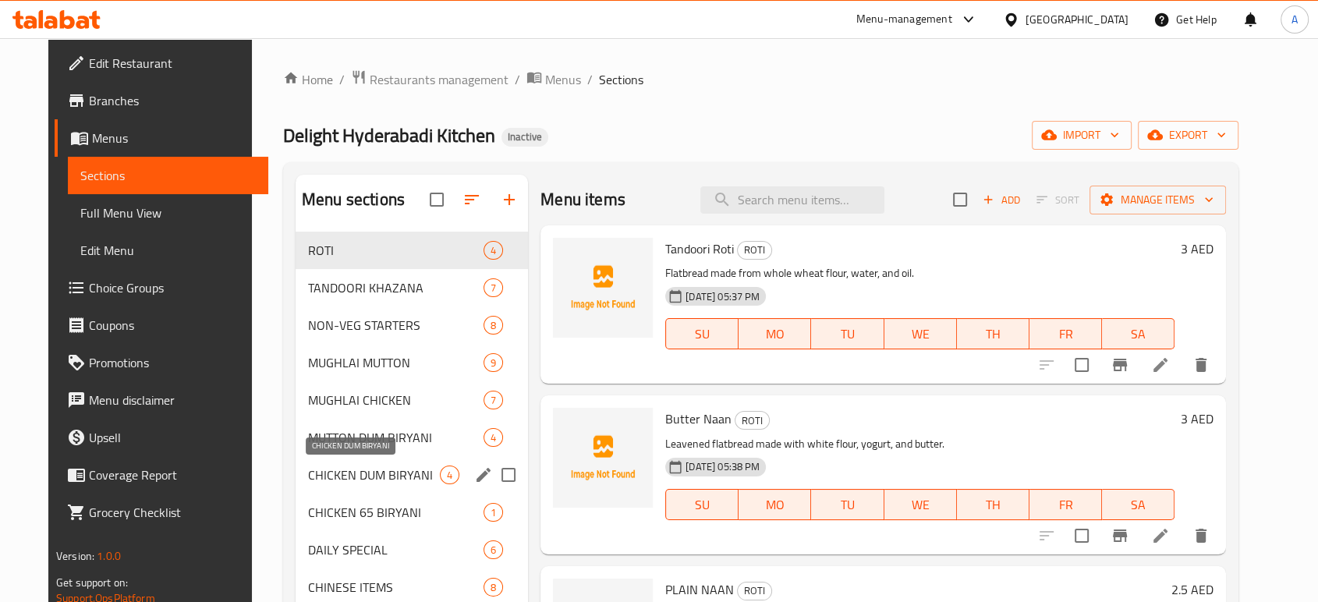
scroll to position [218, 0]
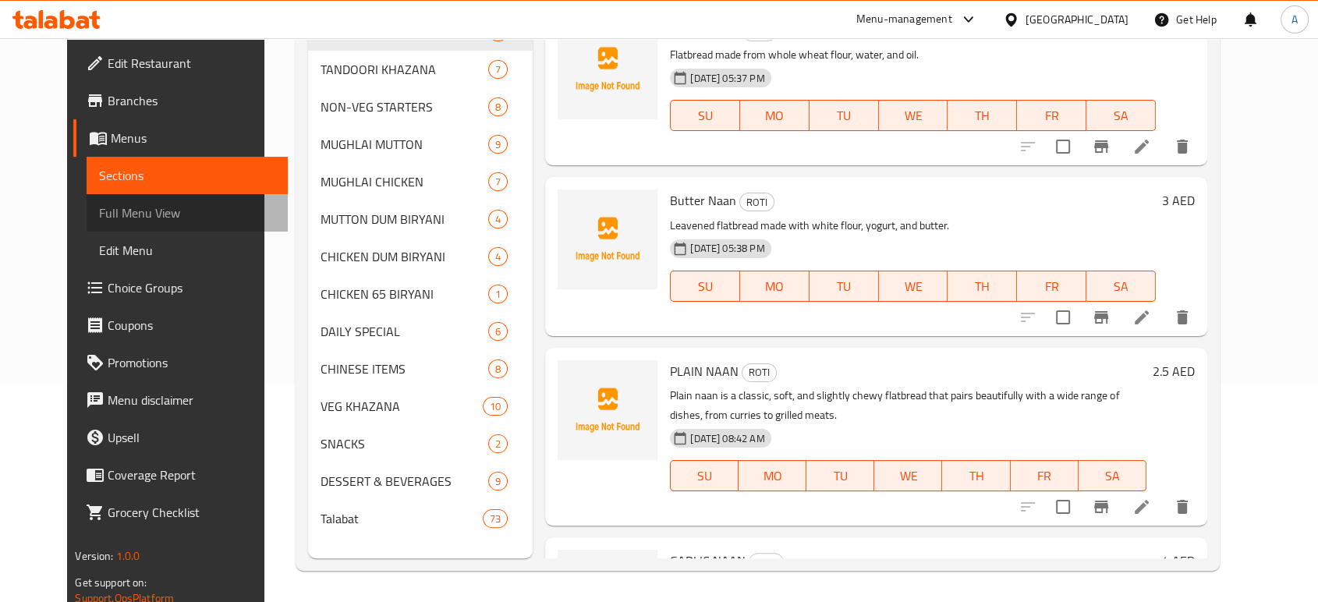
click at [137, 206] on span "Full Menu View" at bounding box center [186, 212] width 175 height 19
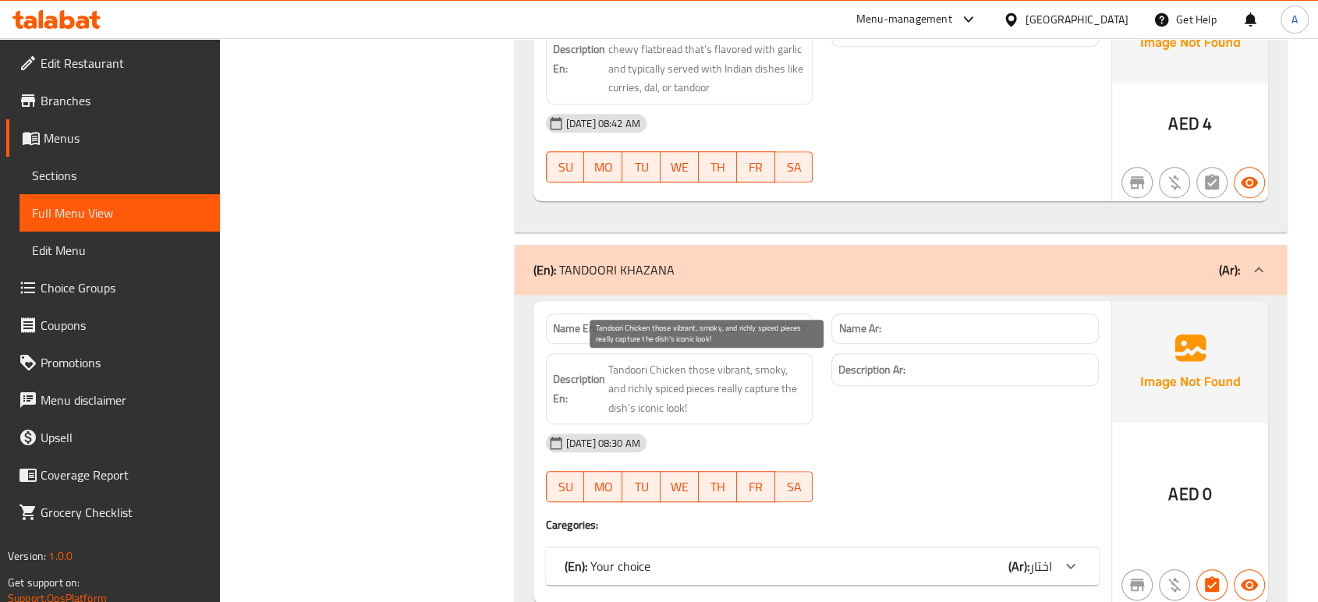
scroll to position [985, 0]
